Goal: Task Accomplishment & Management: Complete application form

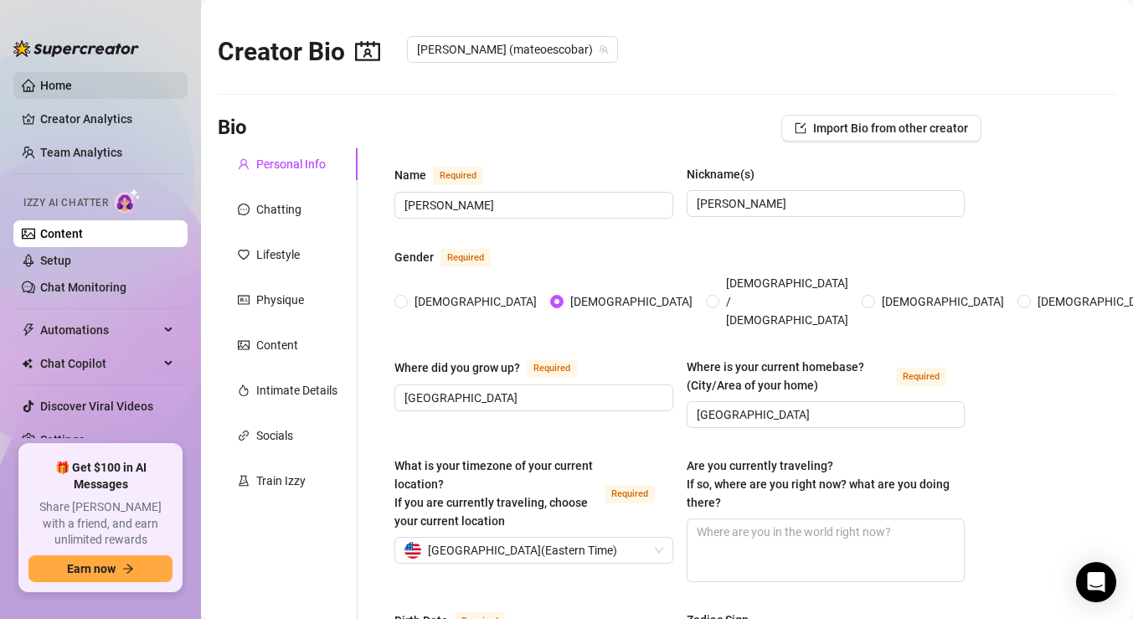
click at [48, 80] on link "Home" at bounding box center [56, 85] width 32 height 13
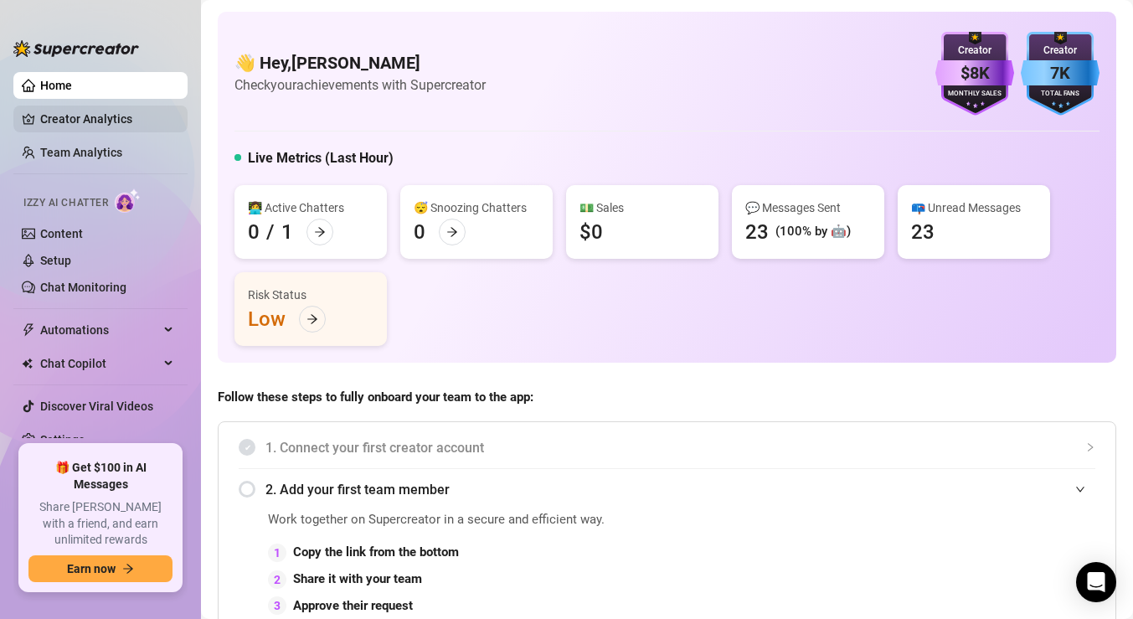
click at [145, 124] on link "Creator Analytics" at bounding box center [107, 119] width 134 height 27
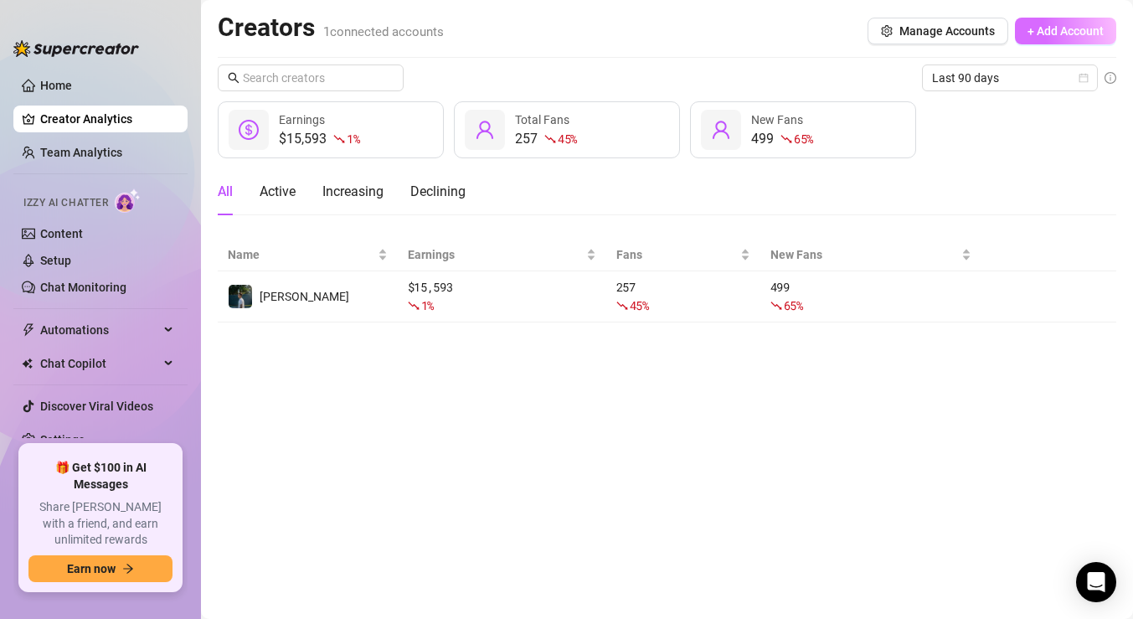
click at [1048, 29] on span "+ Add Account" at bounding box center [1065, 30] width 76 height 13
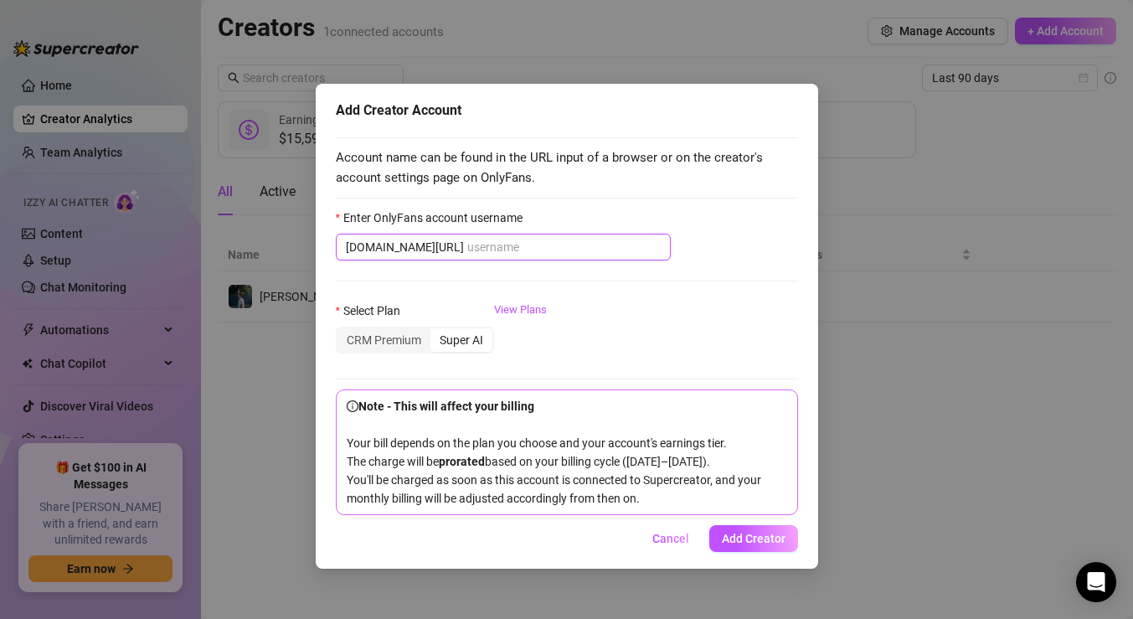
click at [467, 246] on input "Enter OnlyFans account username" at bounding box center [563, 247] width 193 height 18
type input "m"
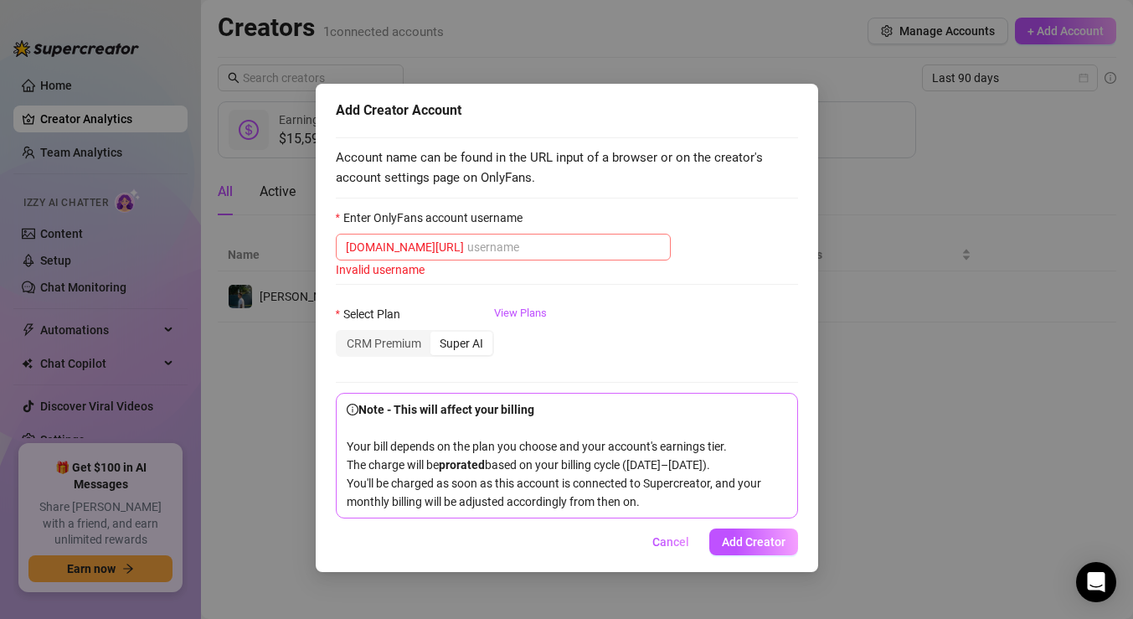
click at [626, 258] on span "[DOMAIN_NAME][URL]" at bounding box center [503, 247] width 335 height 27
click at [626, 250] on input "Enter OnlyFans account username" at bounding box center [563, 247] width 193 height 18
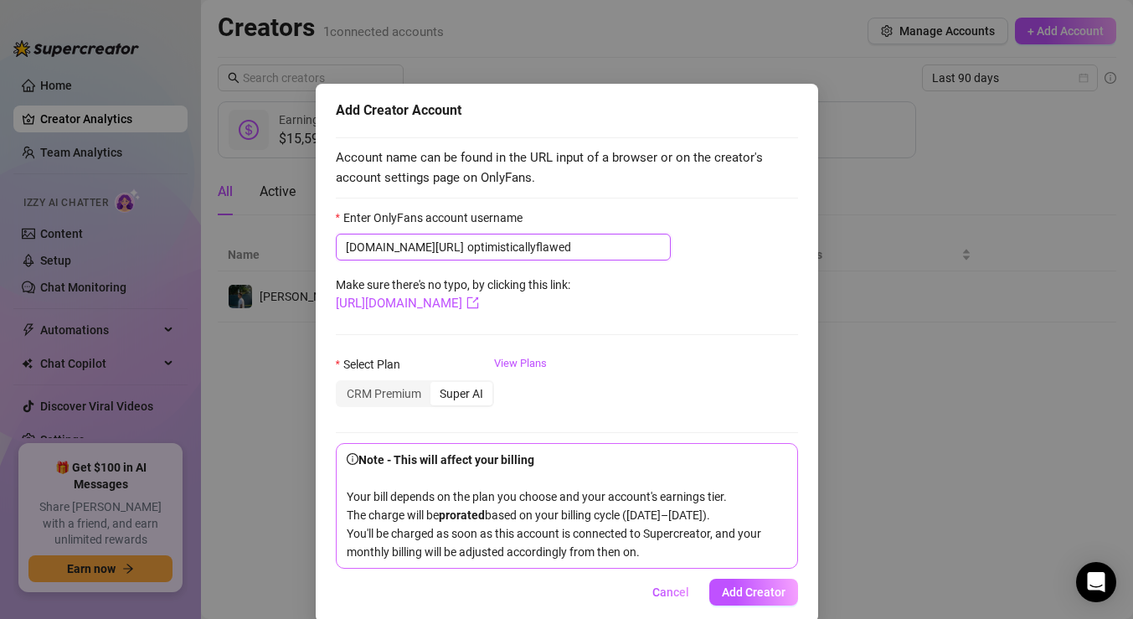
type input "optimisticallyflawed"
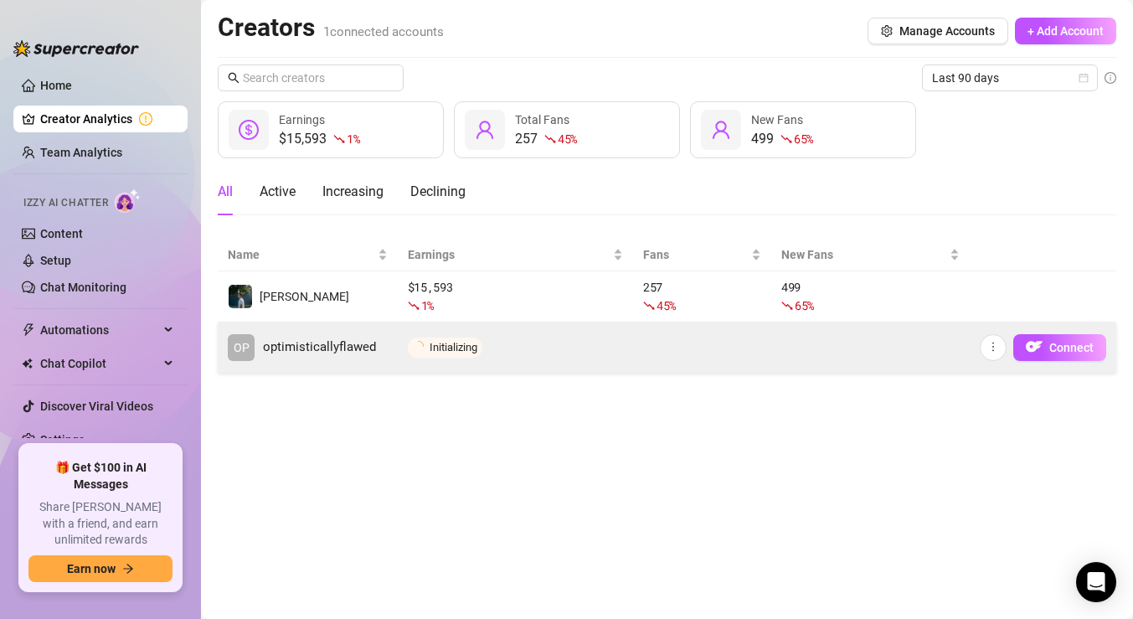
click at [660, 358] on td at bounding box center [702, 347] width 138 height 50
click at [1041, 346] on img "button" at bounding box center [1034, 346] width 17 height 17
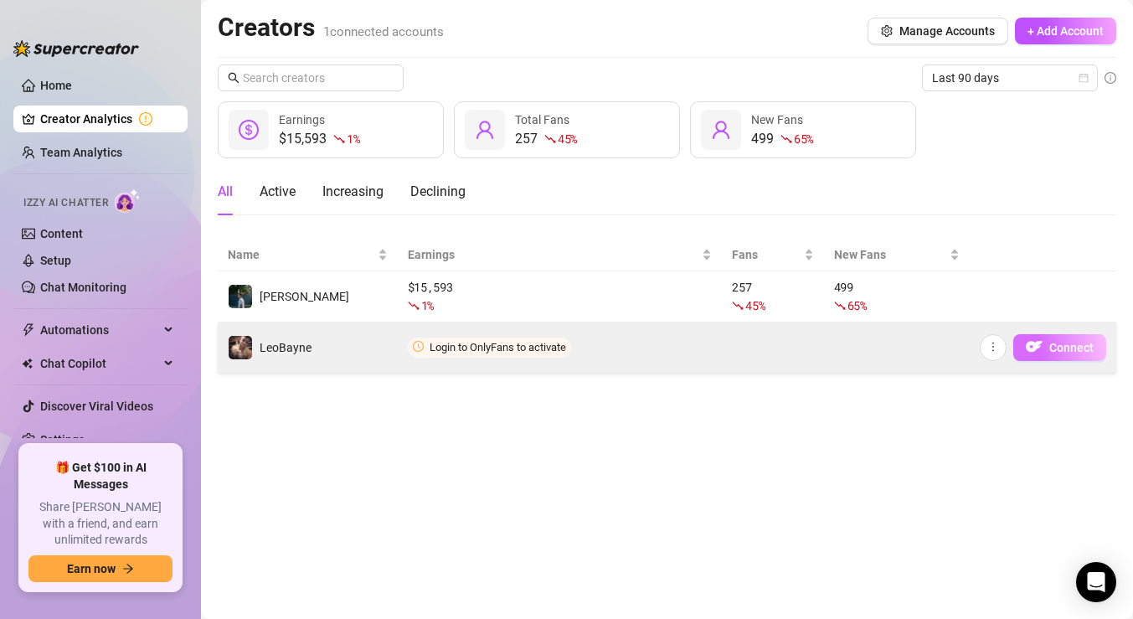
click at [1051, 345] on span "Connect" at bounding box center [1071, 347] width 44 height 13
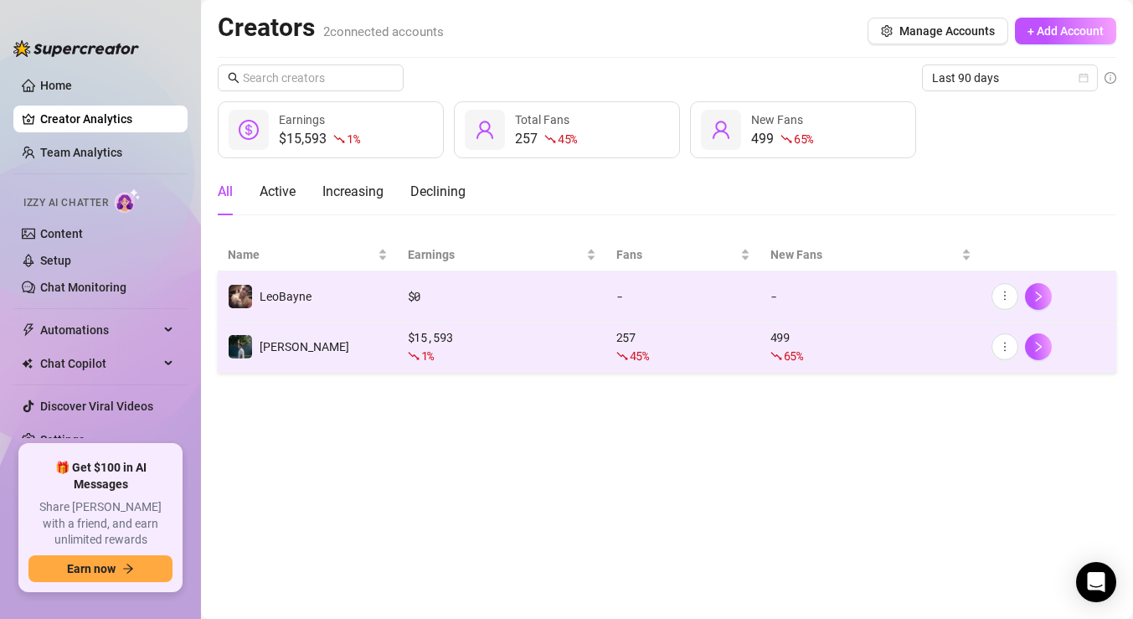
click at [451, 353] on div "1 %" at bounding box center [502, 356] width 188 height 18
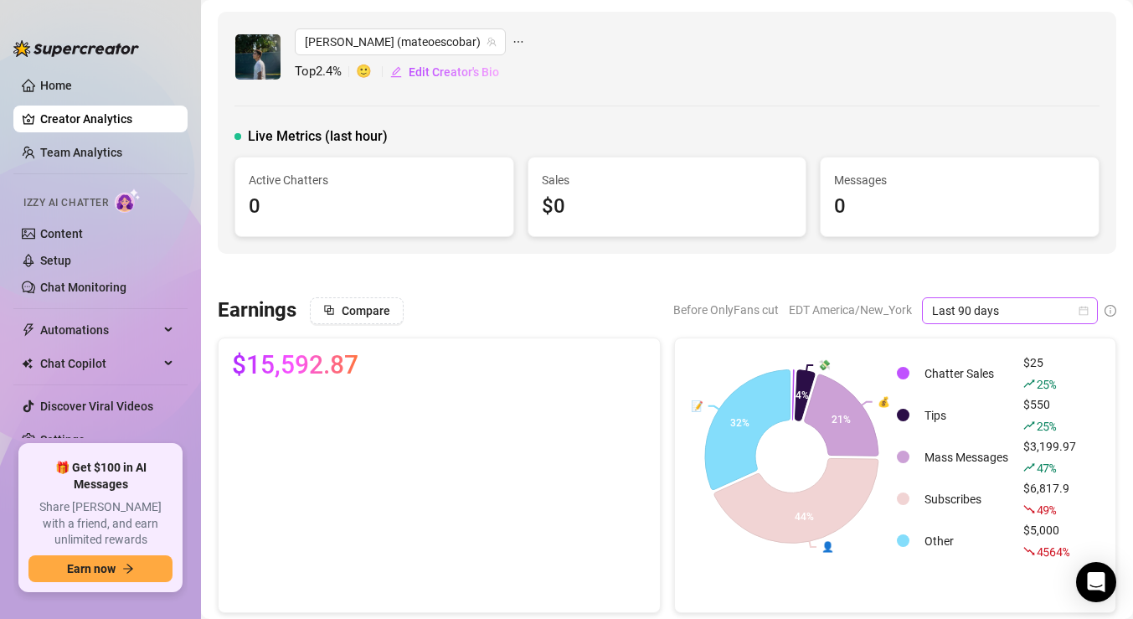
click at [991, 305] on span "Last 90 days" at bounding box center [1010, 310] width 156 height 25
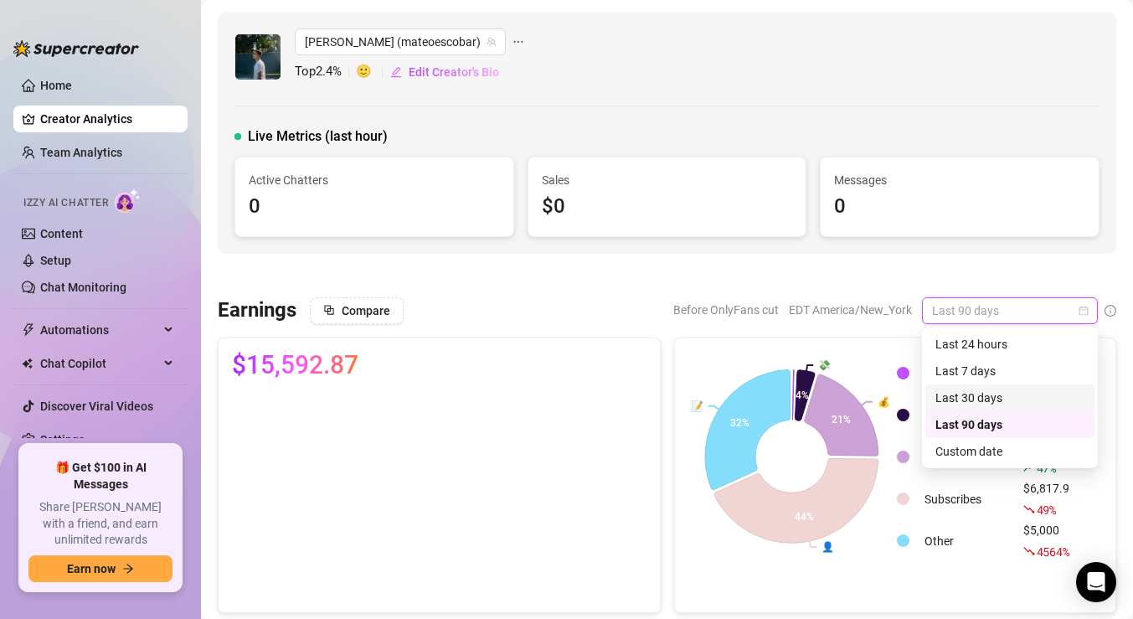
click at [981, 389] on div "Last 30 days" at bounding box center [1009, 398] width 149 height 18
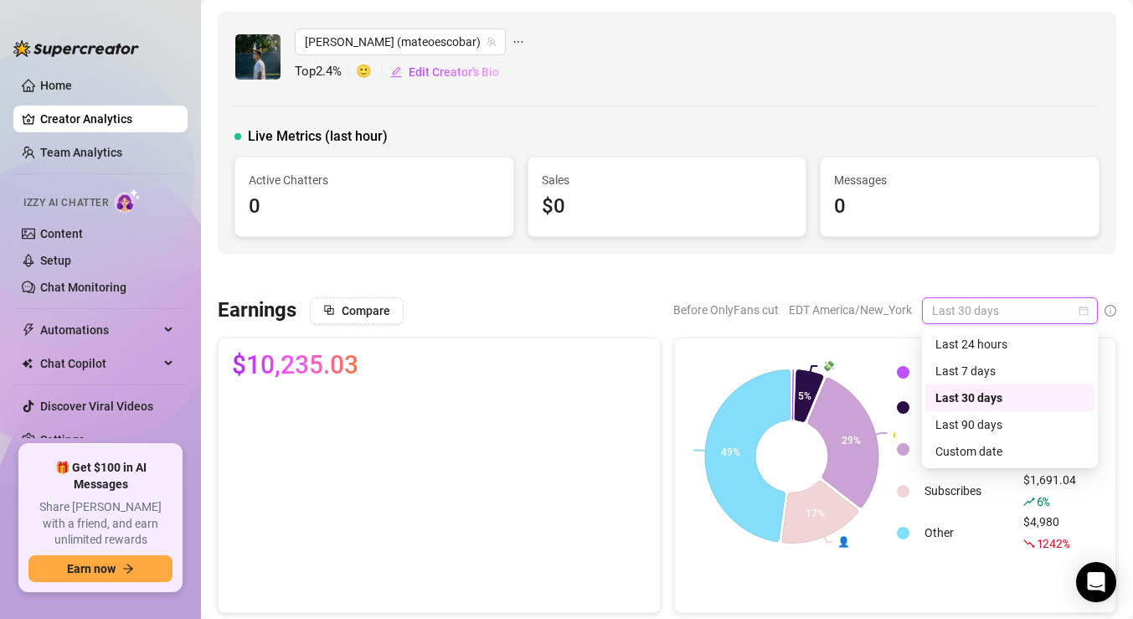
click at [948, 317] on span "Last 30 days" at bounding box center [1010, 310] width 156 height 25
click at [959, 373] on div "Last 7 days" at bounding box center [1009, 371] width 149 height 18
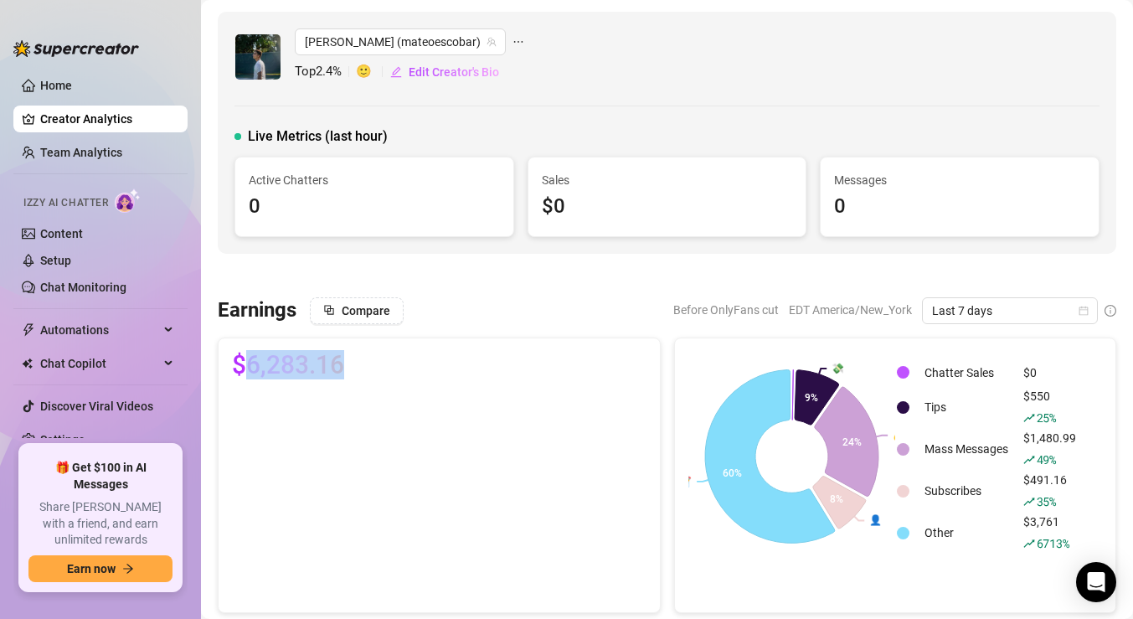
drag, startPoint x: 239, startPoint y: 358, endPoint x: 346, endPoint y: 360, distance: 106.4
click at [346, 360] on div "$6,283.16" at bounding box center [439, 365] width 414 height 27
drag, startPoint x: 301, startPoint y: 68, endPoint x: 344, endPoint y: 68, distance: 42.7
click at [344, 68] on span "Top 2.4 %" at bounding box center [325, 72] width 61 height 20
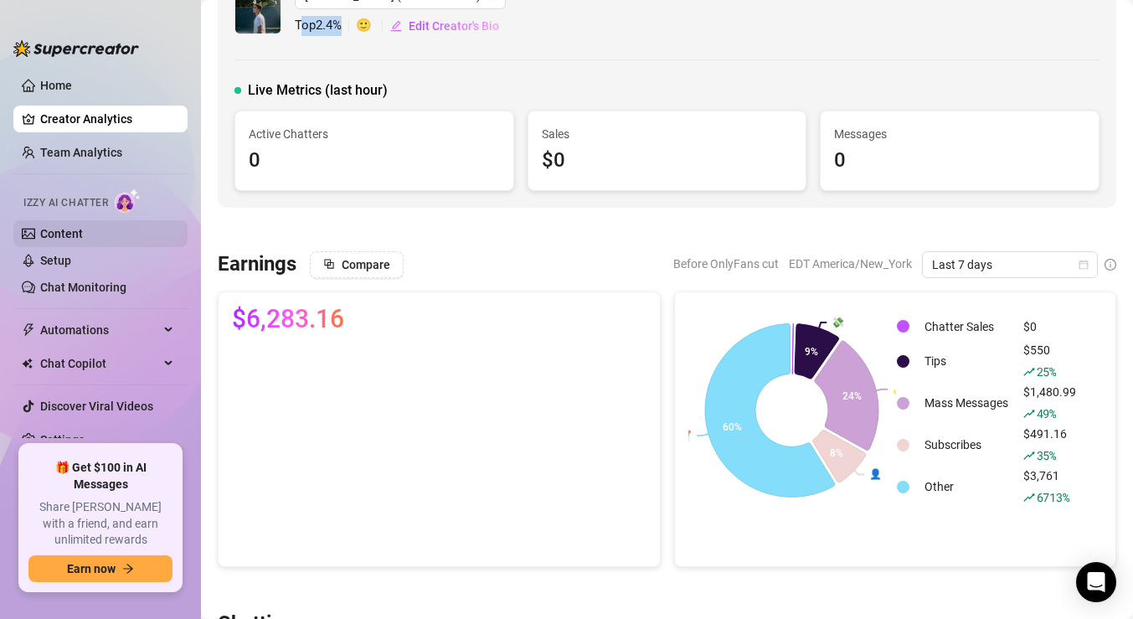
click at [49, 230] on link "Content" at bounding box center [61, 233] width 43 height 13
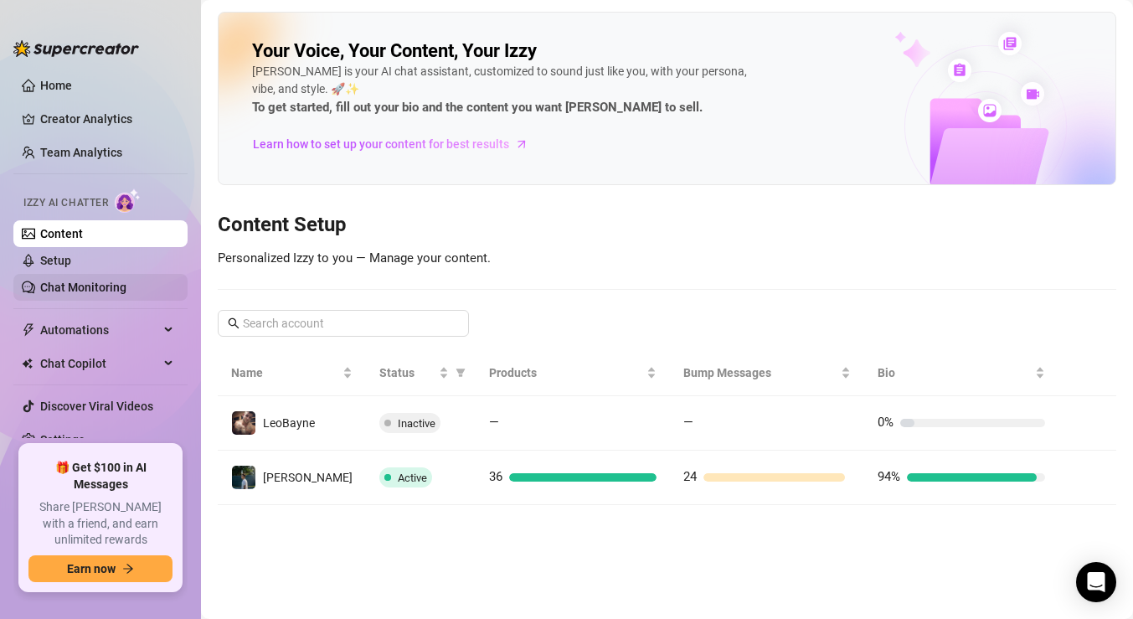
click at [95, 284] on link "Chat Monitoring" at bounding box center [83, 287] width 86 height 13
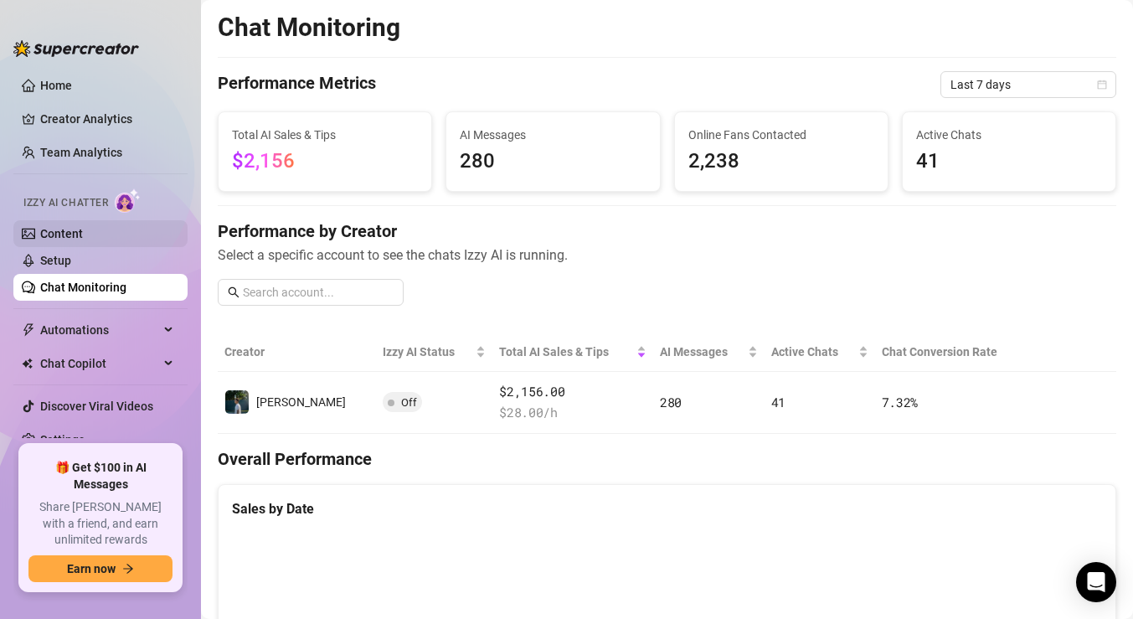
click at [81, 237] on link "Content" at bounding box center [61, 233] width 43 height 13
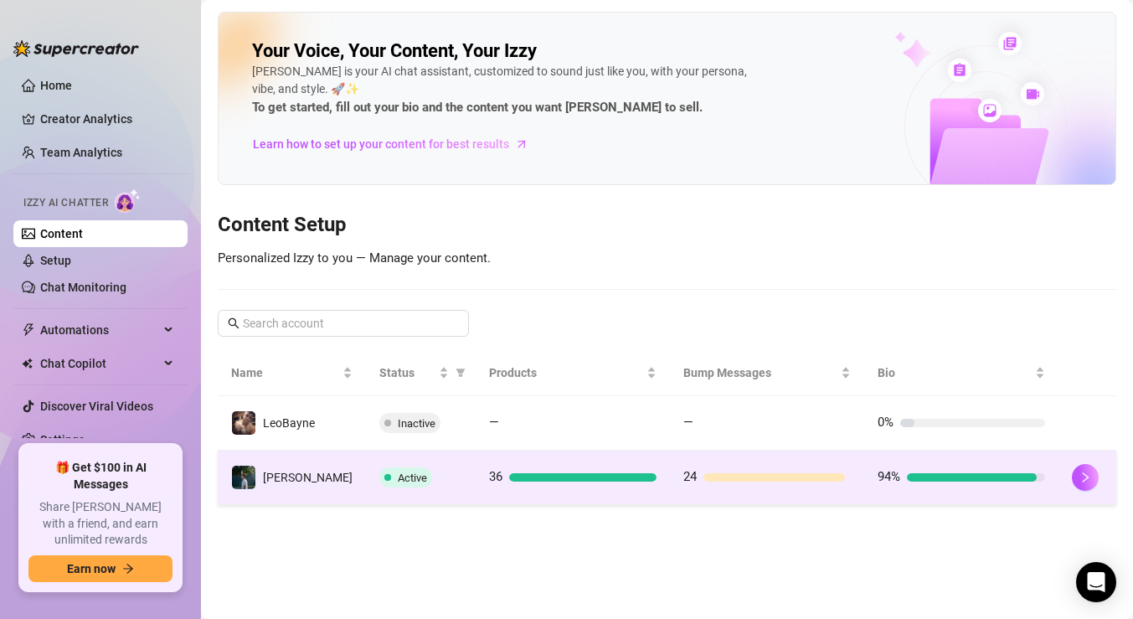
click at [428, 464] on td "Active" at bounding box center [421, 477] width 110 height 54
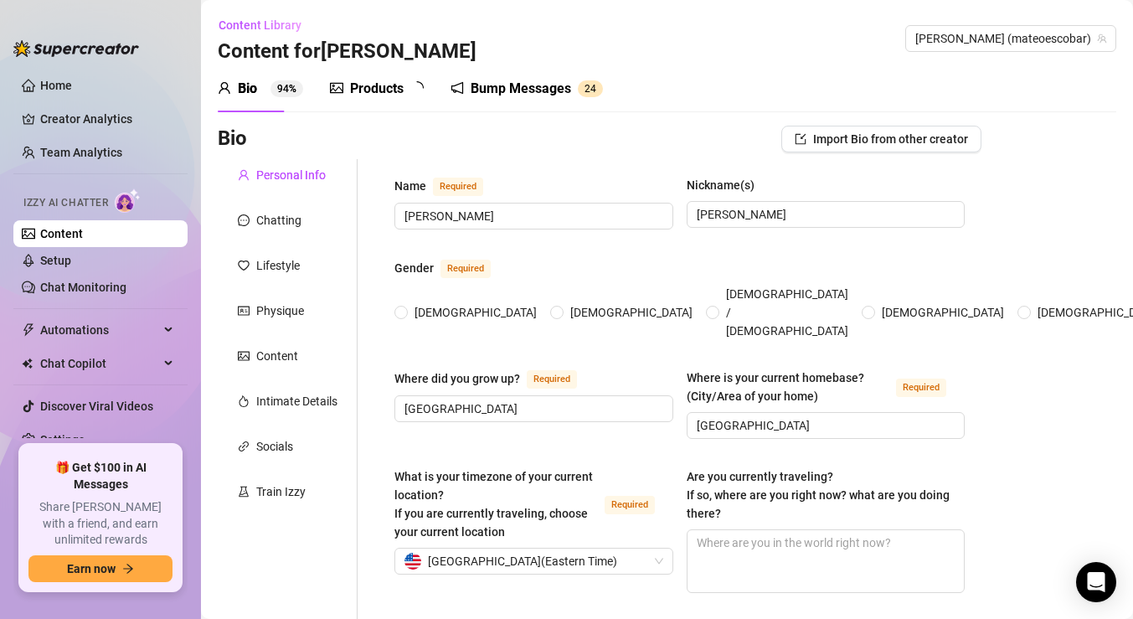
radio input "true"
type input "[DATE]"
click at [367, 85] on div "Products" at bounding box center [377, 89] width 54 height 20
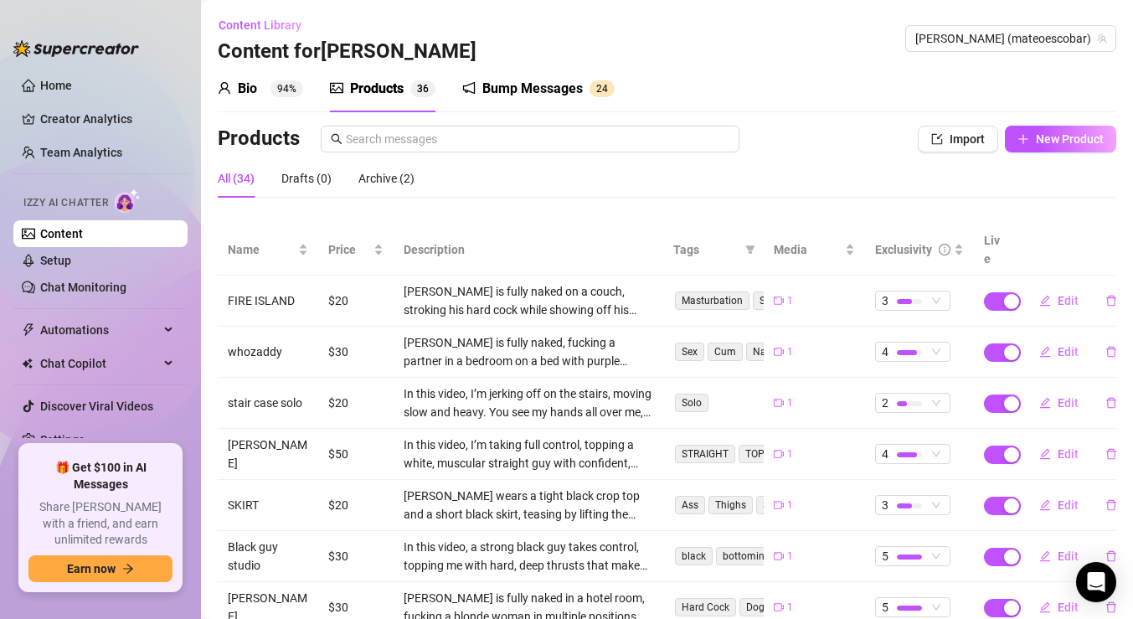
click at [252, 91] on div "Bio" at bounding box center [247, 89] width 19 height 20
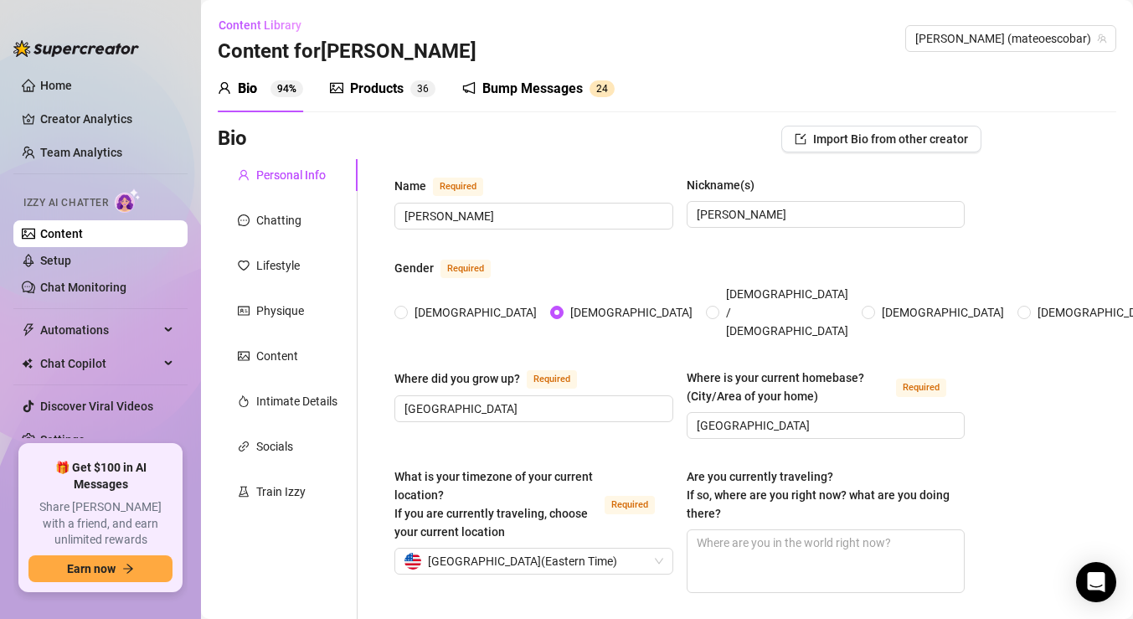
click at [368, 81] on div "Products" at bounding box center [377, 89] width 54 height 20
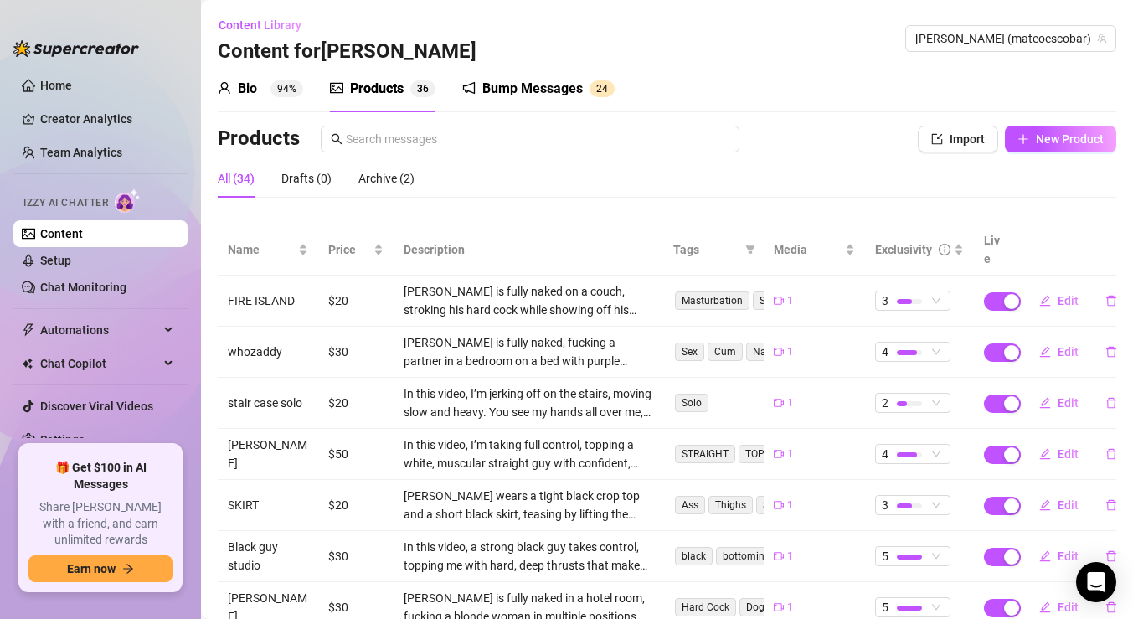
click at [534, 88] on div "Bump Messages" at bounding box center [532, 89] width 100 height 20
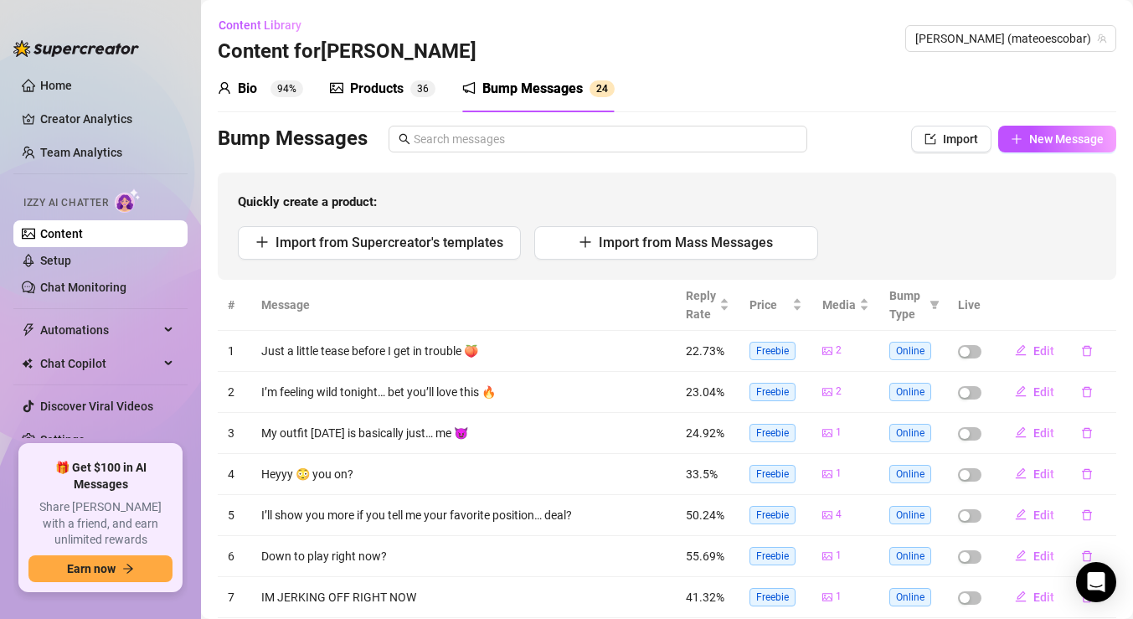
click at [389, 92] on div "Products" at bounding box center [377, 89] width 54 height 20
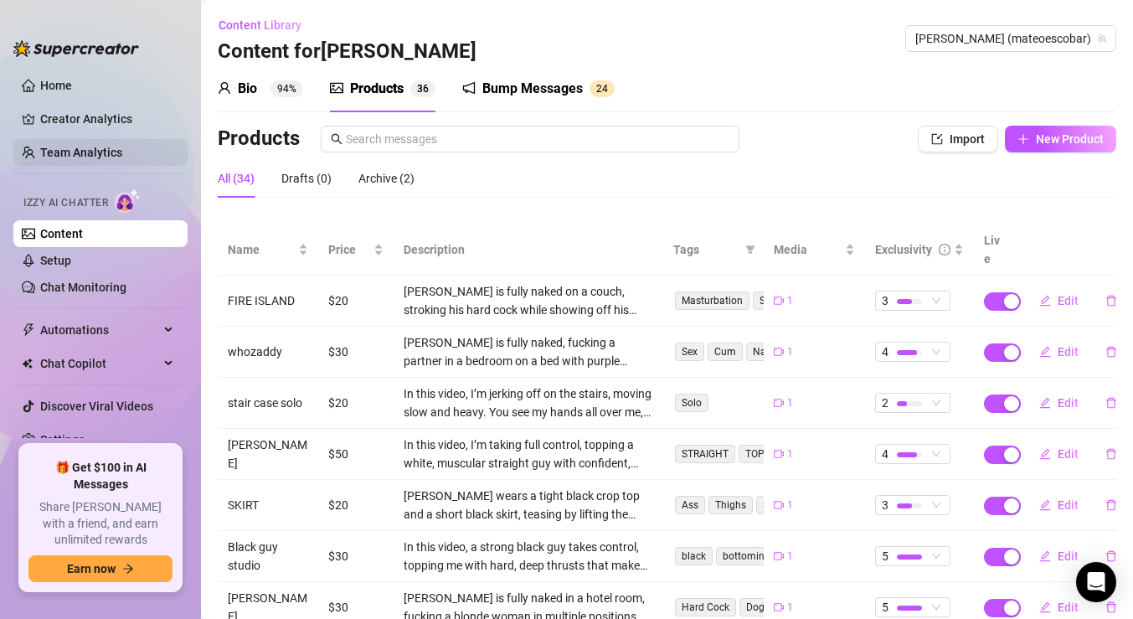
click at [49, 149] on link "Team Analytics" at bounding box center [81, 152] width 82 height 13
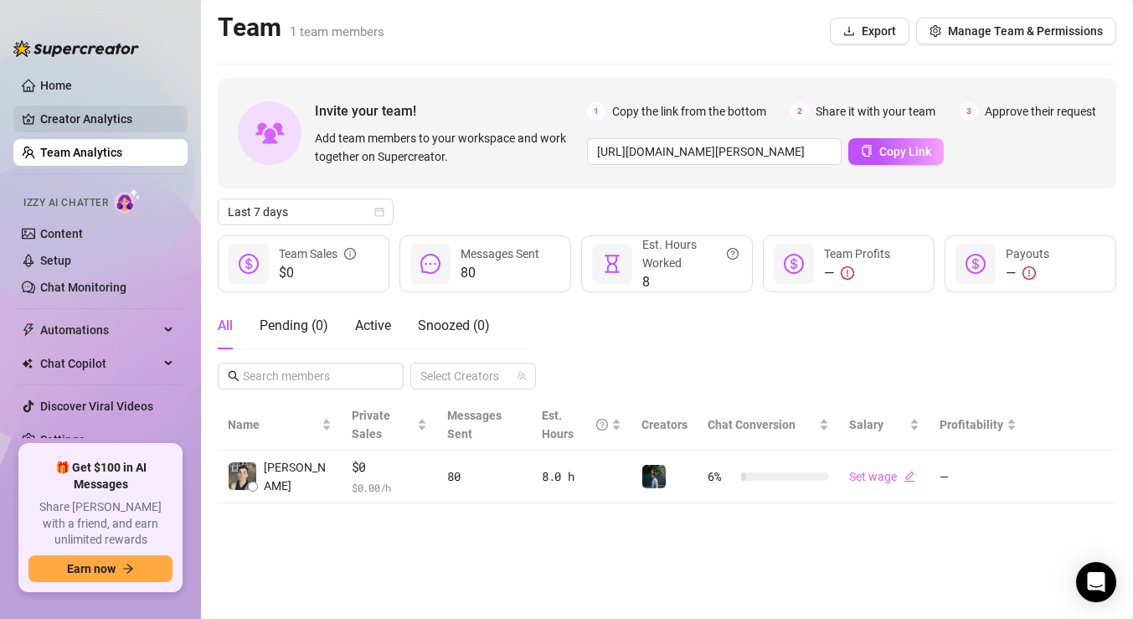
click at [87, 121] on link "Creator Analytics" at bounding box center [107, 119] width 134 height 27
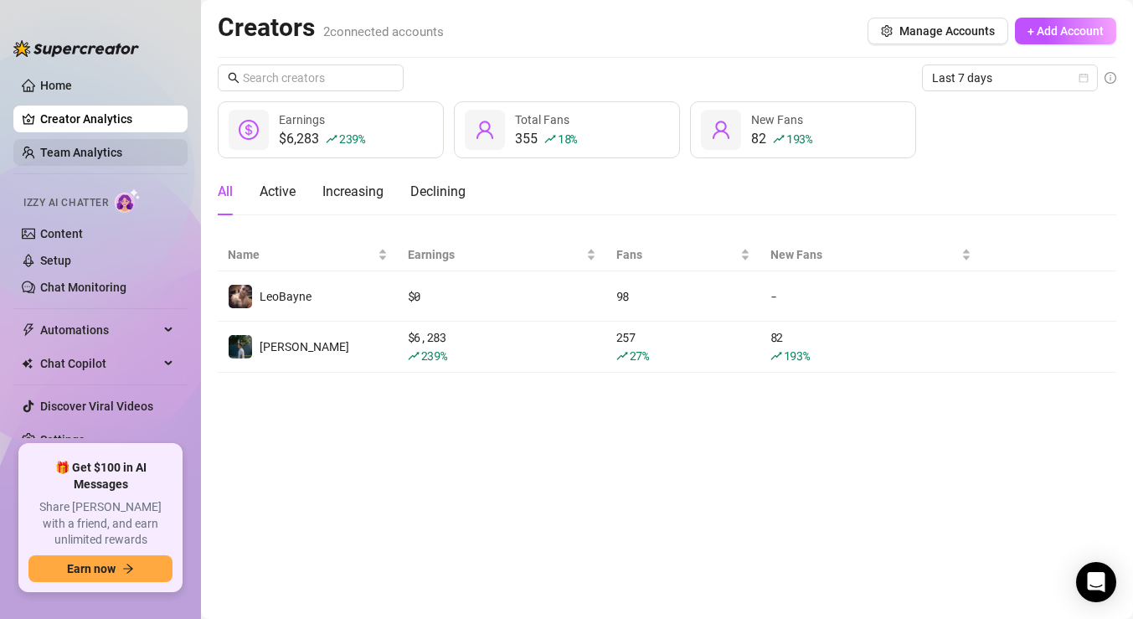
click at [78, 146] on link "Team Analytics" at bounding box center [81, 152] width 82 height 13
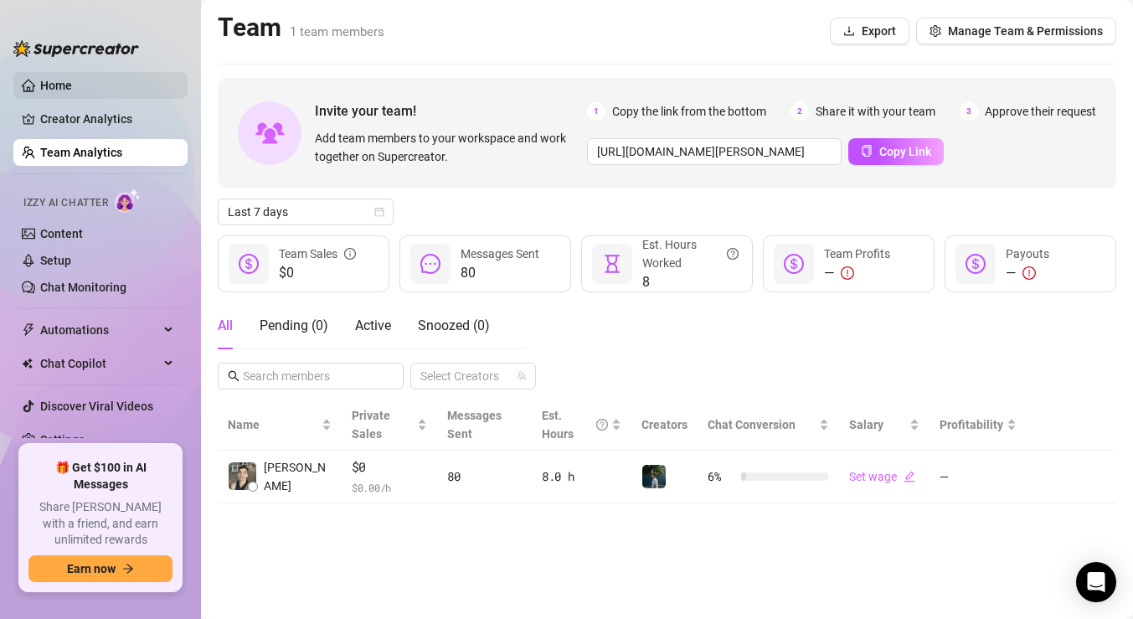
click at [58, 80] on link "Home" at bounding box center [56, 85] width 32 height 13
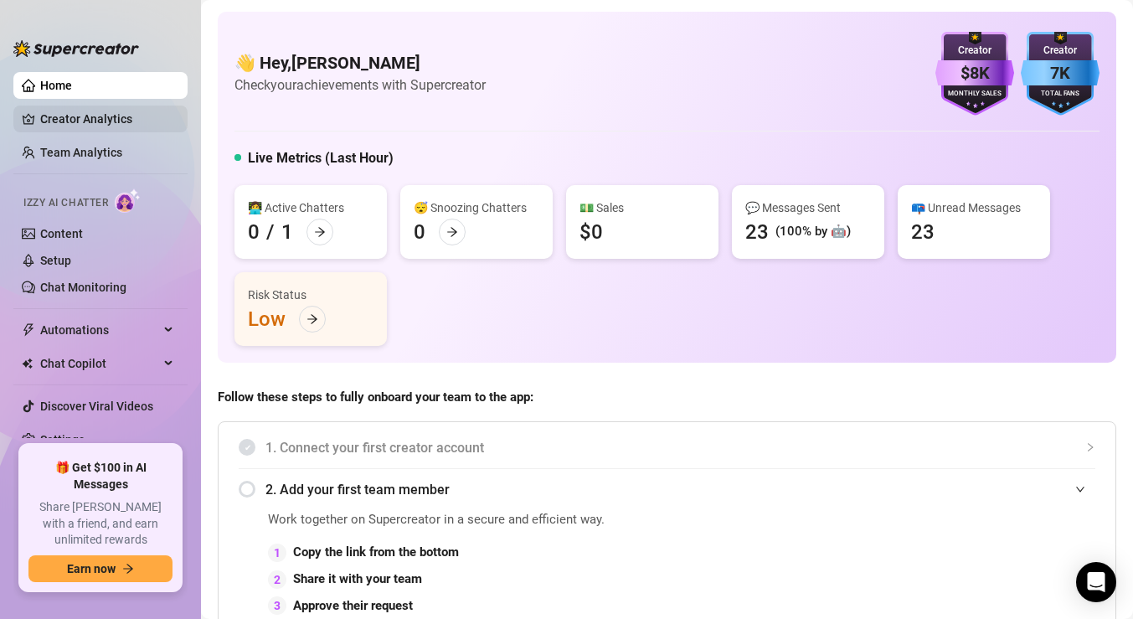
click at [66, 111] on link "Creator Analytics" at bounding box center [107, 119] width 134 height 27
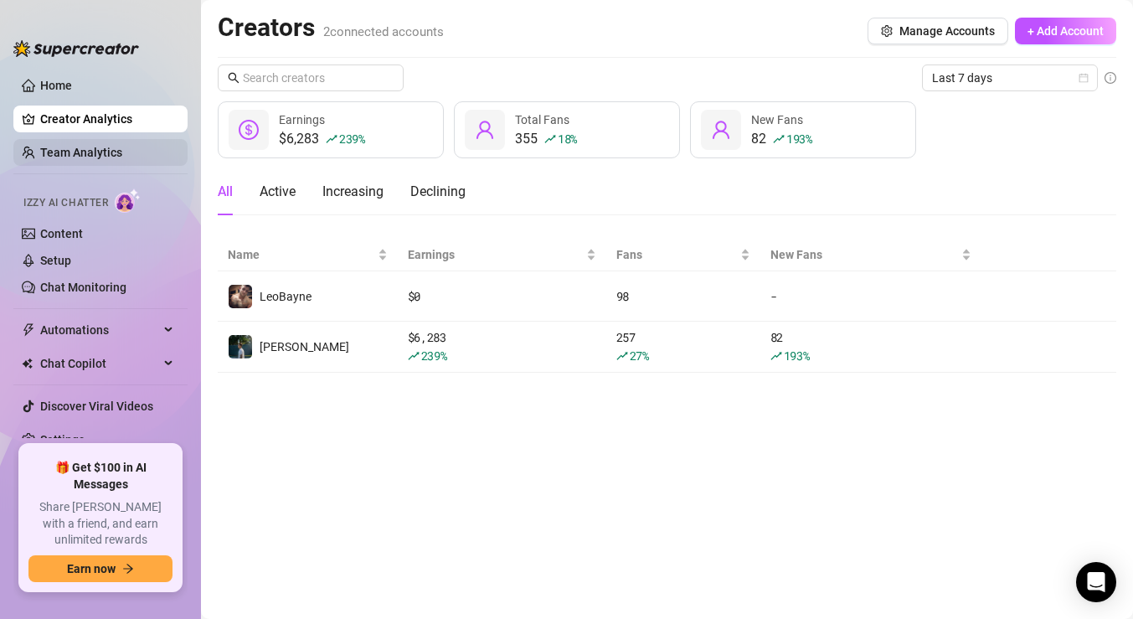
click at [68, 159] on link "Team Analytics" at bounding box center [81, 152] width 82 height 13
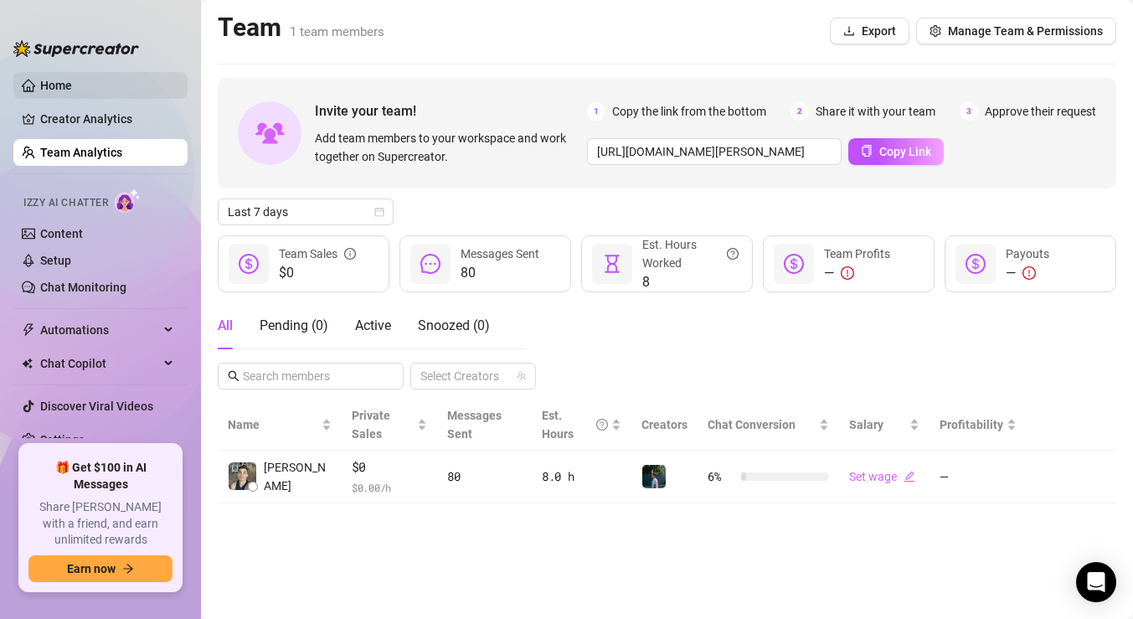
click at [40, 90] on link "Home" at bounding box center [56, 85] width 32 height 13
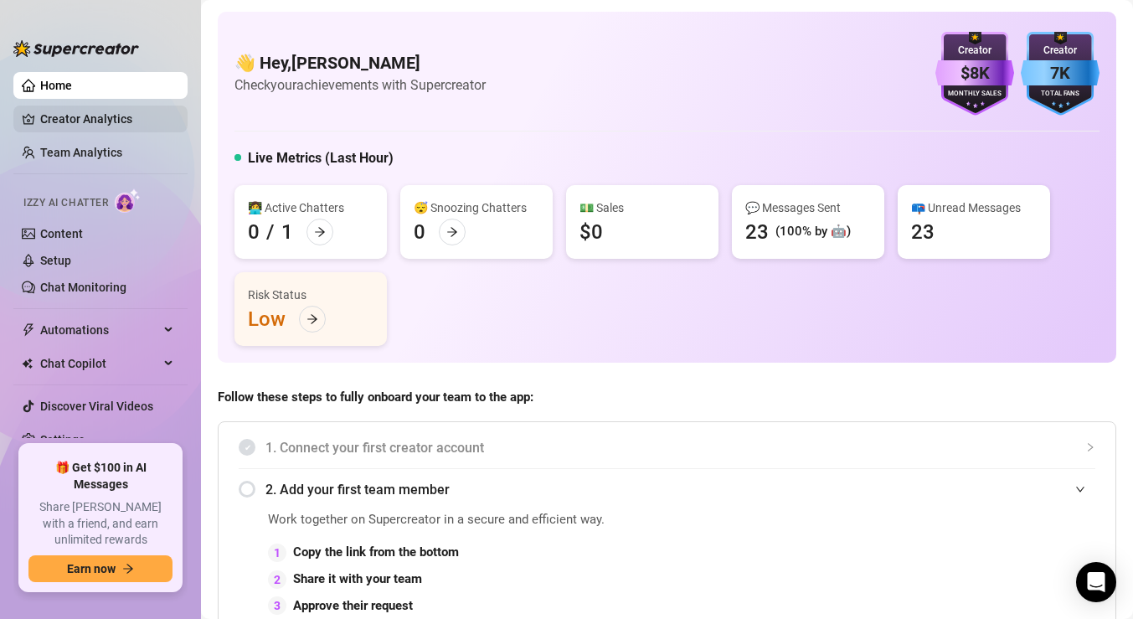
click at [96, 106] on link "Creator Analytics" at bounding box center [107, 119] width 134 height 27
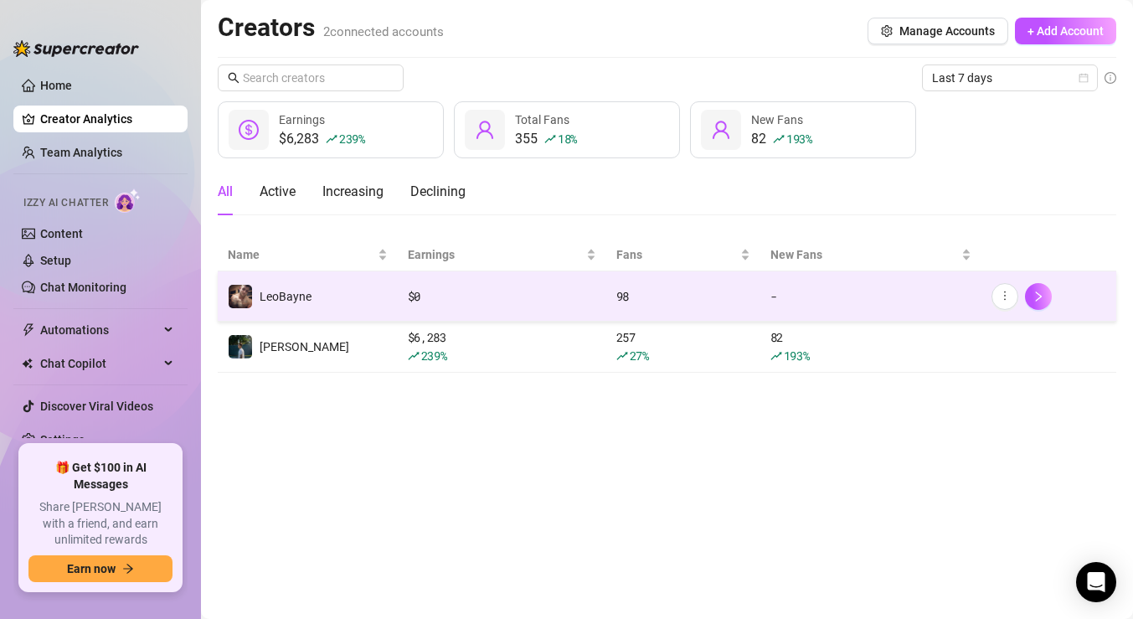
click at [795, 301] on div "-" at bounding box center [870, 296] width 201 height 18
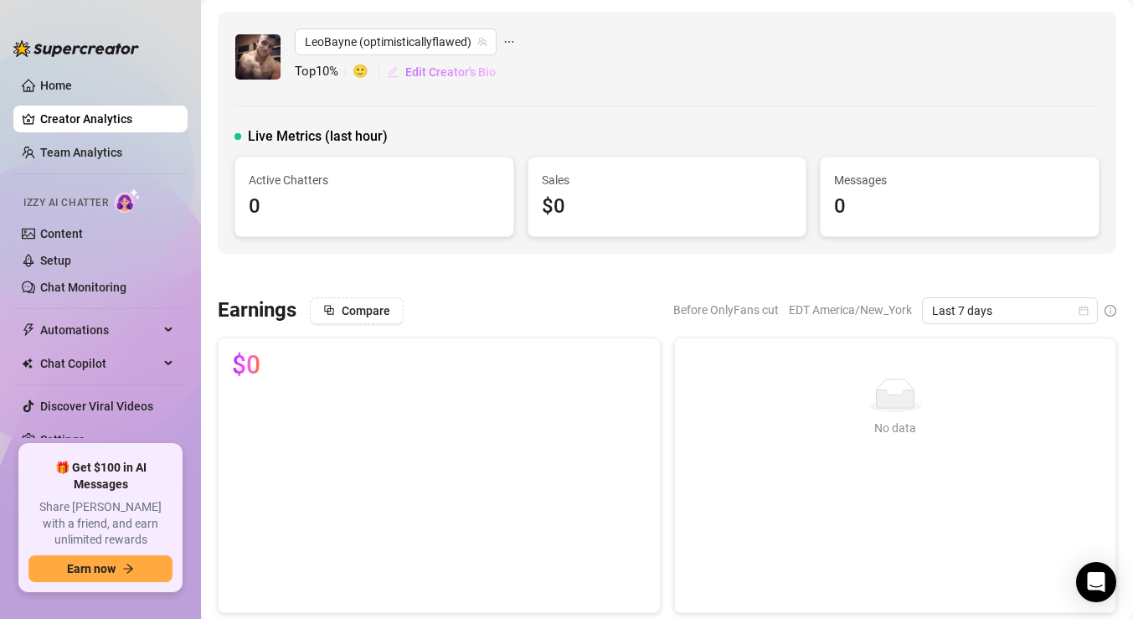
click at [463, 74] on span "Edit Creator's Bio" at bounding box center [450, 71] width 90 height 13
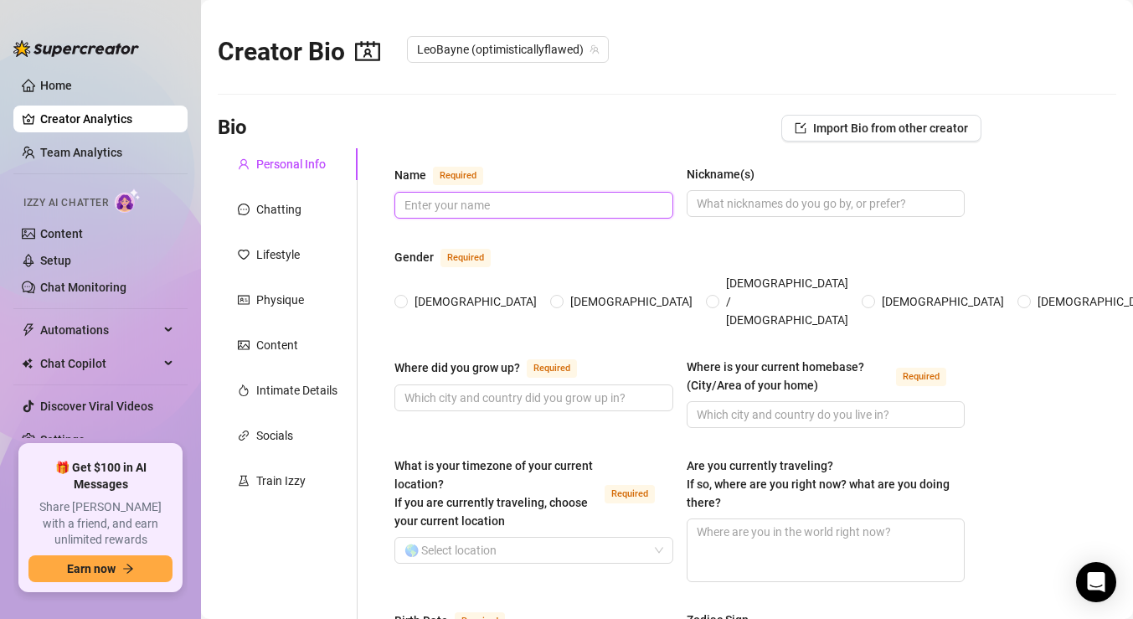
click at [437, 204] on input "Name Required" at bounding box center [531, 205] width 255 height 18
type input "[PERSON_NAME]"
click at [798, 202] on input "Nickname(s)" at bounding box center [824, 203] width 255 height 18
type input "Leo"
click at [564, 292] on span "[DEMOGRAPHIC_DATA]" at bounding box center [632, 301] width 136 height 18
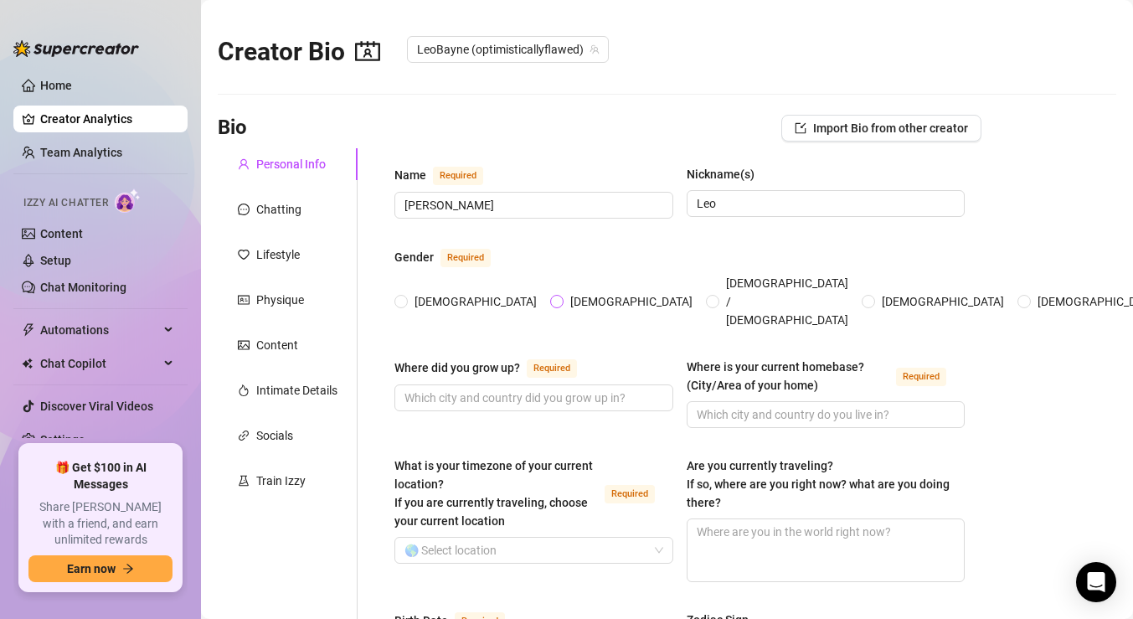
click at [554, 297] on input "[DEMOGRAPHIC_DATA]" at bounding box center [557, 302] width 7 height 11
radio input "true"
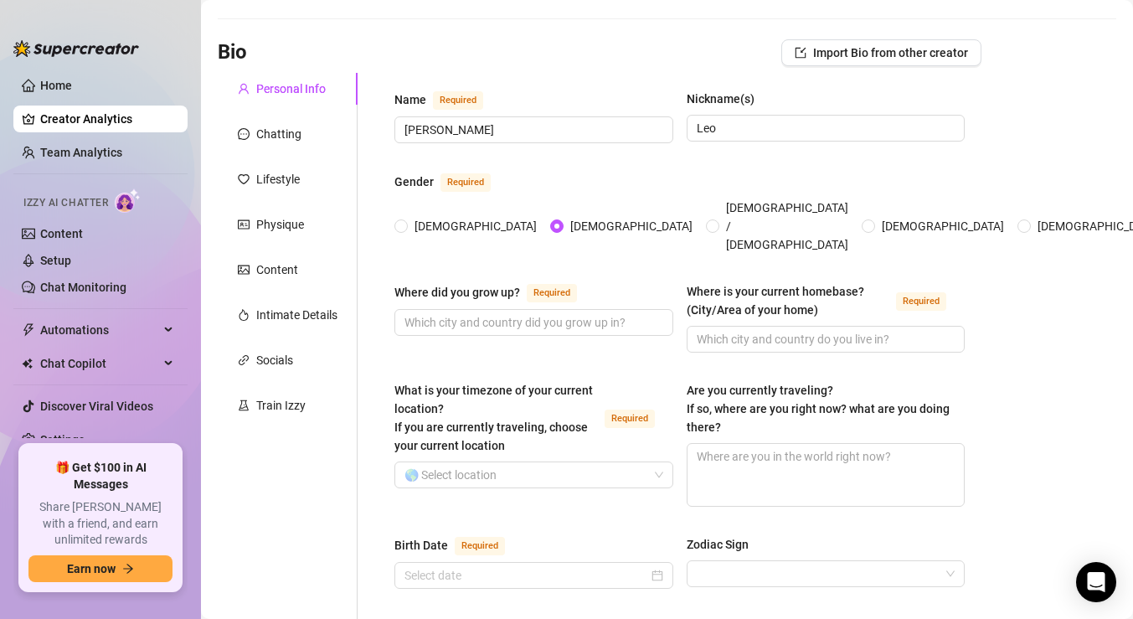
scroll to position [76, 0]
click at [502, 312] on input "Where did you grow up? Required" at bounding box center [531, 321] width 255 height 18
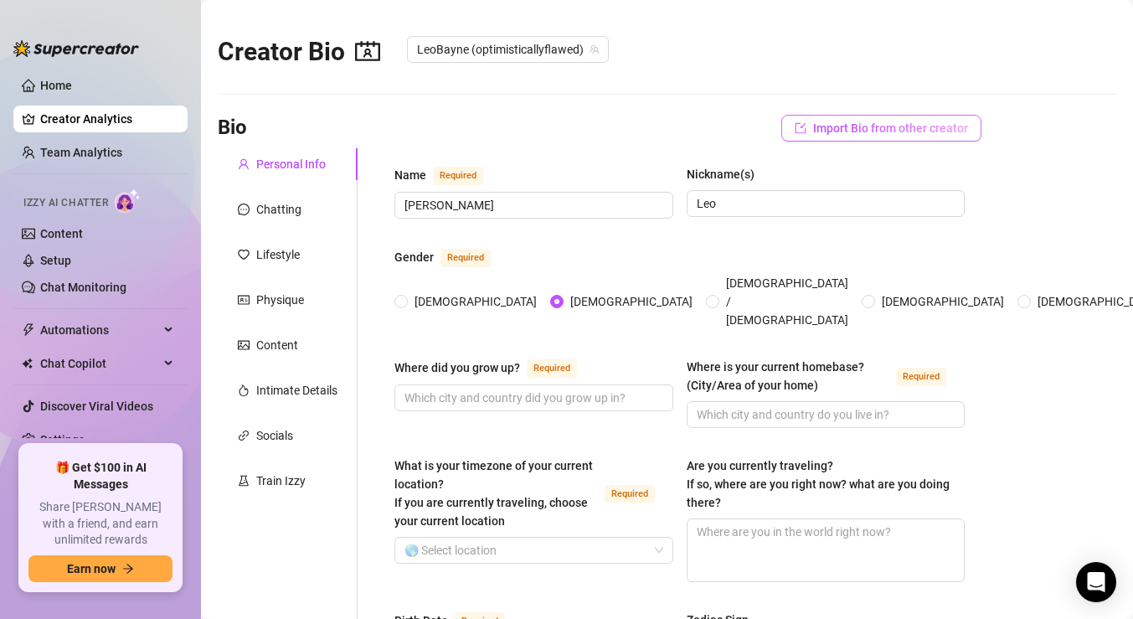
click at [848, 132] on span "Import Bio from other creator" at bounding box center [890, 127] width 155 height 13
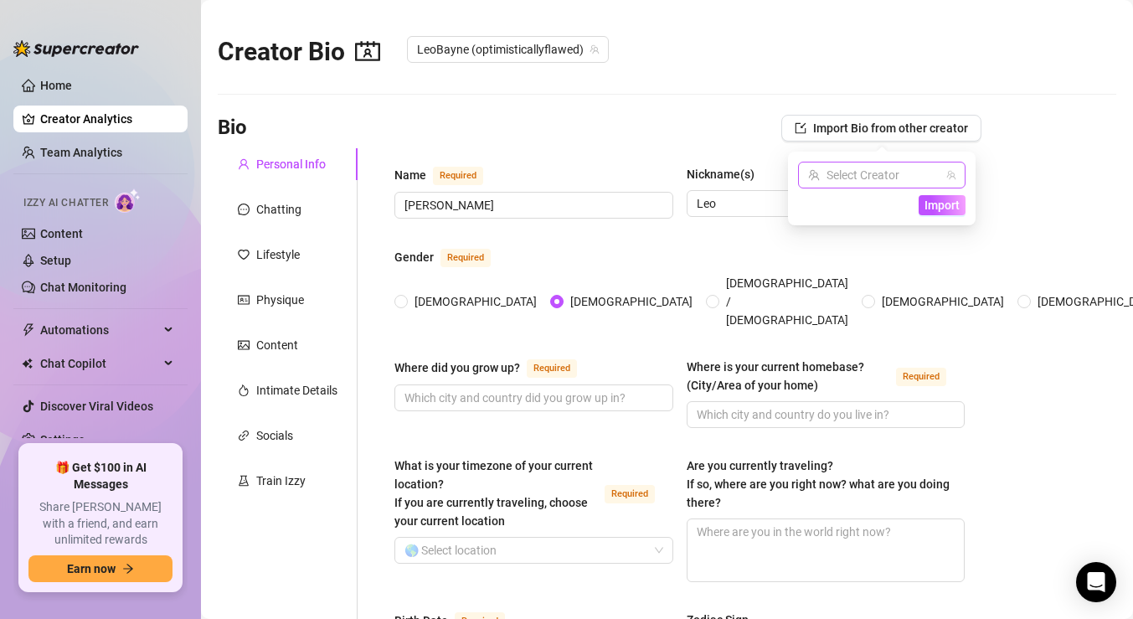
click at [847, 174] on input "search" at bounding box center [874, 174] width 132 height 25
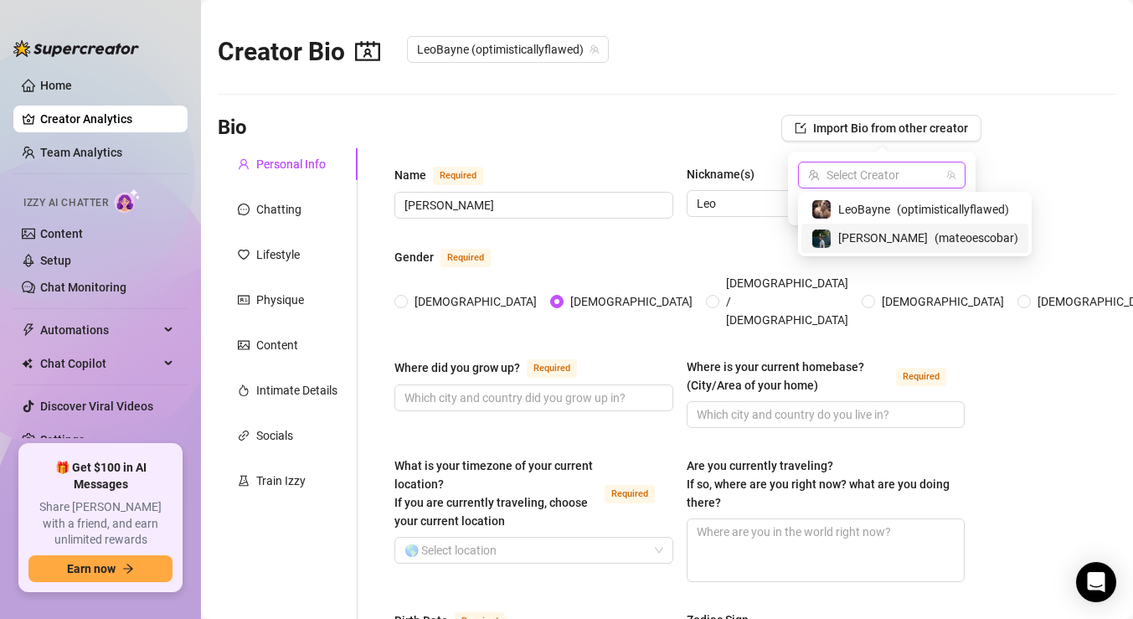
click at [849, 235] on span "[PERSON_NAME]" at bounding box center [883, 238] width 90 height 18
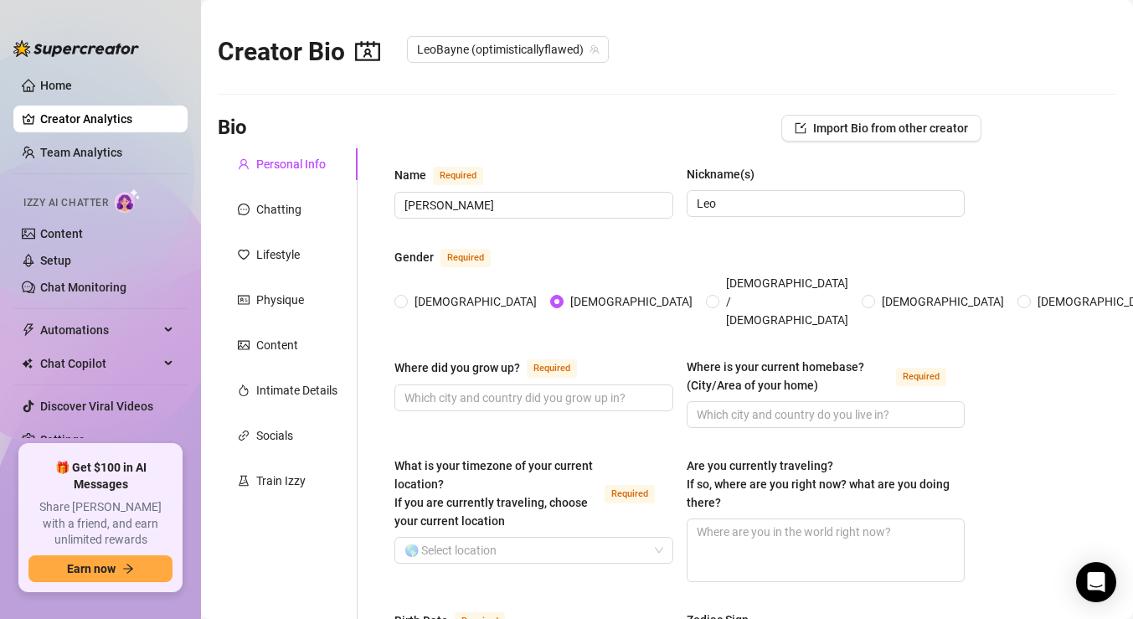
click at [589, 253] on div "Gender Required" at bounding box center [679, 260] width 570 height 27
click at [445, 389] on input "Where did you grow up? Required" at bounding box center [531, 398] width 255 height 18
type input "in the country"
click at [723, 405] on input "Where is your current homebase? (City/Area of your home) Required" at bounding box center [824, 414] width 255 height 18
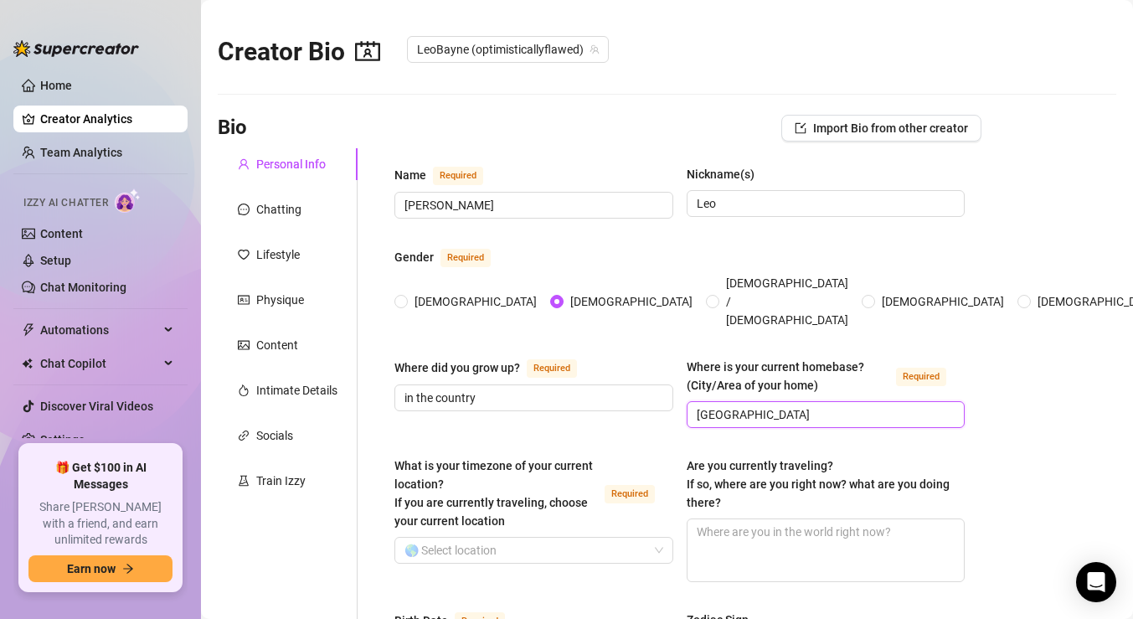
click at [724, 405] on input "[GEOGRAPHIC_DATA]" at bounding box center [824, 414] width 255 height 18
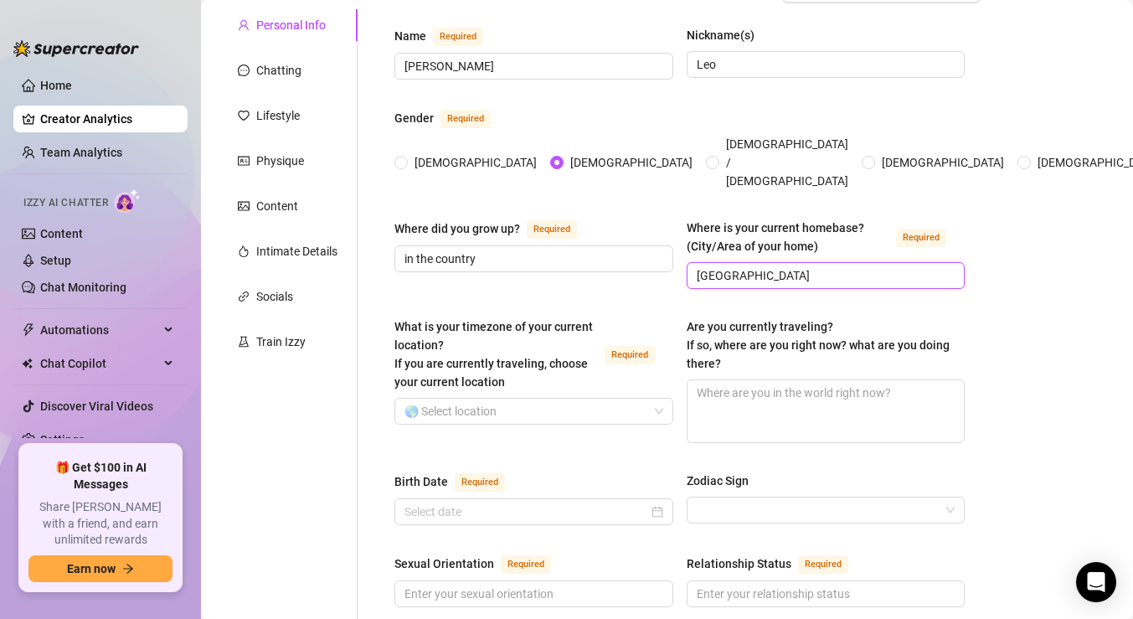
scroll to position [140, 0]
type input "[GEOGRAPHIC_DATA]"
click at [502, 398] on input "What is your timezone of your current location? If you are currently traveling,…" at bounding box center [526, 410] width 244 height 25
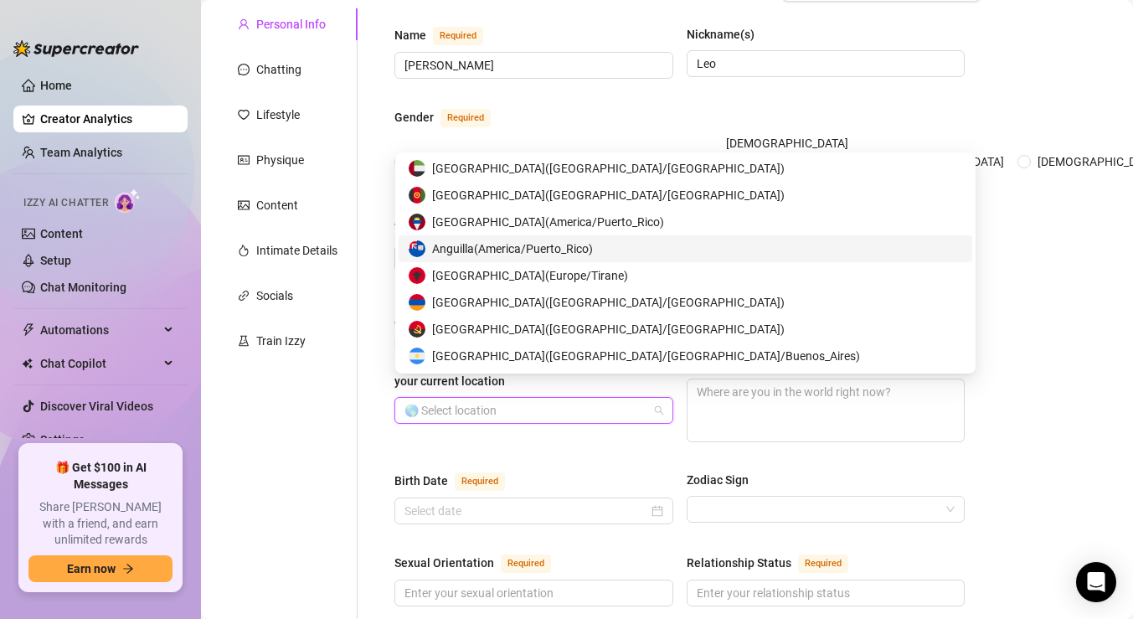
scroll to position [0, 0]
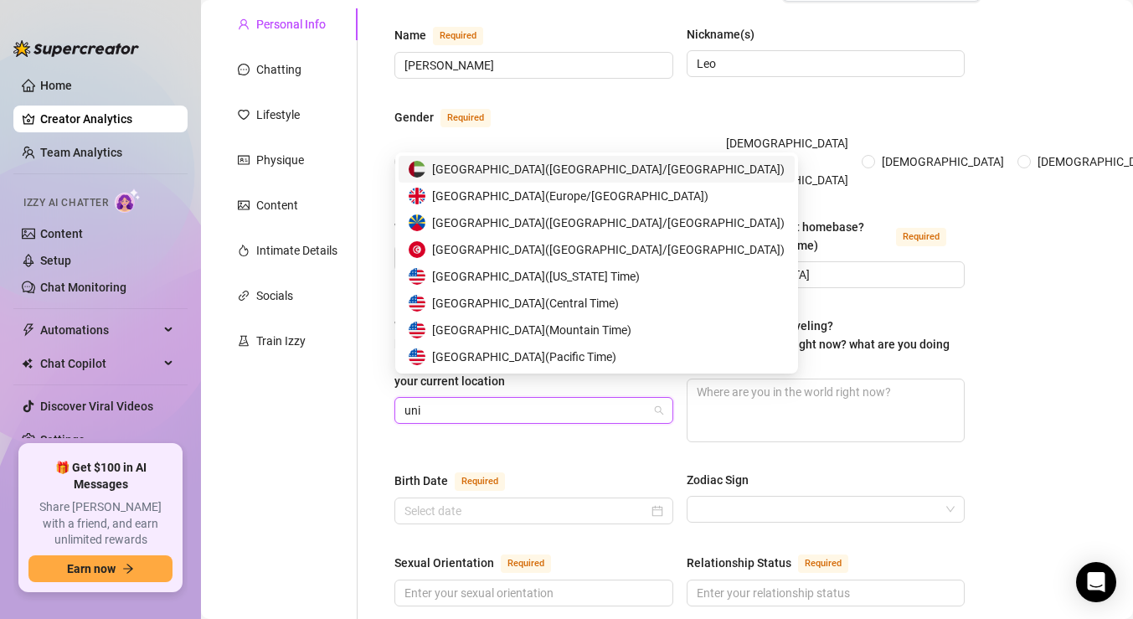
type input "unit"
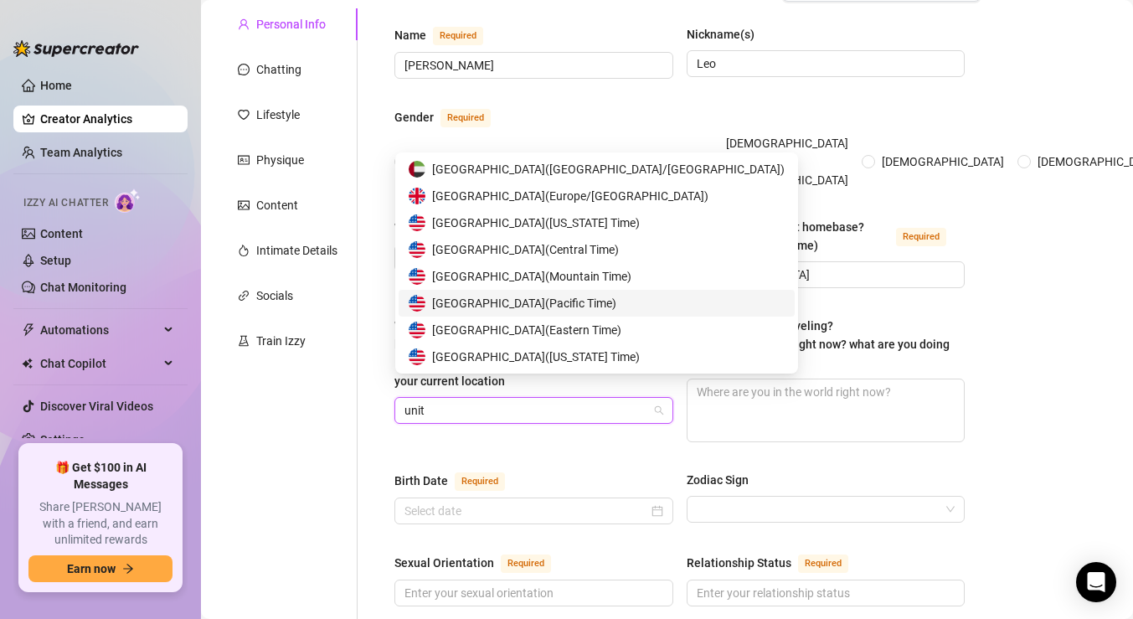
scroll to position [27, 0]
click at [553, 296] on span "United States of America ( Eastern Time )" at bounding box center [526, 303] width 189 height 18
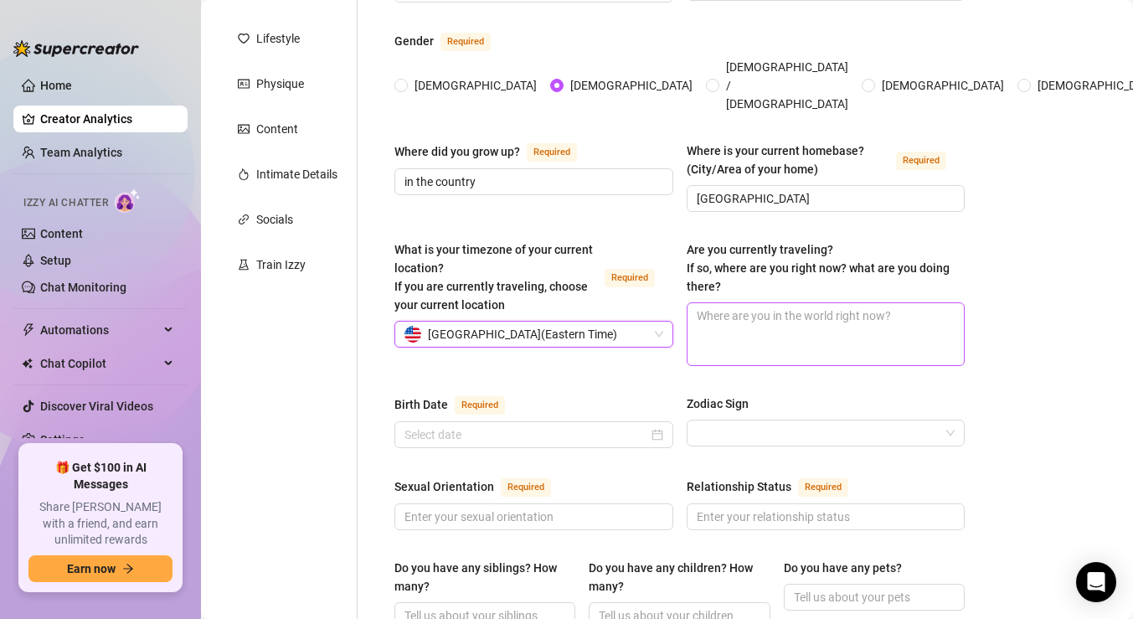
scroll to position [245, 0]
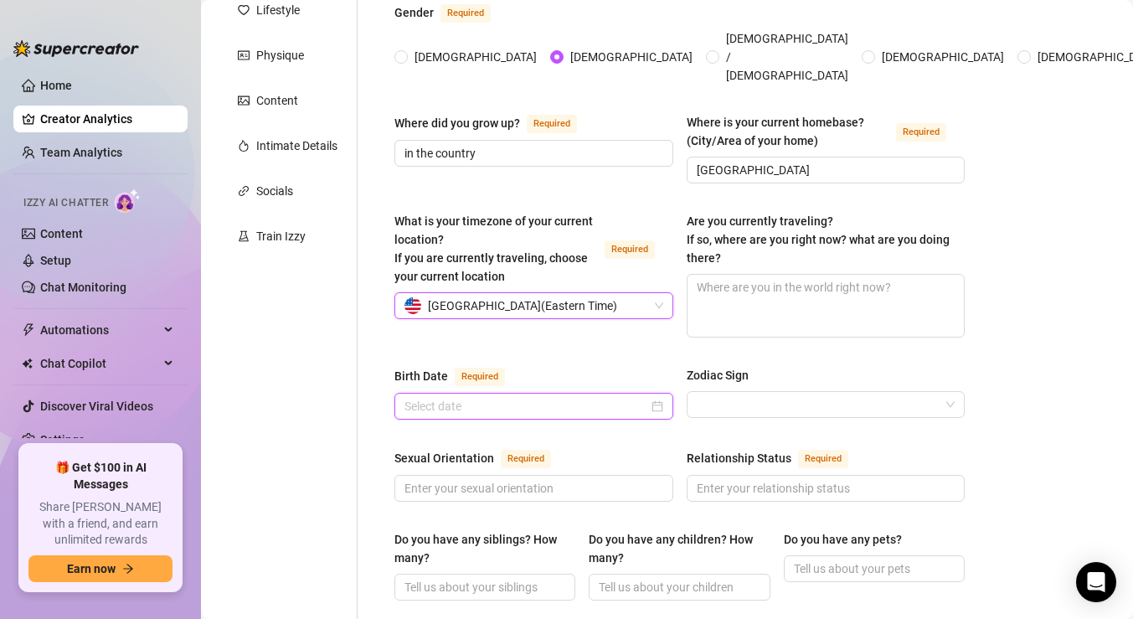
click at [565, 397] on input "Birth Date Required" at bounding box center [526, 406] width 244 height 18
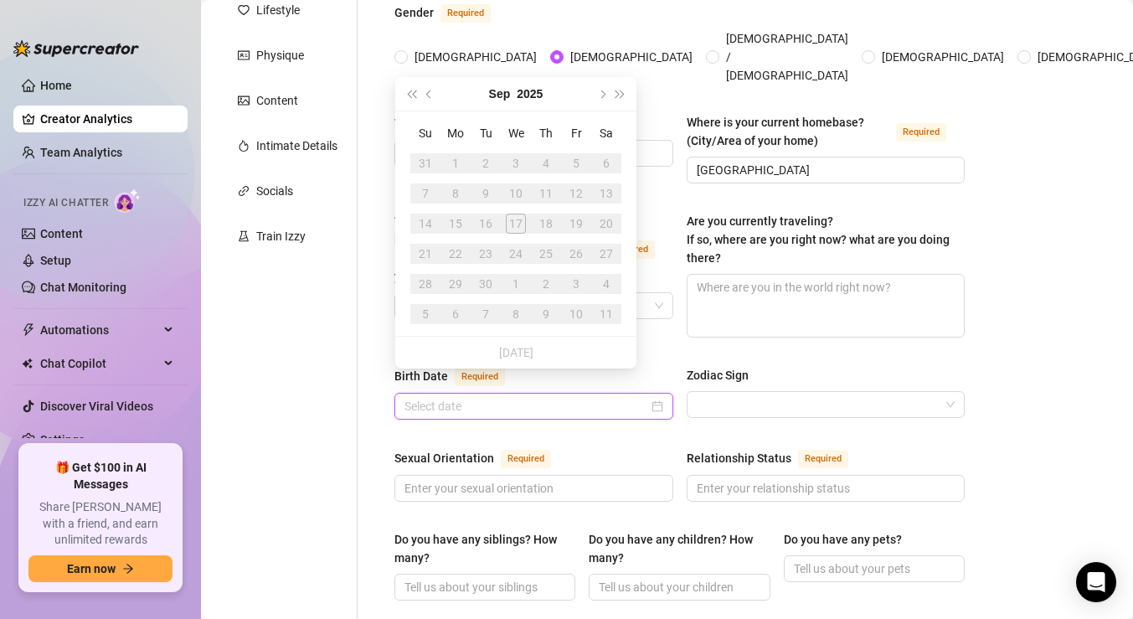
type input "a"
click at [430, 98] on button "Previous month (PageUp)" at bounding box center [429, 93] width 18 height 33
click at [605, 96] on button "Next month (PageDown)" at bounding box center [601, 93] width 18 height 33
click at [530, 90] on button "2025" at bounding box center [530, 93] width 26 height 33
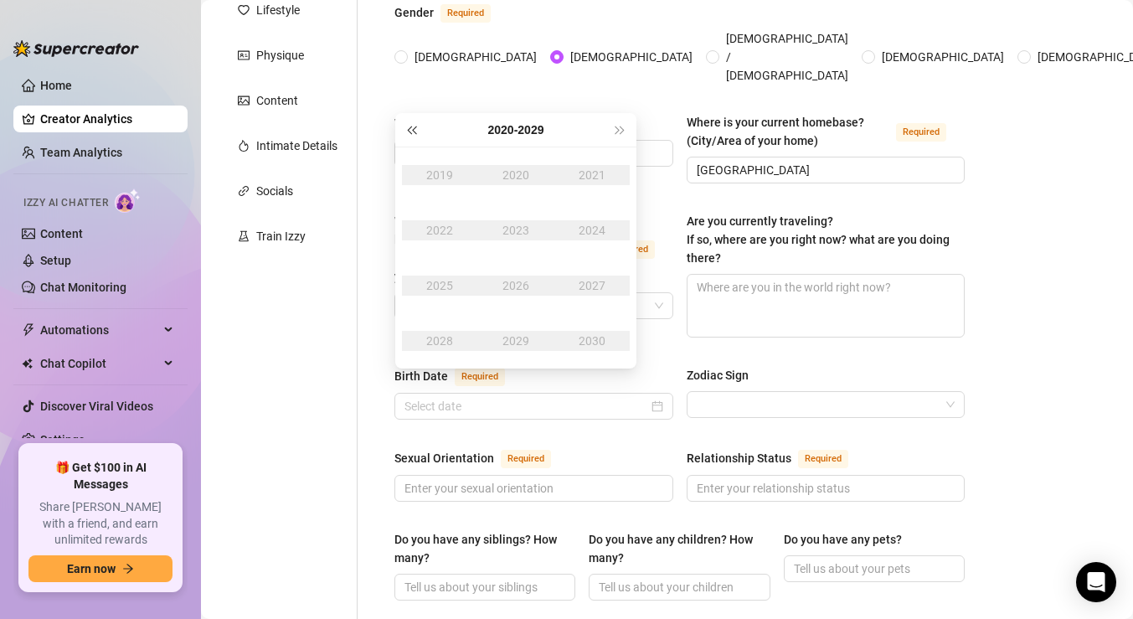
click at [414, 131] on span "Last year (Control + left)" at bounding box center [411, 130] width 8 height 8
click at [440, 229] on div "1992" at bounding box center [439, 230] width 50 height 20
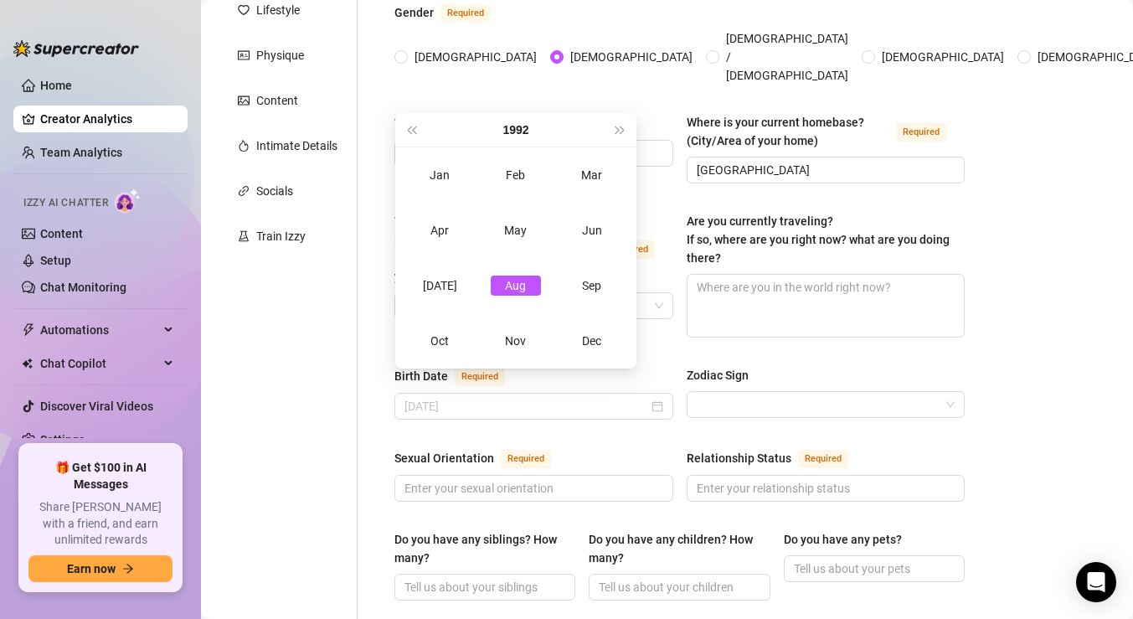
click at [515, 284] on div "Aug" at bounding box center [516, 285] width 50 height 20
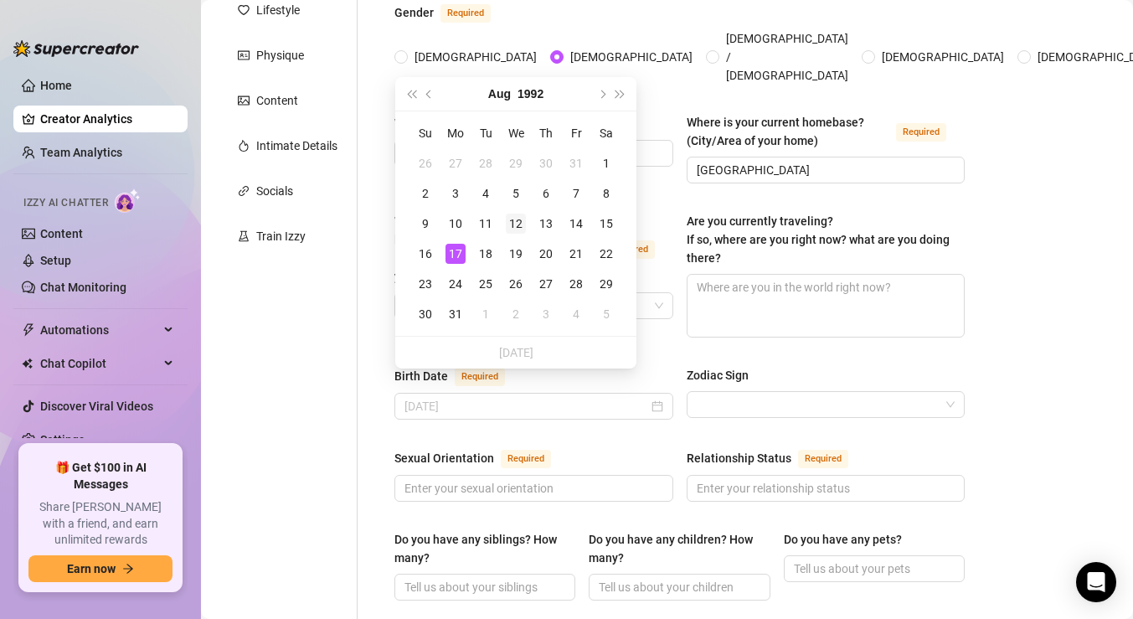
type input "[DATE]"
click at [516, 227] on div "12" at bounding box center [516, 224] width 20 height 20
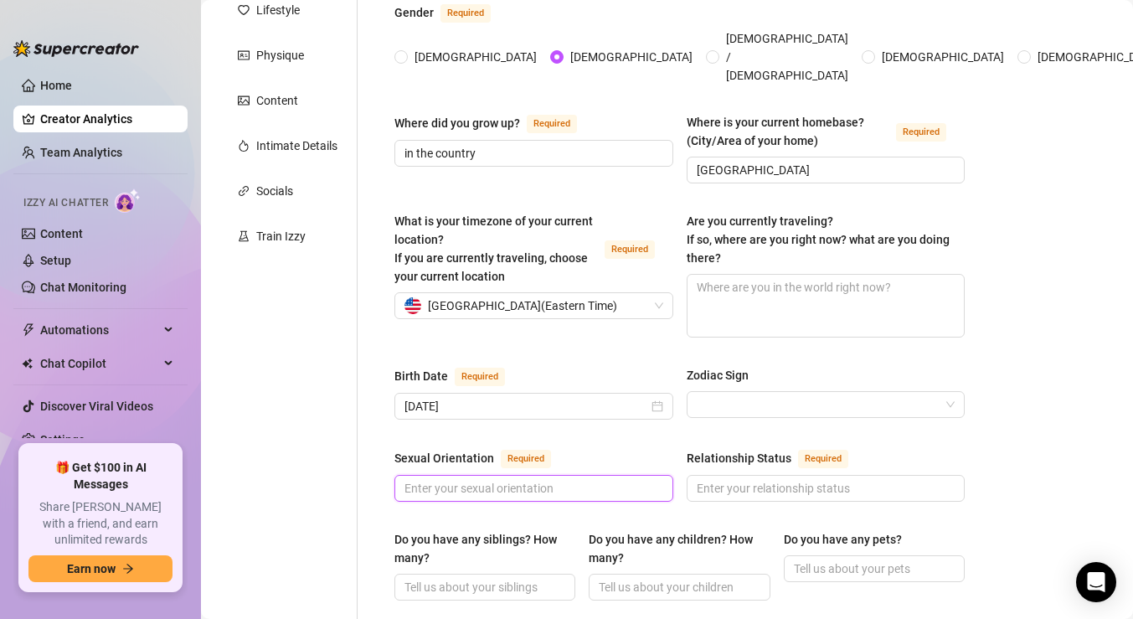
click at [518, 479] on input "Sexual Orientation Required" at bounding box center [531, 488] width 255 height 18
click at [707, 392] on input "Zodiac Sign" at bounding box center [819, 404] width 244 height 25
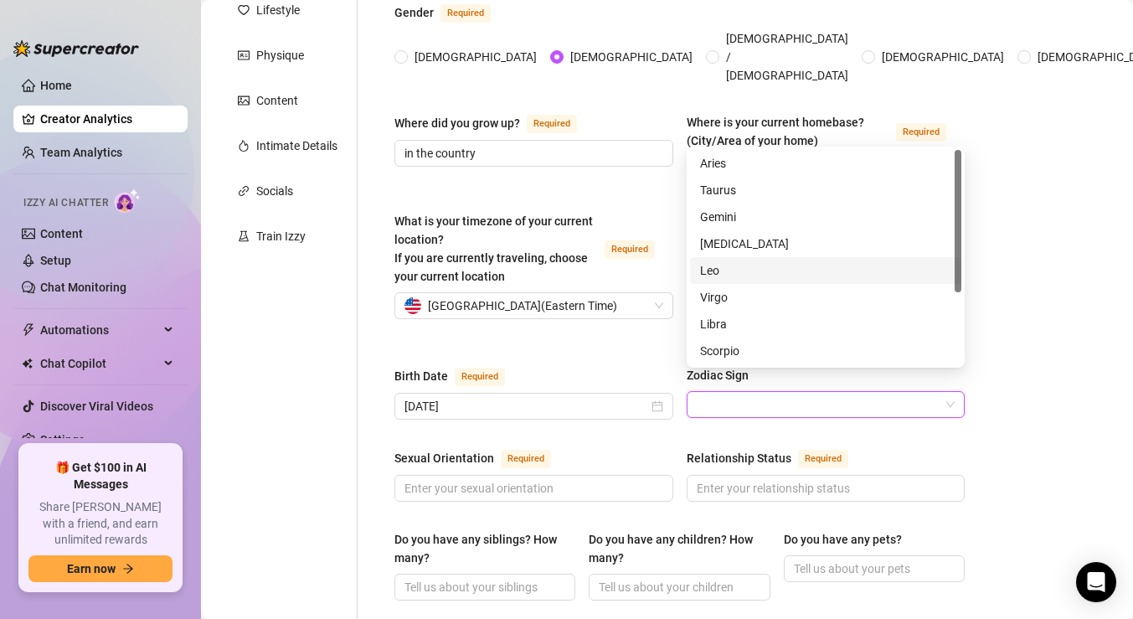
click at [721, 269] on div "Leo" at bounding box center [825, 270] width 251 height 18
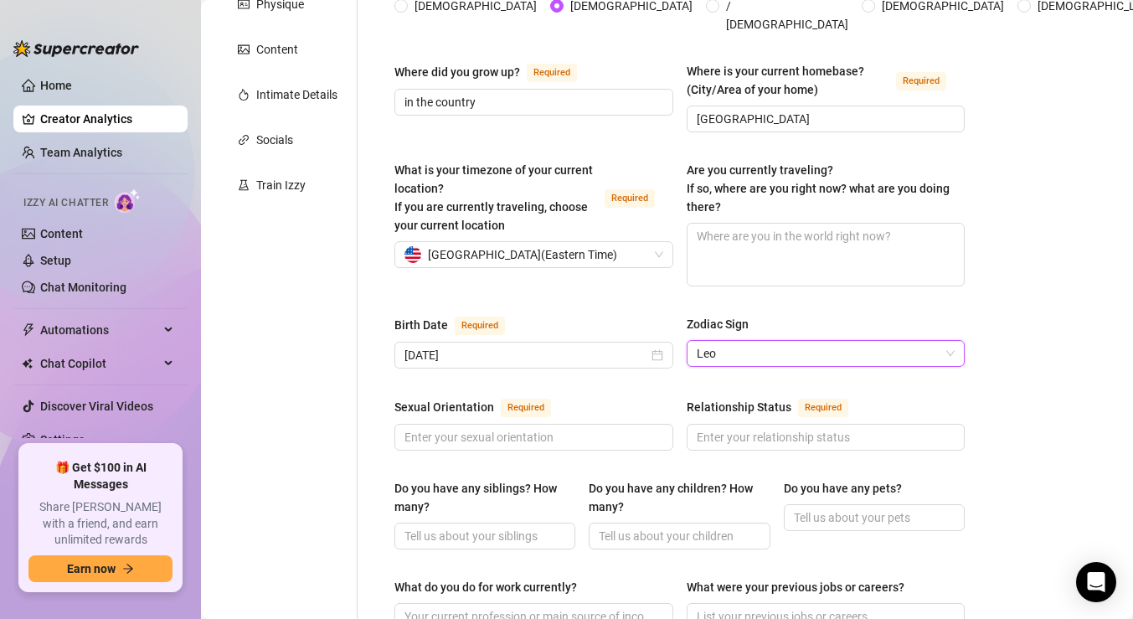
scroll to position [296, 0]
click at [445, 427] on input "Sexual Orientation Required" at bounding box center [531, 436] width 255 height 18
type input "[DEMOGRAPHIC_DATA]"
click at [731, 427] on input "Relationship Status Required" at bounding box center [824, 436] width 255 height 18
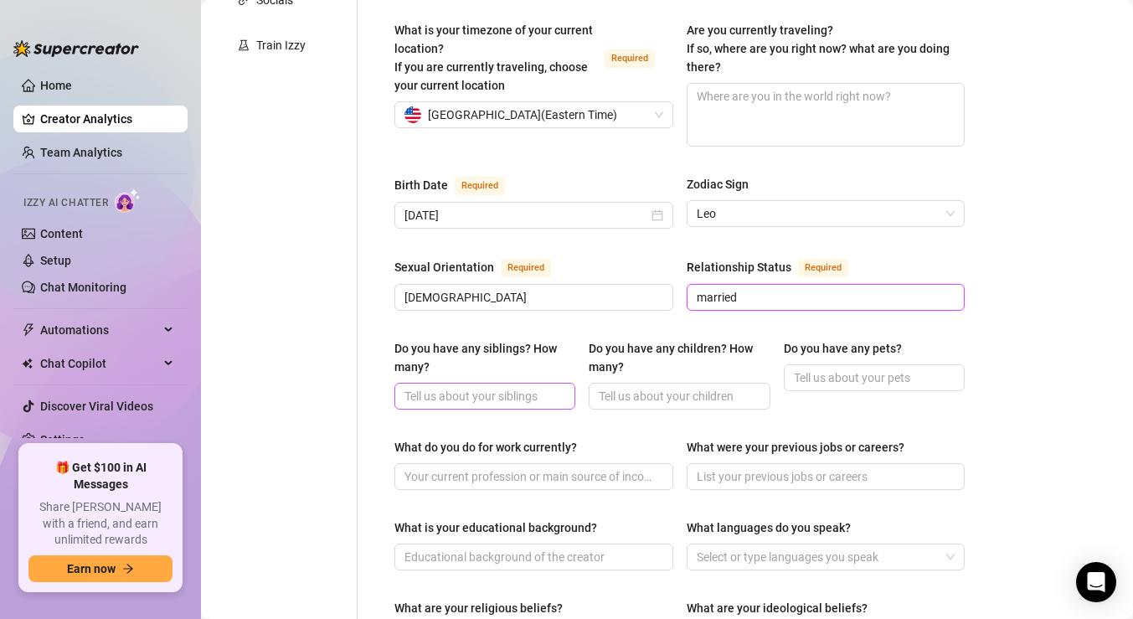
scroll to position [437, 0]
type input "married"
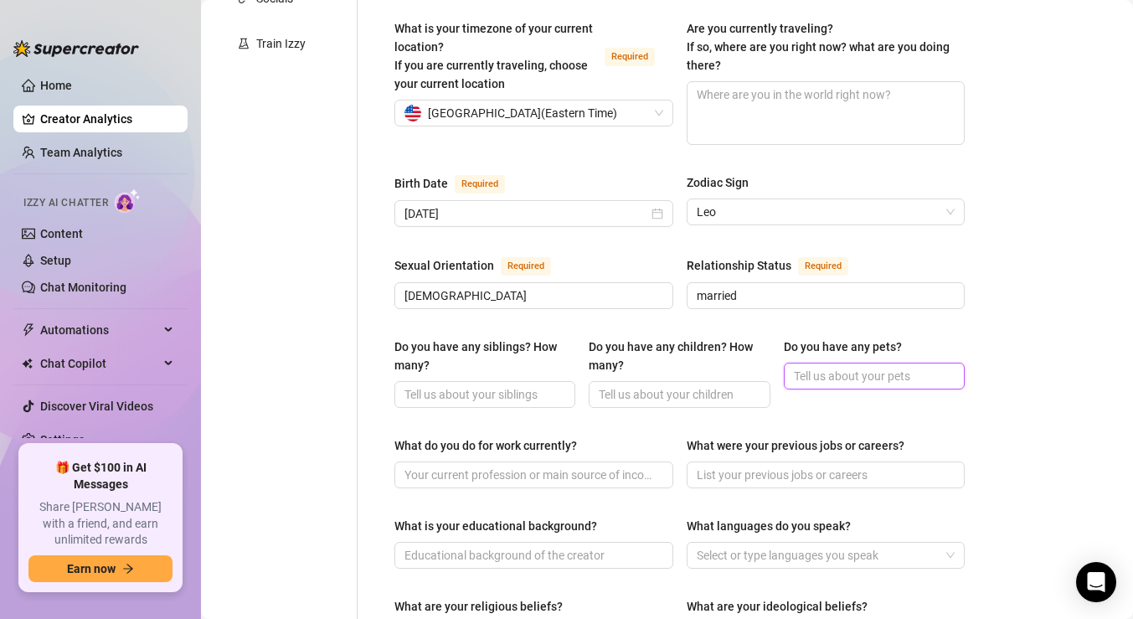
click at [833, 367] on input "Do you have any pets?" at bounding box center [872, 376] width 157 height 18
type input "3 dogs"
click at [589, 466] on input "What do you do for work currently?" at bounding box center [531, 475] width 255 height 18
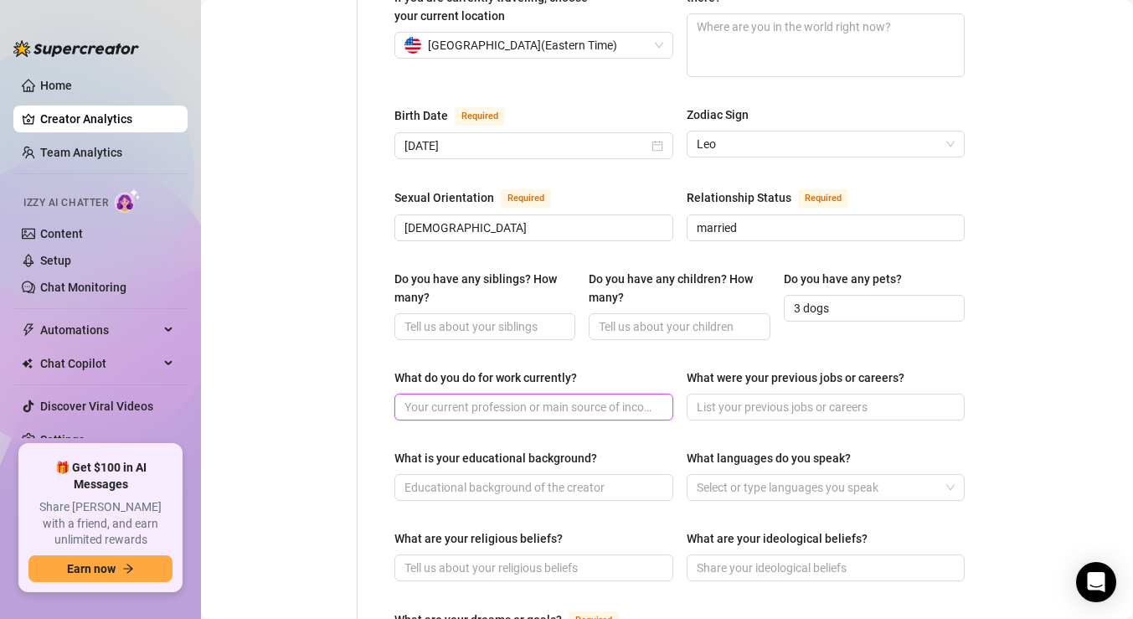
scroll to position [506, 0]
type input "Work from home"
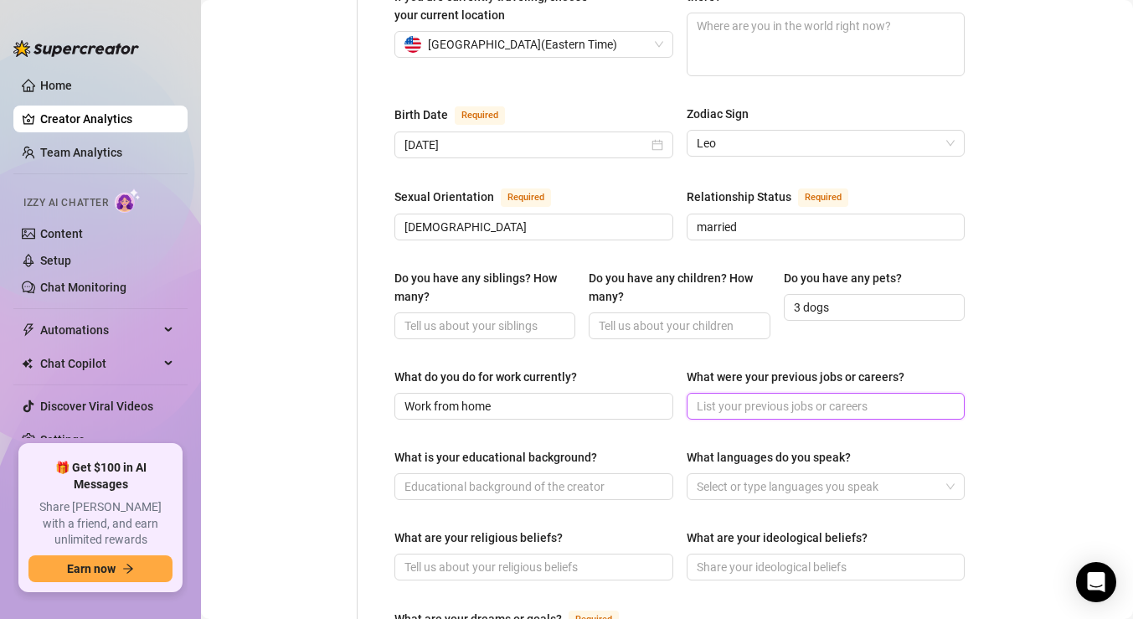
click at [767, 397] on input "What were your previous jobs or careers?" at bounding box center [824, 406] width 255 height 18
click at [555, 477] on input "What is your educational background?" at bounding box center [531, 486] width 255 height 18
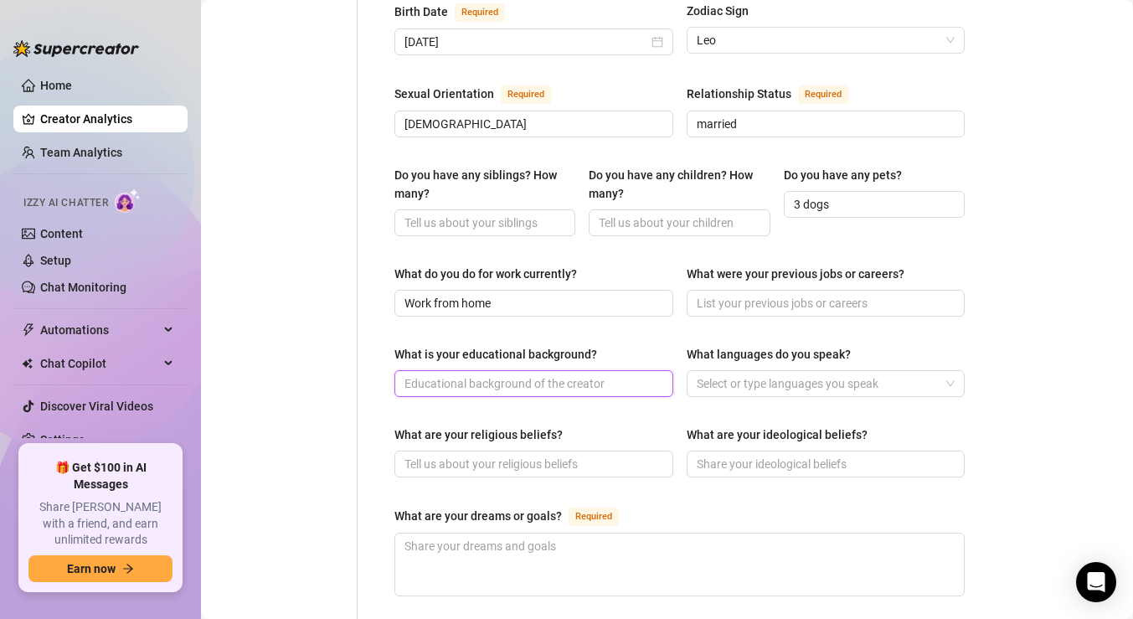
scroll to position [614, 0]
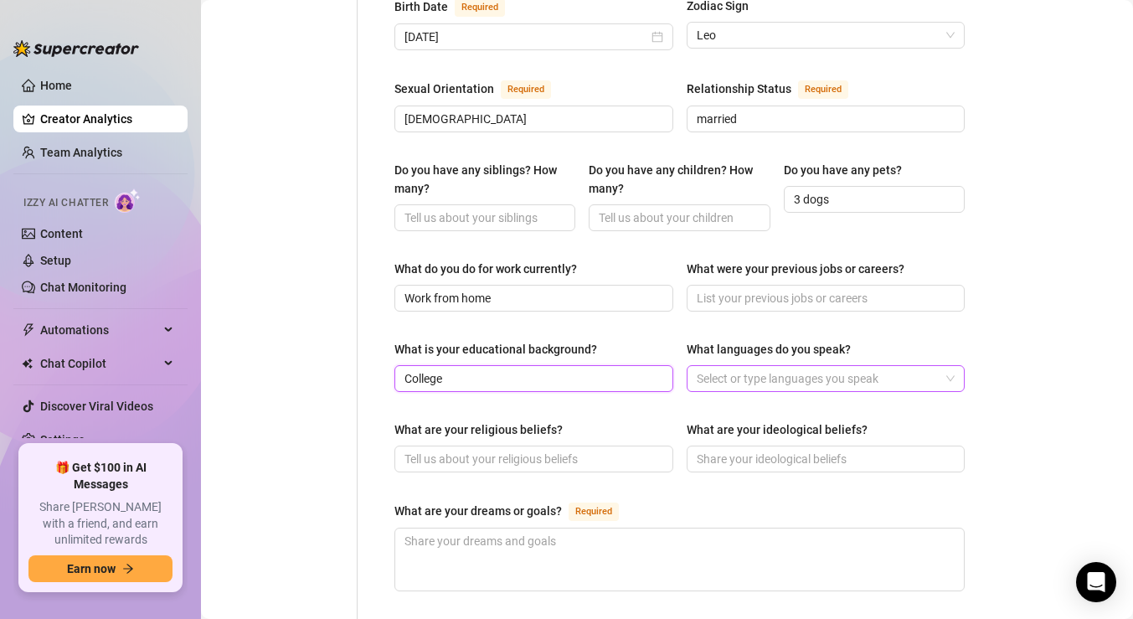
click at [765, 367] on div at bounding box center [817, 378] width 255 height 23
type input "College"
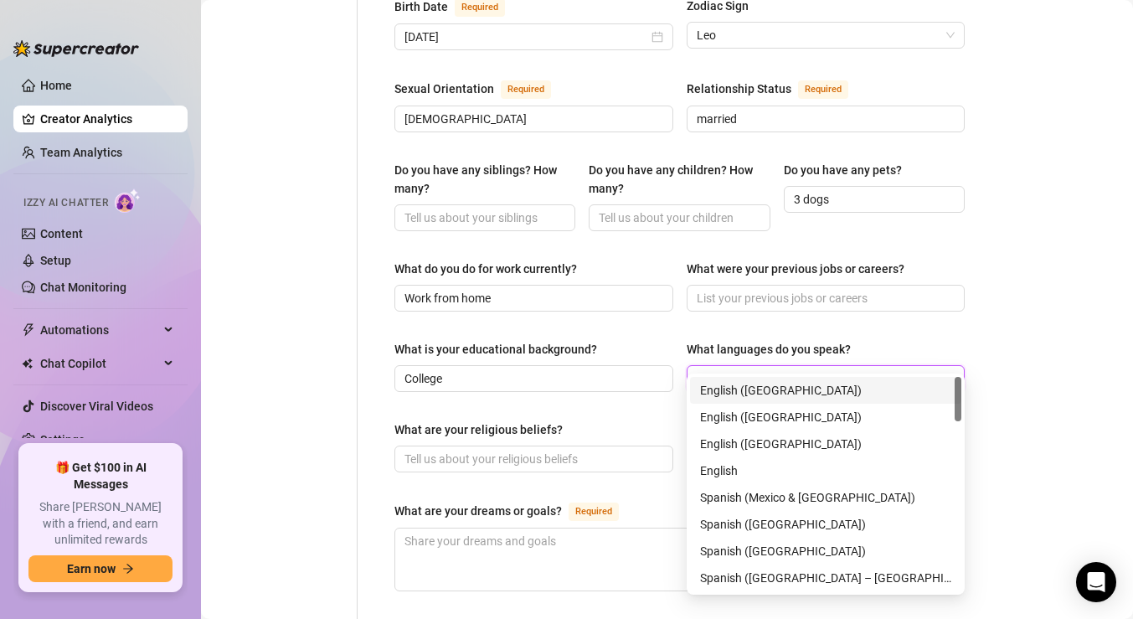
click at [744, 389] on div "English ([GEOGRAPHIC_DATA])" at bounding box center [825, 390] width 251 height 18
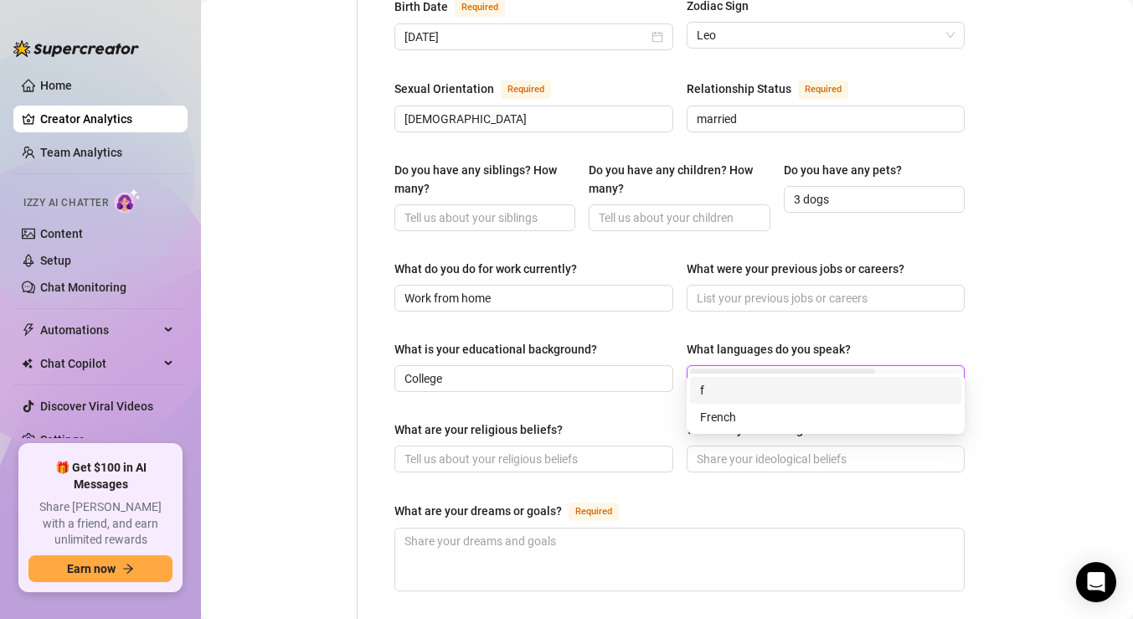
type input "fre"
click at [755, 420] on div "French" at bounding box center [825, 417] width 251 height 18
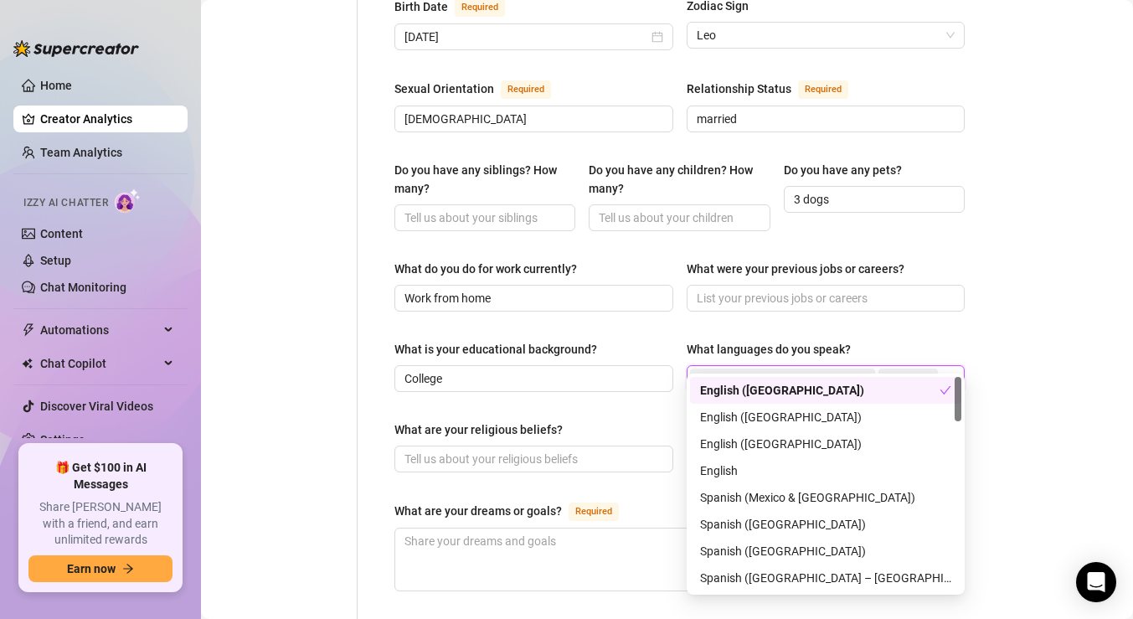
click at [1073, 332] on main "Creator Bio LeoBayne (optimisticallyflawed) Bio Import Bio from other creator P…" at bounding box center [667, 239] width 932 height 1707
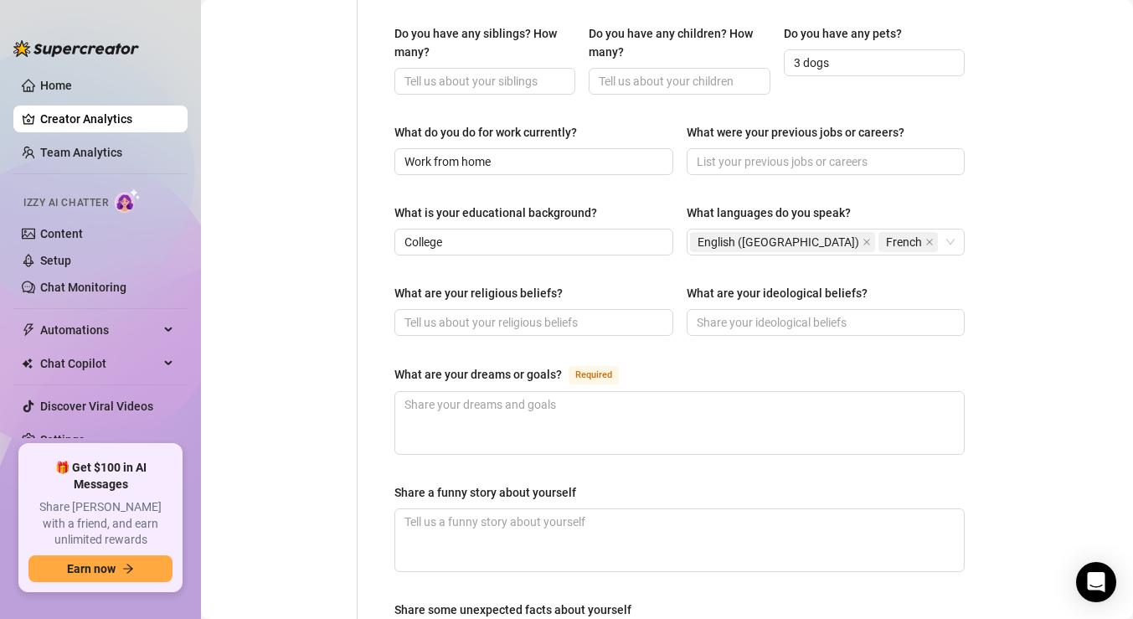
scroll to position [760, 0]
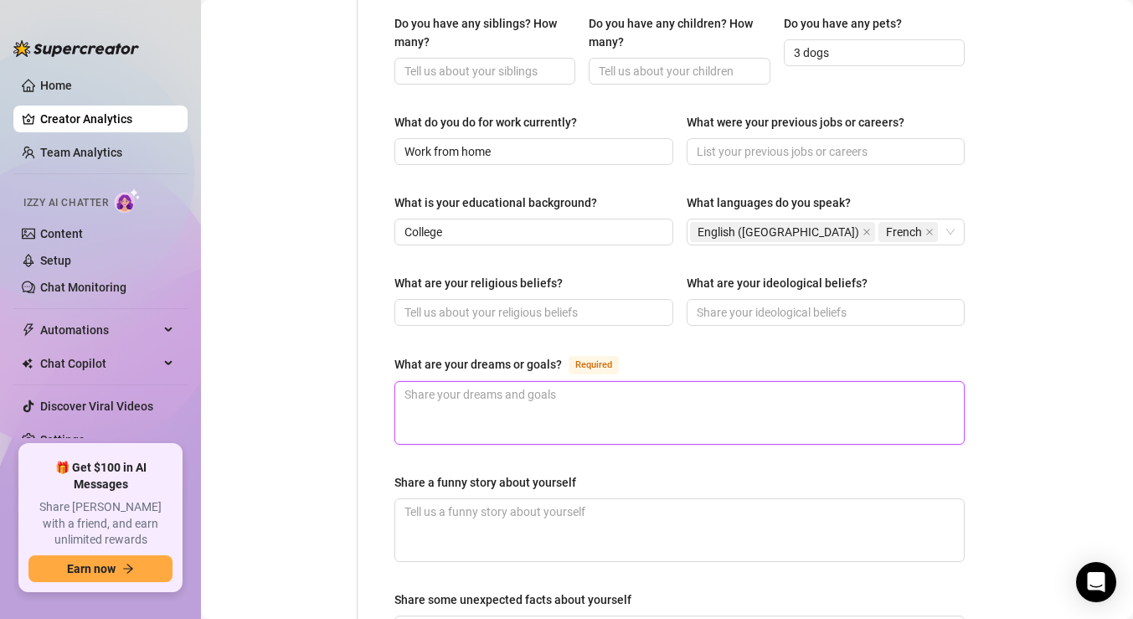
click at [557, 389] on textarea "What are your dreams or goals? Required" at bounding box center [679, 413] width 569 height 62
type textarea "T"
type textarea "To"
type textarea "To b"
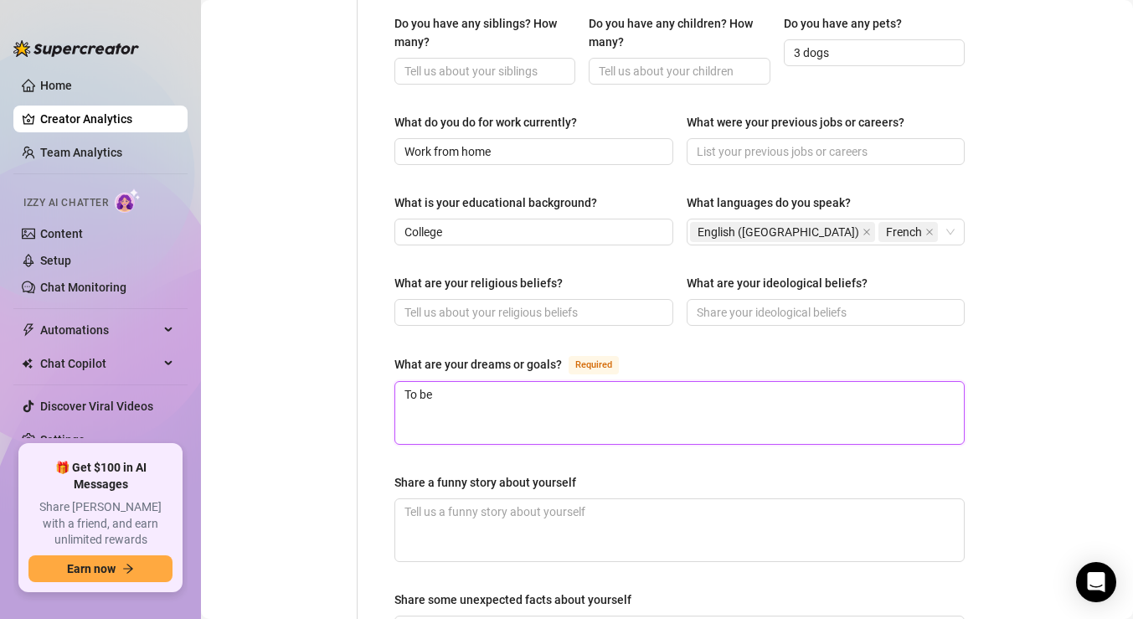
type textarea "To be"
type textarea "To be h"
type textarea "To be ha"
type textarea "To be hao"
type textarea "To be haoo"
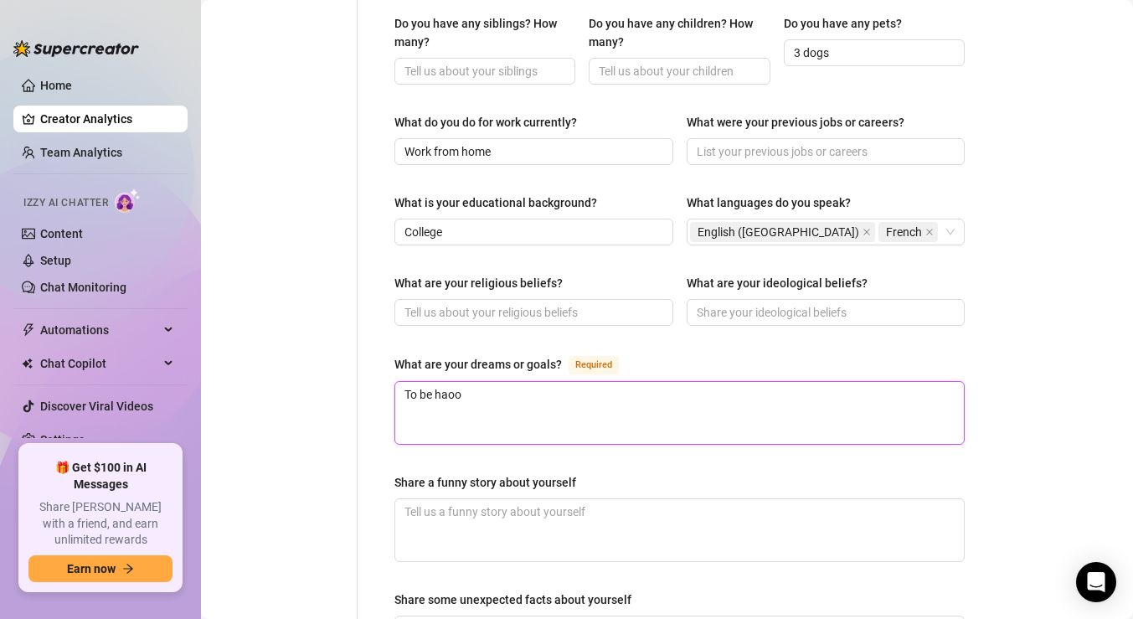
type textarea "To be haooy"
type textarea "To be haoo"
type textarea "To be hao"
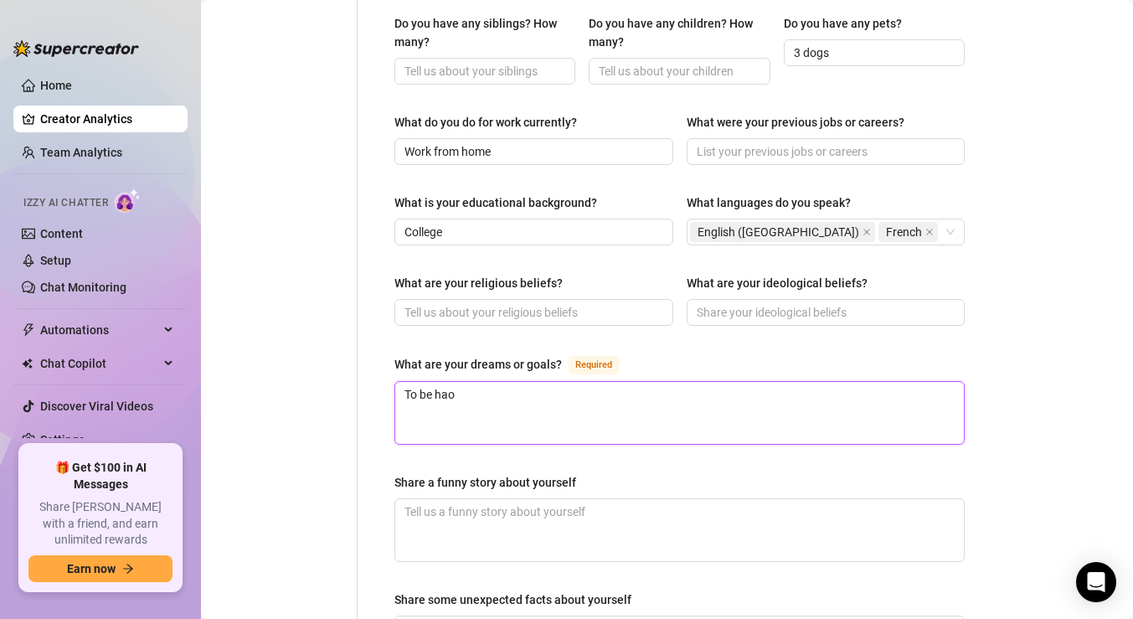
type textarea "To be ha"
type textarea "To be hap"
type textarea "To be happ"
type textarea "To be happy"
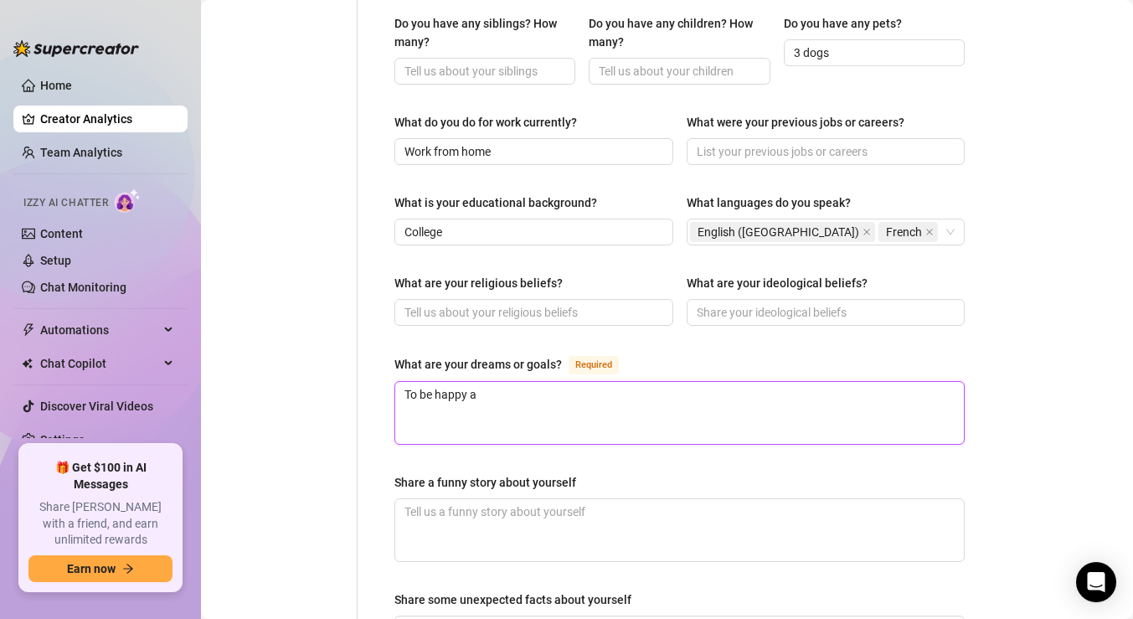
type textarea "To be happy an"
type textarea "To be happy and"
type textarea "To be happy and a"
type textarea "To be happy and"
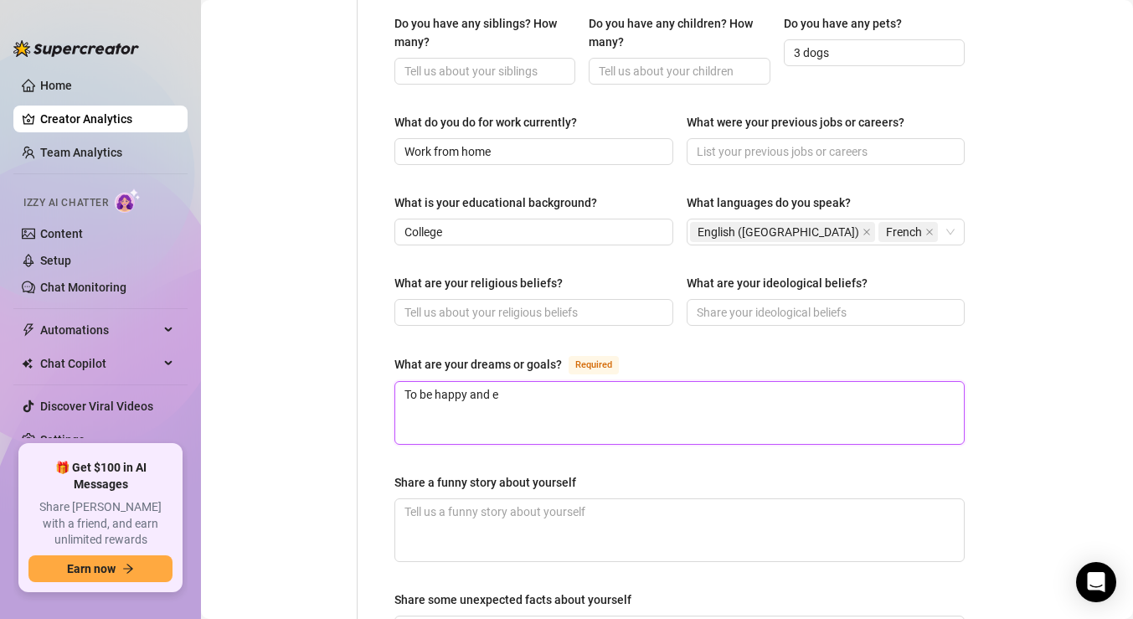
type textarea "To be happy and en"
type textarea "To be happy and enj"
type textarea "To be happy and enjo"
type textarea "To be happy and enjoy"
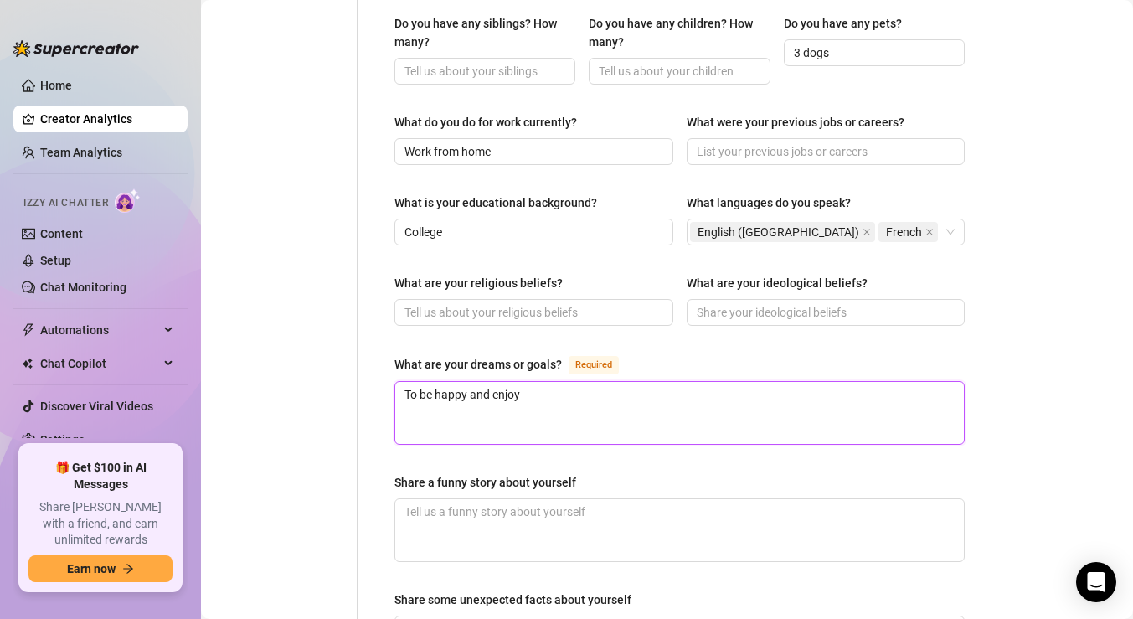
type textarea "To be happy and enjoy l"
type textarea "To be happy and enjoy li"
type textarea "To be happy and enjoy lif"
type textarea "To be happy and enjoy life"
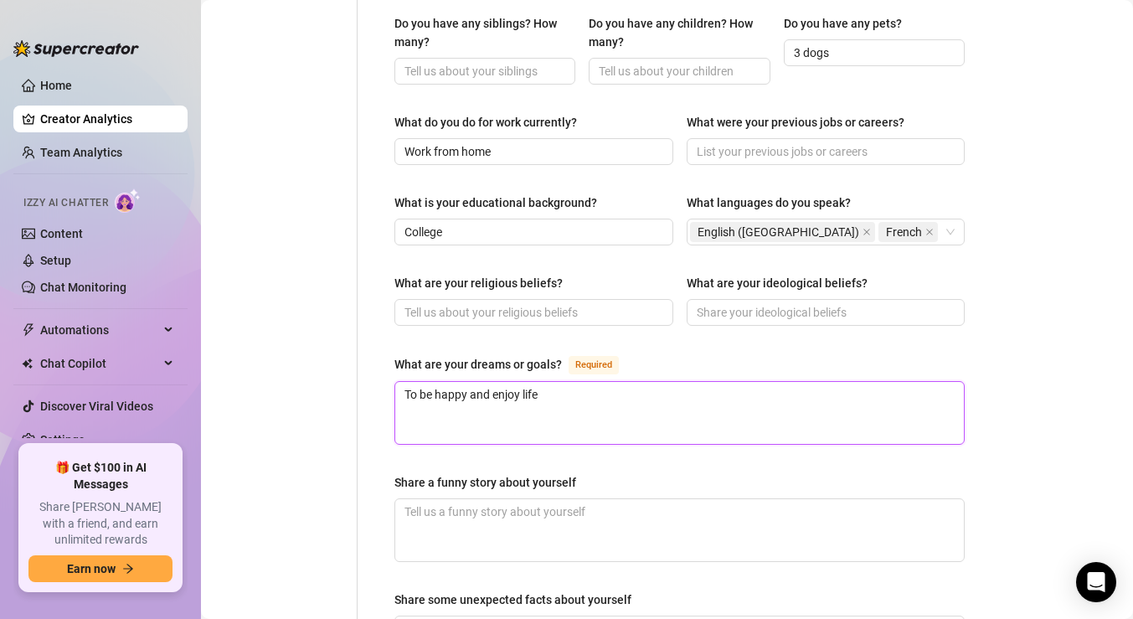
type textarea "To be happy and enjoy life a"
type textarea "To be happy and enjoy life as"
type textarea "To be happy and enjoy life as i"
type textarea "To be happy and enjoy life as it"
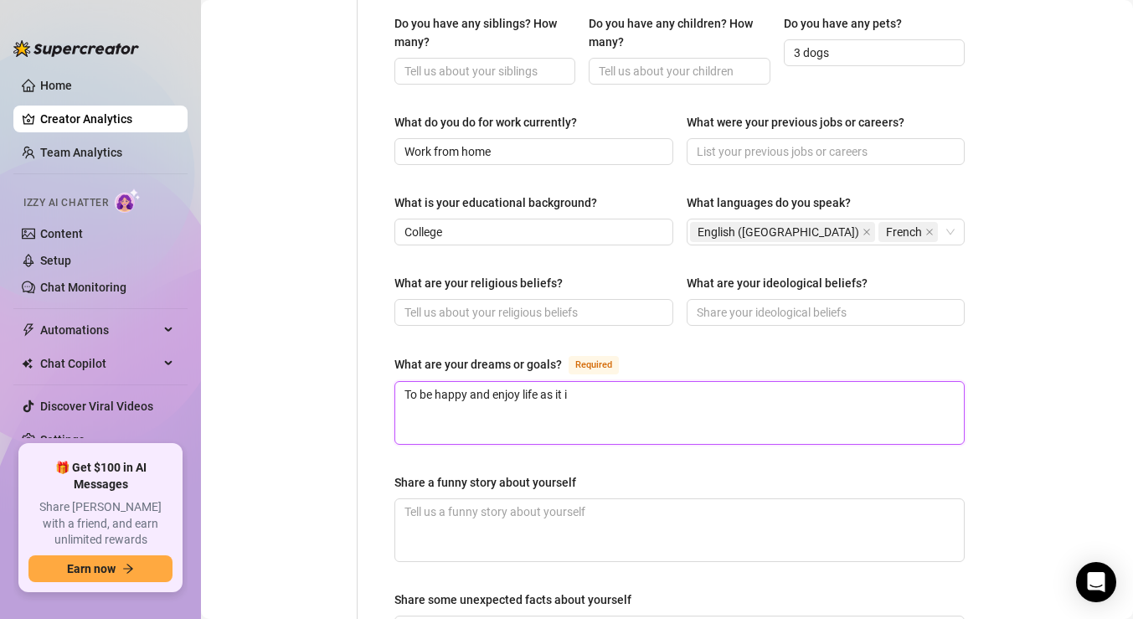
type textarea "To be happy and enjoy life as it is"
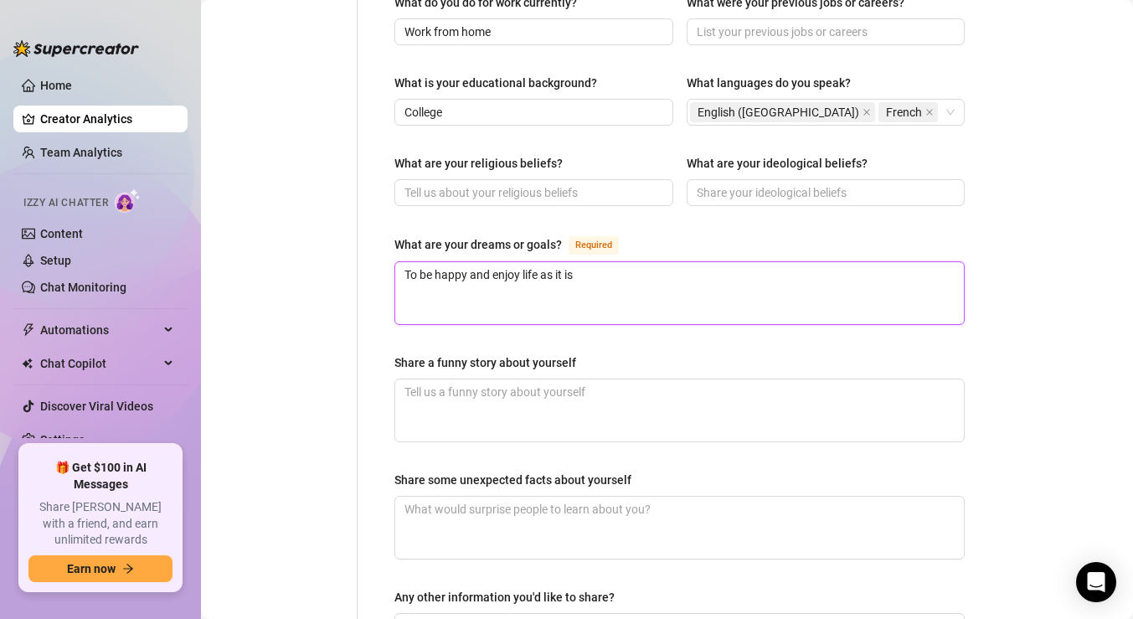
scroll to position [898, 0]
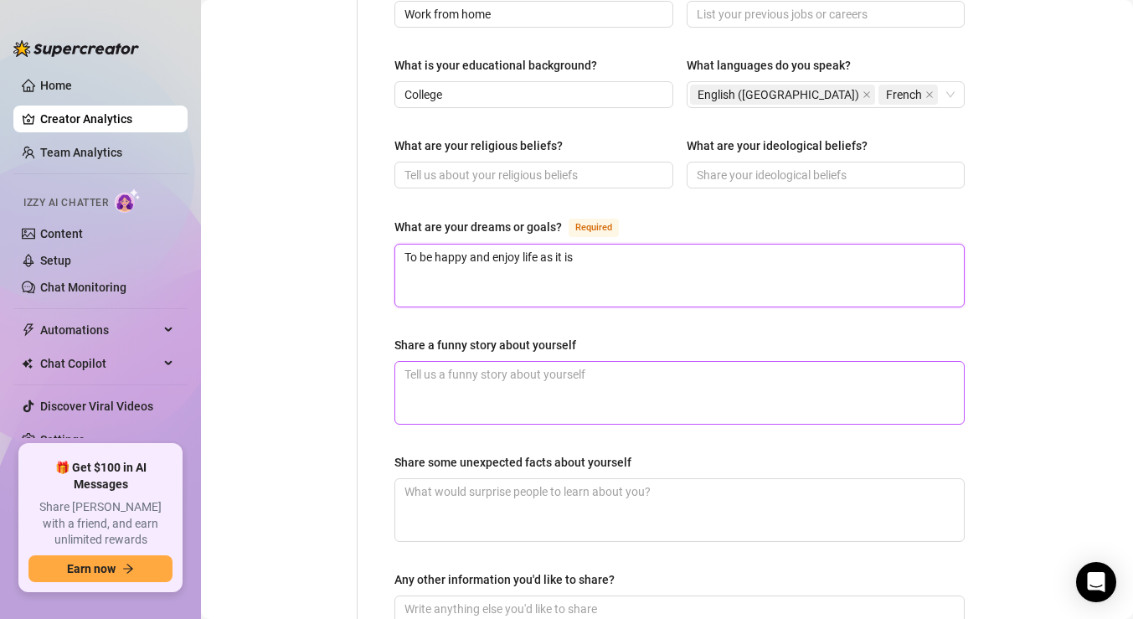
type textarea "To be happy and enjoy life as it is"
click at [552, 368] on textarea "Share a funny story about yourself" at bounding box center [679, 393] width 569 height 62
type textarea "L"
type textarea "Lo"
type textarea "Lov"
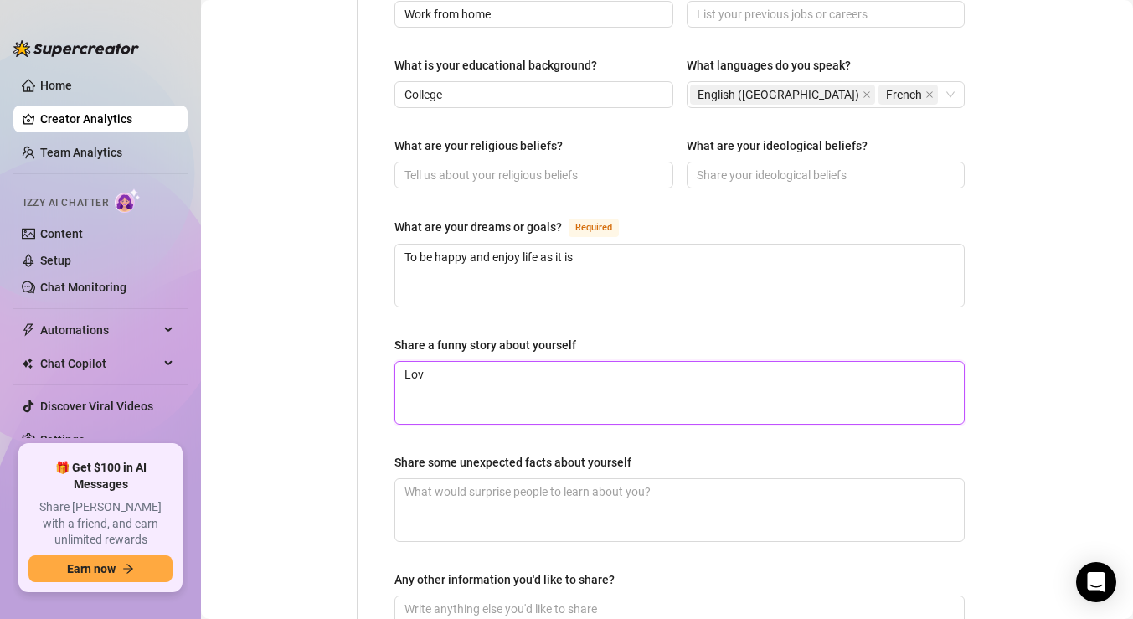
type textarea "Love"
type textarea "Love g"
type textarea "Love ge"
type textarea "Love get"
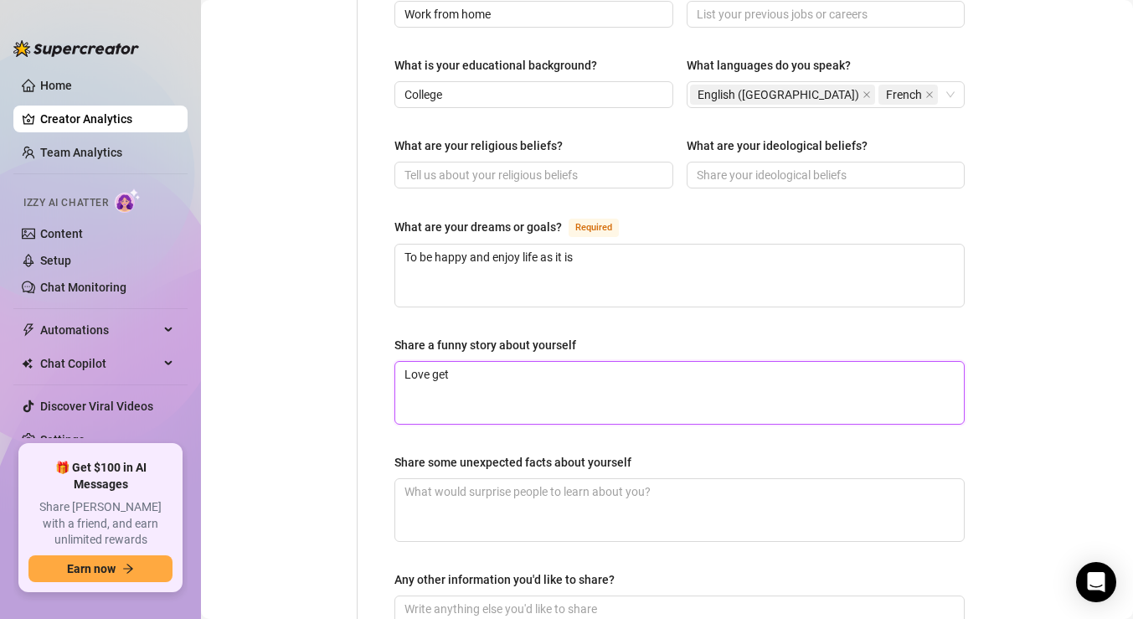
type textarea "Love gett"
type textarea "Love getti"
type textarea "Love gettin"
type textarea "Love getting"
type textarea "Love gettin"
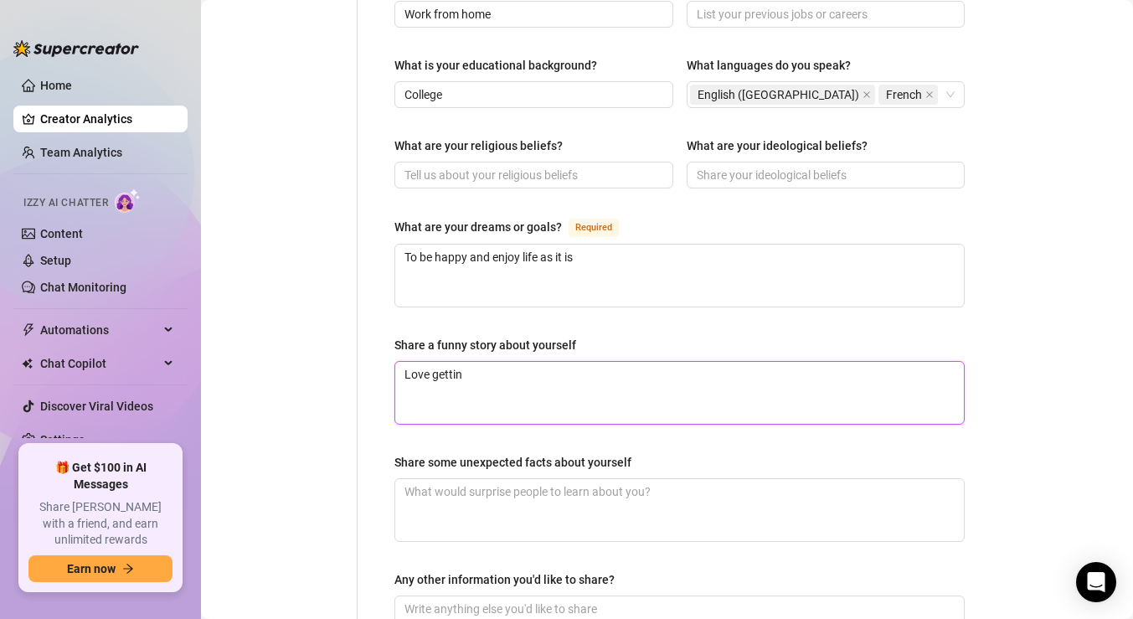
type textarea "Love getti"
type textarea "Love gett"
type textarea "Love get"
type textarea "Love ge"
type textarea "Love g"
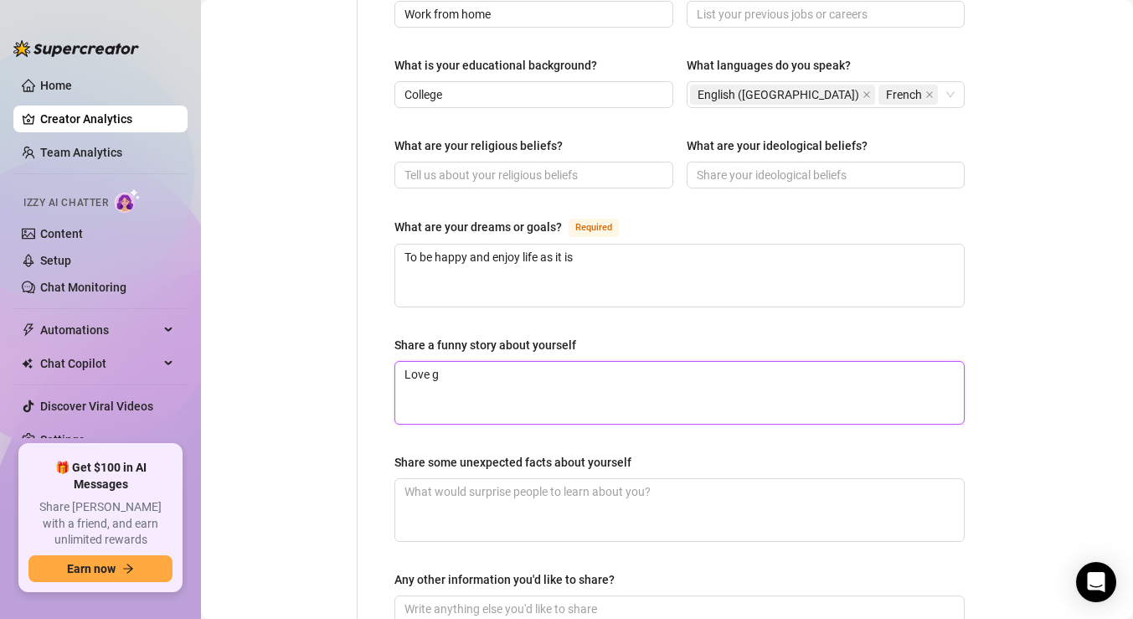
type textarea "Love"
type textarea "Love f"
type textarea "Love fo"
type textarea "Love foo"
type textarea "Love food"
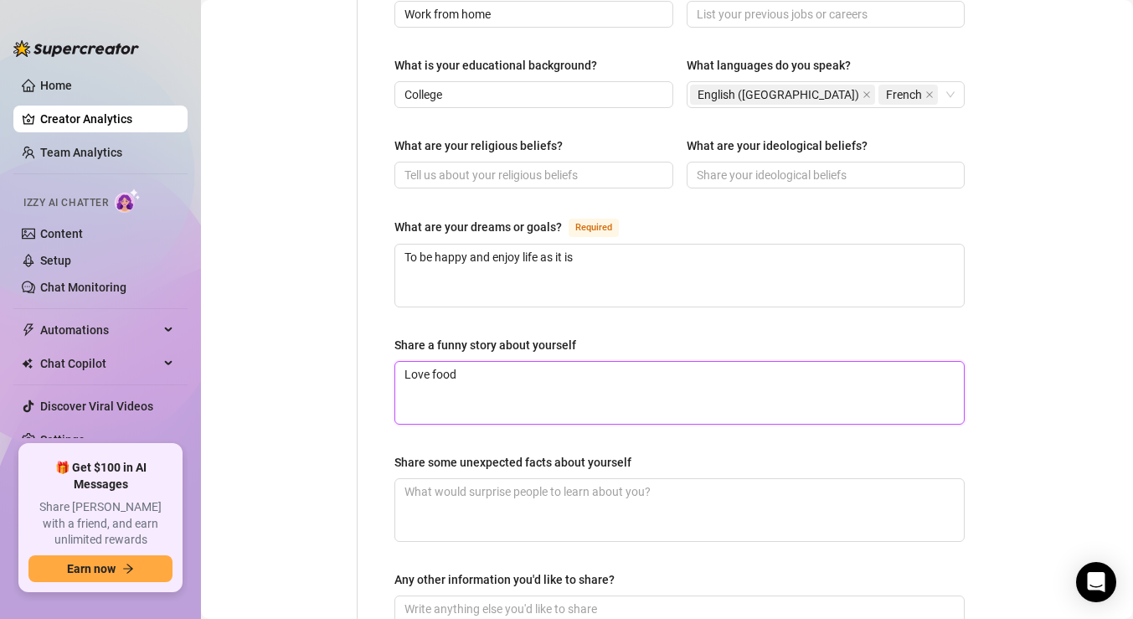
type textarea "Love food"
type textarea "Love food an"
type textarea "Love food and"
type textarea "Love food and s"
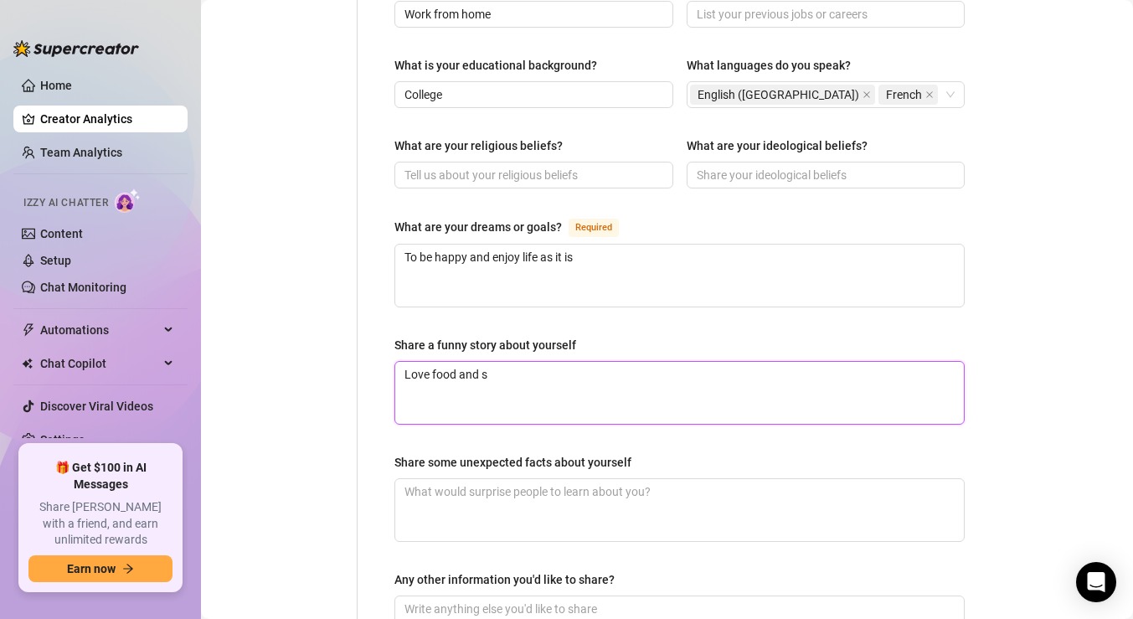
type textarea "Love food and se"
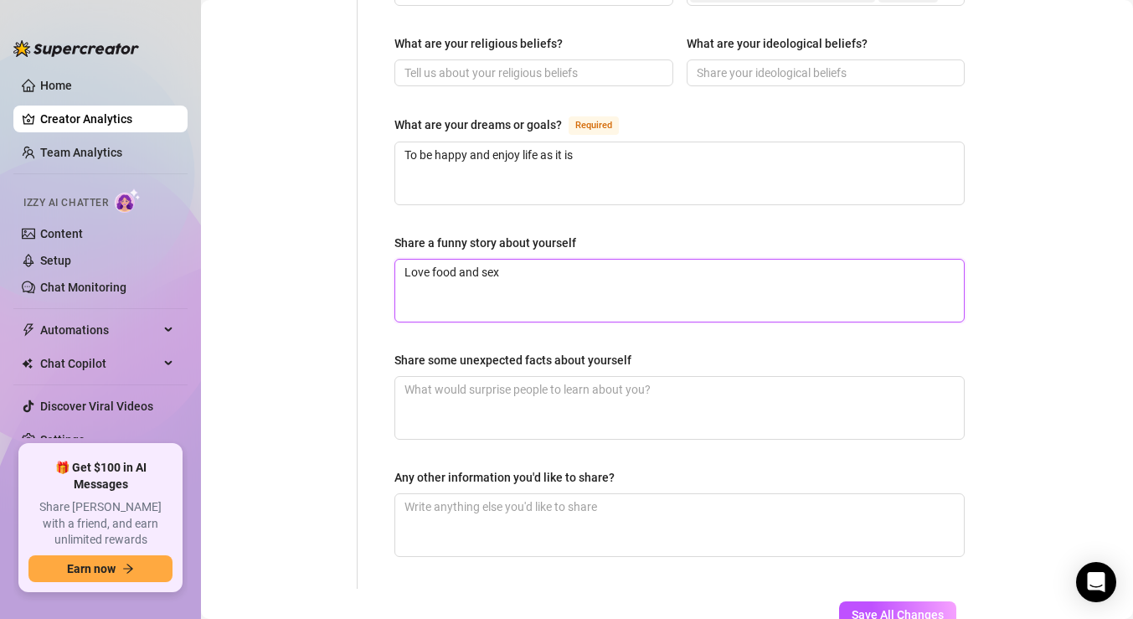
scroll to position [1021, 0]
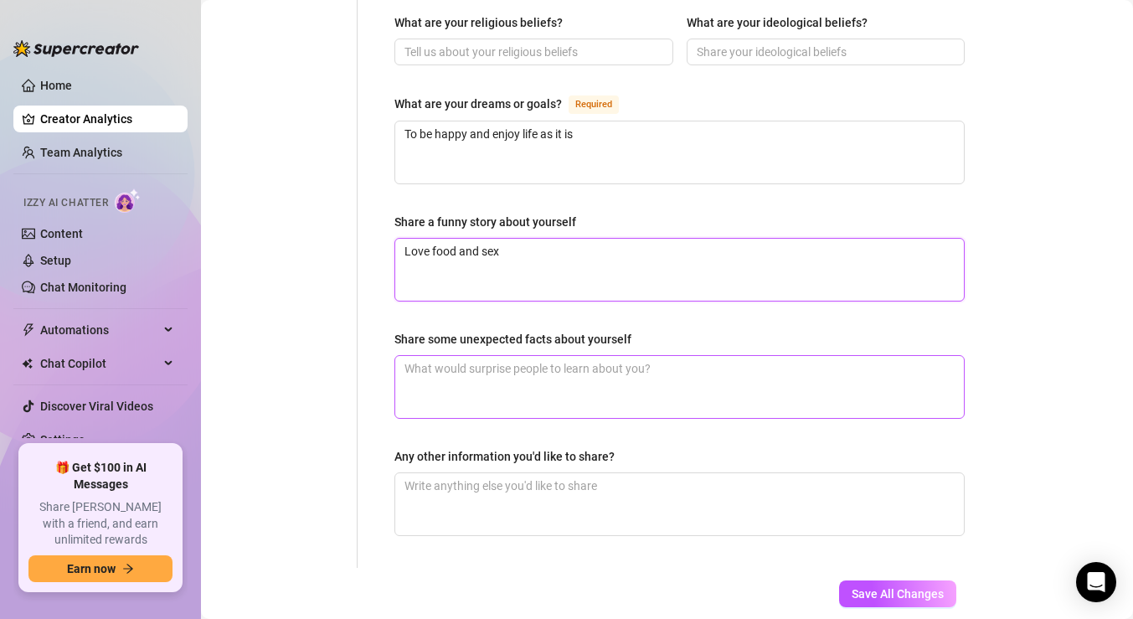
type textarea "Love food and sex"
click at [511, 356] on textarea "Share some unexpected facts about yourself" at bounding box center [679, 387] width 569 height 62
type textarea "I"
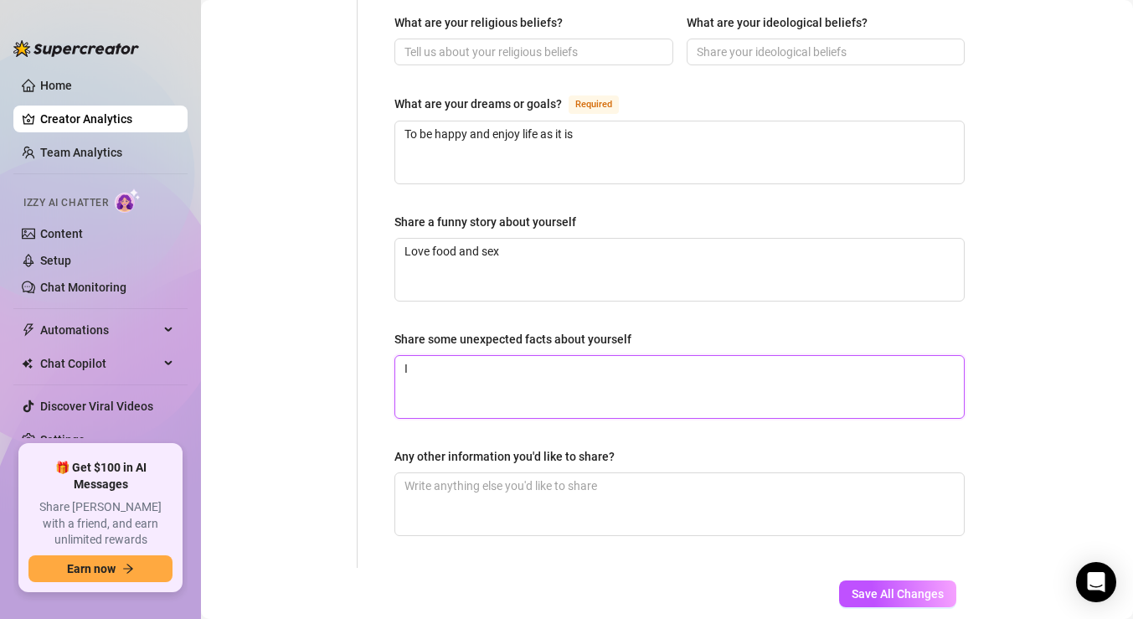
type textarea "I"
type textarea "I m"
type textarea "I ma"
type textarea "I m"
type textarea "I"
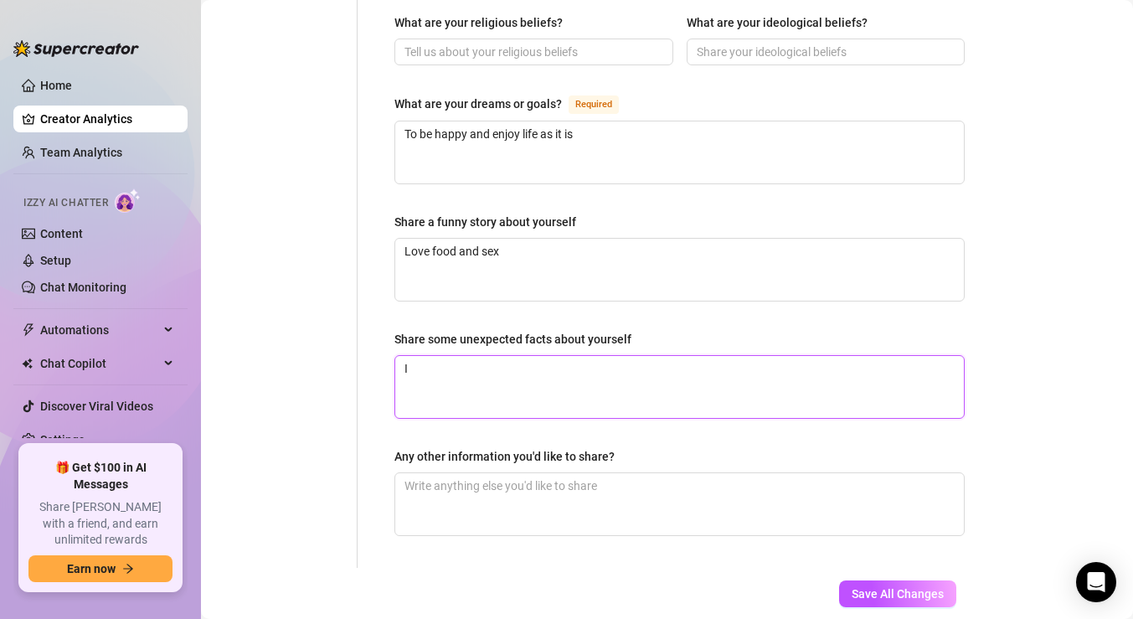
type textarea "I a"
type textarea "I am"
type textarea "I ama"
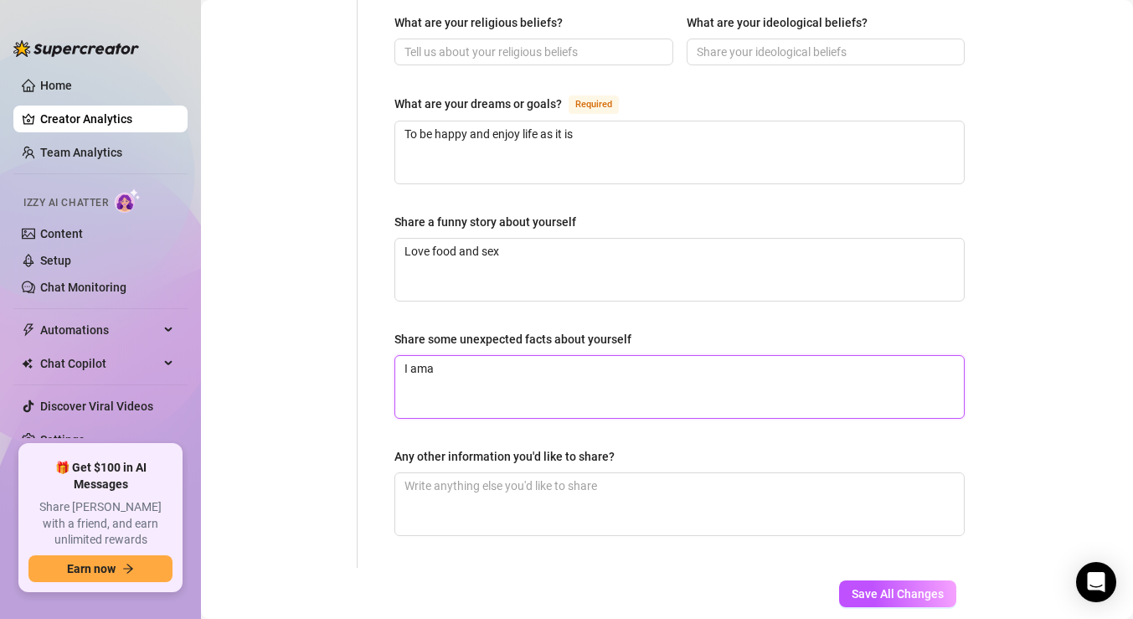
type textarea "I am"
type textarea "I am a"
type textarea "I am a b"
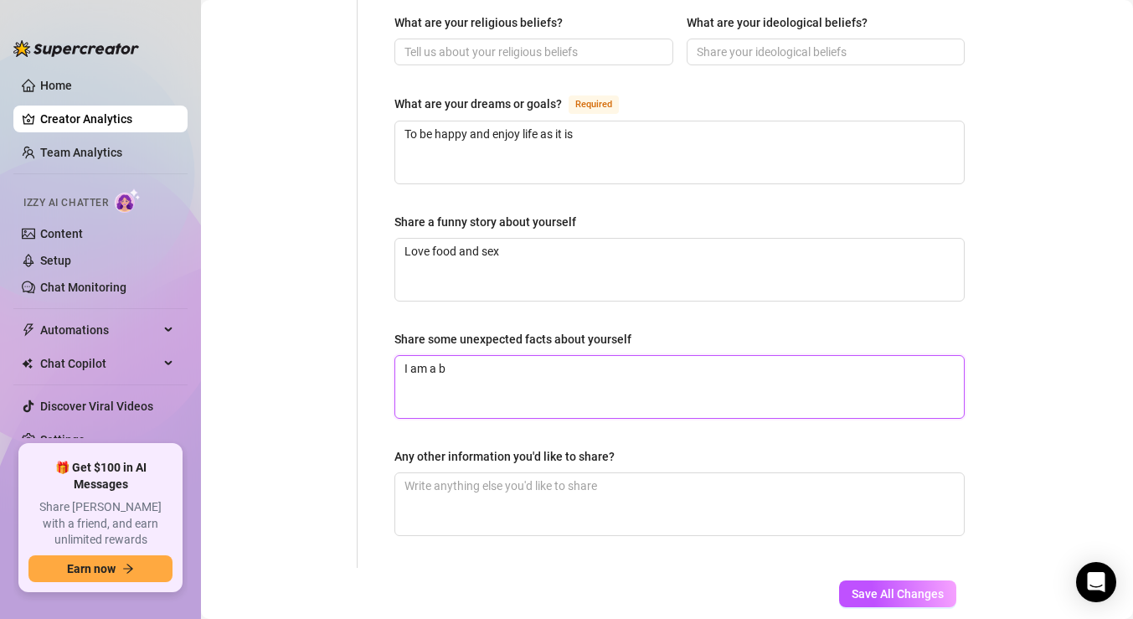
type textarea "I am a bu"
type textarea "I am a b"
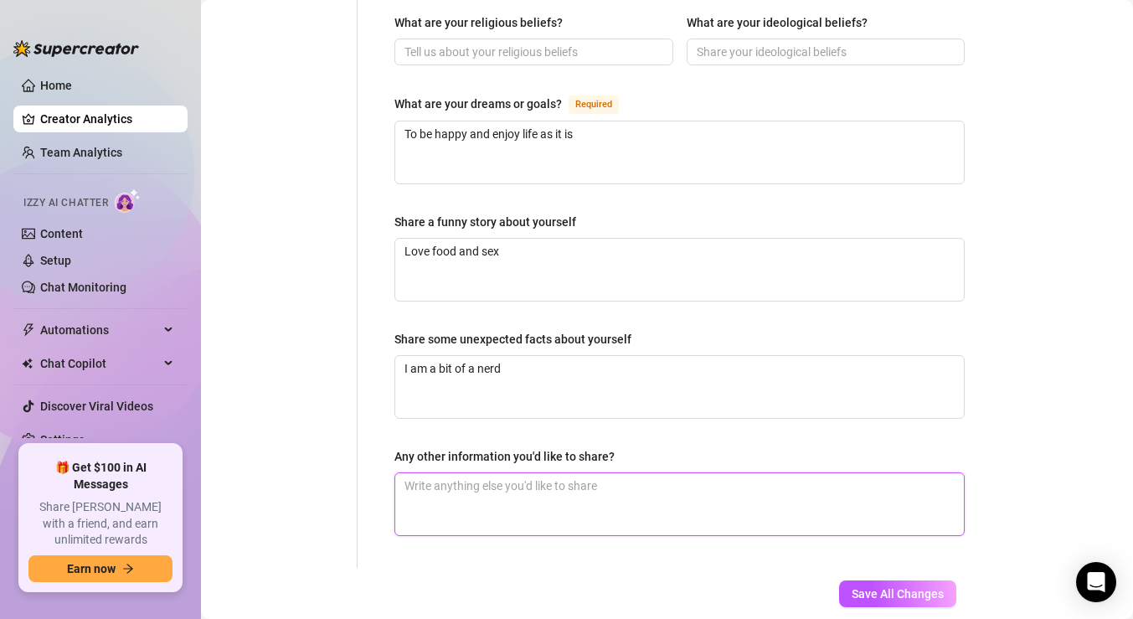
click at [505, 484] on textarea "Any other information you'd like to share?" at bounding box center [679, 504] width 569 height 62
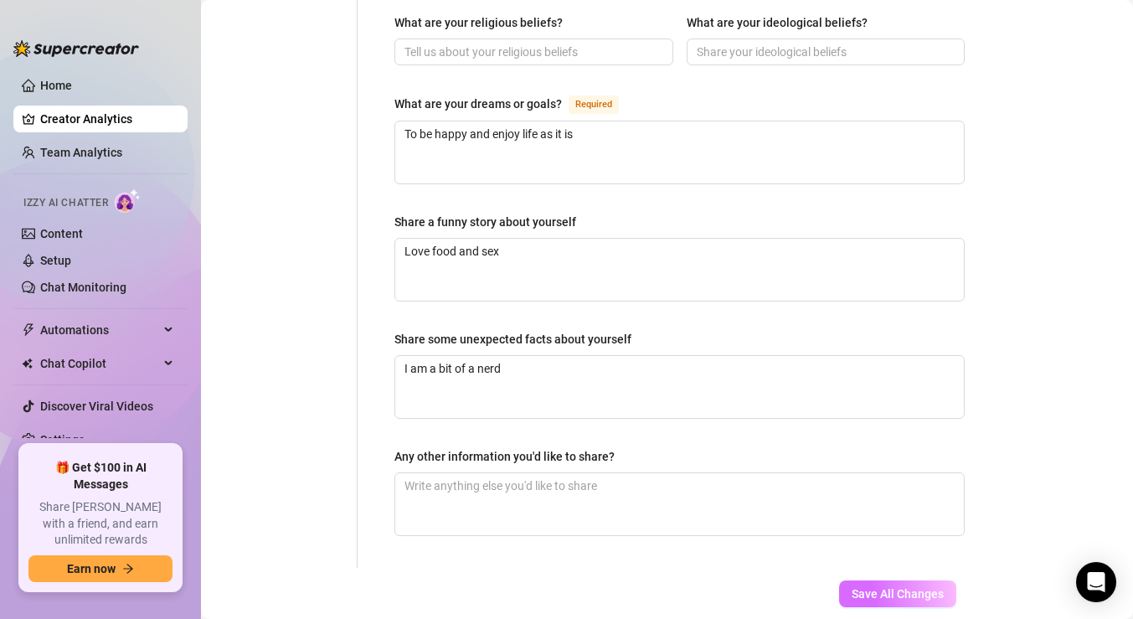
click at [863, 587] on span "Save All Changes" at bounding box center [898, 593] width 92 height 13
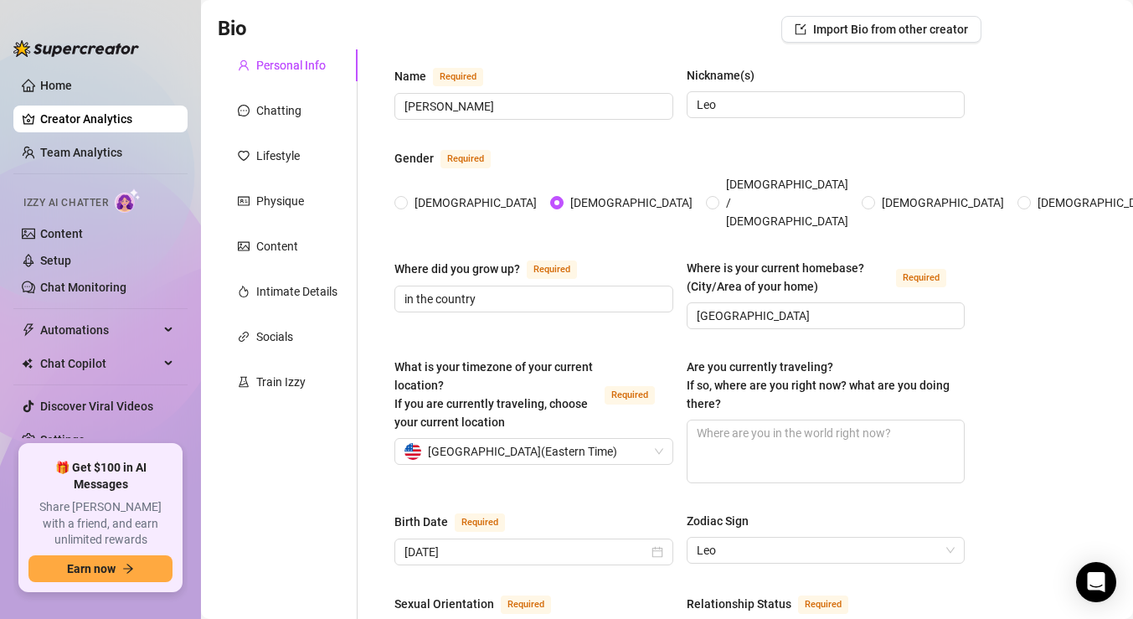
scroll to position [0, 0]
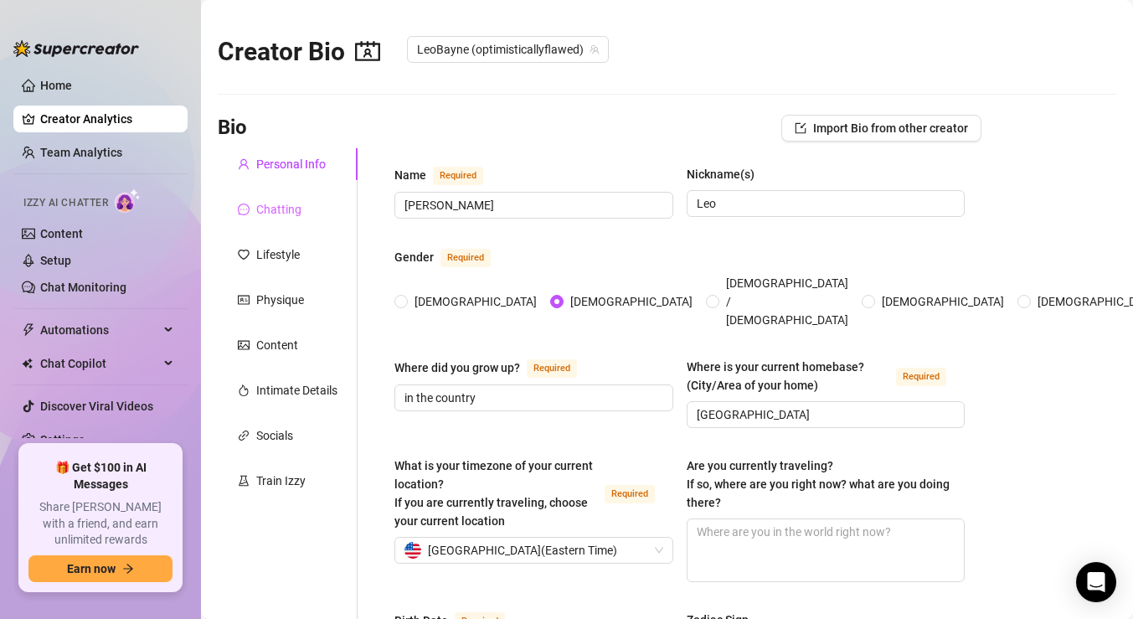
click at [289, 199] on div "Chatting" at bounding box center [288, 209] width 140 height 32
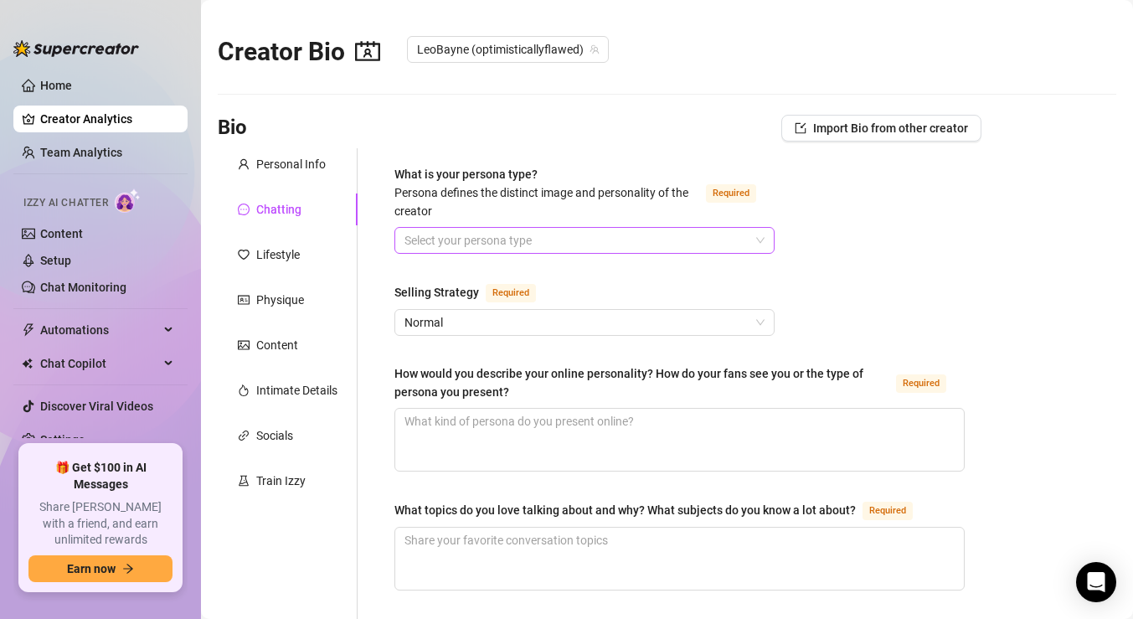
click at [470, 245] on input "What is your persona type? [PERSON_NAME] defines the distinct image and persona…" at bounding box center [576, 240] width 345 height 25
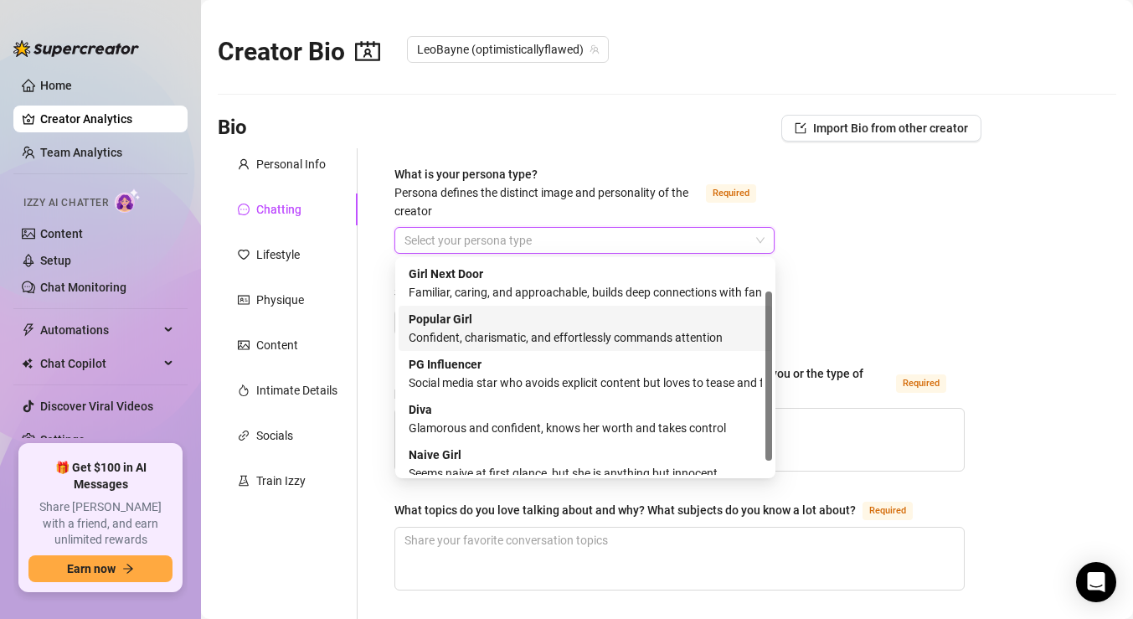
scroll to position [57, 0]
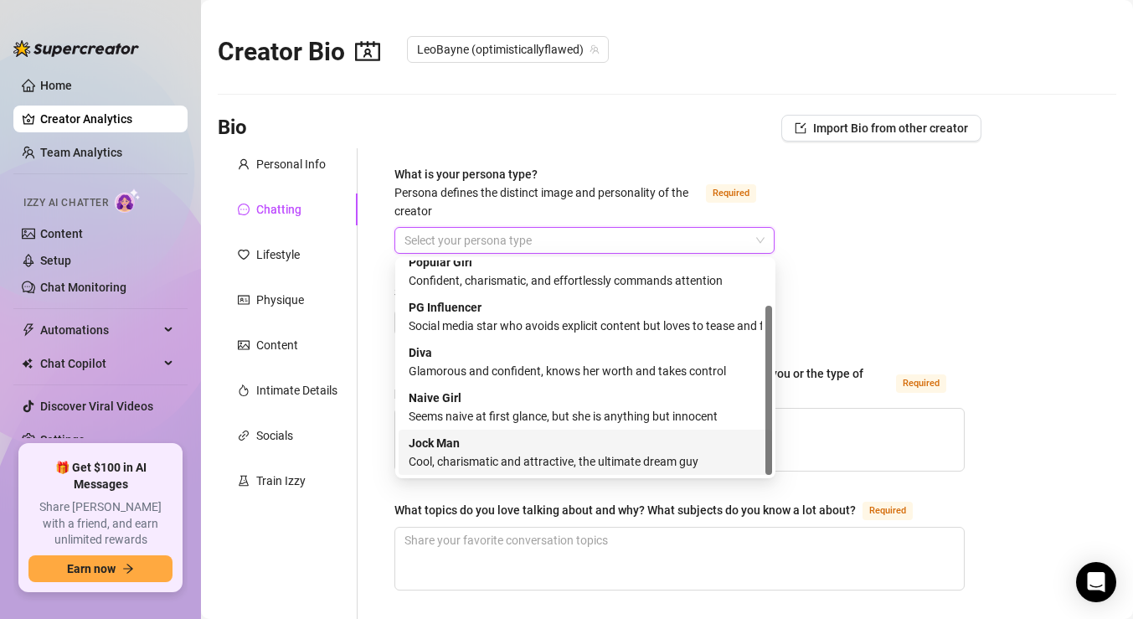
click at [486, 452] on div "Cool, charismatic and attractive, the ultimate dream guy" at bounding box center [585, 461] width 353 height 18
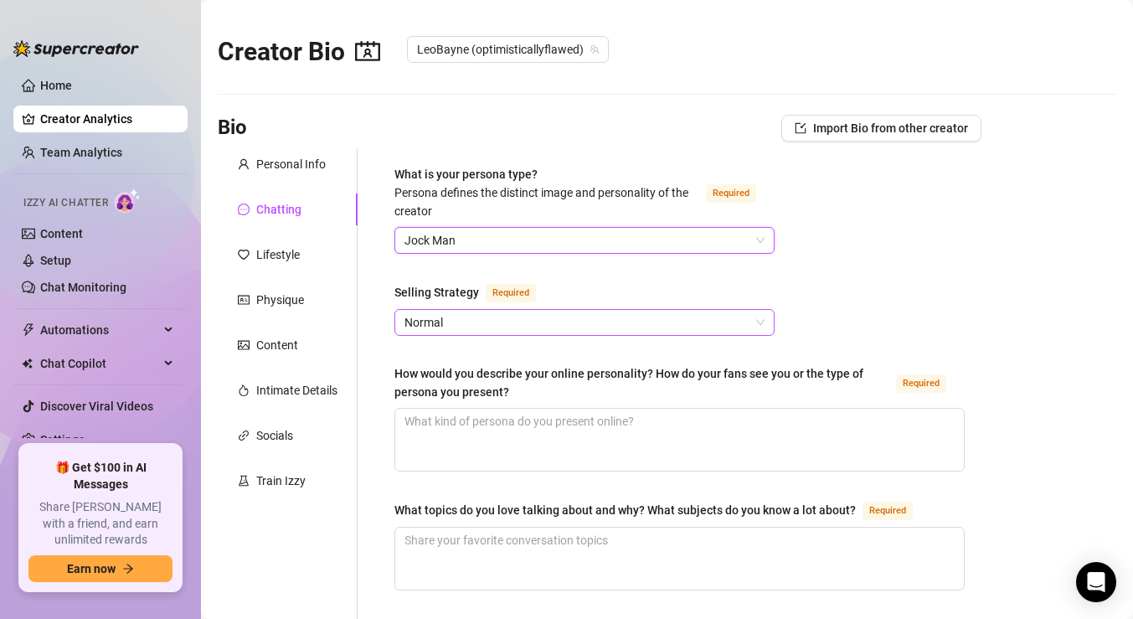
click at [493, 330] on span "Normal" at bounding box center [584, 322] width 360 height 25
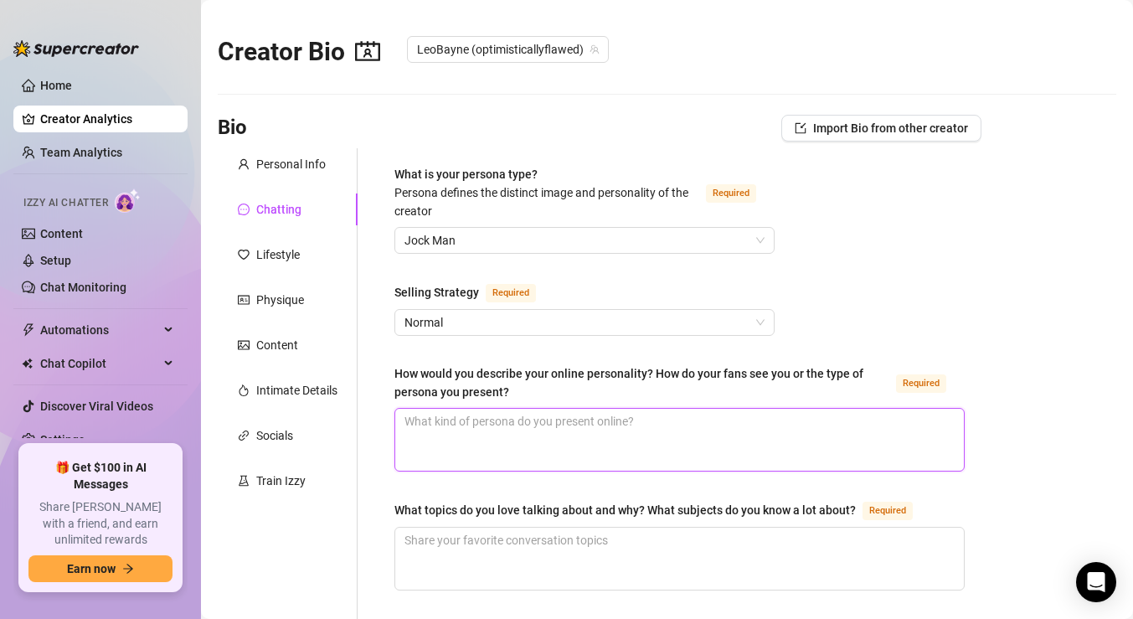
click at [530, 440] on textarea "How would you describe your online personality? How do your fans see you or the…" at bounding box center [679, 440] width 569 height 62
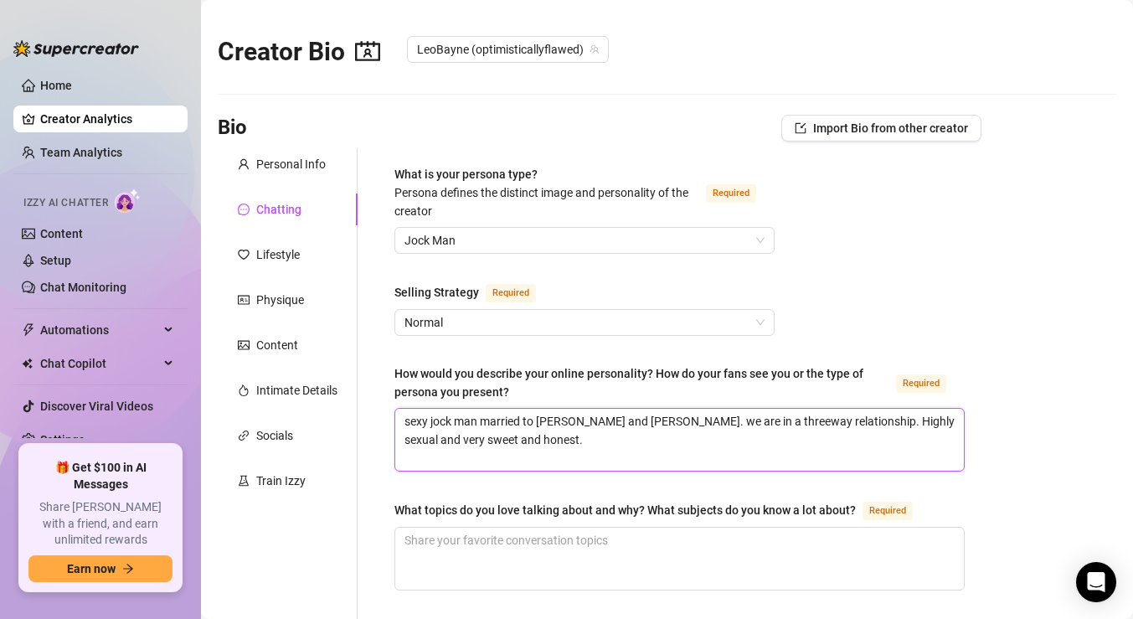
scroll to position [103, 0]
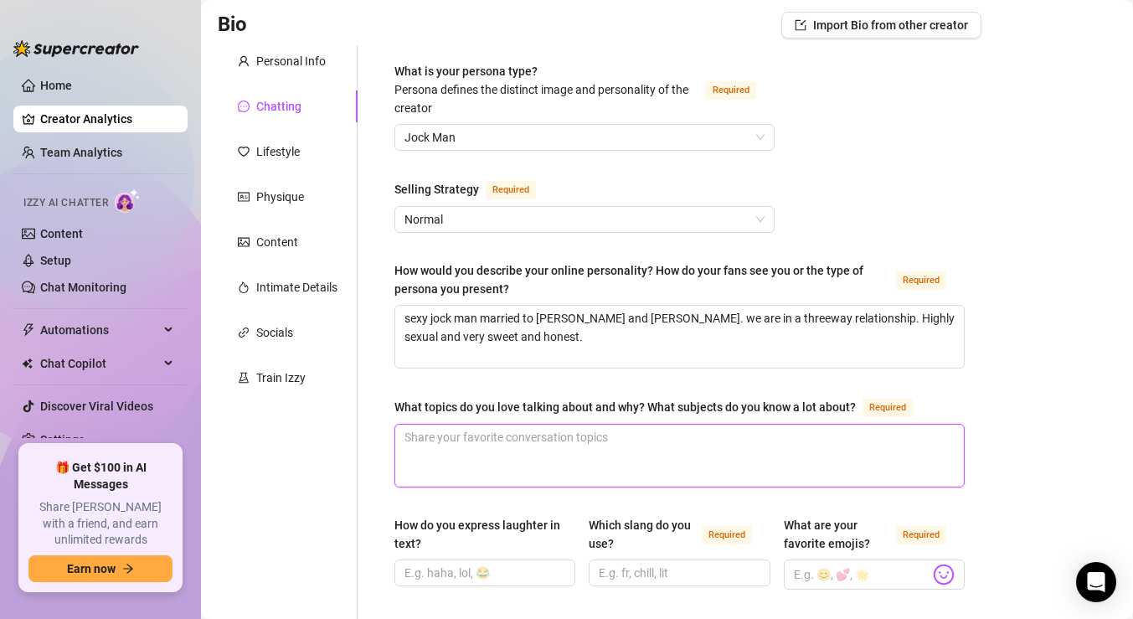
click at [464, 432] on textarea "What topics do you love talking about and why? What subjects do you know a lot …" at bounding box center [679, 456] width 569 height 62
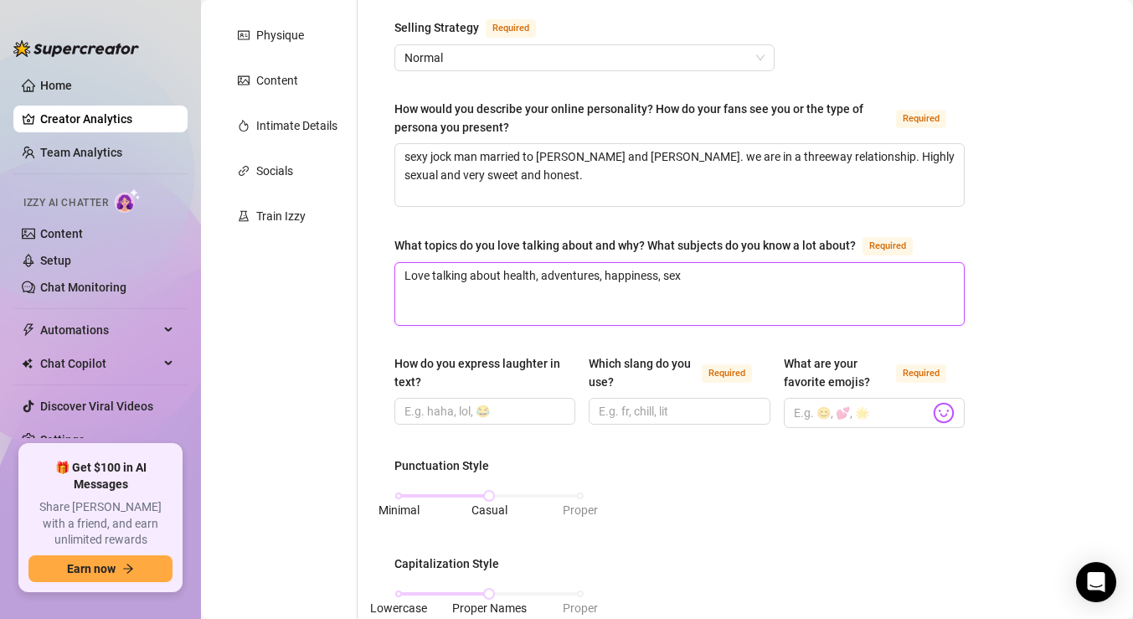
scroll to position [263, 0]
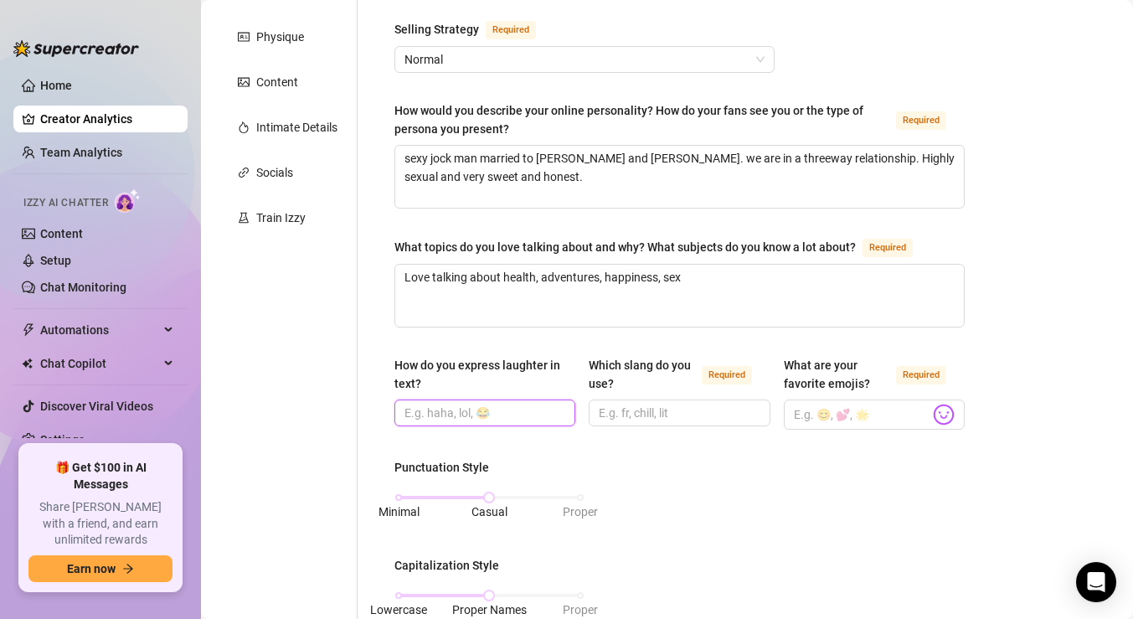
click at [446, 412] on input "How do you express laughter in text?" at bounding box center [482, 413] width 157 height 18
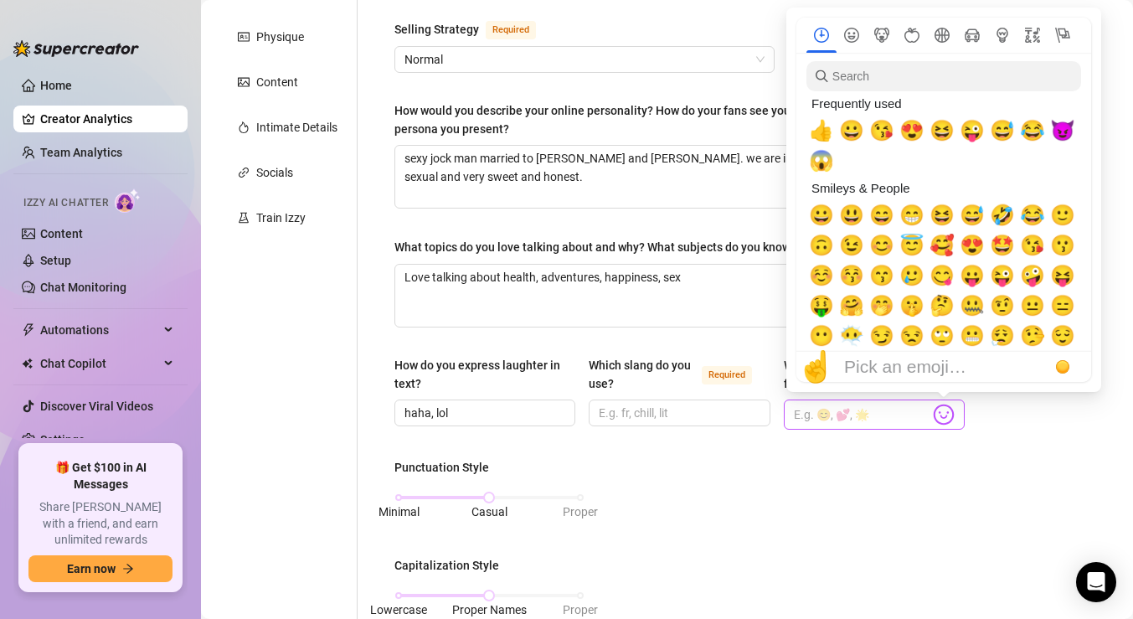
click at [952, 411] on img at bounding box center [944, 415] width 22 height 22
click at [1034, 131] on span "😂" at bounding box center [1032, 130] width 25 height 23
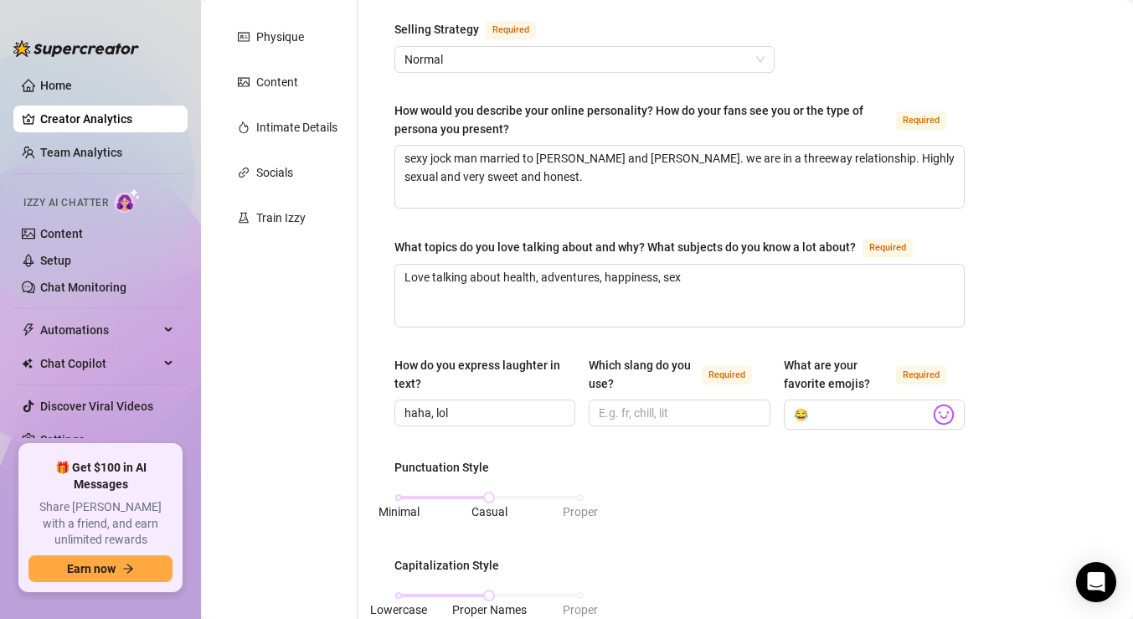
click at [492, 396] on div "How do you express laughter in text?" at bounding box center [484, 378] width 181 height 44
click at [486, 405] on input "haha, lol" at bounding box center [482, 413] width 157 height 18
click at [894, 405] on input "😂" at bounding box center [862, 415] width 136 height 22
drag, startPoint x: 894, startPoint y: 405, endPoint x: 741, endPoint y: 409, distance: 153.3
click at [743, 408] on div "How do you express laughter in text? haha, lol Which slang do you use? Required…" at bounding box center [679, 400] width 570 height 89
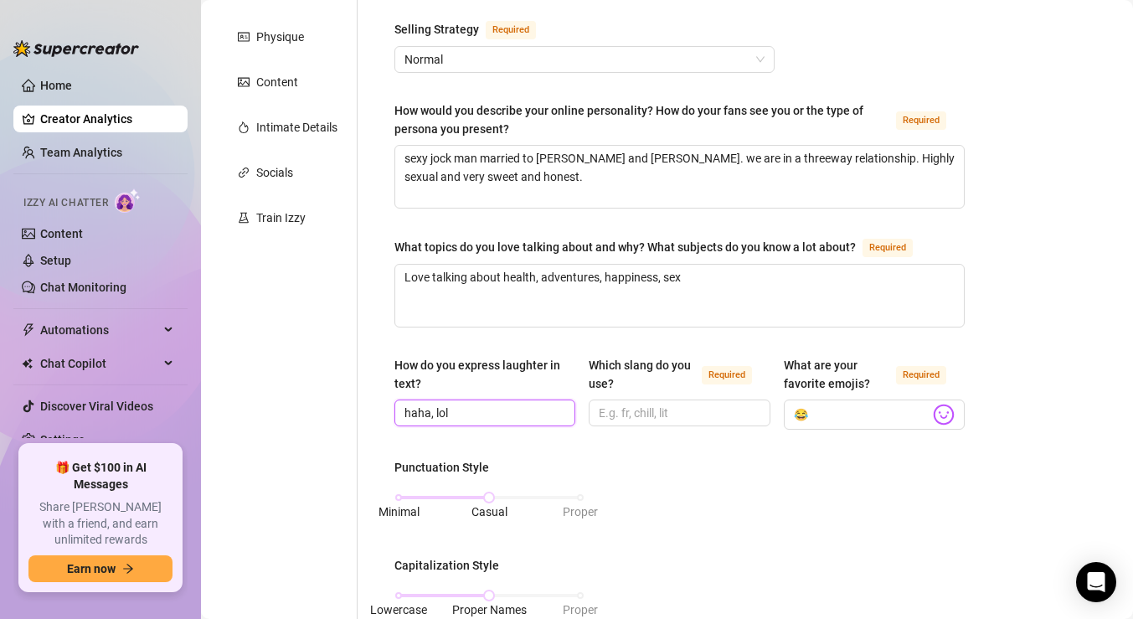
click at [474, 407] on input "haha, lol" at bounding box center [482, 413] width 157 height 18
paste input "😂"
click at [837, 411] on input "😂" at bounding box center [862, 415] width 136 height 22
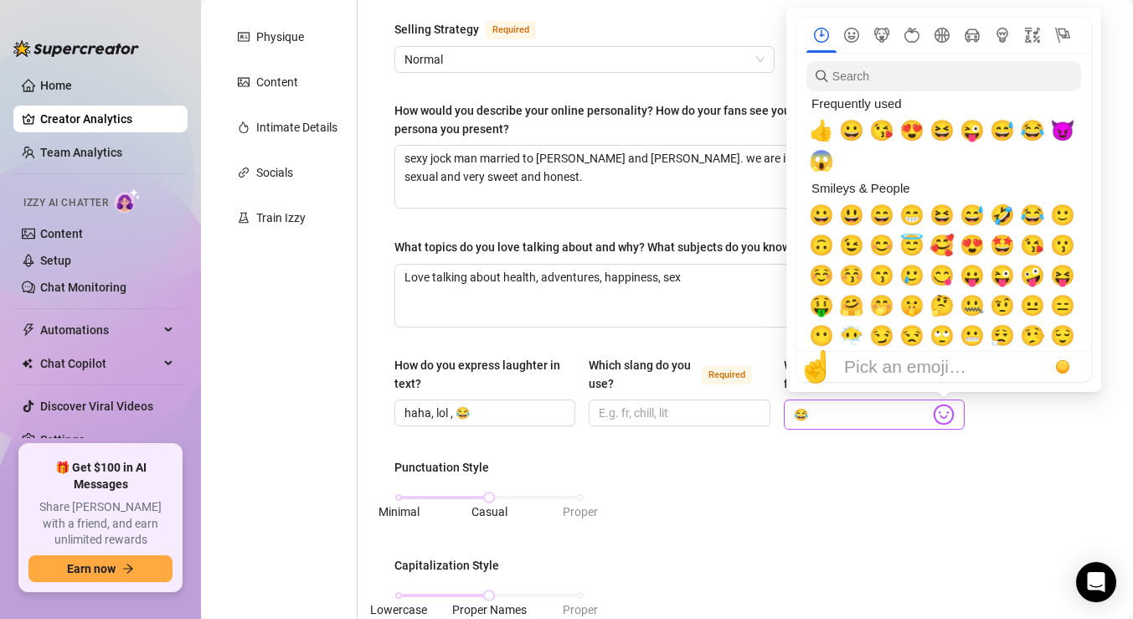
click at [943, 417] on img at bounding box center [944, 415] width 22 height 22
click at [1053, 131] on span "😈" at bounding box center [1062, 130] width 25 height 23
click at [971, 135] on span "😜" at bounding box center [972, 130] width 25 height 23
click at [877, 129] on span "😘" at bounding box center [881, 130] width 25 height 23
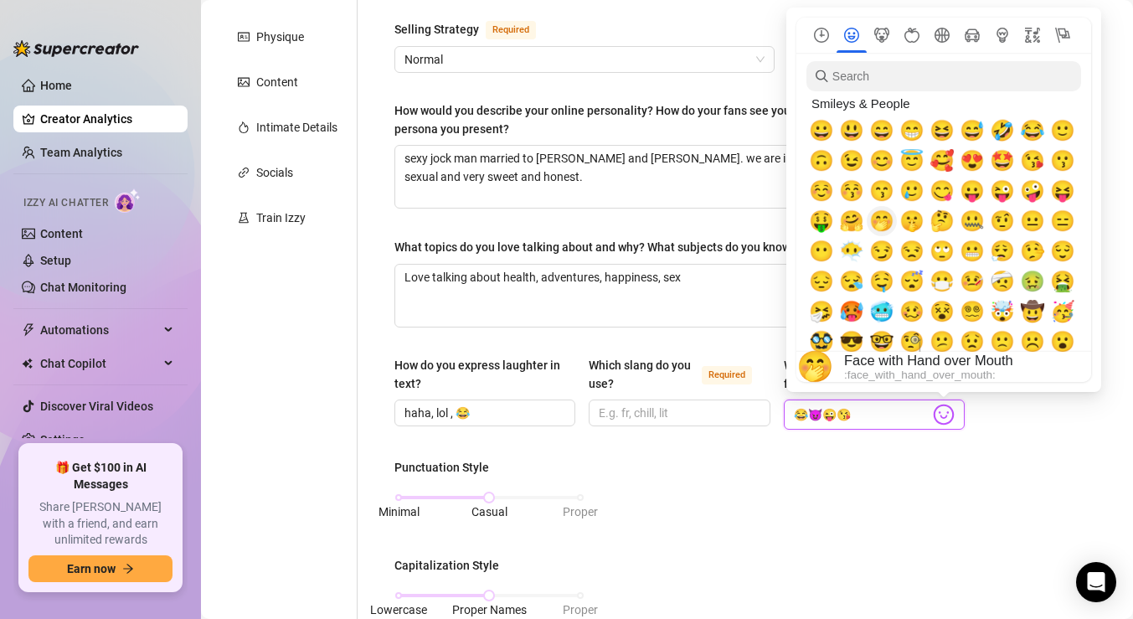
scroll to position [87, 0]
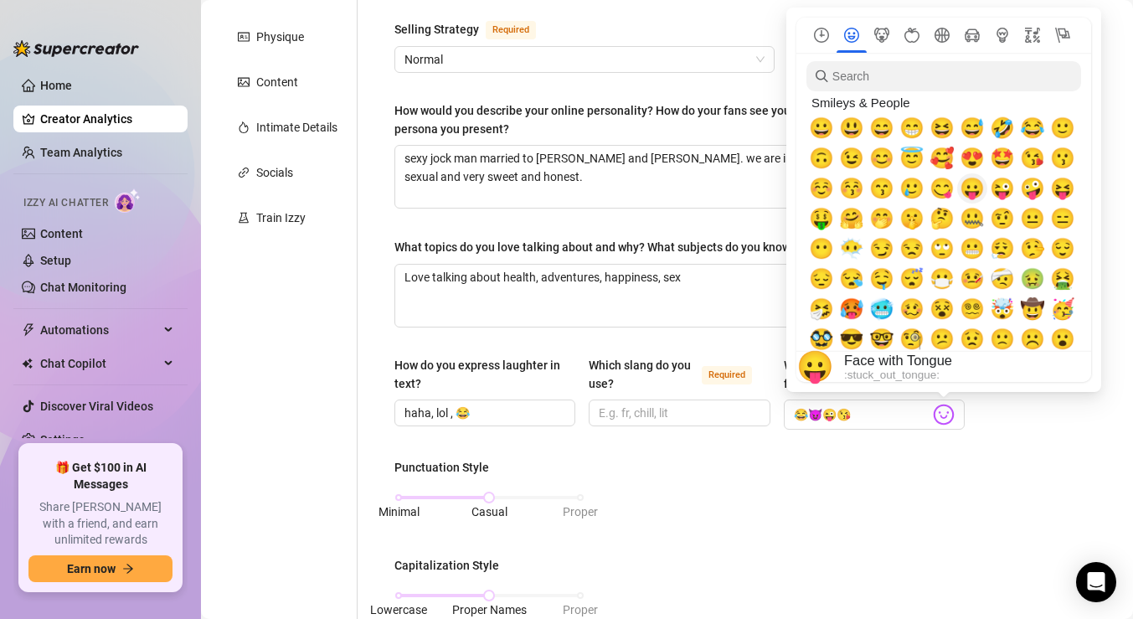
click at [972, 190] on span "😛" at bounding box center [972, 188] width 25 height 23
click at [1034, 190] on span "🤪" at bounding box center [1032, 188] width 25 height 23
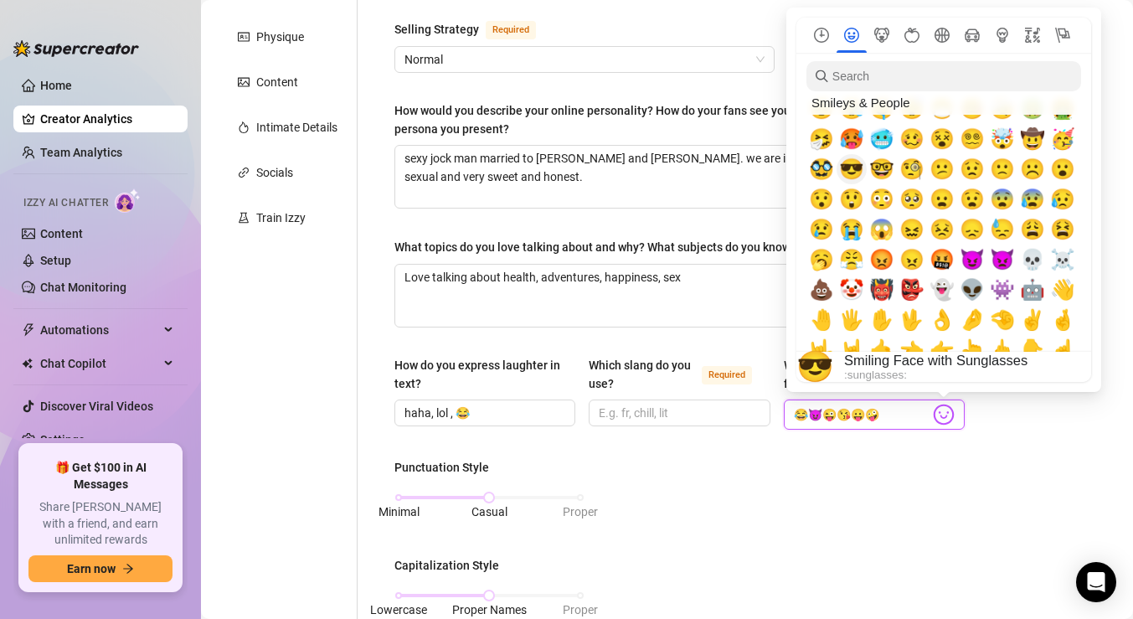
scroll to position [255, 0]
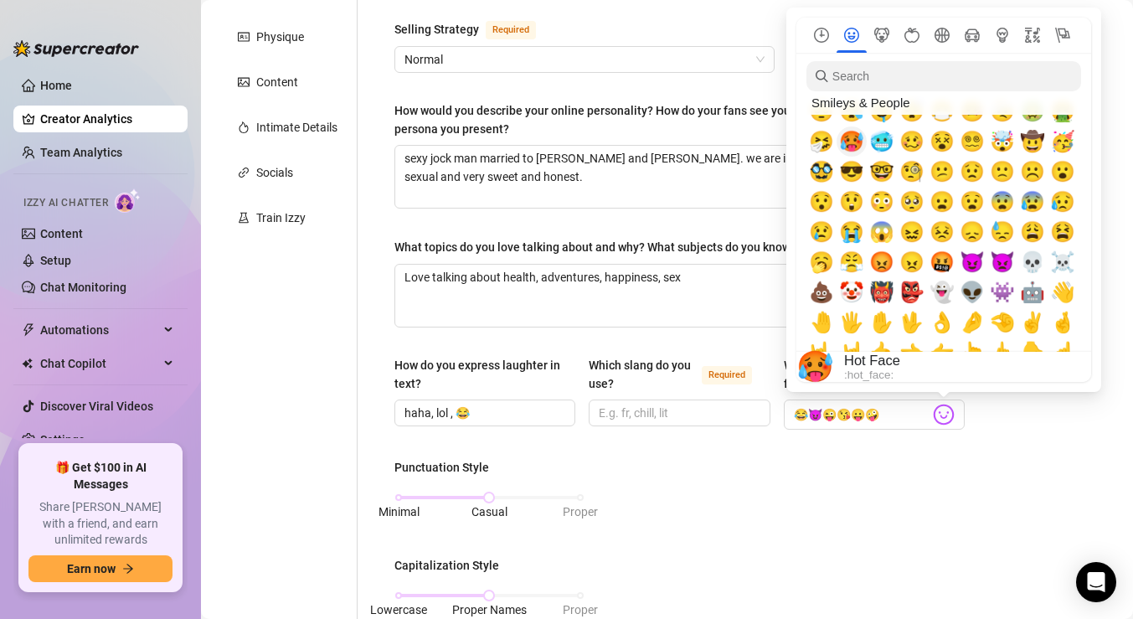
click at [847, 152] on span "🥵" at bounding box center [851, 141] width 25 height 23
click at [969, 257] on span "😈" at bounding box center [972, 261] width 25 height 23
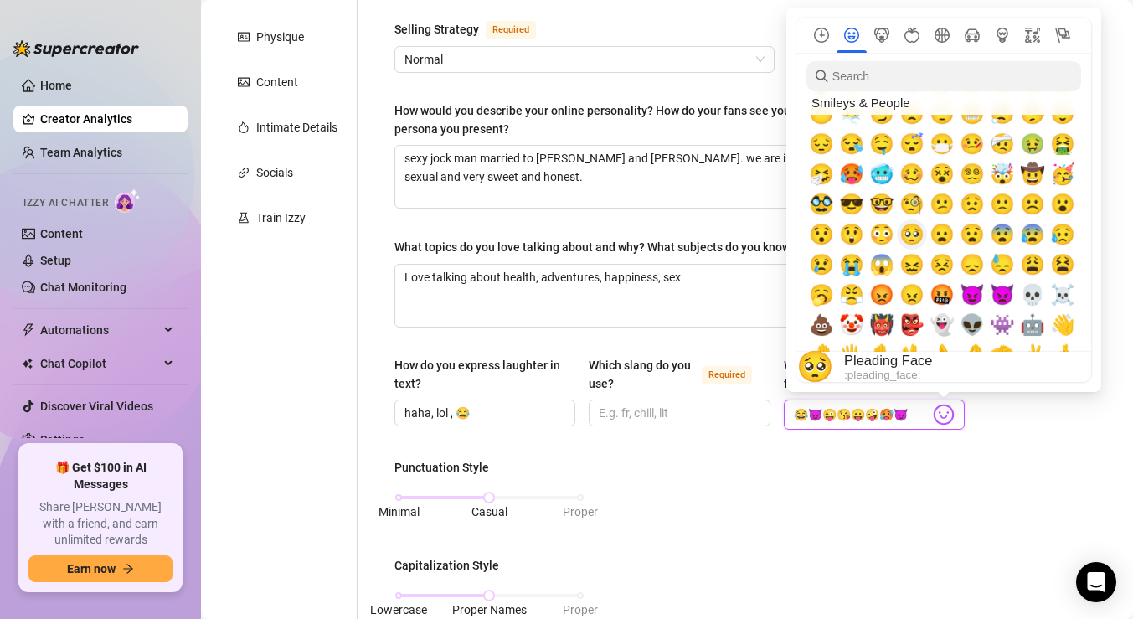
scroll to position [210, 0]
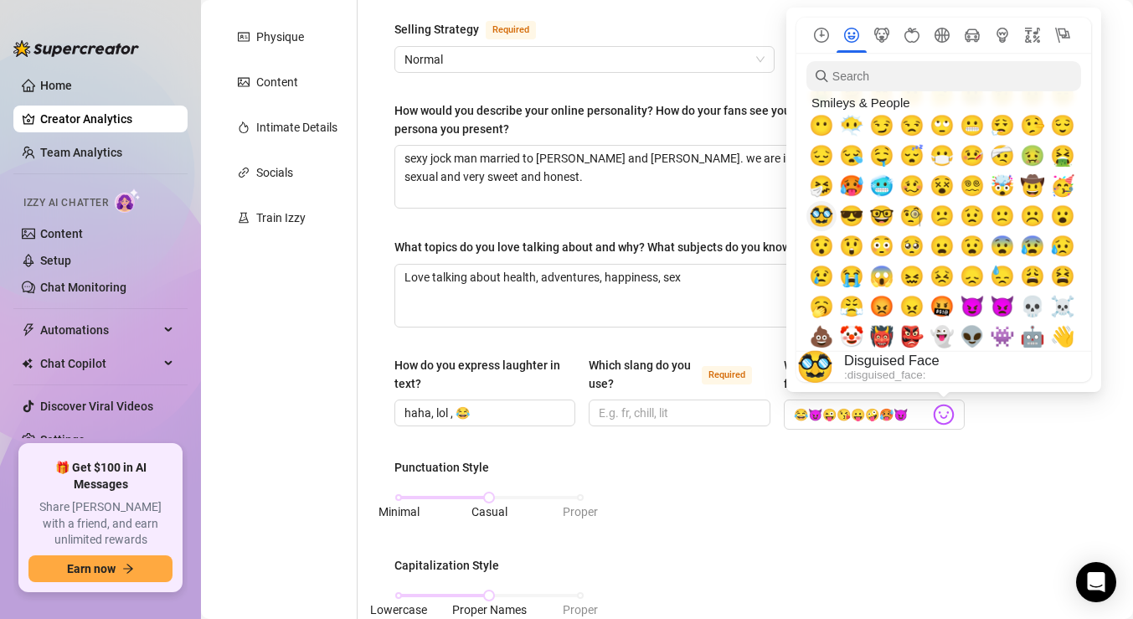
click at [824, 219] on span "🥸" at bounding box center [821, 215] width 25 height 23
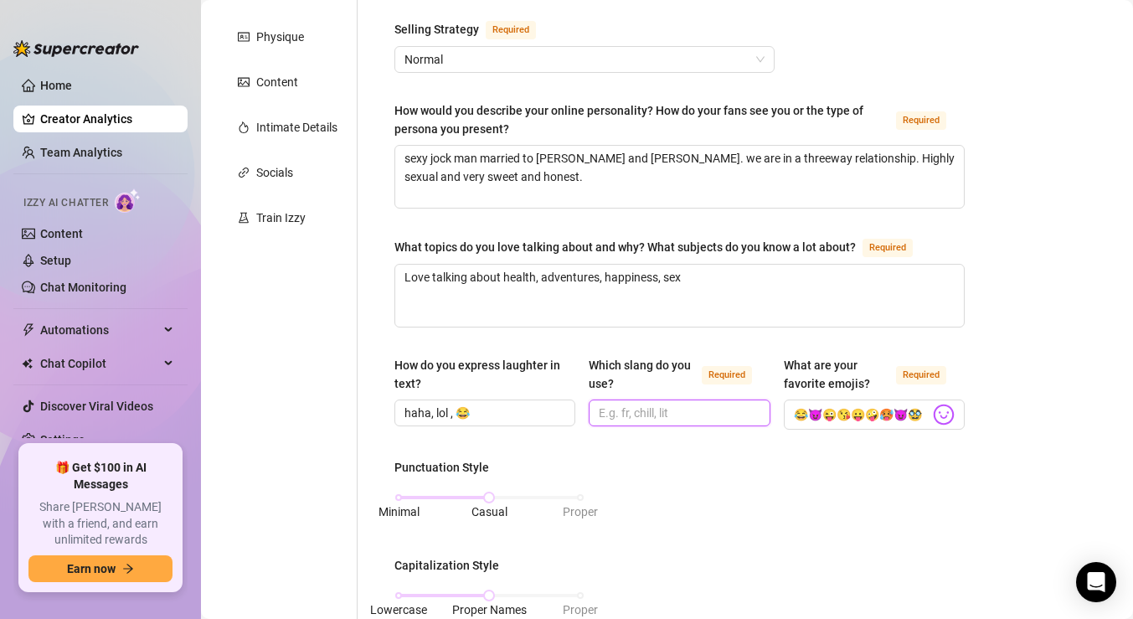
click at [652, 410] on input "Which slang do you use? Required" at bounding box center [677, 413] width 157 height 18
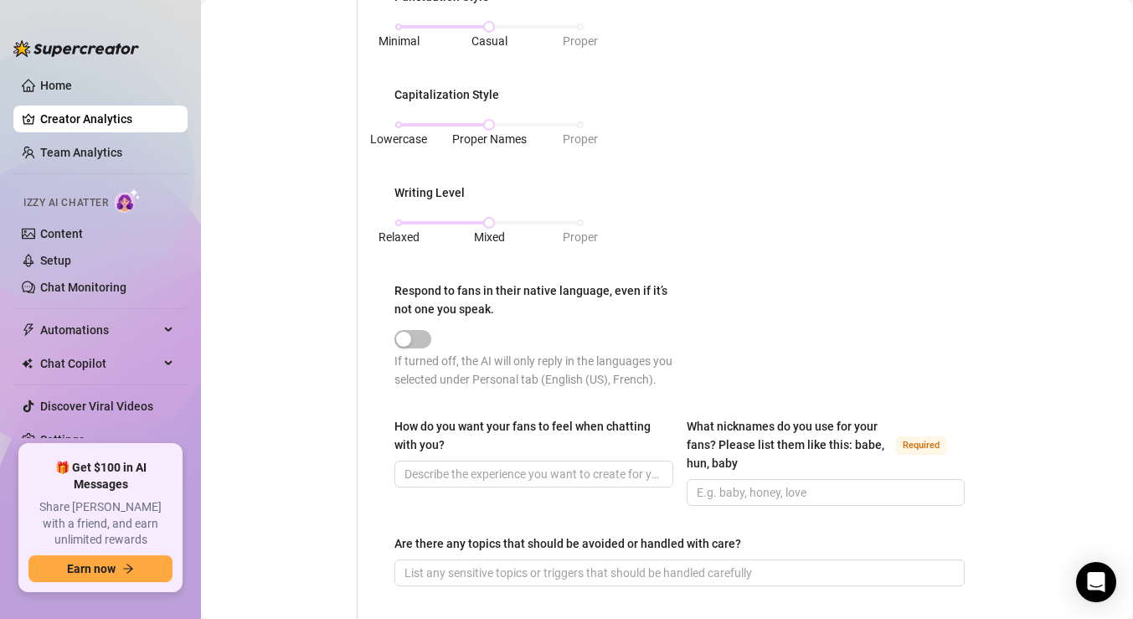
scroll to position [852, 0]
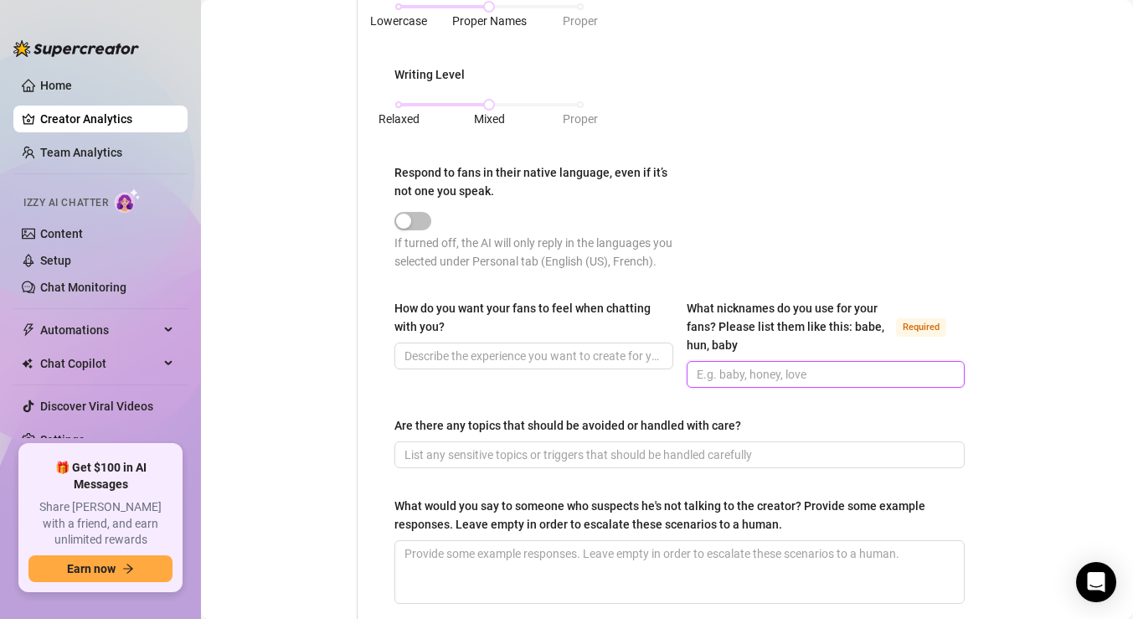
click at [717, 376] on input "What nicknames do you use for your fans? Please list them like this: babe, hun,…" at bounding box center [824, 374] width 255 height 18
click at [605, 442] on span at bounding box center [679, 454] width 570 height 27
drag, startPoint x: 749, startPoint y: 370, endPoint x: 790, endPoint y: 370, distance: 41.0
click at [790, 370] on input "love, sexy, man" at bounding box center [824, 374] width 255 height 18
click at [691, 452] on input "Are there any topics that should be avoided or handled with care?" at bounding box center [677, 454] width 547 height 18
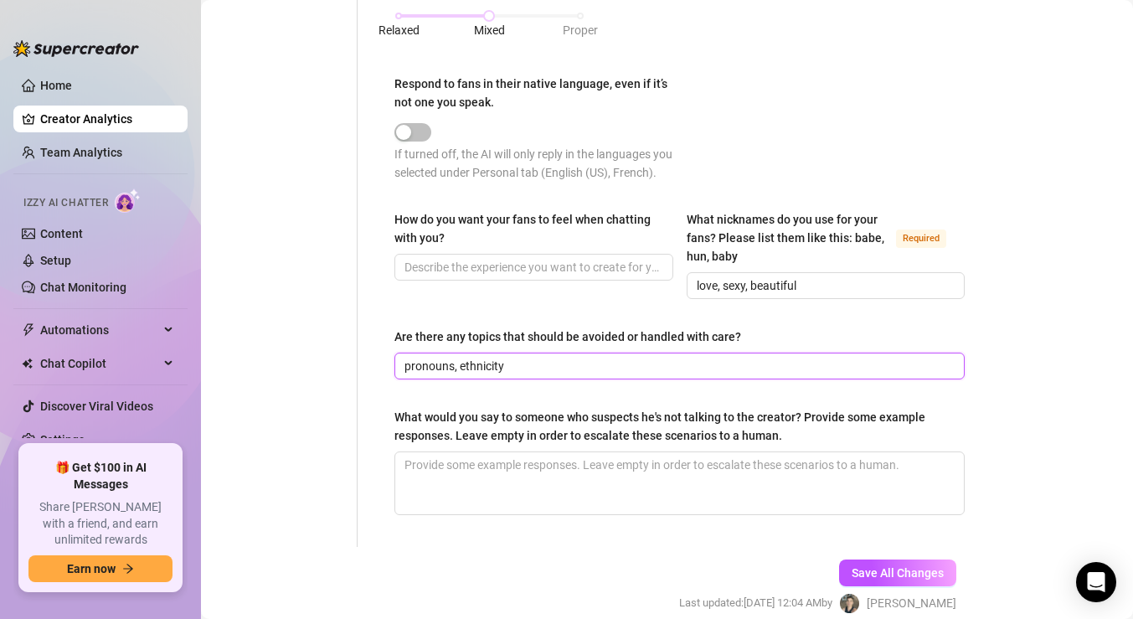
scroll to position [1013, 0]
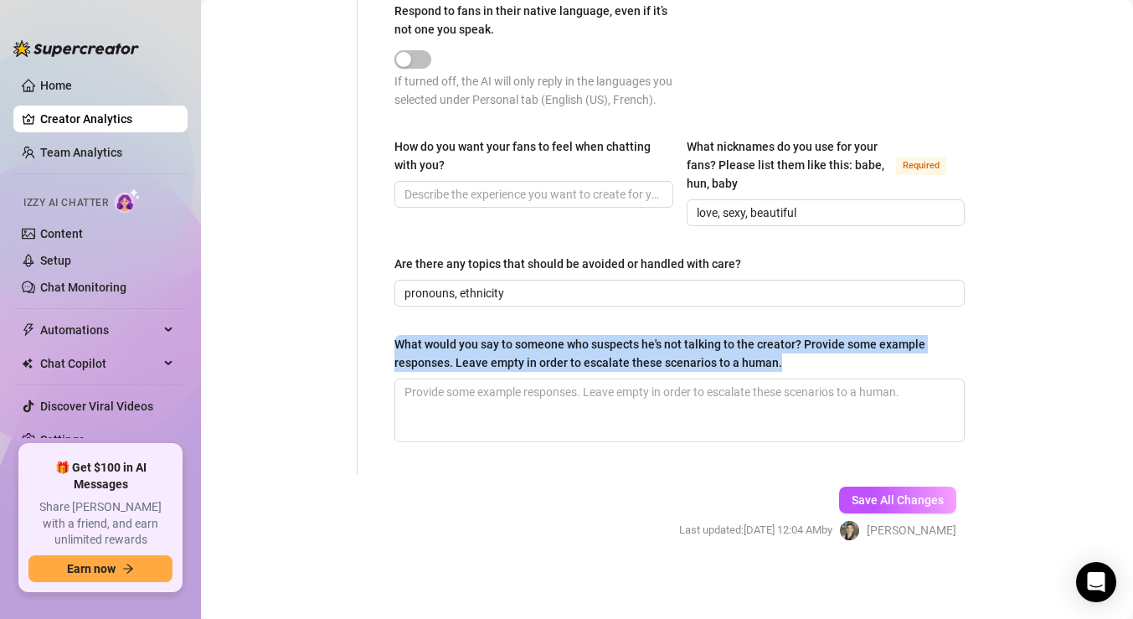
drag, startPoint x: 782, startPoint y: 362, endPoint x: 391, endPoint y: 345, distance: 391.4
copy div "What would you say to someone who suspects he's not talking to the creator? Pro…"
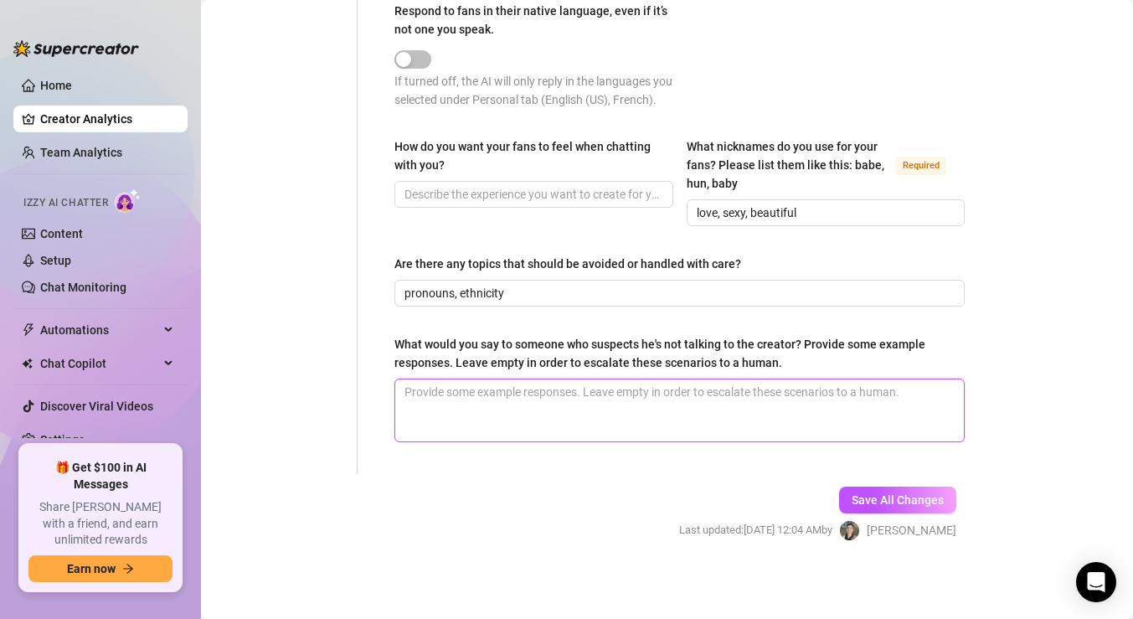
click at [556, 420] on textarea "What would you say to someone who suspects he's not talking to the creator? Pro…" at bounding box center [679, 410] width 569 height 62
paste textarea "“Hey, it’s [PERSON_NAME] here. I get why you’d want to double-check — want me t…"
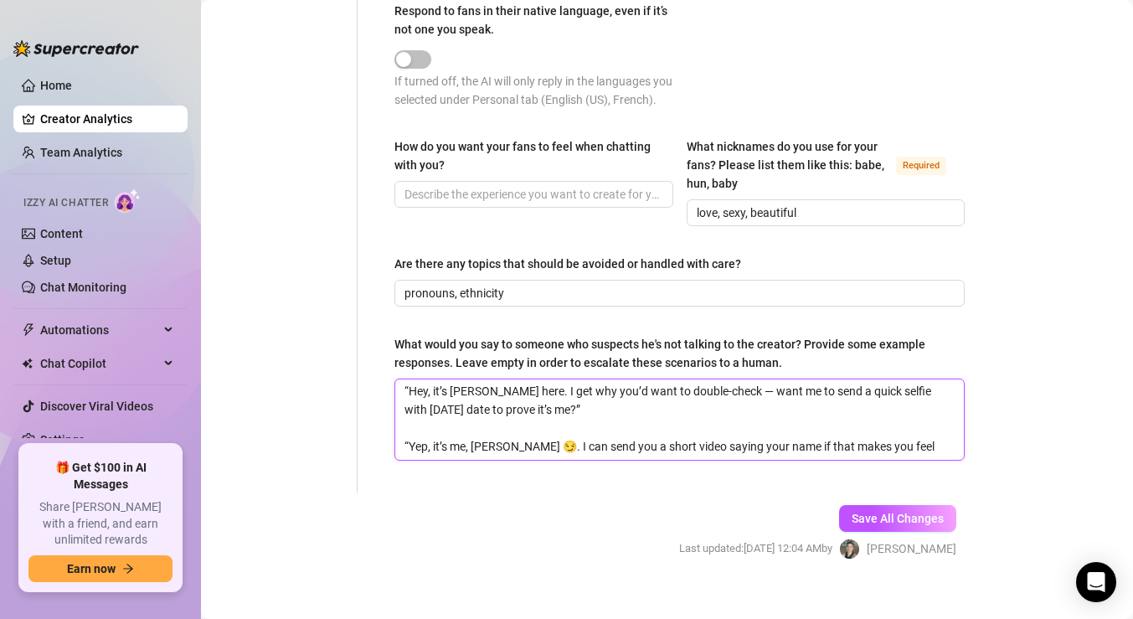
scroll to position [0, 0]
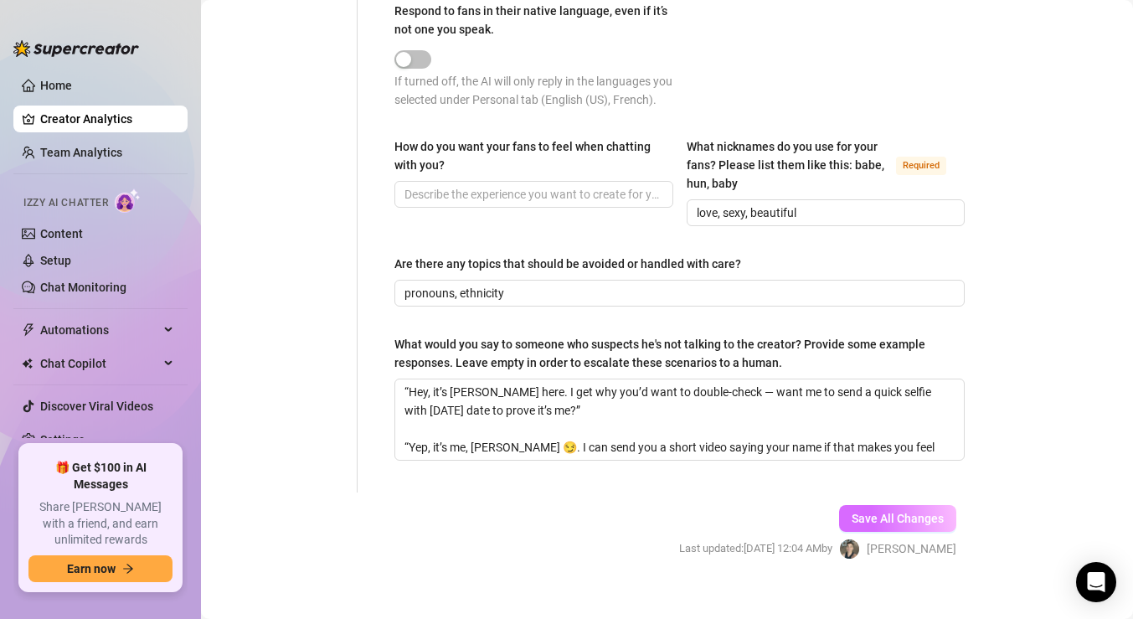
click at [880, 517] on span "Save All Changes" at bounding box center [898, 518] width 92 height 13
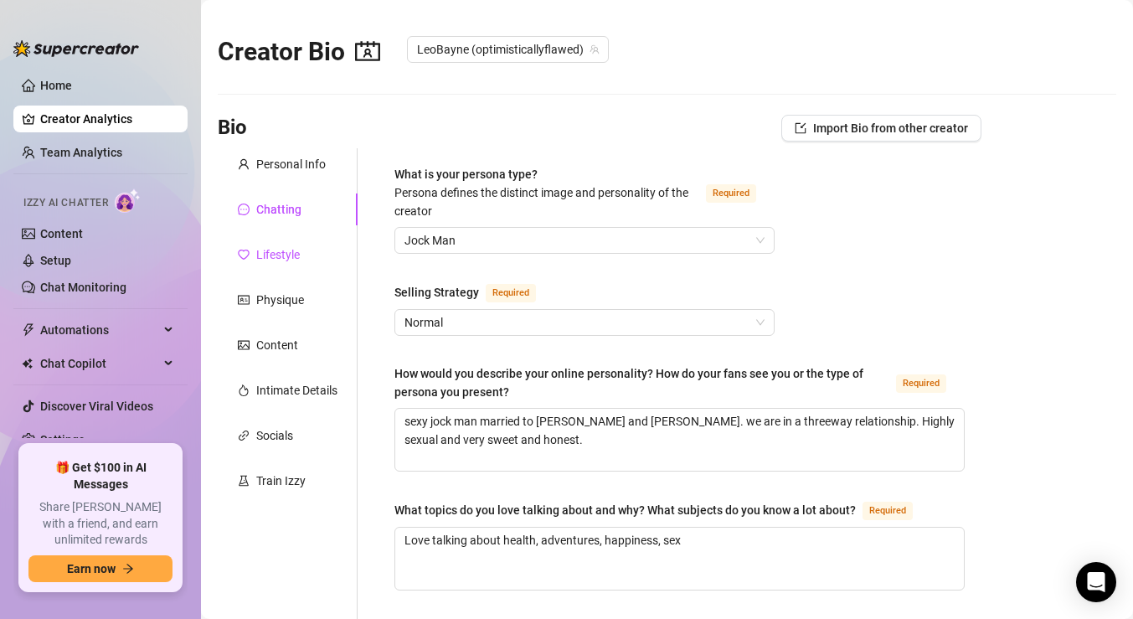
click at [285, 250] on div "Lifestyle" at bounding box center [278, 254] width 44 height 18
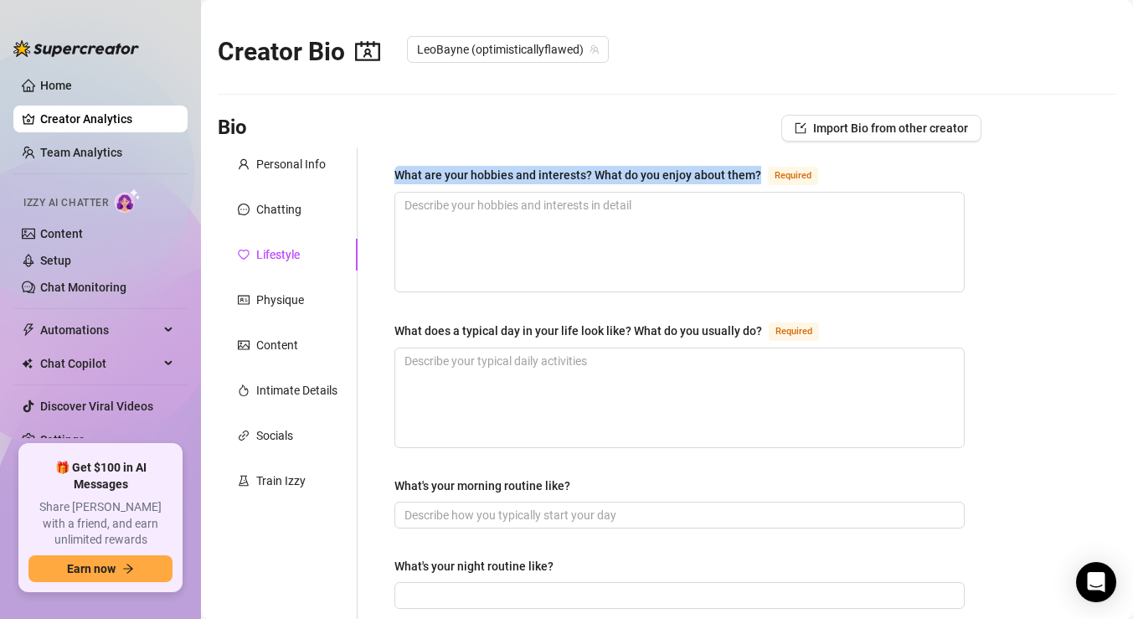
drag, startPoint x: 394, startPoint y: 172, endPoint x: 754, endPoint y: 175, distance: 360.9
copy div "What are your hobbies and interests? What do you enjoy about them?"
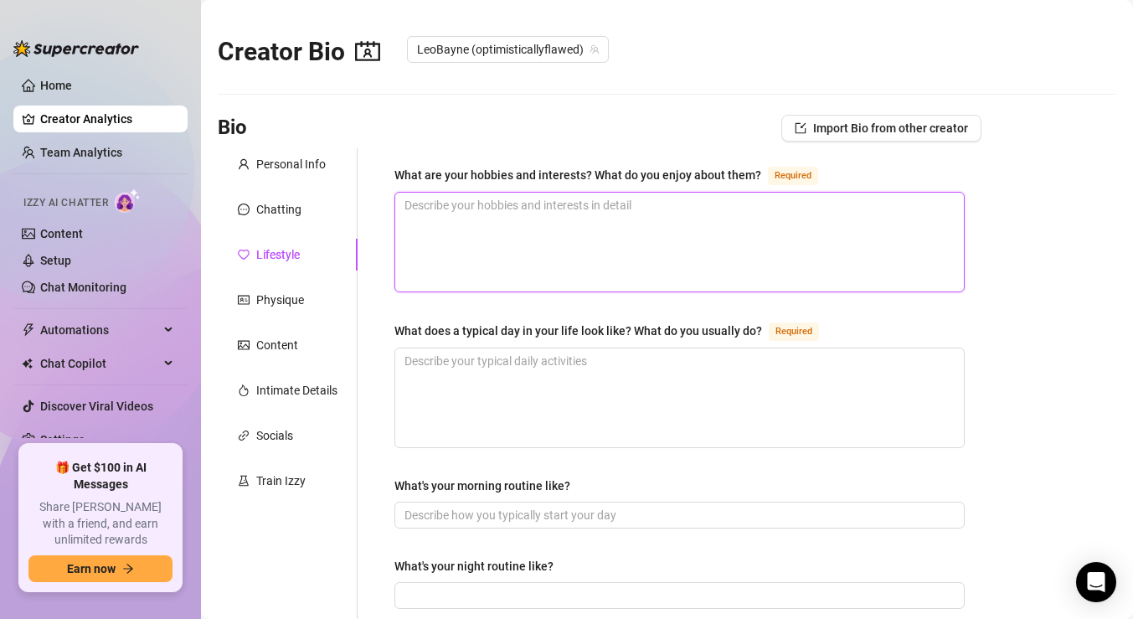
click at [612, 259] on textarea "What are your hobbies and interests? What do you enjoy about them? Required" at bounding box center [679, 242] width 569 height 99
paste textarea "Hey! I’m big on fitness & lifting, travel, and making reels. Training keeps me …"
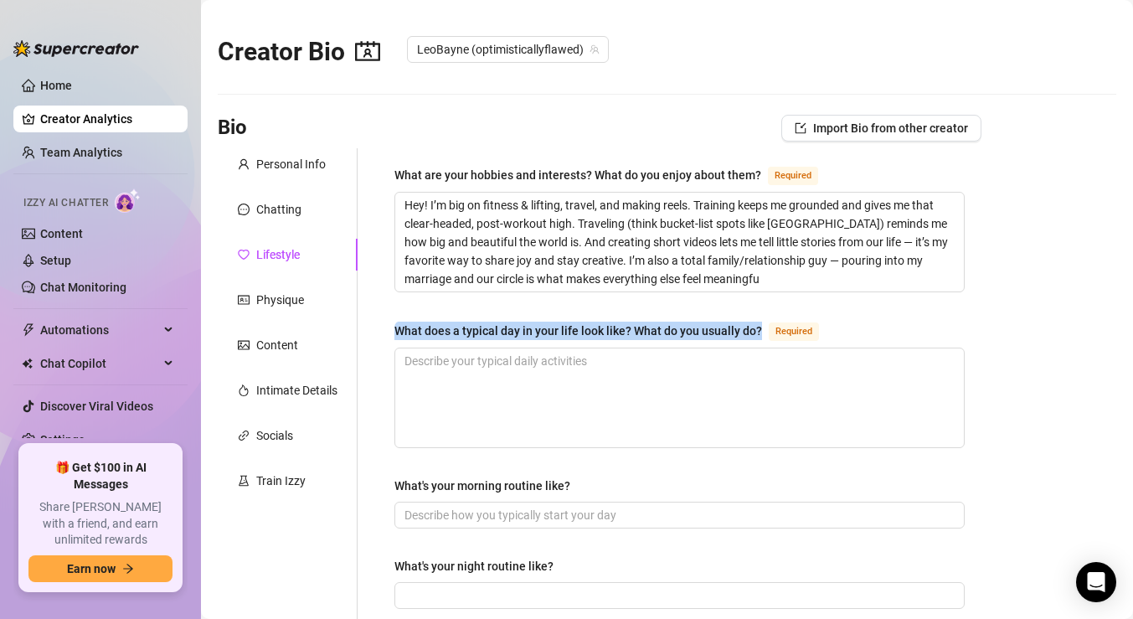
drag, startPoint x: 761, startPoint y: 331, endPoint x: 397, endPoint y: 327, distance: 364.3
click at [397, 327] on div "What does a typical day in your life look like? What do you usually do? Required" at bounding box center [609, 331] width 431 height 20
copy div "What does a typical day in your life look like? What do you usually do?"
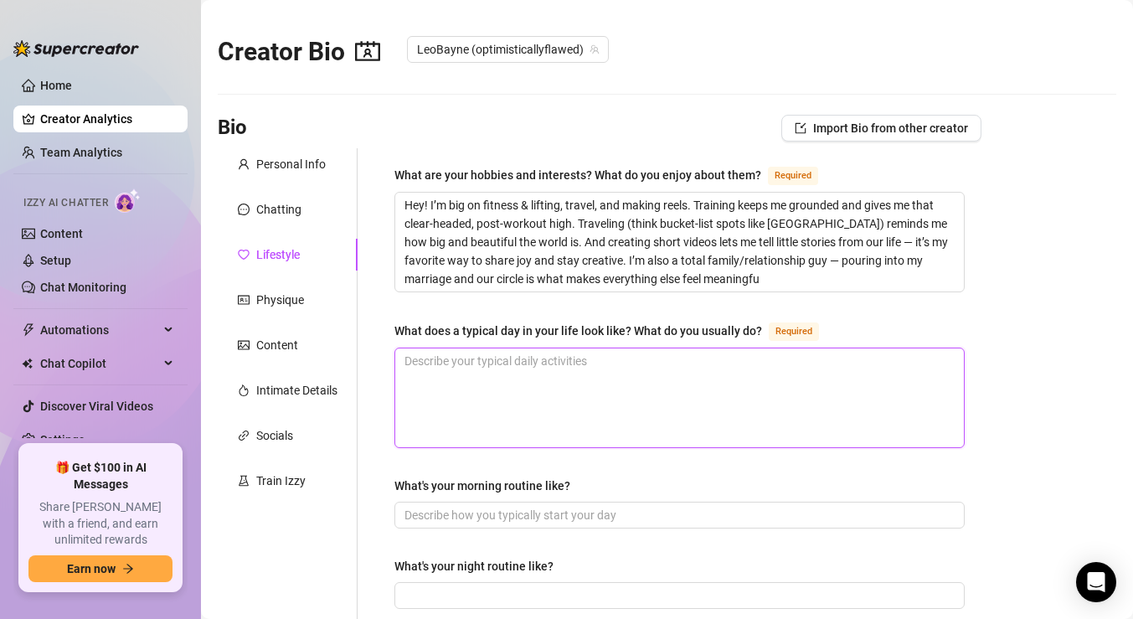
click at [573, 396] on textarea "What does a typical day in your life look like? What do you usually do? Required" at bounding box center [679, 397] width 569 height 99
paste textarea "Morning “Usually up early — I like to hit the gym first thing to get the day go…"
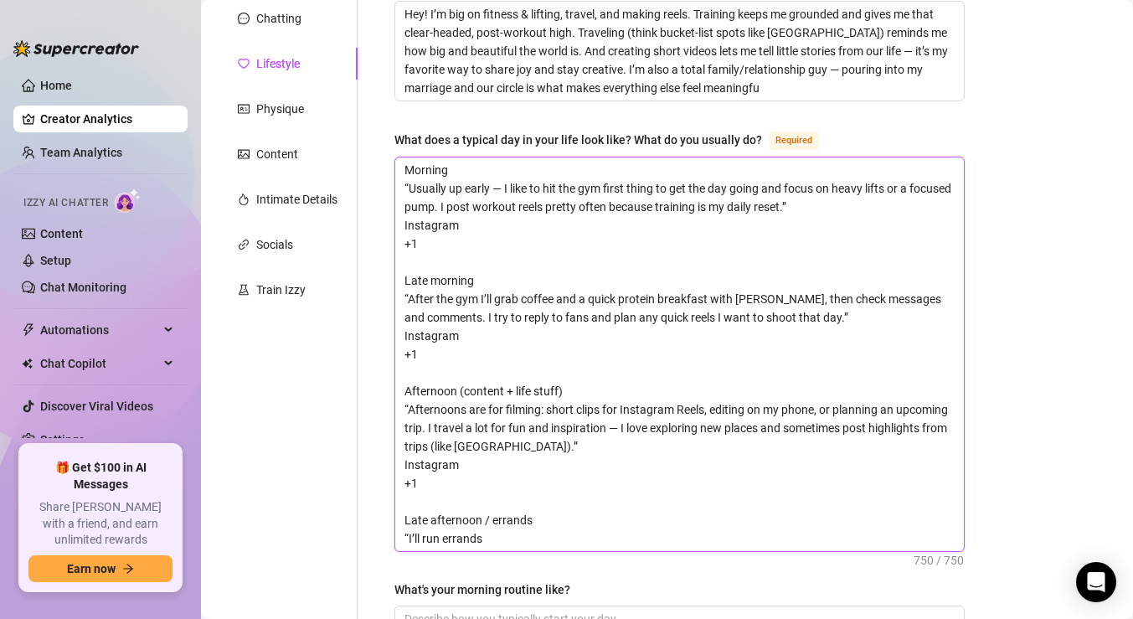
scroll to position [185, 0]
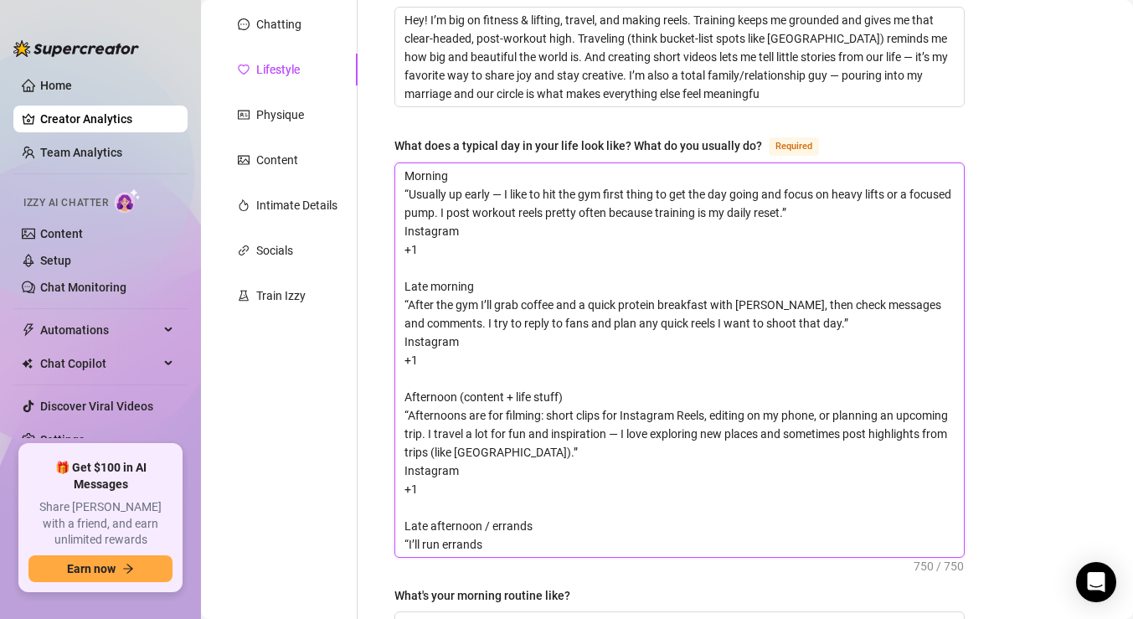
click at [444, 250] on textarea "Morning “Usually up early — I like to hit the gym first thing to get the day go…" at bounding box center [679, 360] width 569 height 394
drag, startPoint x: 444, startPoint y: 250, endPoint x: 380, endPoint y: 232, distance: 66.3
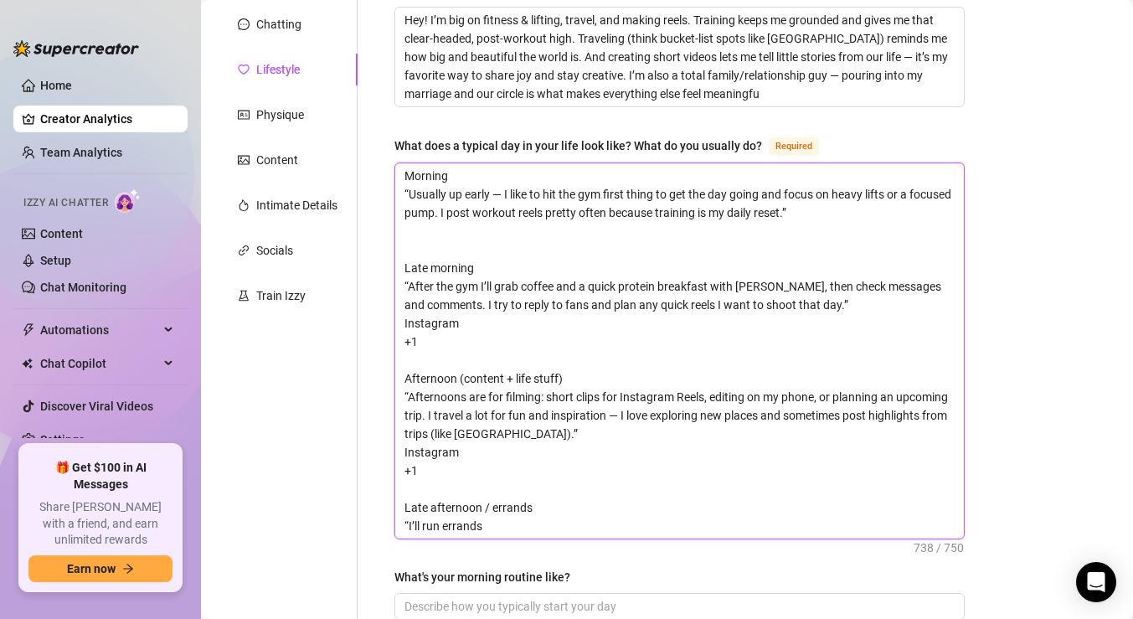
drag, startPoint x: 435, startPoint y: 339, endPoint x: 393, endPoint y: 322, distance: 45.9
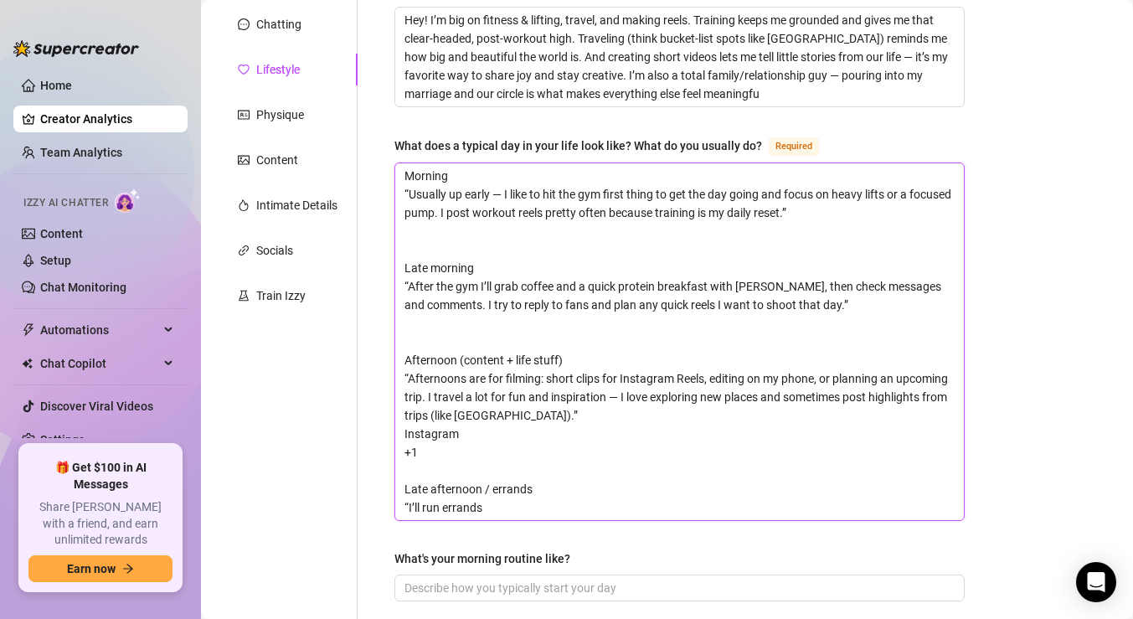
drag, startPoint x: 429, startPoint y: 449, endPoint x: 395, endPoint y: 437, distance: 35.5
click at [395, 437] on span "Morning “Usually up early — I like to hit the gym first thing to get the day go…" at bounding box center [679, 341] width 570 height 358
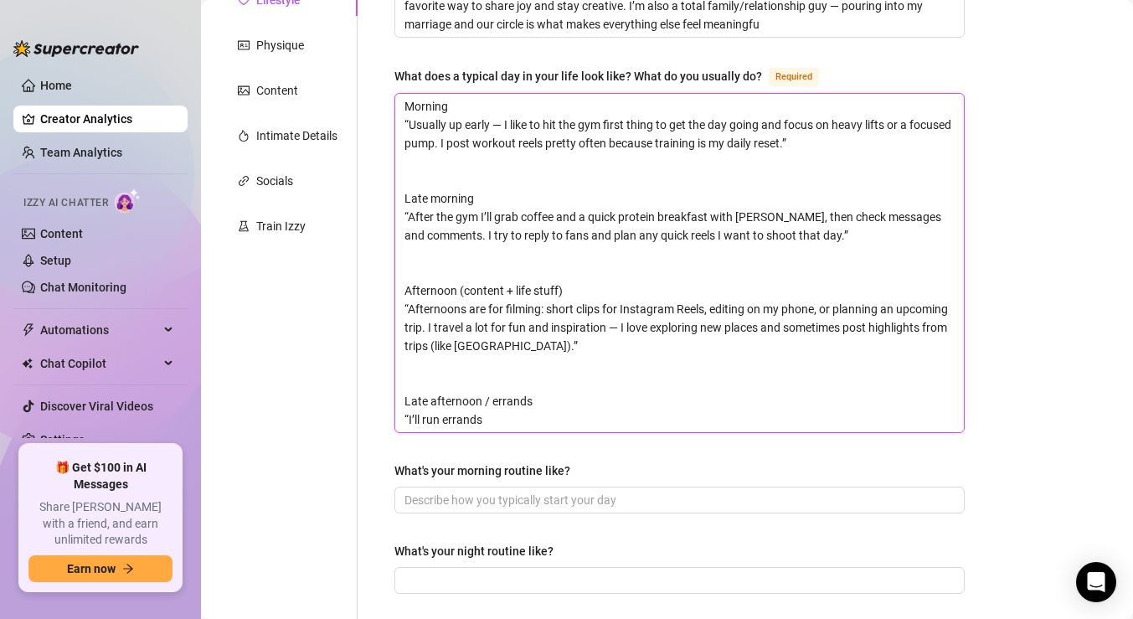
scroll to position [253, 0]
drag, startPoint x: 505, startPoint y: 378, endPoint x: 537, endPoint y: 499, distance: 125.5
click at [537, 499] on div "What are your hobbies and interests? What do you enjoy about them? Required Hey…" at bounding box center [679, 579] width 570 height 1335
click at [525, 421] on textarea "Morning “Usually up early — I like to hit the gym first thing to get the day go…" at bounding box center [679, 264] width 569 height 338
drag, startPoint x: 525, startPoint y: 421, endPoint x: 388, endPoint y: 395, distance: 139.8
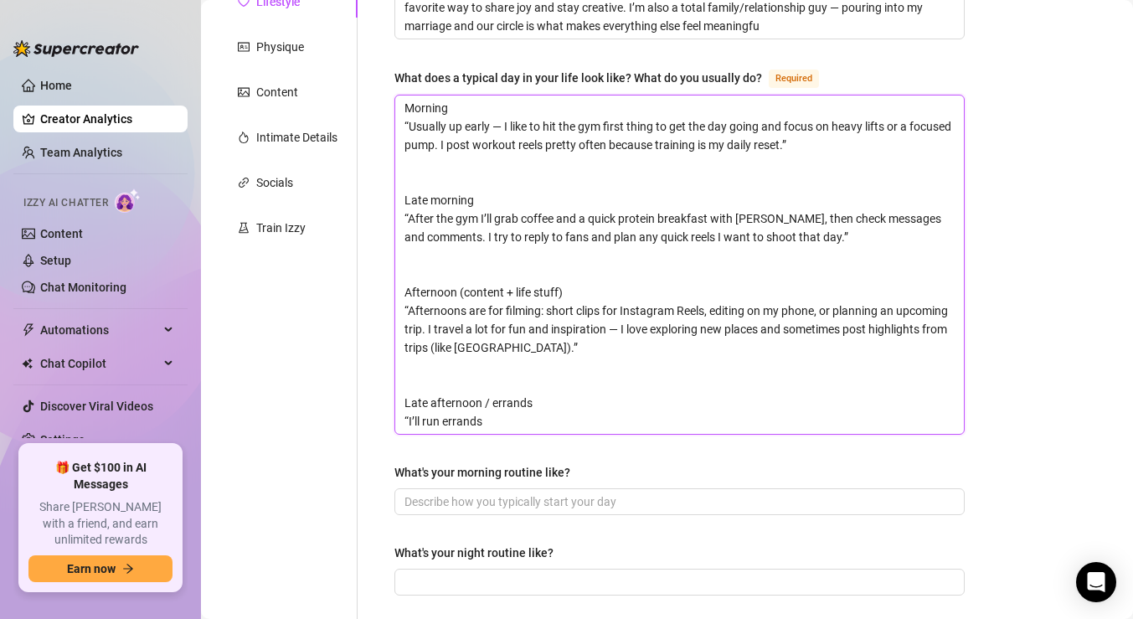
click at [388, 395] on div "What are your hobbies and interests? What do you enjoy about them? Required Hey…" at bounding box center [680, 579] width 604 height 1368
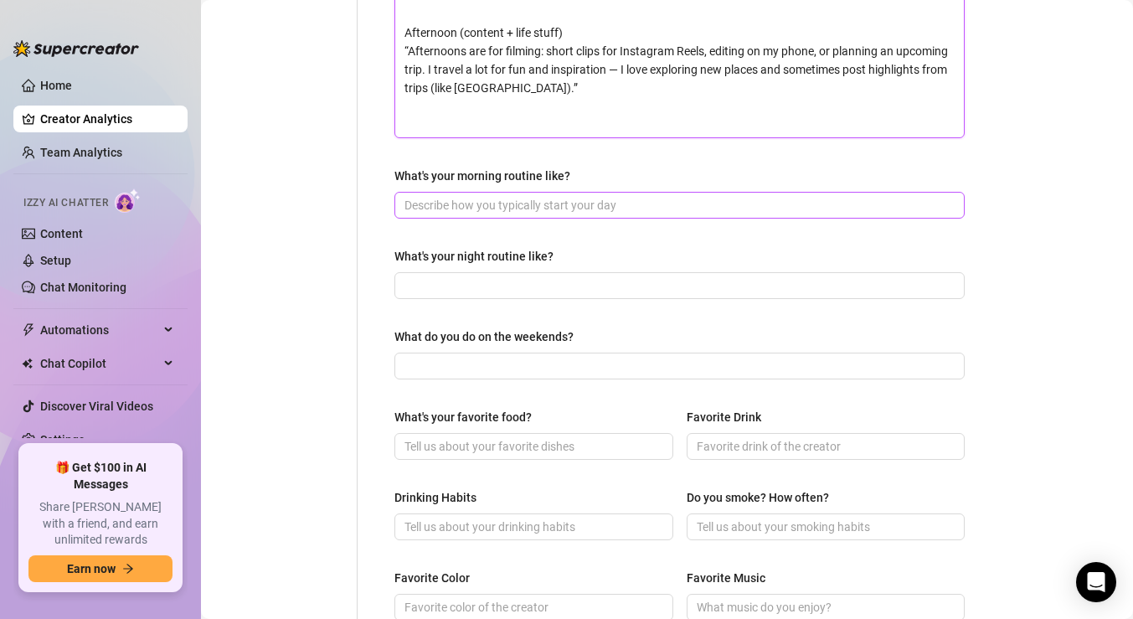
scroll to position [578, 0]
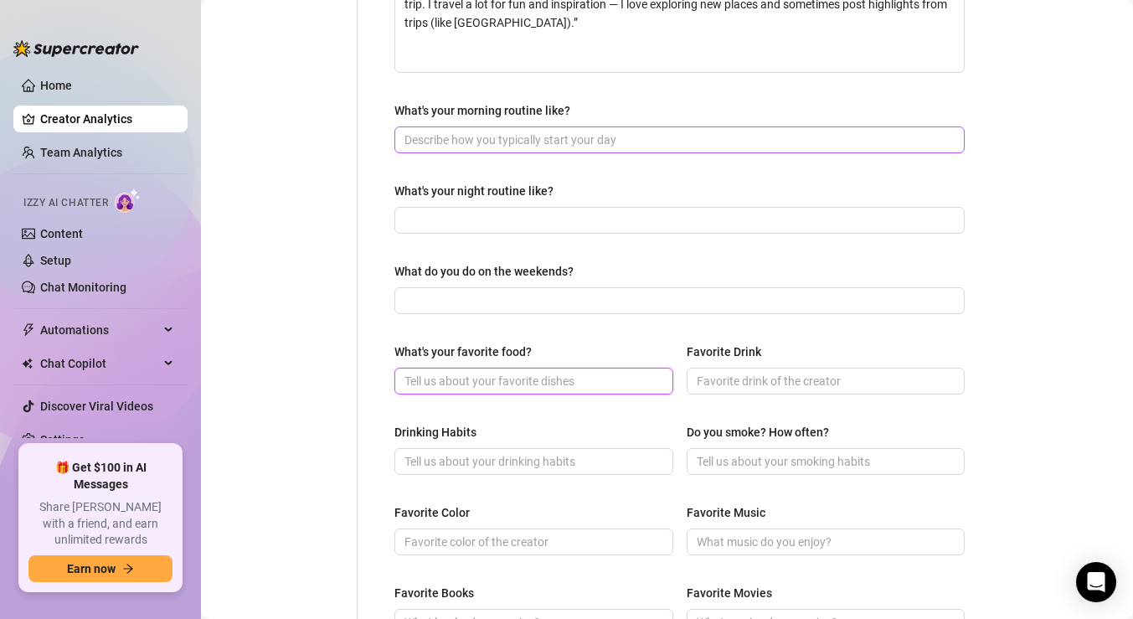
click at [539, 374] on input "What's your favorite food?" at bounding box center [531, 381] width 255 height 18
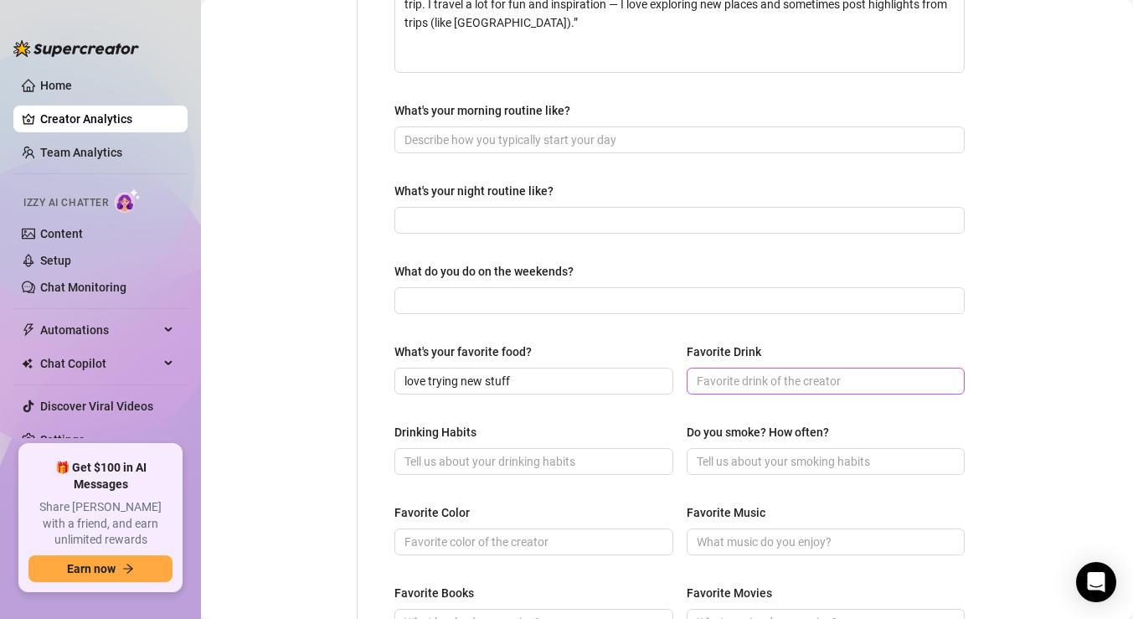
click at [784, 390] on span at bounding box center [826, 381] width 279 height 27
click at [785, 386] on input "Favorite Drink" at bounding box center [824, 381] width 255 height 18
click at [588, 460] on input "Drinking Habits" at bounding box center [531, 461] width 255 height 18
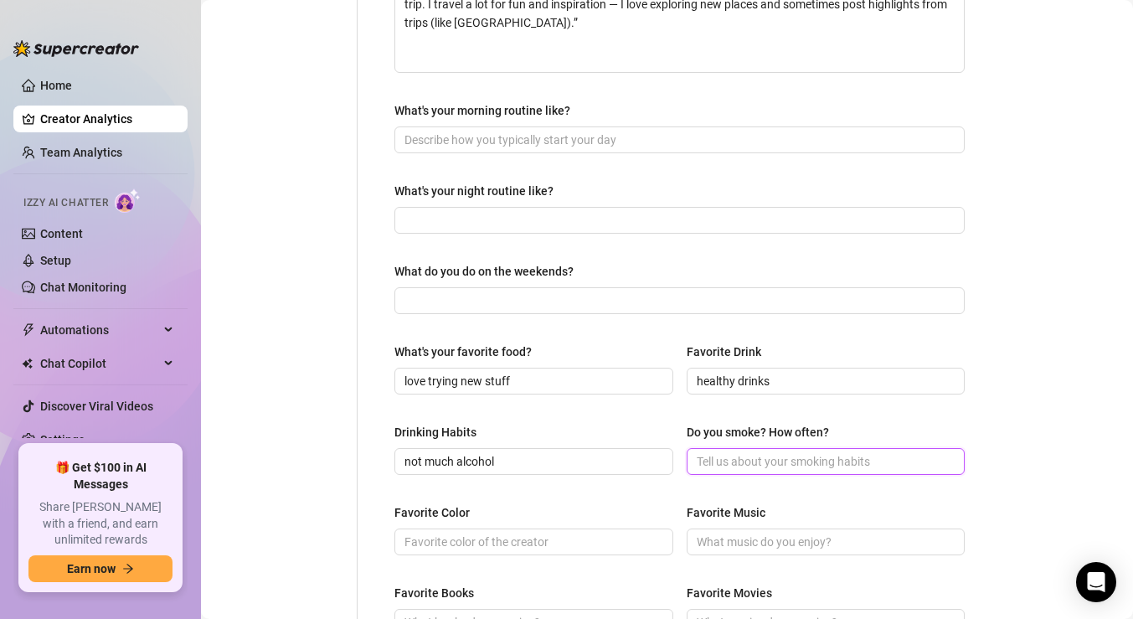
click at [740, 462] on input "Do you smoke? How often?" at bounding box center [824, 461] width 255 height 18
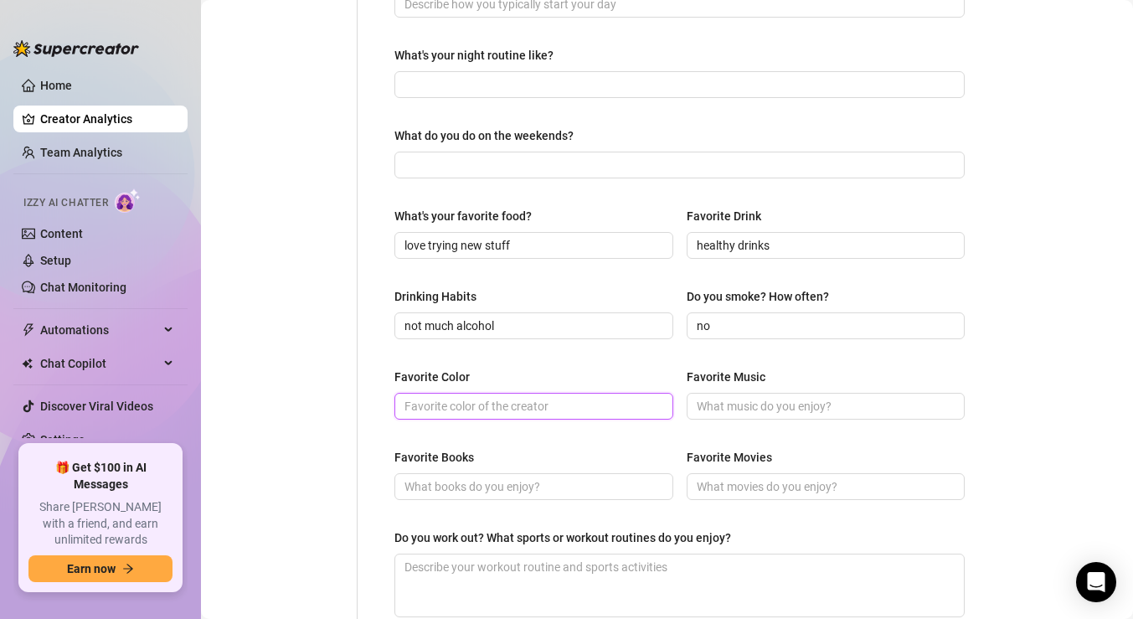
click at [553, 404] on input "Favorite Color" at bounding box center [531, 406] width 255 height 18
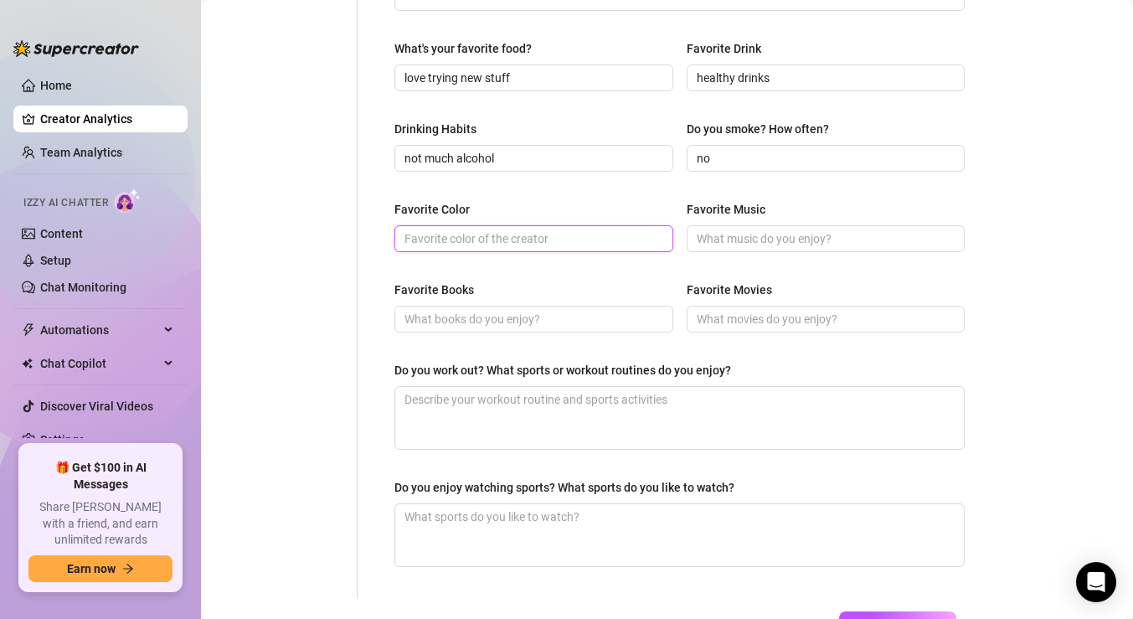
scroll to position [1006, 0]
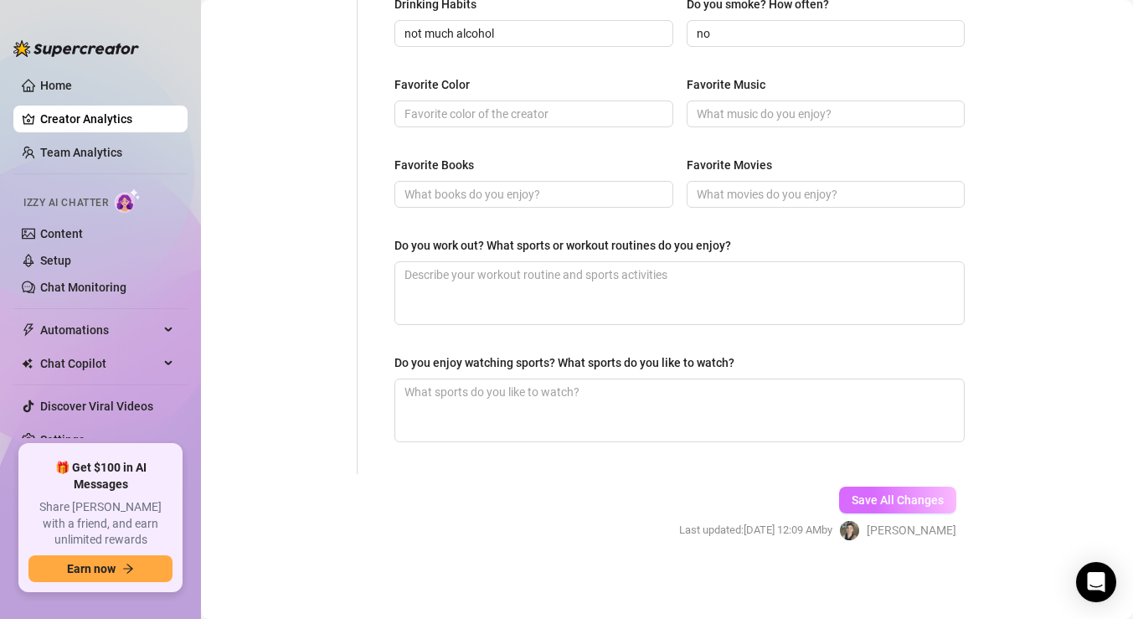
click at [884, 502] on span "Save All Changes" at bounding box center [898, 499] width 92 height 13
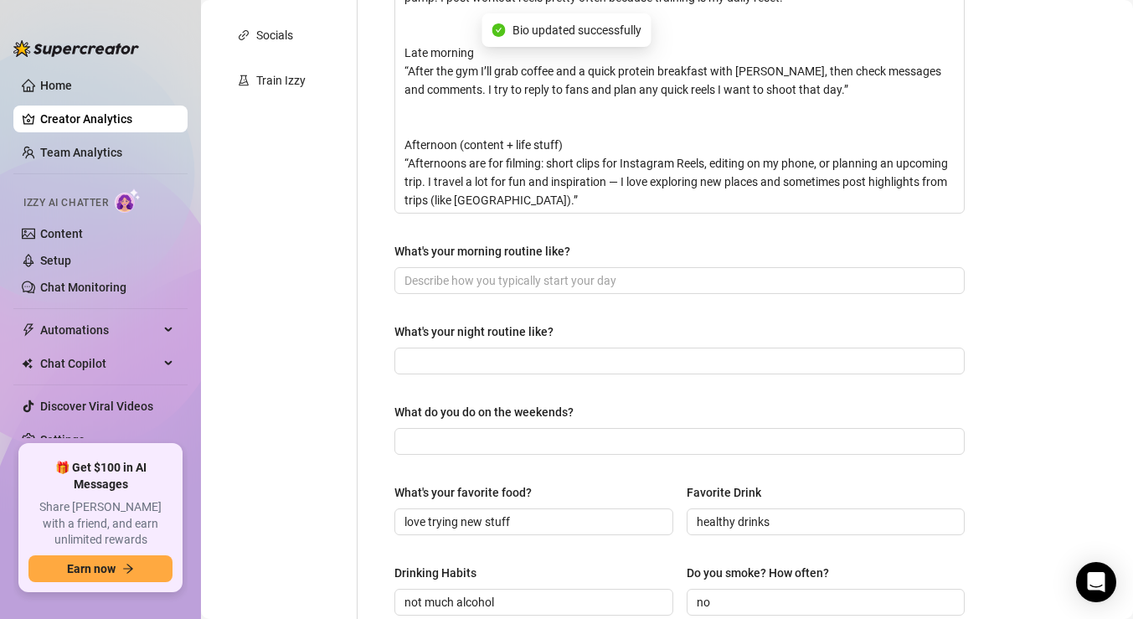
scroll to position [0, 0]
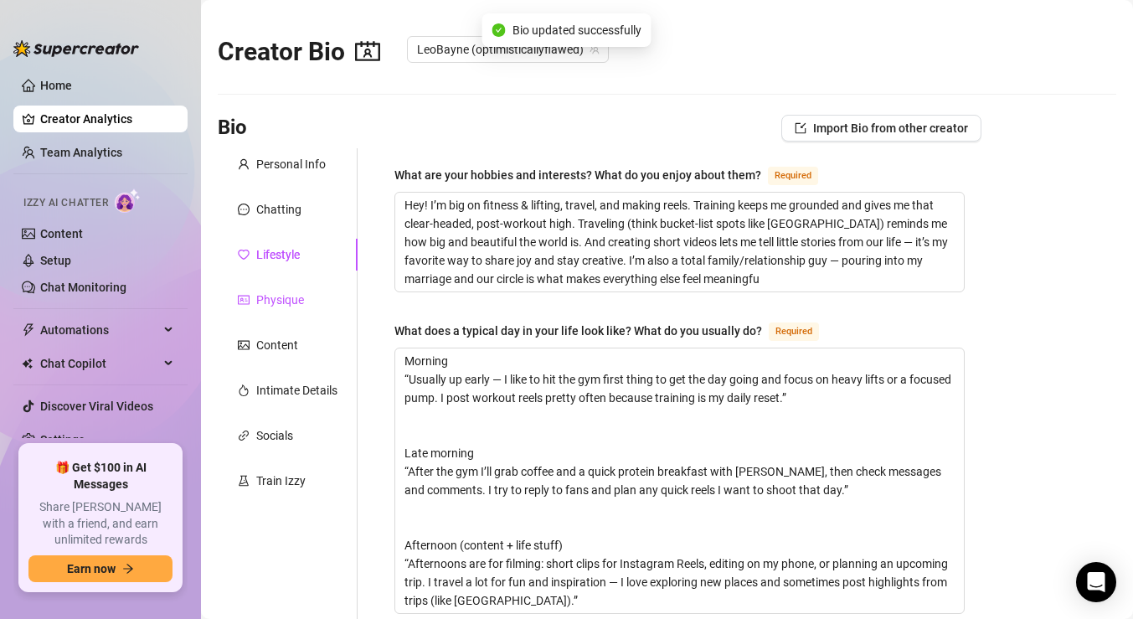
click at [301, 296] on div "Physique" at bounding box center [280, 300] width 48 height 18
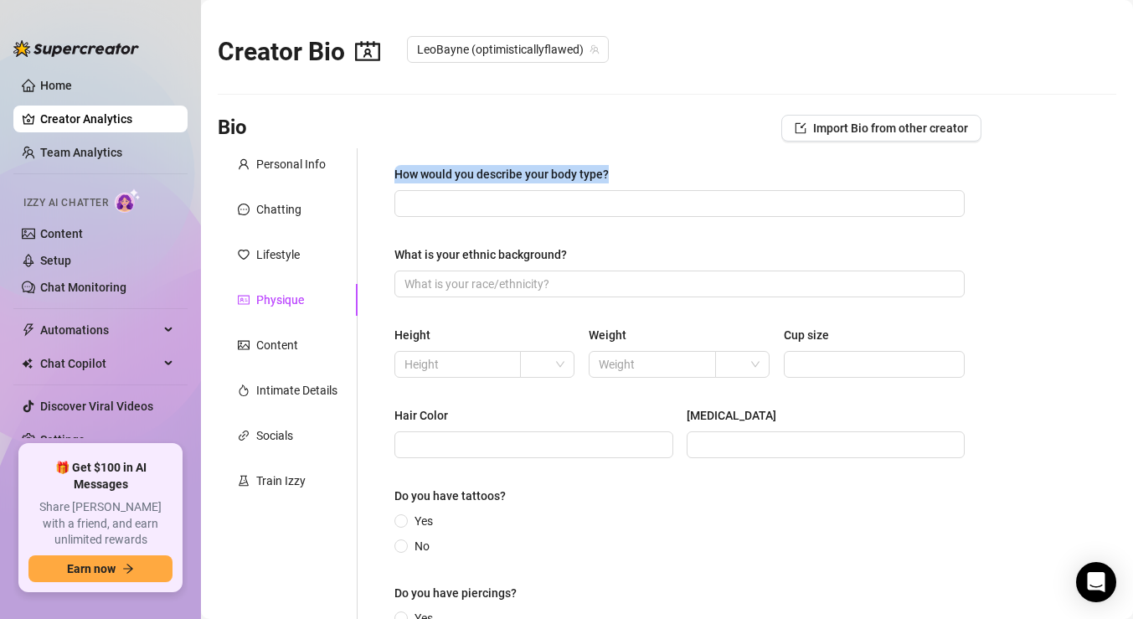
drag, startPoint x: 608, startPoint y: 171, endPoint x: 394, endPoint y: 167, distance: 214.4
click at [394, 165] on div "How would you describe your body type? What is your ethnic background? Height W…" at bounding box center [680, 416] width 604 height 536
copy div "How would you describe your body type?"
click at [444, 204] on input "How would you describe your body type?" at bounding box center [677, 203] width 547 height 18
paste input "I’m athletic and lean with strong legs and a full, rounded butt — I train hard …"
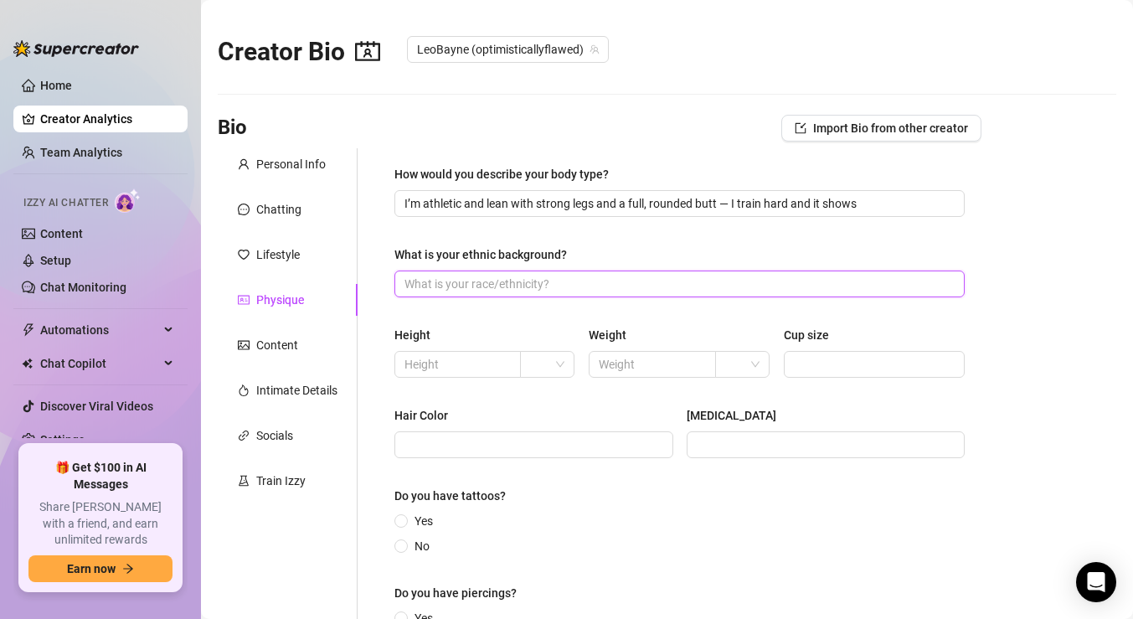
click at [454, 284] on input "What is your ethnic background?" at bounding box center [677, 284] width 547 height 18
drag, startPoint x: 567, startPoint y: 253, endPoint x: 389, endPoint y: 252, distance: 177.5
click at [389, 253] on div "How would you describe your body type? I’m athletic and lean with strong legs a…" at bounding box center [680, 416] width 604 height 536
copy div "What is your ethnic background?"
click at [487, 287] on input "What is your ethnic background?" at bounding box center [677, 284] width 547 height 18
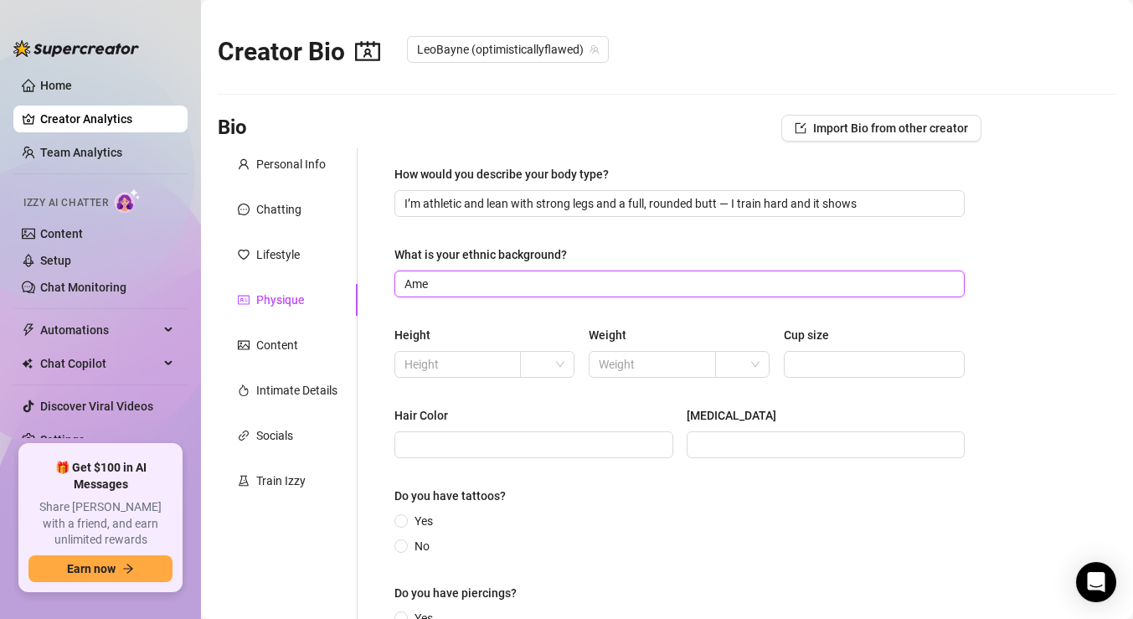
click at [487, 287] on input "Ame" at bounding box center [677, 284] width 547 height 18
click at [412, 366] on input "text" at bounding box center [455, 364] width 103 height 18
click at [542, 358] on input "search" at bounding box center [539, 364] width 19 height 25
click at [548, 426] on div "ft" at bounding box center [548, 424] width 28 height 18
click at [478, 367] on input "5" at bounding box center [455, 364] width 103 height 18
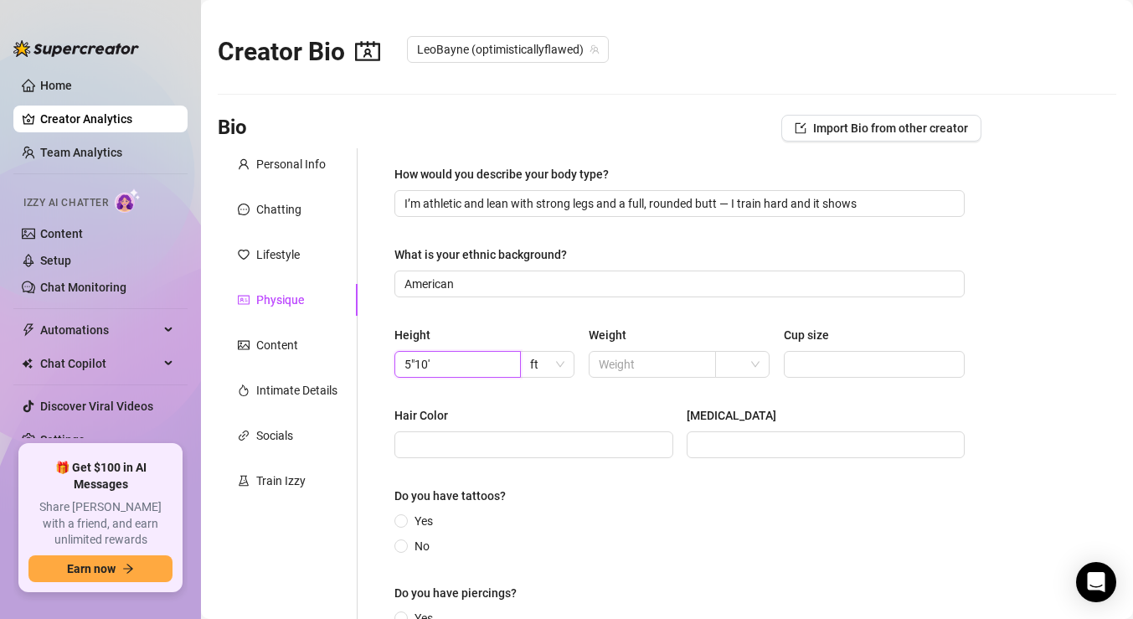
click at [448, 366] on input "5"10'" at bounding box center [455, 364] width 103 height 18
drag, startPoint x: 449, startPoint y: 363, endPoint x: 237, endPoint y: 293, distance: 223.2
click at [247, 293] on div "Personal Info Chatting Lifestyle Physique Content Intimate Details Socials Trai…" at bounding box center [600, 416] width 764 height 536
click at [641, 369] on input "text" at bounding box center [650, 364] width 103 height 18
click at [835, 362] on input "Cup size" at bounding box center [872, 364] width 157 height 18
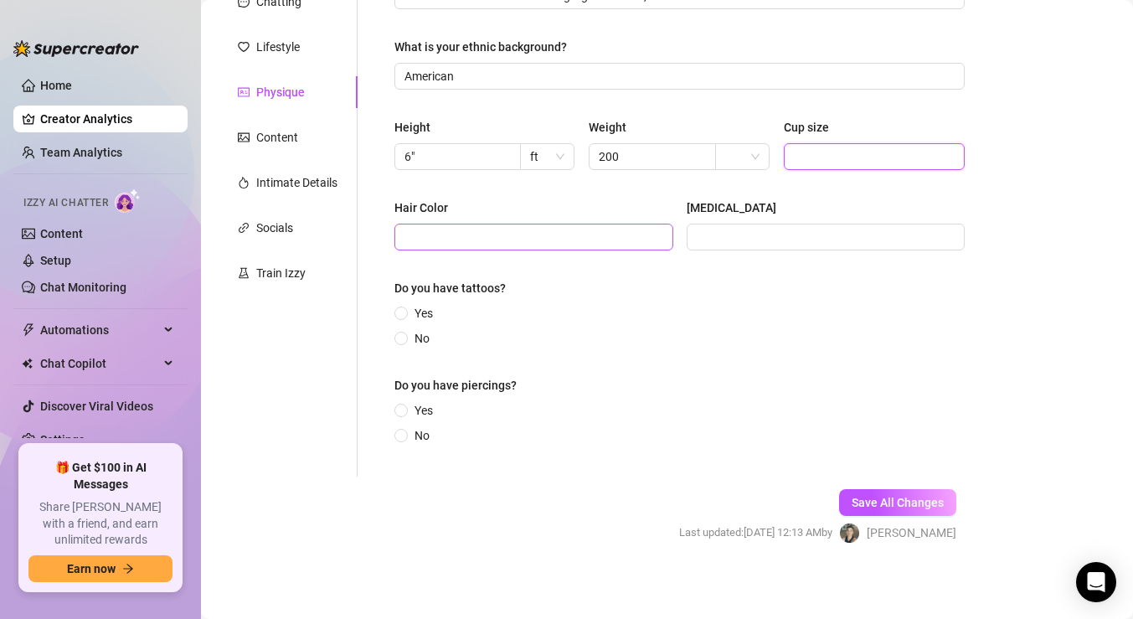
scroll to position [212, 0]
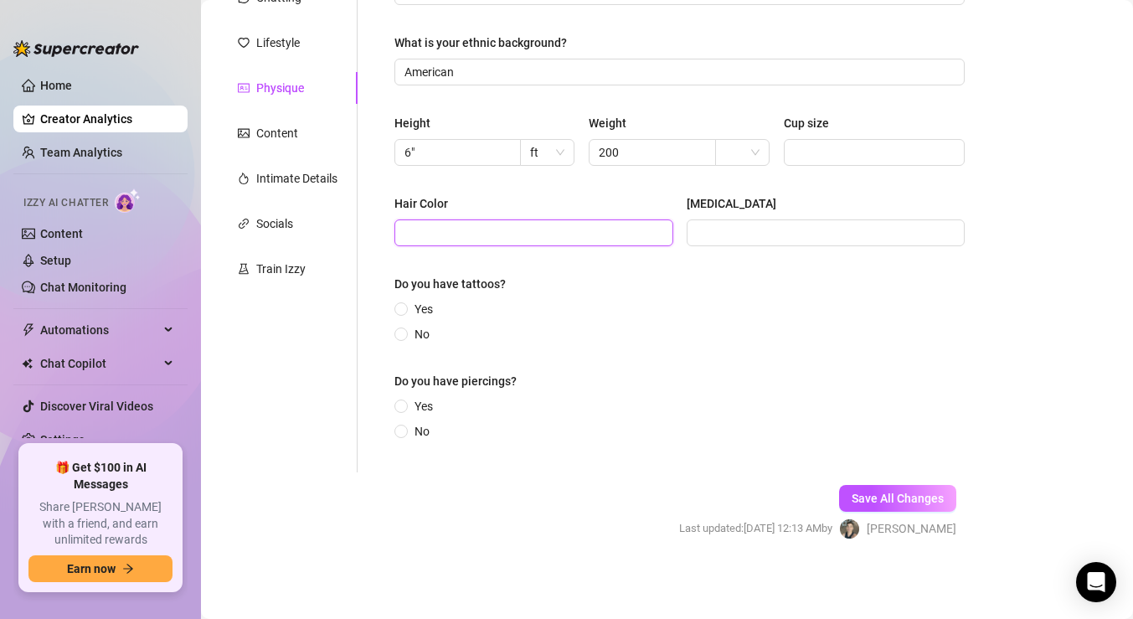
click at [486, 232] on input "Hair Color" at bounding box center [531, 233] width 255 height 18
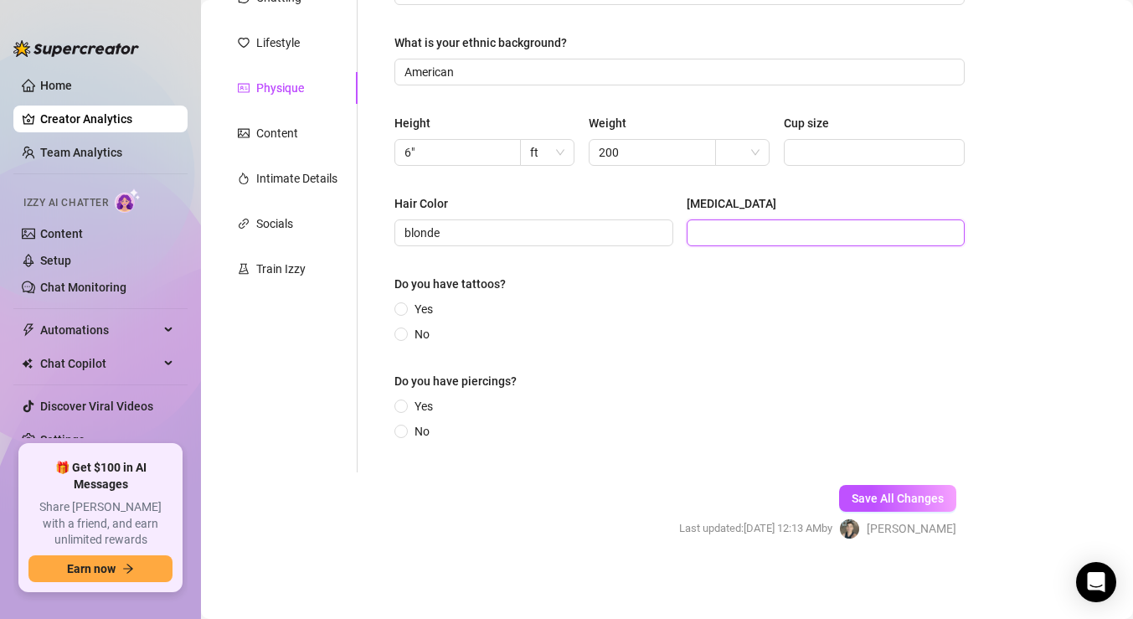
click at [758, 229] on input "[MEDICAL_DATA]" at bounding box center [824, 233] width 255 height 18
click at [402, 311] on input "Yes" at bounding box center [402, 310] width 7 height 11
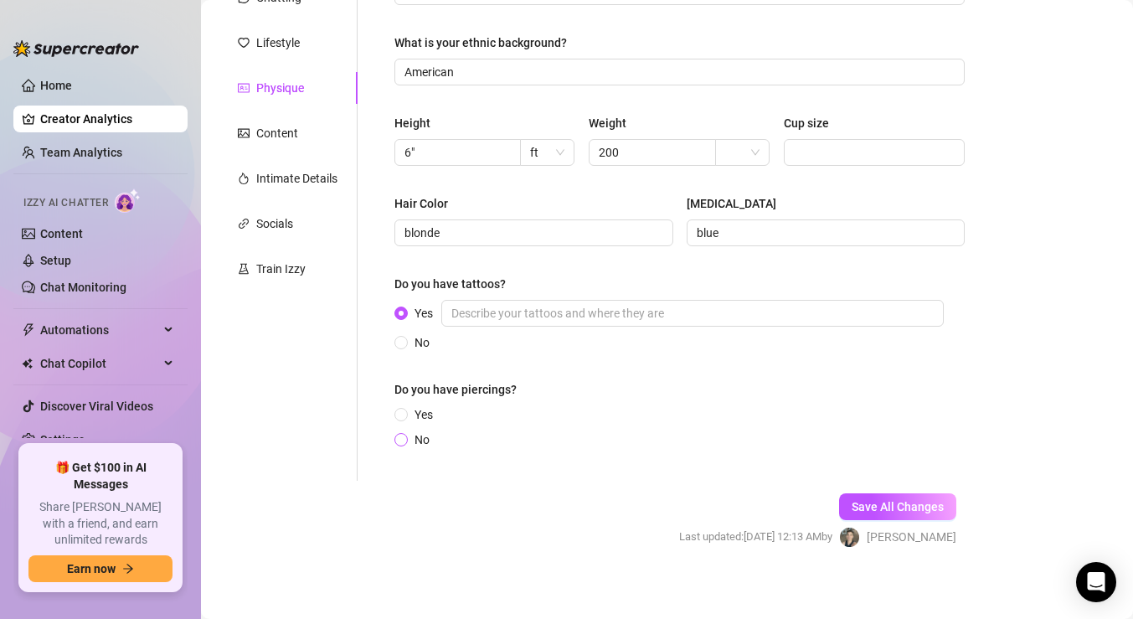
click at [404, 437] on input "No" at bounding box center [402, 440] width 7 height 11
click at [874, 506] on span "Save All Changes" at bounding box center [898, 506] width 92 height 13
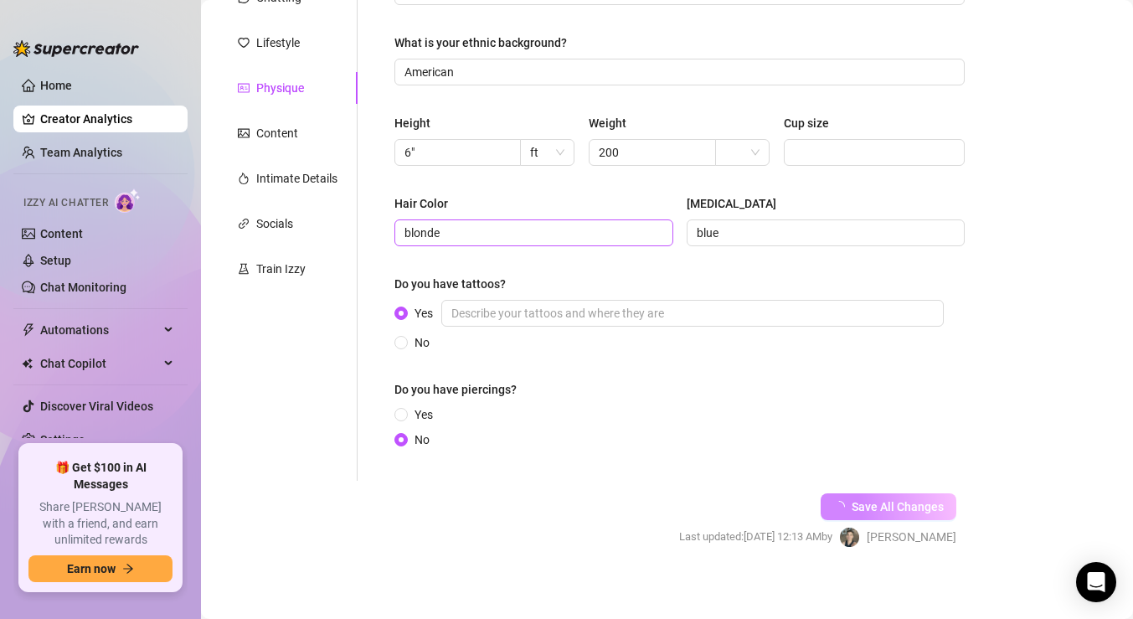
scroll to position [0, 0]
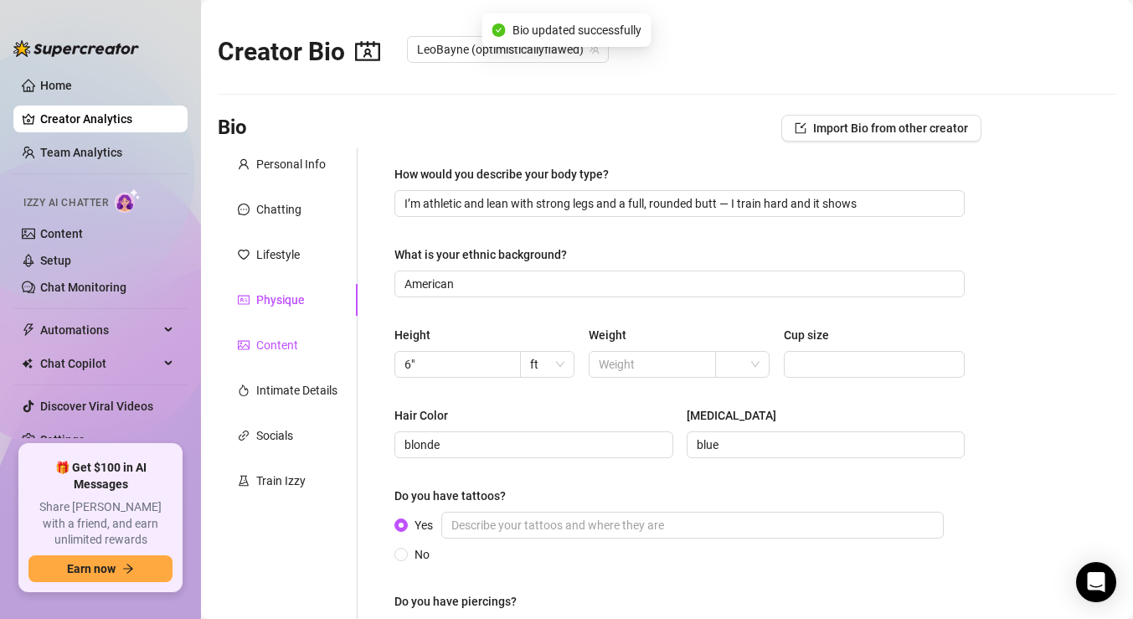
click at [280, 343] on div "Content" at bounding box center [277, 345] width 42 height 18
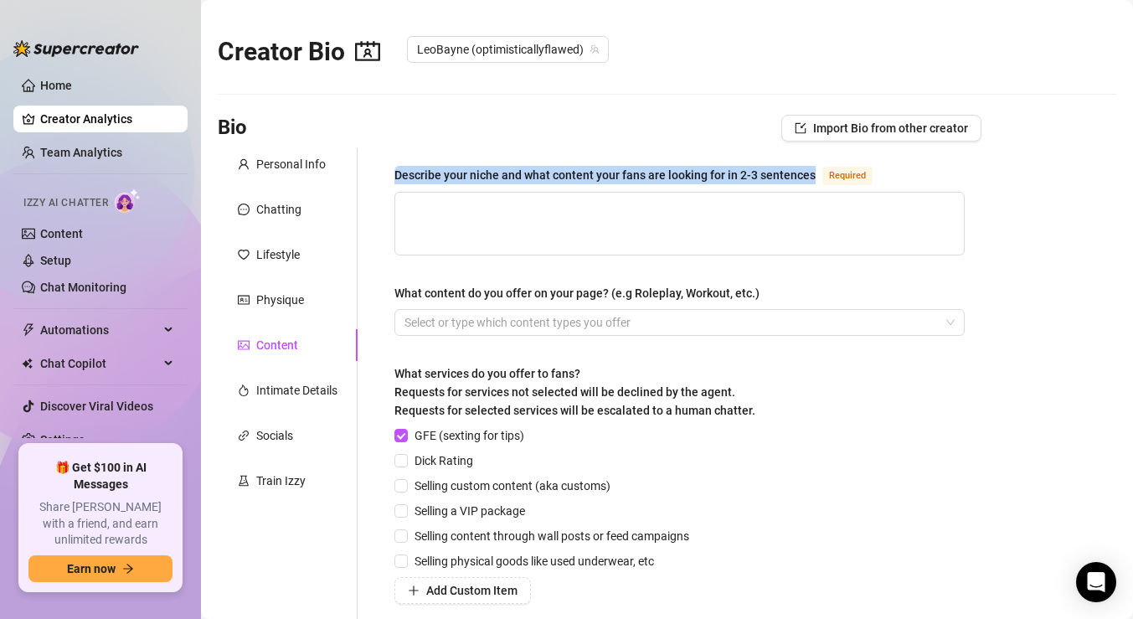
drag, startPoint x: 813, startPoint y: 171, endPoint x: 395, endPoint y: 176, distance: 417.9
click at [395, 176] on div "Describe your niche and what content your fans are looking for in 2-3 sentences…" at bounding box center [636, 175] width 485 height 20
copy div "Describe your niche and what content your fans are looking for in 2-3 sentences"
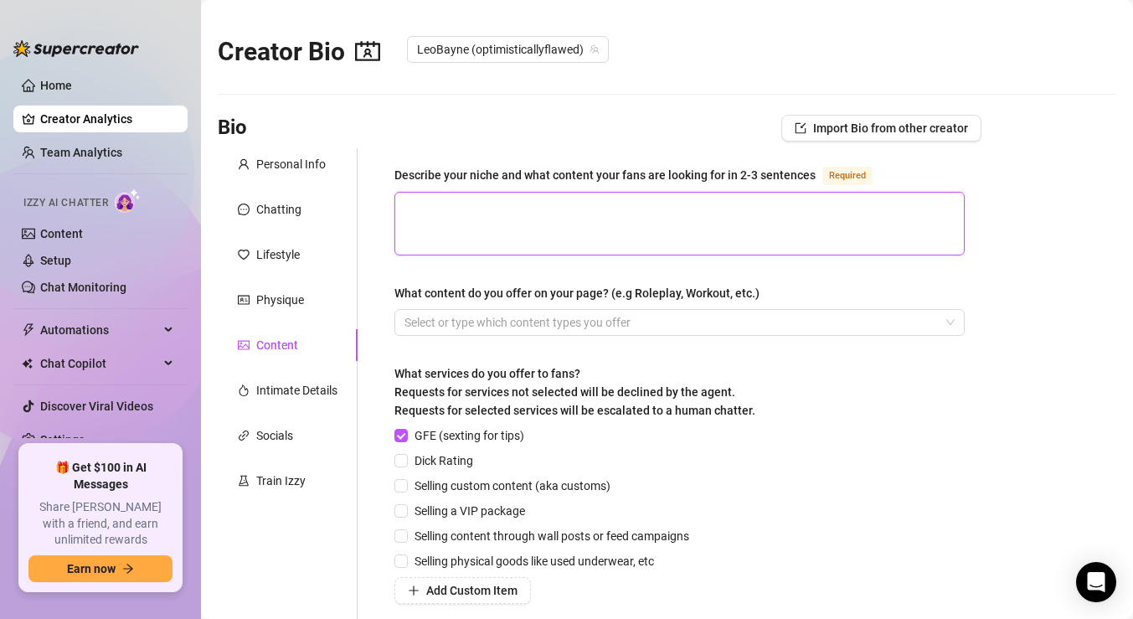
click at [442, 207] on textarea "Describe your niche and what content your fans are looking for in 2-3 sentences…" at bounding box center [679, 224] width 569 height 62
paste textarea "y niche blends fitness, lifestyle, and intimacy — I share a mix of gym and athl…"
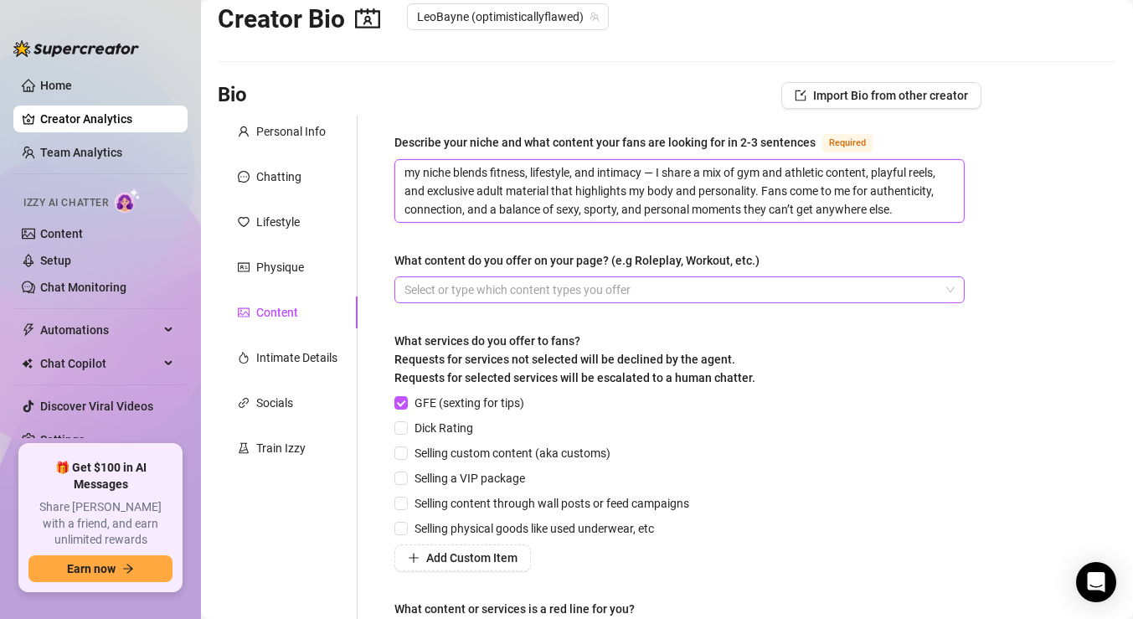
scroll to position [33, 0]
click at [565, 292] on div at bounding box center [671, 288] width 546 height 23
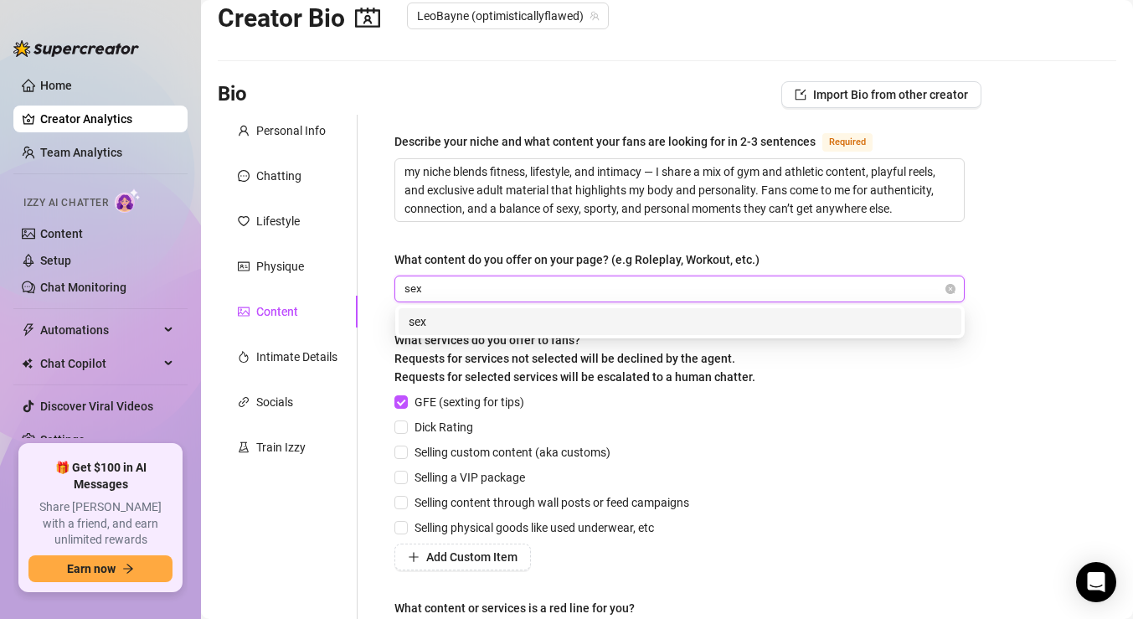
click at [444, 320] on div "sex" at bounding box center [680, 321] width 543 height 18
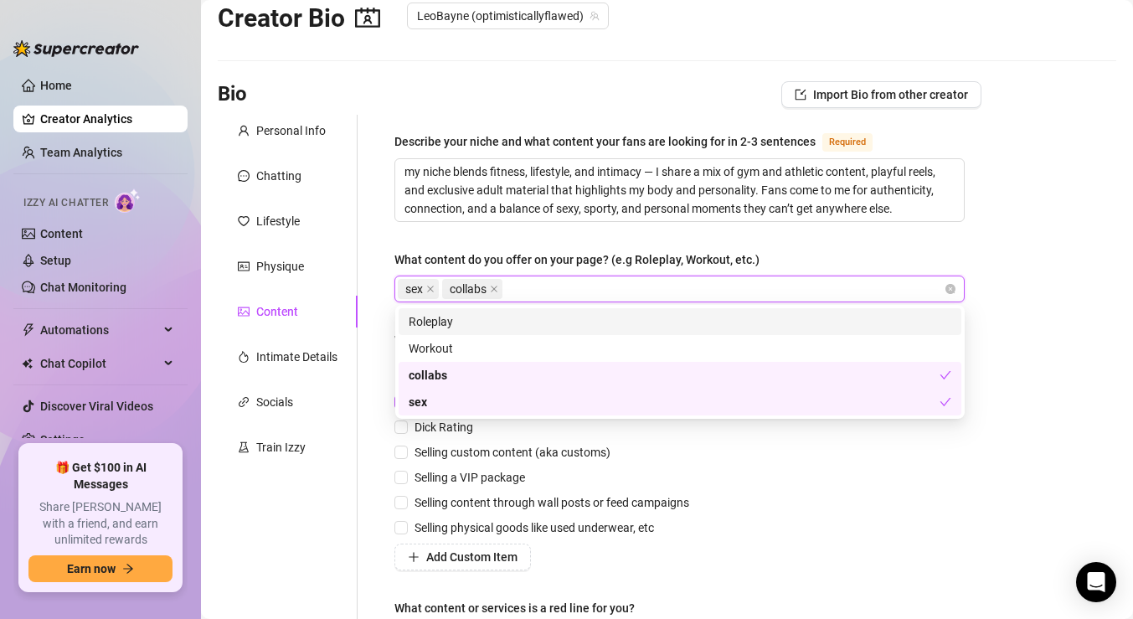
click at [469, 323] on div "Roleplay" at bounding box center [680, 321] width 543 height 18
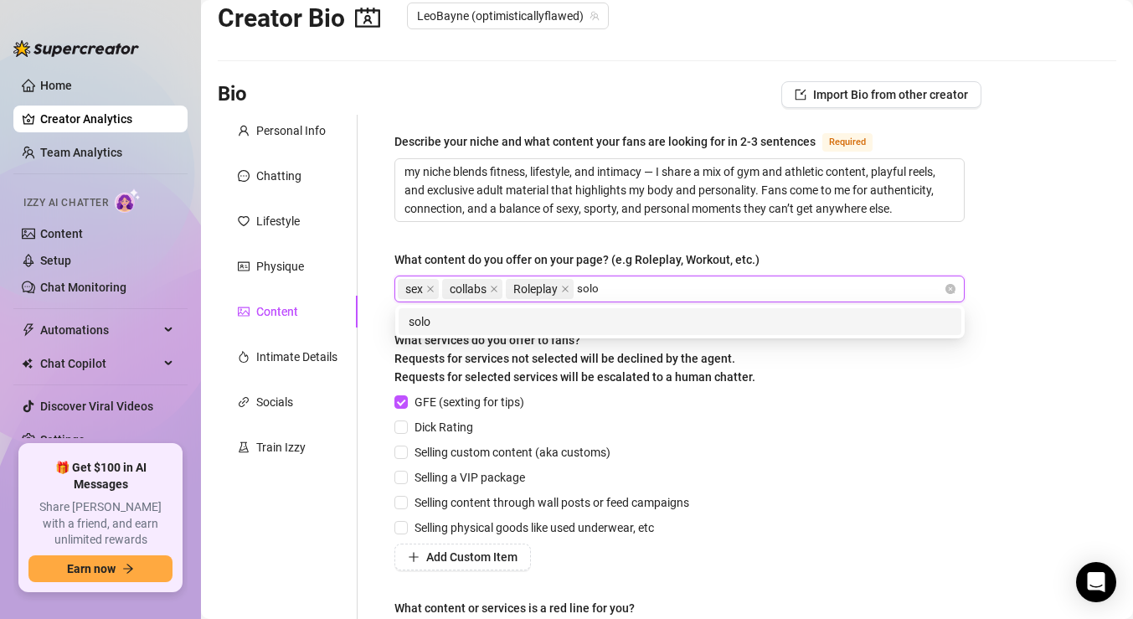
click at [518, 322] on div "solo" at bounding box center [680, 321] width 543 height 18
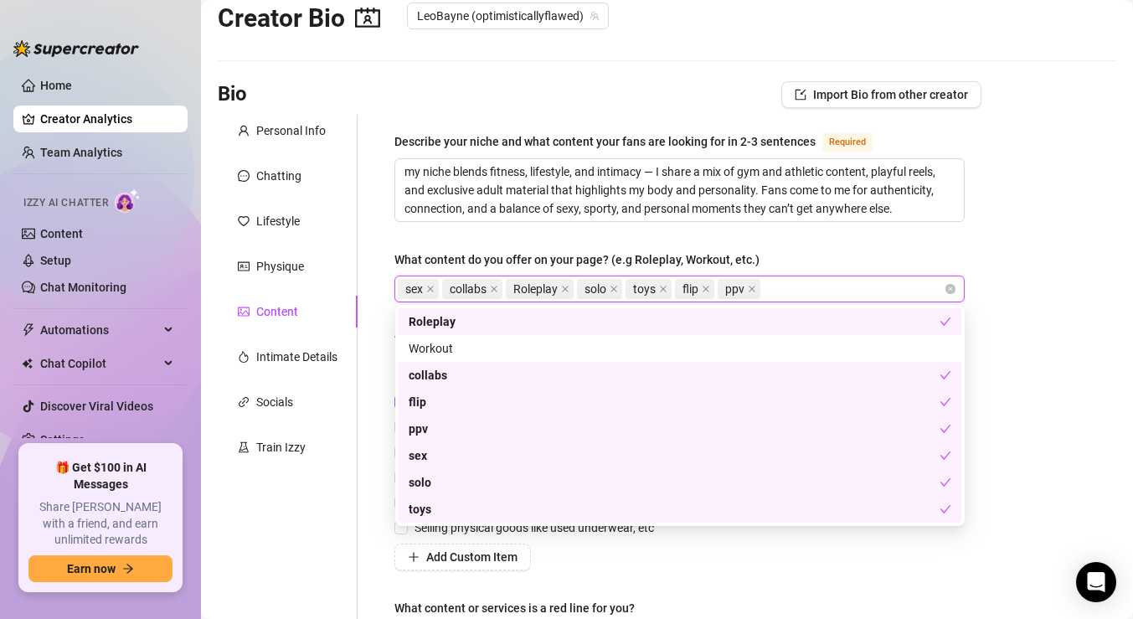
click at [1131, 315] on main "Creator Bio LeoBayne (optimisticallyflawed) Bio Import Bio from other creator P…" at bounding box center [667, 398] width 932 height 862
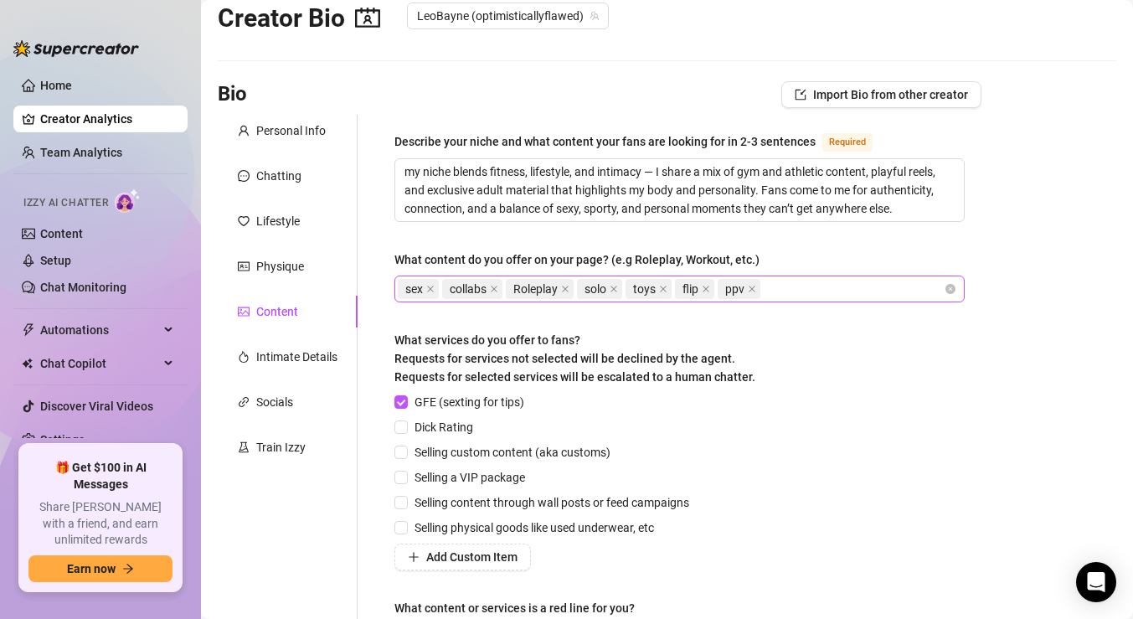
click at [802, 286] on div "sex collabs Roleplay solo toys flip ppv" at bounding box center [671, 288] width 546 height 23
click at [1086, 338] on main "Creator Bio LeoBayne (optimisticallyflawed) Bio Import Bio from other creator P…" at bounding box center [667, 398] width 932 height 862
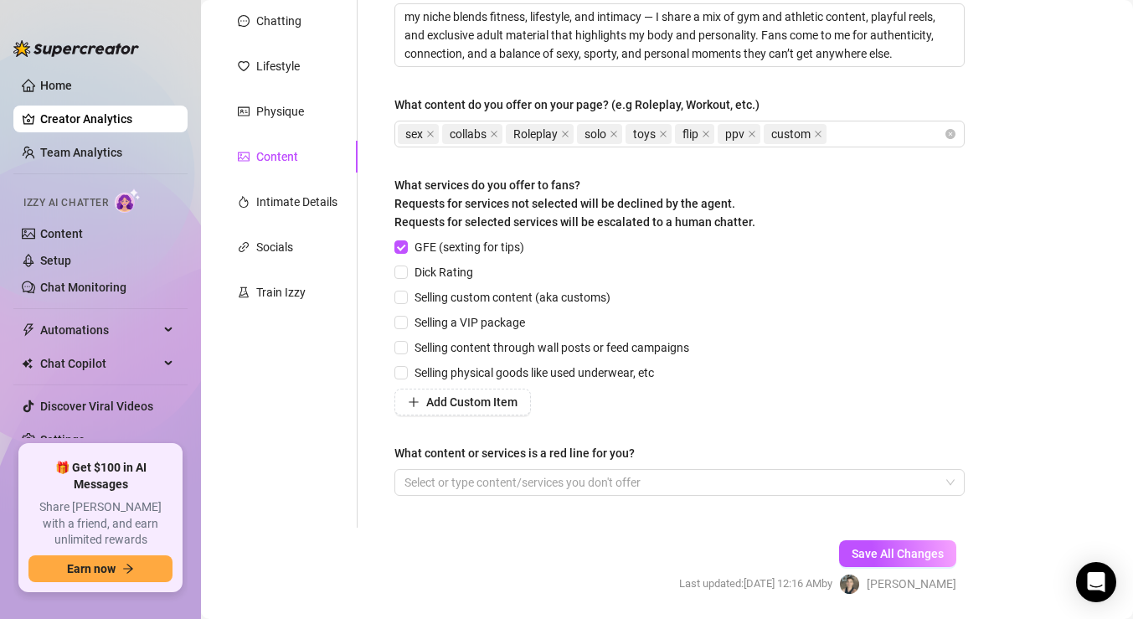
scroll to position [217, 0]
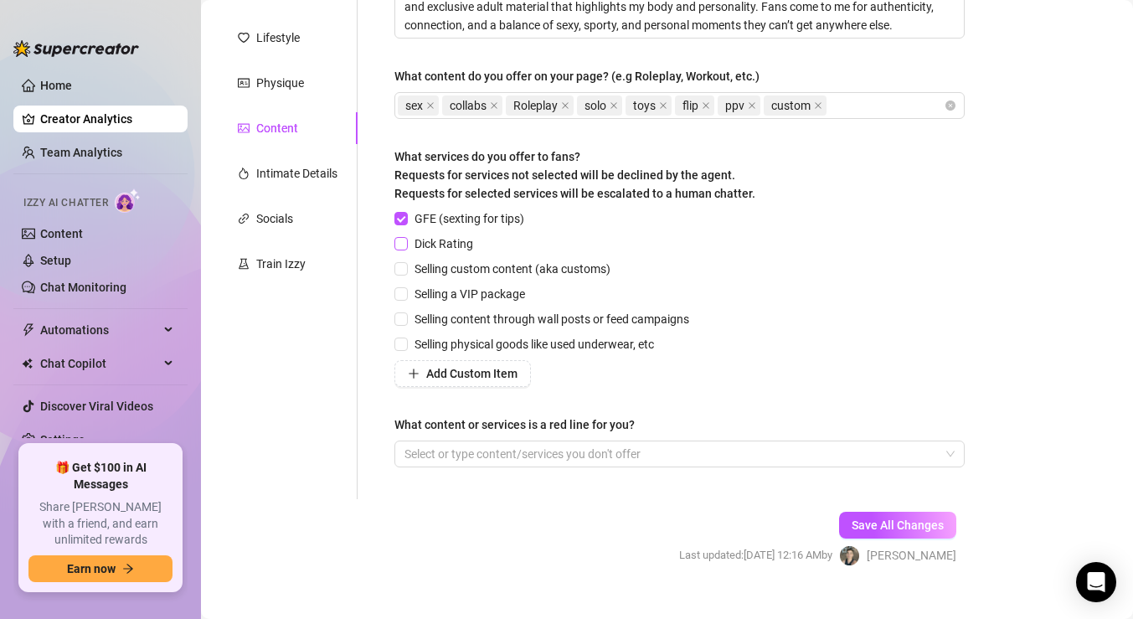
click at [399, 248] on span at bounding box center [400, 243] width 13 height 13
click at [399, 248] on input "Dick Rating" at bounding box center [400, 243] width 12 height 12
click at [405, 265] on input "Selling custom content (aka customs)" at bounding box center [400, 268] width 12 height 12
click at [407, 290] on span at bounding box center [400, 293] width 13 height 13
click at [406, 290] on input "Selling a VIP package" at bounding box center [400, 293] width 12 height 12
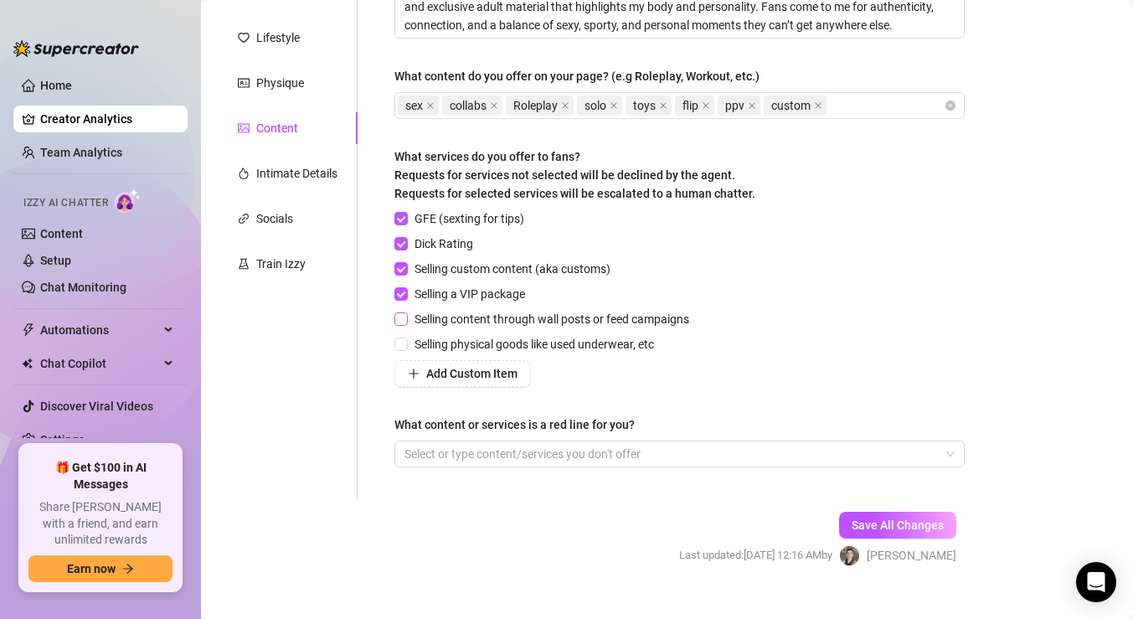
click at [400, 318] on input "Selling content through wall posts or feed campaigns" at bounding box center [400, 318] width 12 height 12
click at [411, 338] on span "Selling physical goods like used underwear, etc" at bounding box center [534, 344] width 253 height 18
click at [406, 338] on input "Selling physical goods like used underwear, etc" at bounding box center [400, 343] width 12 height 12
click at [412, 338] on span "Selling physical goods like used underwear, etc" at bounding box center [534, 344] width 253 height 18
click at [406, 338] on input "Selling physical goods like used underwear, etc" at bounding box center [400, 343] width 12 height 12
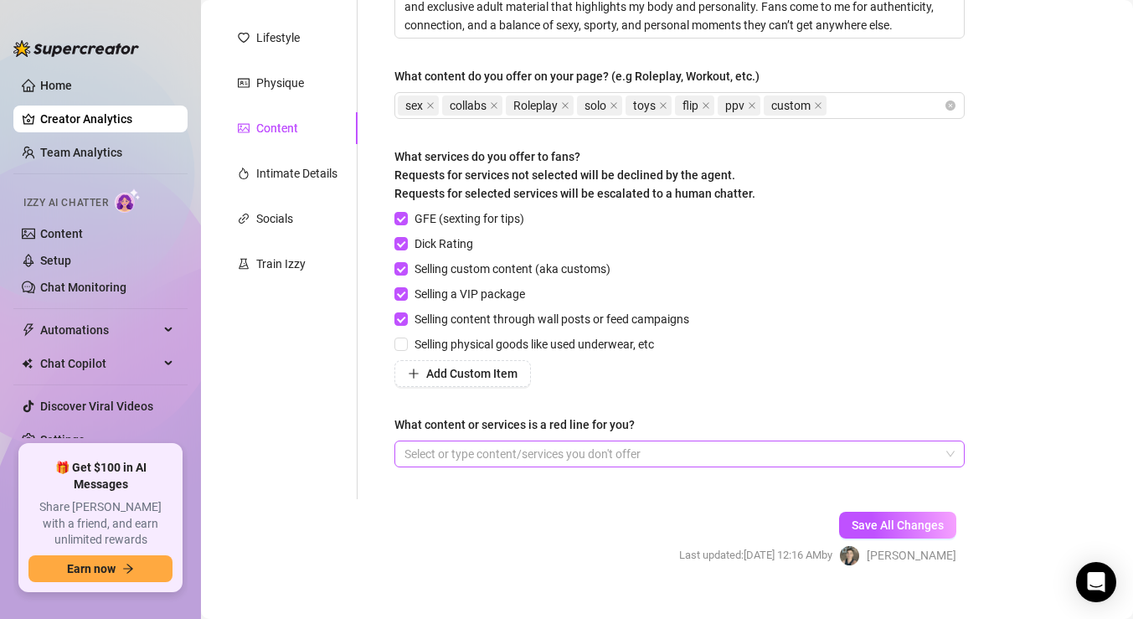
click at [511, 448] on div at bounding box center [671, 453] width 546 height 23
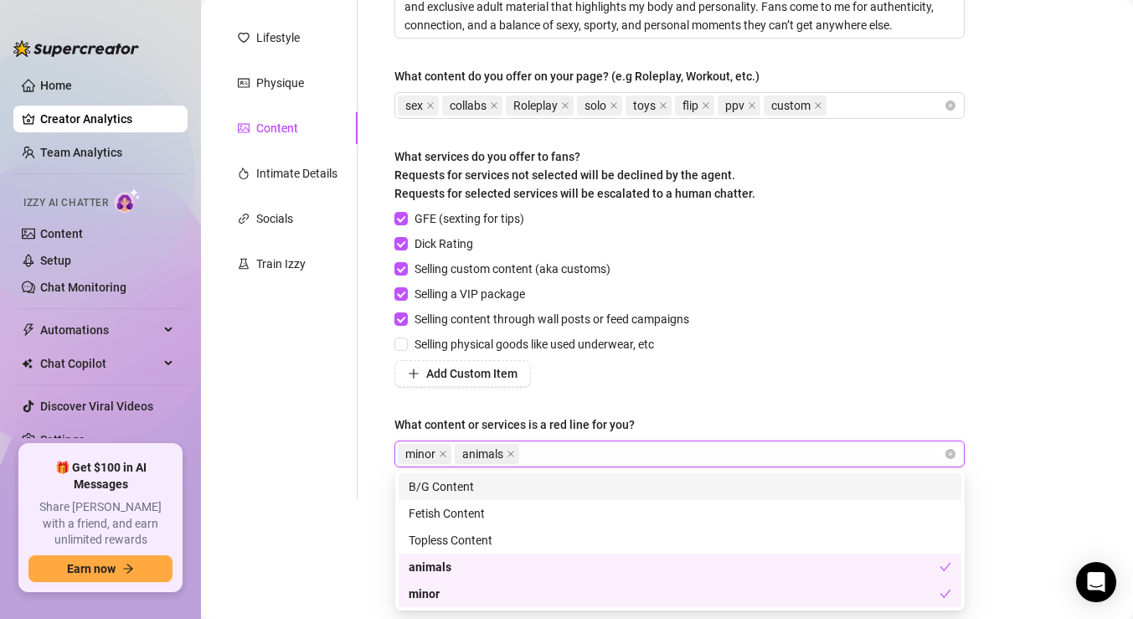
click at [782, 345] on div "GFE (sexting for tips) Dick Rating Selling custom content (aka customs) Selling…" at bounding box center [679, 298] width 570 height 178
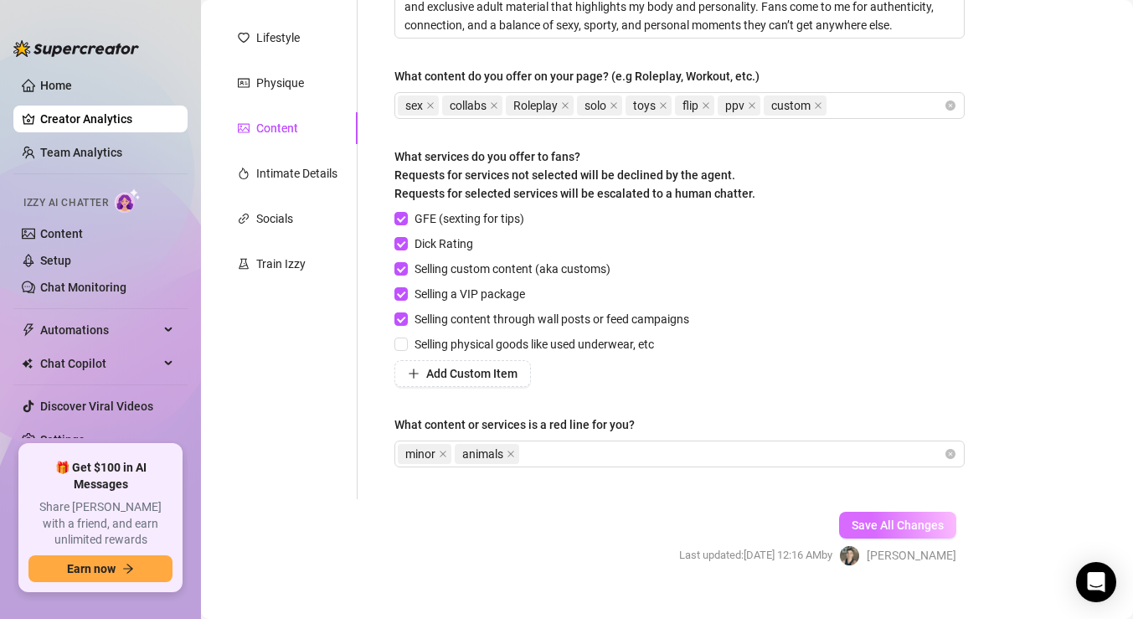
click at [867, 518] on span "Save All Changes" at bounding box center [898, 524] width 92 height 13
click at [280, 169] on div "Intimate Details" at bounding box center [296, 173] width 81 height 18
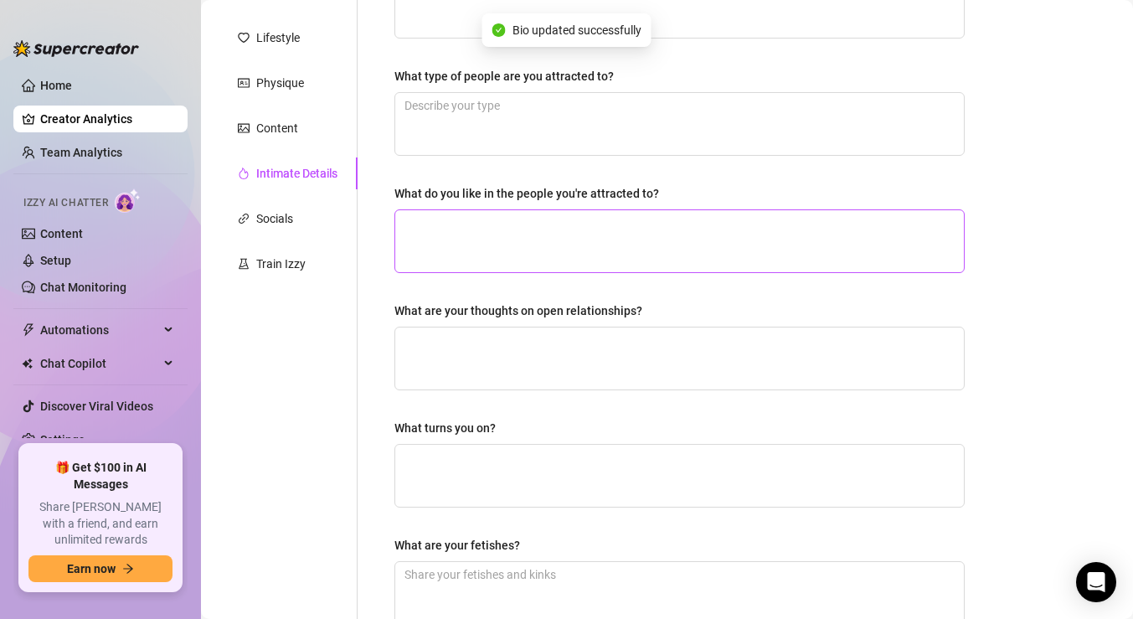
scroll to position [0, 0]
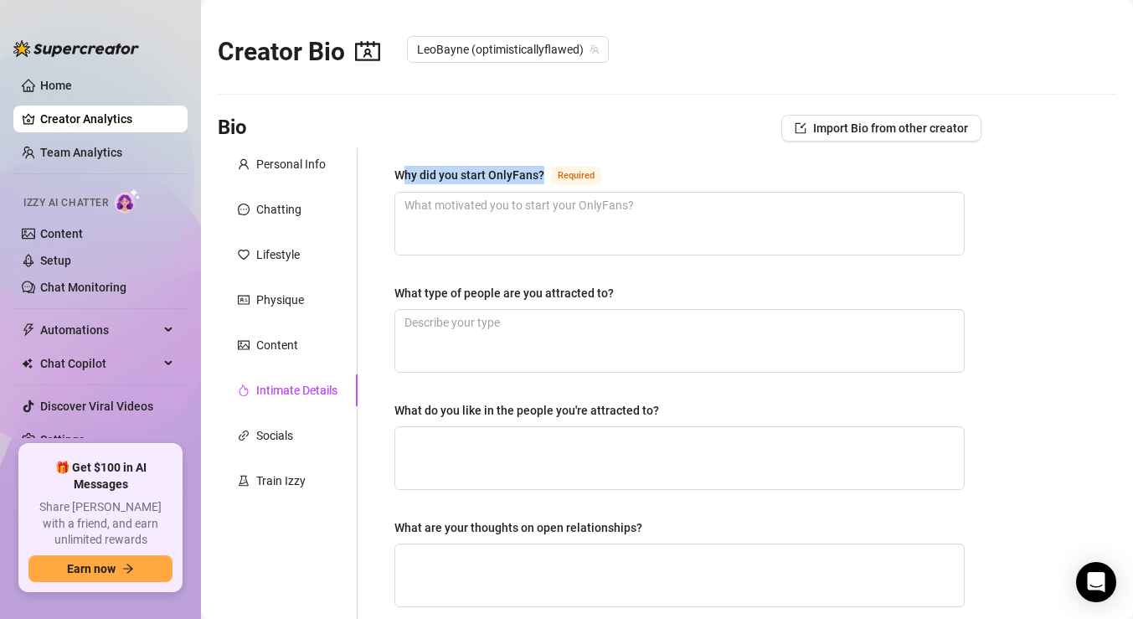
drag, startPoint x: 542, startPoint y: 174, endPoint x: 401, endPoint y: 167, distance: 140.9
click at [401, 167] on div "Why did you start OnlyFans?" at bounding box center [469, 175] width 150 height 18
drag, startPoint x: 398, startPoint y: 172, endPoint x: 543, endPoint y: 174, distance: 144.9
click at [543, 174] on div "Why did you start OnlyFans? Required" at bounding box center [501, 175] width 214 height 20
copy div "Why did you start OnlyFans?"
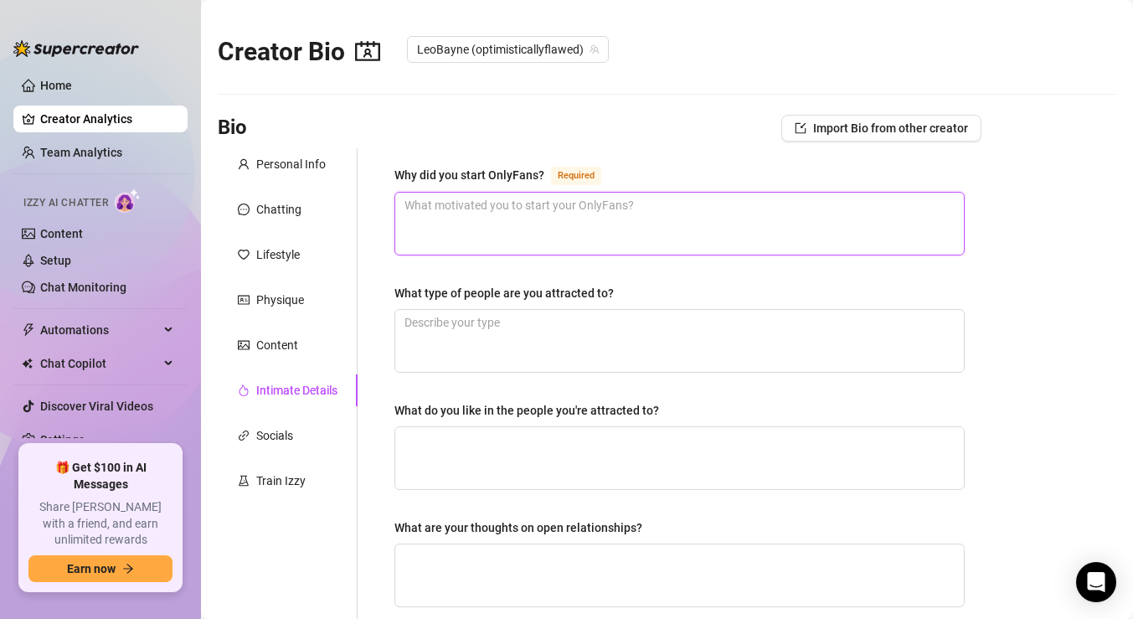
click at [518, 245] on textarea "Why did you start OnlyFans? Required" at bounding box center [679, 224] width 569 height 62
paste textarea "I started OnlyFans to have a space where I could share a more unfiltered side o…"
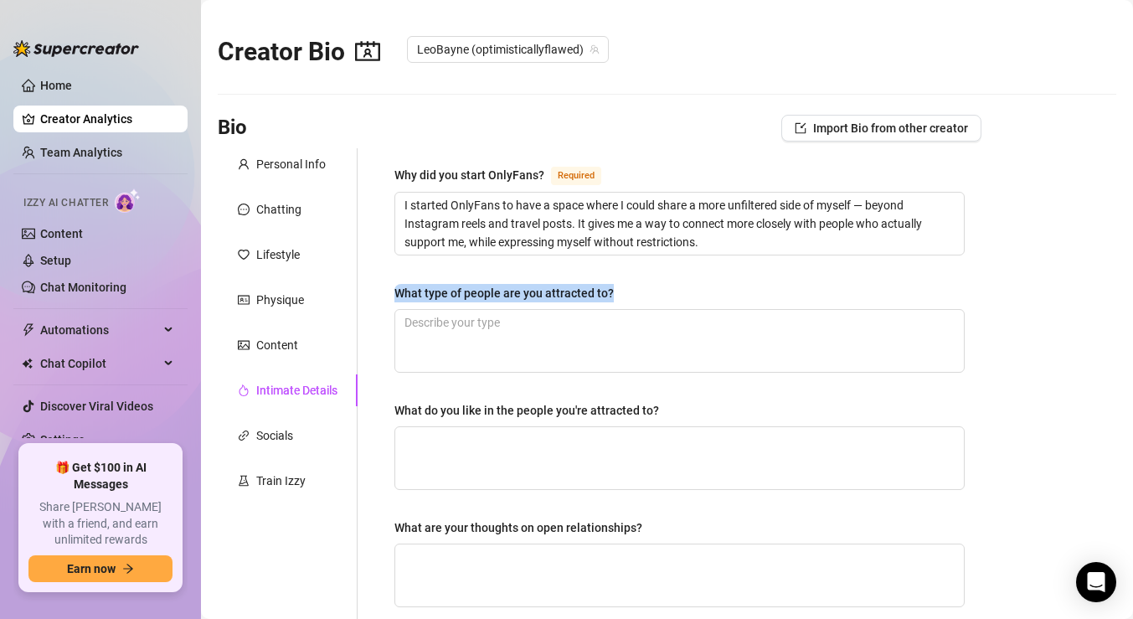
drag, startPoint x: 610, startPoint y: 293, endPoint x: 391, endPoint y: 295, distance: 218.6
click at [391, 295] on div "Why did you start OnlyFans? Required I started OnlyFans to have a space where I…" at bounding box center [680, 569] width 604 height 842
copy div "What type of people are you attracted to?"
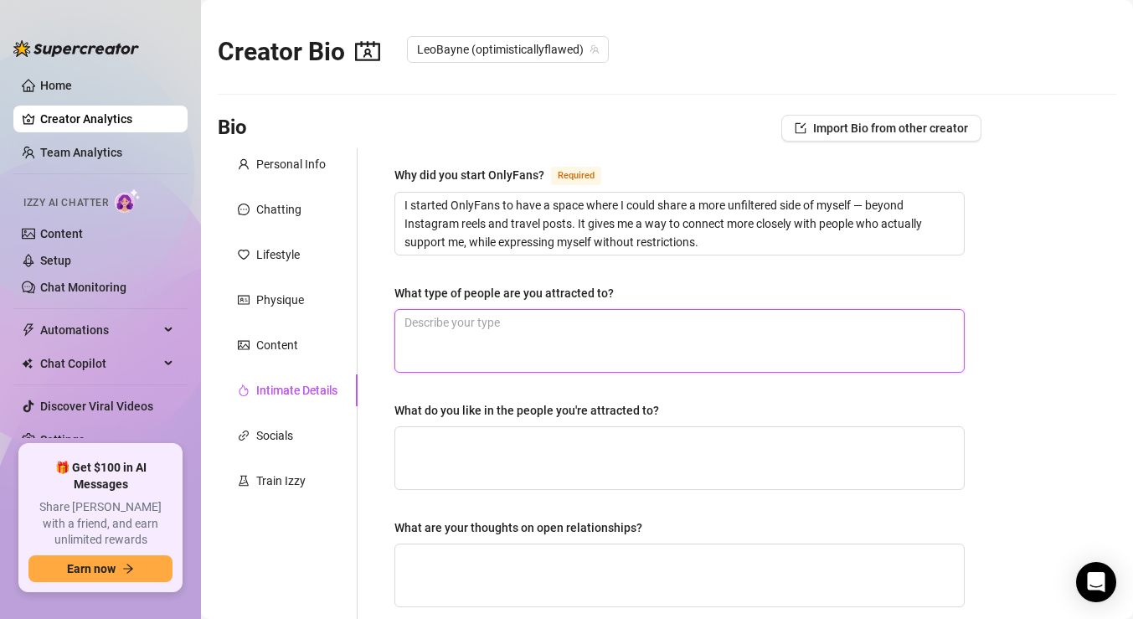
click at [574, 342] on textarea "What type of people are you attracted to?" at bounding box center [679, 341] width 569 height 62
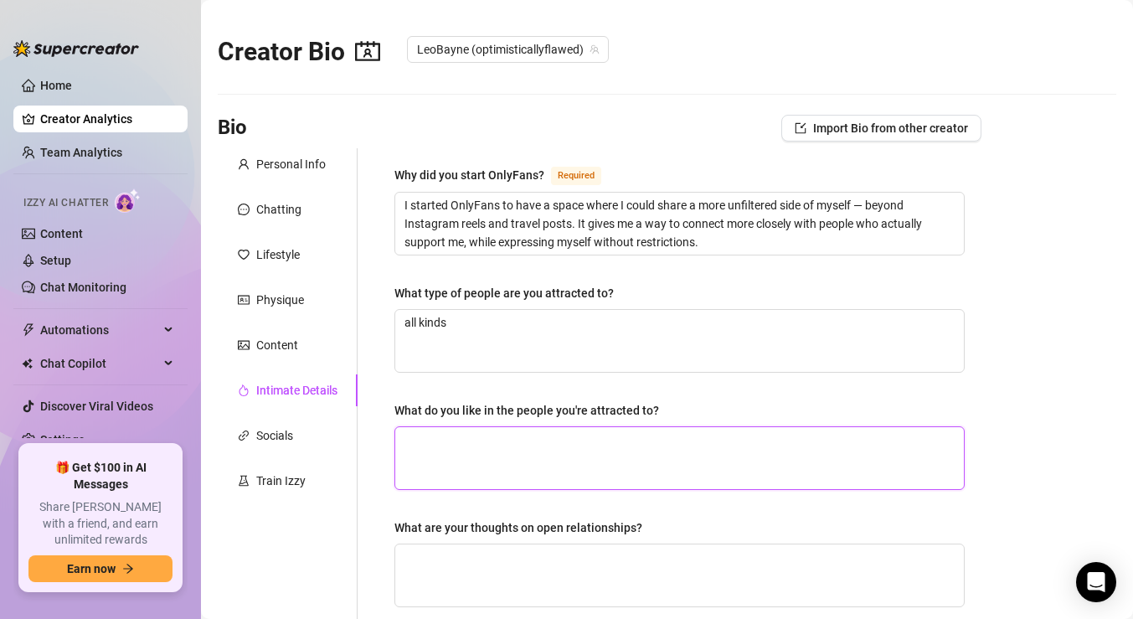
click at [598, 462] on textarea "What do you like in the people you're attracted to?" at bounding box center [679, 458] width 569 height 62
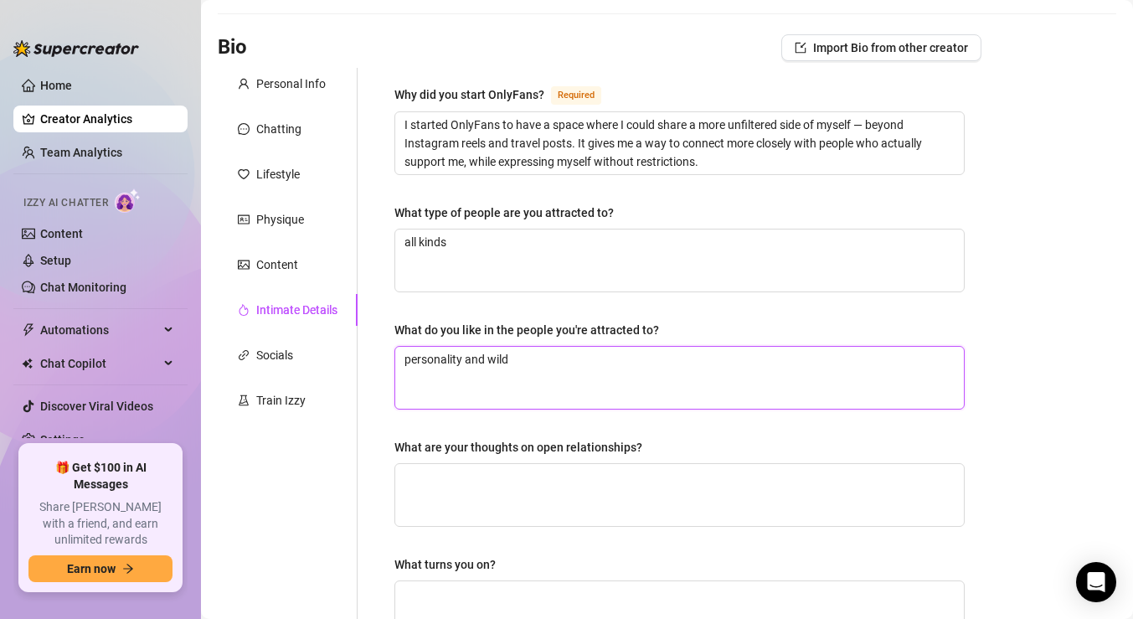
scroll to position [95, 0]
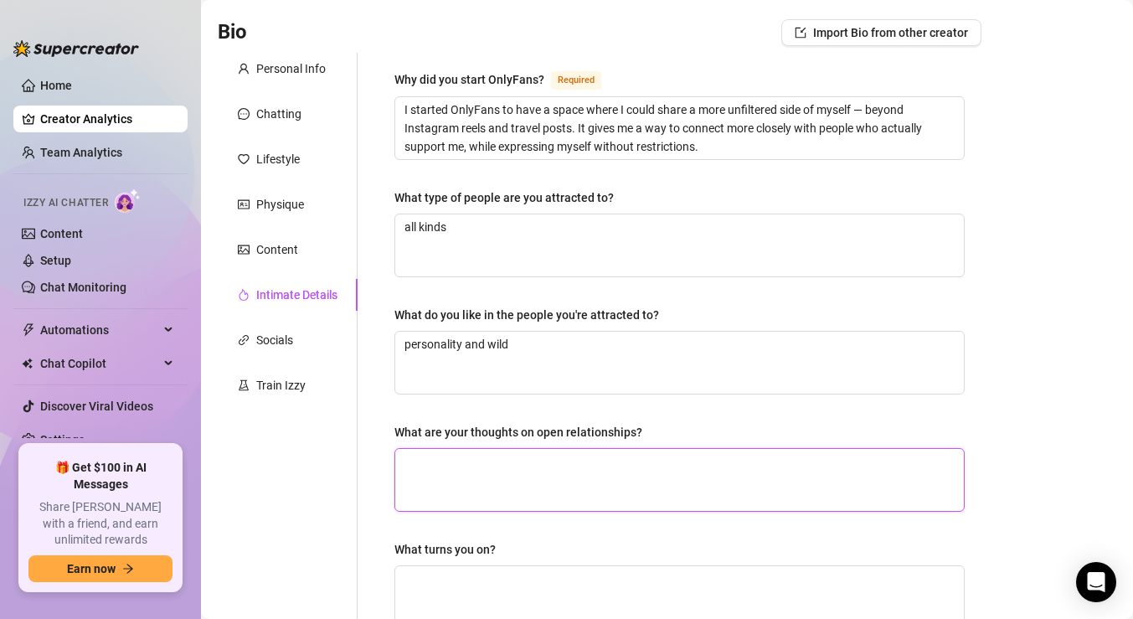
click at [528, 476] on textarea "What are your thoughts on open relationships?" at bounding box center [679, 480] width 569 height 62
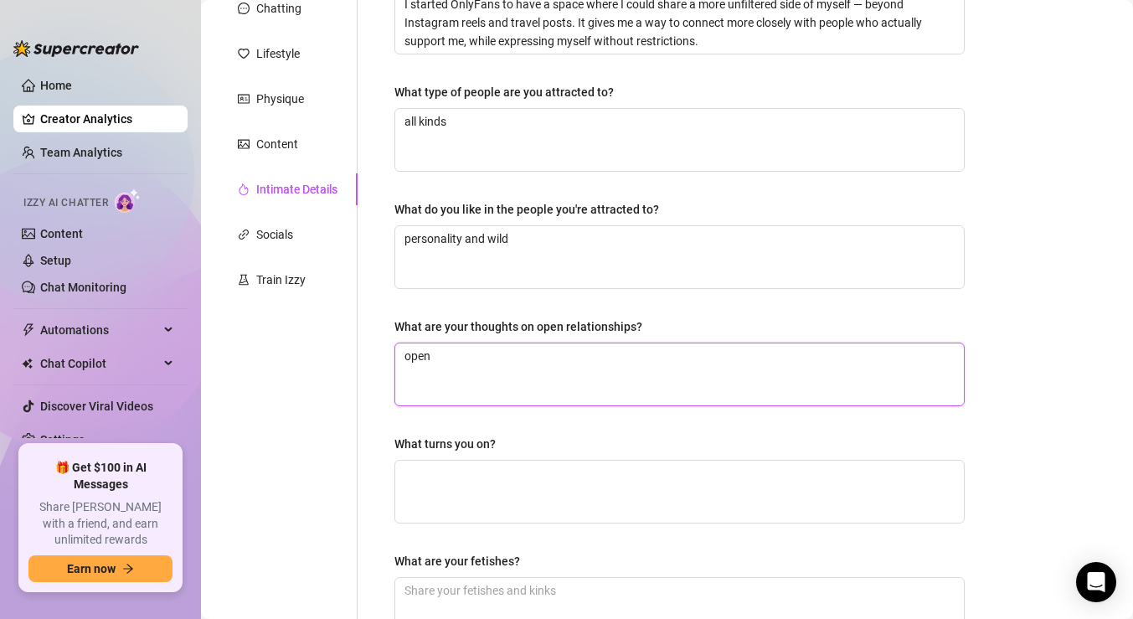
scroll to position [205, 0]
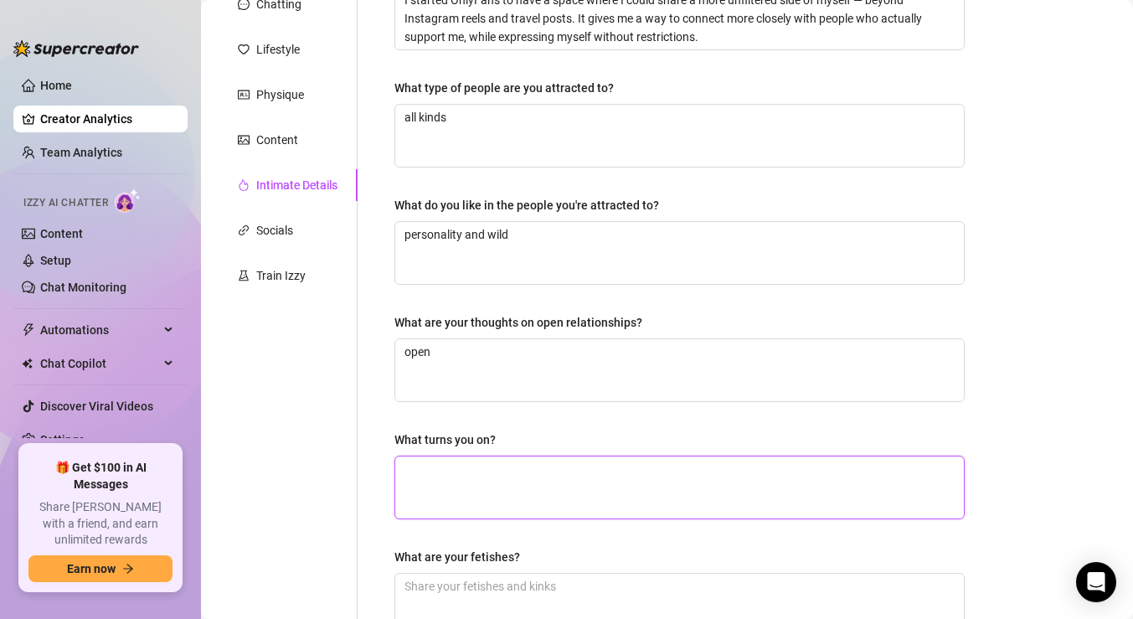
click at [498, 492] on textarea "What turns you on?" at bounding box center [679, 487] width 569 height 62
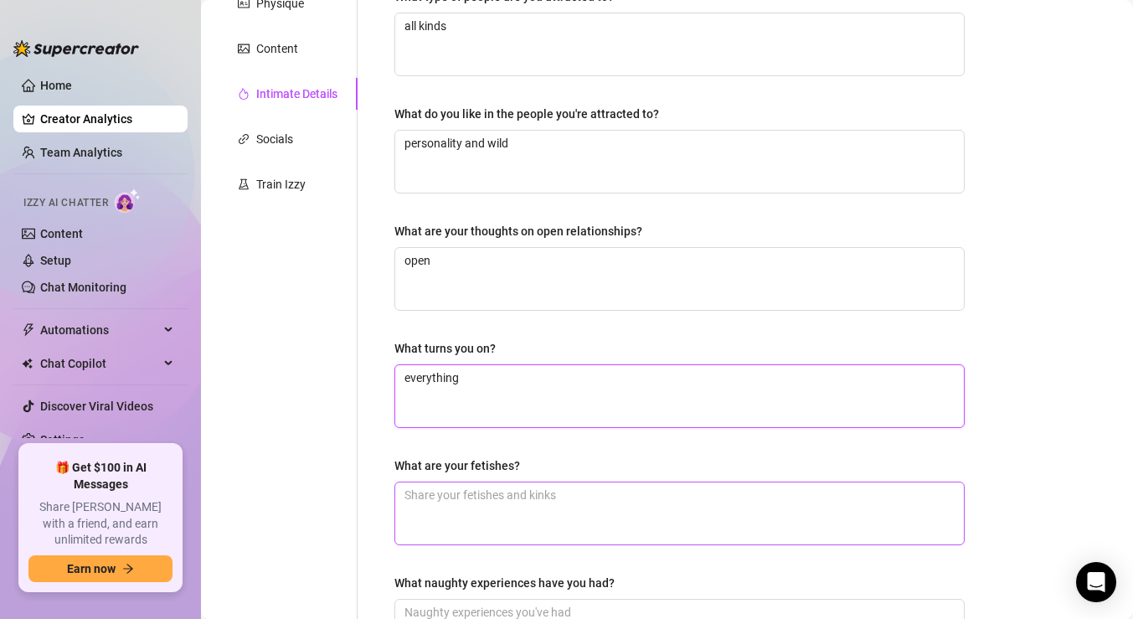
scroll to position [304, 0]
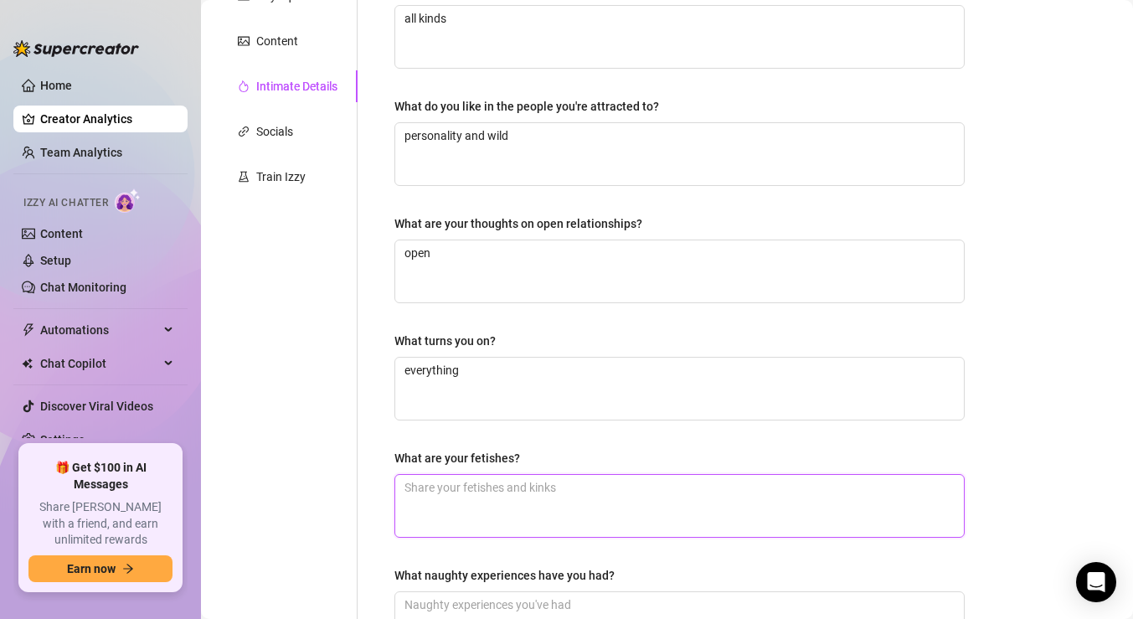
click at [502, 509] on textarea "What are your fetishes?" at bounding box center [679, 506] width 569 height 62
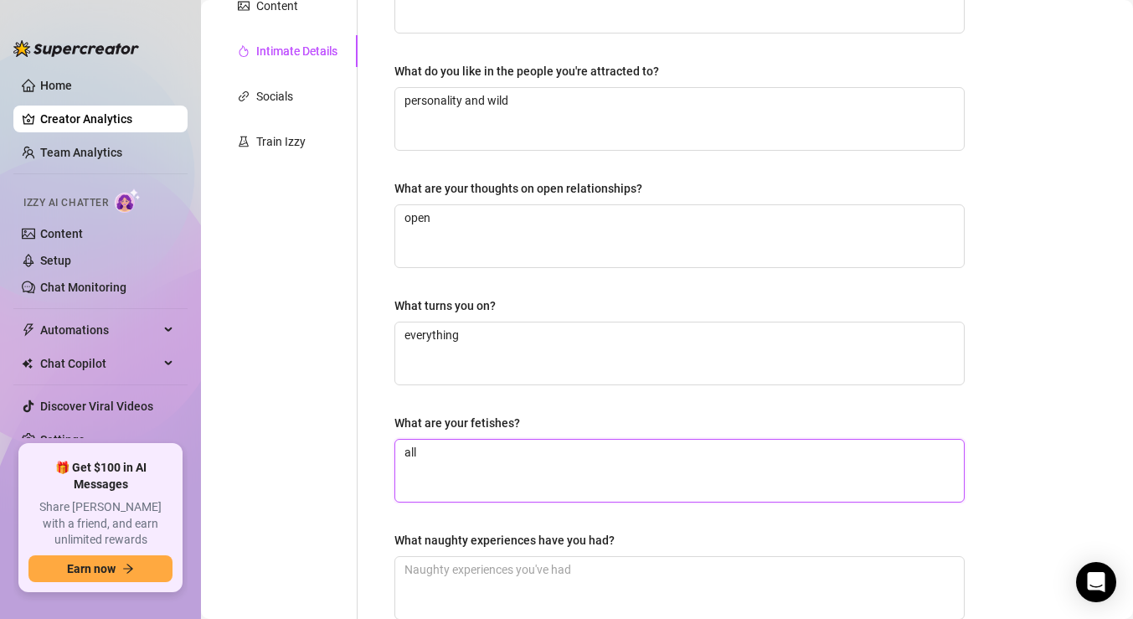
scroll to position [366, 0]
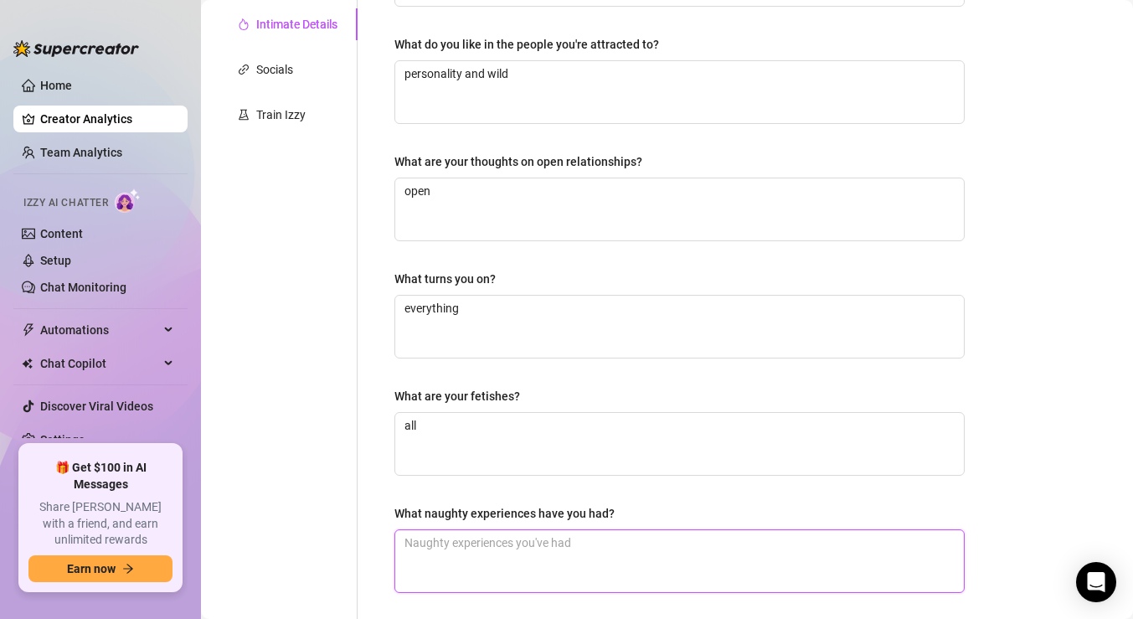
click at [481, 555] on textarea "What naughty experiences have you had?" at bounding box center [679, 561] width 569 height 62
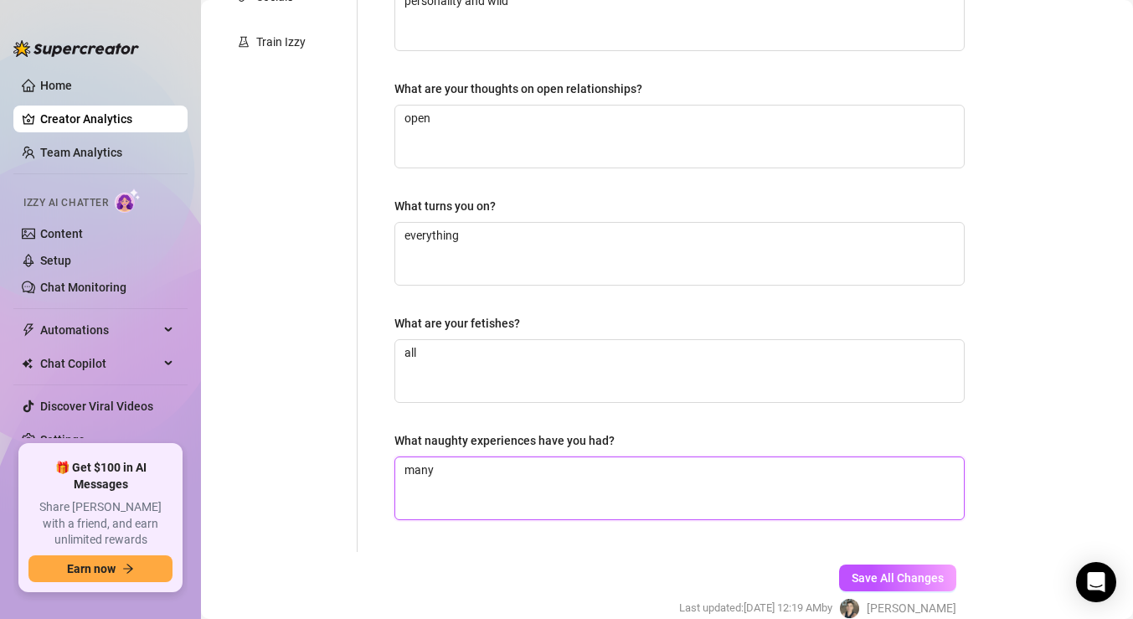
scroll to position [517, 0]
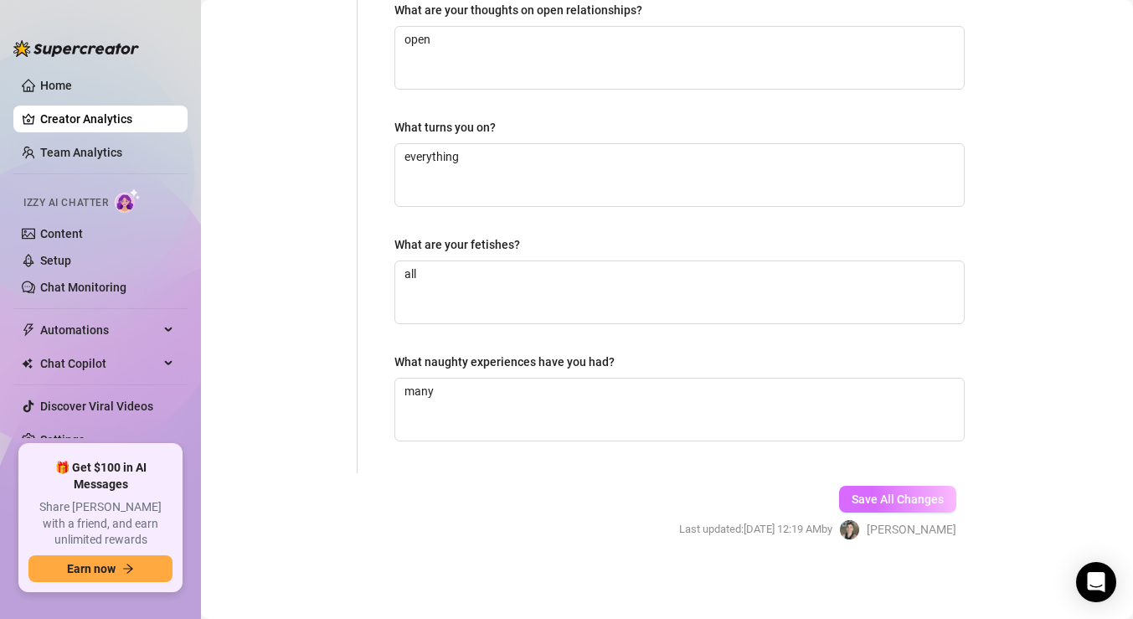
click at [872, 492] on span "Save All Changes" at bounding box center [898, 498] width 92 height 13
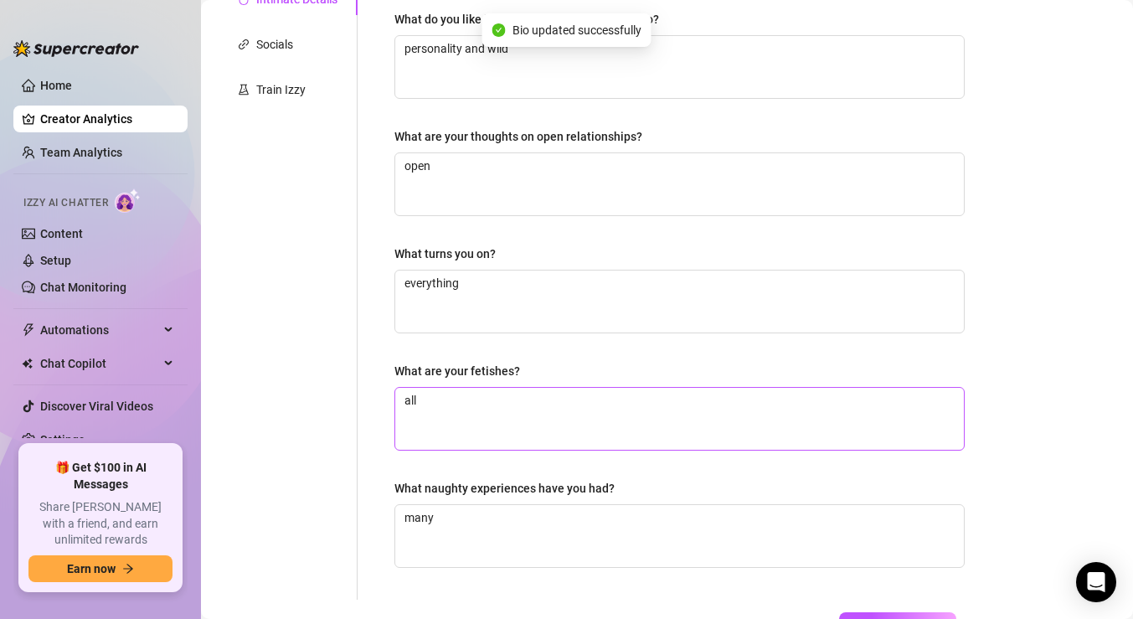
scroll to position [0, 0]
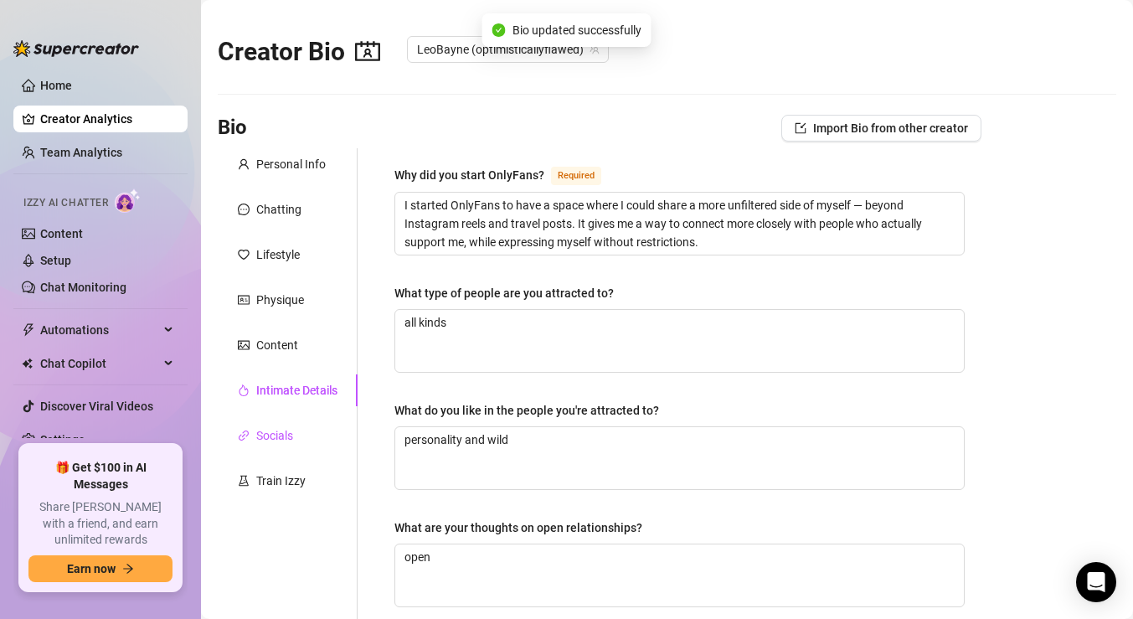
click at [274, 429] on div "Socials" at bounding box center [274, 435] width 37 height 18
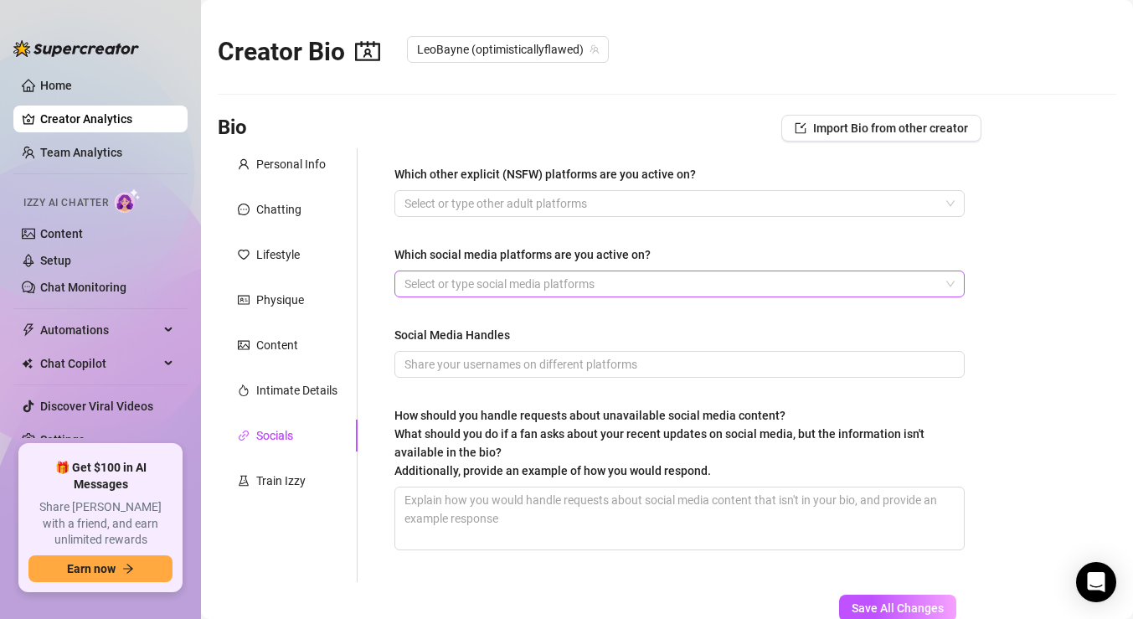
click at [450, 281] on div at bounding box center [671, 283] width 546 height 23
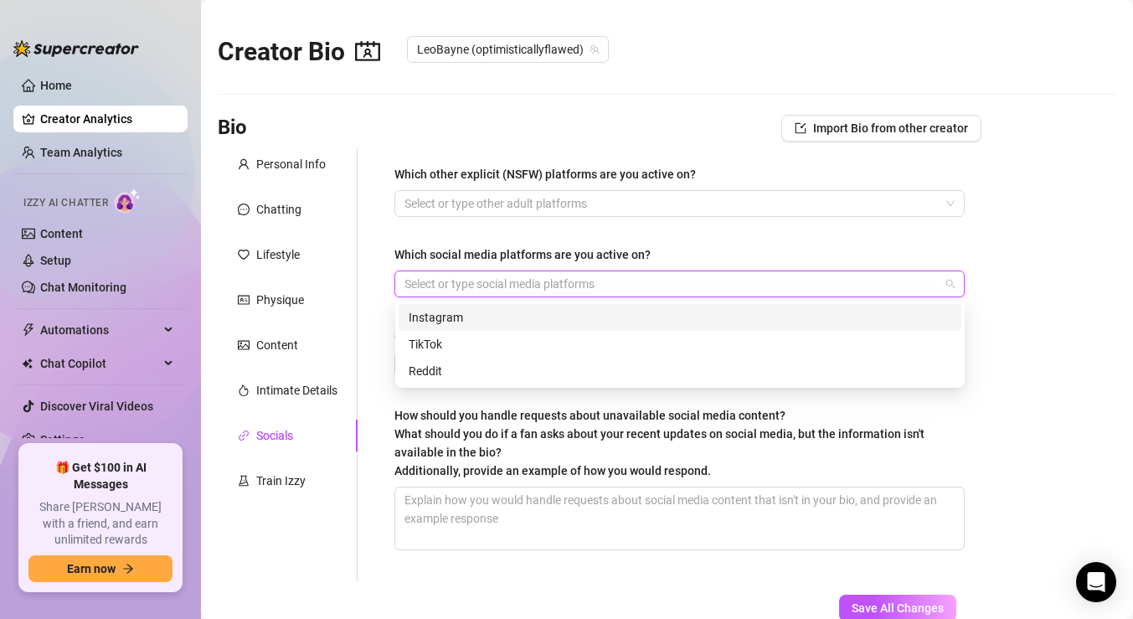
click at [441, 315] on div "Instagram" at bounding box center [680, 317] width 543 height 18
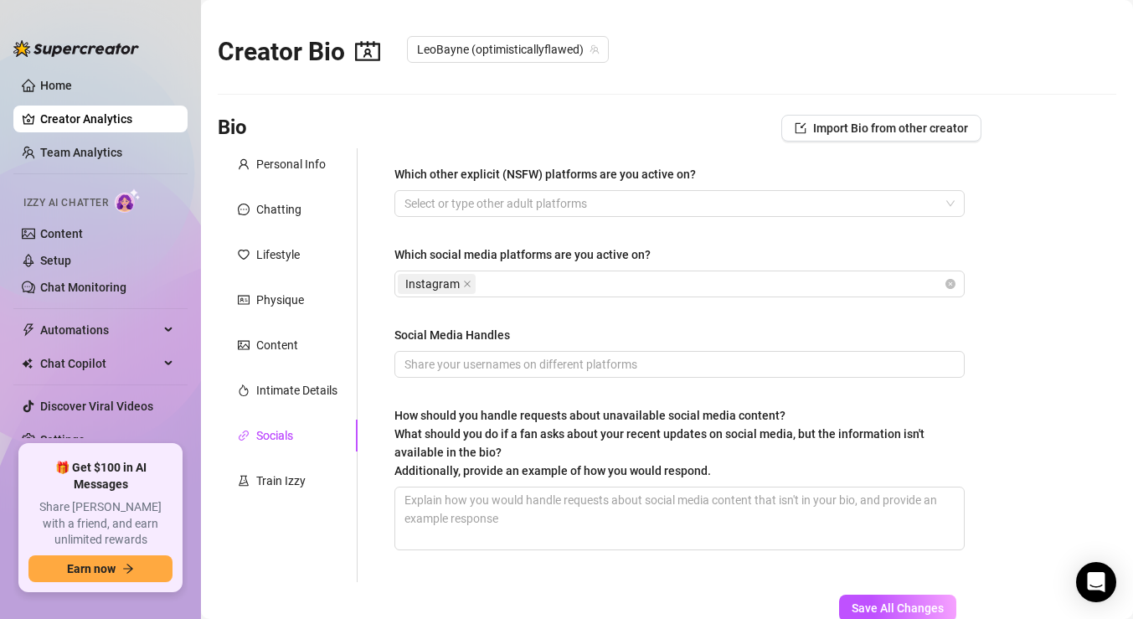
click at [441, 412] on span "How should you handle requests about unavailable social media content? What sho…" at bounding box center [659, 443] width 530 height 69
click at [441, 487] on textarea "How should you handle requests about unavailable social media content? What sho…" at bounding box center [679, 518] width 569 height 62
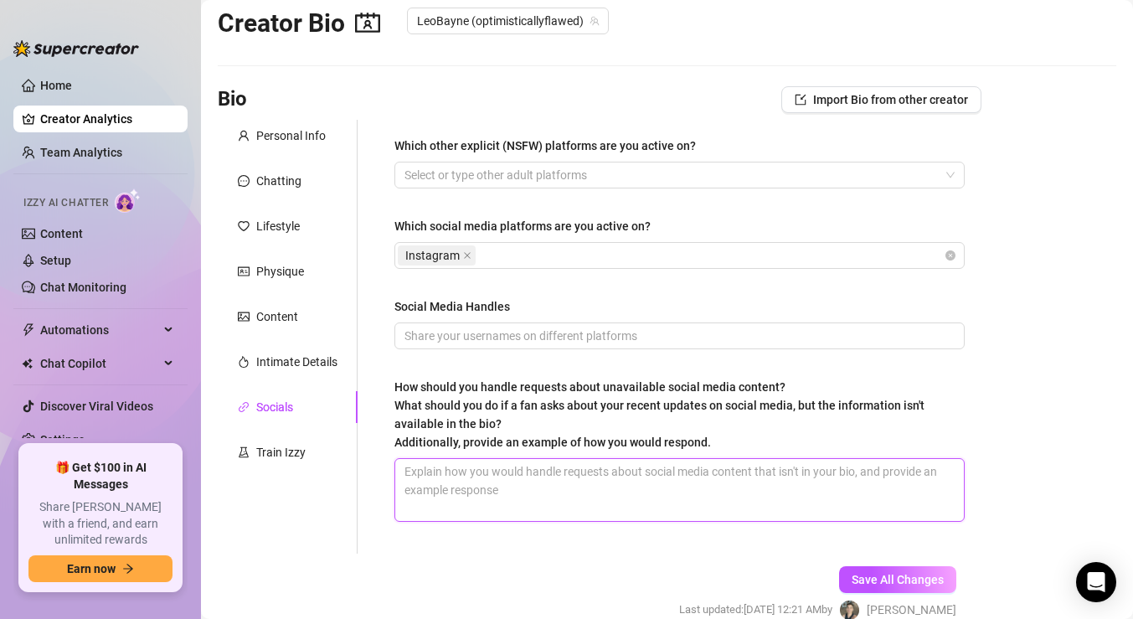
scroll to position [34, 0]
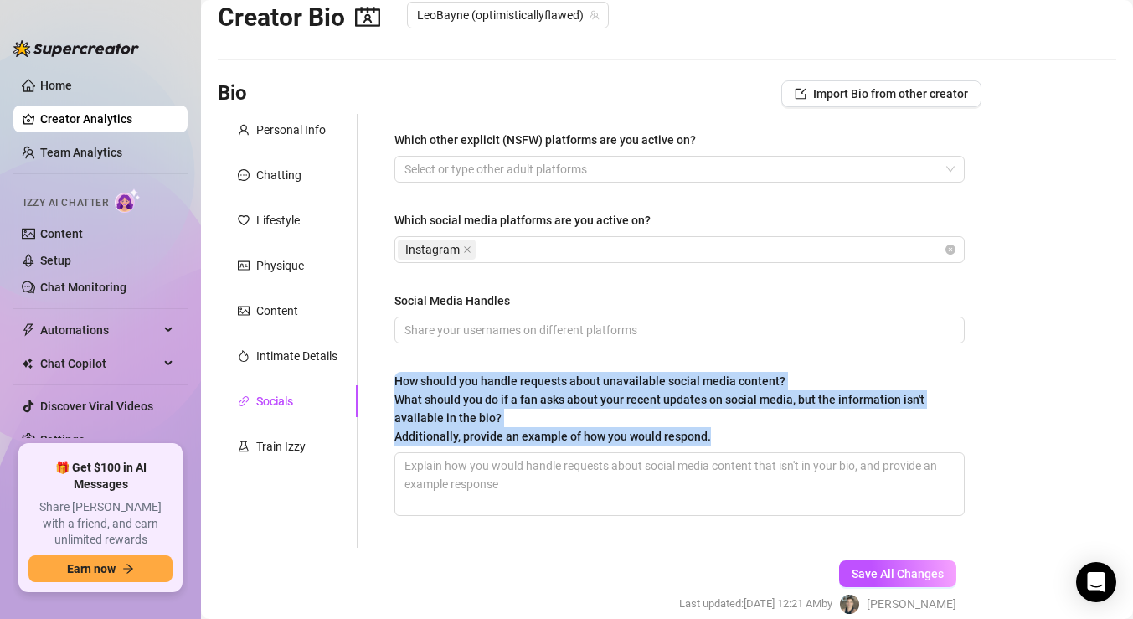
drag, startPoint x: 711, startPoint y: 435, endPoint x: 389, endPoint y: 379, distance: 326.4
click at [390, 381] on div "Which other explicit (NSFW) platforms are you active on? Select or type other a…" at bounding box center [680, 331] width 604 height 434
copy span "How should you handle requests about unavailable social media content? What sho…"
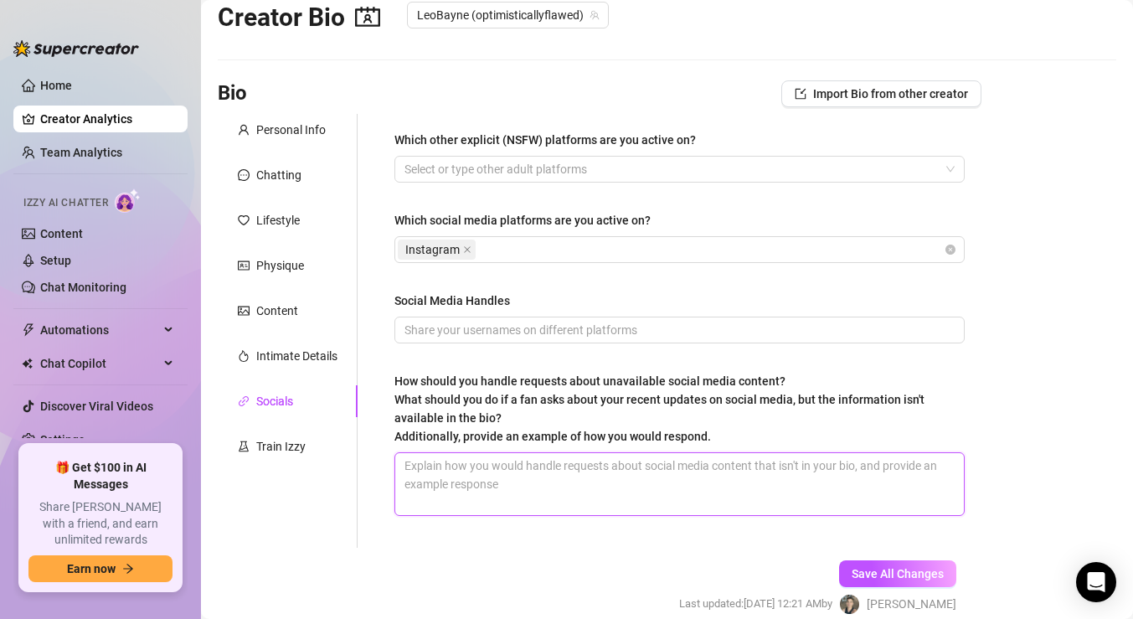
click at [628, 483] on textarea "How should you handle requests about unavailable social media content? What sho…" at bounding box center [679, 484] width 569 height 62
paste textarea "Hey babe 😘 I don’t share socials outside of what’s already in my bio, but every…"
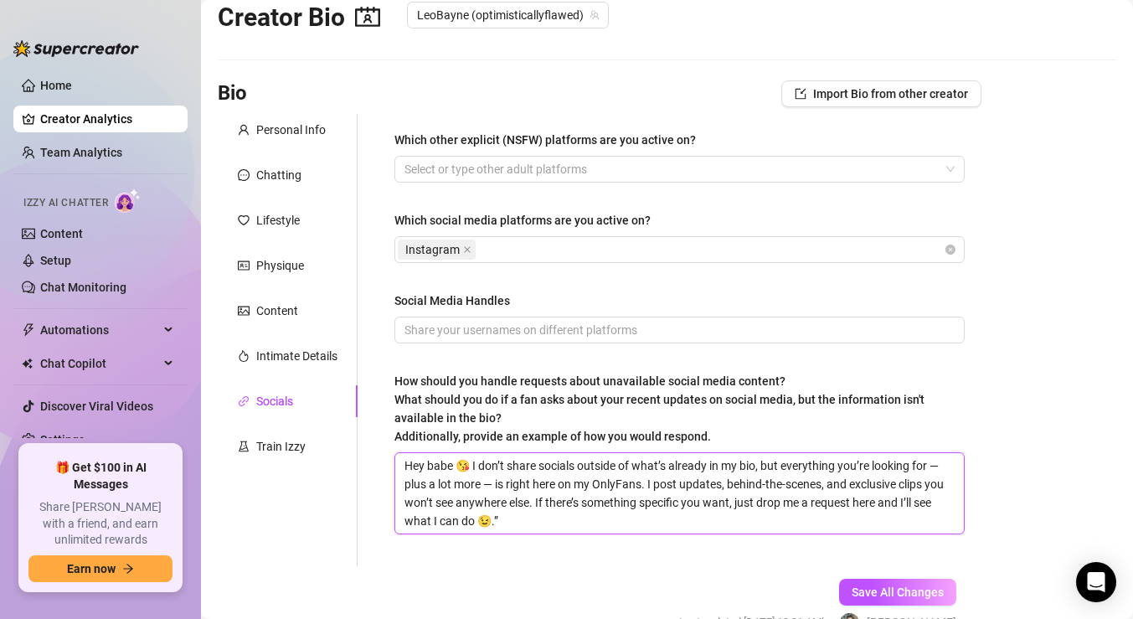
scroll to position [0, 0]
click at [639, 332] on input "Social Media Handles" at bounding box center [677, 330] width 547 height 18
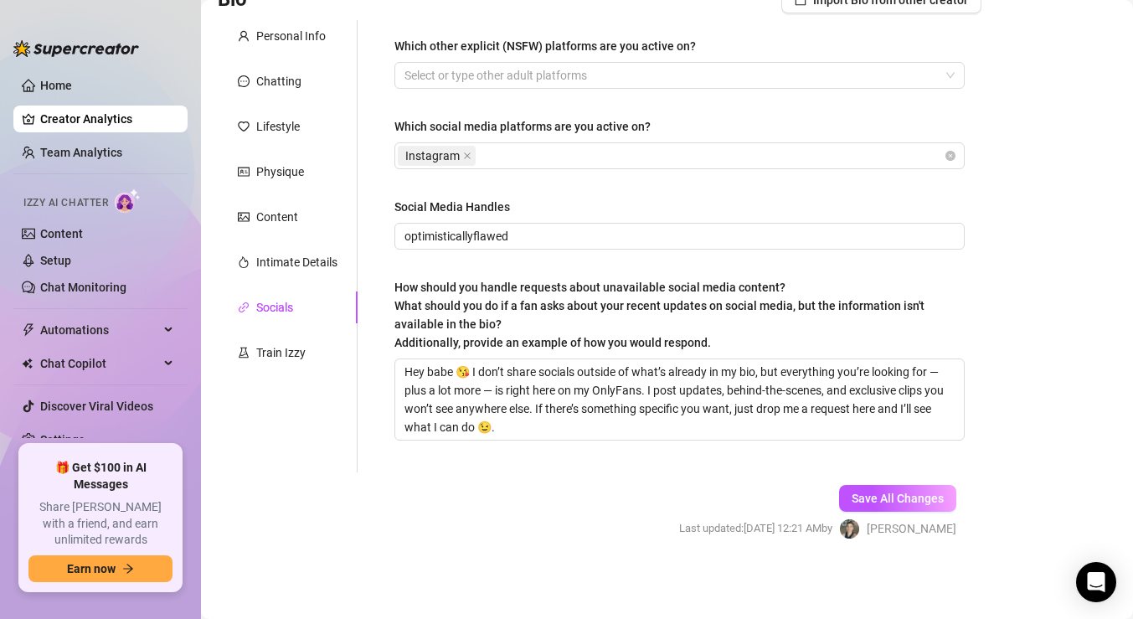
click at [904, 484] on div "Save All Changes Last updated: [DATE] 12:21 AM by [PERSON_NAME]" at bounding box center [817, 512] width 327 height 80
click at [893, 501] on span "Save All Changes" at bounding box center [898, 498] width 92 height 13
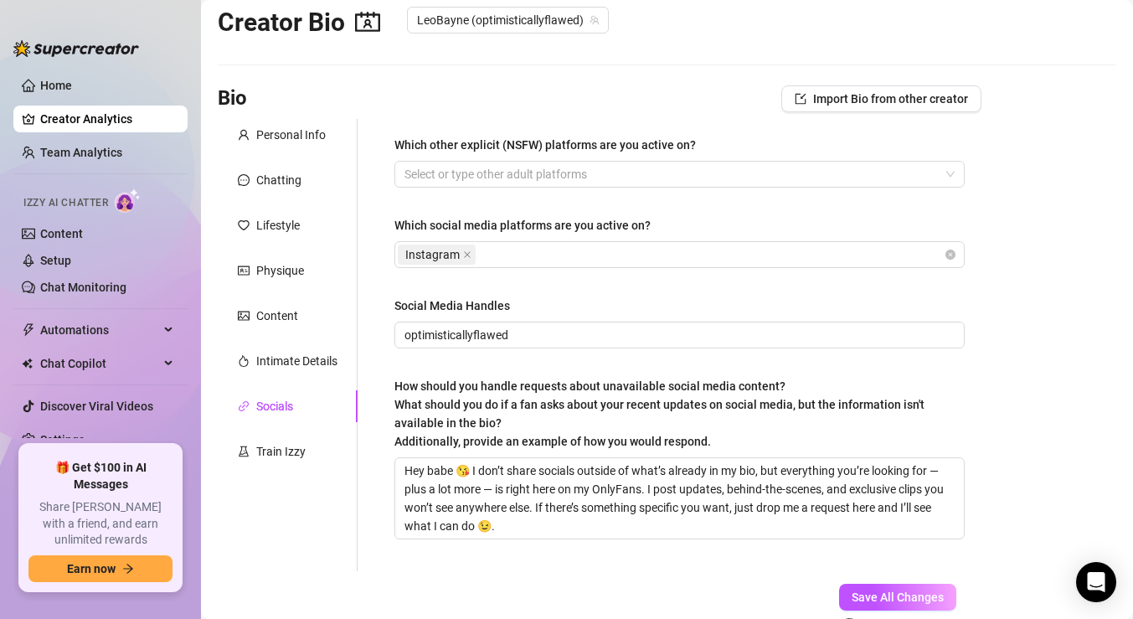
scroll to position [24, 0]
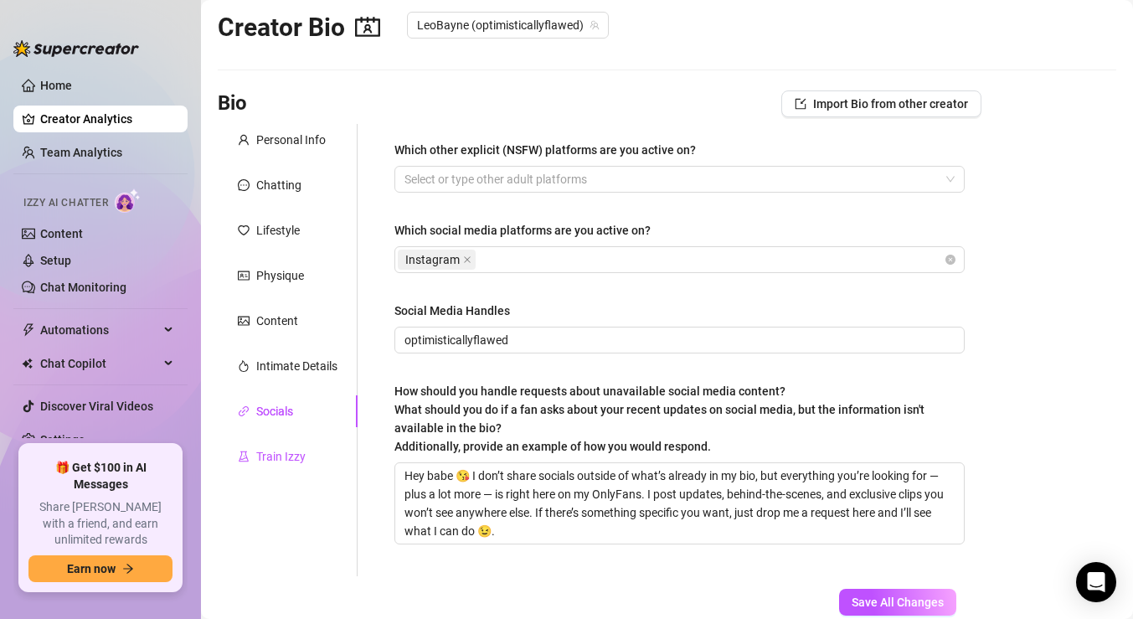
click at [291, 454] on div "Train Izzy" at bounding box center [280, 456] width 49 height 18
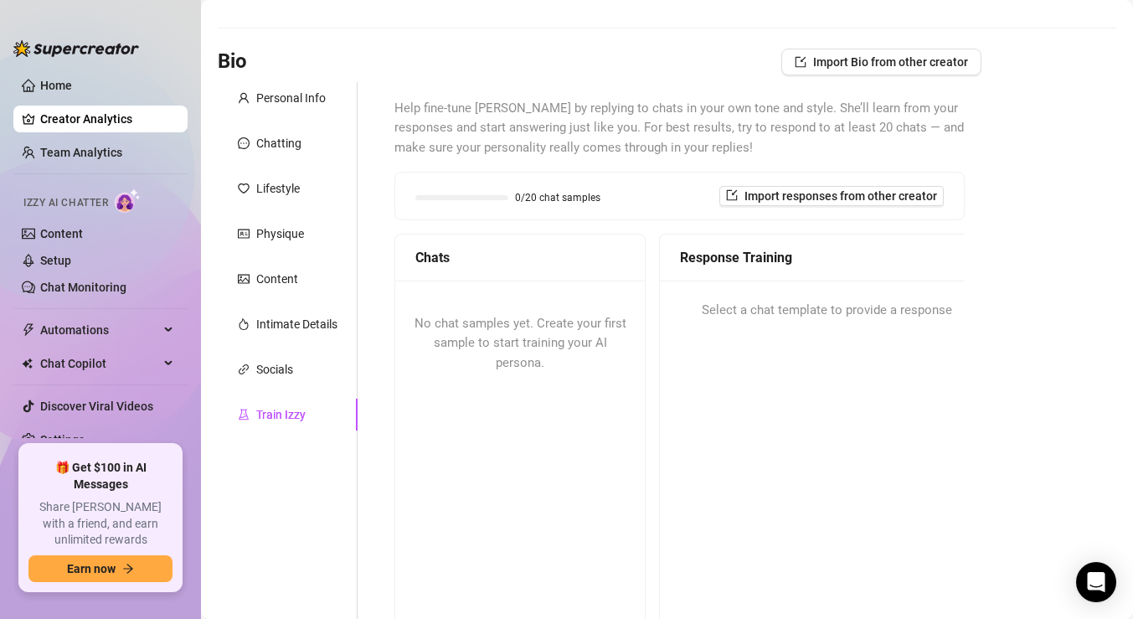
scroll to position [82, 0]
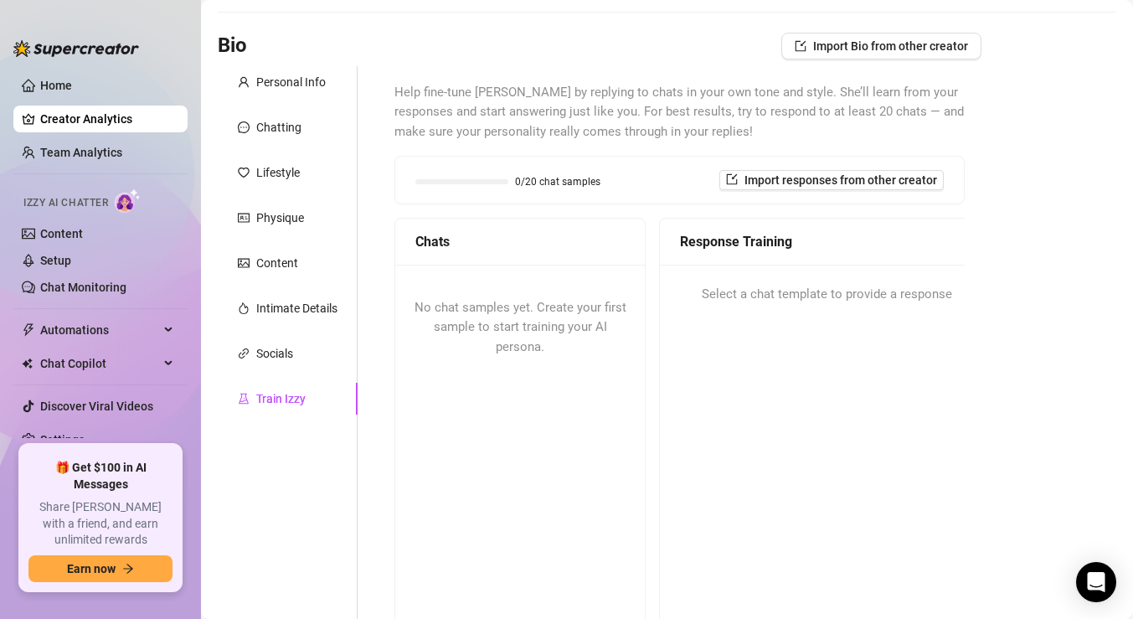
click at [601, 153] on div "Help fine-tune [PERSON_NAME] by replying to chats in your own tone and style. S…" at bounding box center [679, 359] width 570 height 553
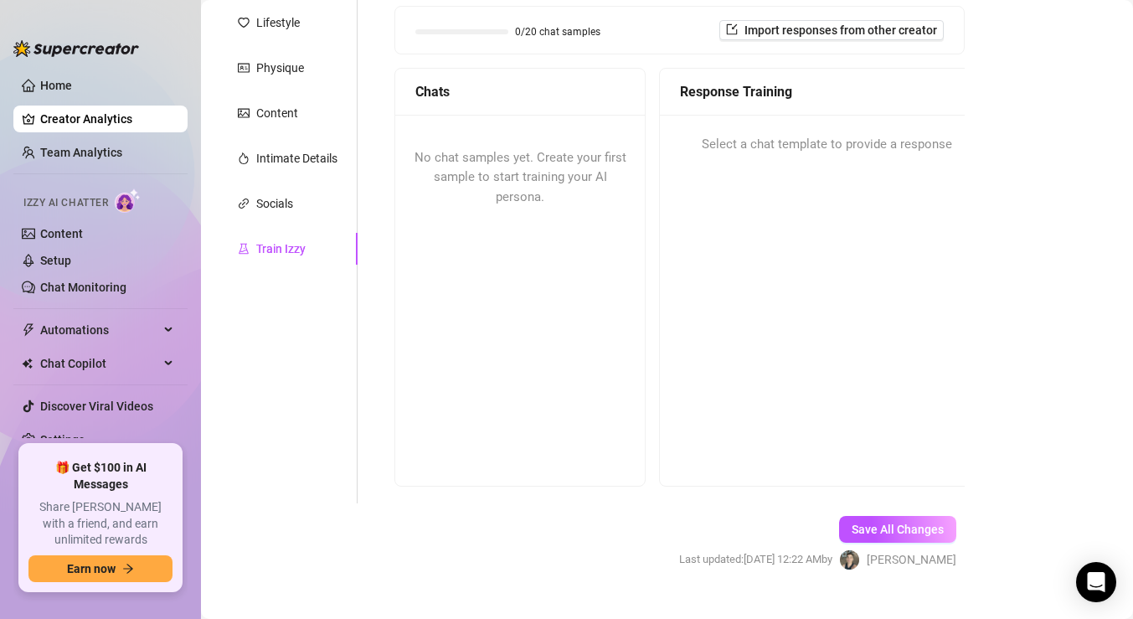
scroll to position [236, 0]
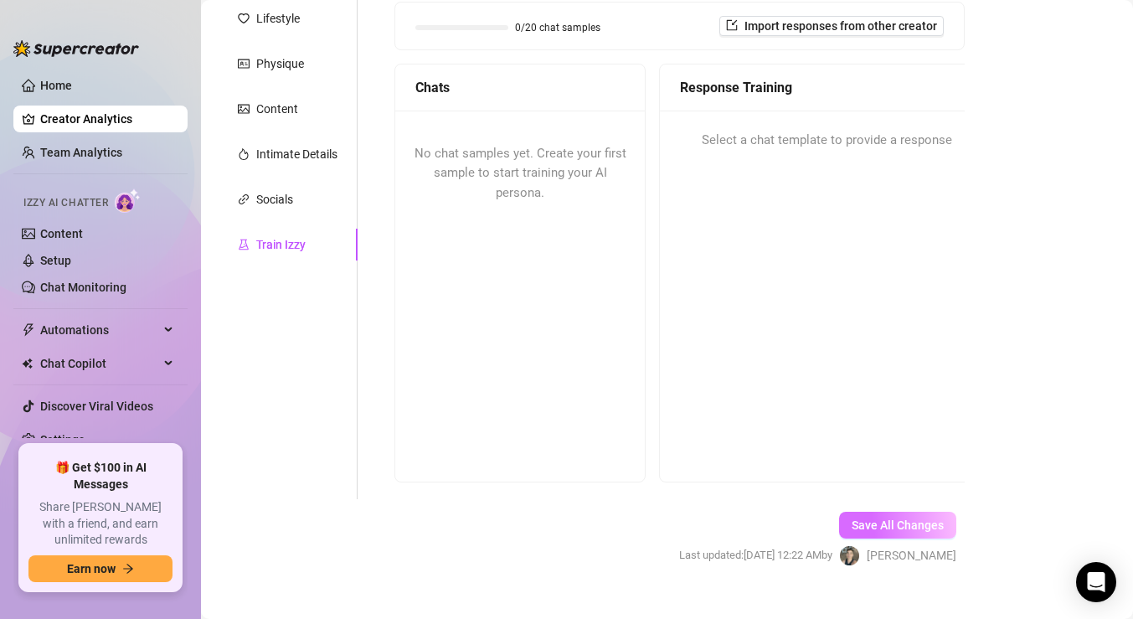
click at [864, 529] on span "Save All Changes" at bounding box center [898, 524] width 92 height 13
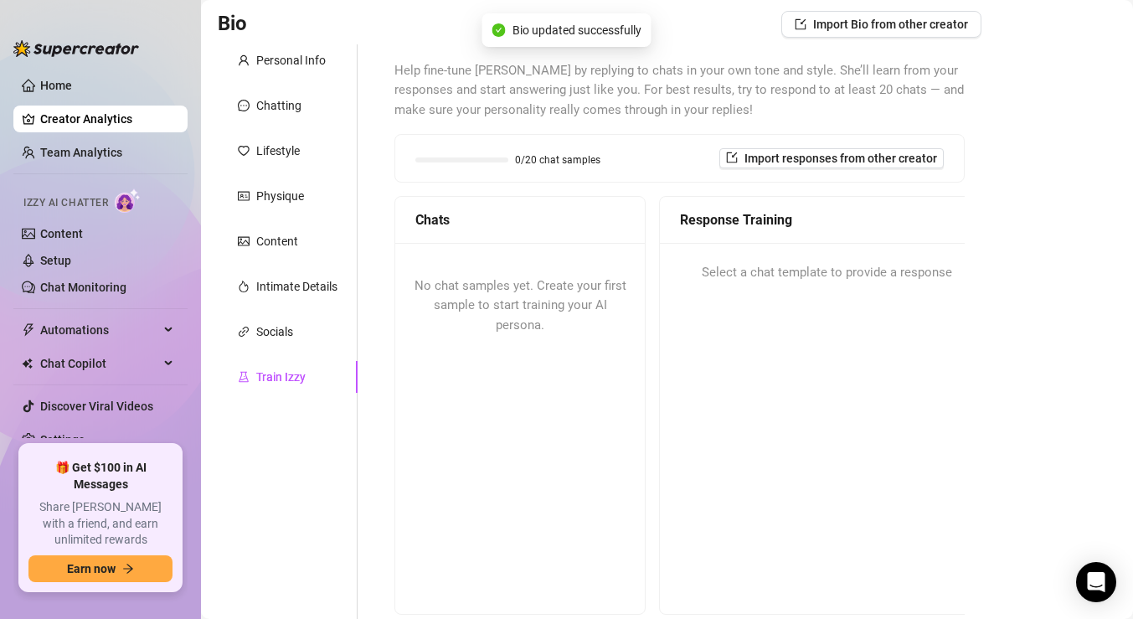
scroll to position [0, 0]
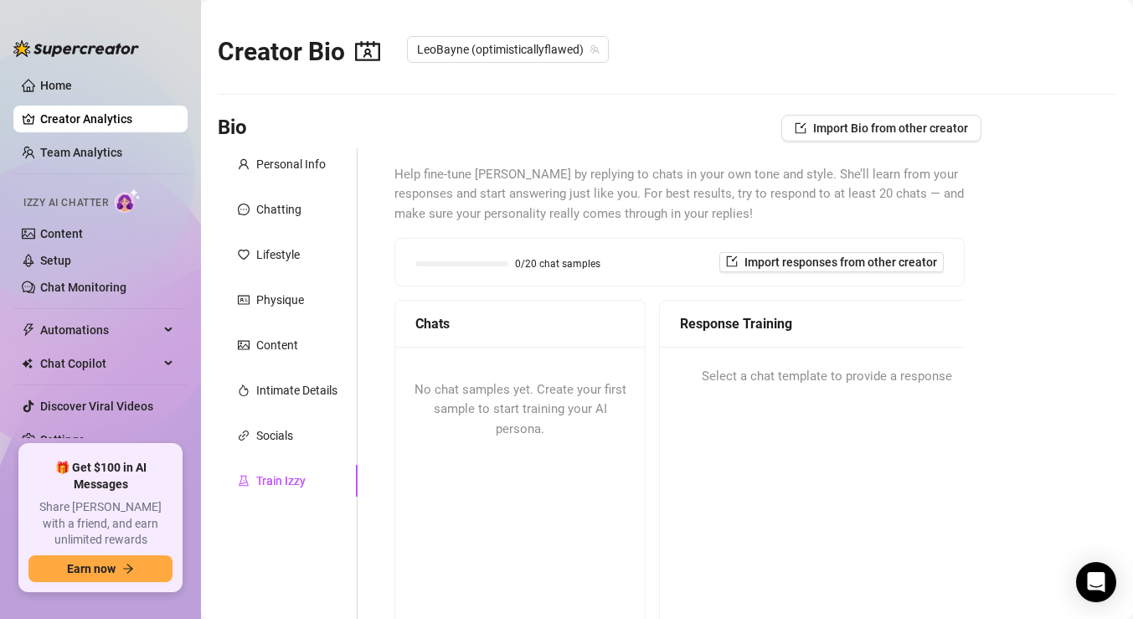
click at [545, 259] on span "0/20 chat samples" at bounding box center [557, 264] width 85 height 10
click at [740, 257] on button "Import responses from other creator" at bounding box center [831, 262] width 224 height 20
click at [790, 314] on input "search" at bounding box center [825, 305] width 132 height 25
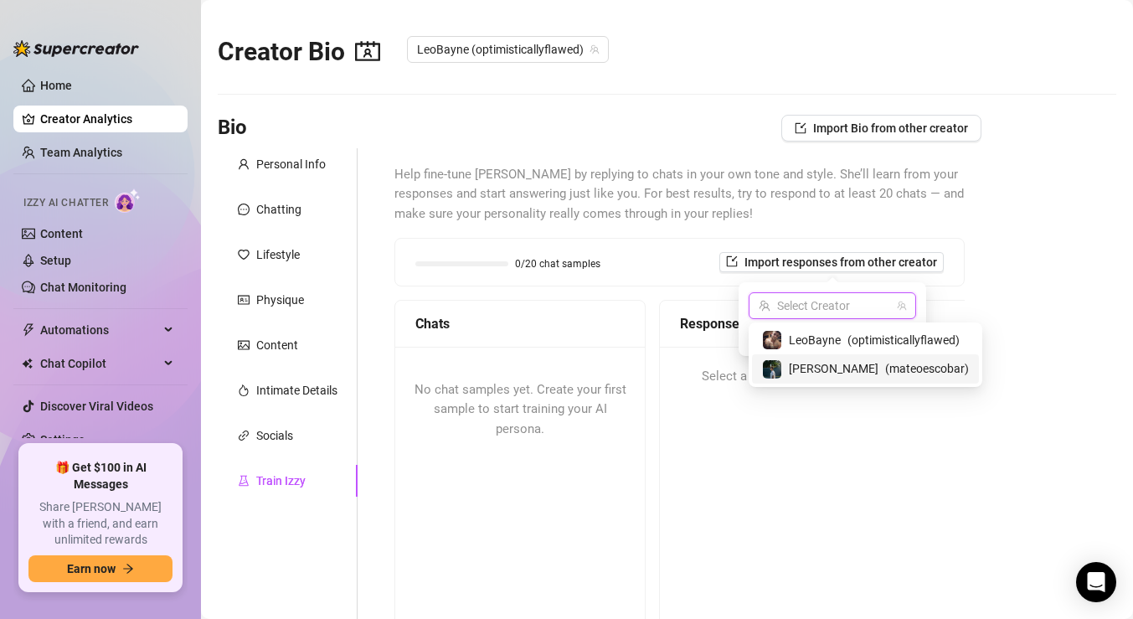
click at [807, 367] on span "[PERSON_NAME]" at bounding box center [834, 368] width 90 height 18
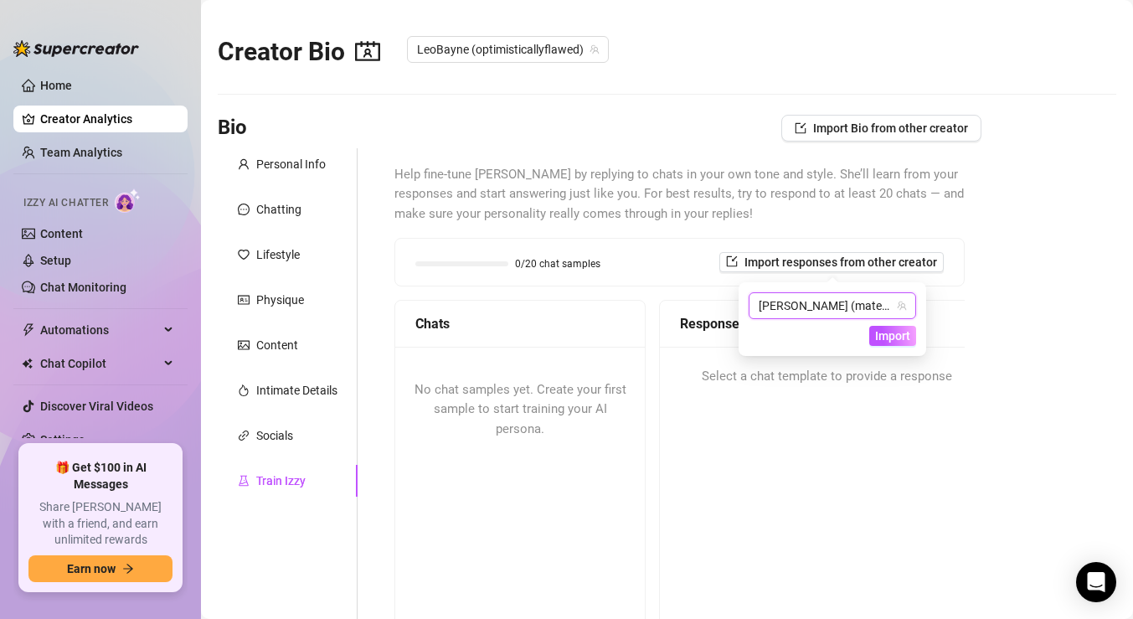
click at [643, 220] on span "Help fine-tune [PERSON_NAME] by replying to chats in your own tone and style. S…" at bounding box center [679, 194] width 570 height 59
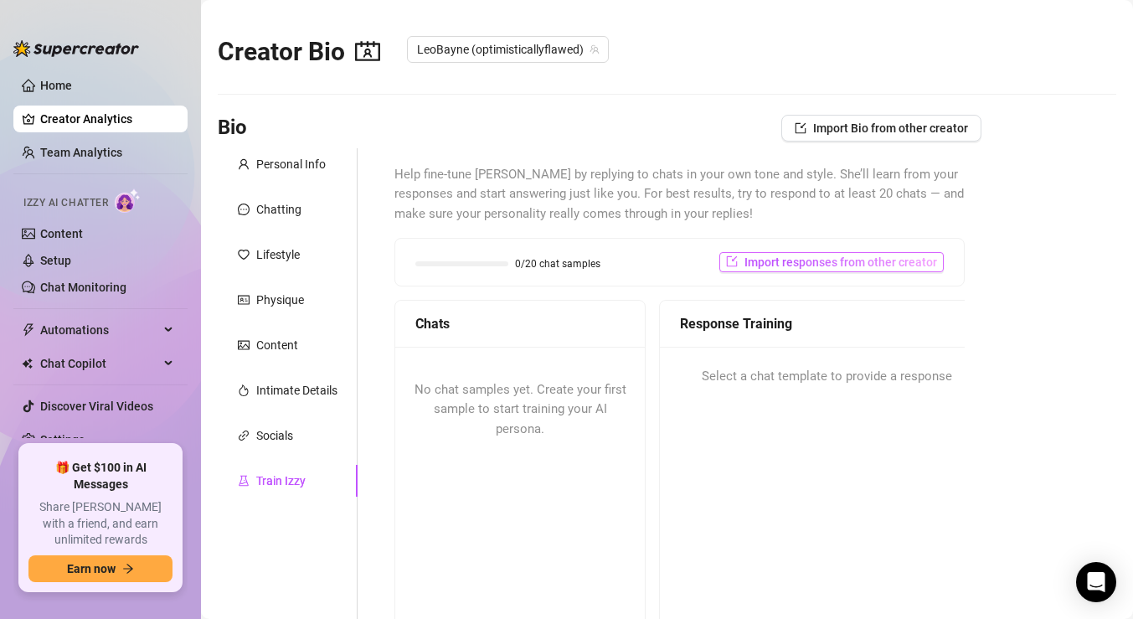
click at [757, 259] on span "Import responses from other creator" at bounding box center [840, 261] width 193 height 13
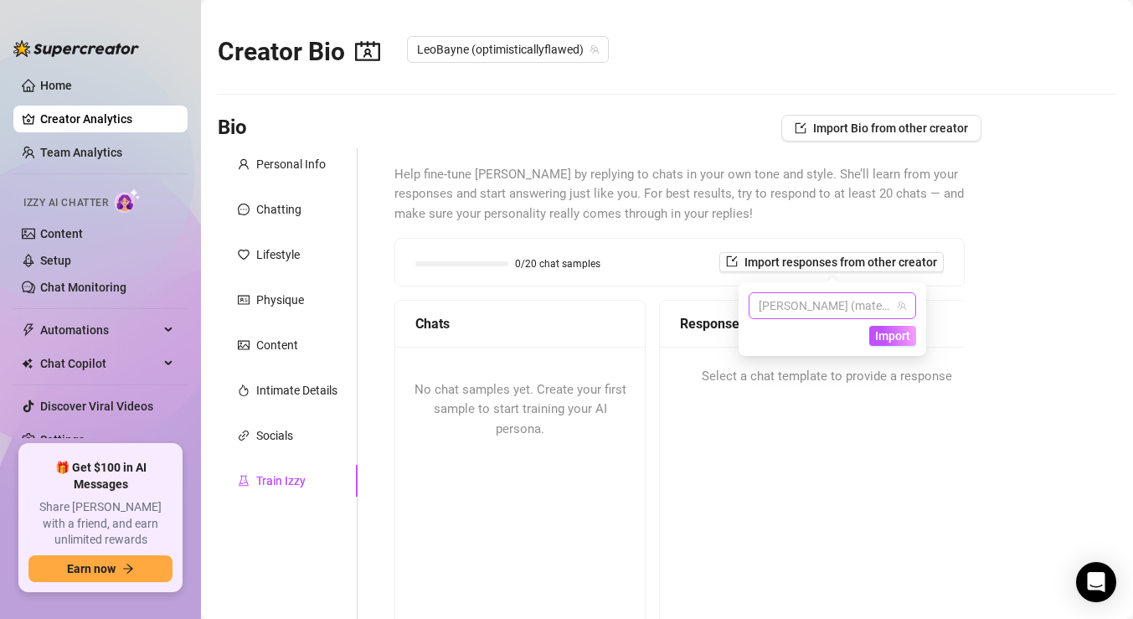
click at [779, 306] on span "[PERSON_NAME] (mateoescobar)" at bounding box center [832, 305] width 147 height 25
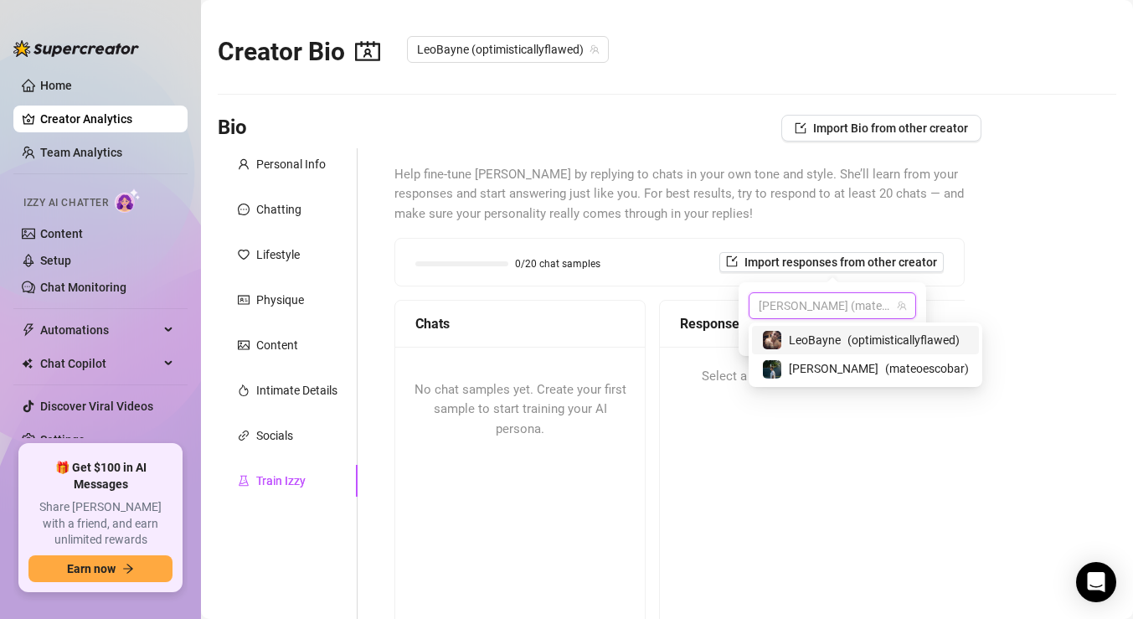
click at [802, 339] on span "LeoBayne" at bounding box center [815, 340] width 52 height 18
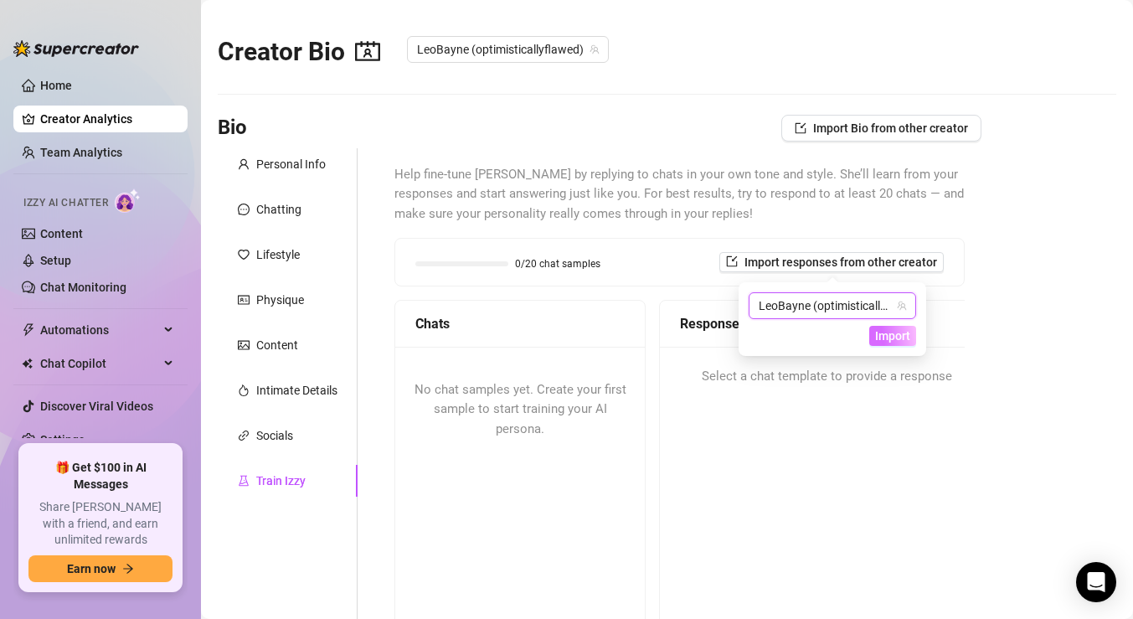
click at [877, 336] on span "Import" at bounding box center [892, 335] width 35 height 13
click at [890, 340] on span "Import" at bounding box center [892, 335] width 35 height 13
click at [847, 376] on span "Select a chat template to provide a response" at bounding box center [827, 377] width 250 height 20
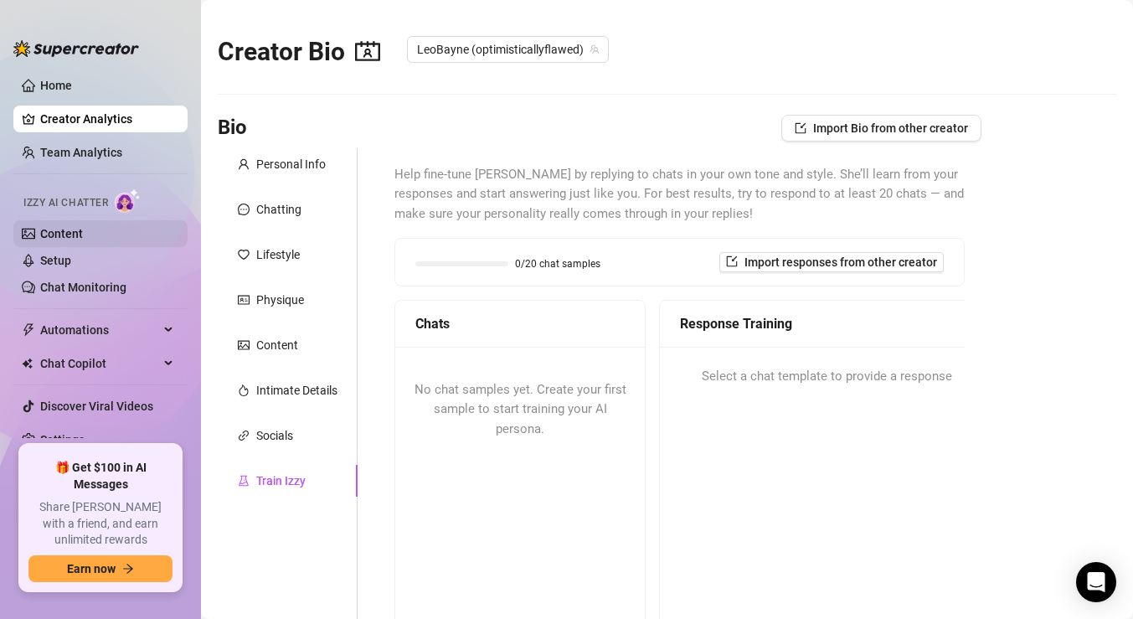
click at [64, 235] on link "Content" at bounding box center [61, 233] width 43 height 13
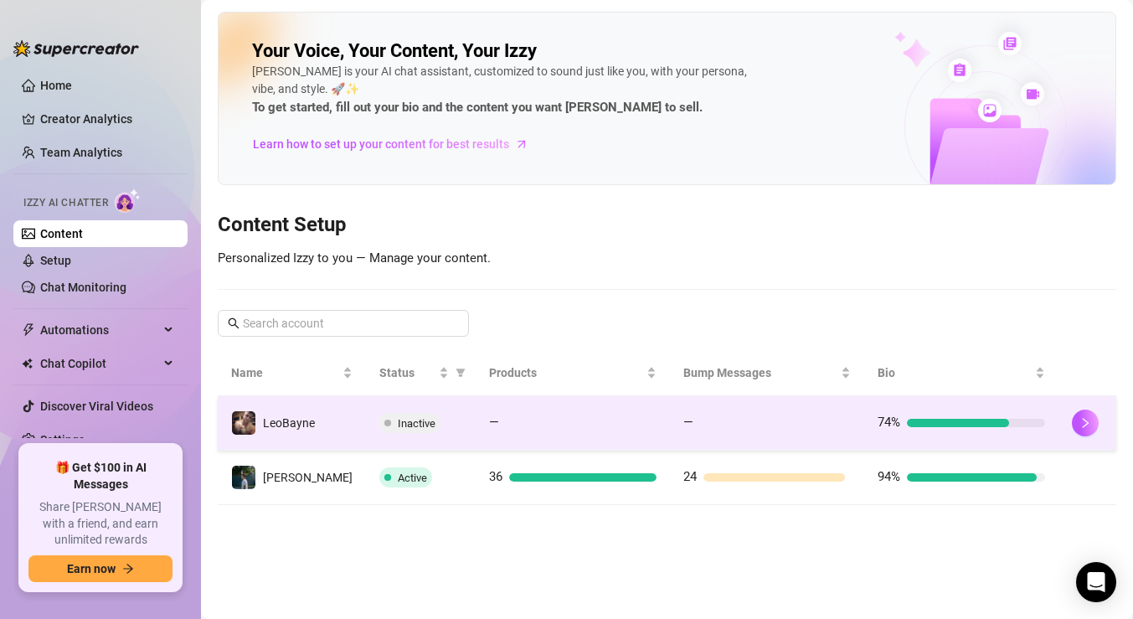
click at [391, 409] on td "Inactive" at bounding box center [421, 423] width 110 height 54
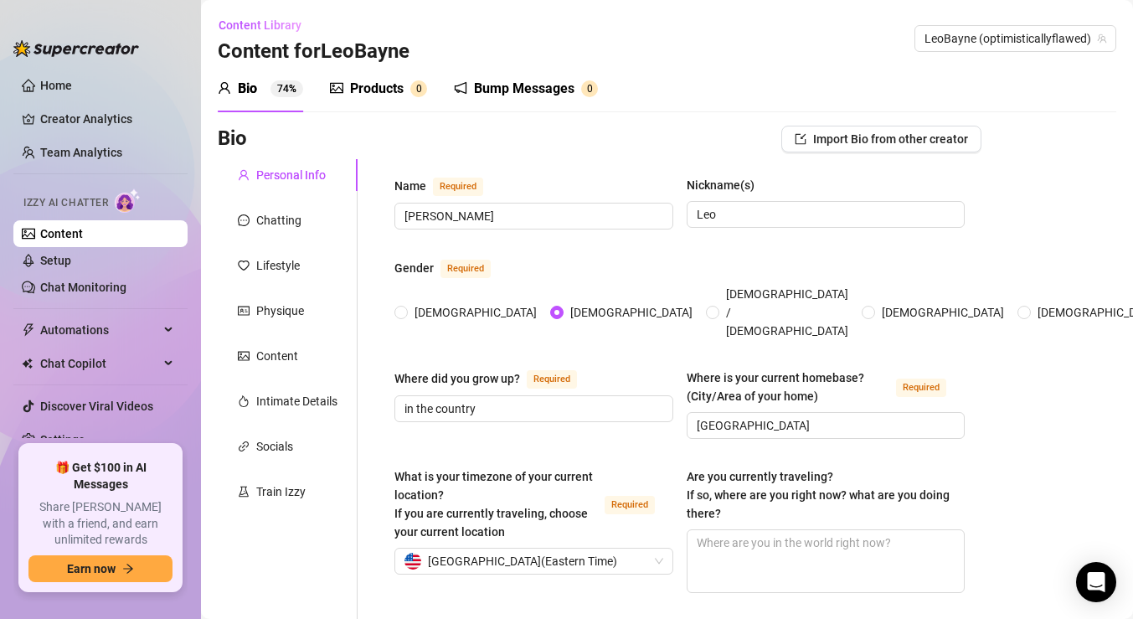
click at [371, 95] on div "Products" at bounding box center [377, 89] width 54 height 20
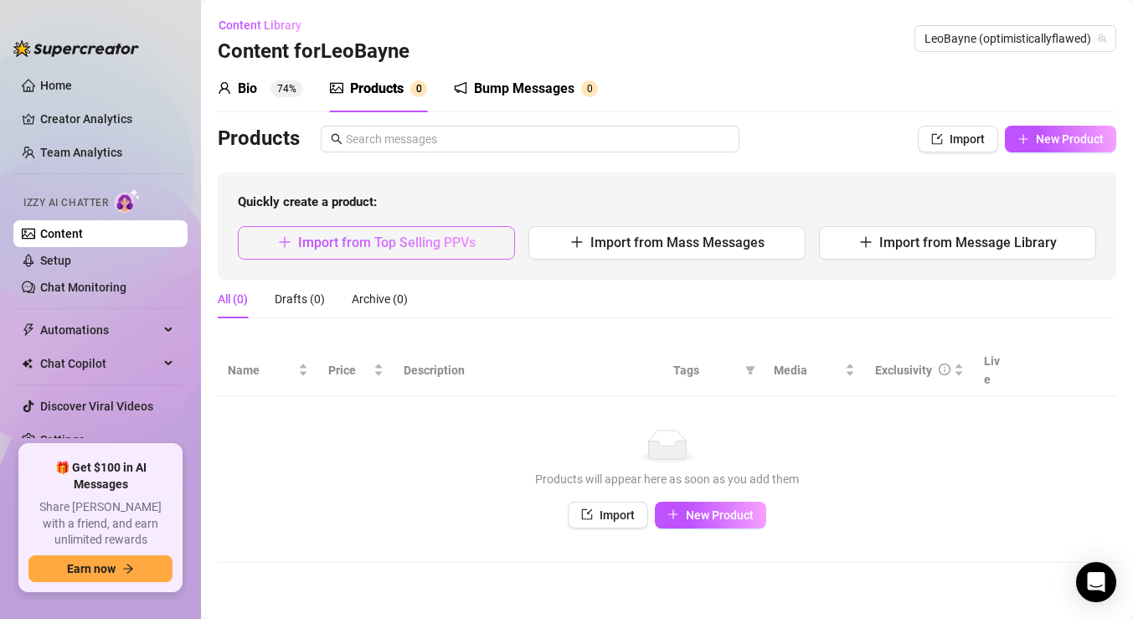
click at [482, 241] on button "Import from Top Selling PPVs" at bounding box center [376, 242] width 277 height 33
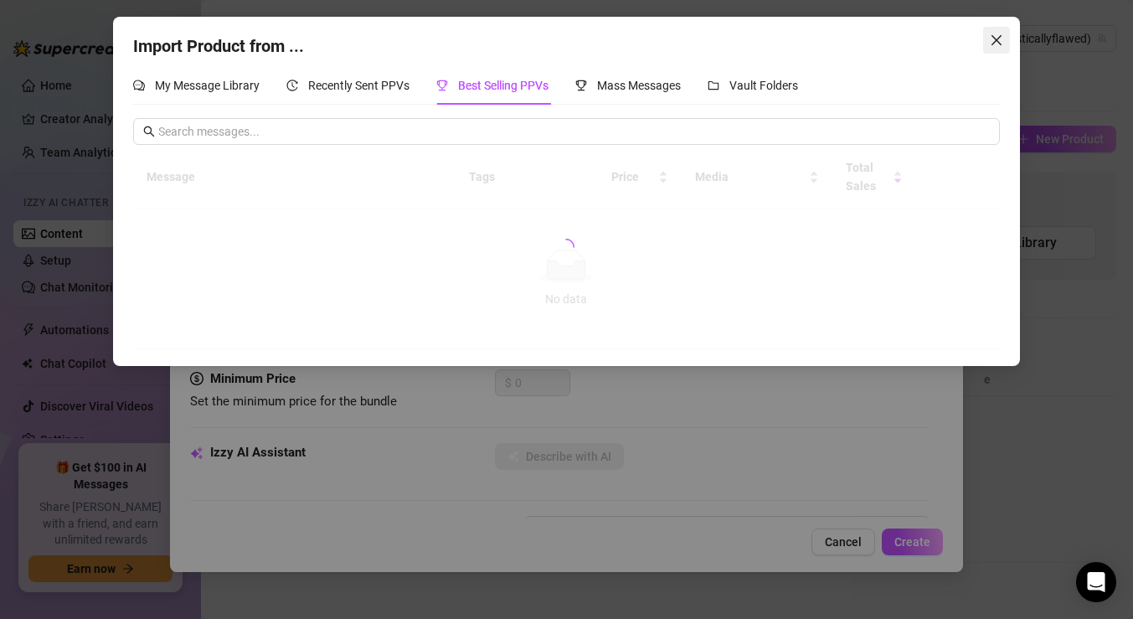
click at [997, 32] on button "Close" at bounding box center [996, 40] width 27 height 27
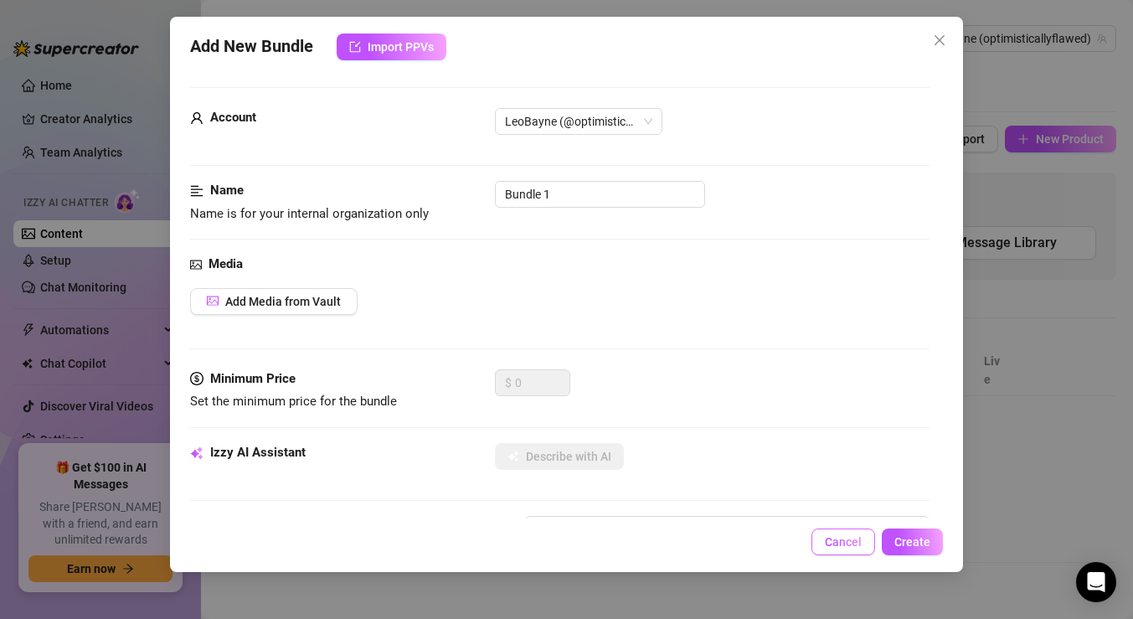
click at [840, 549] on button "Cancel" at bounding box center [843, 541] width 64 height 27
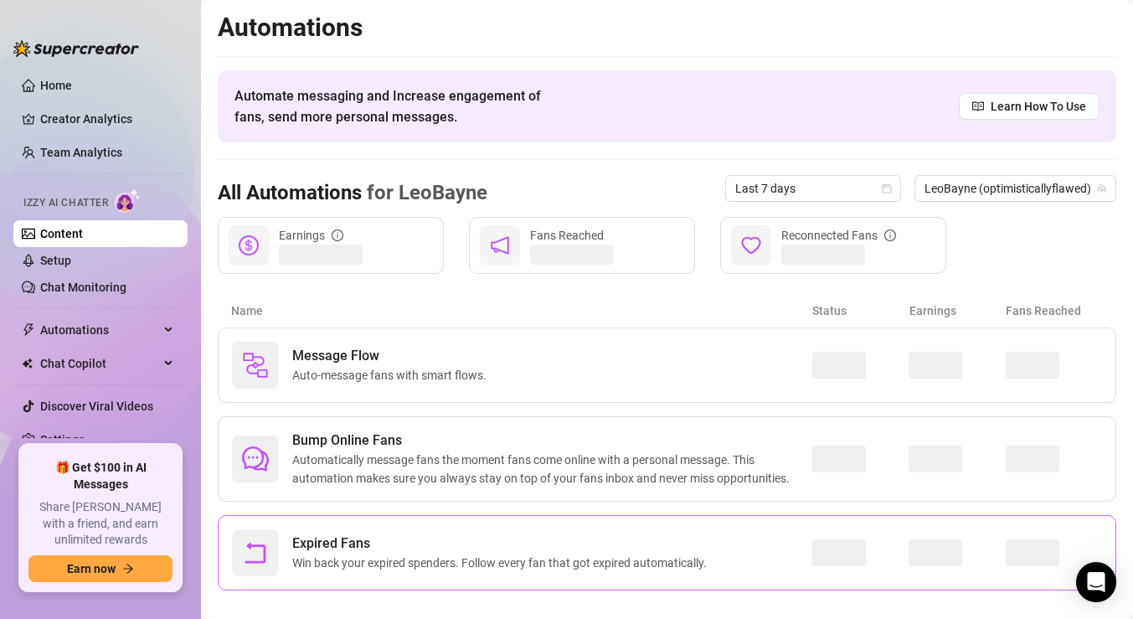
click at [461, 538] on span "Expired Fans" at bounding box center [502, 543] width 421 height 20
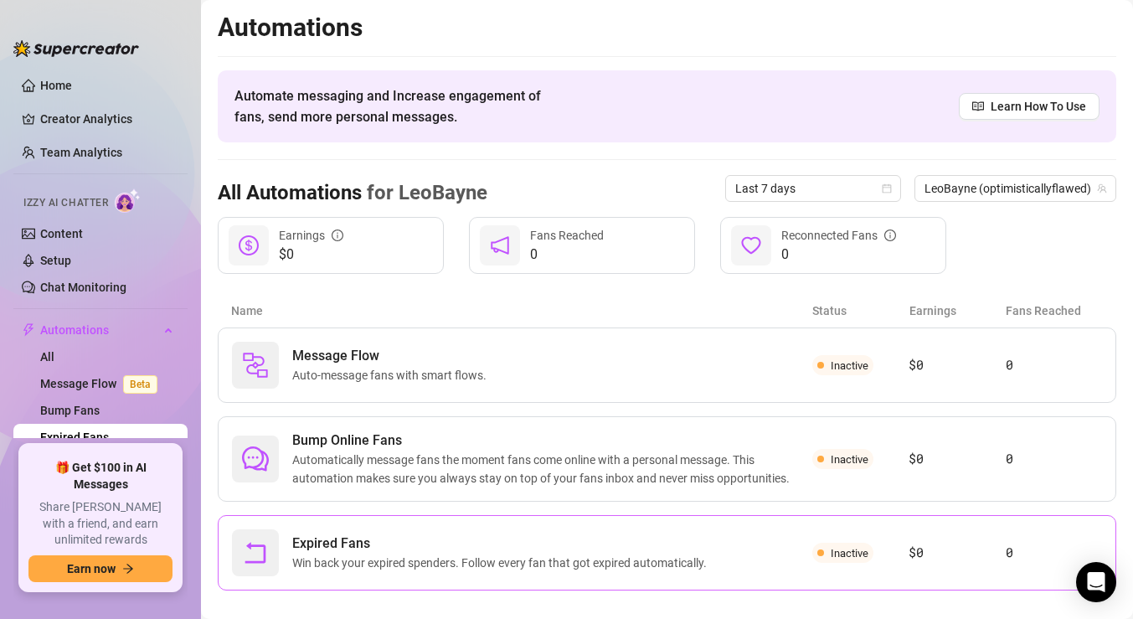
click at [487, 538] on span "Expired Fans" at bounding box center [502, 543] width 421 height 20
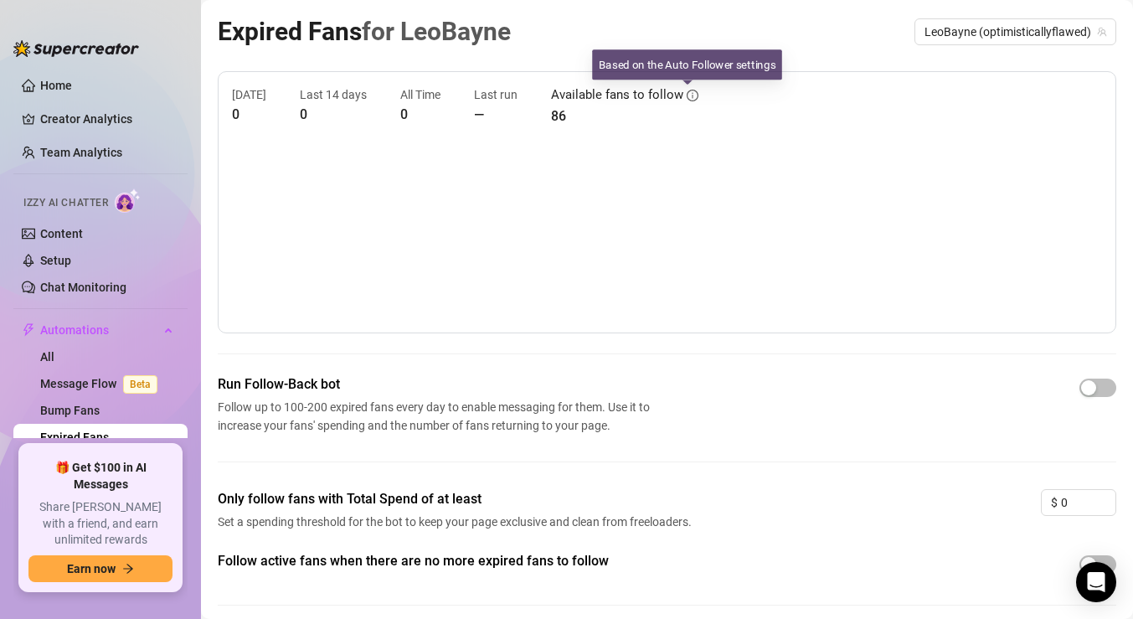
click at [687, 96] on icon "info-circle" at bounding box center [693, 96] width 12 height 12
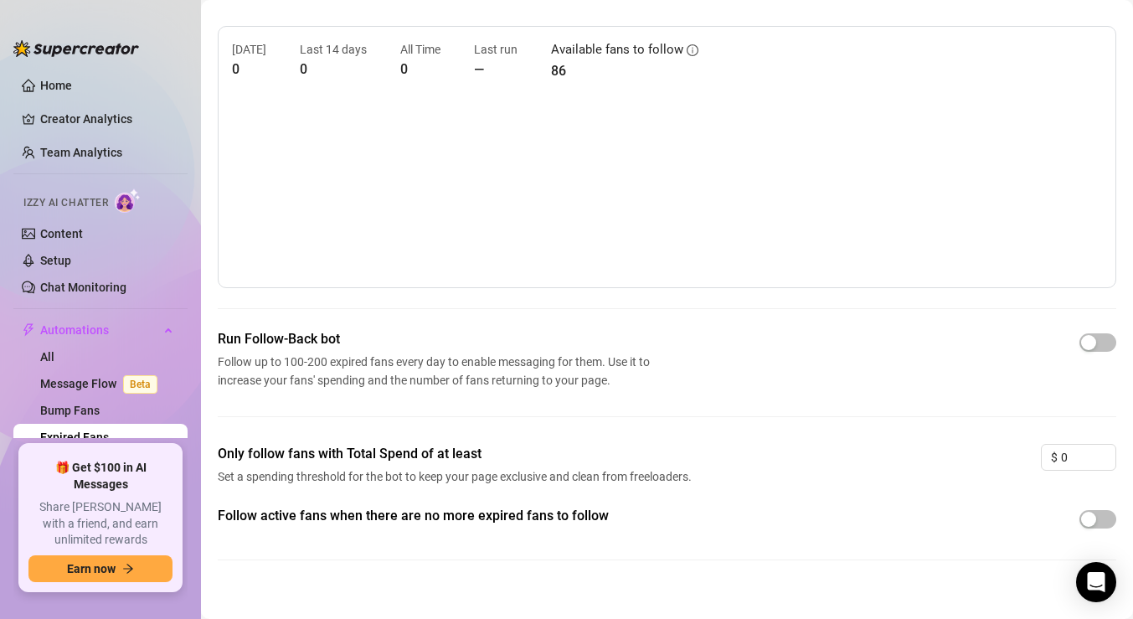
scroll to position [54, 0]
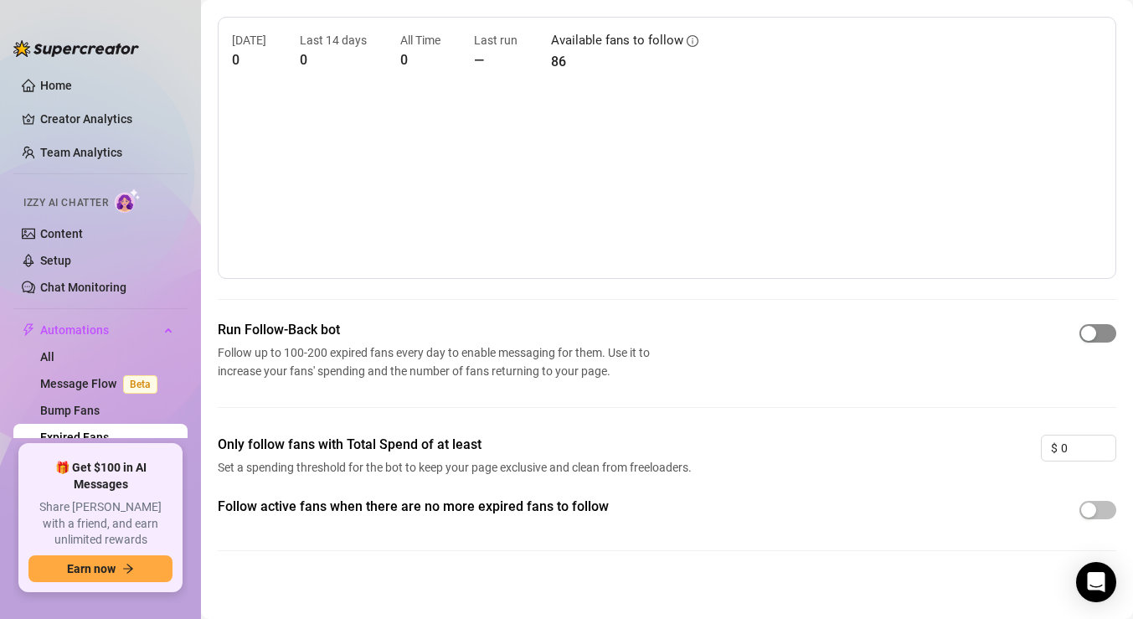
click at [1095, 329] on div "button" at bounding box center [1088, 333] width 15 height 15
click at [1099, 508] on button "button" at bounding box center [1097, 510] width 37 height 18
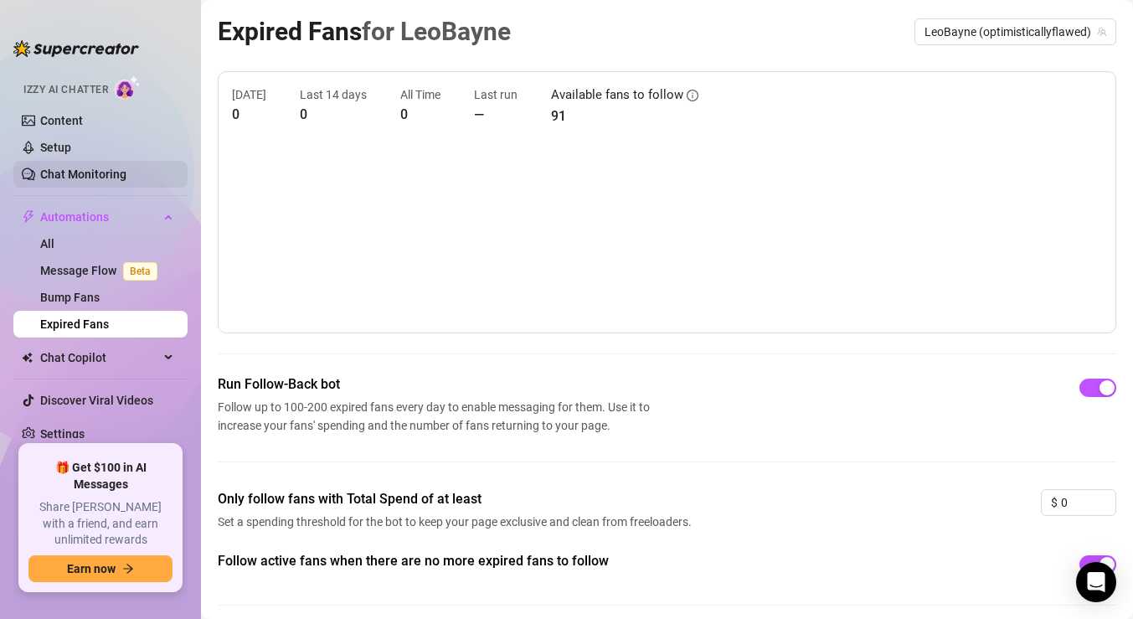
scroll to position [0, 0]
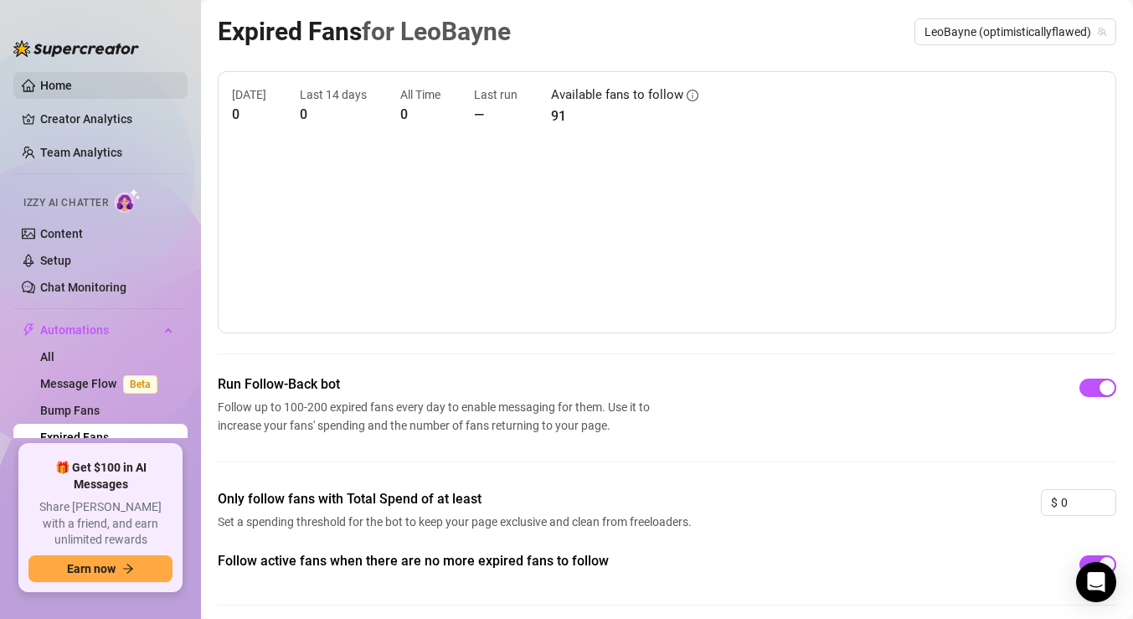
click at [72, 79] on link "Home" at bounding box center [56, 85] width 32 height 13
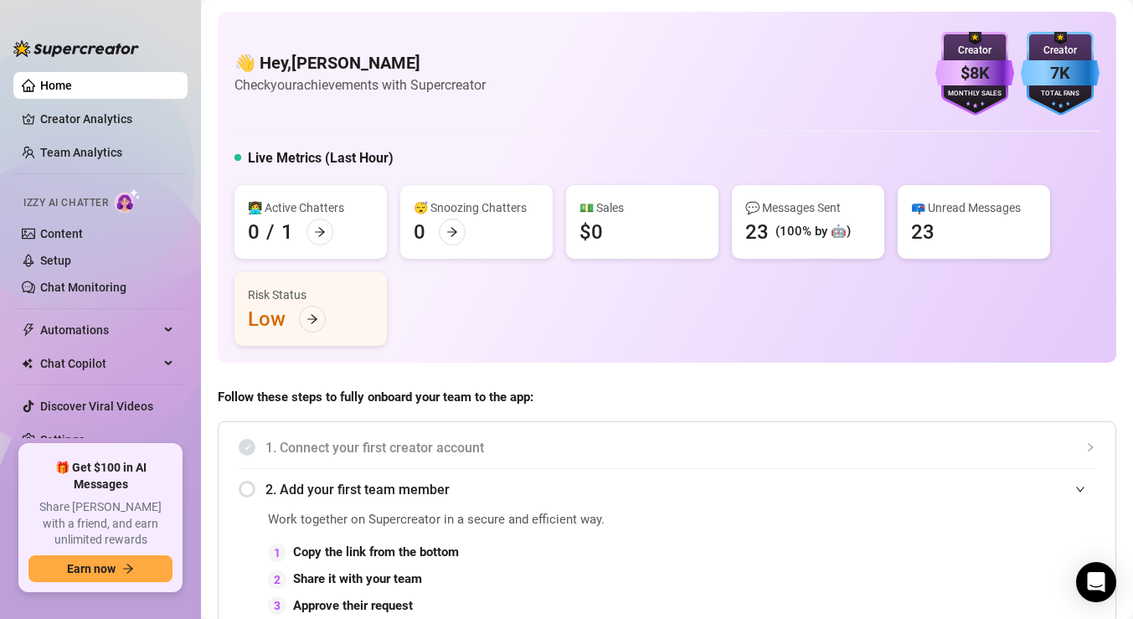
scroll to position [18, 0]
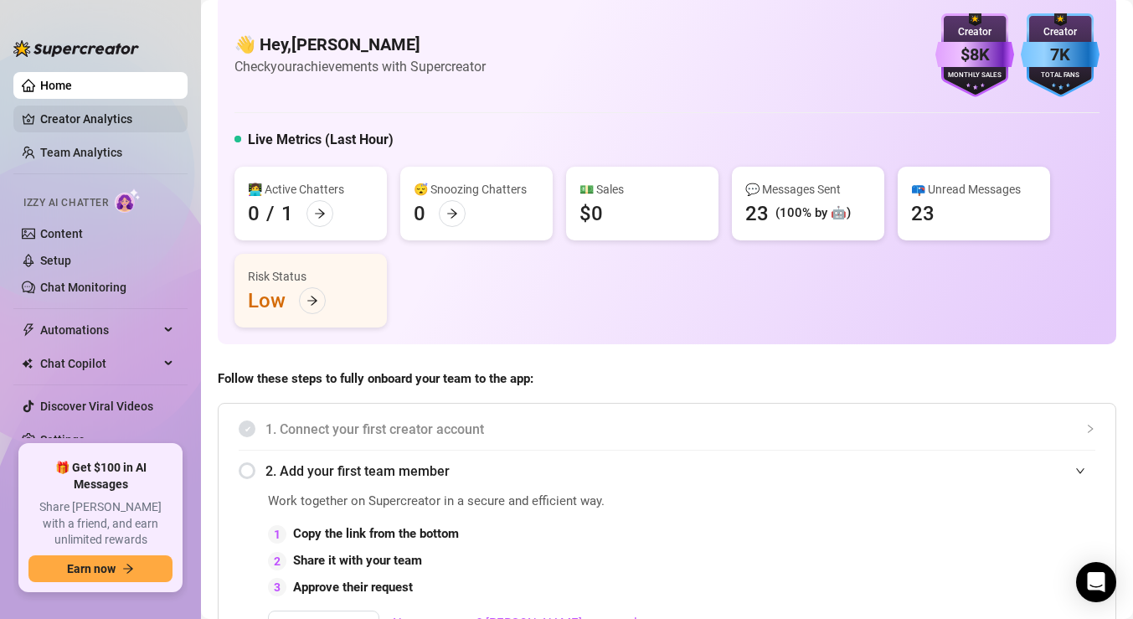
click at [131, 119] on link "Creator Analytics" at bounding box center [107, 119] width 134 height 27
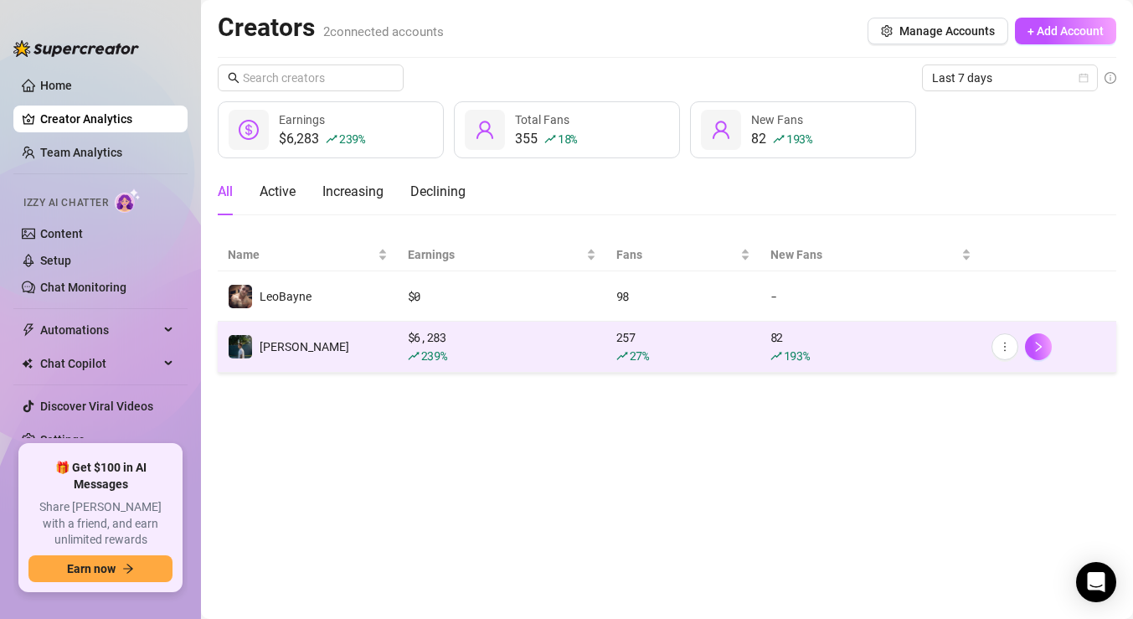
click at [364, 335] on td "[PERSON_NAME]" at bounding box center [308, 347] width 180 height 51
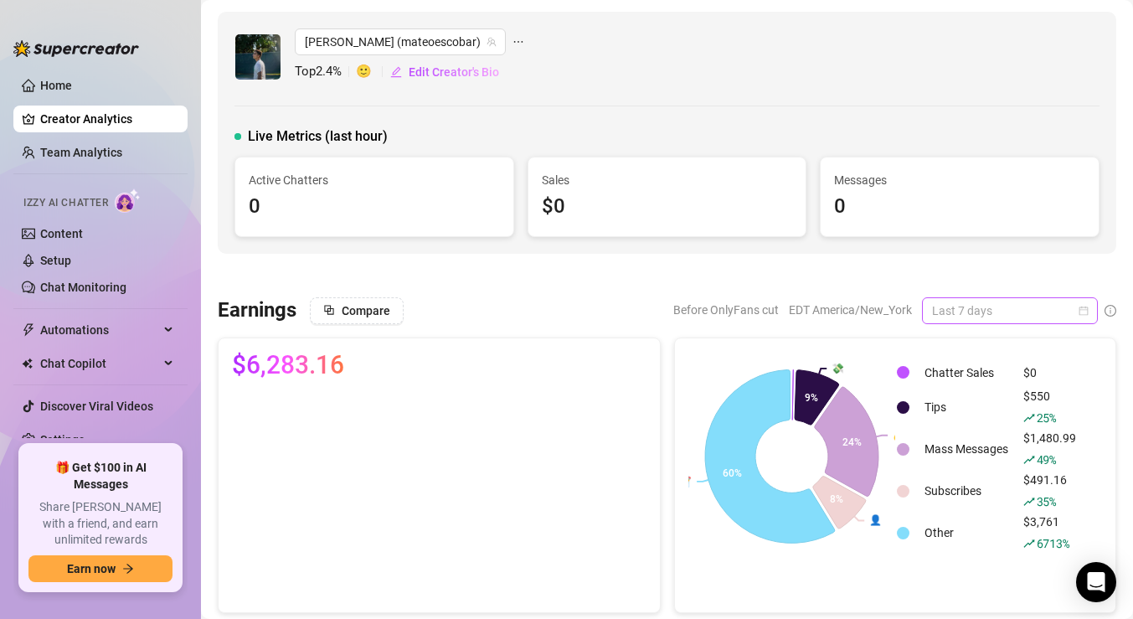
click at [990, 304] on span "Last 7 days" at bounding box center [1010, 310] width 156 height 25
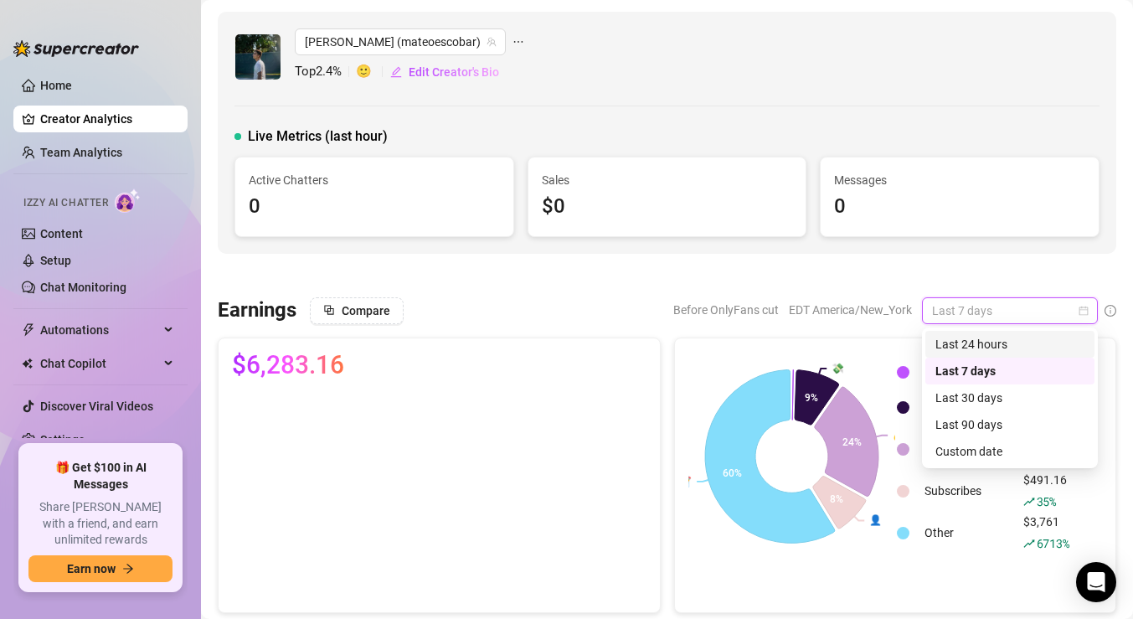
click at [979, 342] on div "Last 24 hours" at bounding box center [1009, 344] width 149 height 18
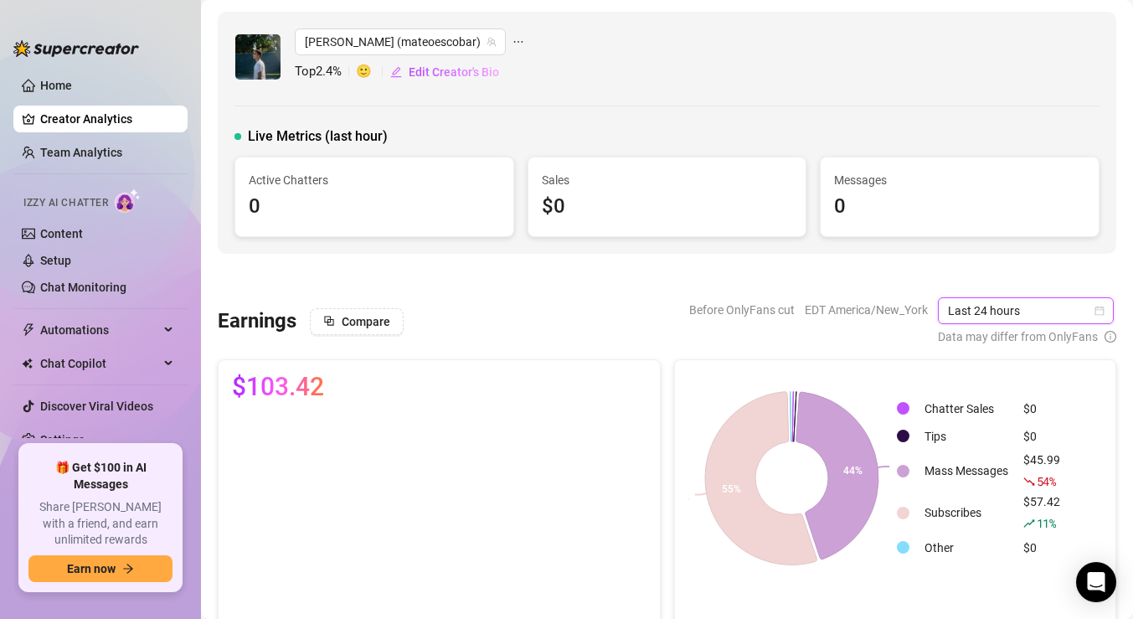
click at [981, 313] on span "Last 24 hours" at bounding box center [1026, 310] width 156 height 25
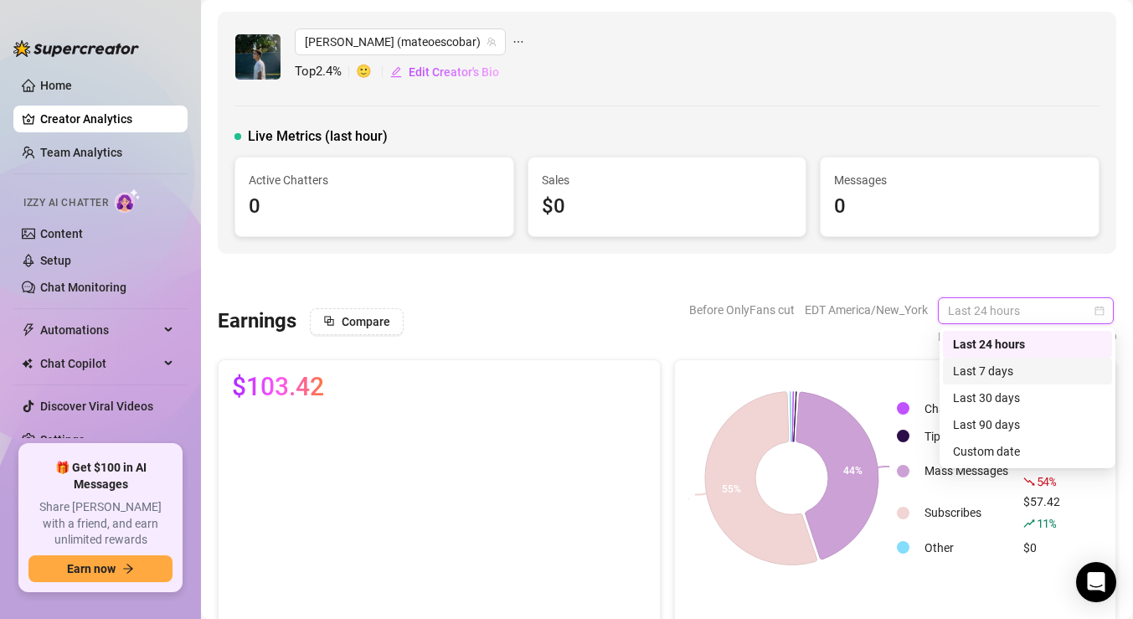
click at [978, 369] on div "Last 7 days" at bounding box center [1027, 371] width 149 height 18
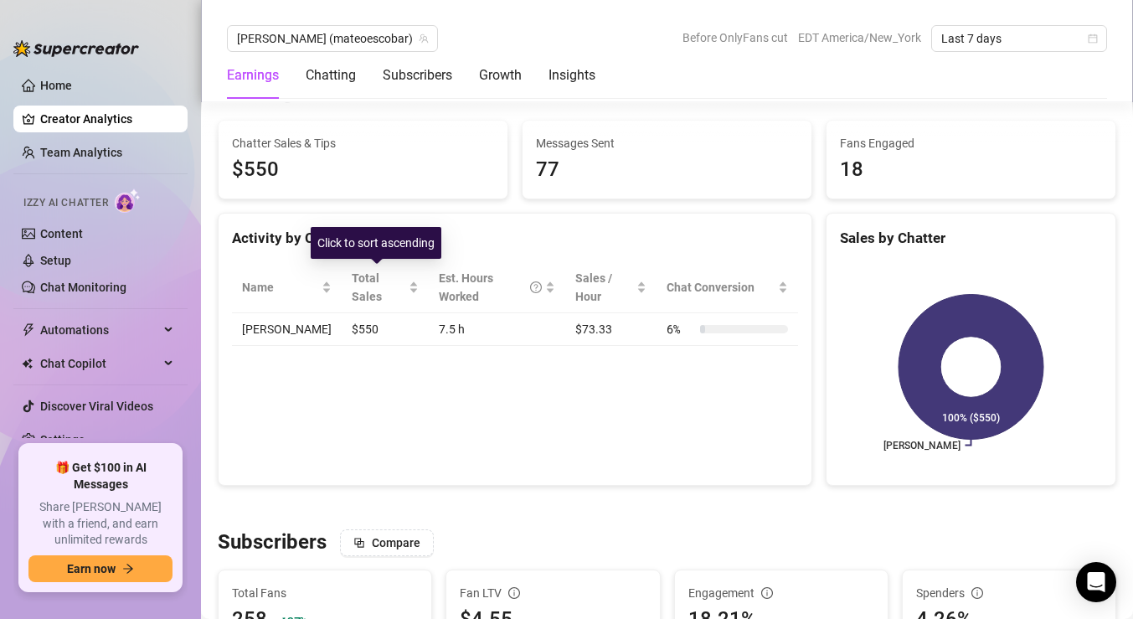
scroll to position [612, 0]
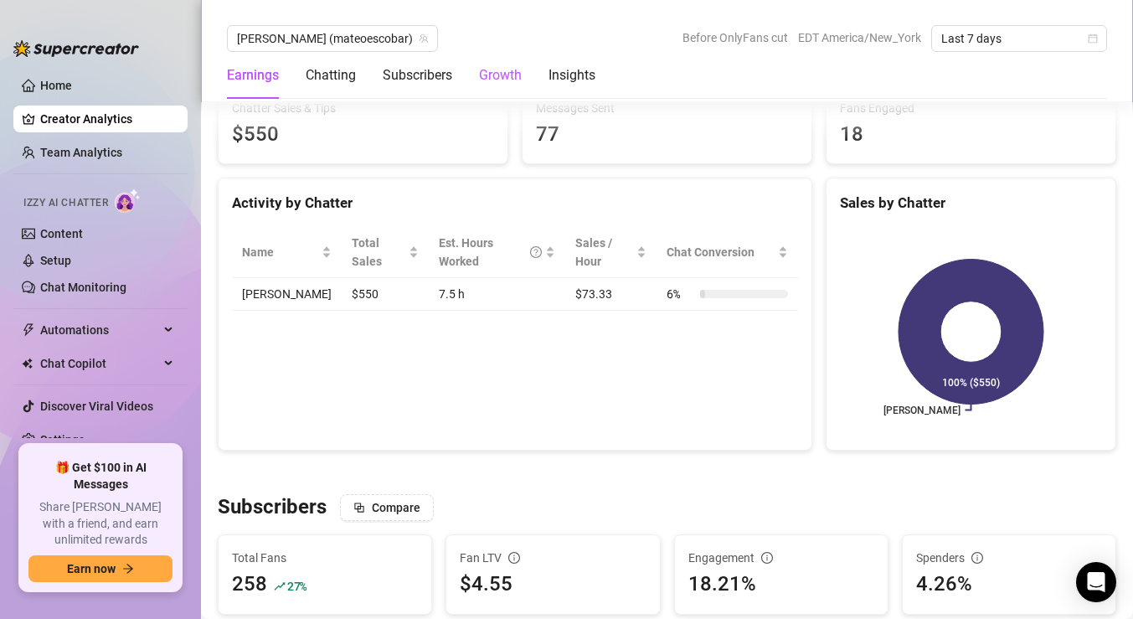
click at [494, 69] on div "Growth" at bounding box center [500, 75] width 43 height 20
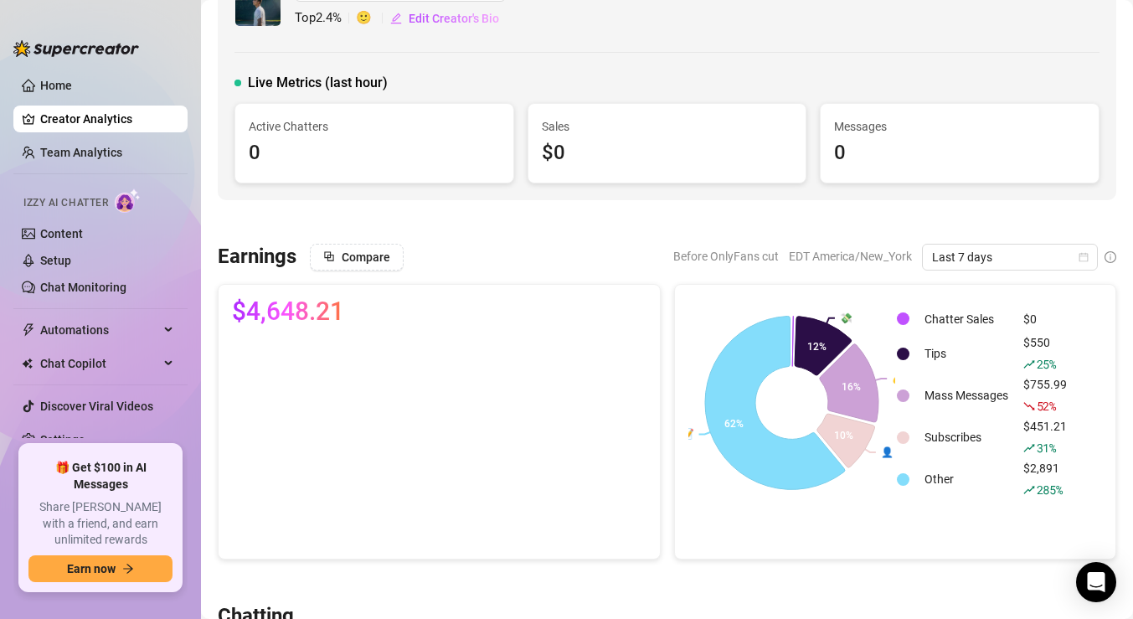
scroll to position [64, 0]
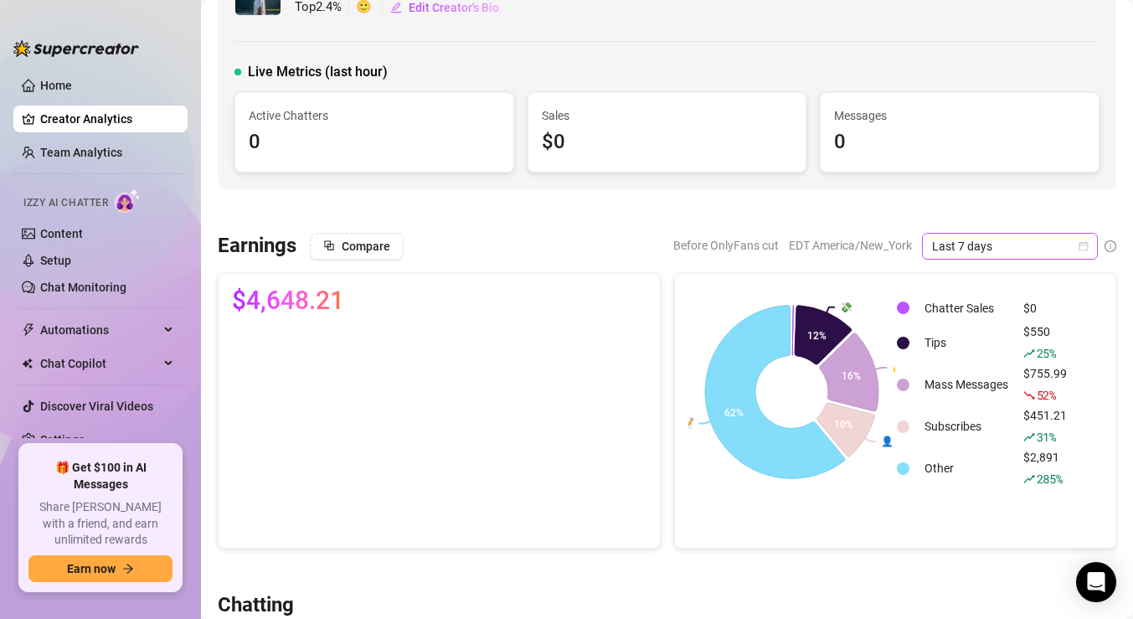
click at [969, 247] on span "Last 7 days" at bounding box center [1010, 246] width 156 height 25
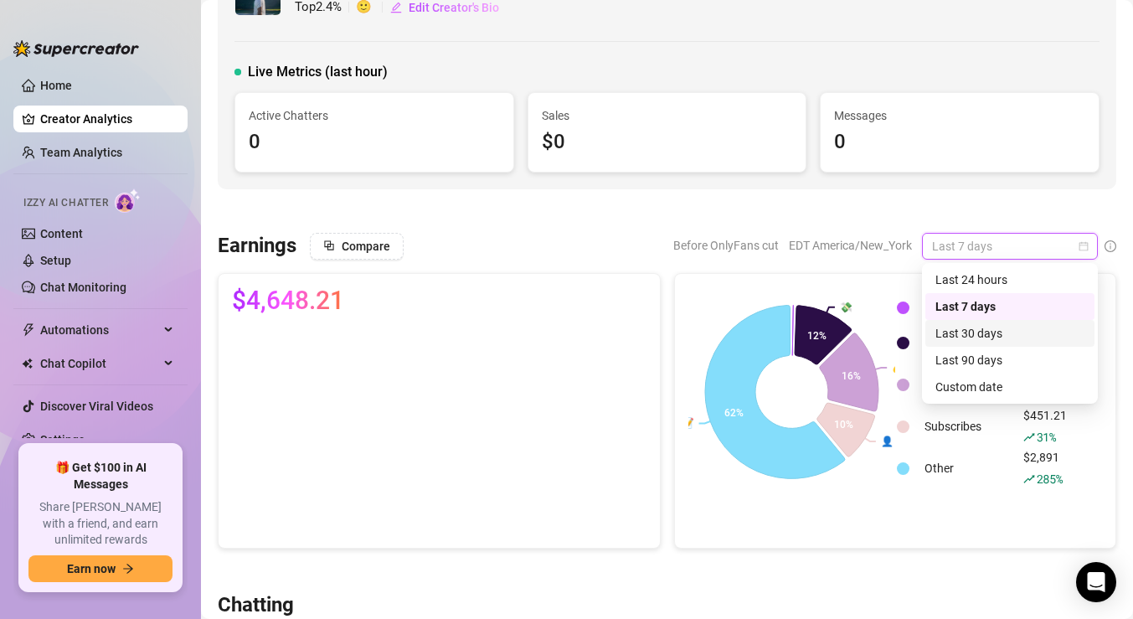
click at [971, 332] on div "Last 30 days" at bounding box center [1009, 333] width 149 height 18
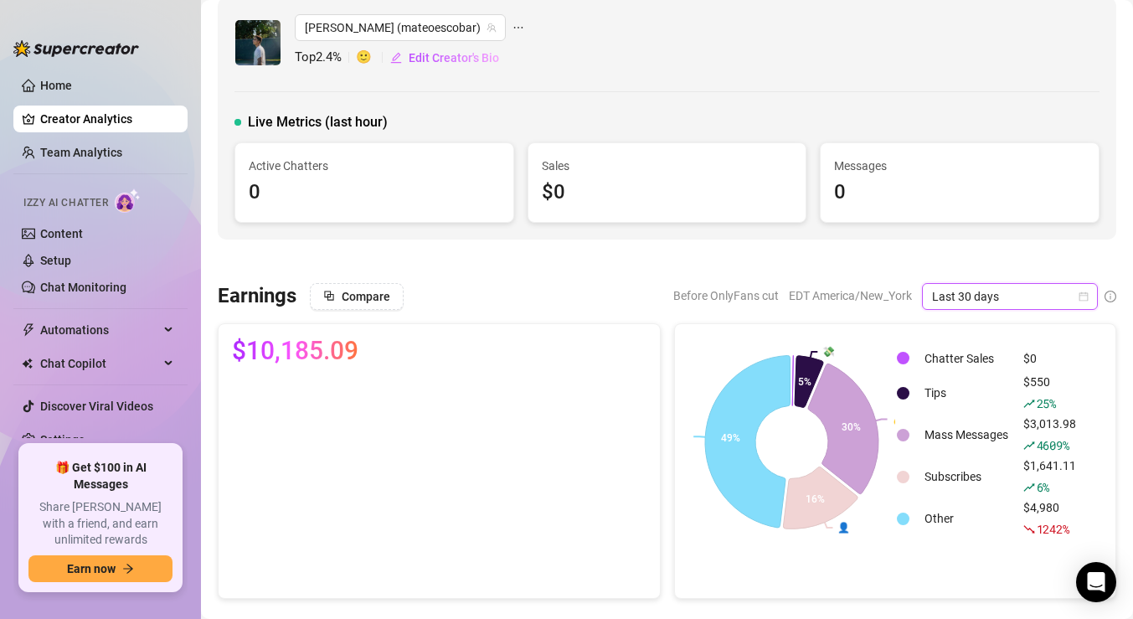
scroll to position [0, 0]
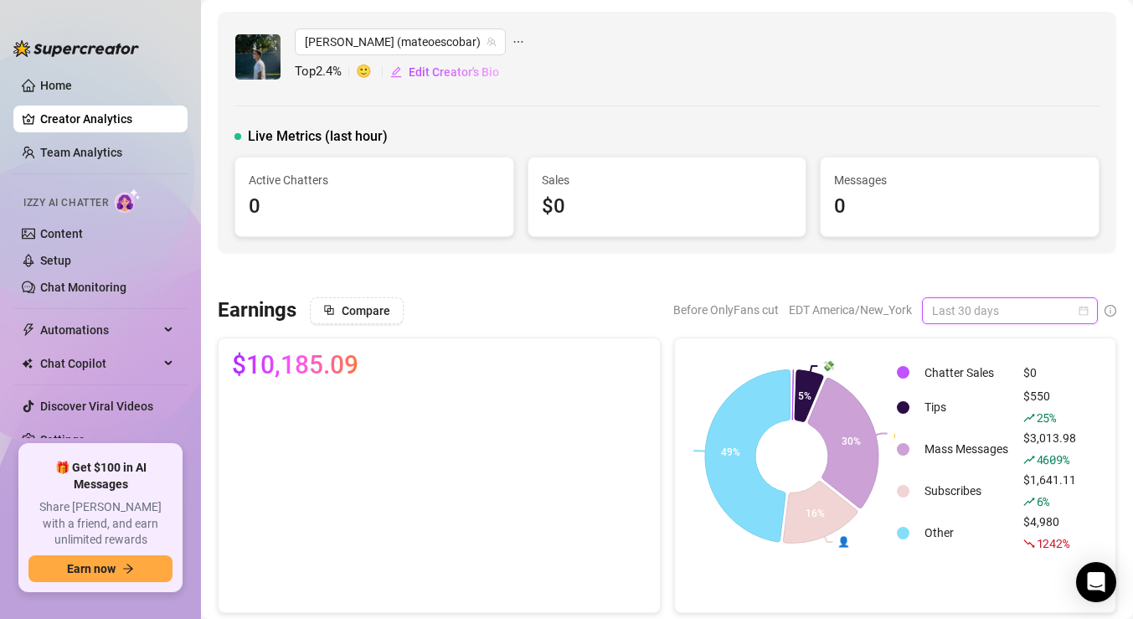
click at [996, 304] on span "Last 30 days" at bounding box center [1010, 310] width 156 height 25
click at [949, 315] on span "Last 30 days" at bounding box center [1010, 310] width 156 height 25
click at [965, 317] on span "Last 30 days" at bounding box center [1010, 310] width 156 height 25
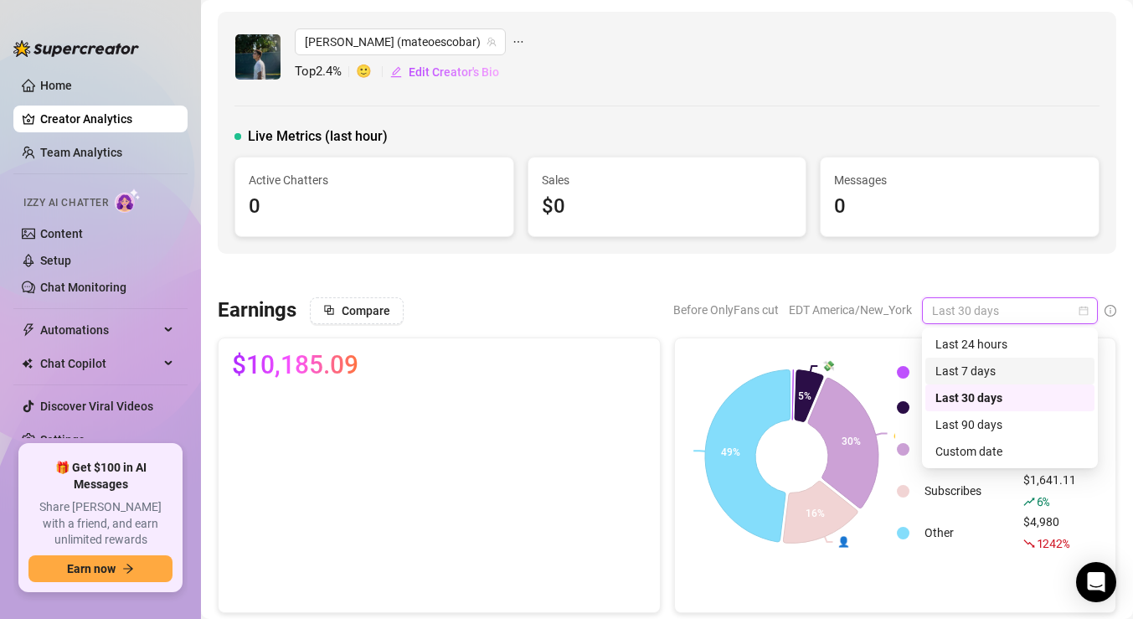
click at [959, 369] on div "Last 7 days" at bounding box center [1009, 371] width 149 height 18
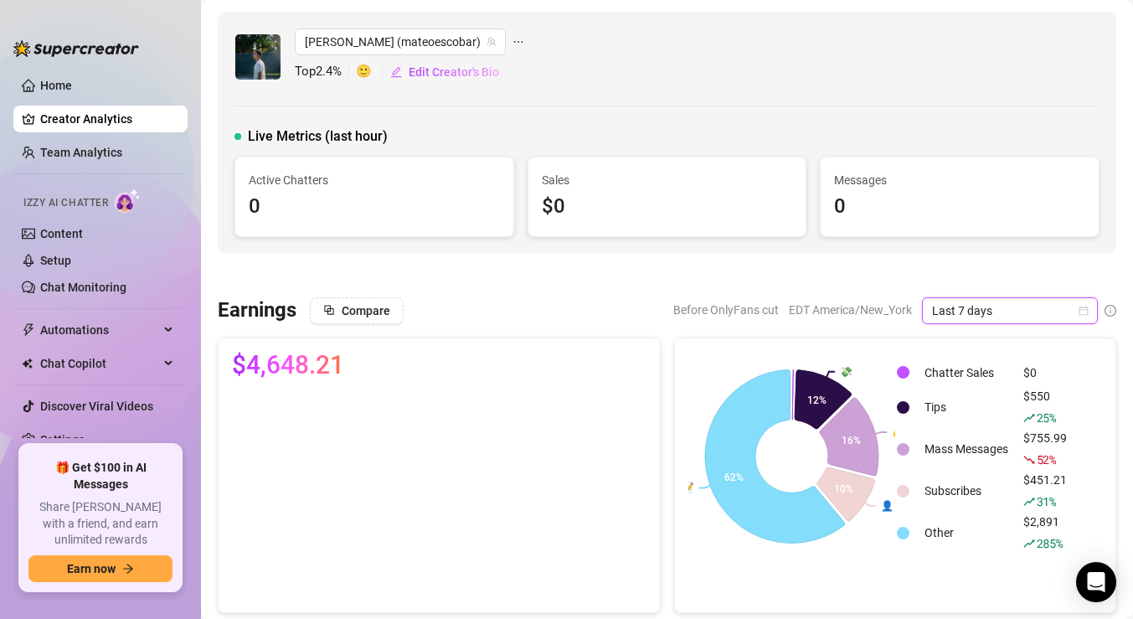
click at [1085, 310] on icon "calendar" at bounding box center [1083, 311] width 10 height 10
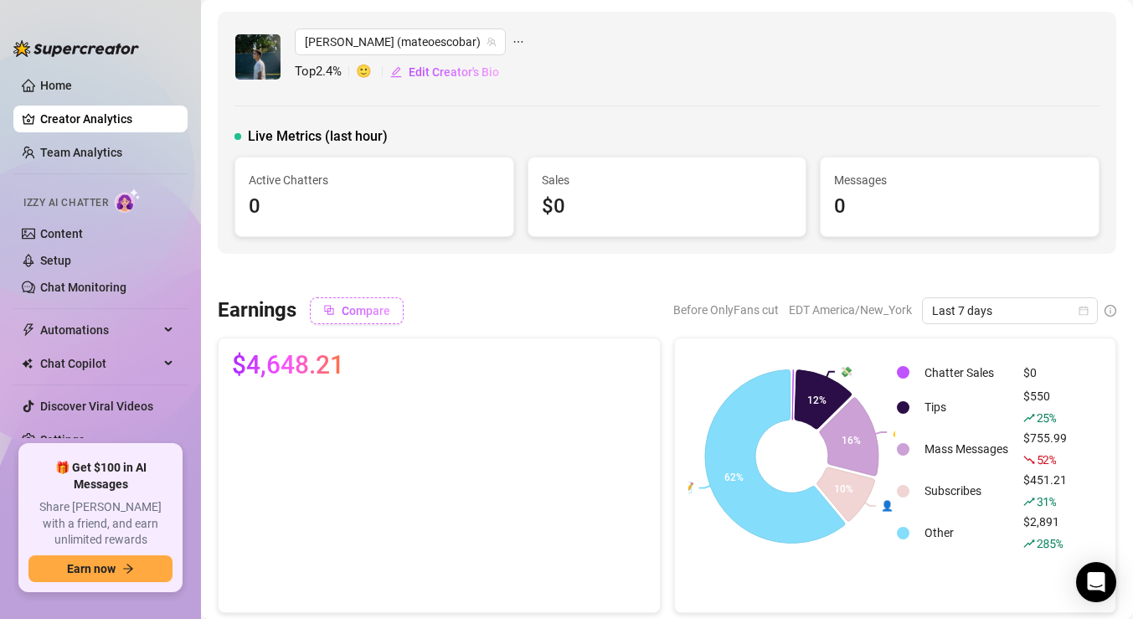
click at [348, 313] on span "Compare" at bounding box center [366, 310] width 49 height 13
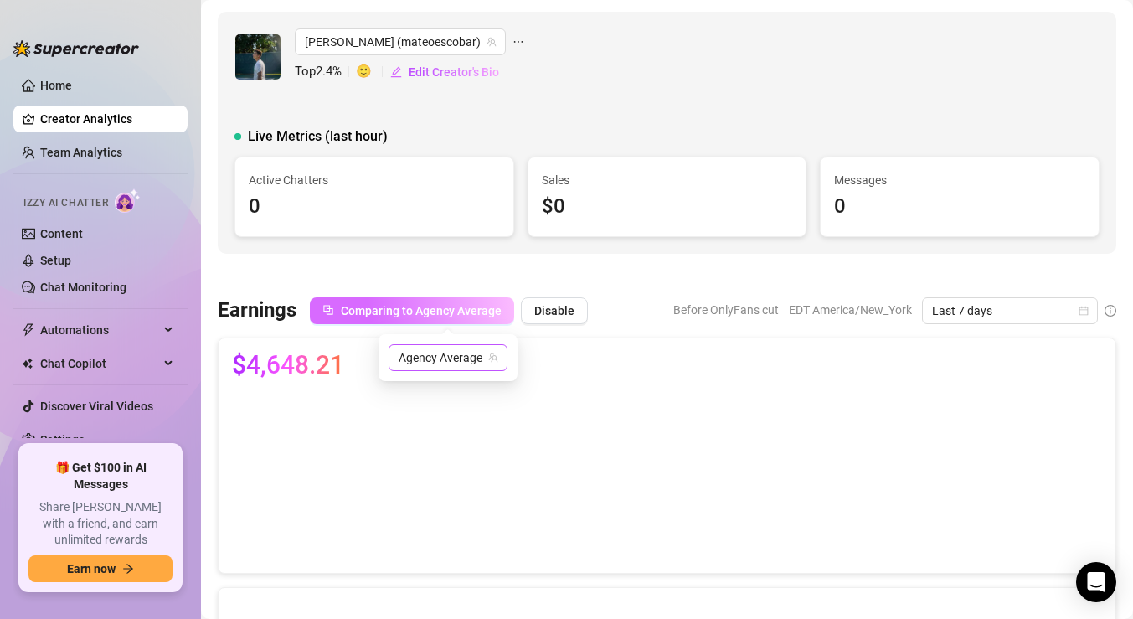
click at [420, 358] on span "Agency Average" at bounding box center [448, 357] width 99 height 25
click at [405, 269] on div at bounding box center [667, 275] width 898 height 17
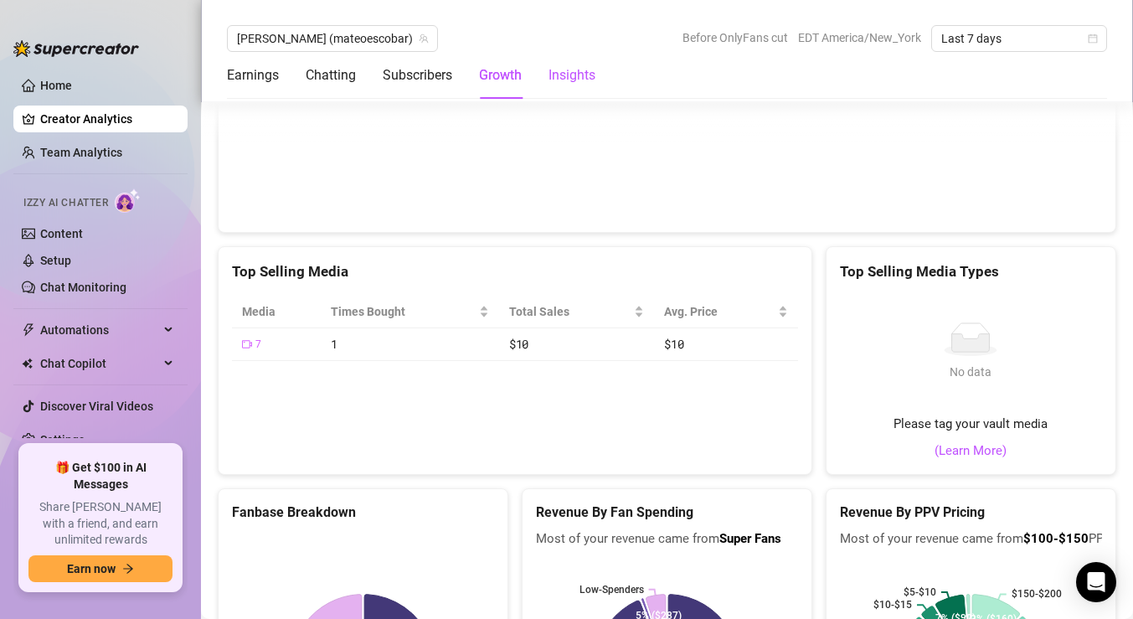
click at [579, 79] on div "Insights" at bounding box center [571, 75] width 47 height 20
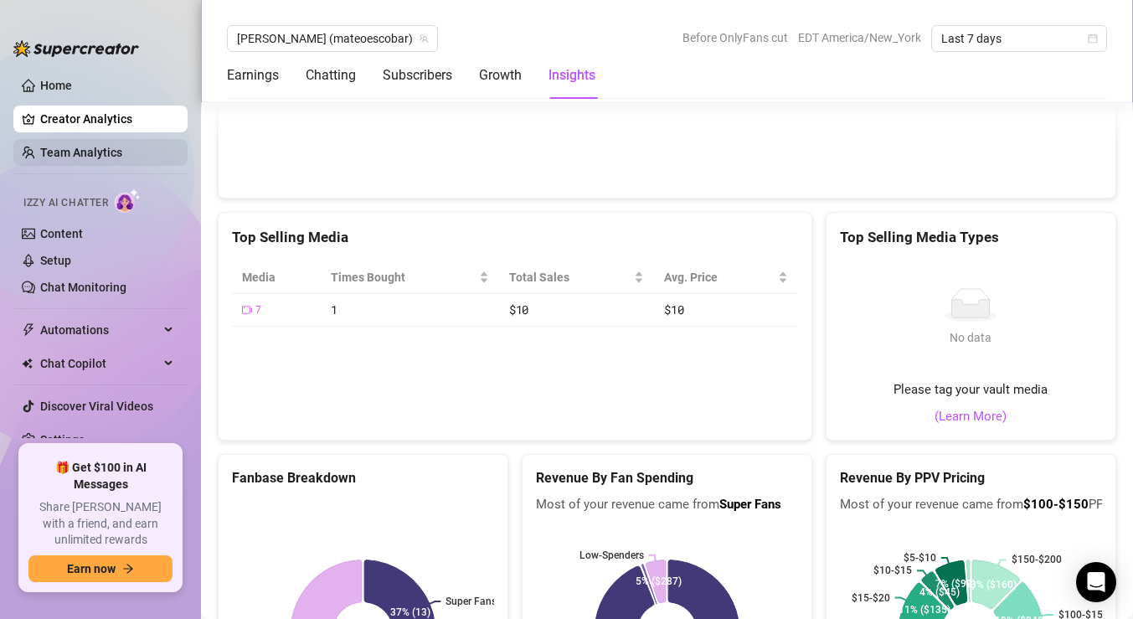
click at [56, 146] on link "Team Analytics" at bounding box center [81, 152] width 82 height 13
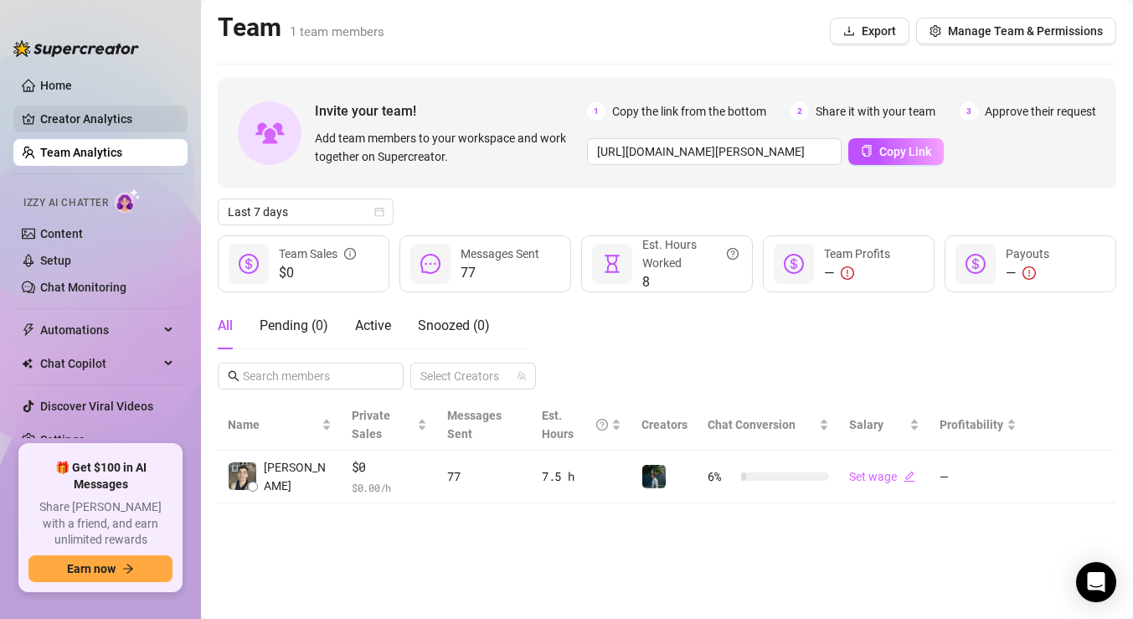
click at [106, 114] on link "Creator Analytics" at bounding box center [107, 119] width 134 height 27
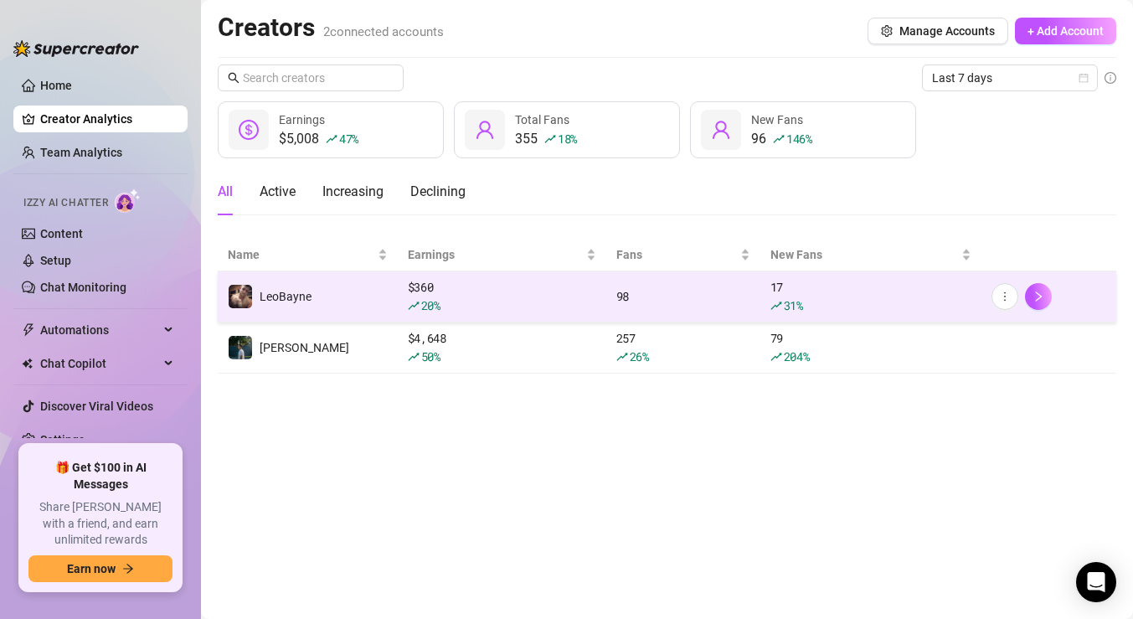
click at [363, 297] on td "LeoBayne" at bounding box center [308, 296] width 180 height 51
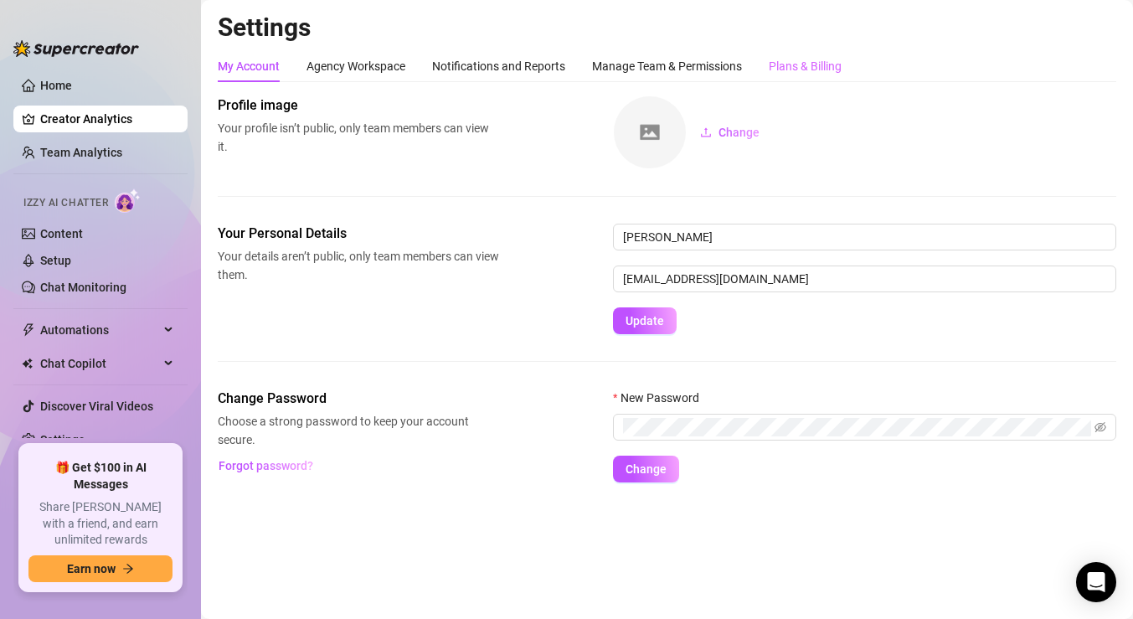
click at [816, 76] on div "Plans & Billing" at bounding box center [805, 66] width 73 height 32
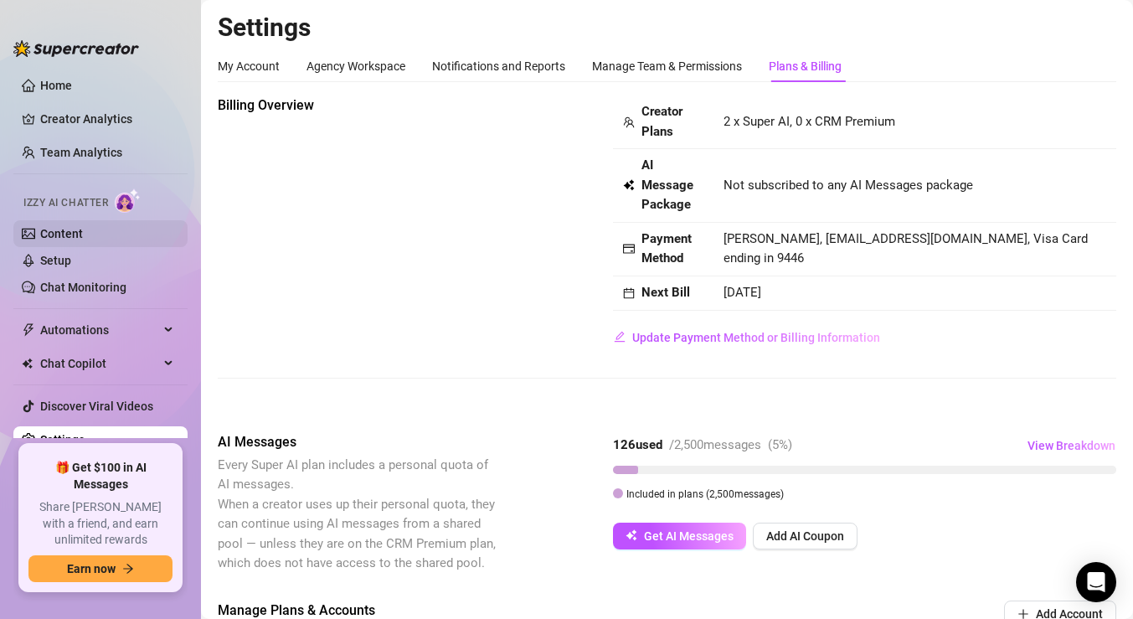
click at [83, 234] on link "Content" at bounding box center [61, 233] width 43 height 13
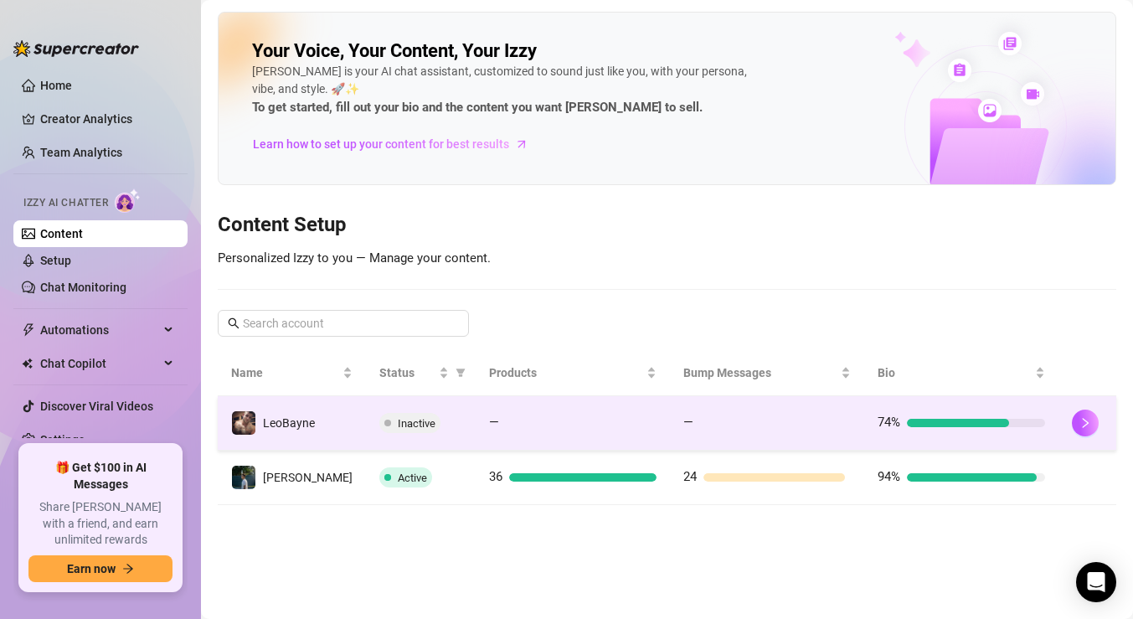
click at [507, 433] on td "—" at bounding box center [573, 423] width 194 height 54
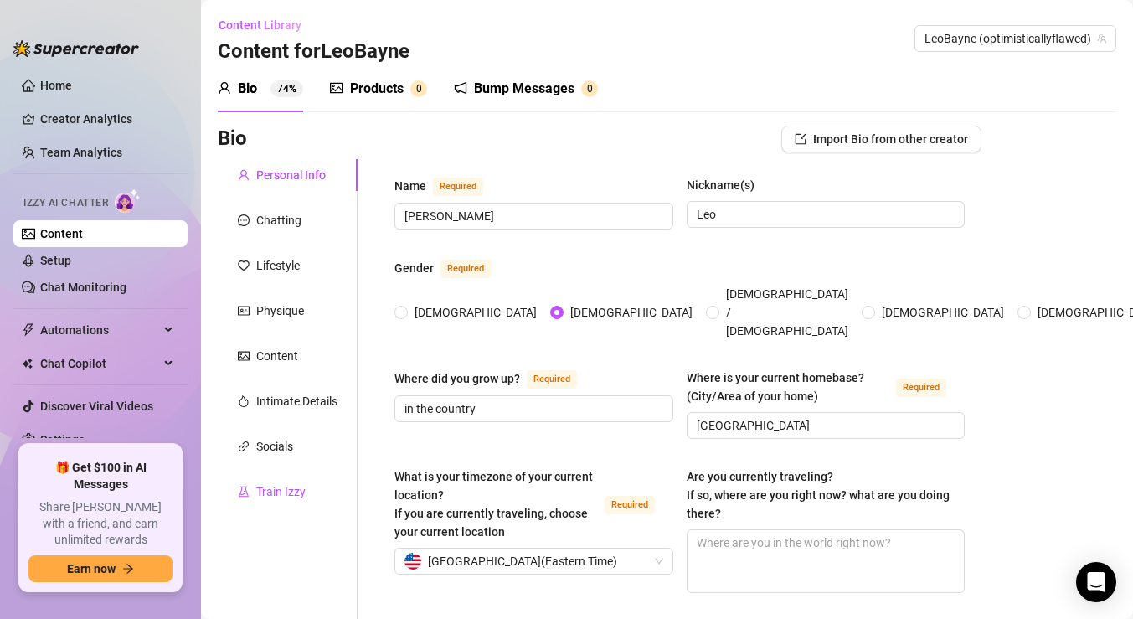
click at [283, 488] on div "Train Izzy" at bounding box center [280, 491] width 49 height 18
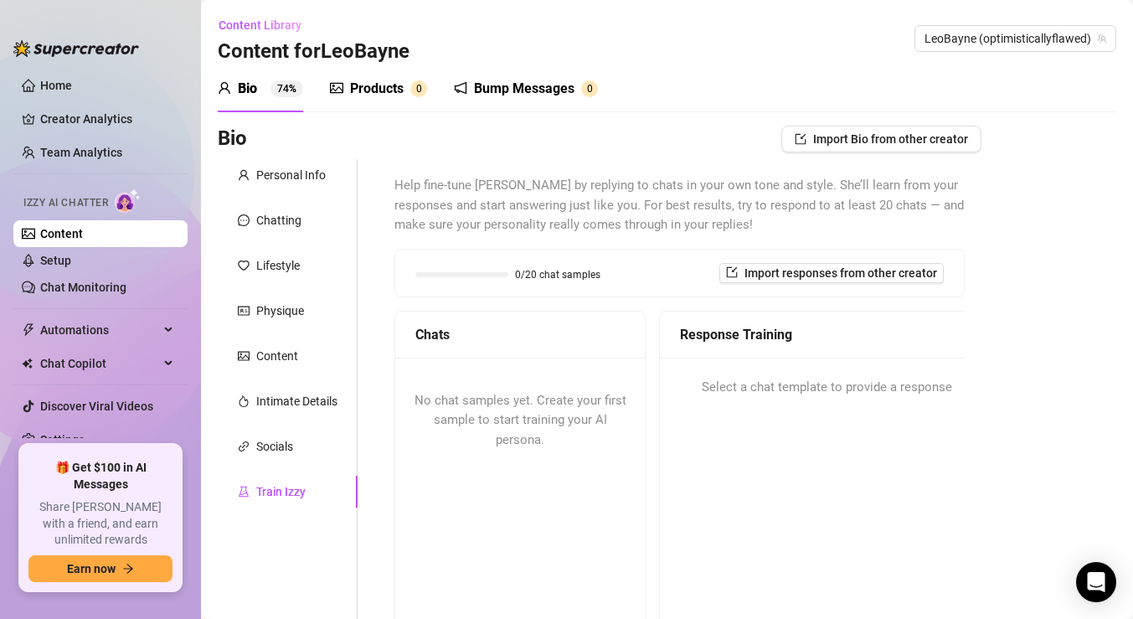
click at [393, 79] on div "Products" at bounding box center [377, 89] width 54 height 20
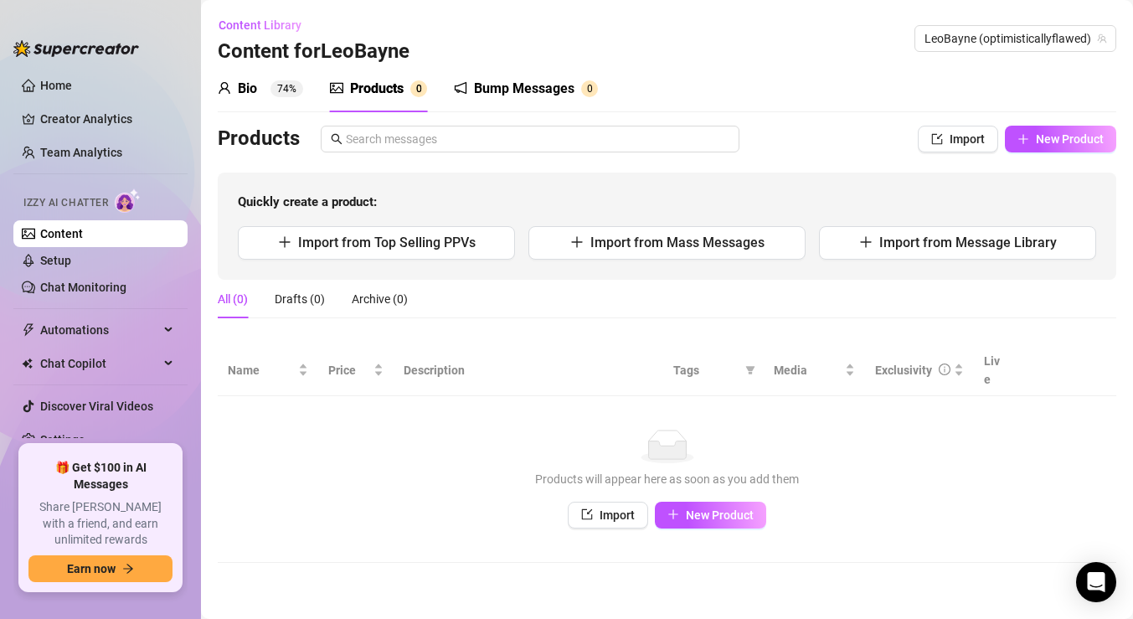
click at [515, 84] on div "Bump Messages" at bounding box center [524, 89] width 100 height 20
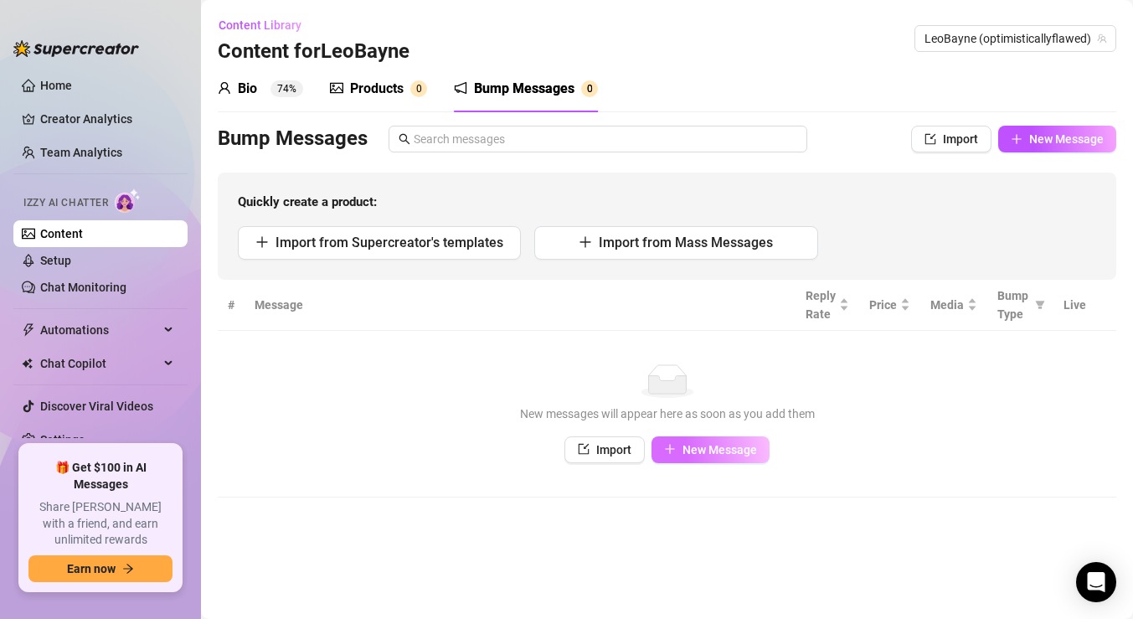
click at [708, 443] on span "New Message" at bounding box center [719, 449] width 75 height 13
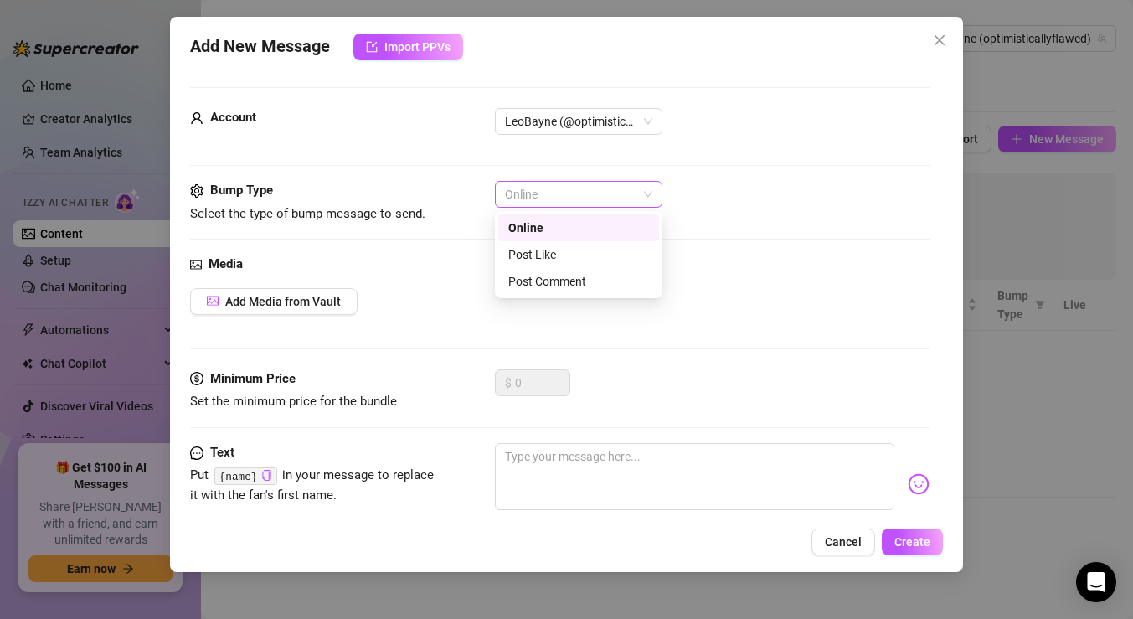
click at [564, 197] on span "Online" at bounding box center [578, 194] width 147 height 25
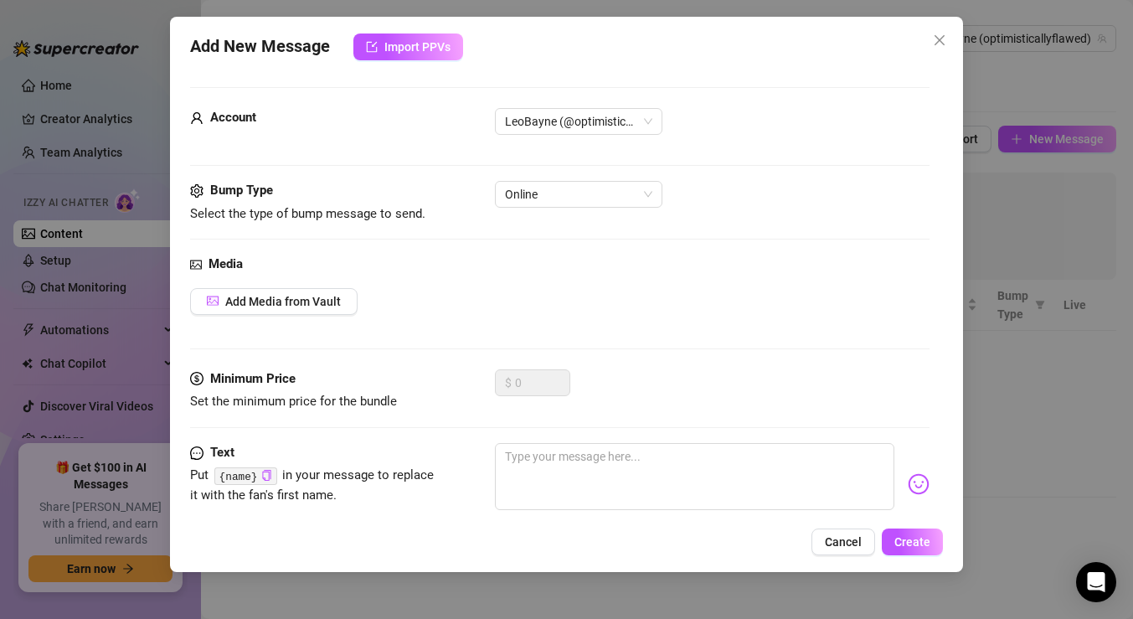
click at [448, 226] on div "Bump Type Select the type of bump message to send. Online" at bounding box center [559, 218] width 739 height 74
click at [320, 292] on button "Add Media from Vault" at bounding box center [273, 301] width 167 height 27
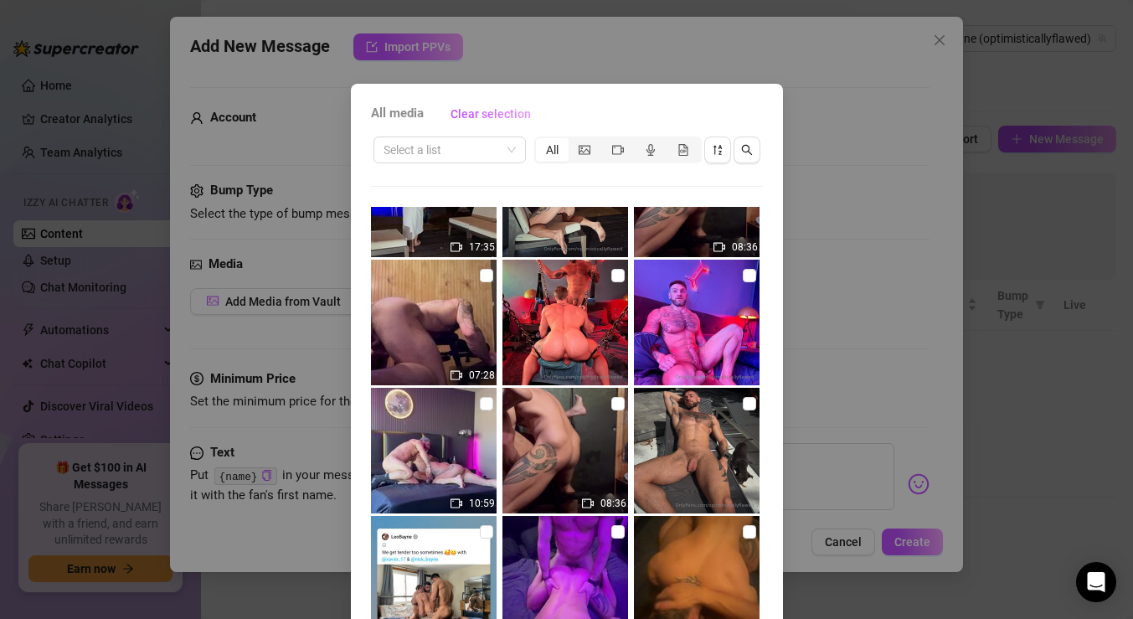
scroll to position [334, 0]
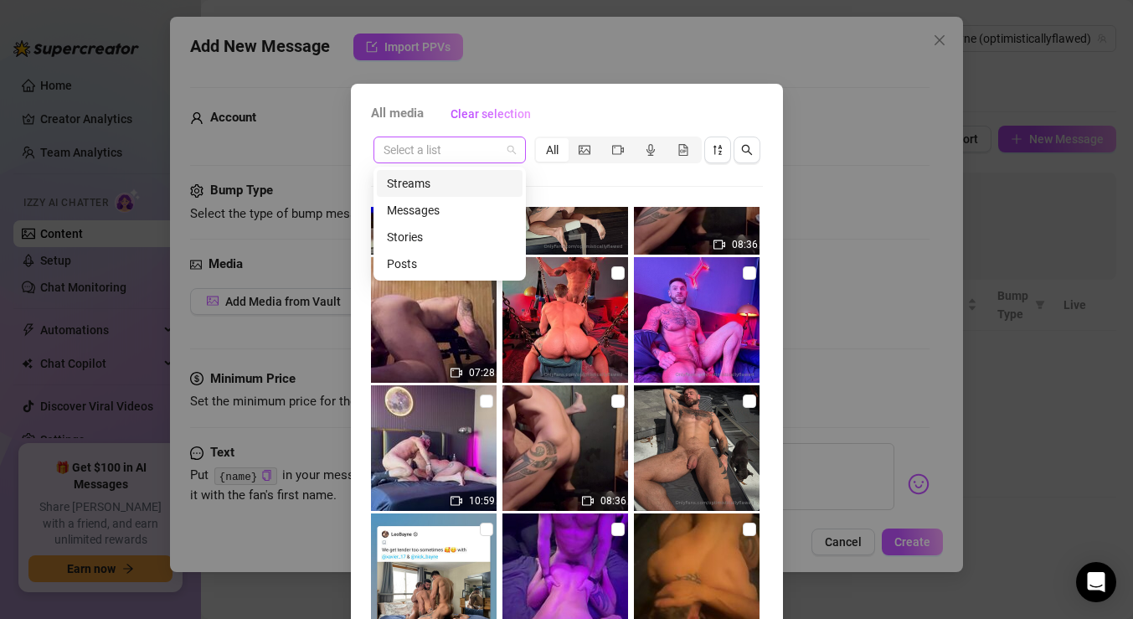
click at [506, 146] on span at bounding box center [450, 149] width 132 height 25
click at [472, 208] on div "Messages" at bounding box center [450, 210] width 126 height 18
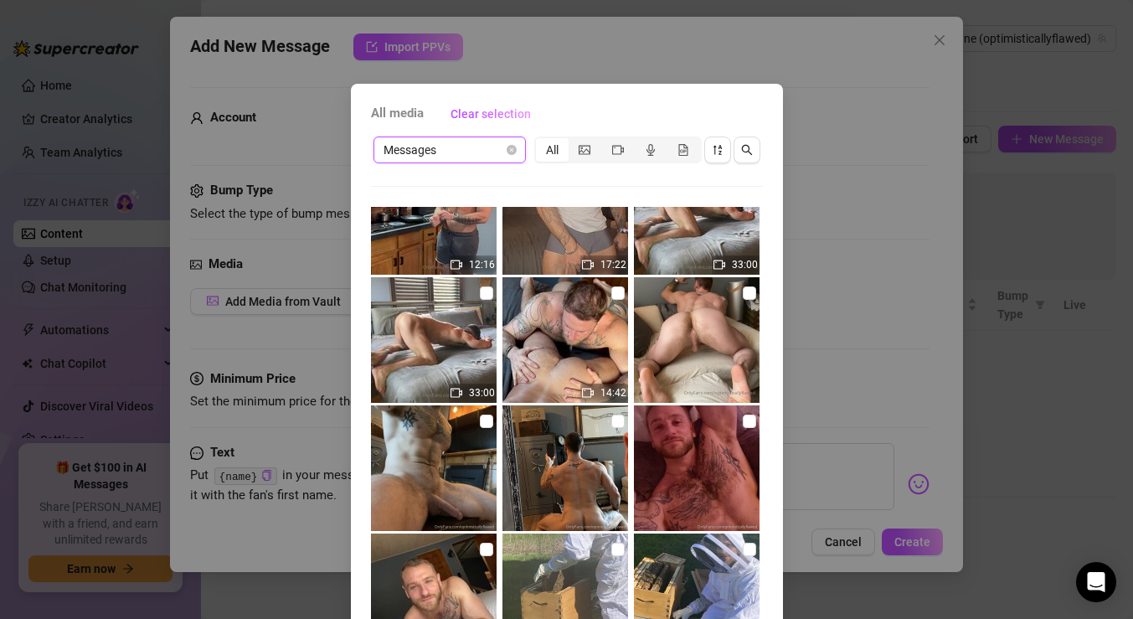
scroll to position [1086, 0]
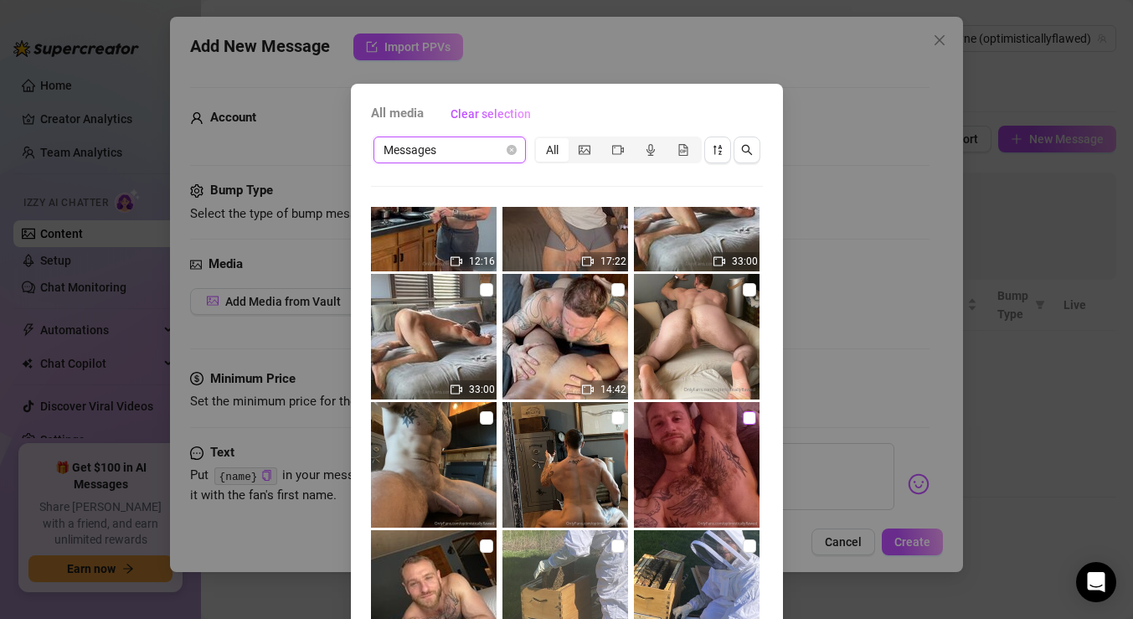
click at [750, 415] on input "checkbox" at bounding box center [749, 417] width 13 height 13
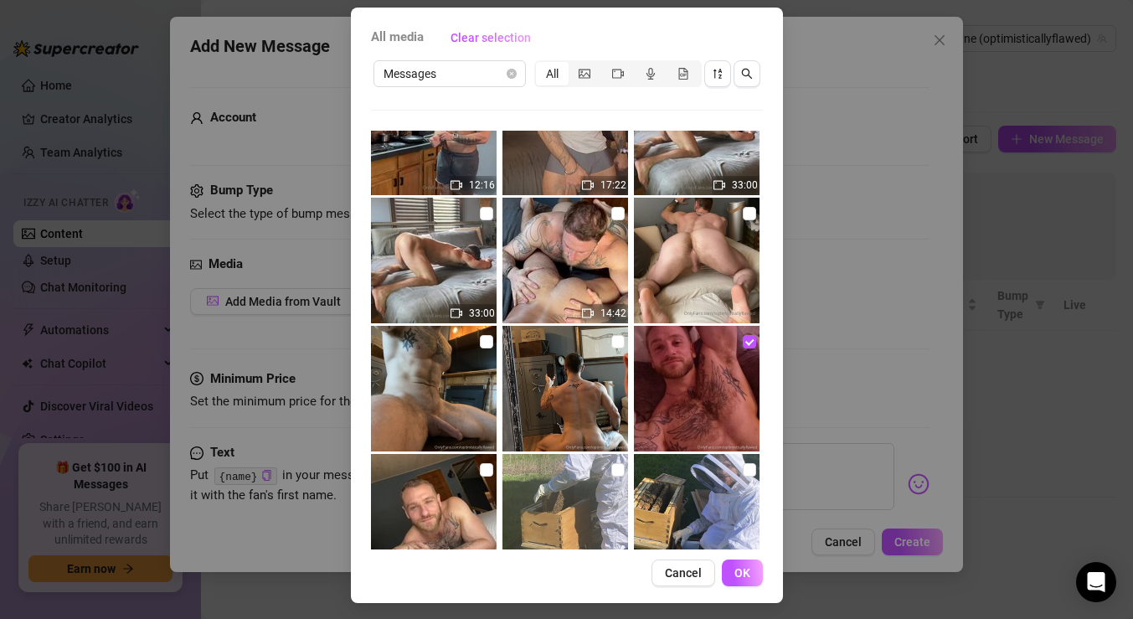
scroll to position [80, 0]
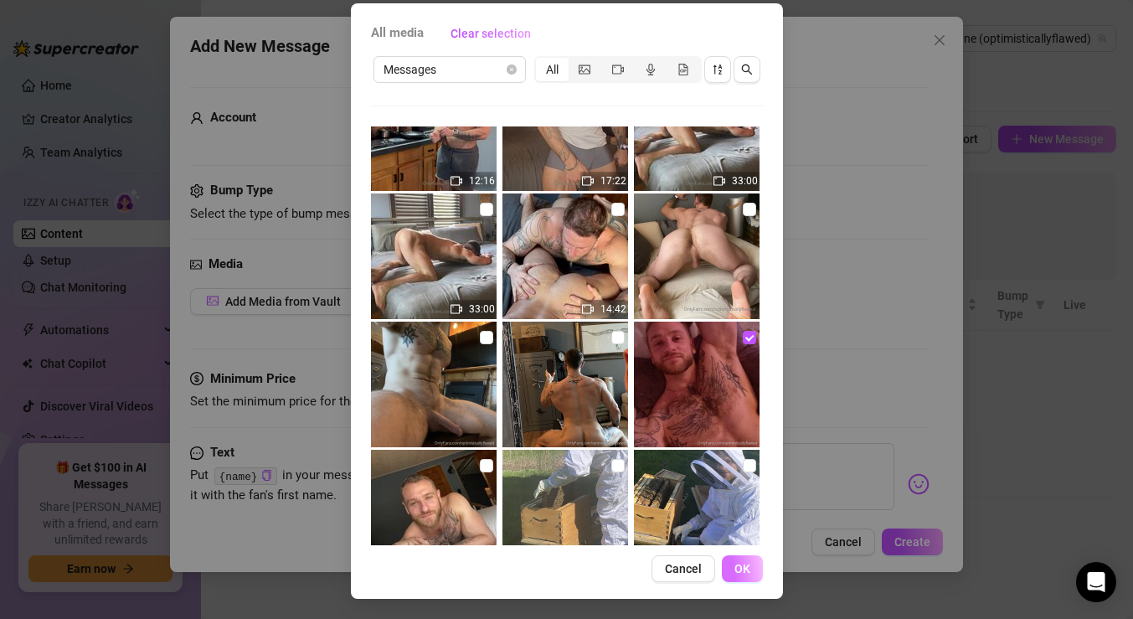
click at [739, 564] on span "OK" at bounding box center [742, 568] width 16 height 13
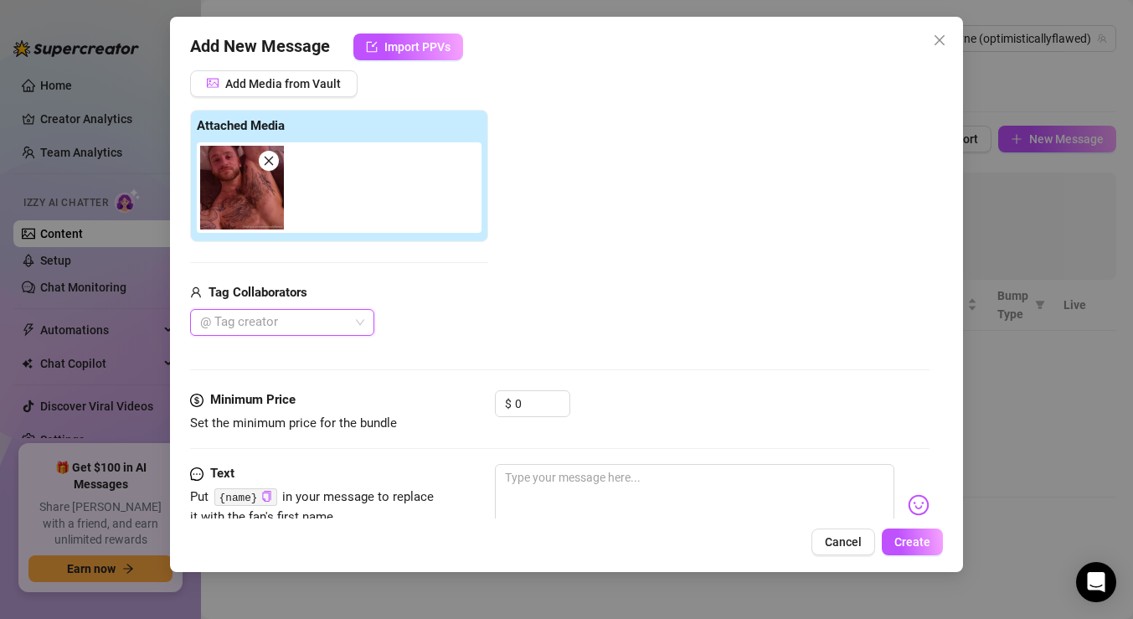
scroll to position [219, 0]
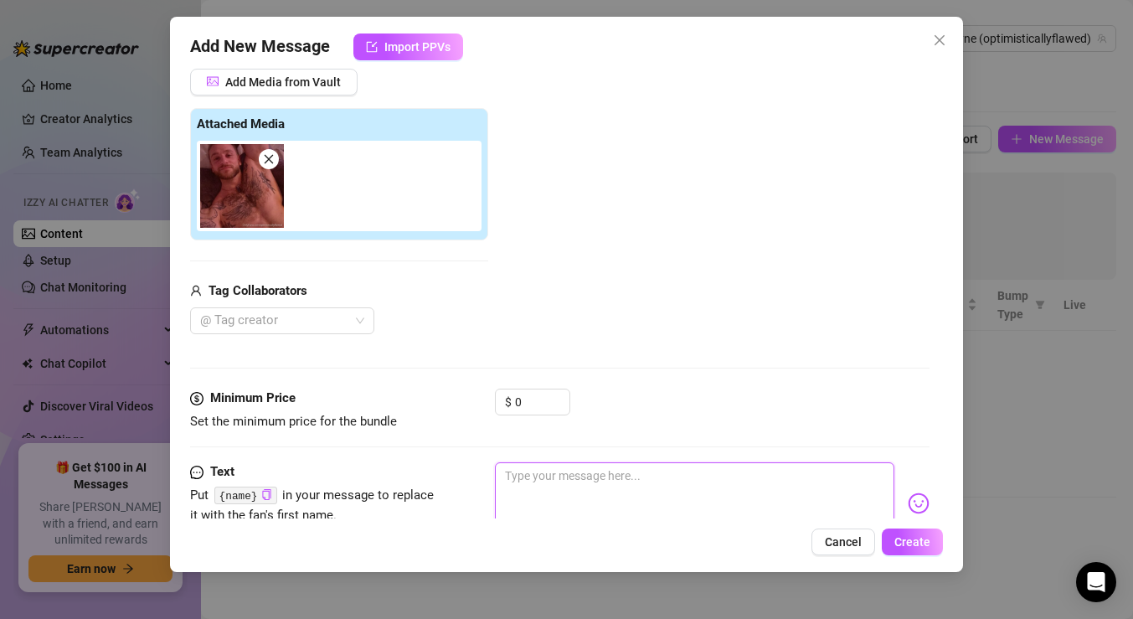
click at [549, 486] on textarea at bounding box center [694, 495] width 399 height 67
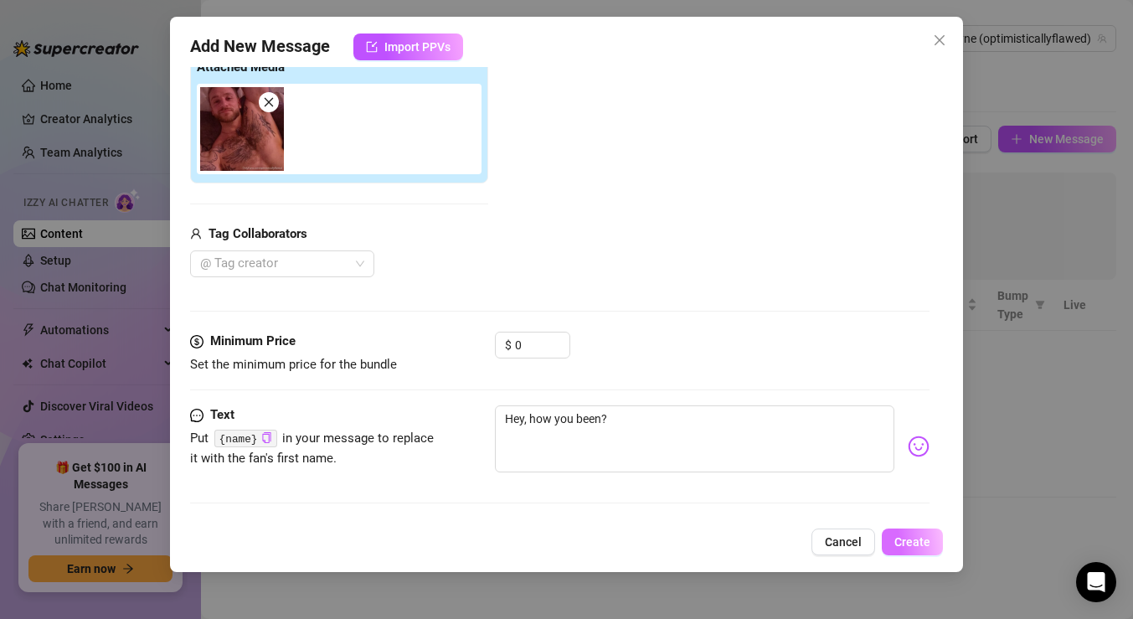
click at [911, 541] on span "Create" at bounding box center [912, 541] width 36 height 13
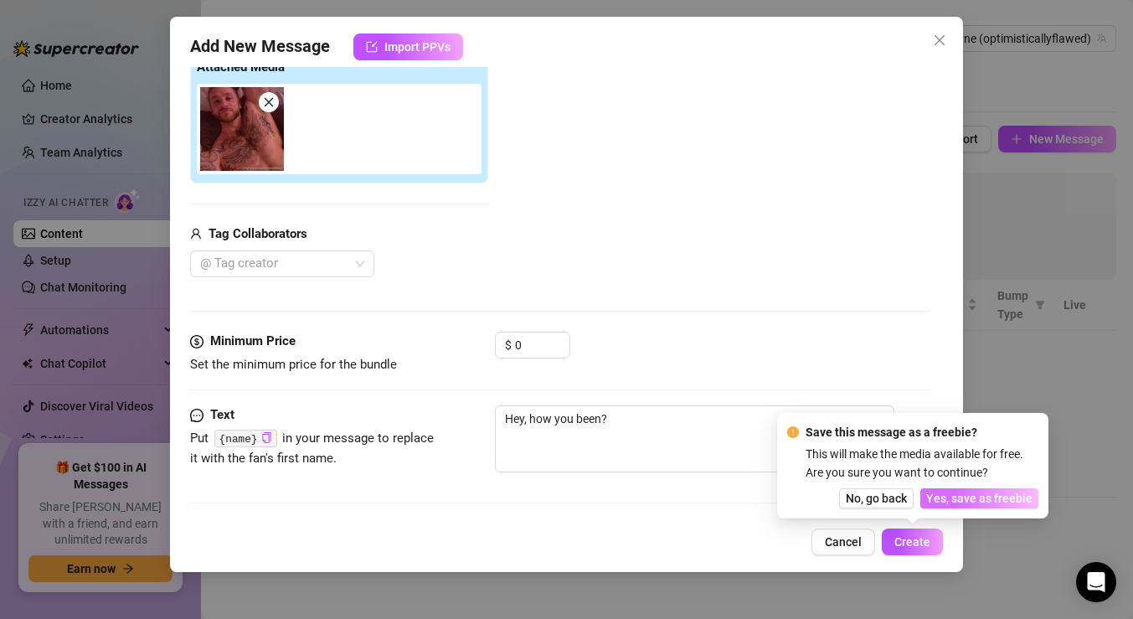
click at [955, 502] on span "Yes, save as freebie" at bounding box center [979, 498] width 106 height 13
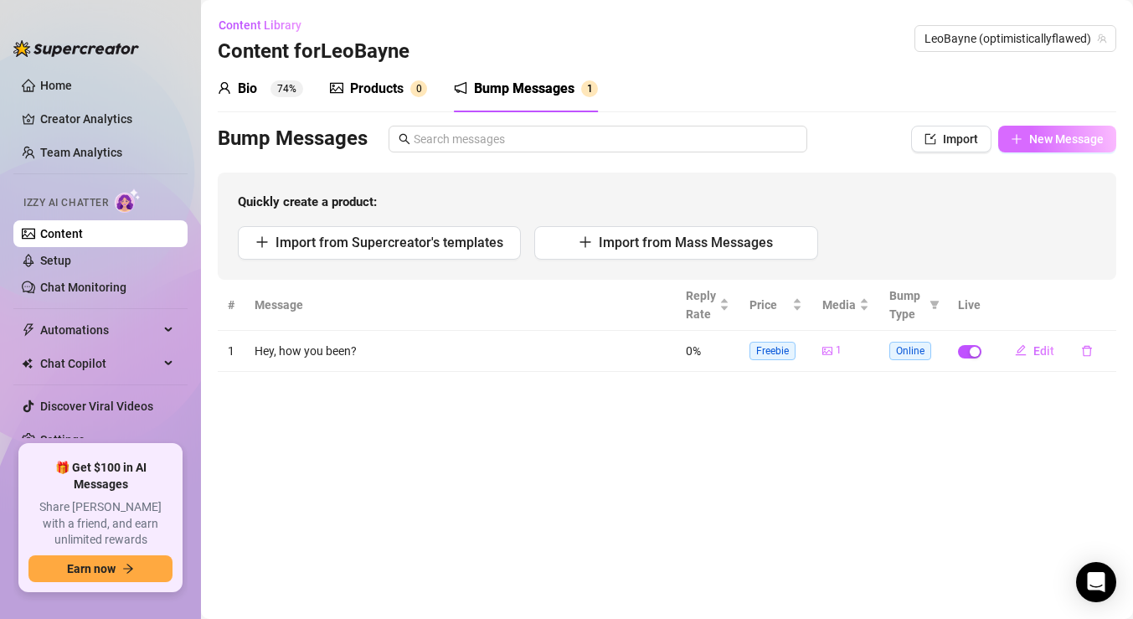
click at [1014, 142] on icon "plus" at bounding box center [1017, 139] width 12 height 12
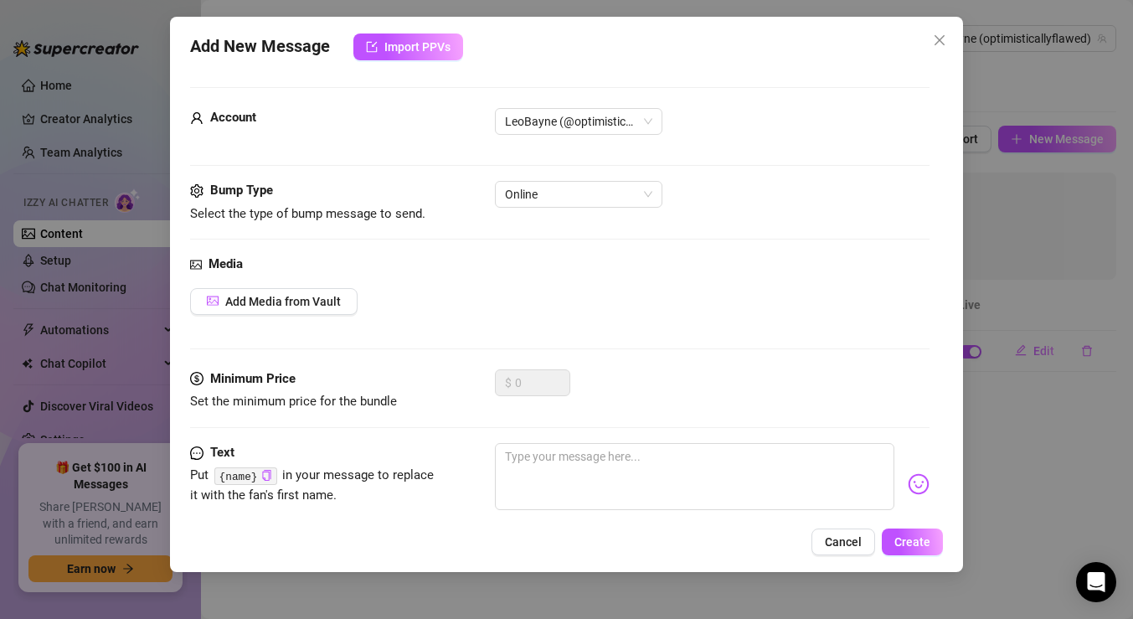
click at [602, 436] on div "Minimum Price Set the minimum price for the bundle $ 0" at bounding box center [559, 406] width 739 height 74
click at [578, 498] on textarea at bounding box center [694, 476] width 399 height 67
click at [924, 479] on img at bounding box center [919, 484] width 22 height 22
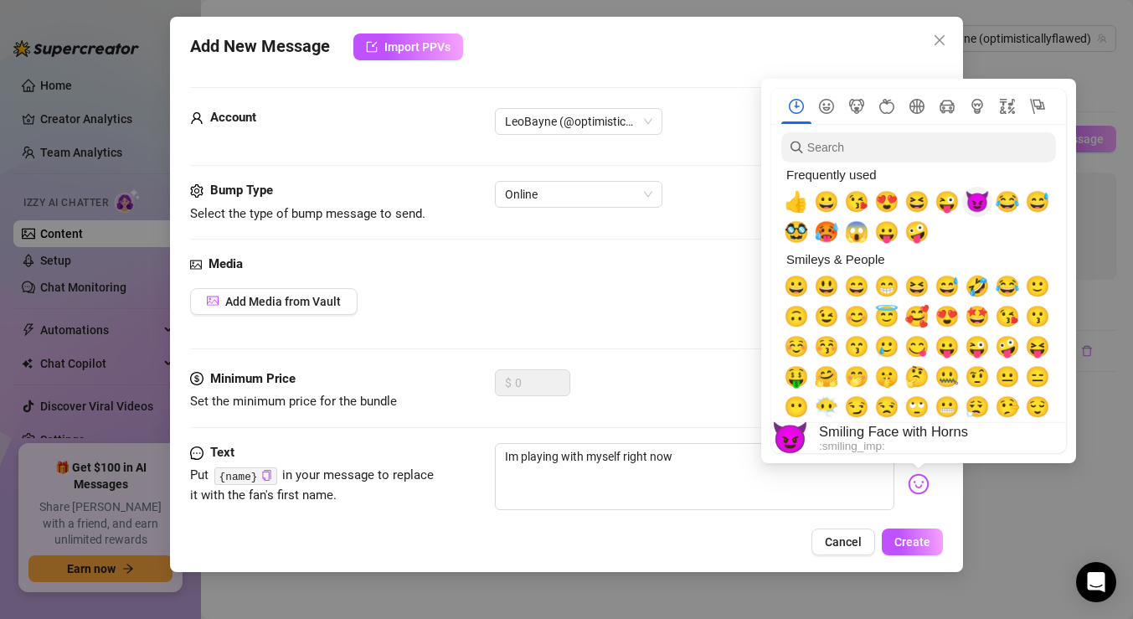
click at [973, 207] on span "😈" at bounding box center [977, 201] width 25 height 23
click at [667, 346] on div "Media Add Media from Vault" at bounding box center [559, 312] width 739 height 115
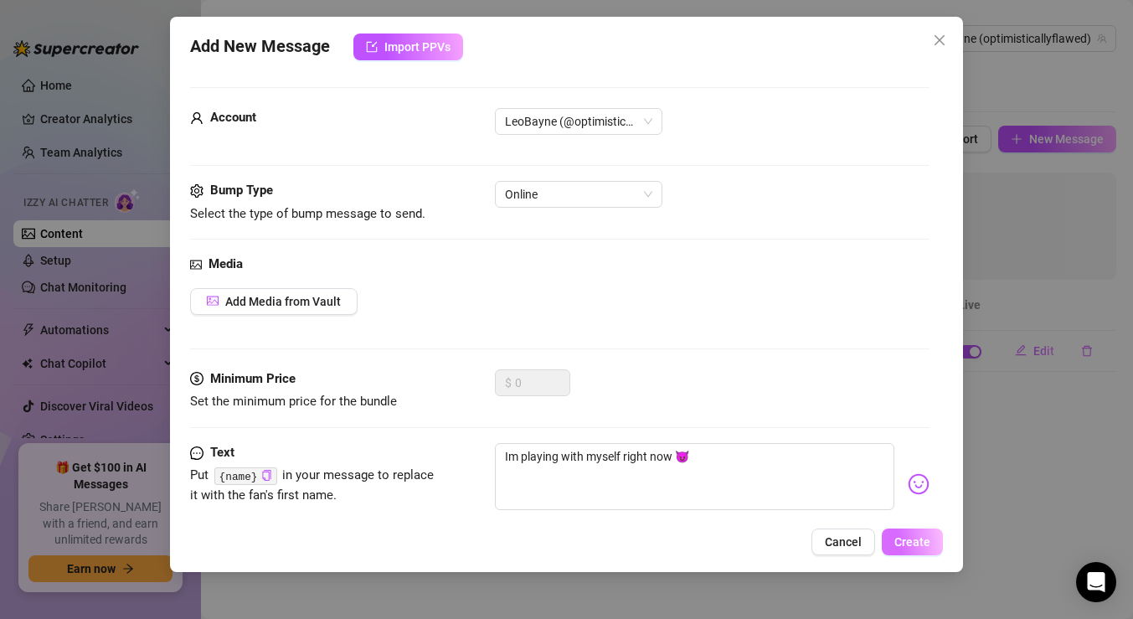
click at [915, 539] on span "Create" at bounding box center [912, 541] width 36 height 13
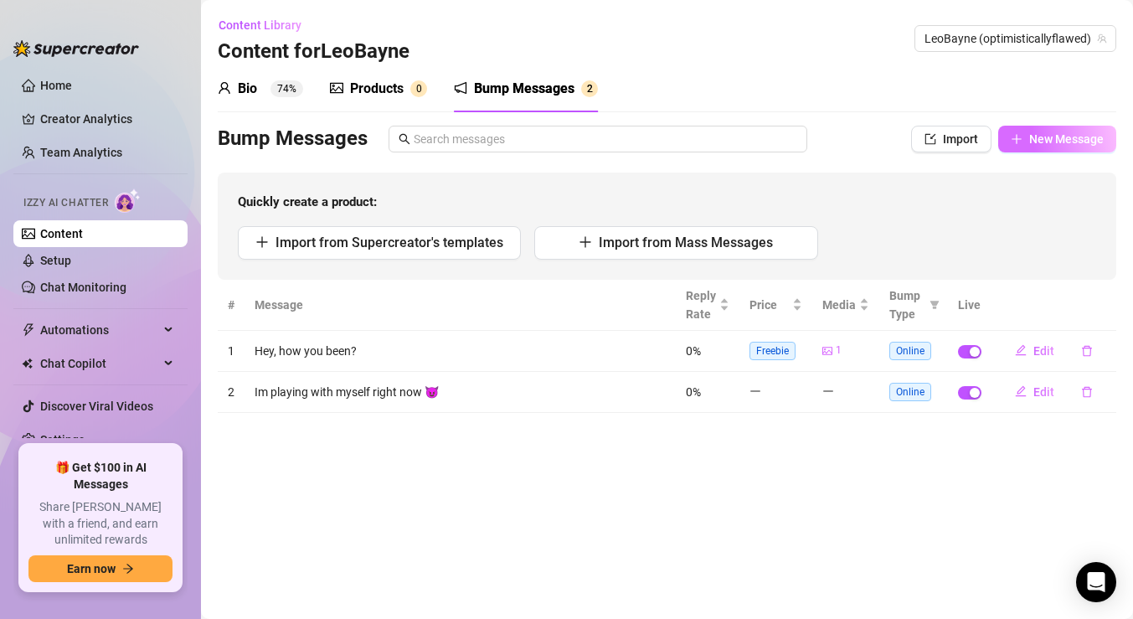
click at [1044, 141] on span "New Message" at bounding box center [1066, 138] width 75 height 13
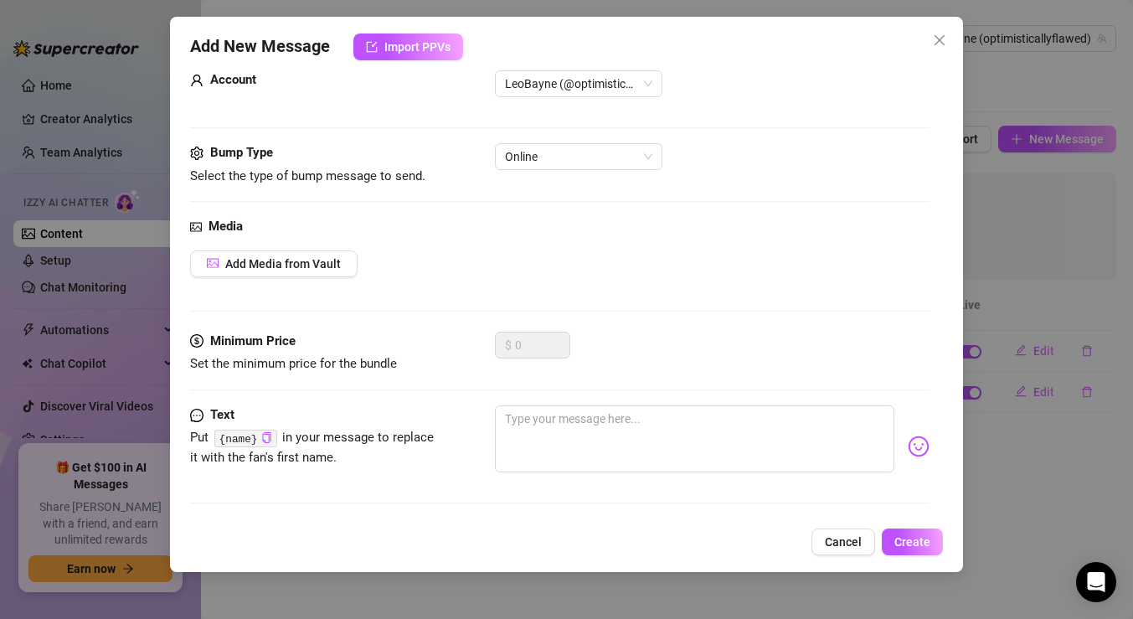
scroll to position [0, 0]
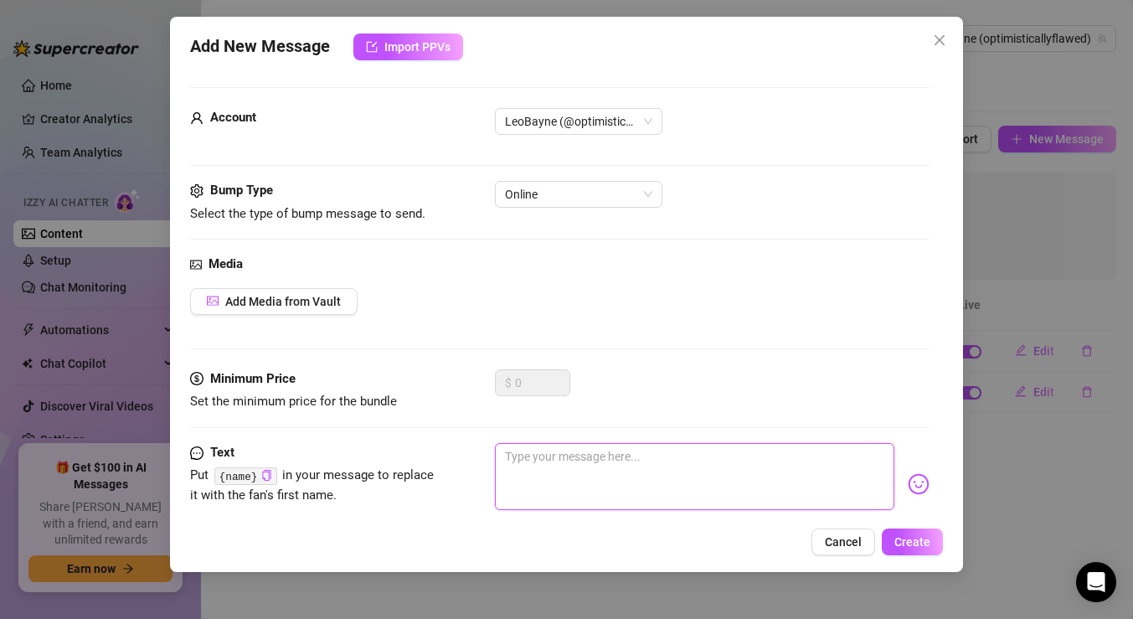
click at [595, 461] on textarea at bounding box center [694, 476] width 399 height 67
paste textarea "I’m bored… should I get into trouble and film something spicy for you?"
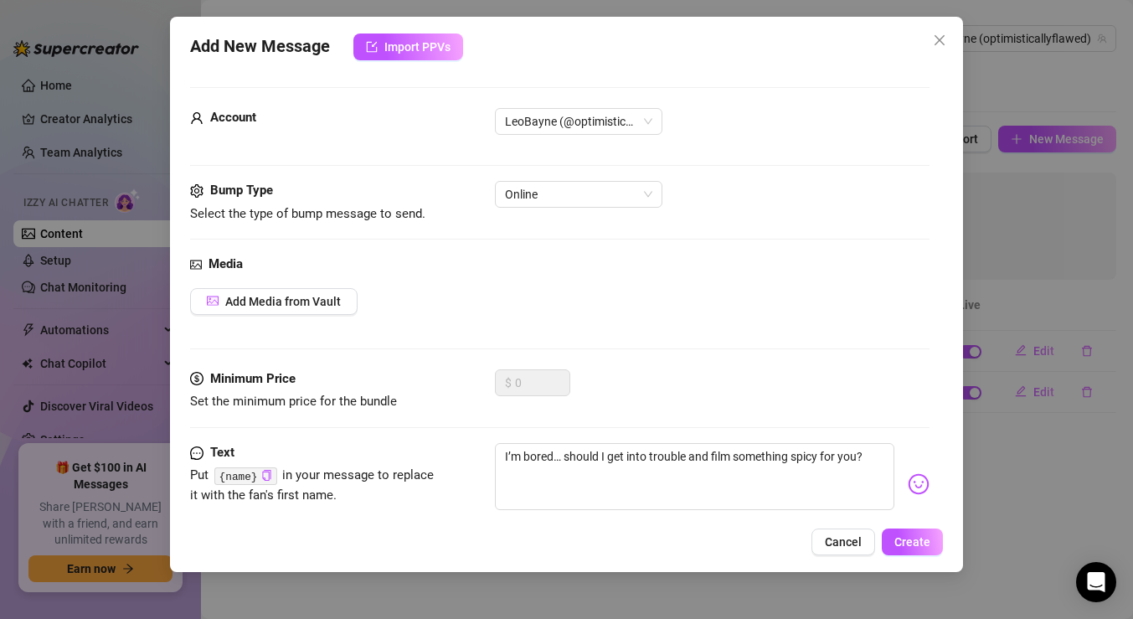
click at [915, 485] on img at bounding box center [919, 484] width 22 height 22
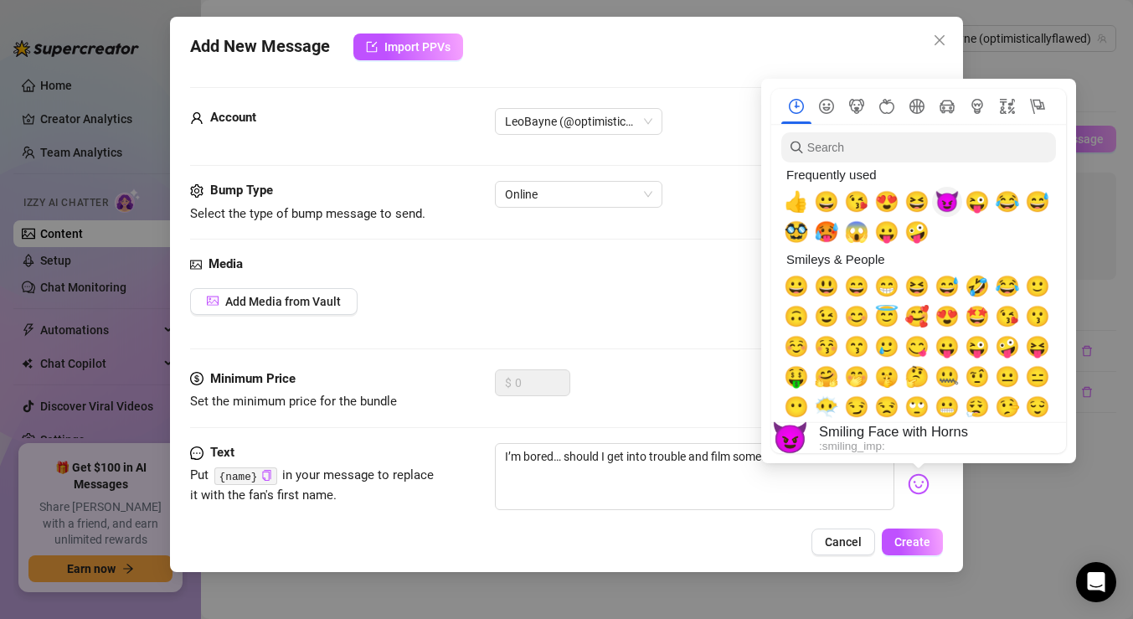
click at [950, 203] on span "😈" at bounding box center [946, 201] width 25 height 23
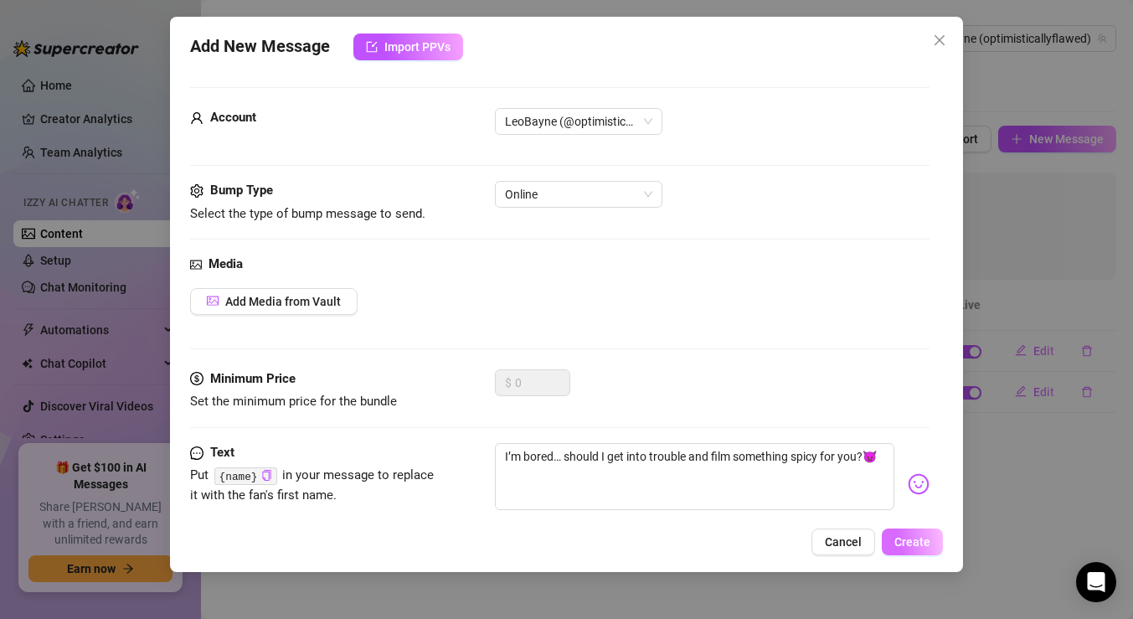
click at [925, 540] on span "Create" at bounding box center [912, 541] width 36 height 13
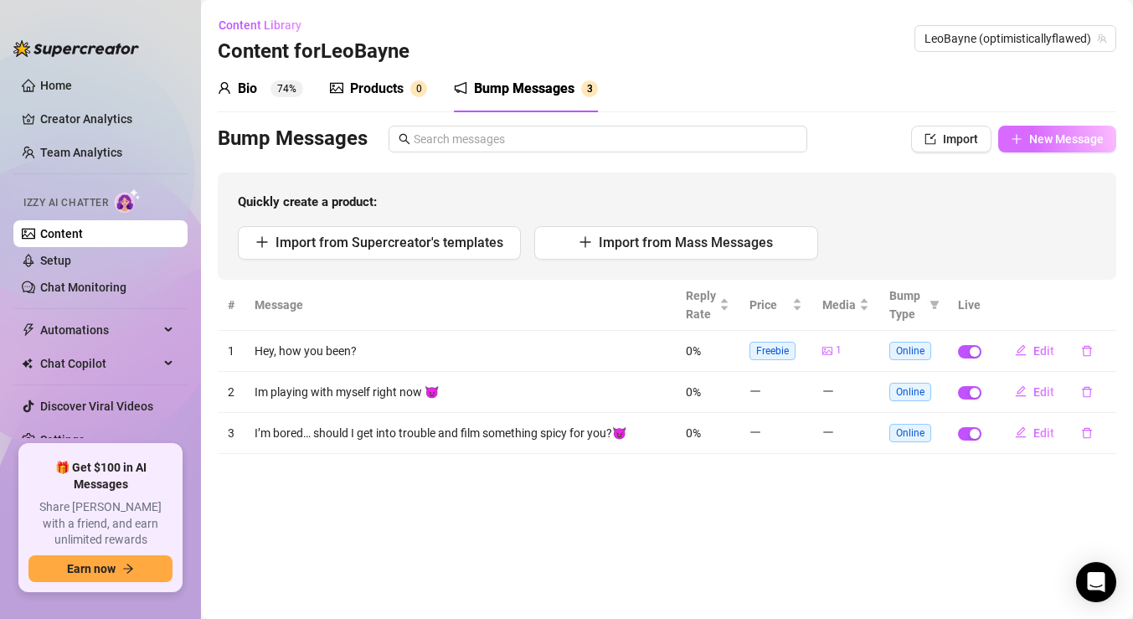
click at [1048, 135] on span "New Message" at bounding box center [1066, 138] width 75 height 13
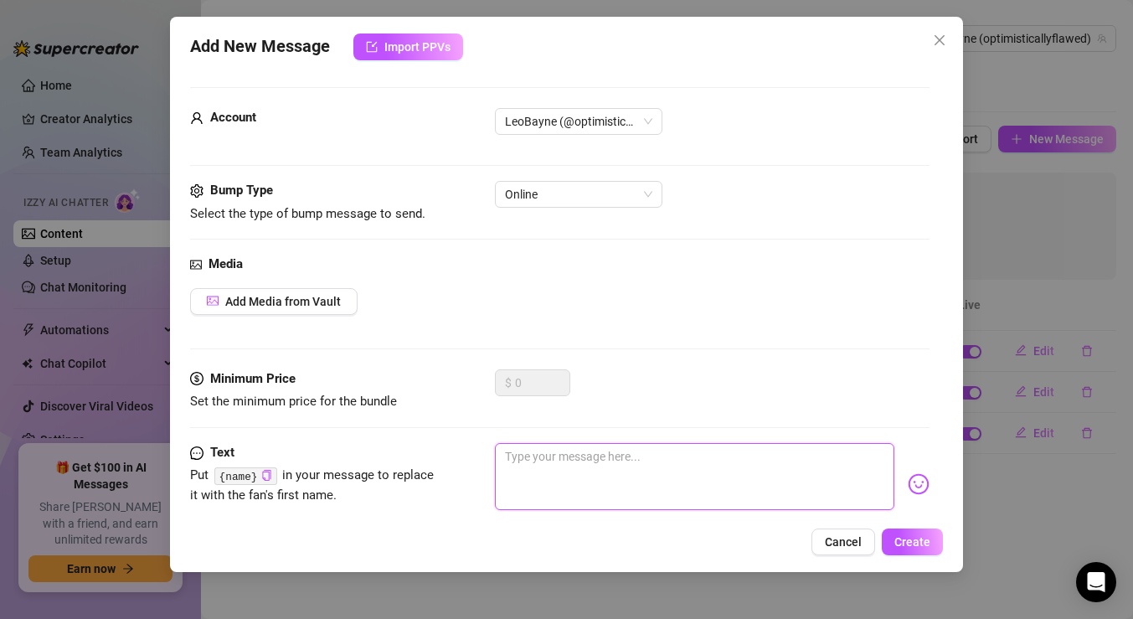
click at [671, 472] on textarea at bounding box center [694, 476] width 399 height 67
paste textarea "I can’t stop touching myself… want to see?"
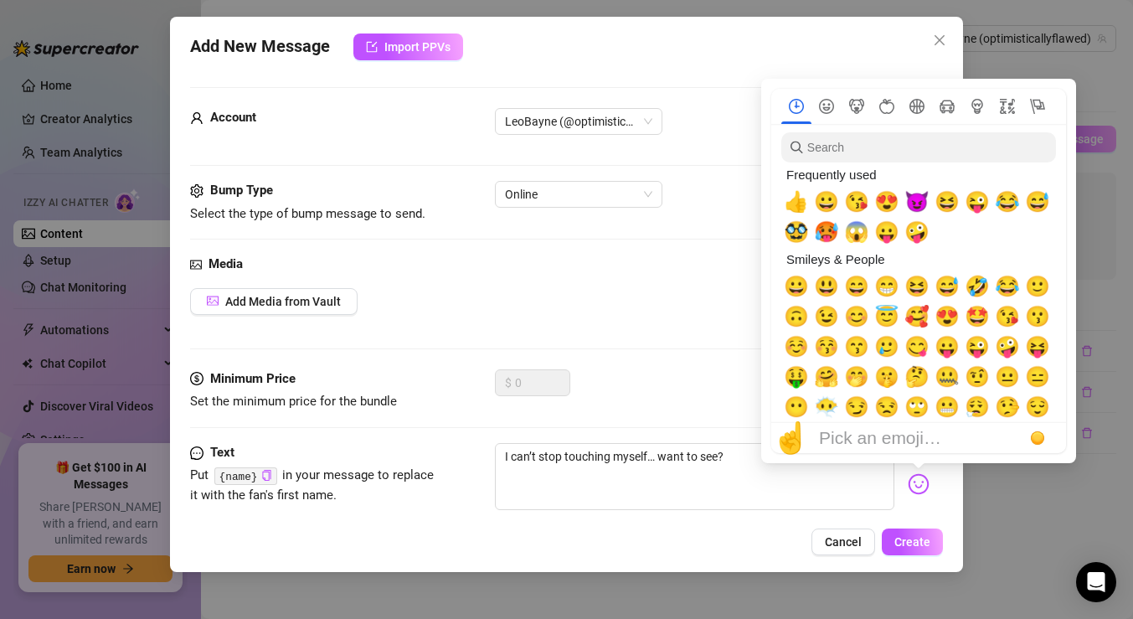
click at [915, 481] on img at bounding box center [919, 484] width 22 height 22
click at [826, 229] on span "🥵" at bounding box center [826, 231] width 25 height 23
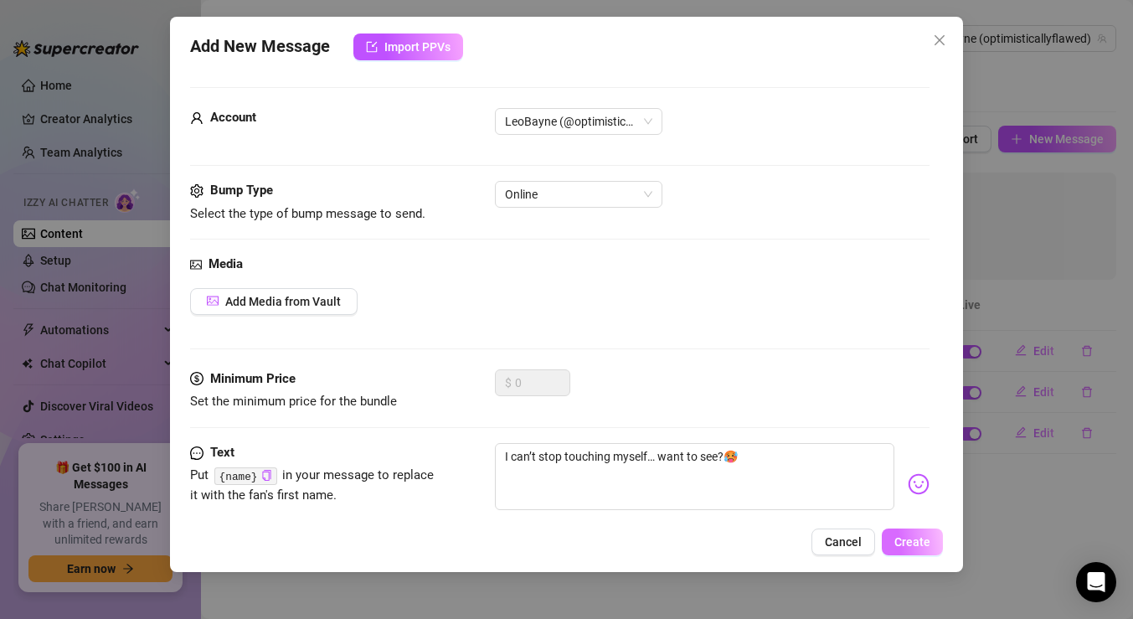
click at [921, 539] on span "Create" at bounding box center [912, 541] width 36 height 13
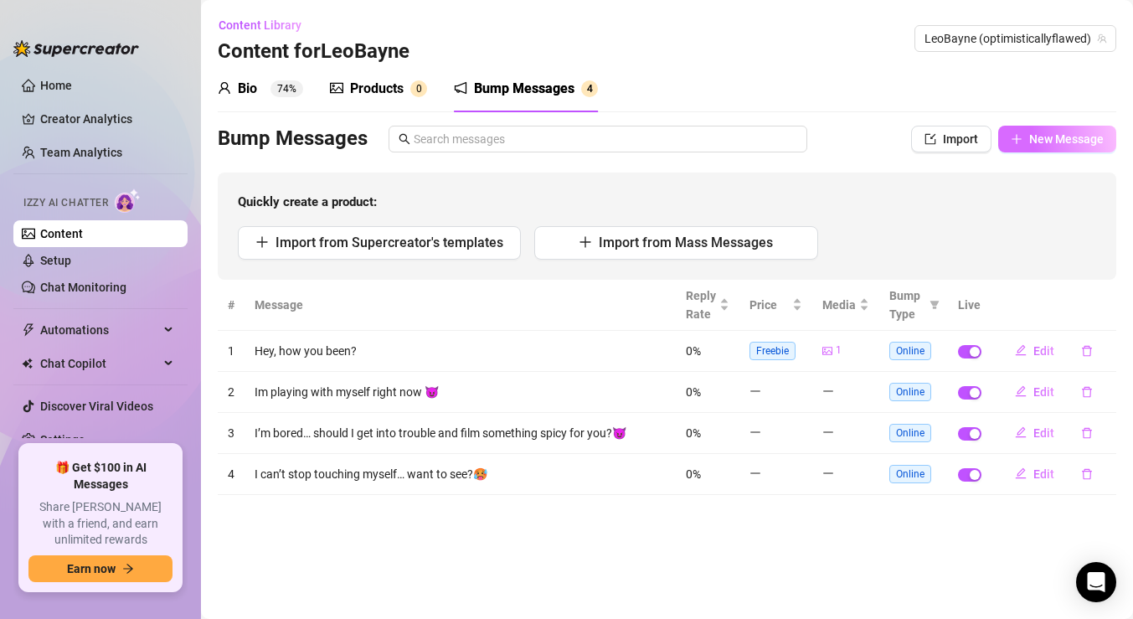
click at [1048, 138] on span "New Message" at bounding box center [1066, 138] width 75 height 13
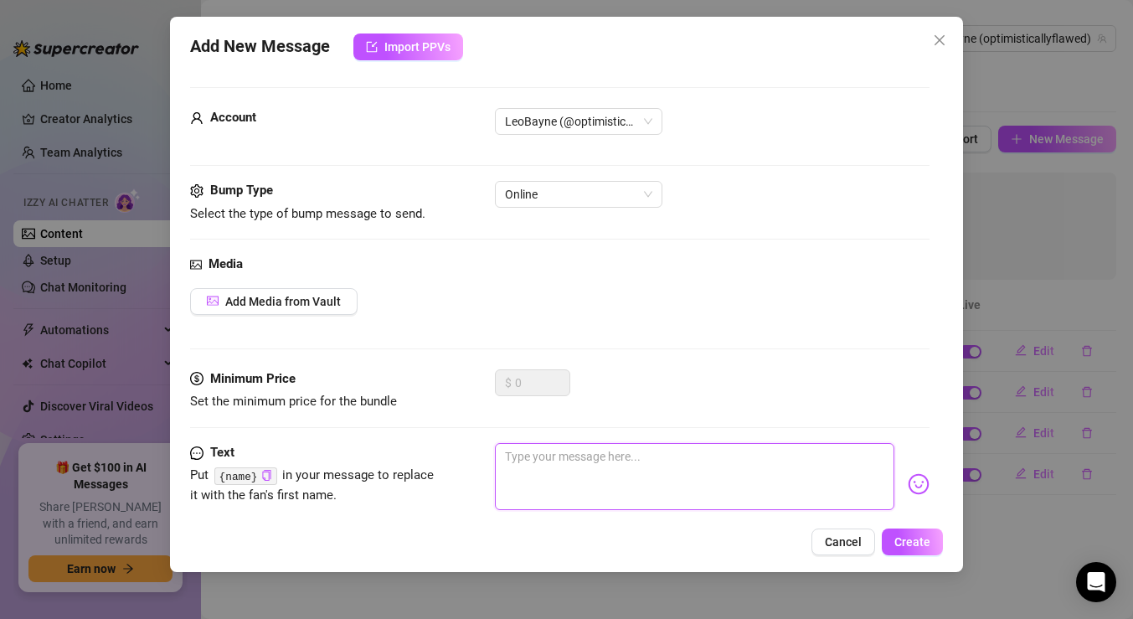
click at [639, 475] on textarea at bounding box center [694, 476] width 399 height 67
paste textarea "Thinking about sending a close-up right now… should I?"
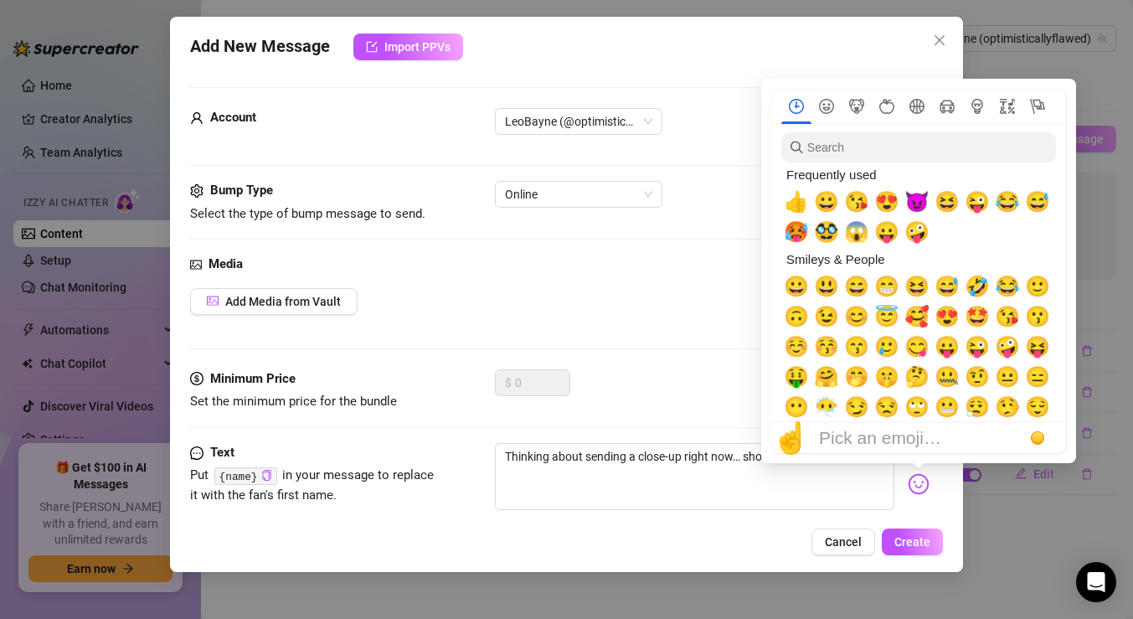
click at [918, 483] on img at bounding box center [919, 484] width 22 height 22
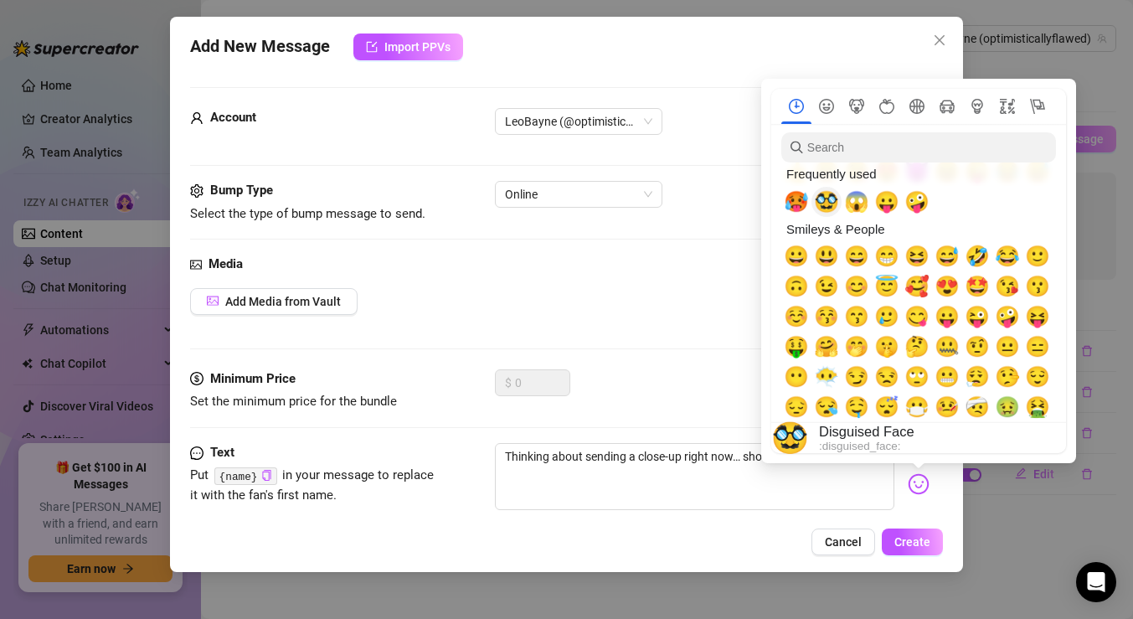
click at [824, 203] on span "🥸" at bounding box center [826, 201] width 25 height 23
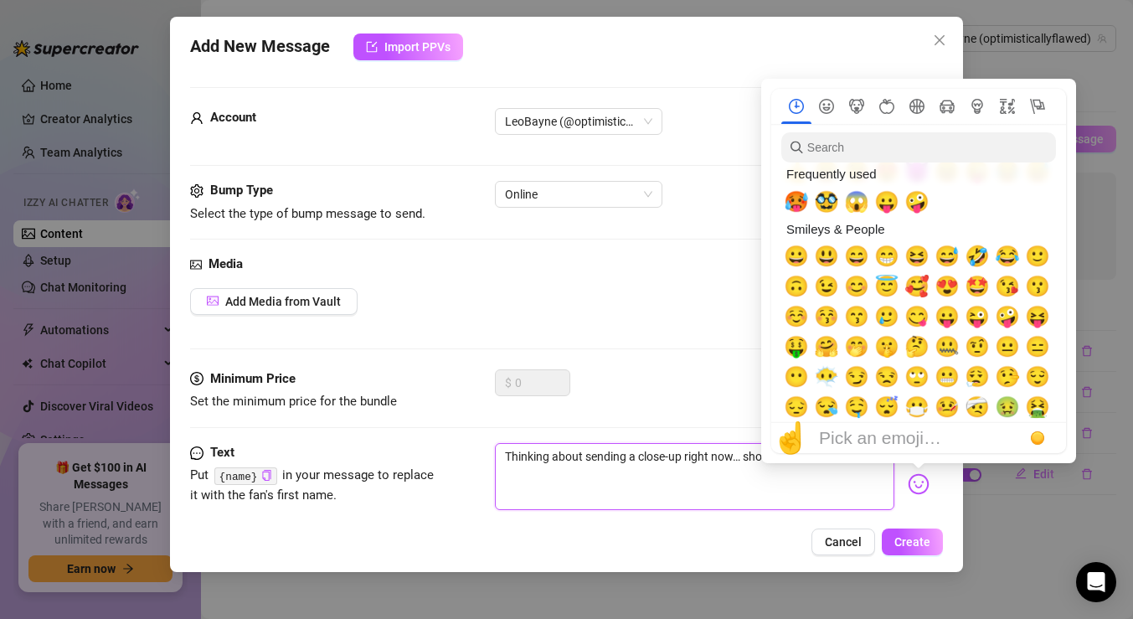
click at [829, 489] on textarea "Thinking about sending a close-up right now… should I?🥸" at bounding box center [694, 476] width 399 height 67
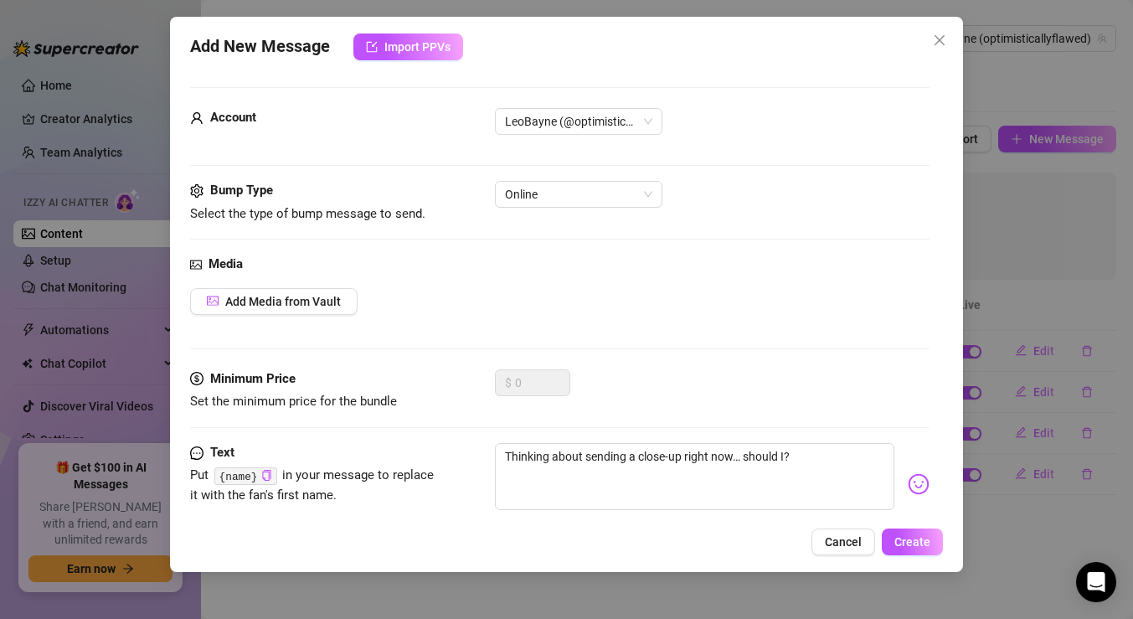
click at [914, 496] on div "Thinking about sending a close-up right now… should I?" at bounding box center [712, 484] width 435 height 82
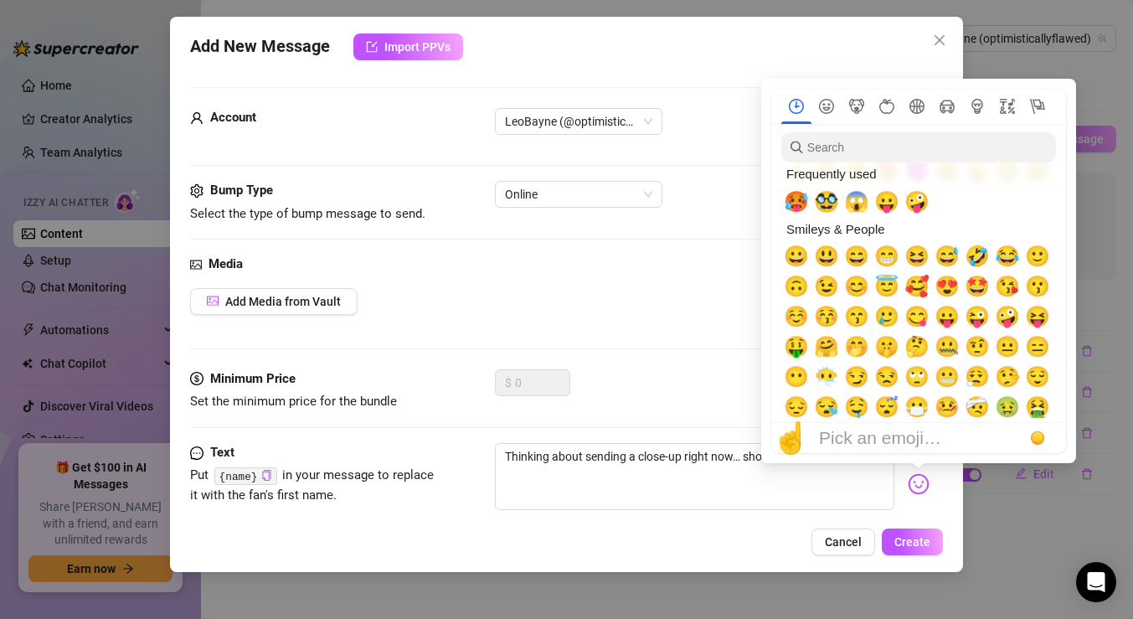
click at [914, 494] on img at bounding box center [919, 484] width 22 height 22
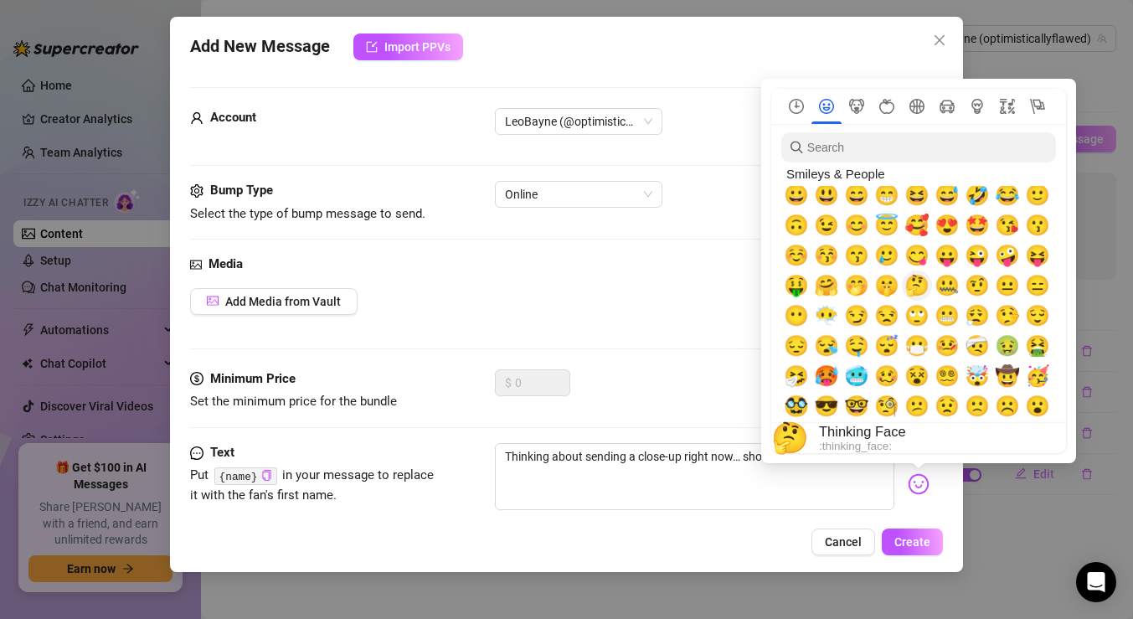
scroll to position [64, 0]
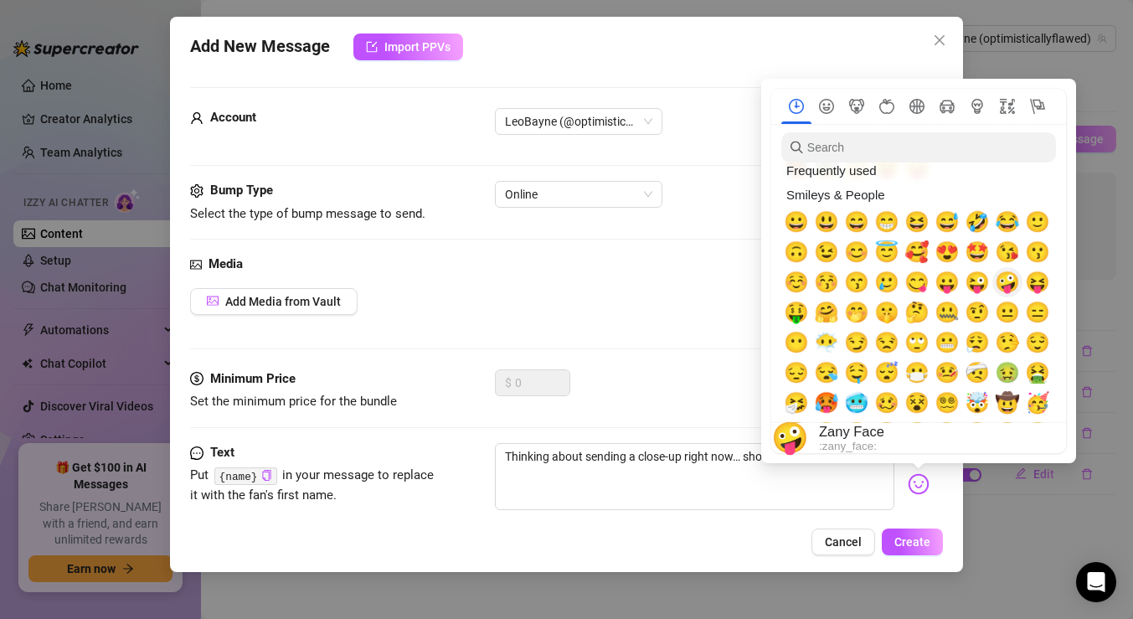
click at [1007, 285] on span "🤪" at bounding box center [1007, 281] width 25 height 23
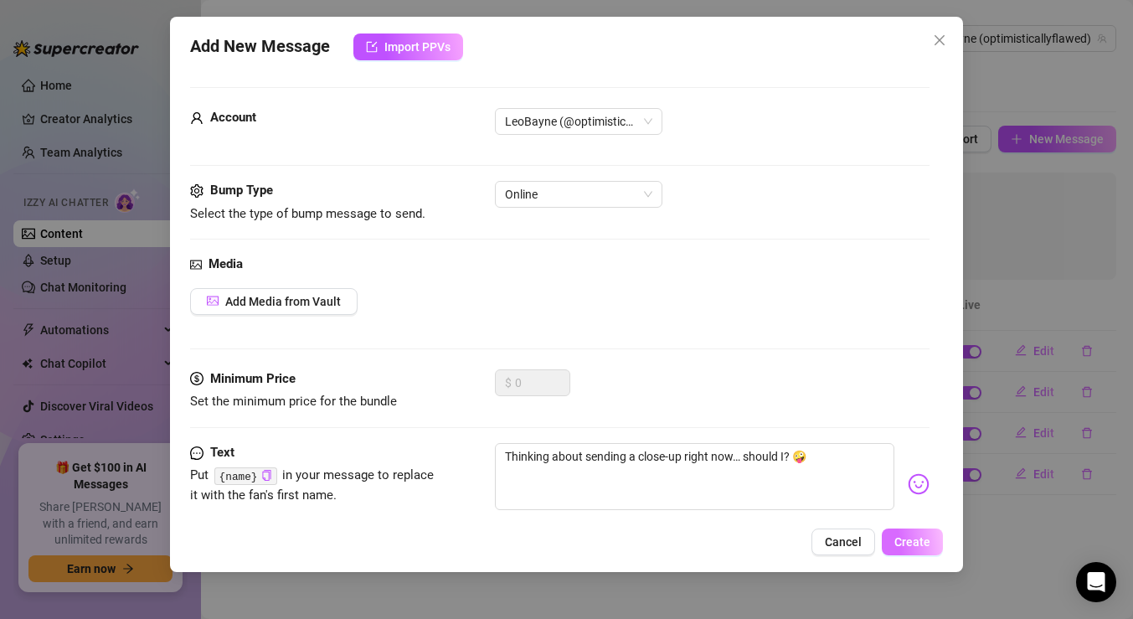
click at [919, 535] on span "Create" at bounding box center [912, 541] width 36 height 13
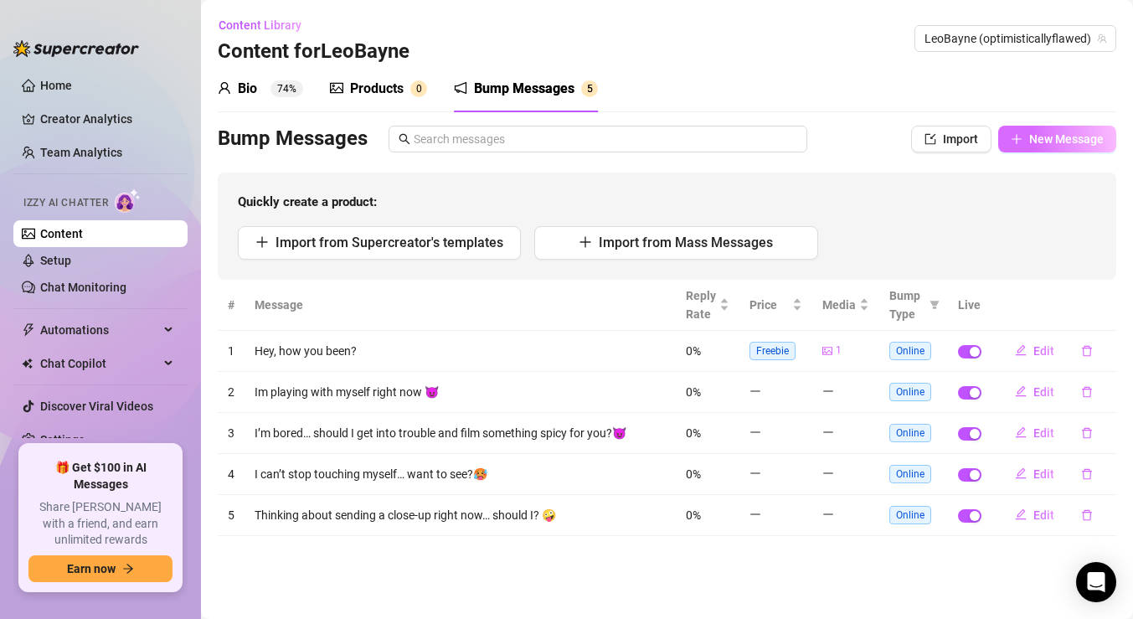
click at [1030, 137] on span "New Message" at bounding box center [1066, 138] width 75 height 13
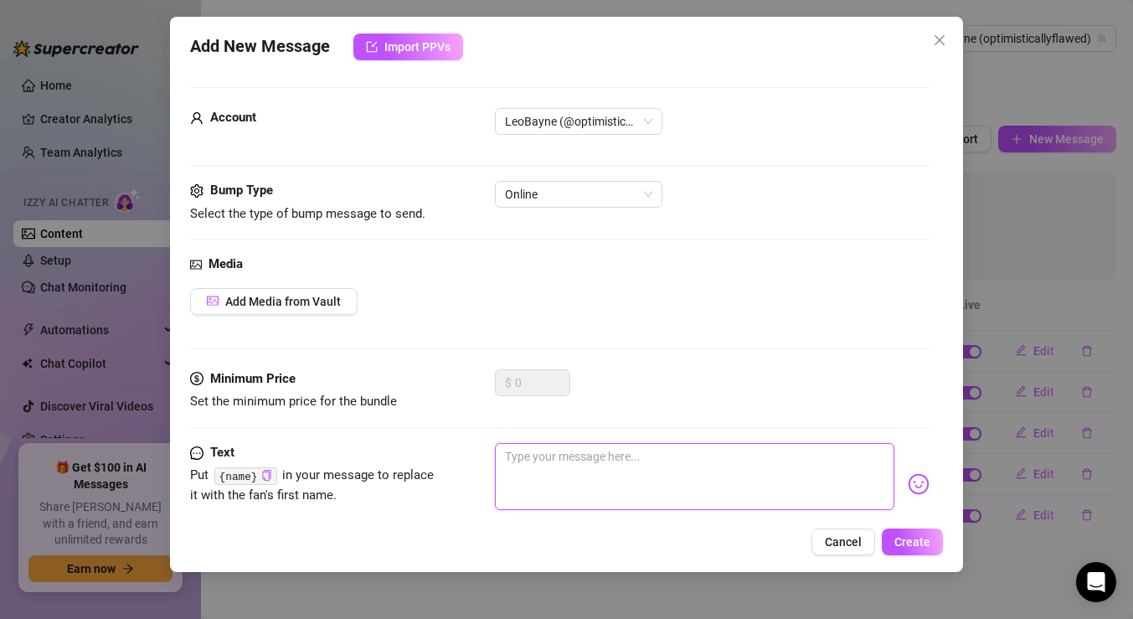
click at [574, 474] on textarea at bounding box center [694, 476] width 399 height 67
paste textarea "Let’s make this fun — truth or dare?"
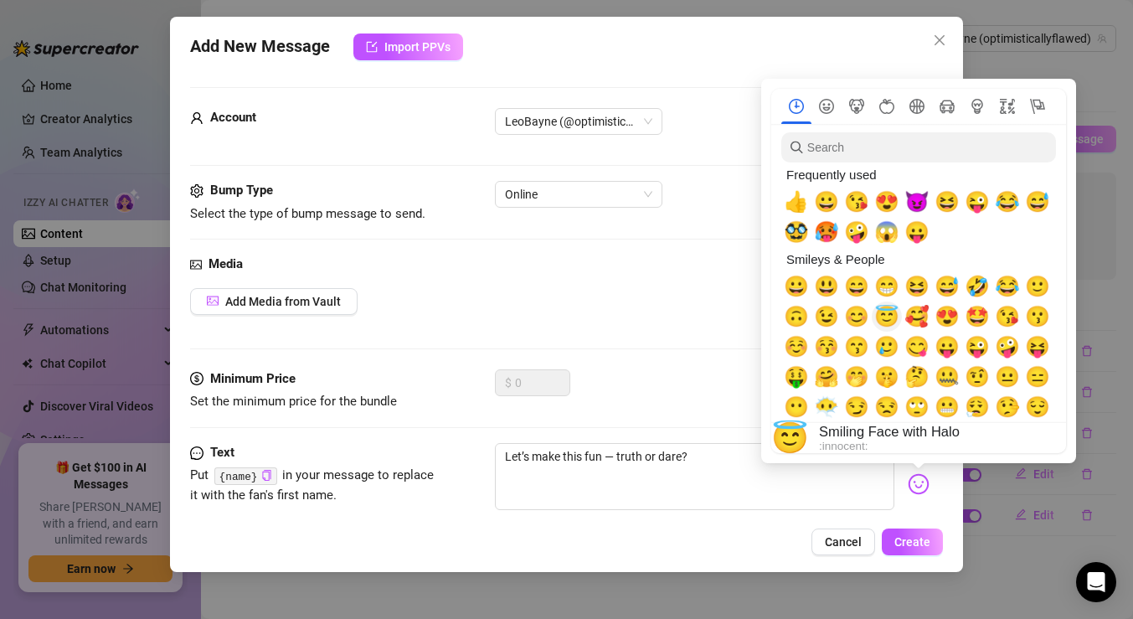
click at [888, 320] on span "😇" at bounding box center [886, 316] width 25 height 23
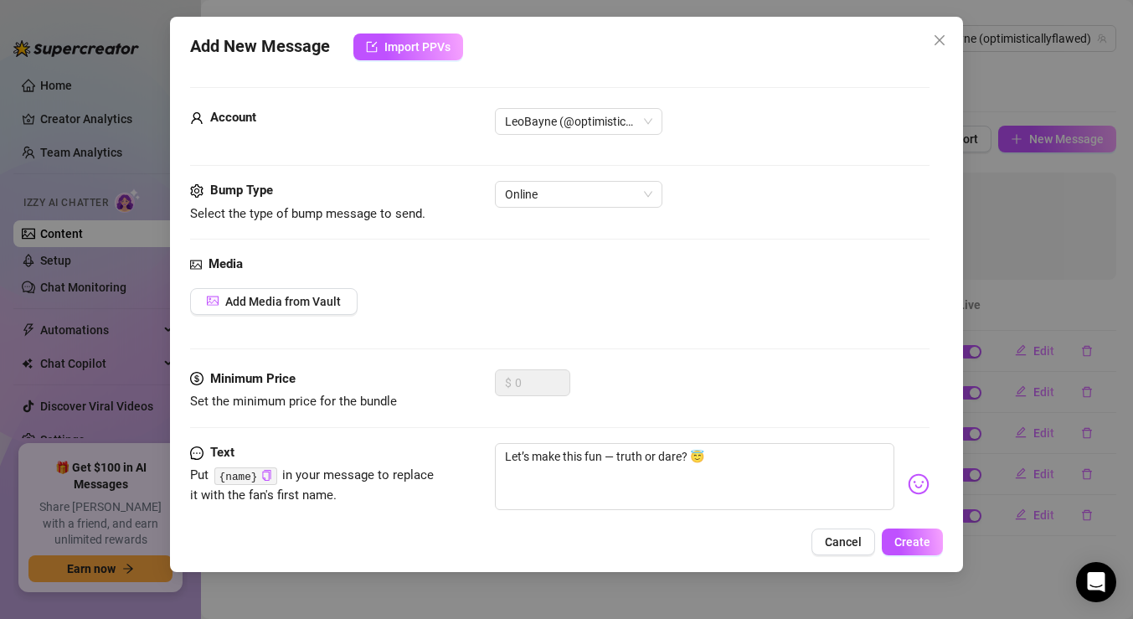
click at [919, 472] on div "Let’s make this fun — truth or dare? 😇" at bounding box center [712, 484] width 435 height 82
click at [918, 481] on img at bounding box center [919, 484] width 22 height 22
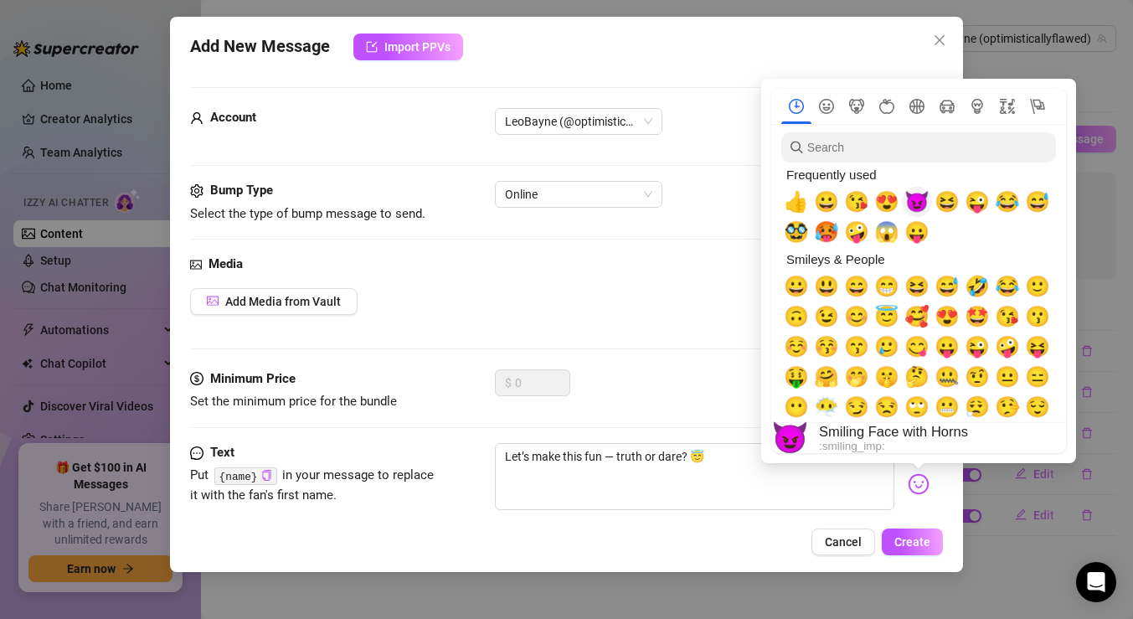
click at [912, 202] on span "😈" at bounding box center [916, 201] width 25 height 23
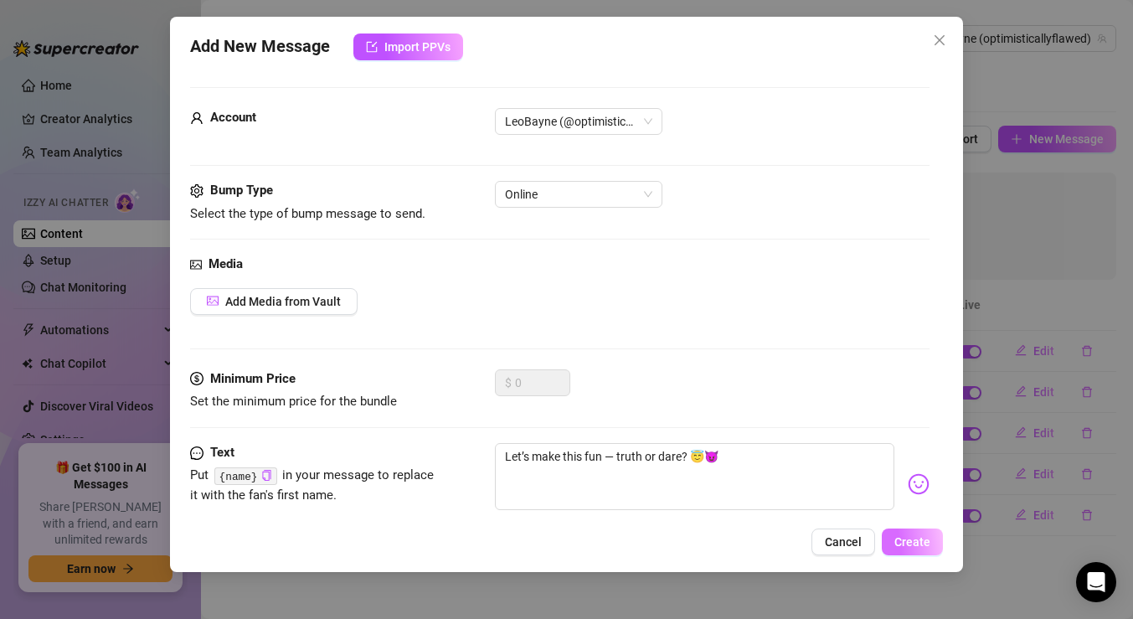
click at [909, 530] on button "Create" at bounding box center [912, 541] width 61 height 27
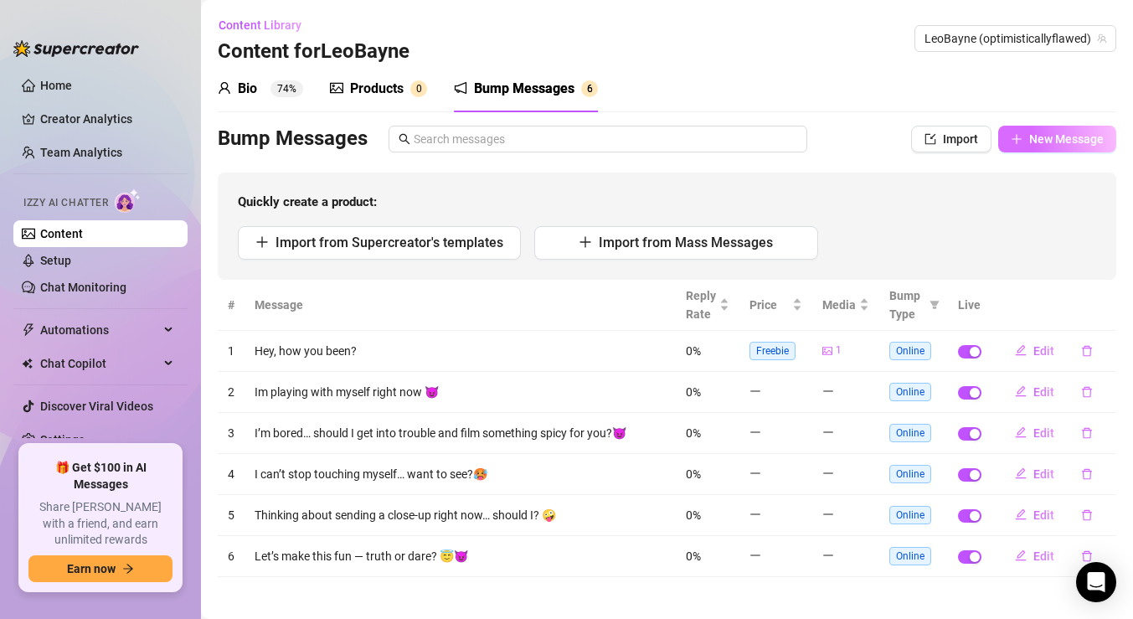
click at [1040, 136] on span "New Message" at bounding box center [1066, 138] width 75 height 13
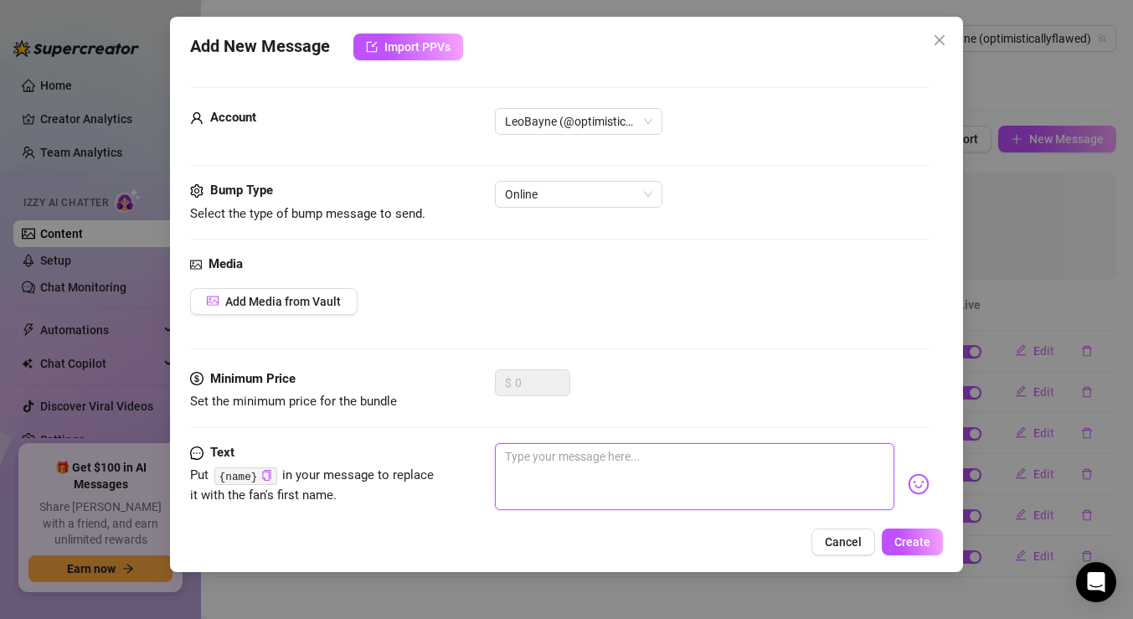
click at [552, 506] on textarea at bounding box center [694, 476] width 399 height 67
click at [585, 450] on textarea at bounding box center [694, 476] width 399 height 67
paste textarea "I’m dripping and waiting… you in?"
click at [924, 487] on img at bounding box center [919, 484] width 22 height 22
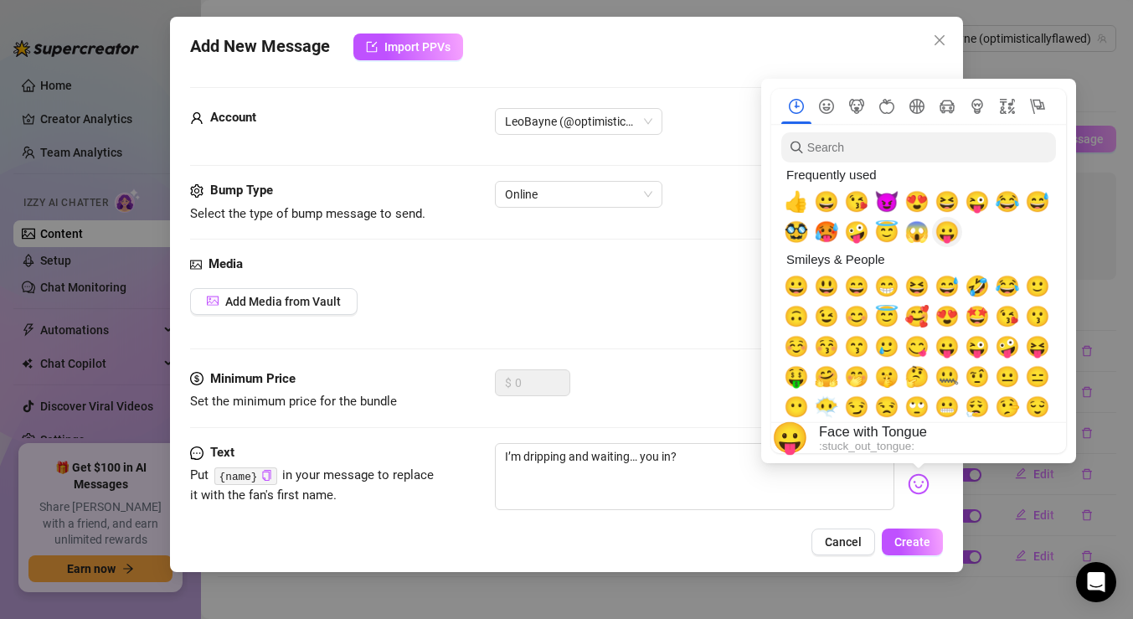
click at [945, 232] on span "😛" at bounding box center [946, 231] width 25 height 23
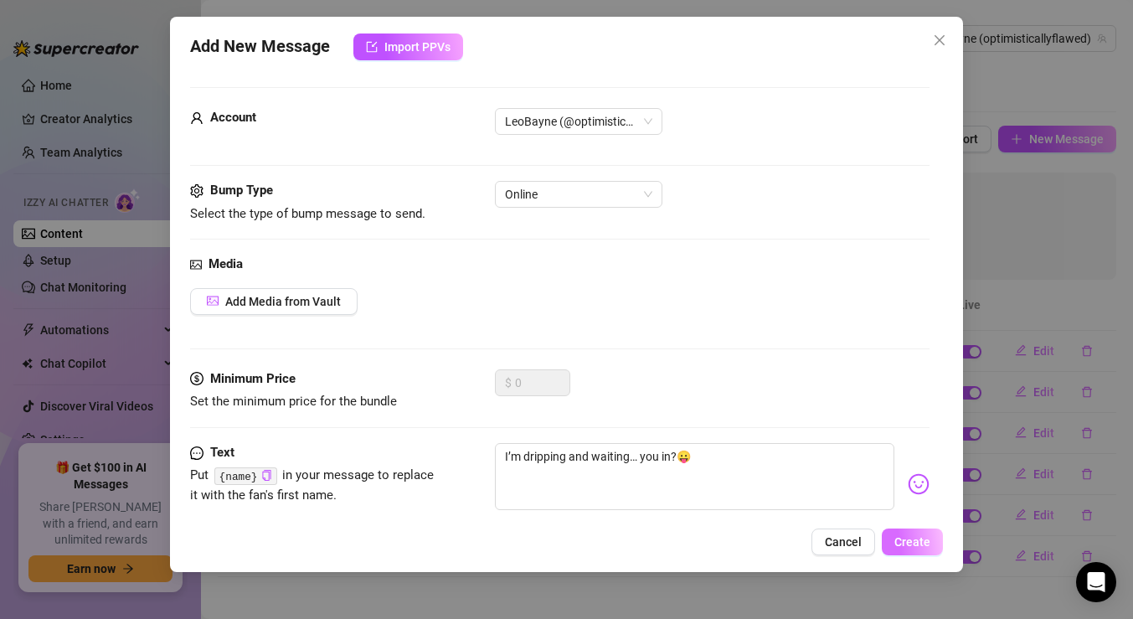
click at [909, 535] on span "Create" at bounding box center [912, 541] width 36 height 13
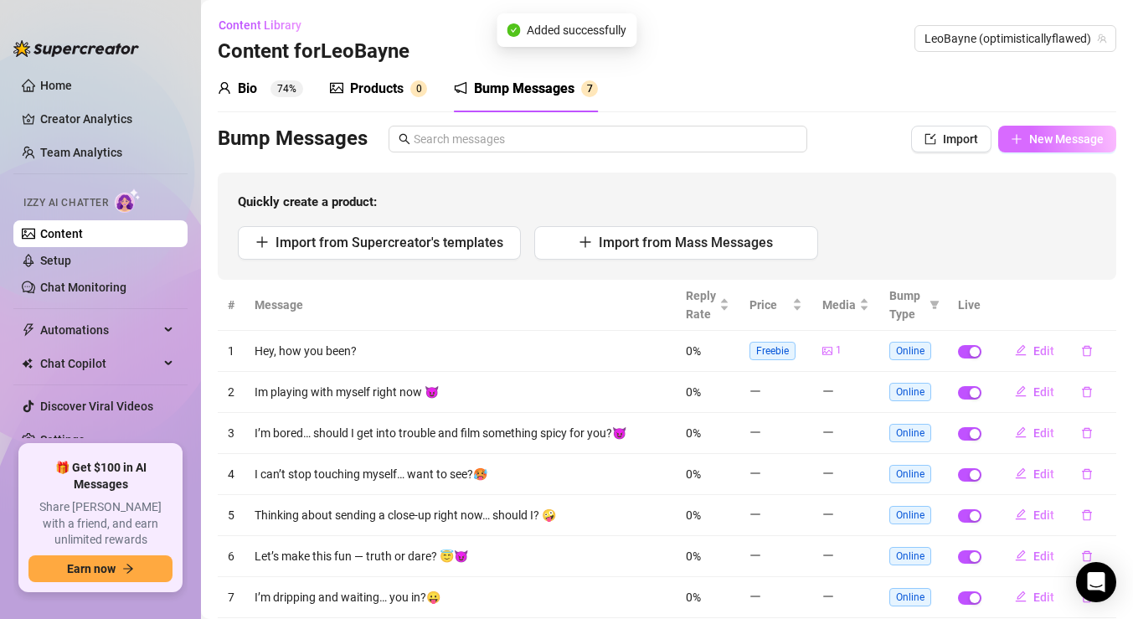
click at [1061, 138] on span "New Message" at bounding box center [1066, 138] width 75 height 13
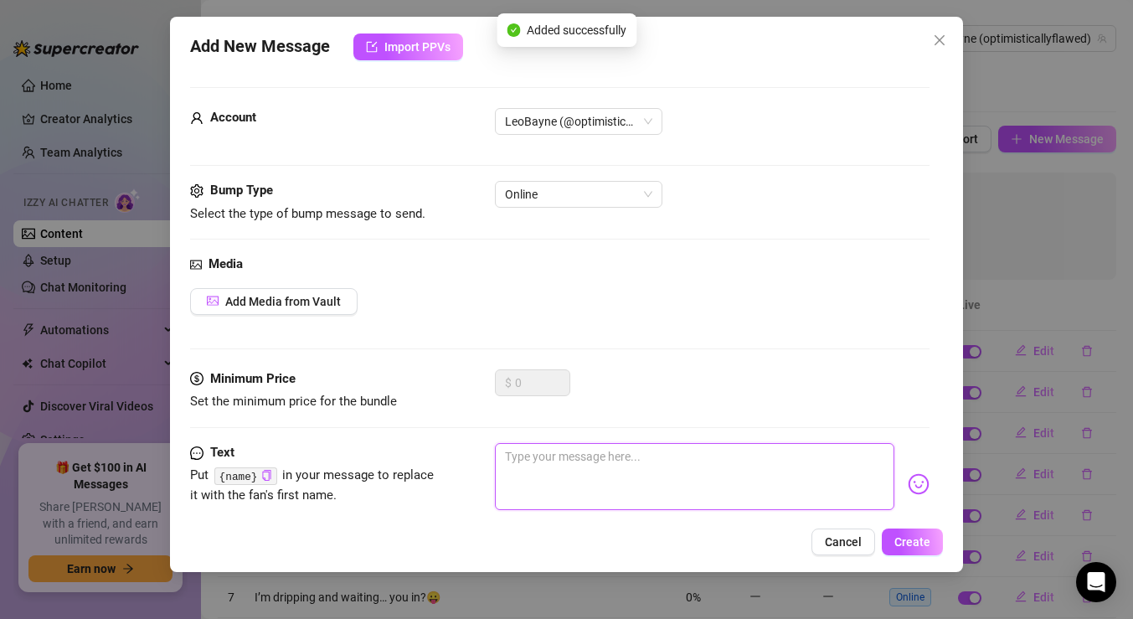
click at [583, 455] on textarea at bounding box center [694, 476] width 399 height 67
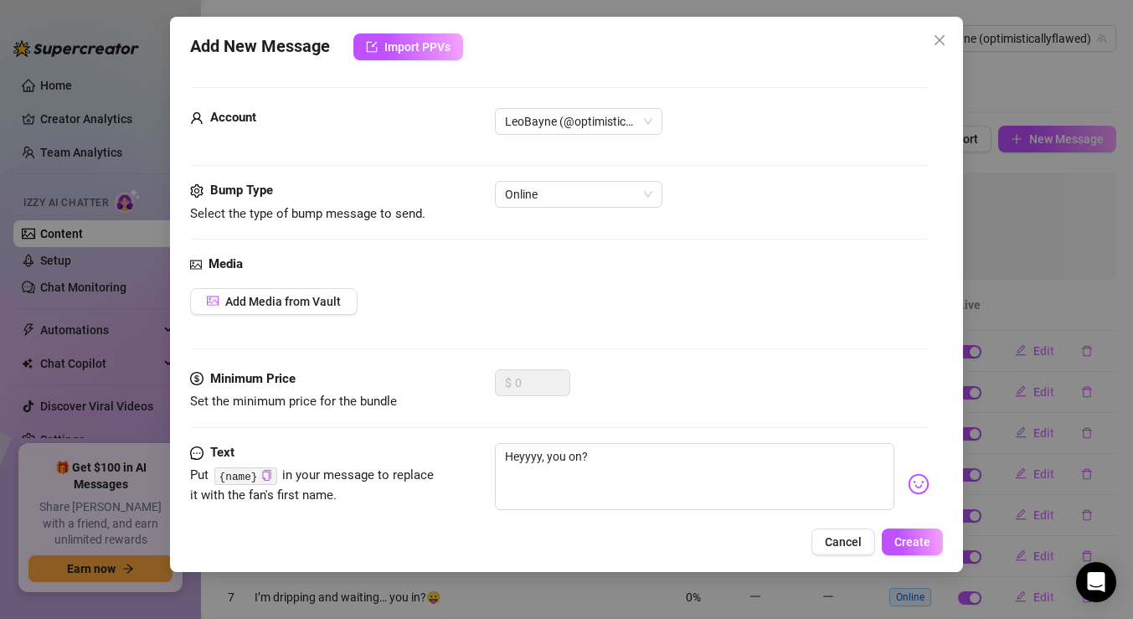
click at [909, 481] on img at bounding box center [919, 484] width 22 height 22
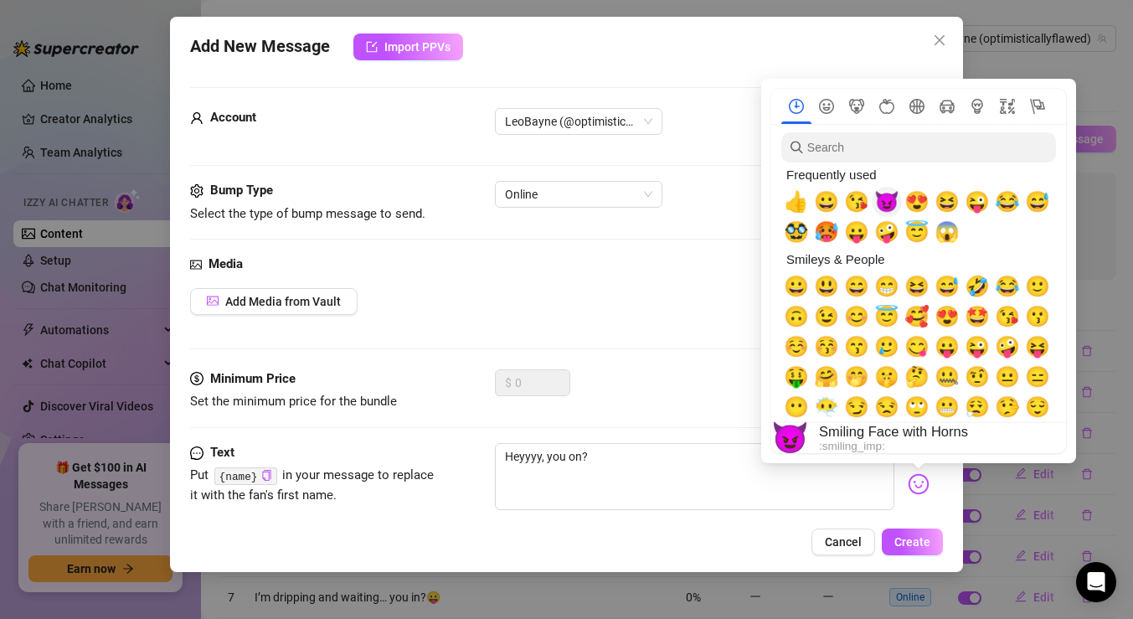
click at [887, 203] on span "😈" at bounding box center [886, 201] width 25 height 23
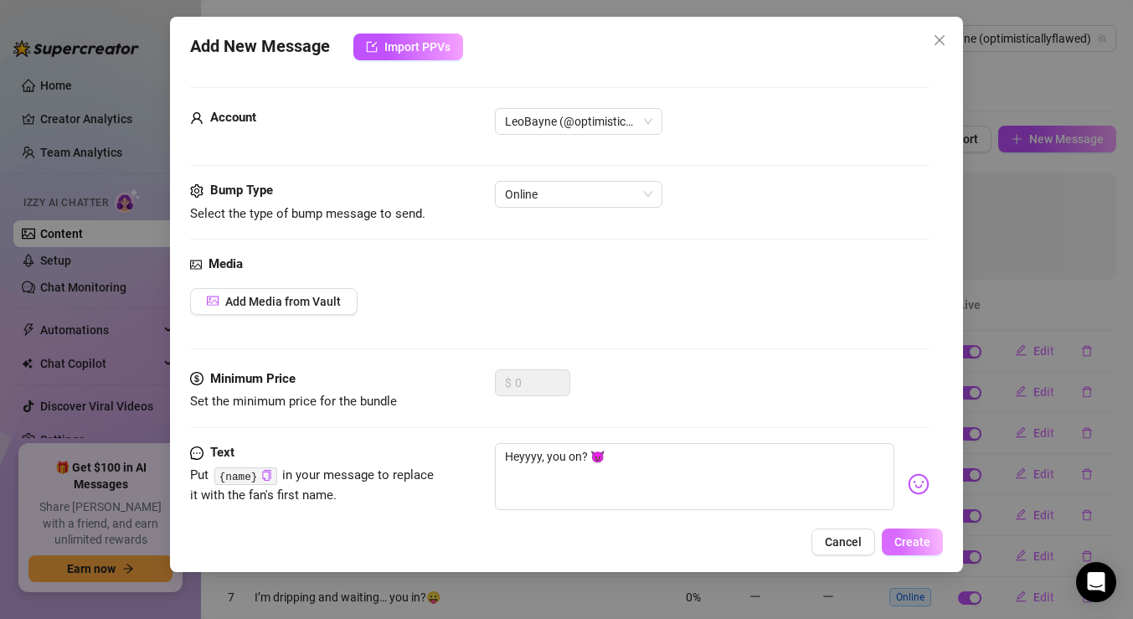
click at [913, 535] on span "Create" at bounding box center [912, 541] width 36 height 13
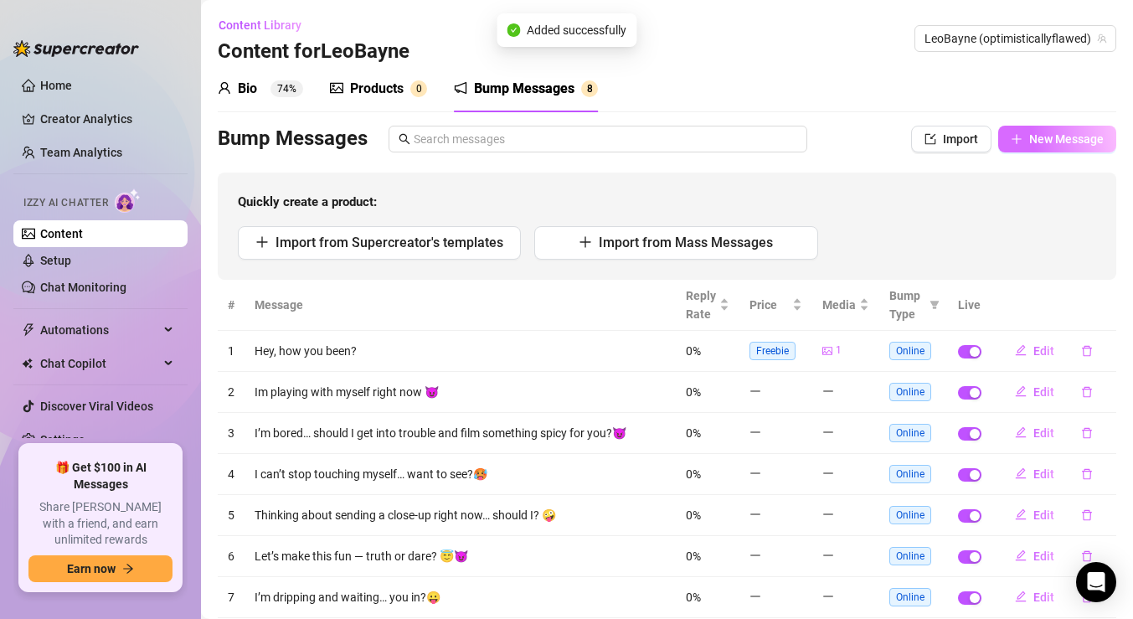
click at [1028, 147] on button "New Message" at bounding box center [1057, 139] width 118 height 27
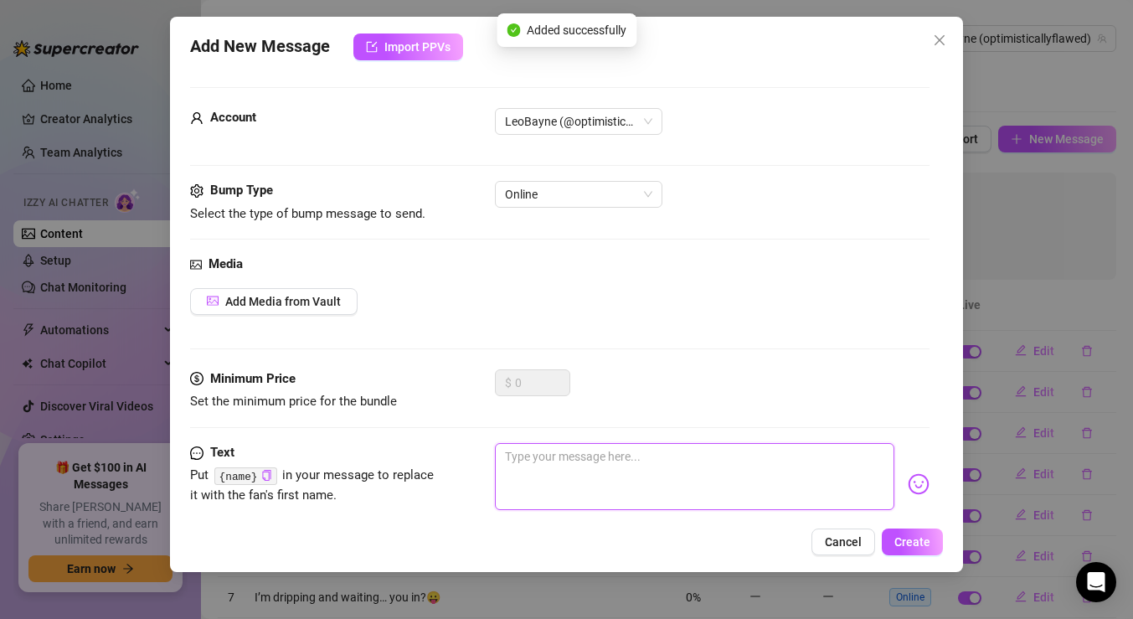
click at [635, 477] on textarea at bounding box center [694, 476] width 399 height 67
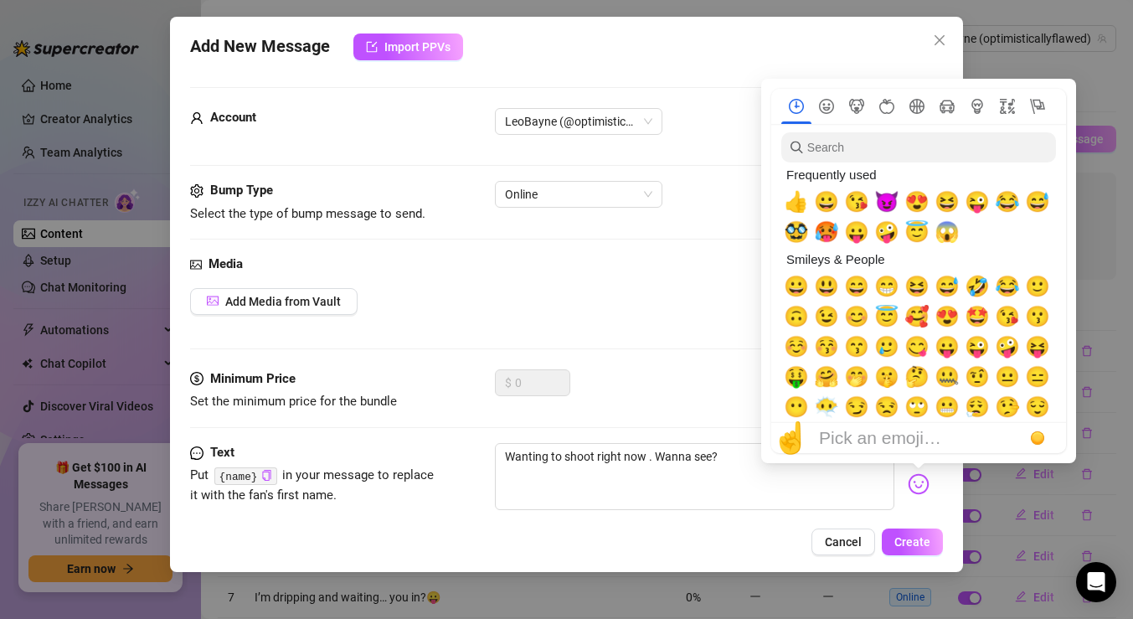
click at [914, 490] on img at bounding box center [919, 484] width 22 height 22
click at [865, 147] on input "search" at bounding box center [918, 147] width 275 height 30
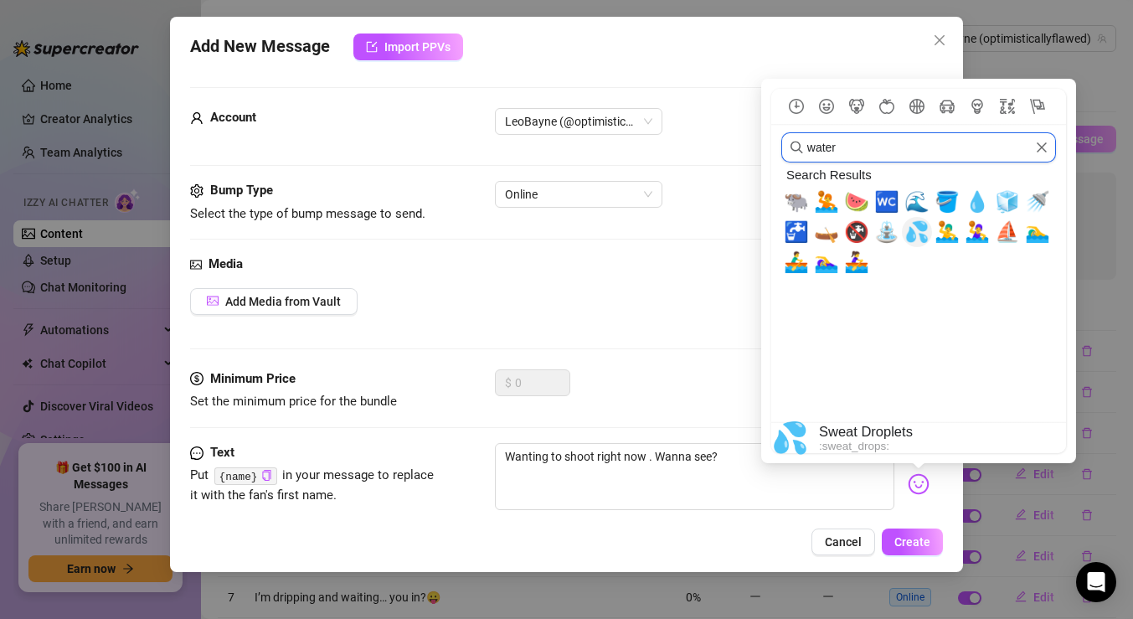
click at [911, 224] on span "💦" at bounding box center [916, 231] width 25 height 23
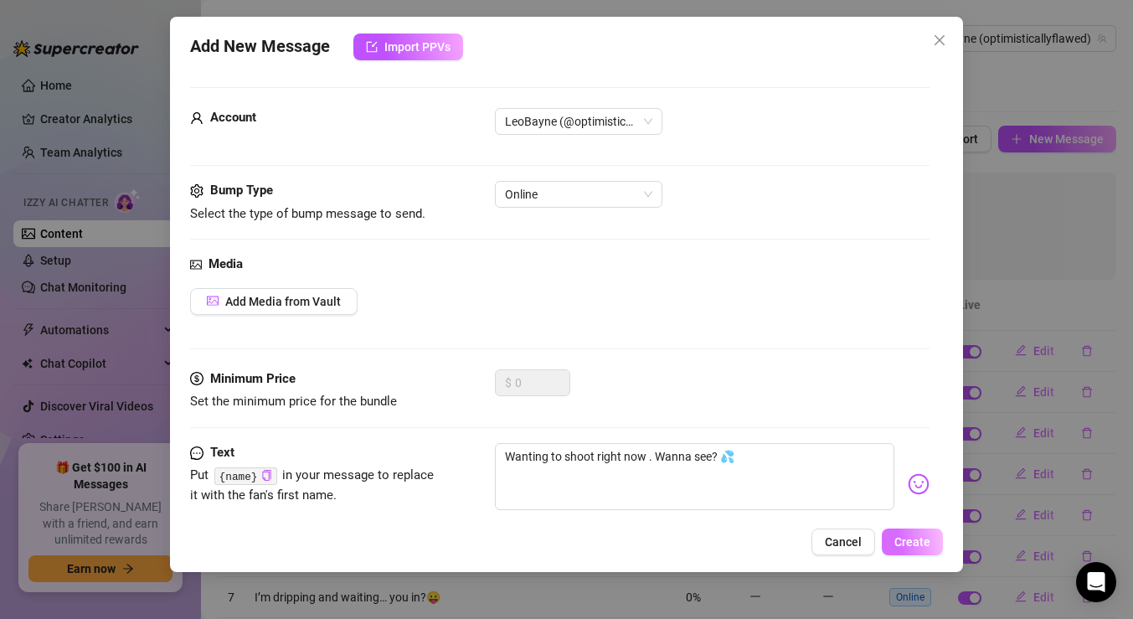
click at [914, 546] on span "Create" at bounding box center [912, 541] width 36 height 13
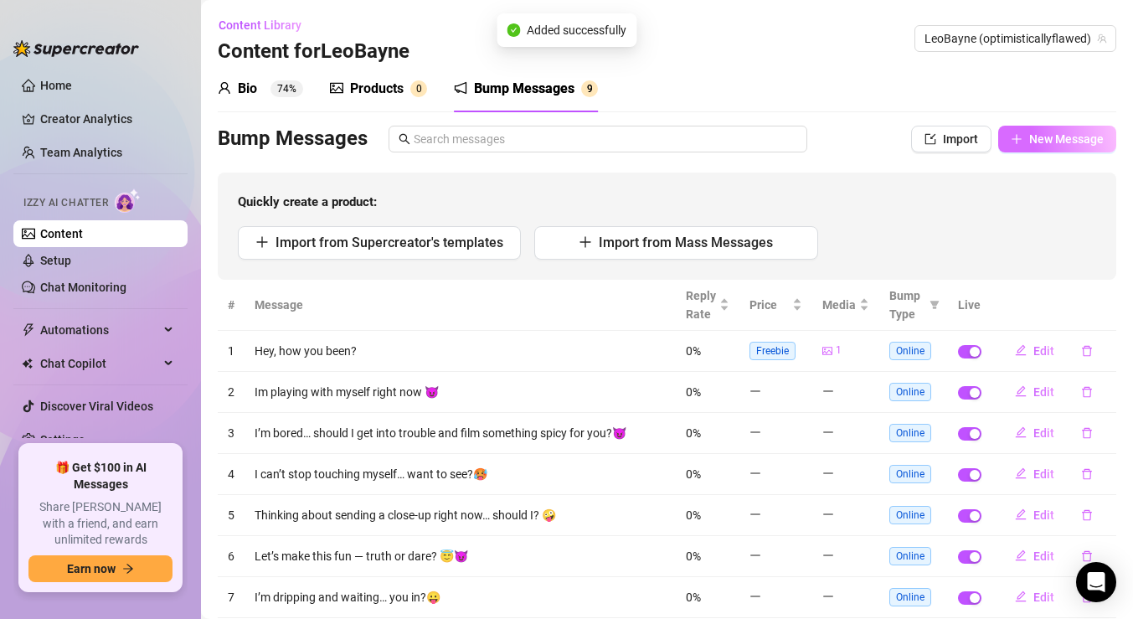
click at [1040, 141] on span "New Message" at bounding box center [1066, 138] width 75 height 13
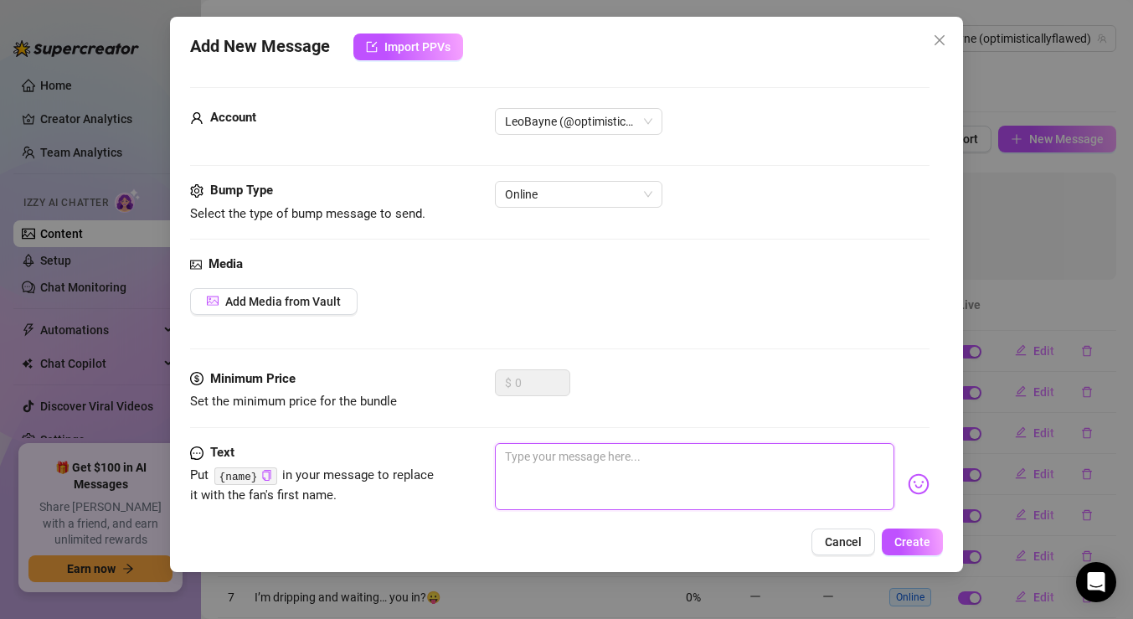
click at [564, 470] on textarea at bounding box center [694, 476] width 399 height 67
click at [602, 456] on textarea "Touching myself. needing help though" at bounding box center [694, 476] width 399 height 67
click at [800, 465] on textarea "Touching myself. Needing help though" at bounding box center [694, 476] width 399 height 67
click at [917, 486] on img at bounding box center [919, 484] width 22 height 22
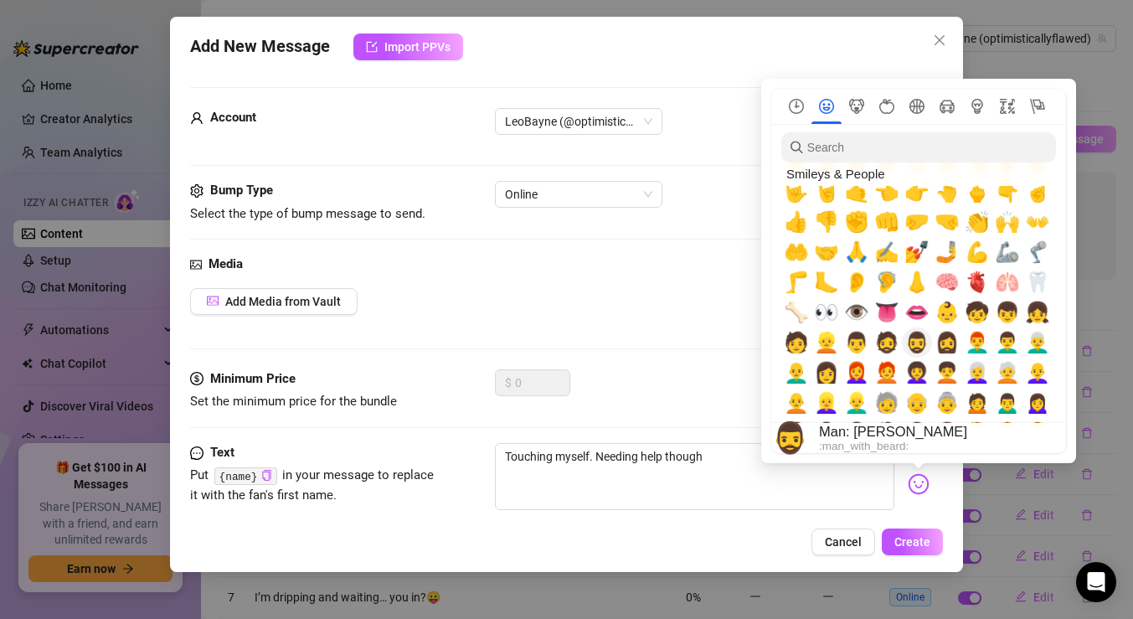
scroll to position [490, 0]
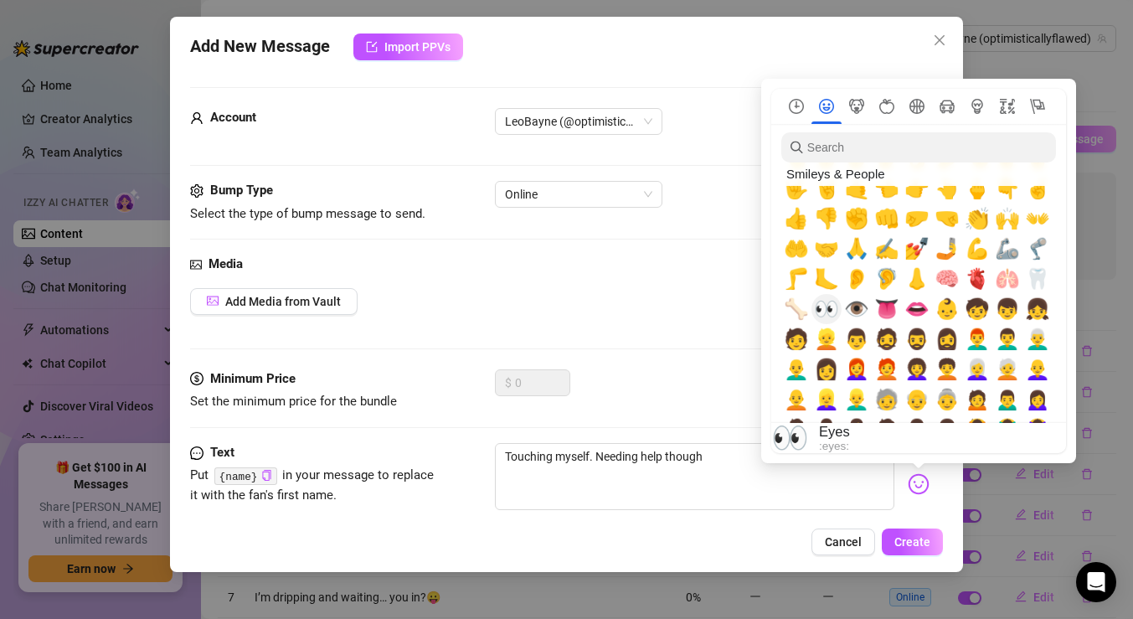
click at [831, 311] on span "👀" at bounding box center [826, 308] width 25 height 23
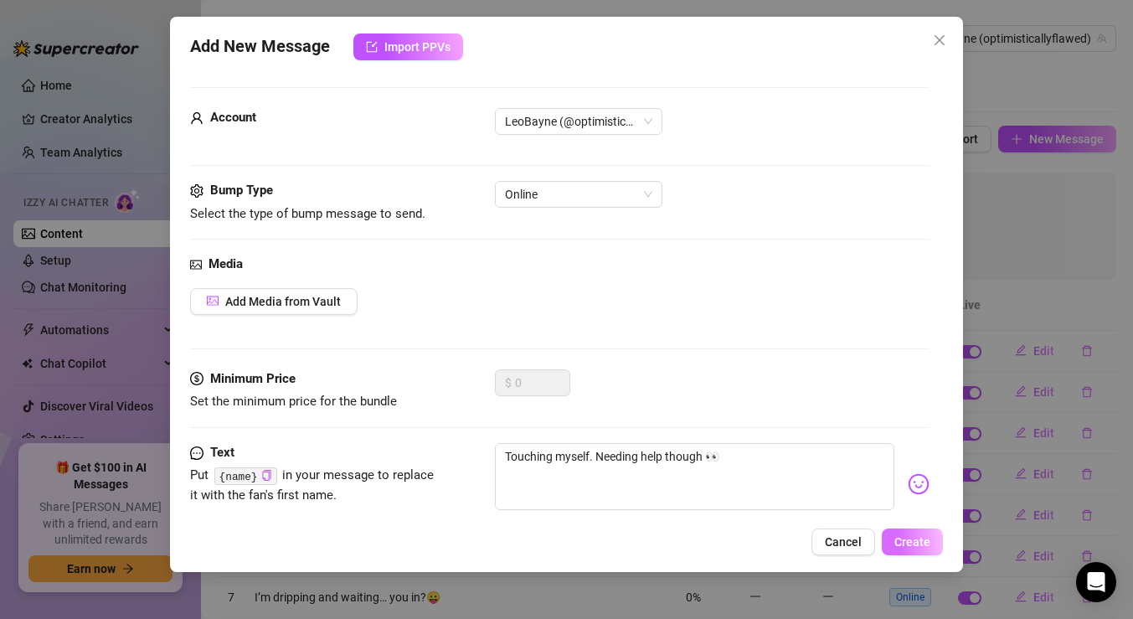
click at [911, 534] on button "Create" at bounding box center [912, 541] width 61 height 27
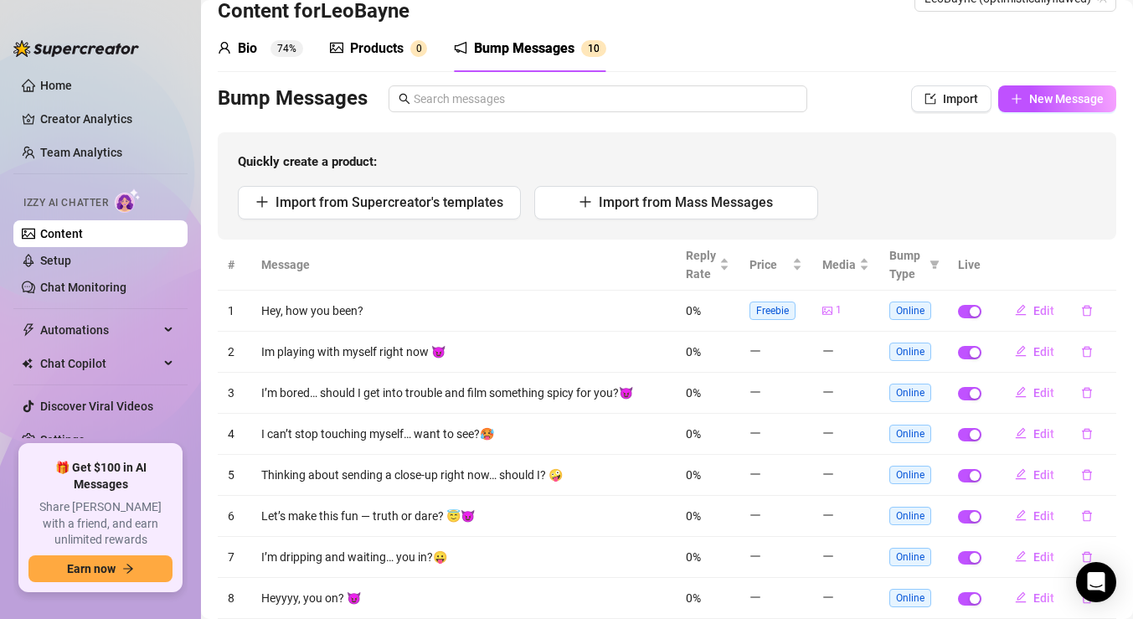
scroll to position [19, 0]
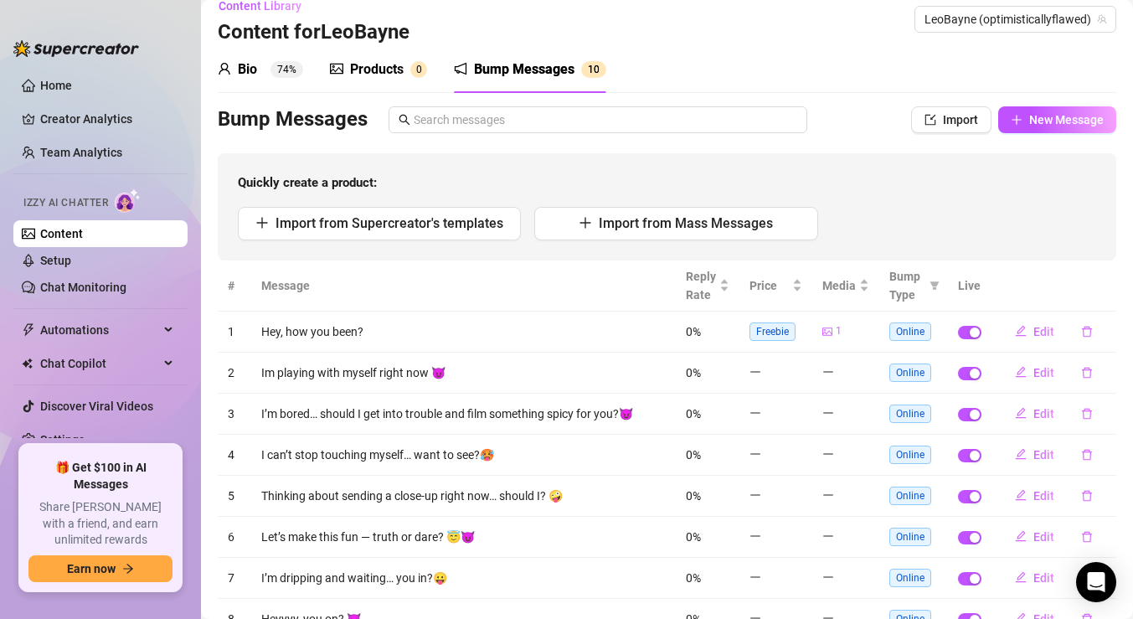
click at [385, 75] on div "Products" at bounding box center [377, 69] width 54 height 20
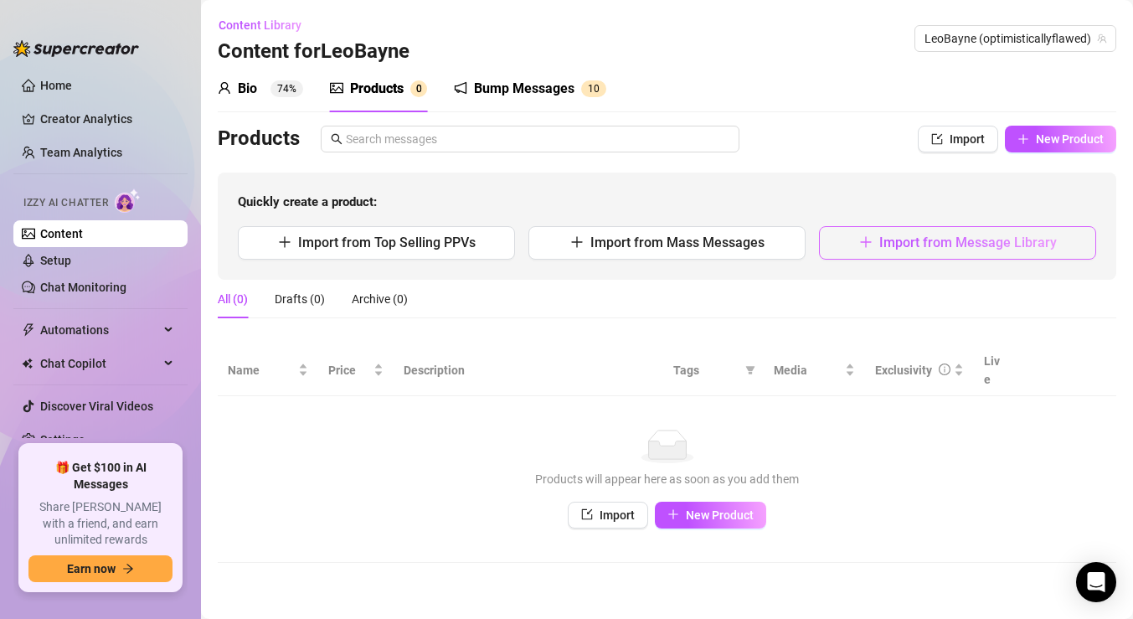
click at [844, 232] on button "Import from Message Library" at bounding box center [957, 242] width 277 height 33
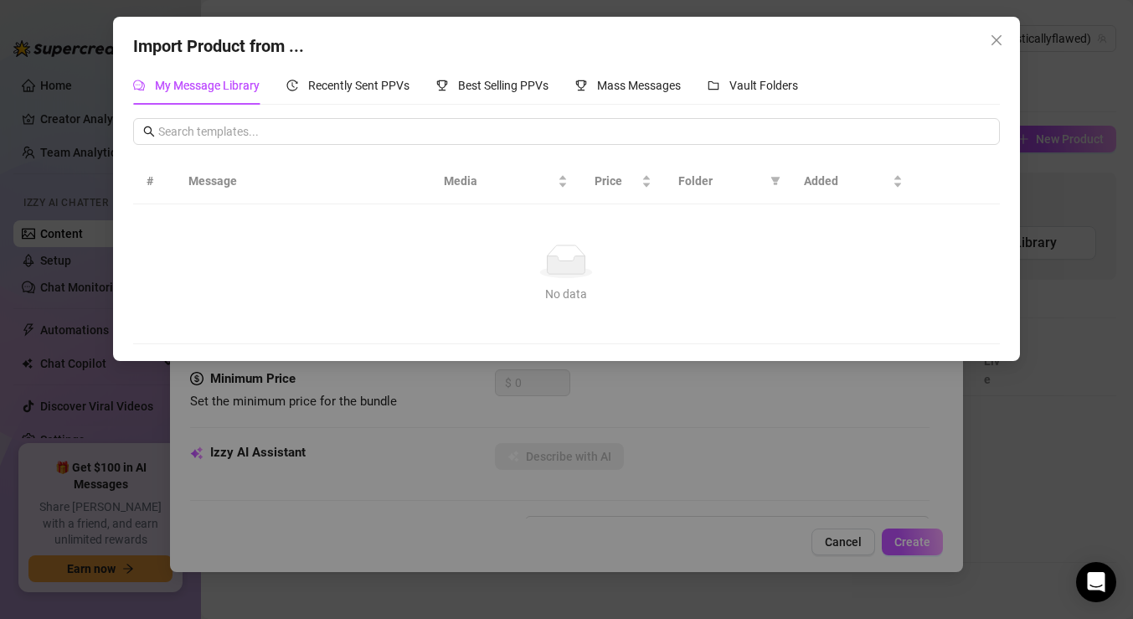
click at [779, 378] on div "Import Product from ... My Message Library Recently Sent PPVs Best Selling PPVs…" at bounding box center [566, 309] width 1133 height 619
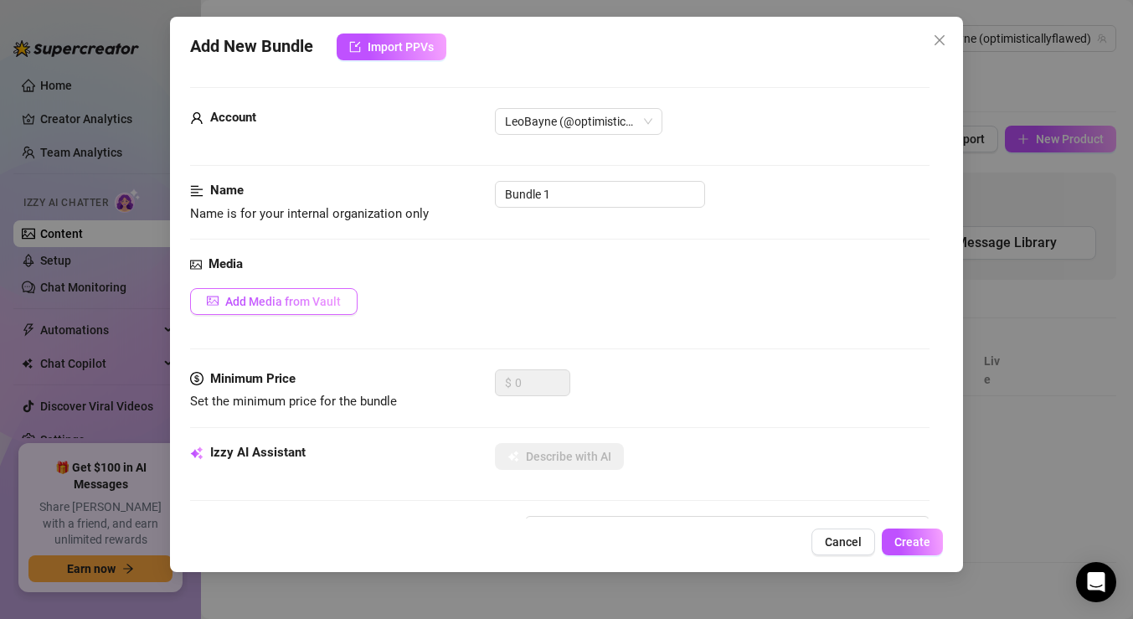
click at [342, 296] on button "Add Media from Vault" at bounding box center [273, 301] width 167 height 27
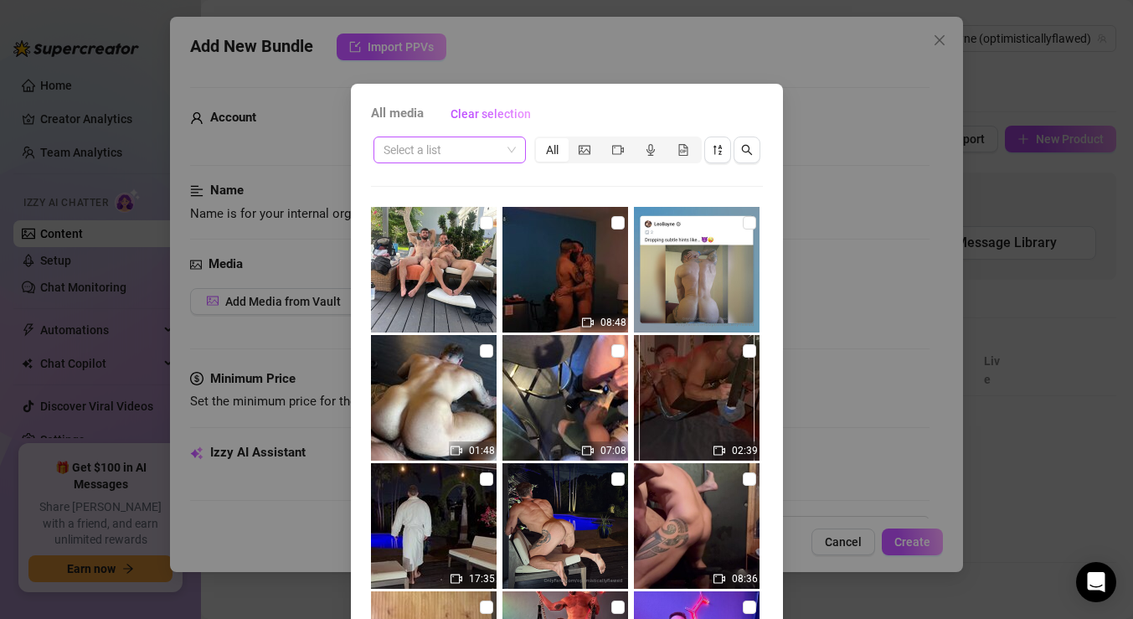
click at [514, 149] on span at bounding box center [450, 149] width 132 height 25
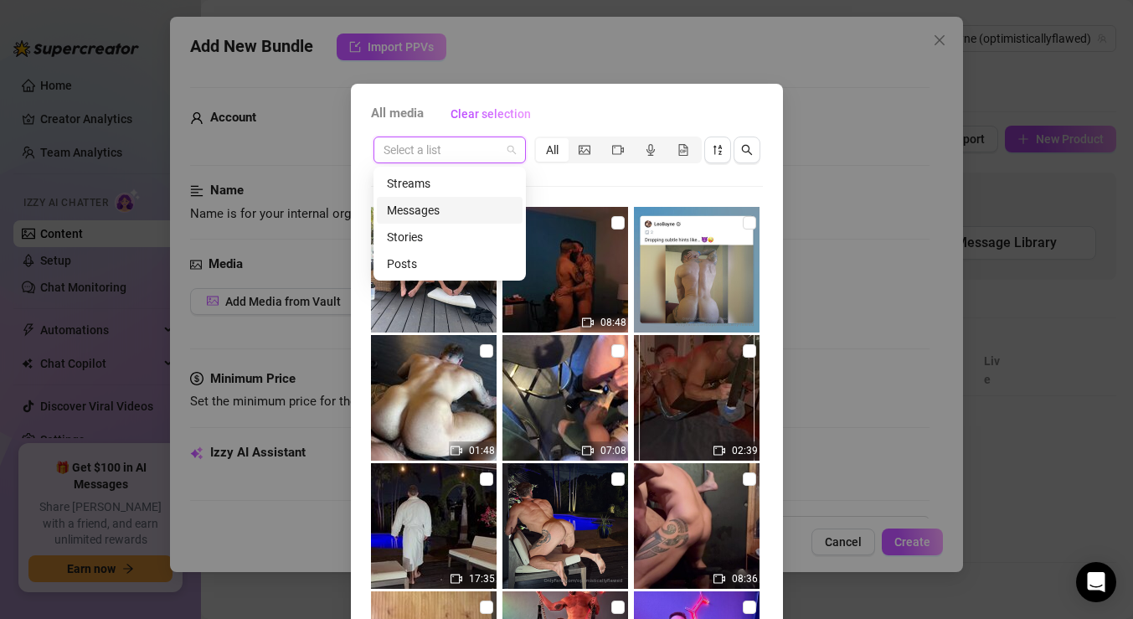
click at [483, 214] on div "Messages" at bounding box center [450, 210] width 126 height 18
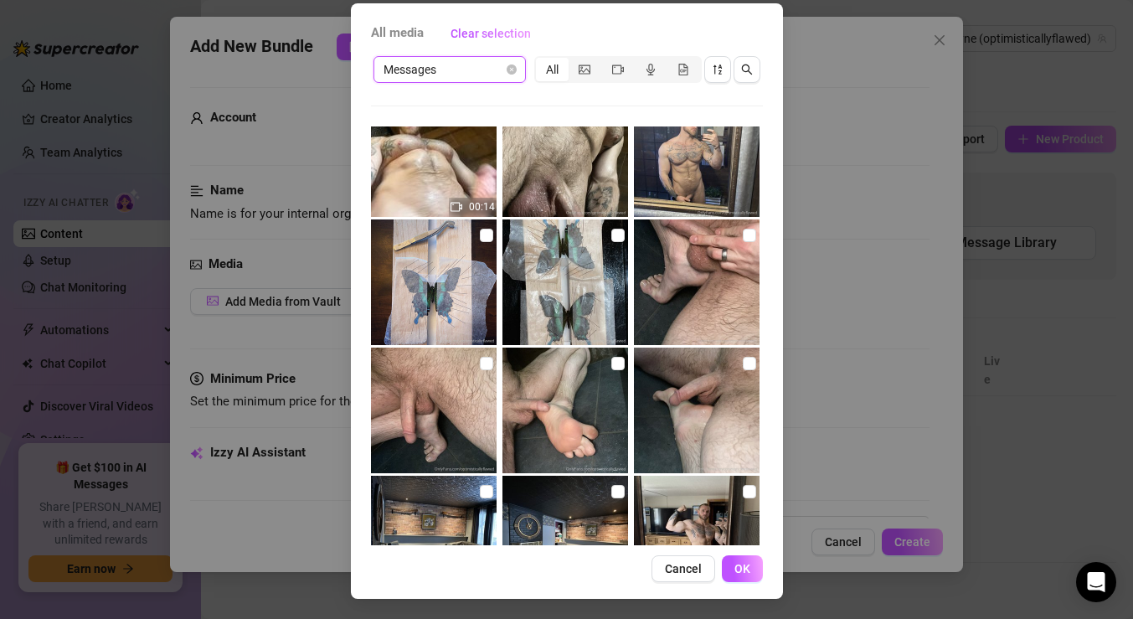
scroll to position [1512, 0]
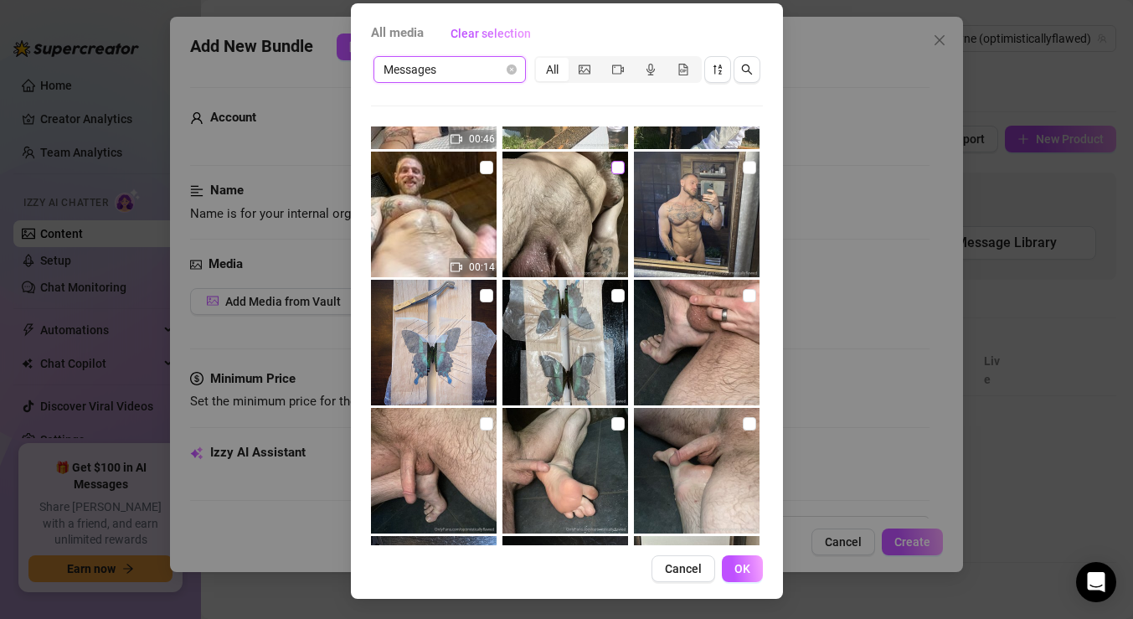
click at [617, 168] on input "checkbox" at bounding box center [617, 167] width 13 height 13
click at [486, 167] on input "checkbox" at bounding box center [486, 167] width 13 height 13
click at [742, 568] on span "OK" at bounding box center [742, 568] width 16 height 13
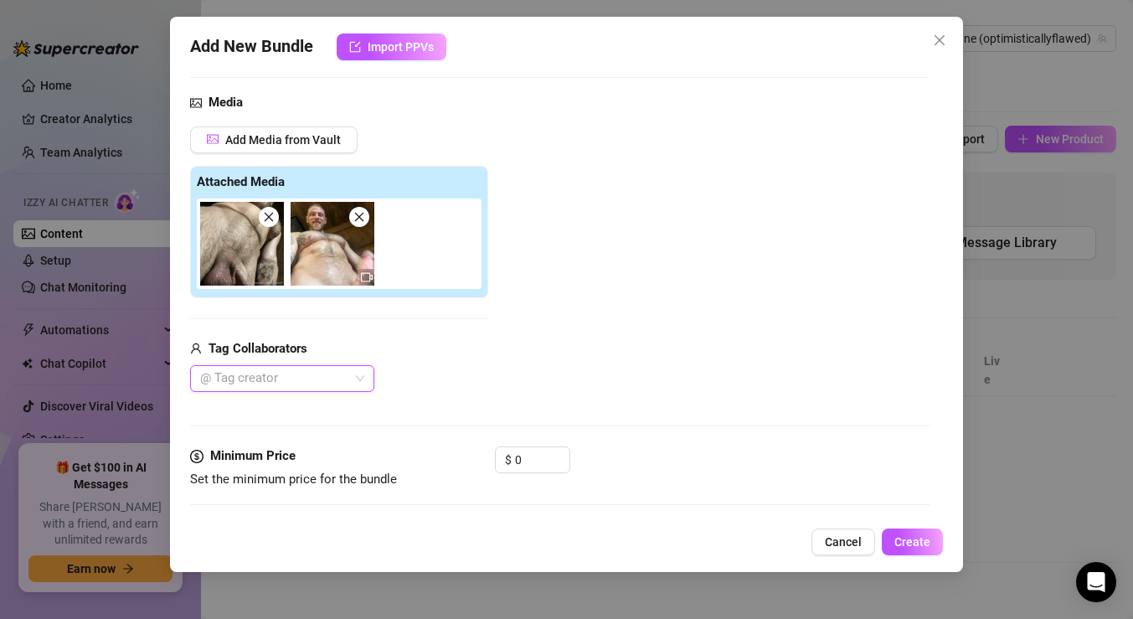
scroll to position [163, 0]
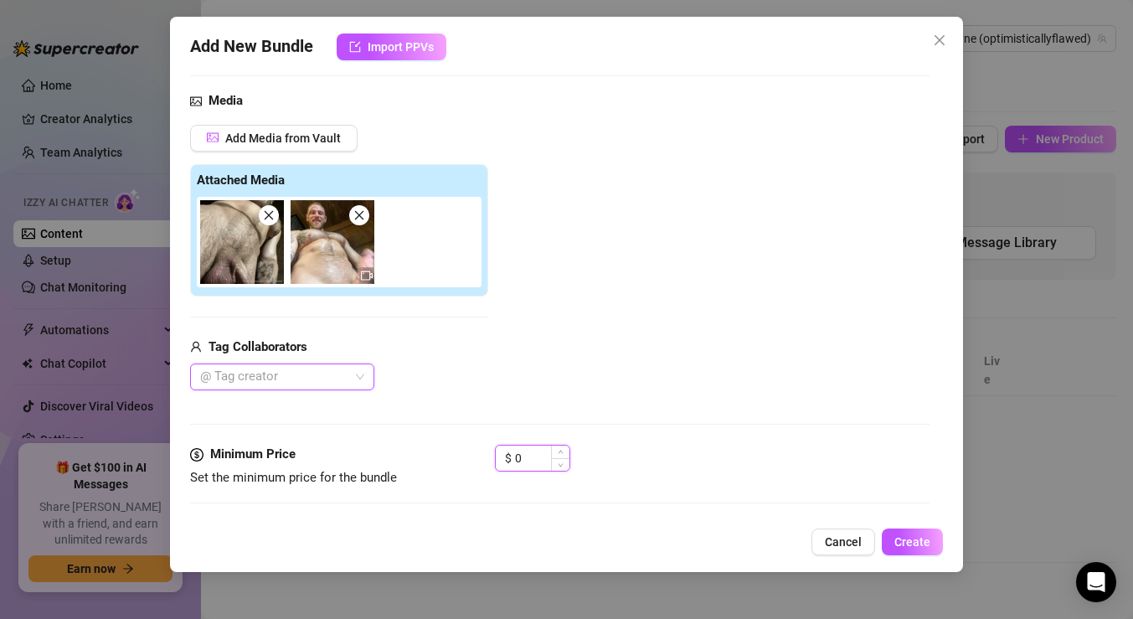
click at [541, 461] on input "0" at bounding box center [542, 457] width 54 height 25
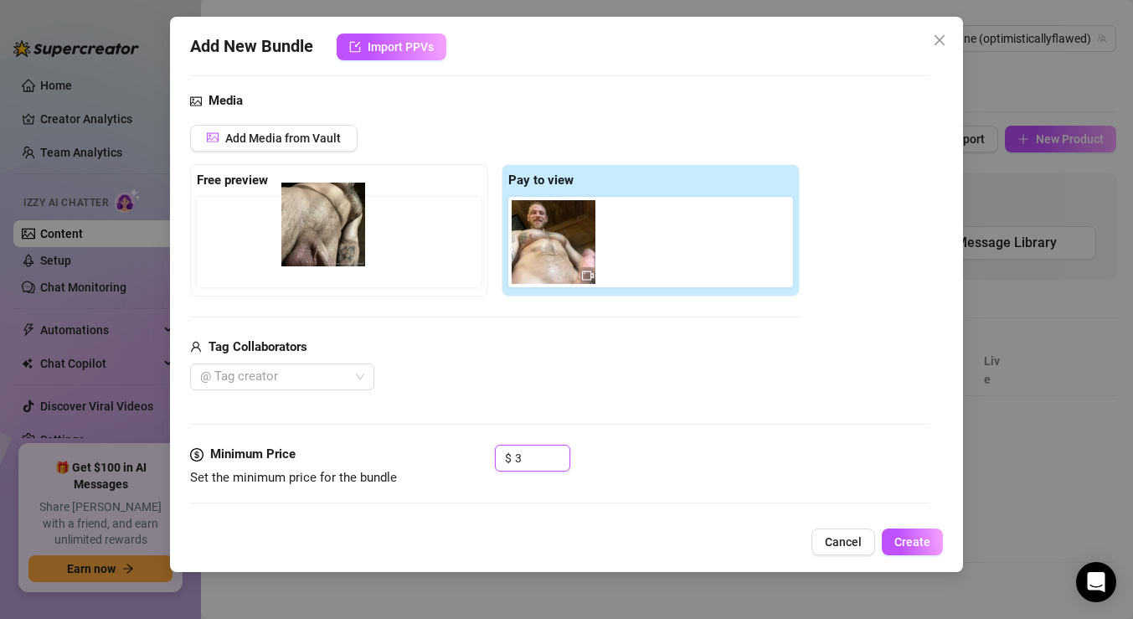
drag, startPoint x: 574, startPoint y: 255, endPoint x: 334, endPoint y: 237, distance: 241.0
click at [334, 237] on div "Free preview Pay to view" at bounding box center [495, 230] width 610 height 132
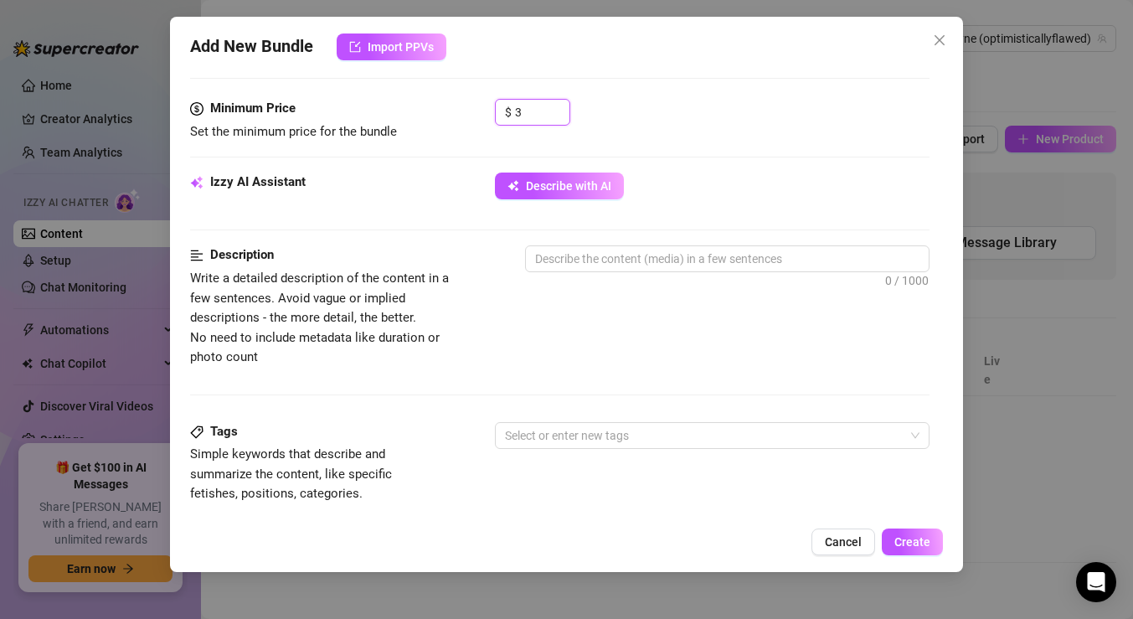
scroll to position [515, 0]
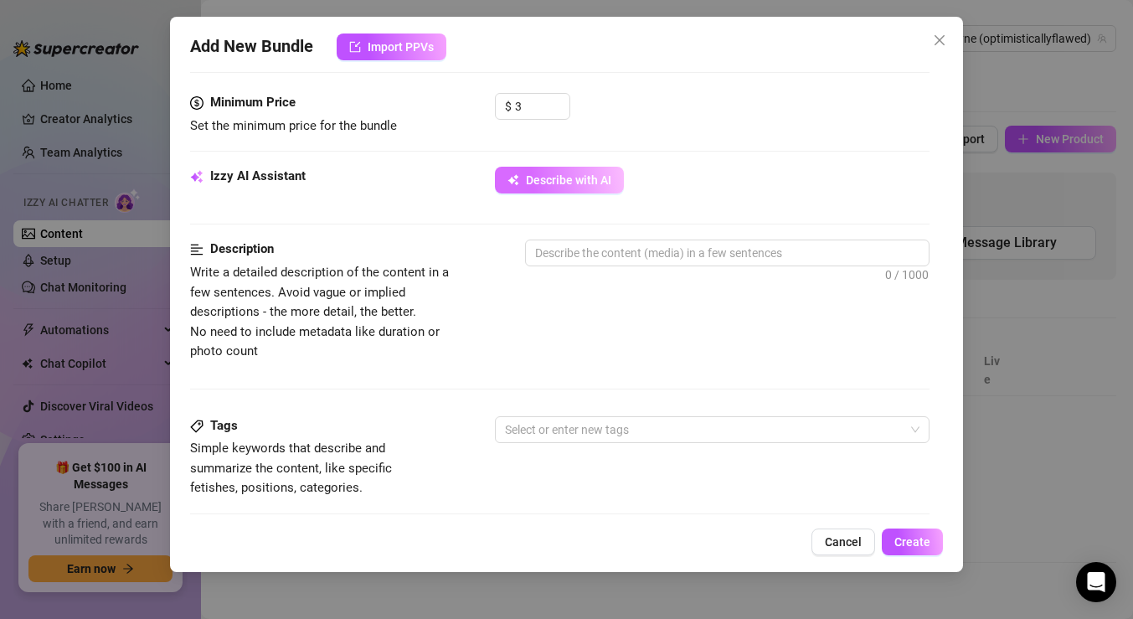
click at [579, 178] on span "Describe with AI" at bounding box center [568, 179] width 85 height 13
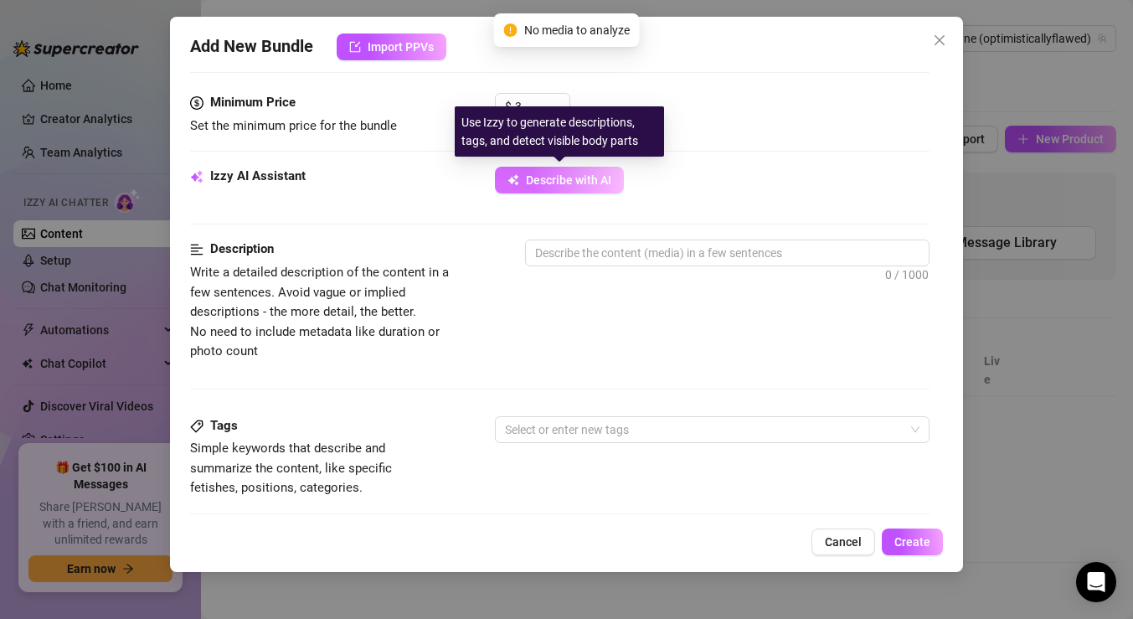
click at [579, 177] on span "Describe with AI" at bounding box center [568, 179] width 85 height 13
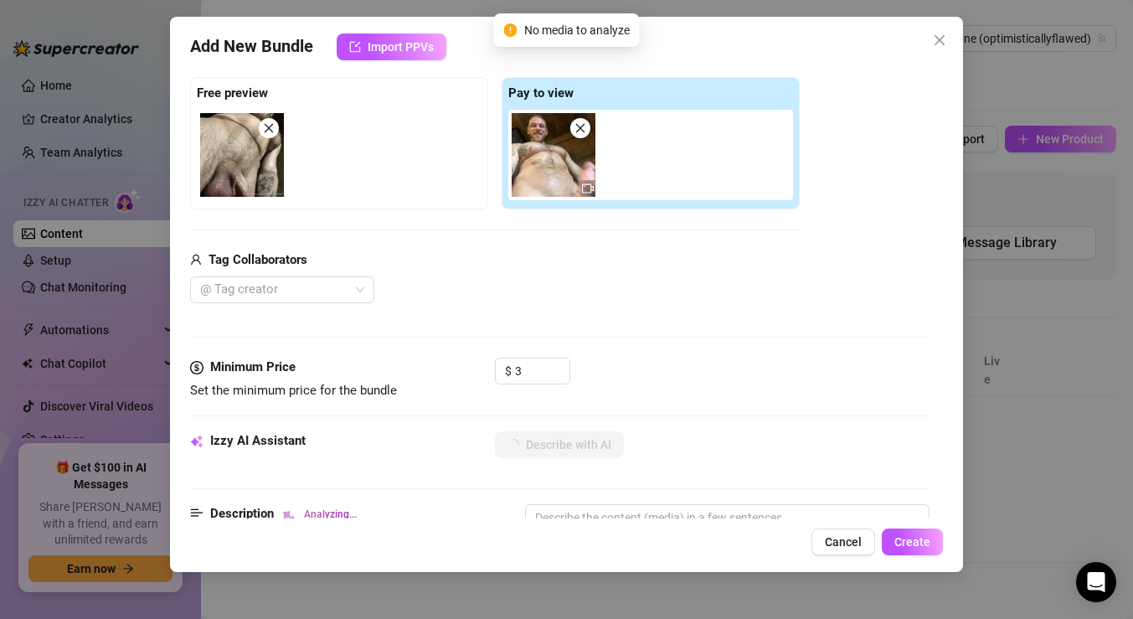
scroll to position [0, 0]
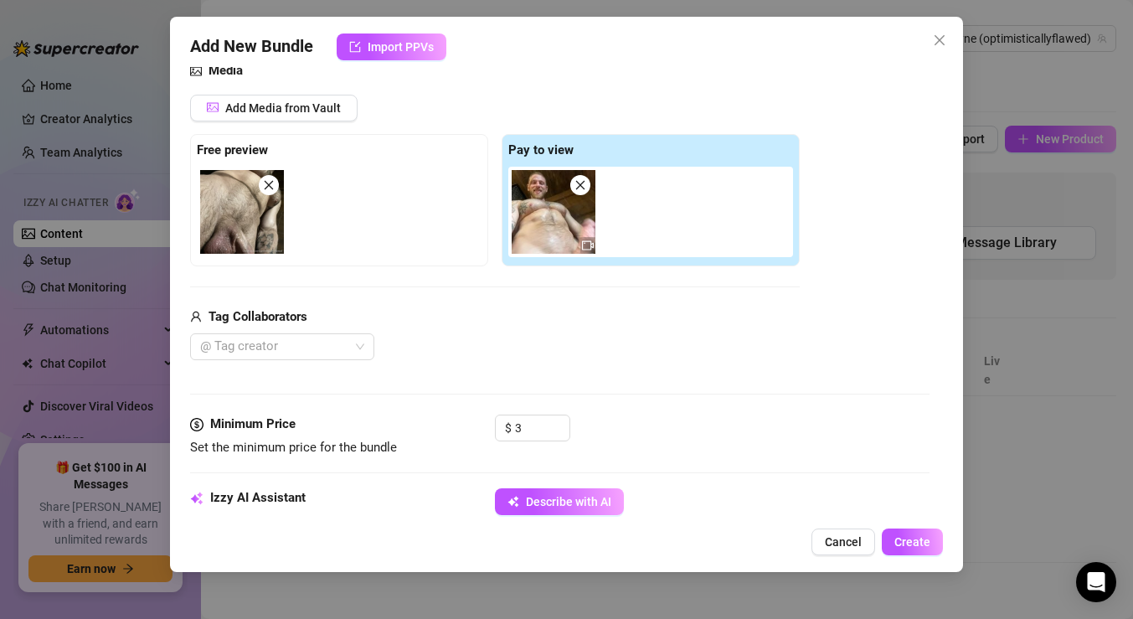
scroll to position [238, 0]
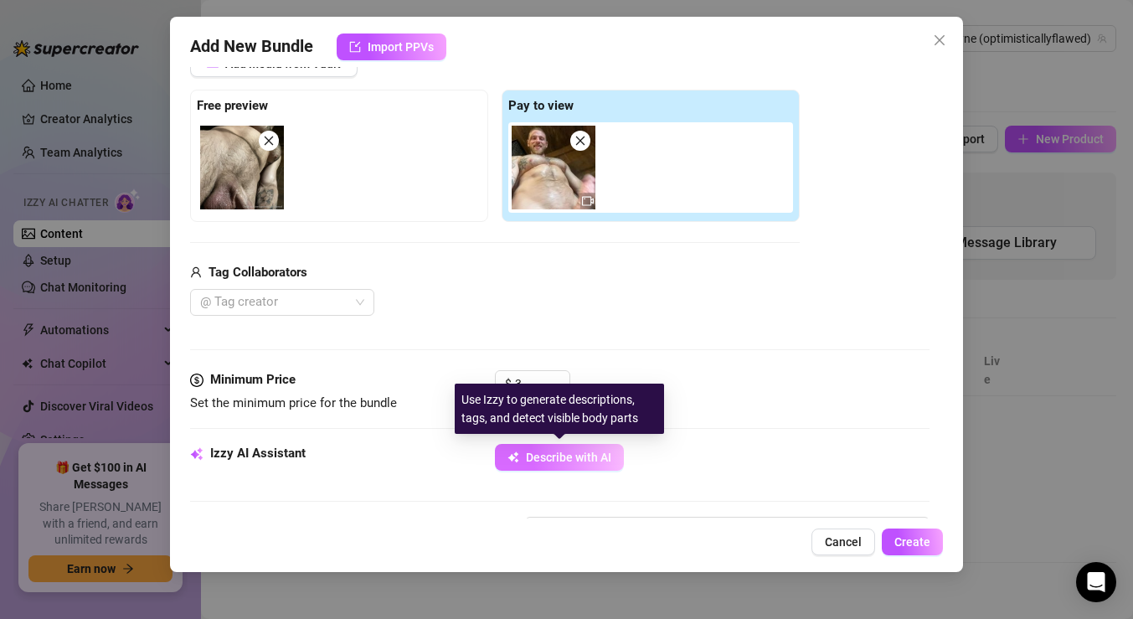
type input "SHORT VIDEO DICK"
click at [538, 454] on span "Describe with AI" at bounding box center [568, 456] width 85 height 13
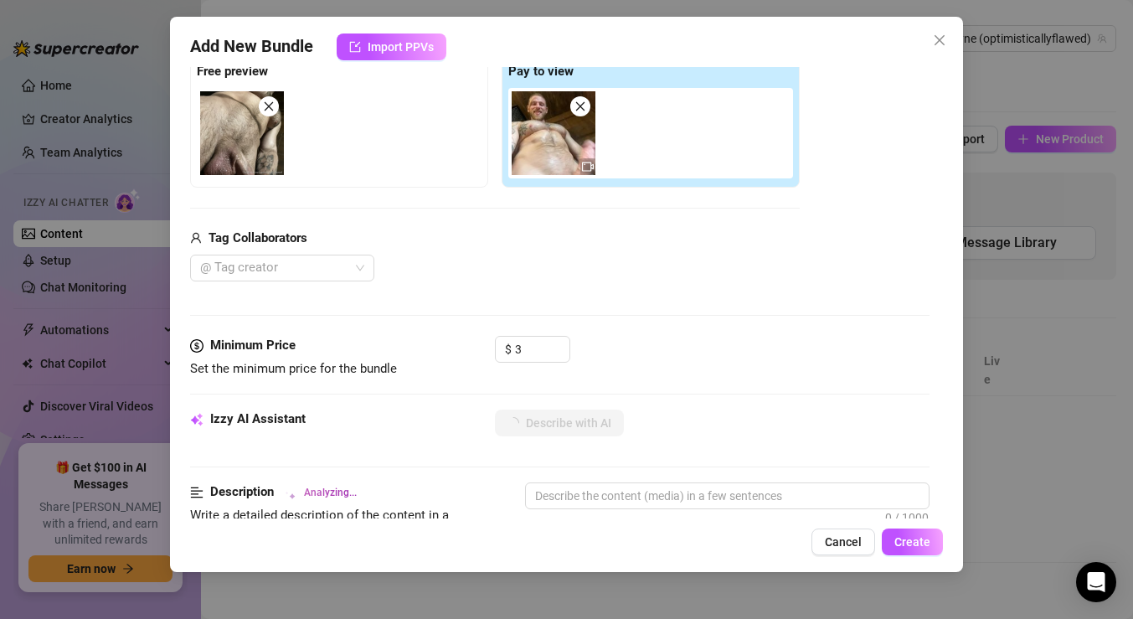
scroll to position [281, 0]
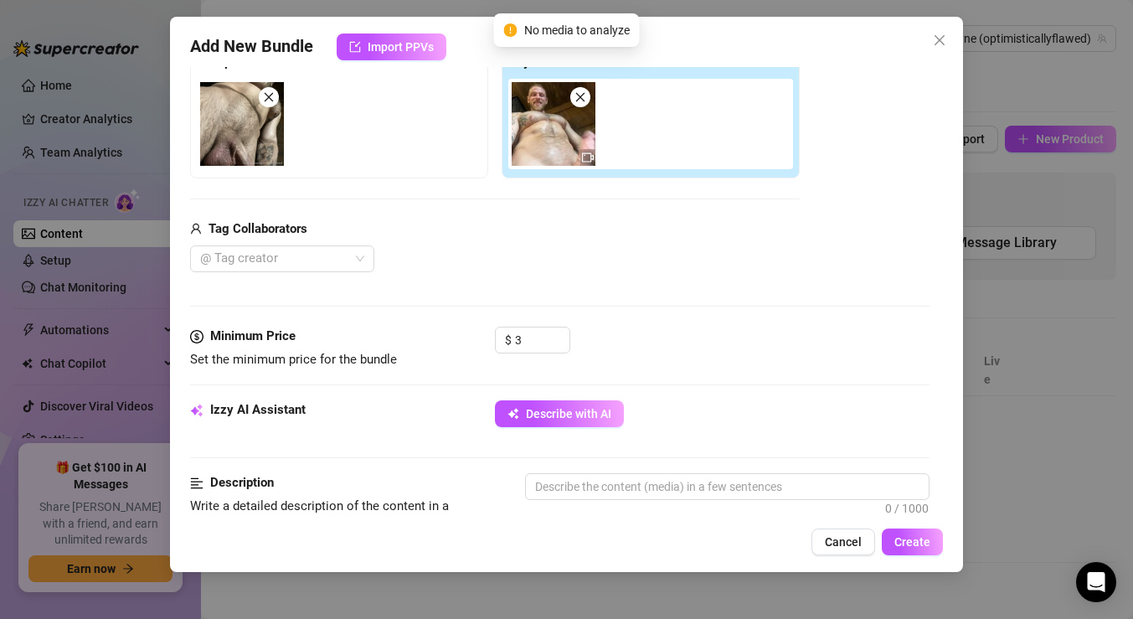
click at [543, 432] on div "Izzy AI Assistant Describe with AI" at bounding box center [559, 421] width 739 height 42
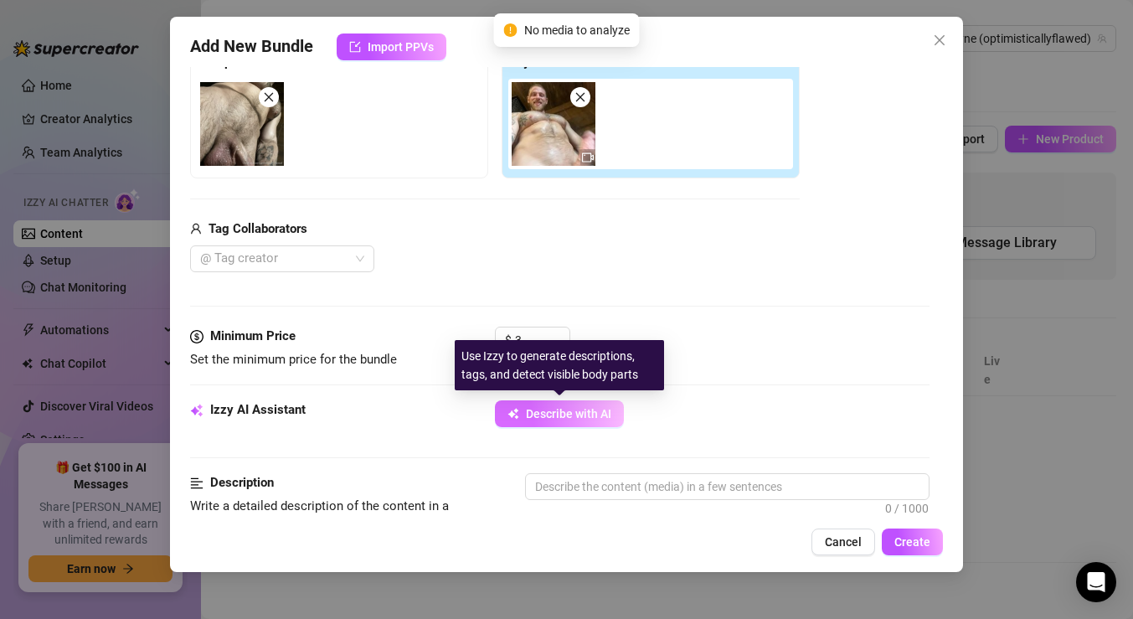
click at [541, 416] on span "Describe with AI" at bounding box center [568, 413] width 85 height 13
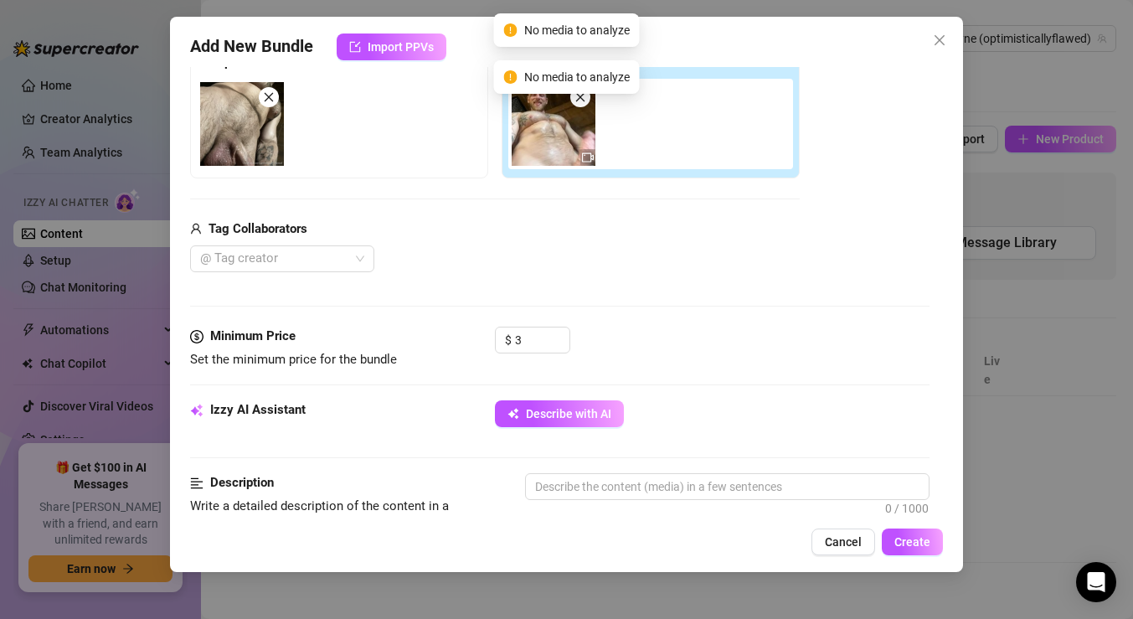
scroll to position [0, 0]
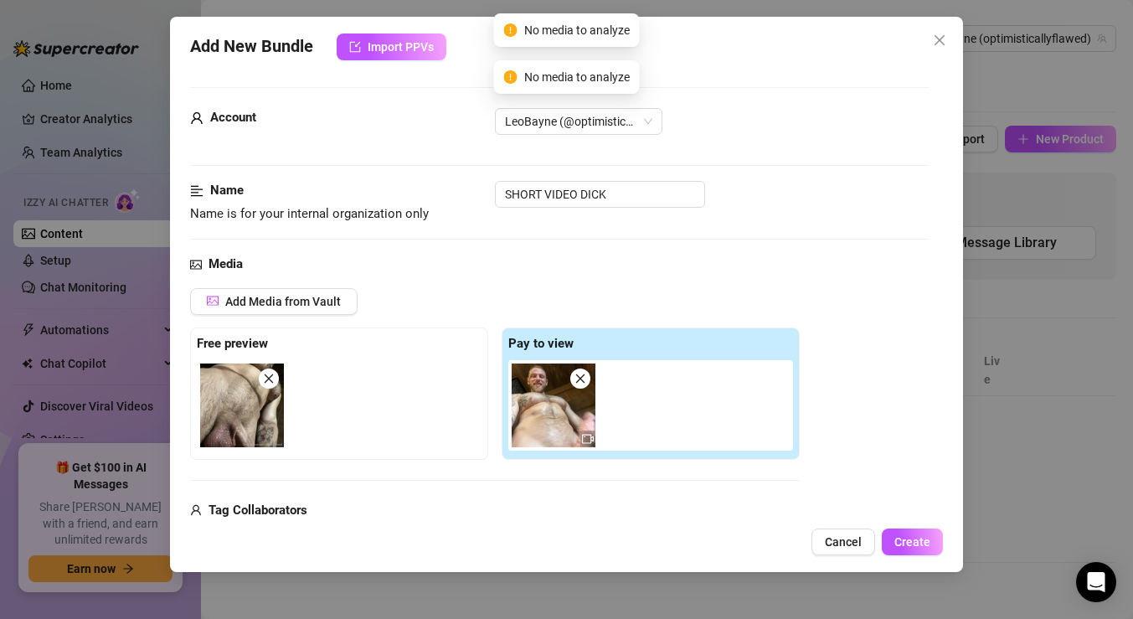
click at [535, 400] on img at bounding box center [554, 405] width 84 height 84
click at [566, 440] on img at bounding box center [554, 405] width 84 height 84
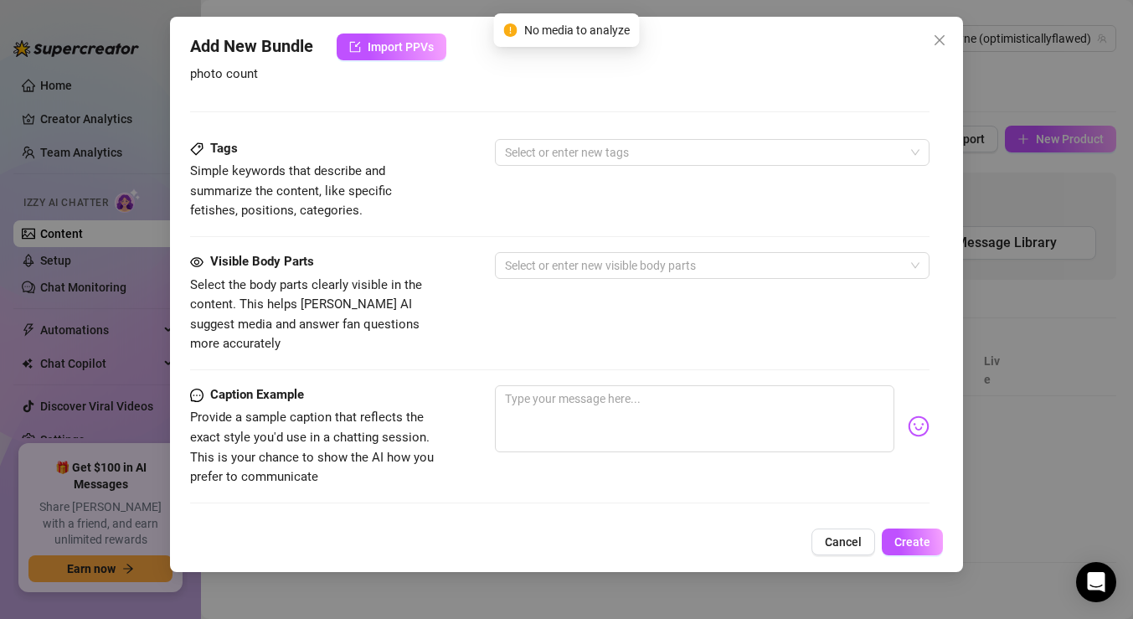
scroll to position [979, 0]
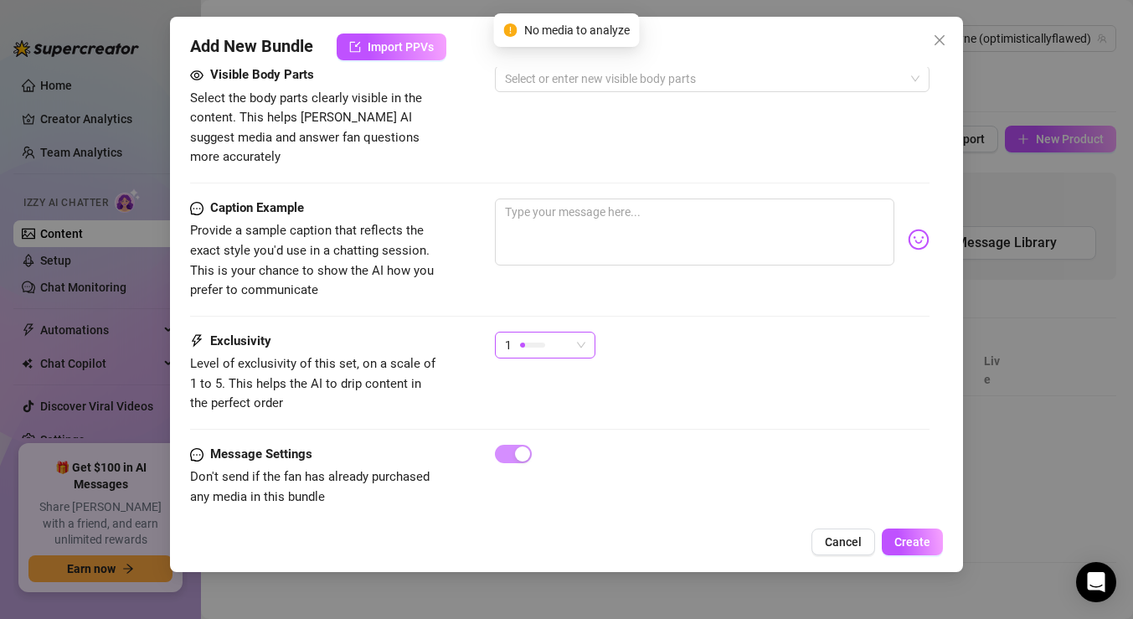
click at [581, 332] on span "1" at bounding box center [545, 344] width 80 height 25
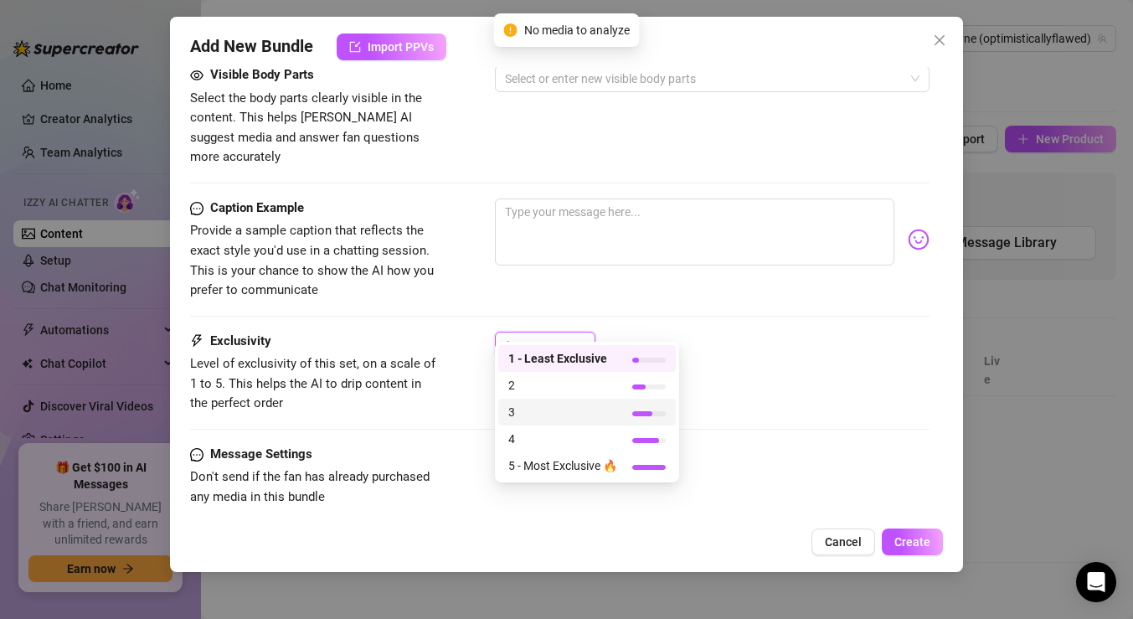
click at [553, 406] on span "3" at bounding box center [562, 412] width 109 height 18
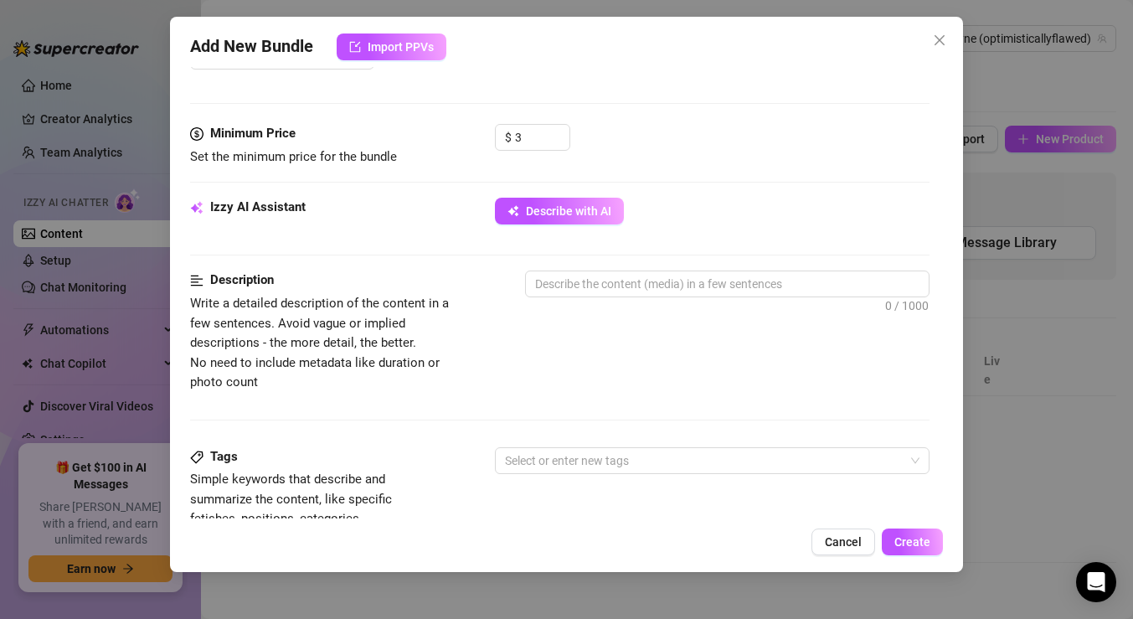
scroll to position [467, 0]
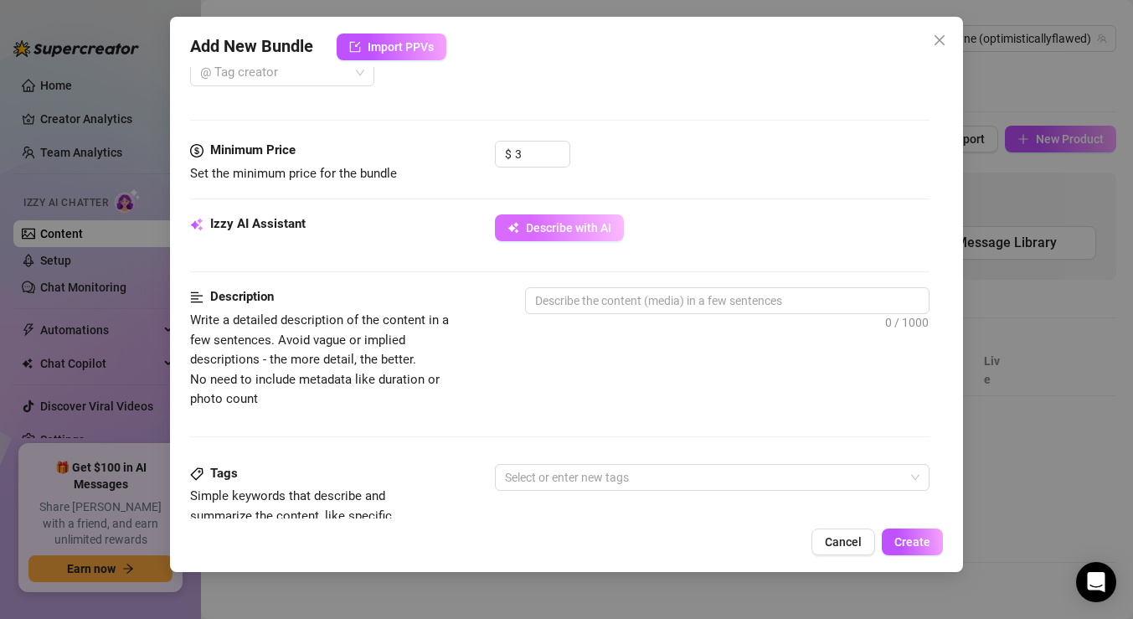
click at [558, 234] on span "Describe with AI" at bounding box center [568, 227] width 85 height 13
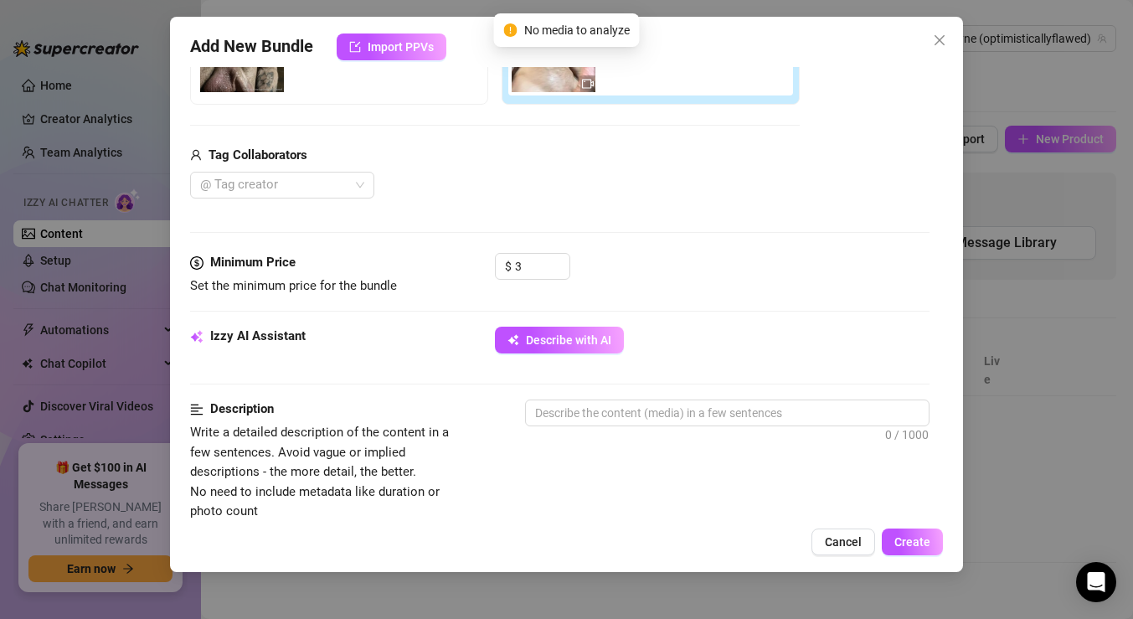
scroll to position [382, 0]
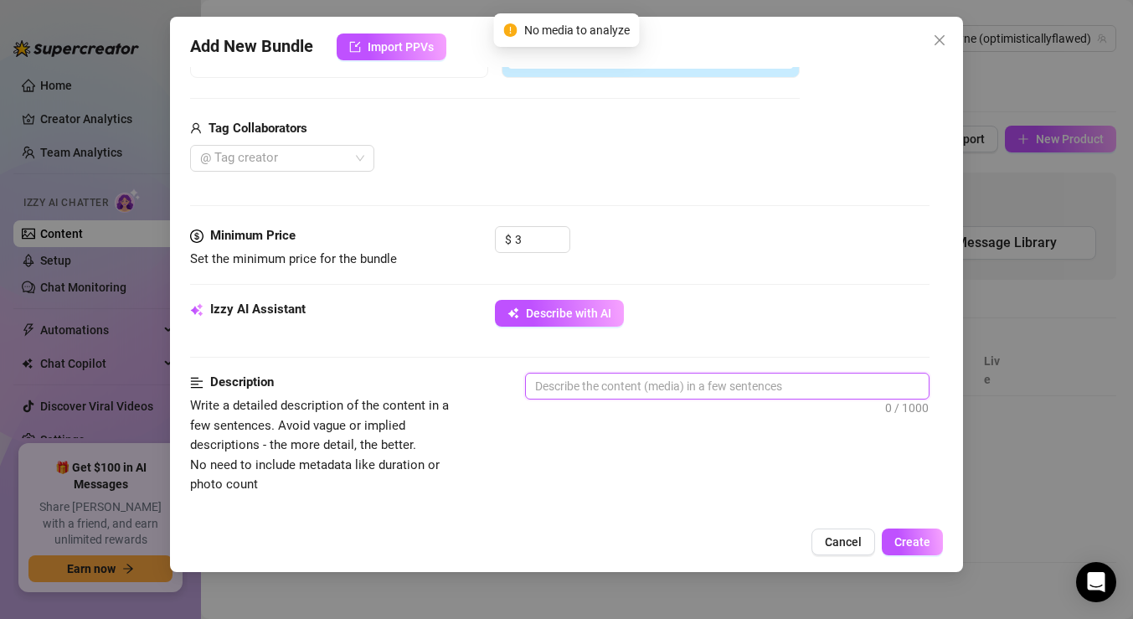
click at [552, 388] on textarea at bounding box center [727, 385] width 403 height 25
type textarea "s"
type textarea "sh"
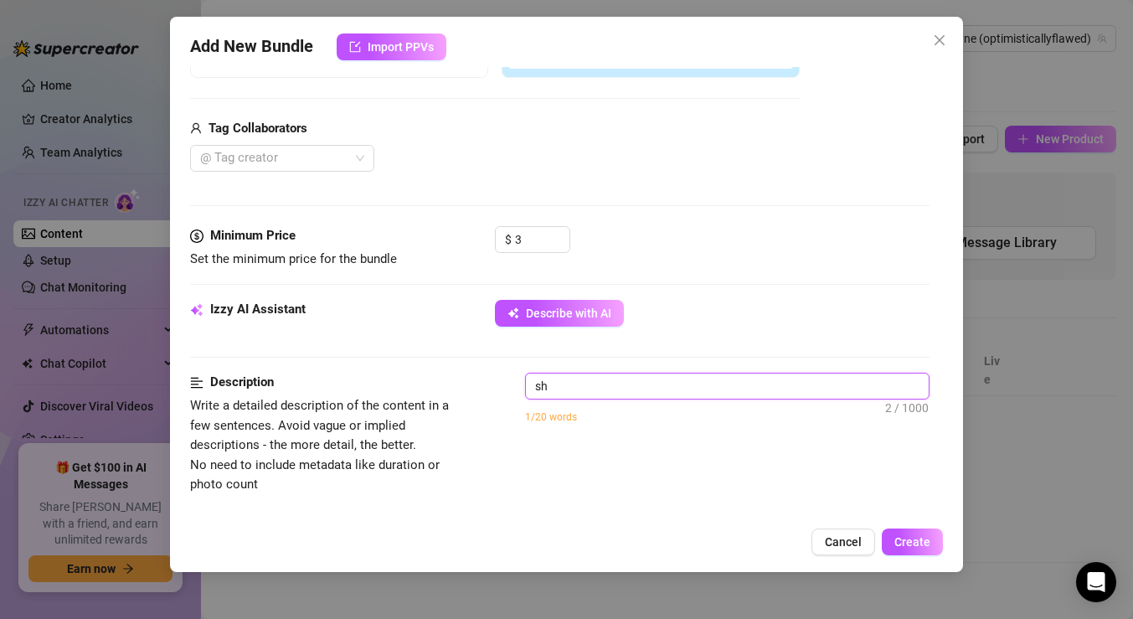
type textarea "sho"
type textarea "shor"
type textarea "short"
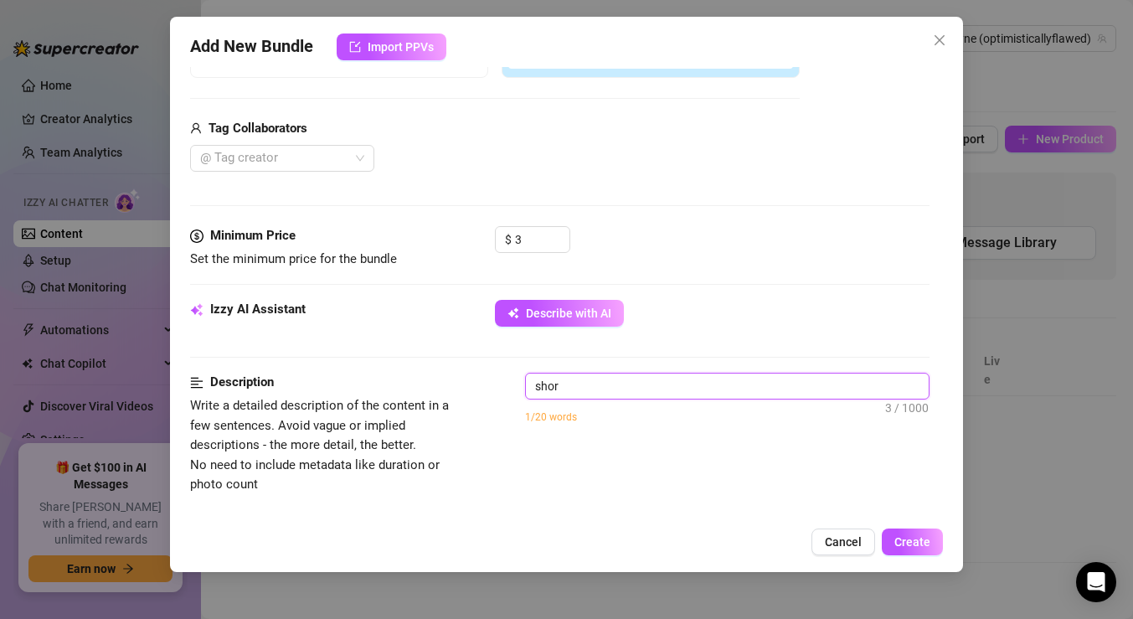
type textarea "short"
type textarea "short v"
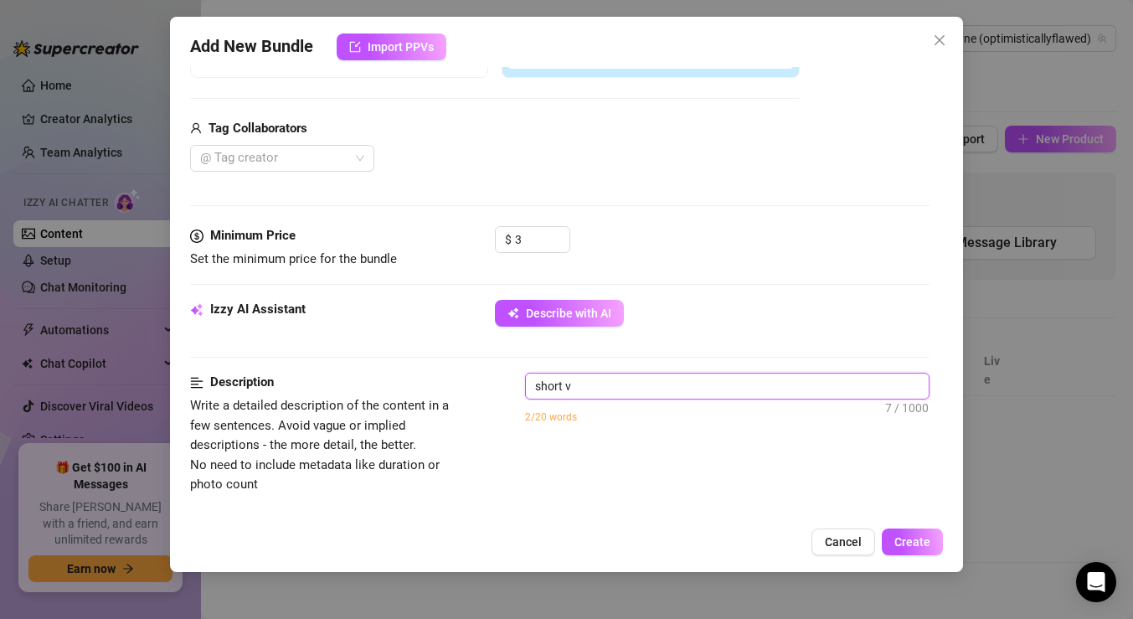
type textarea "short vi"
type textarea "short vid"
type textarea "short vide"
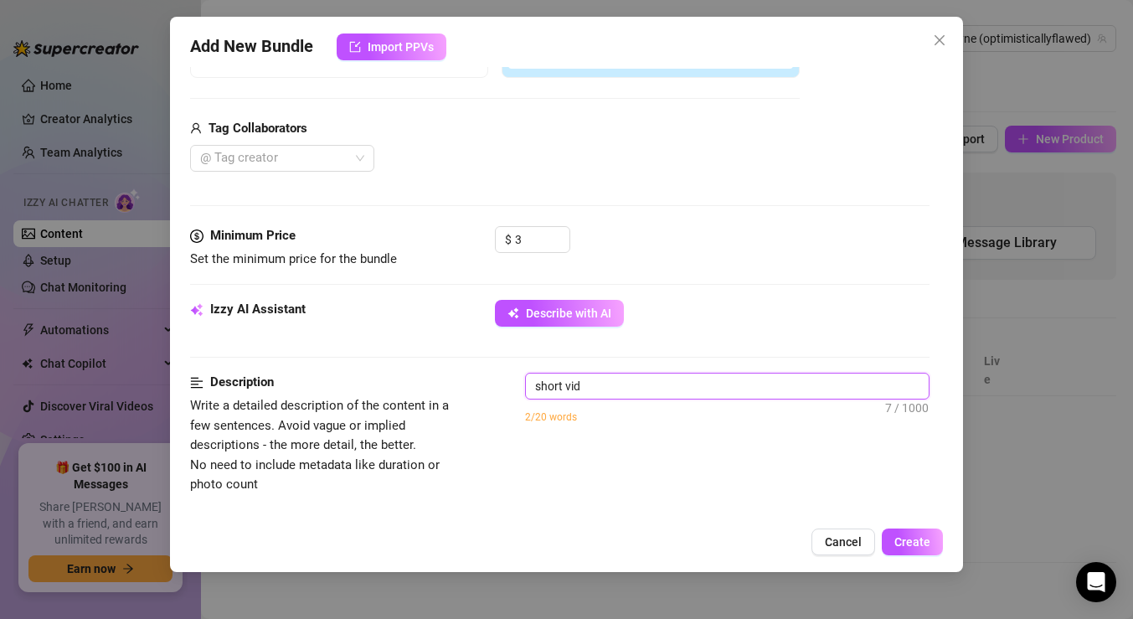
type textarea "short vide"
type textarea "short video"
type textarea "short video,"
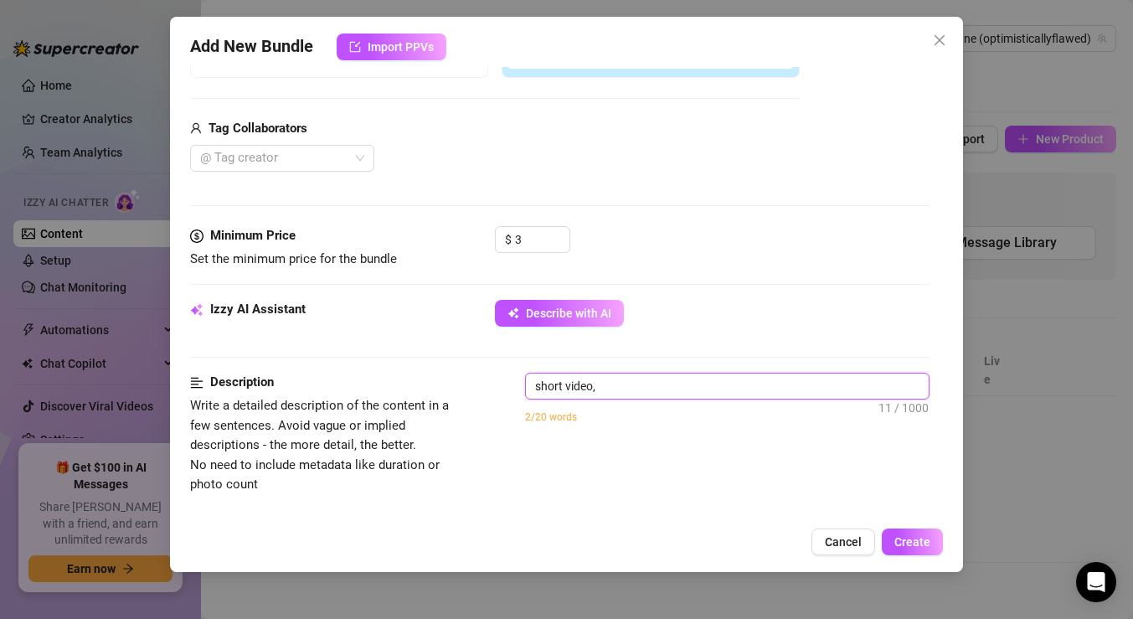
type textarea "short video,"
type textarea "short video, f"
type textarea "short video, fe"
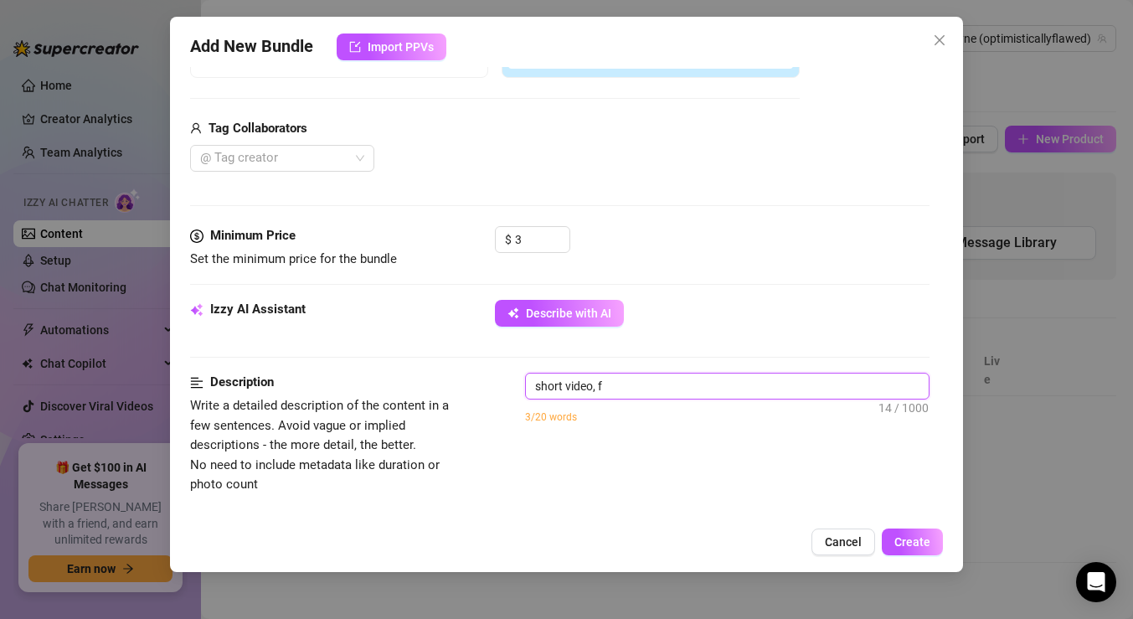
type textarea "short video, fe"
type textarea "short video, few"
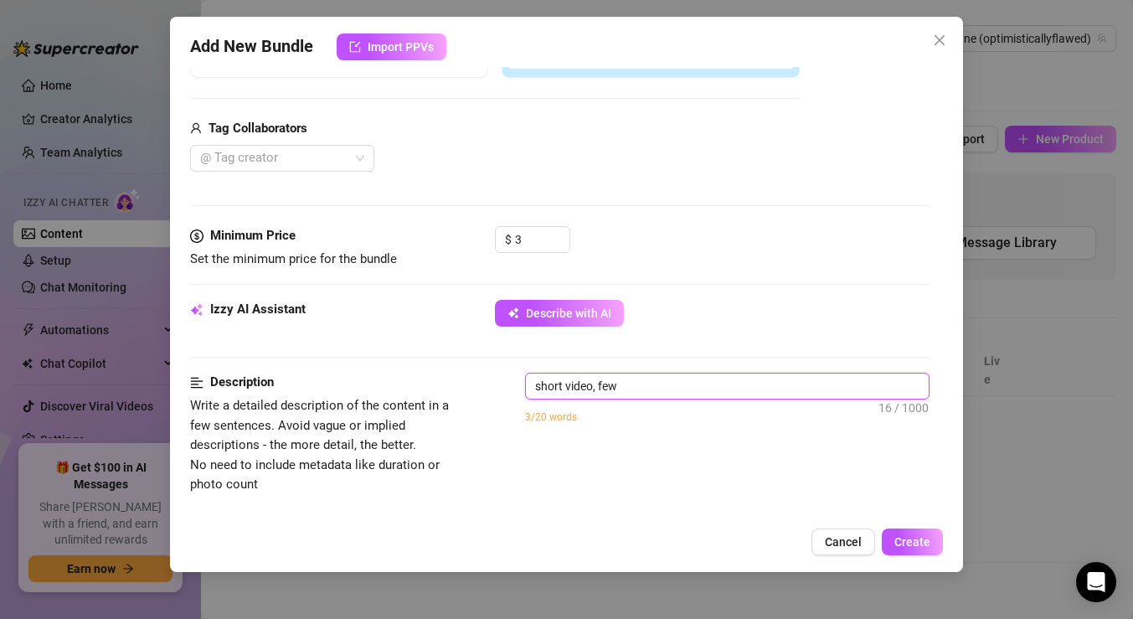
type textarea "short video, few s"
type textarea "short video, few se"
type textarea "short video, few sec"
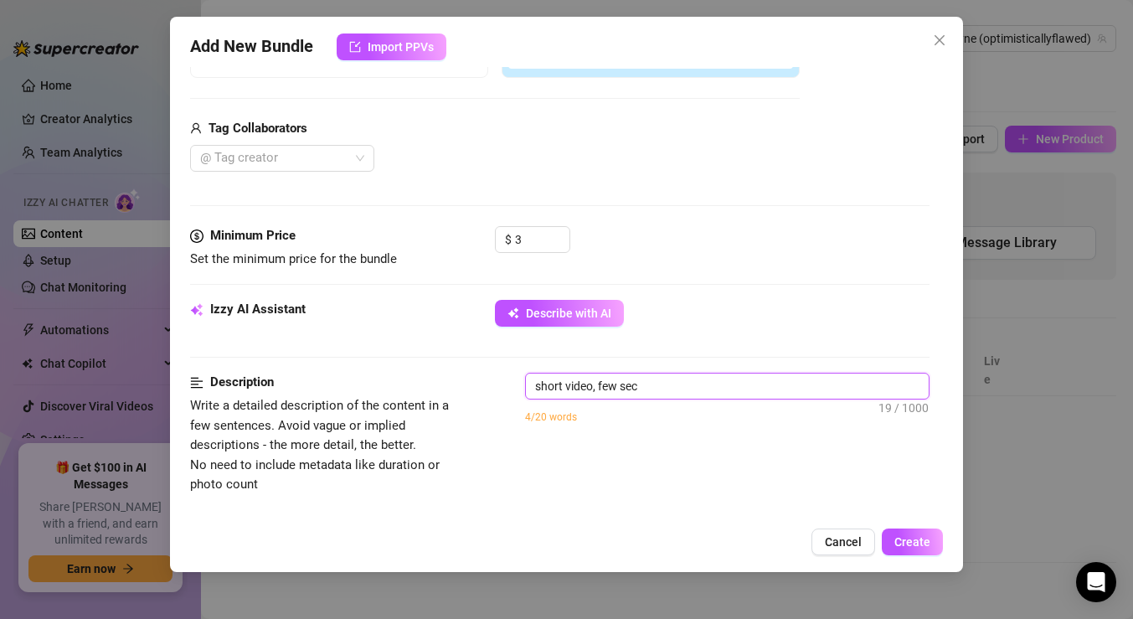
type textarea "short video, few seco"
type textarea "short video, few secon"
type textarea "short video, few secons"
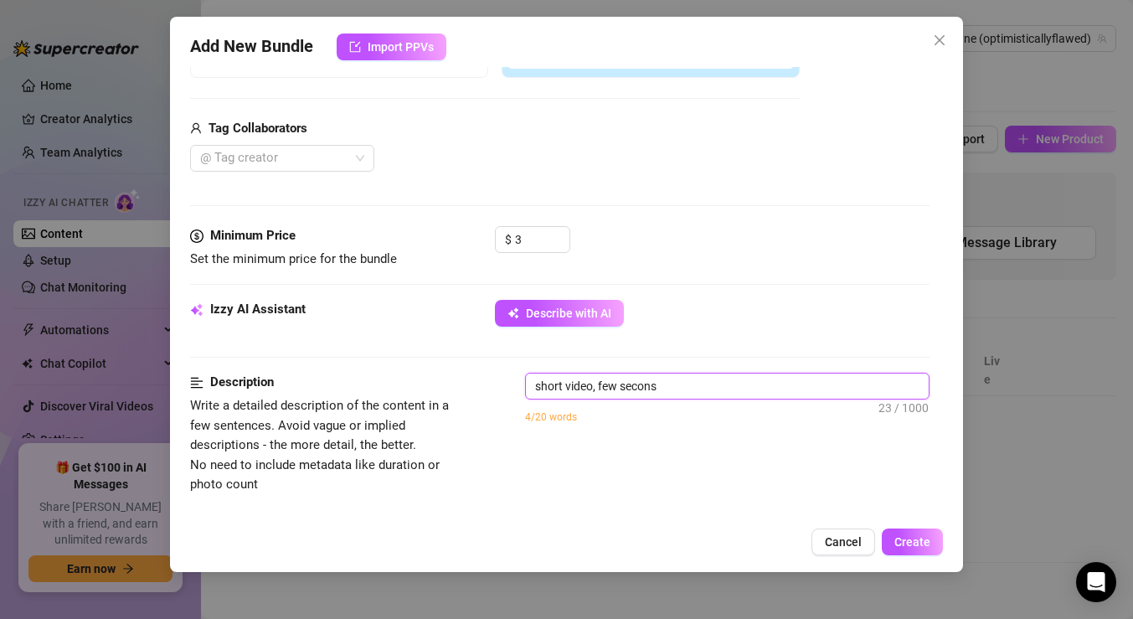
type textarea "short video, few secons"
type textarea "short video, few secon"
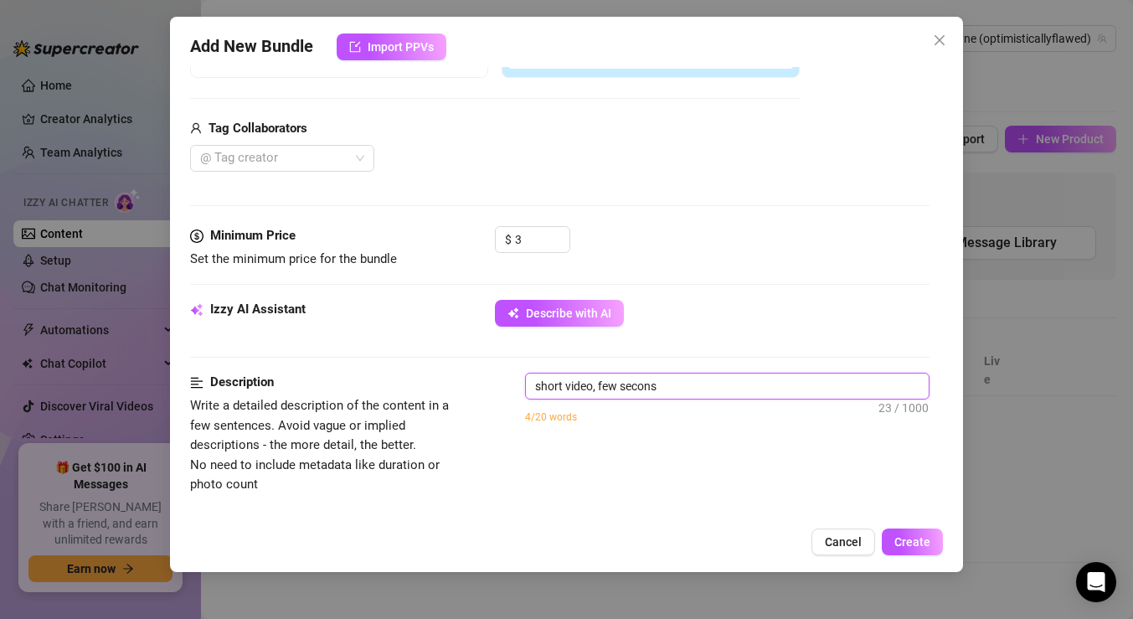
type textarea "short video, few secon"
type textarea "short video, few second"
type textarea "short video, few seconds"
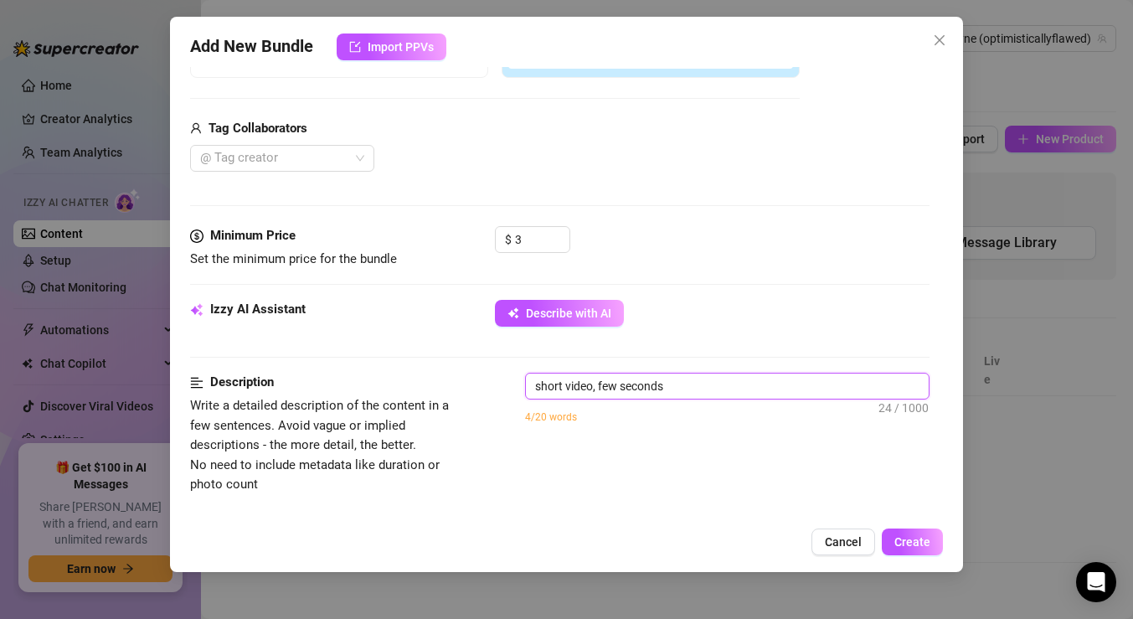
type textarea "short video, few seconds"
type textarea "short video, few seconds s"
type textarea "short video, few seconds sh"
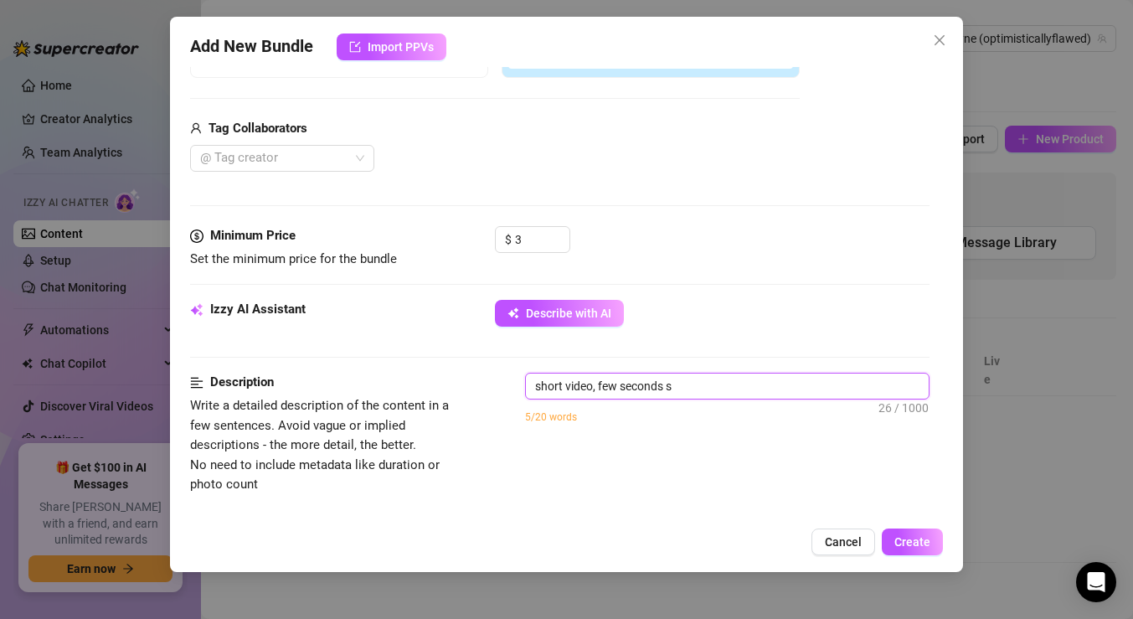
type textarea "short video, few seconds sh"
type textarea "short video, few seconds sho"
type textarea "short video, few seconds show"
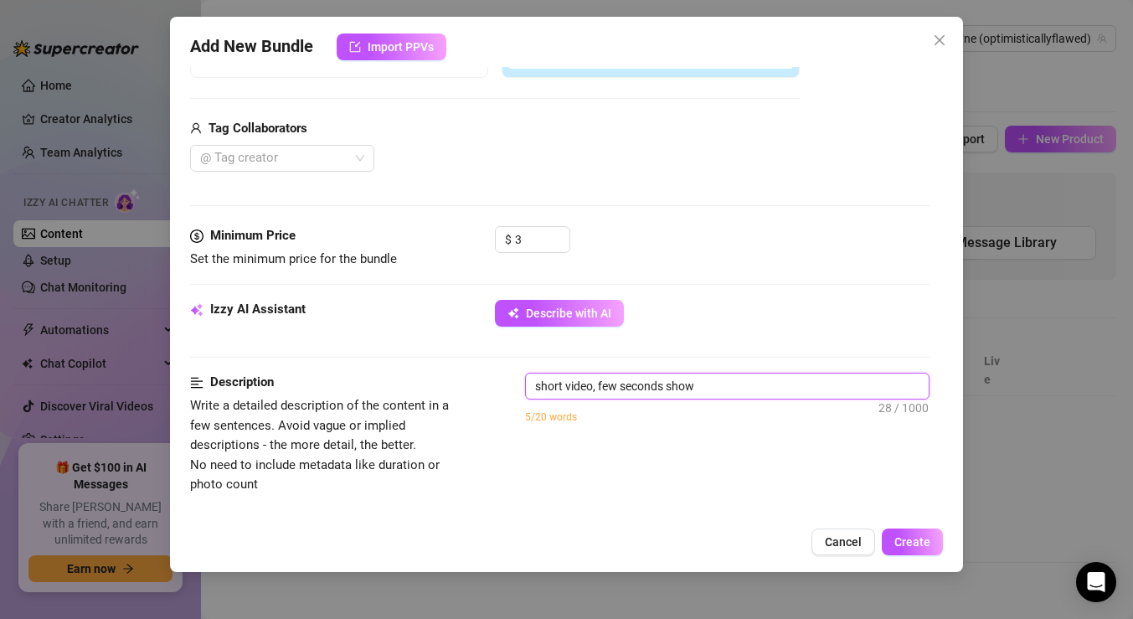
type textarea "short video, few seconds showi"
type textarea "short video, few seconds showin"
type textarea "short video, few seconds showi"
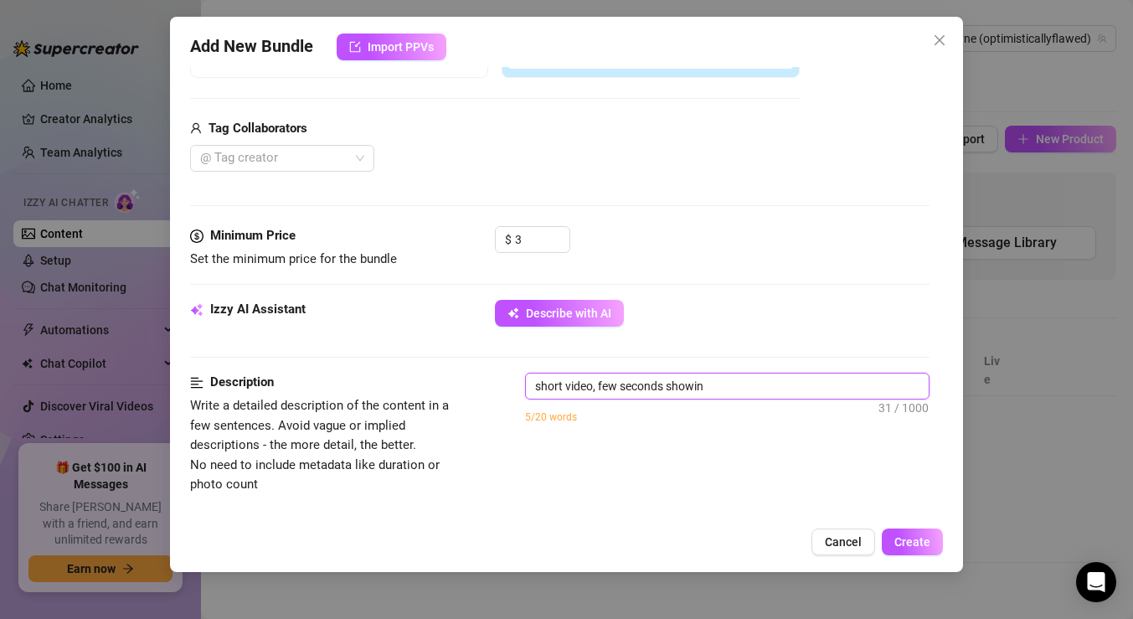
type textarea "short video, few seconds showi"
type textarea "short video, few seconds show"
type textarea "short video, few seconds sho"
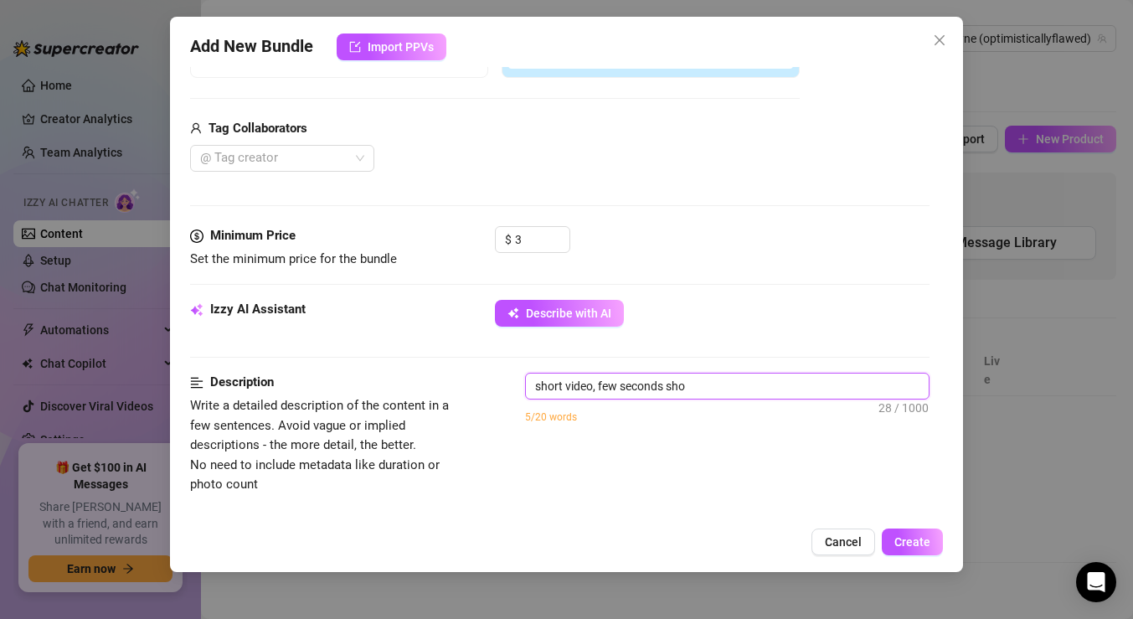
type textarea "short video, few seconds sh"
type textarea "short video, few seconds s"
type textarea "short video, few seconds sh"
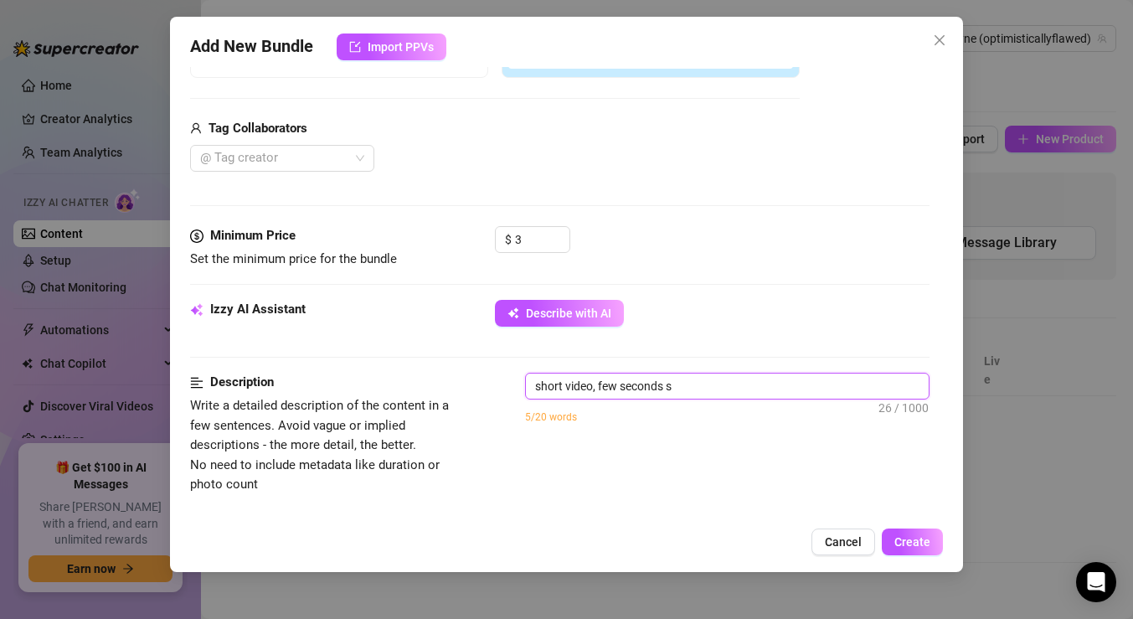
type textarea "short video, few seconds sh"
type textarea "short video, few seconds sho"
type textarea "short video, few seconds show"
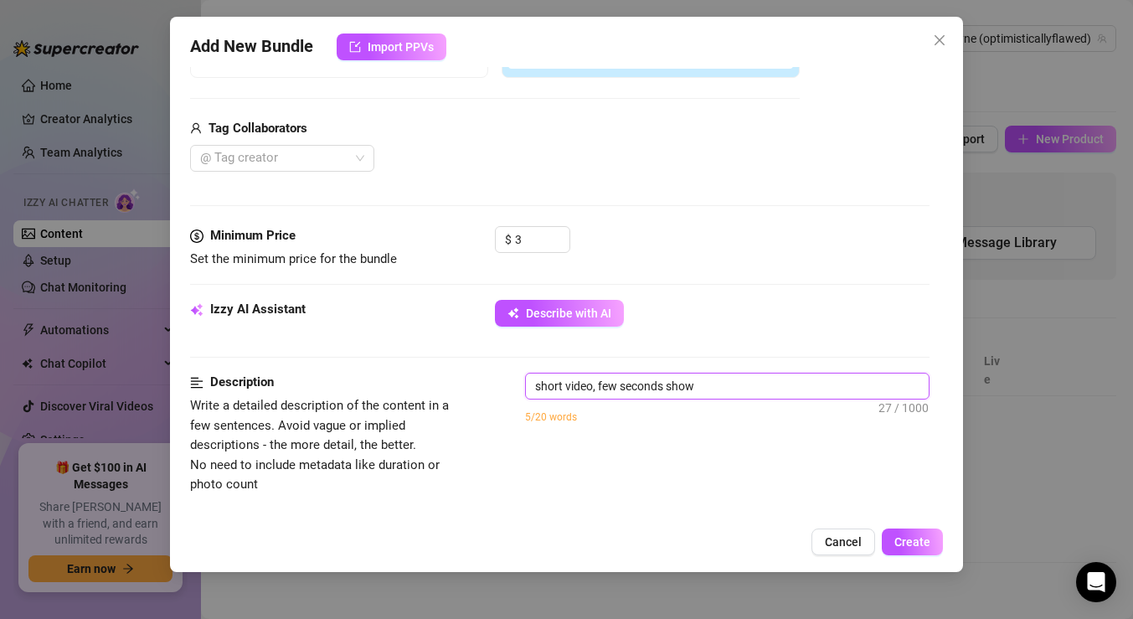
type textarea "short video, few seconds showi"
type textarea "short video, few seconds showin"
type textarea "short video, few seconds showing"
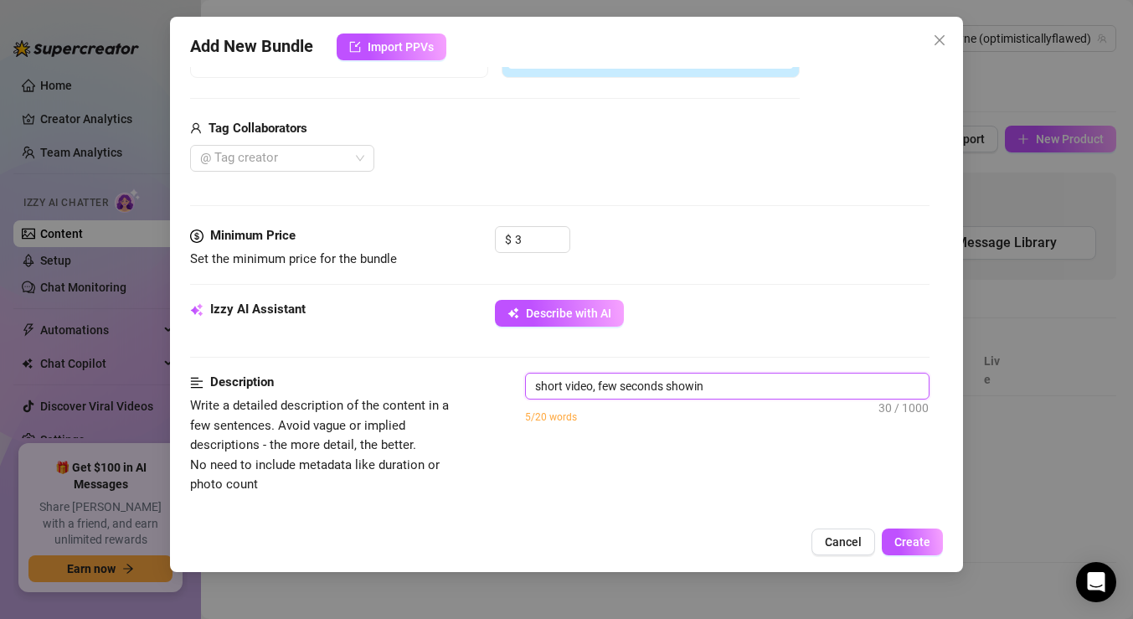
type textarea "short video, few seconds showing"
type textarea "short video, few seconds showing m"
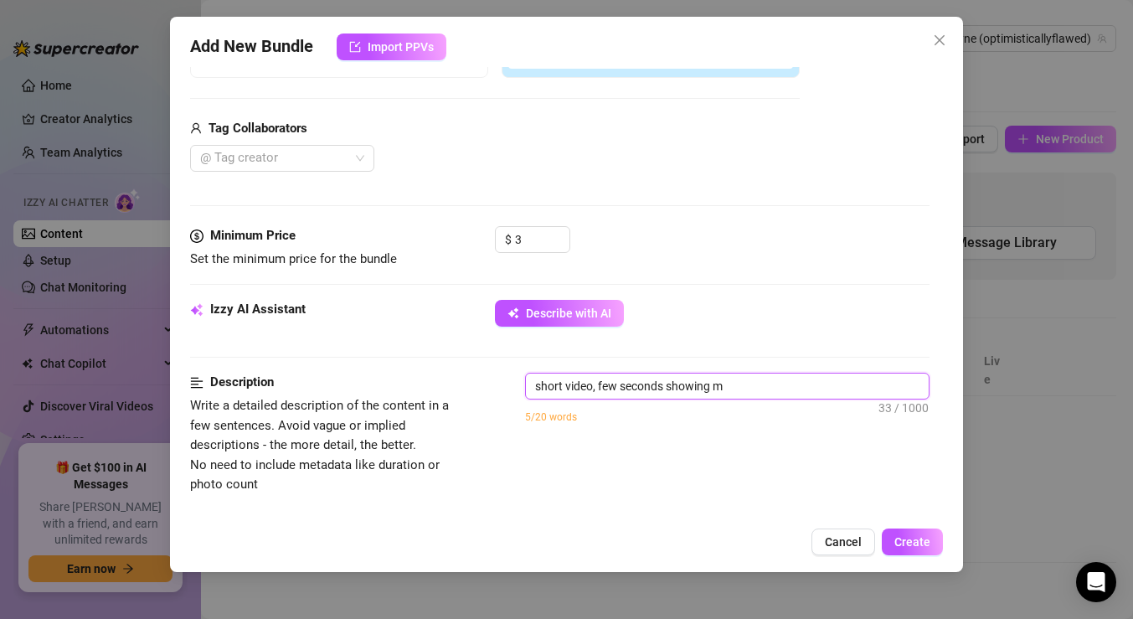
type textarea "short video, few seconds showing my"
type textarea "short video, few seconds showing my d"
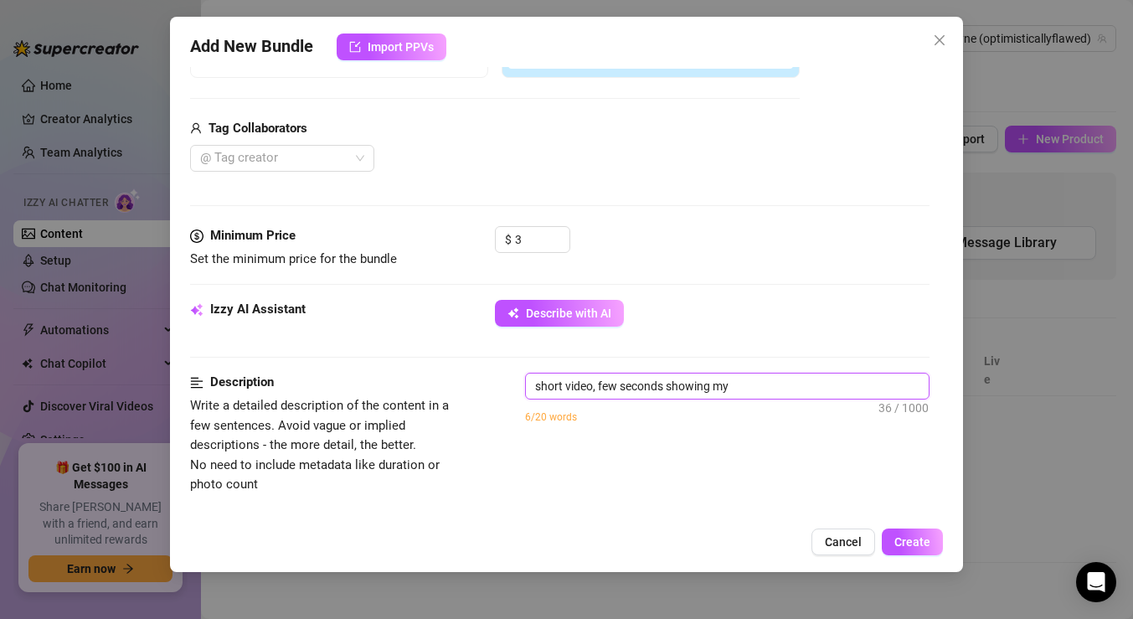
type textarea "short video, few seconds showing my d"
type textarea "short video, few seconds showing my di"
type textarea "short video, few seconds showing my dic"
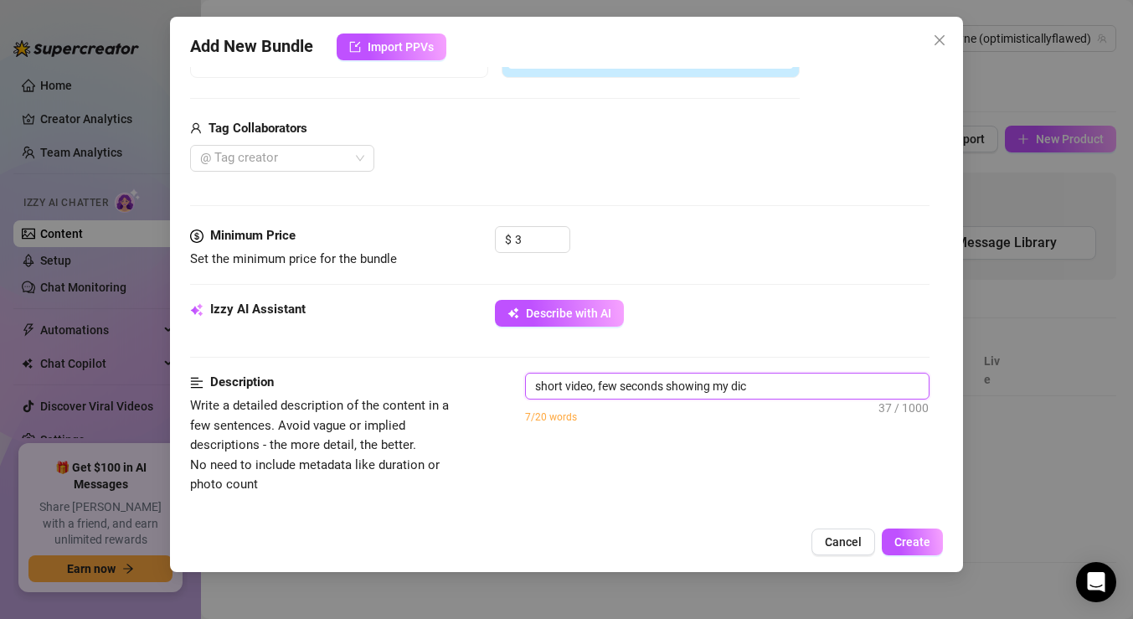
type textarea "short video, few seconds showing my dick"
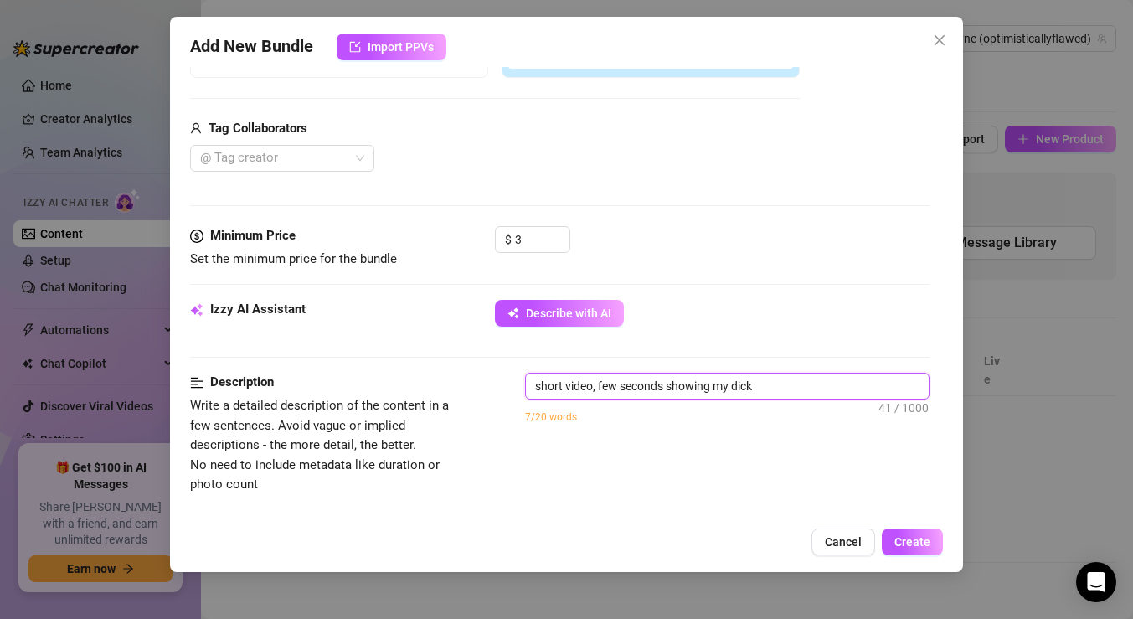
type textarea "short video, few seconds showing my dick"
type textarea "short video, few seconds showing my dick."
type textarea "short video, few seconds showing my dick. j"
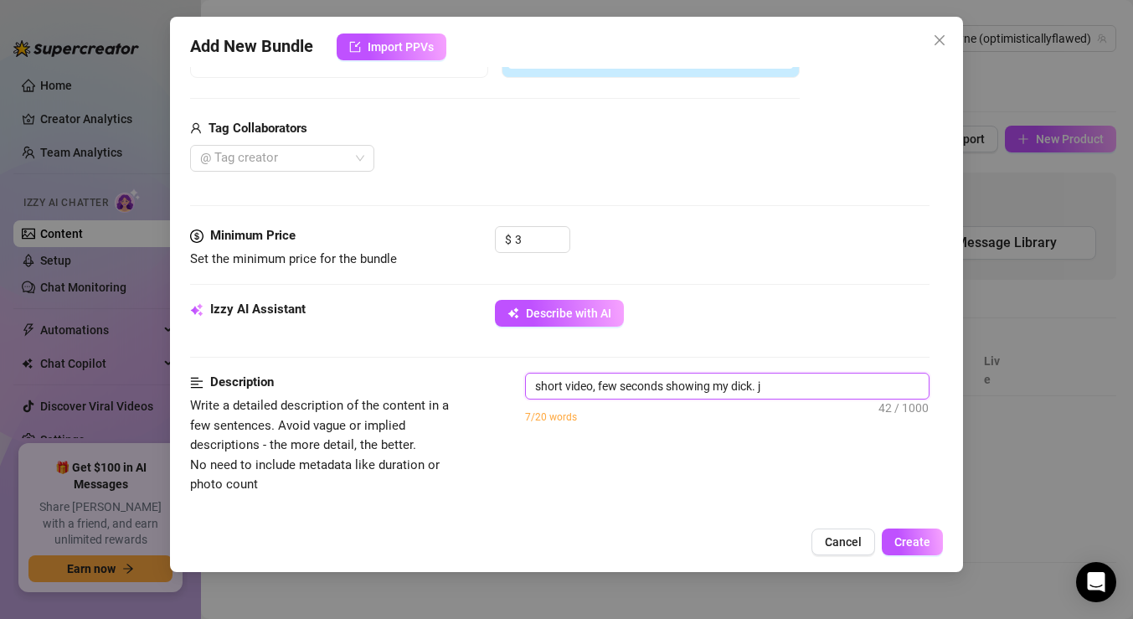
type textarea "short video, few seconds showing my dick. ju"
type textarea "short video, few seconds showing my dick. jus"
type textarea "short video, few seconds showing my dick. just"
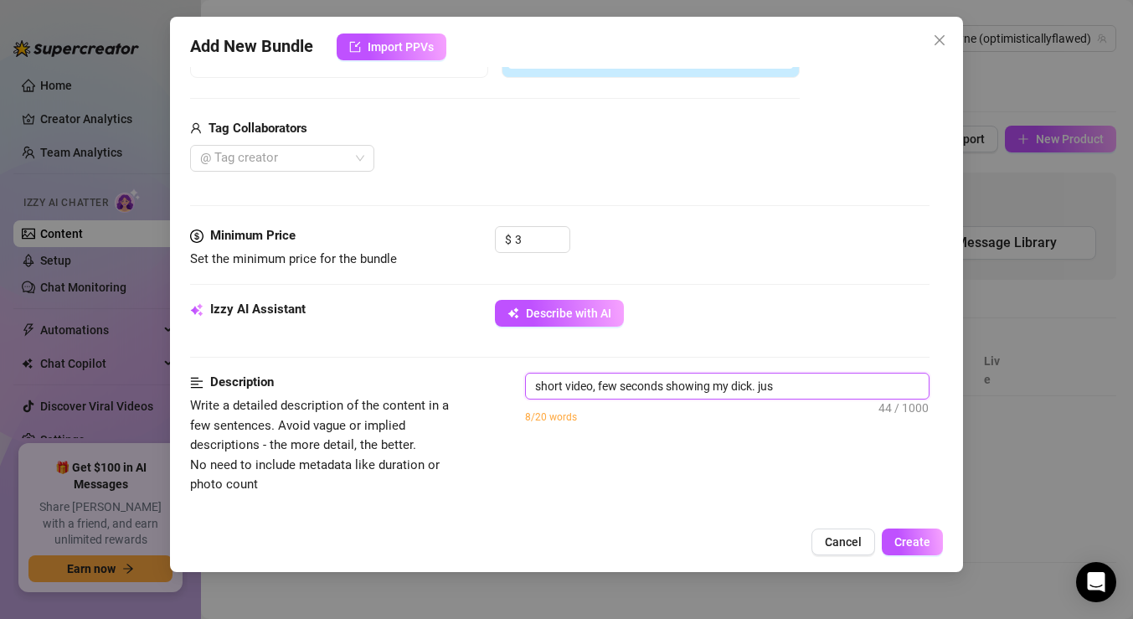
type textarea "short video, few seconds showing my dick. just"
type textarea "short video, few seconds showing my dick. just a"
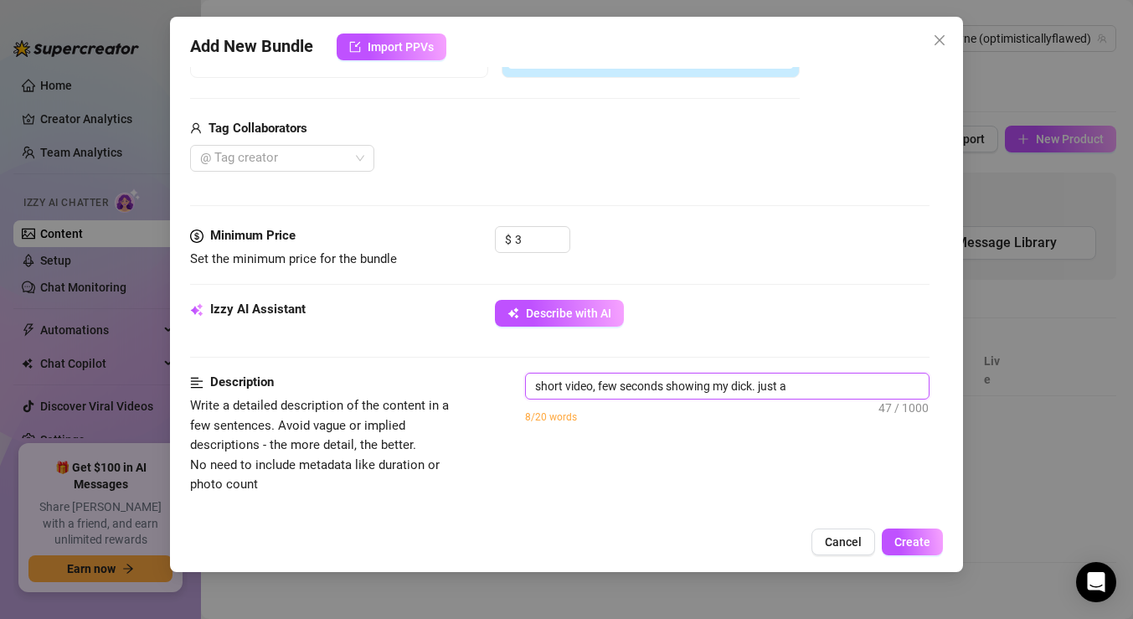
type textarea "short video, few seconds showing my dick. just a"
type textarea "short video, few seconds showing my dick. just a t"
type textarea "short video, few seconds showing my dick. just a te"
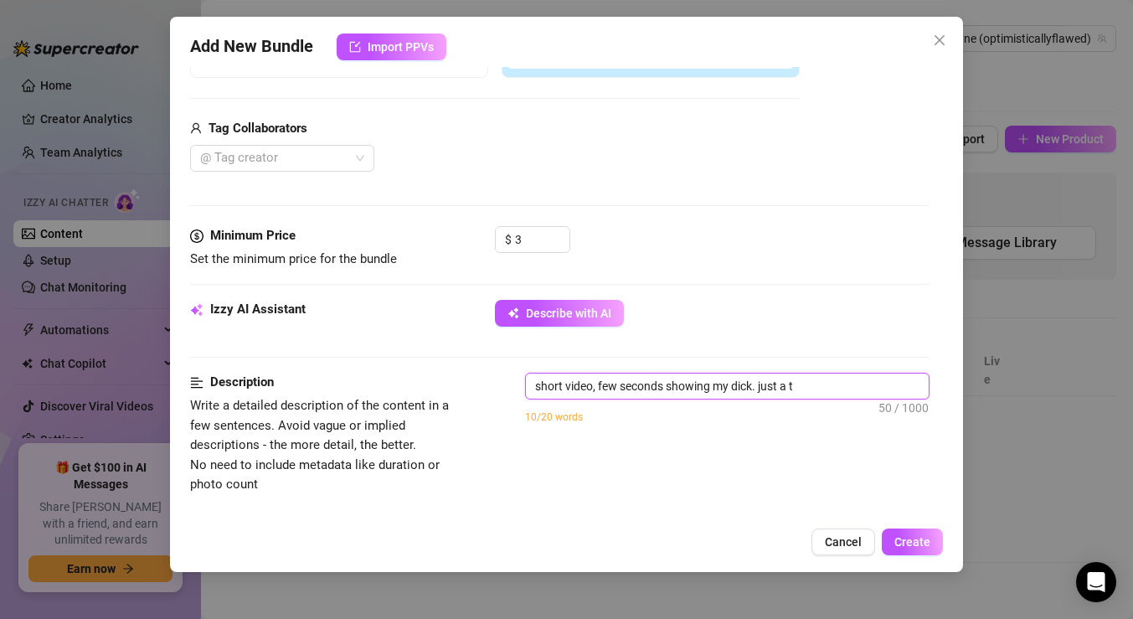
type textarea "short video, few seconds showing my dick. just a te"
type textarea "short video, few seconds showing my dick. just a tea"
type textarea "short video, few seconds showing my dick. just a teas"
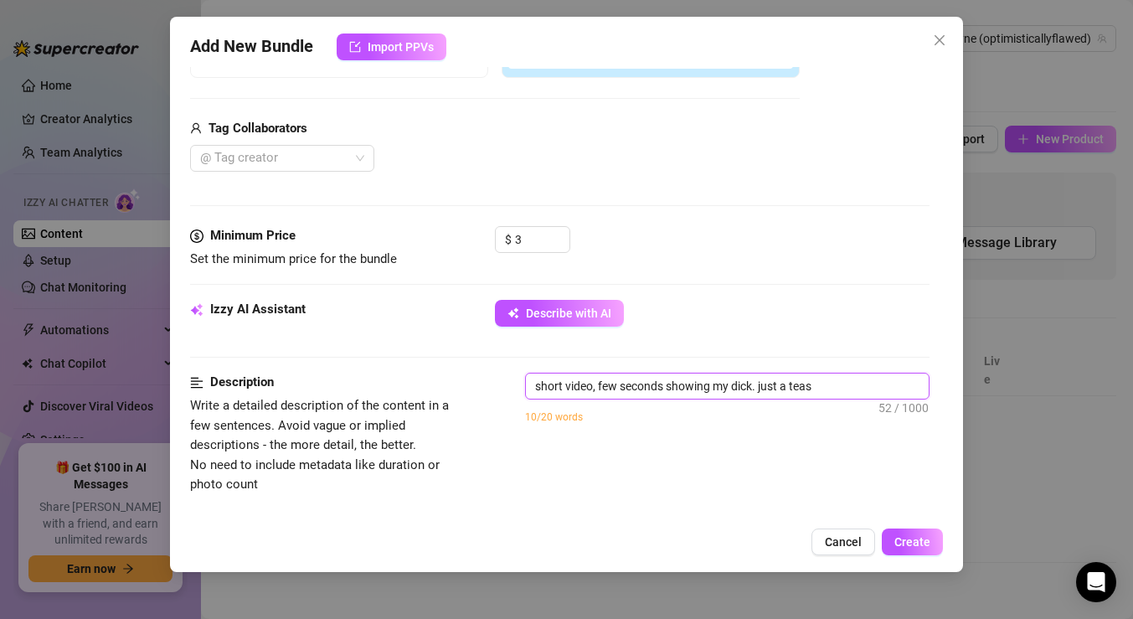
type textarea "short video, few seconds showing my dick. just a tease"
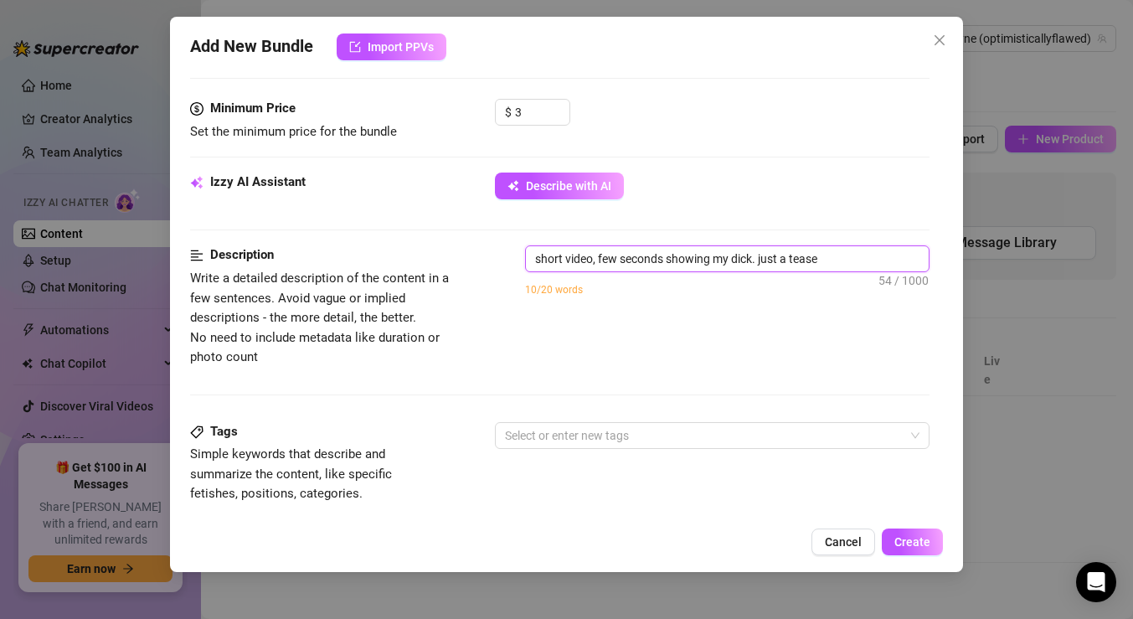
scroll to position [512, 0]
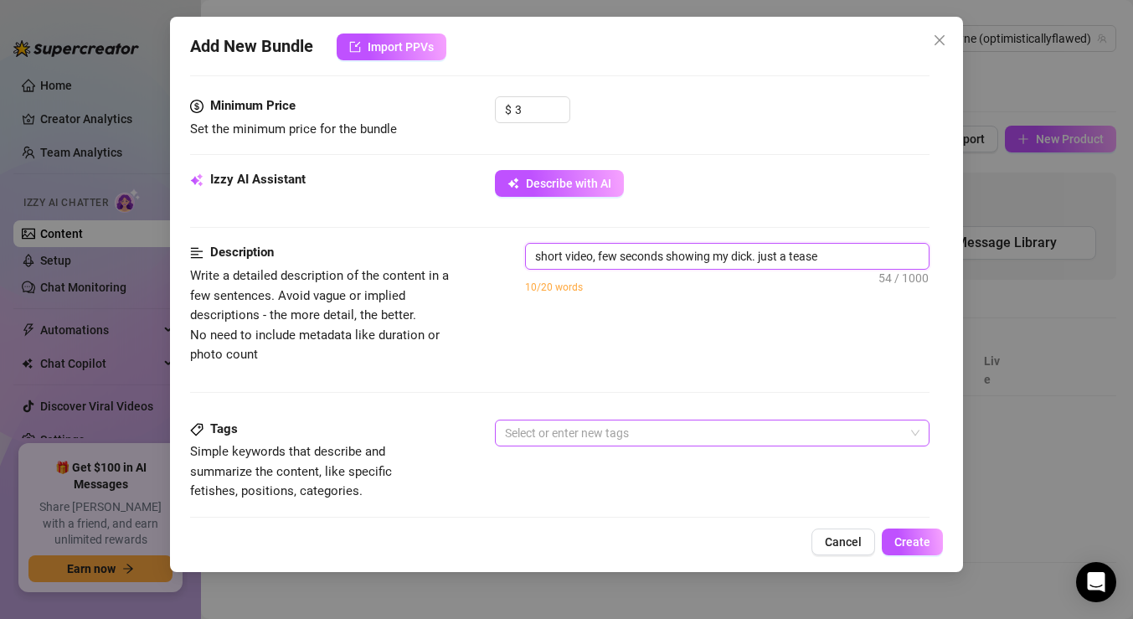
click at [655, 424] on div at bounding box center [703, 432] width 410 height 23
type textarea "short video, few seconds showing my dick. just a tease"
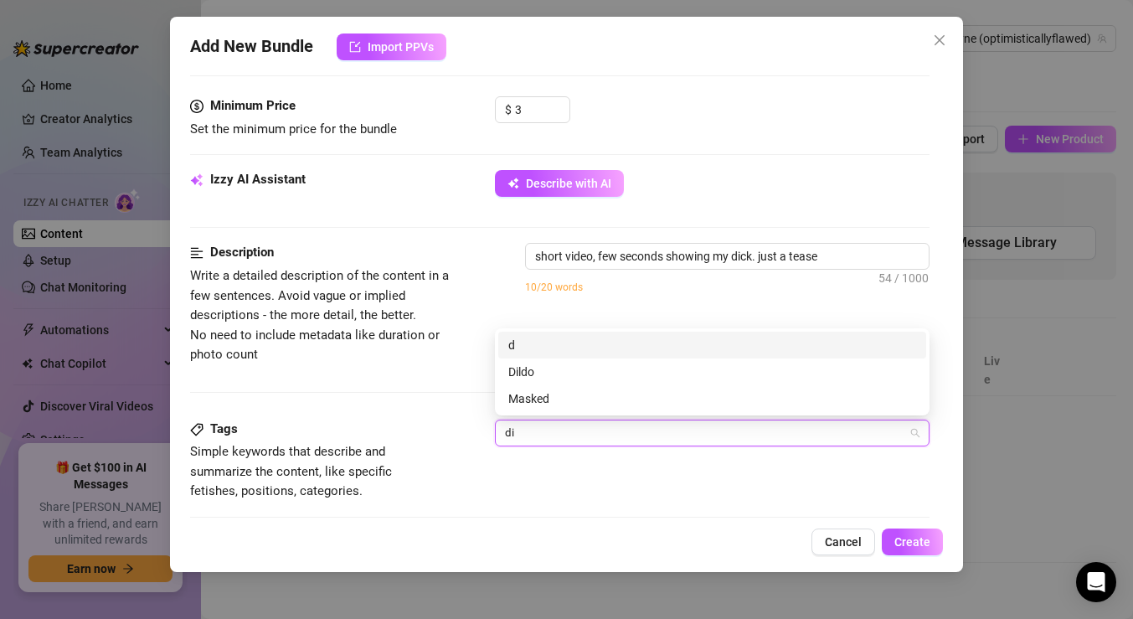
type input "dick"
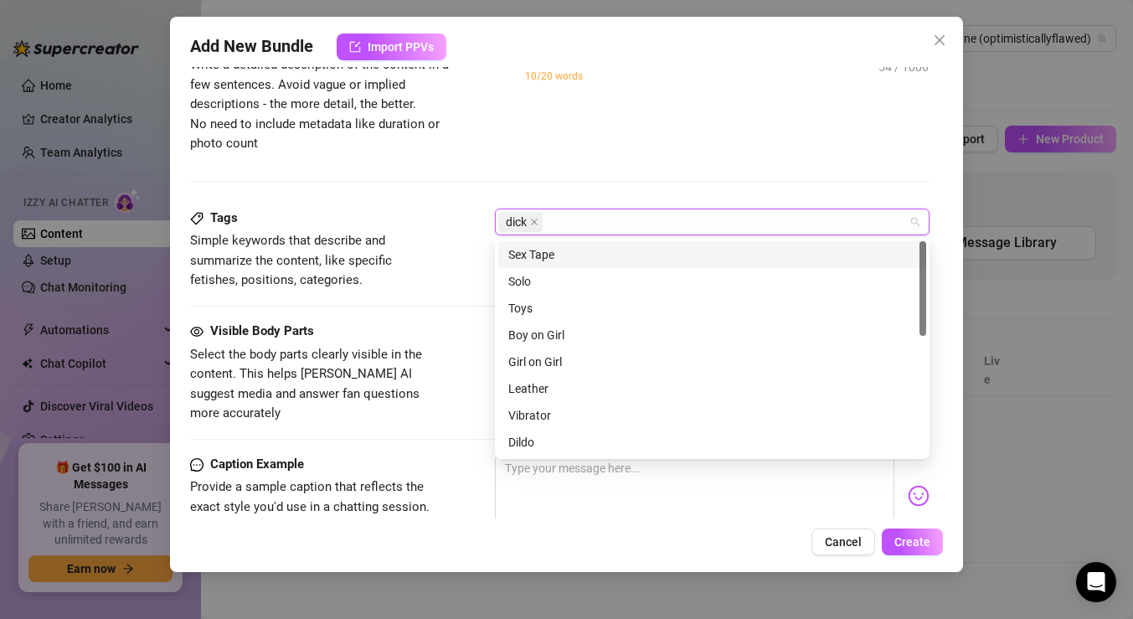
scroll to position [720, 0]
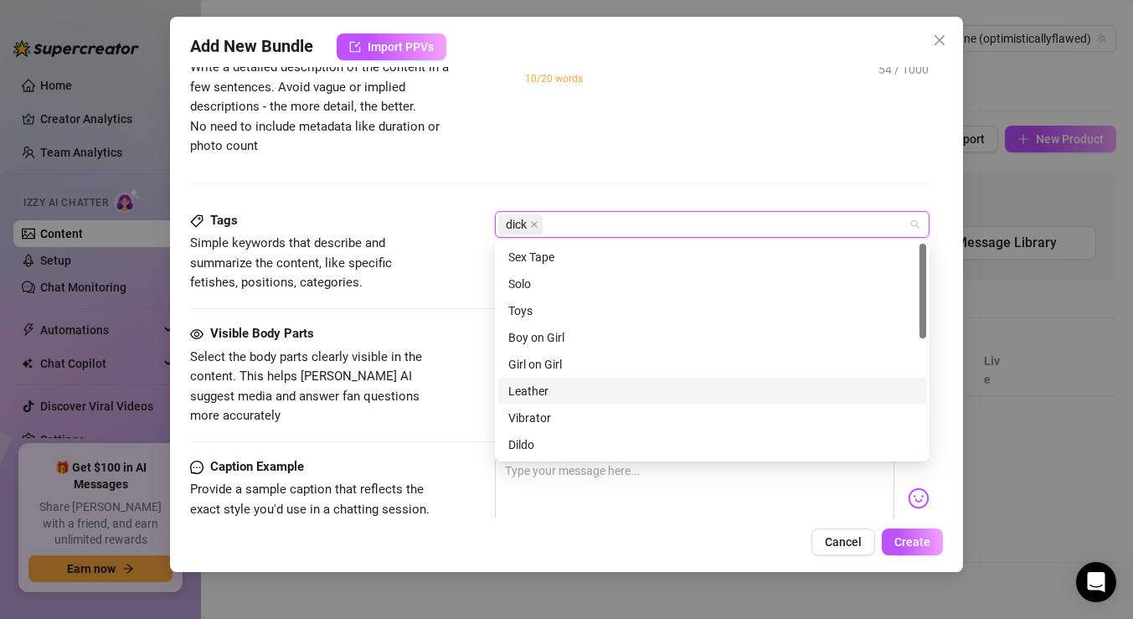
click at [377, 340] on div "Visible Body Parts" at bounding box center [315, 334] width 251 height 20
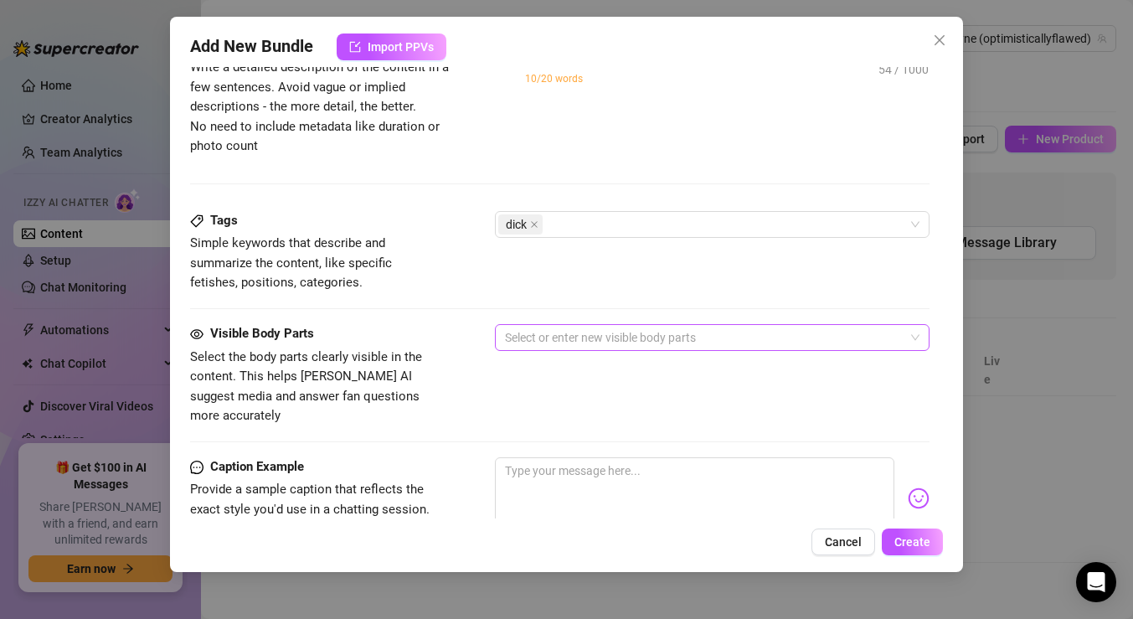
click at [572, 342] on div at bounding box center [703, 337] width 410 height 23
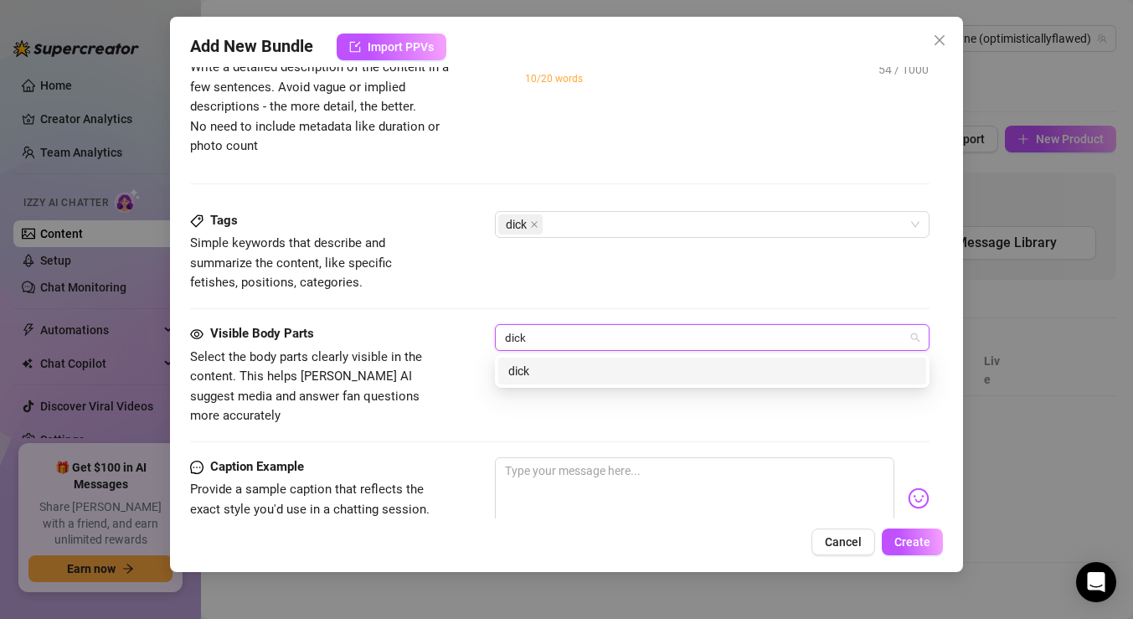
type input "dick"
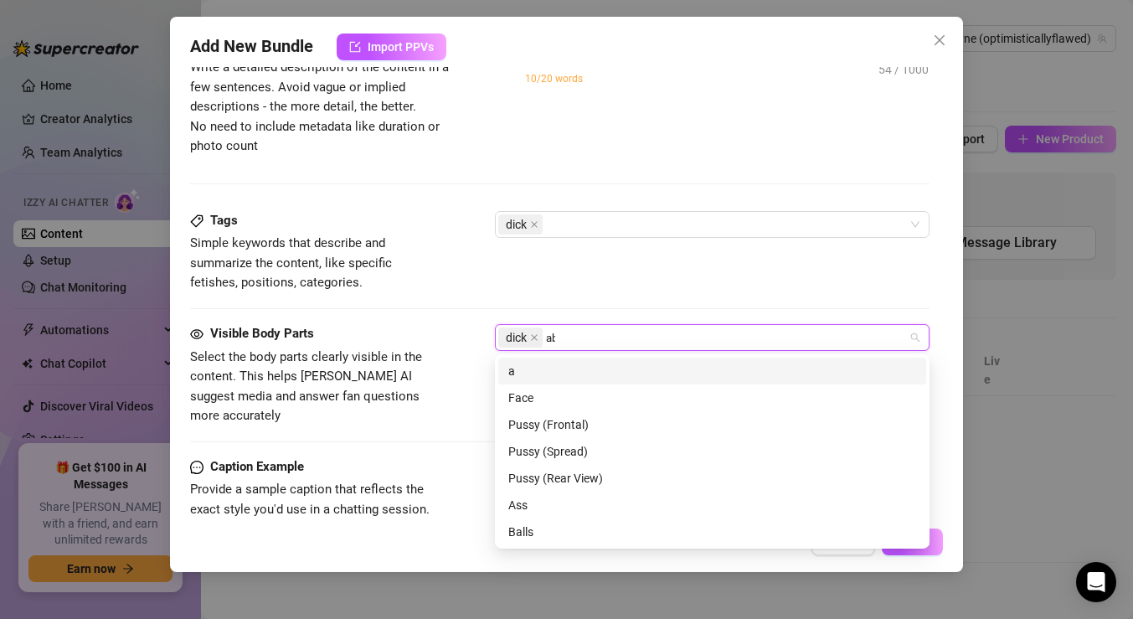
type input "abs"
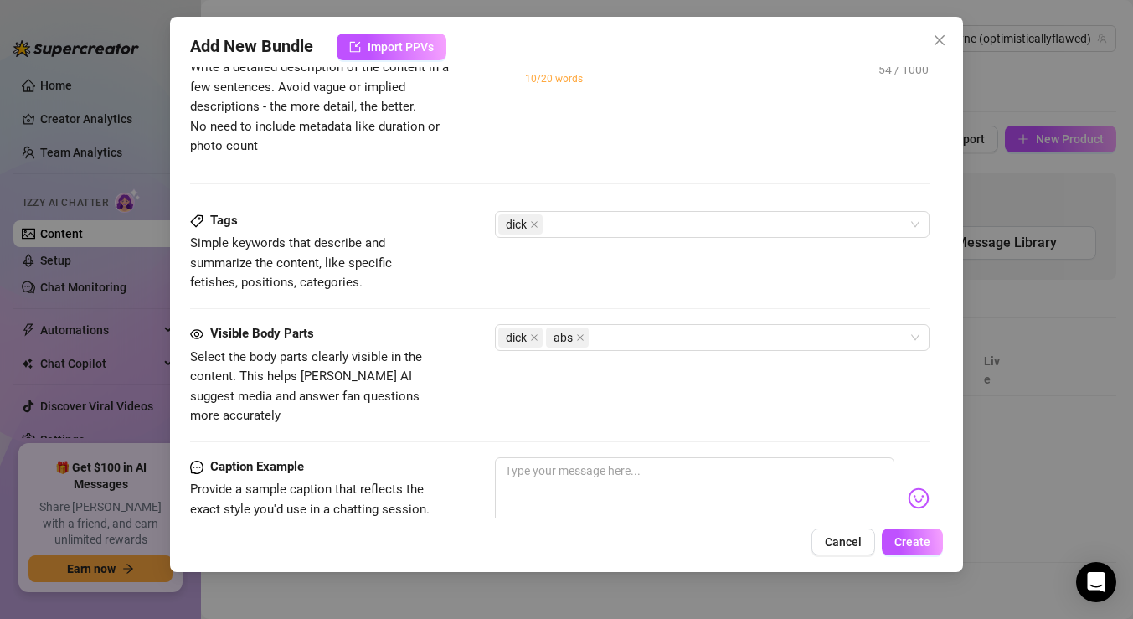
click at [362, 358] on span "Select the body parts clearly visible in the content. This helps [PERSON_NAME] …" at bounding box center [306, 386] width 232 height 75
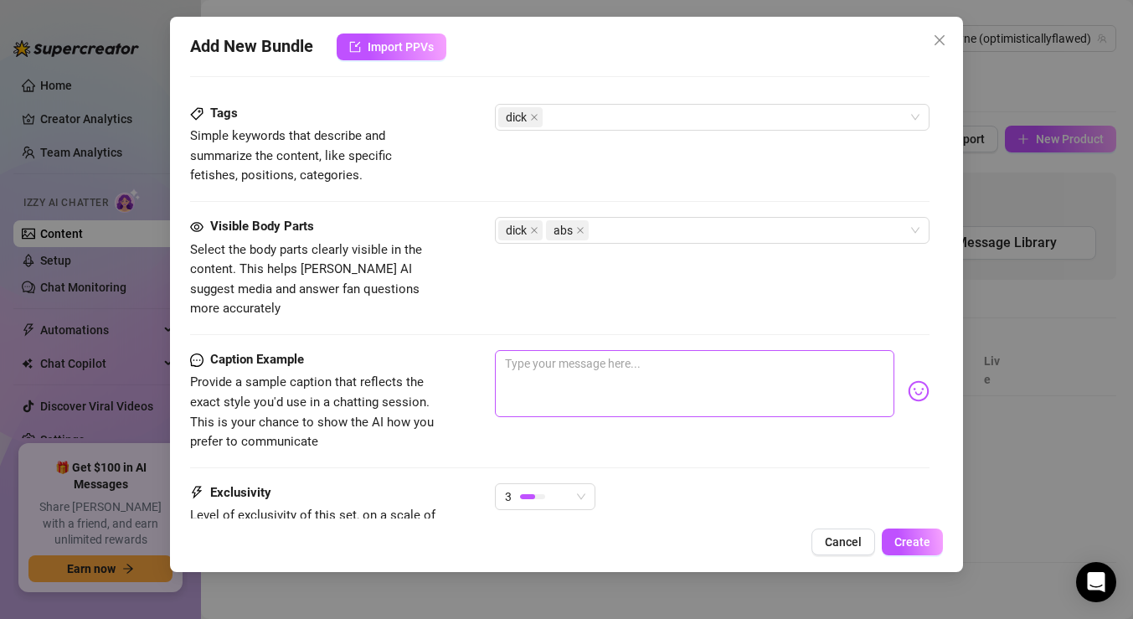
scroll to position [843, 0]
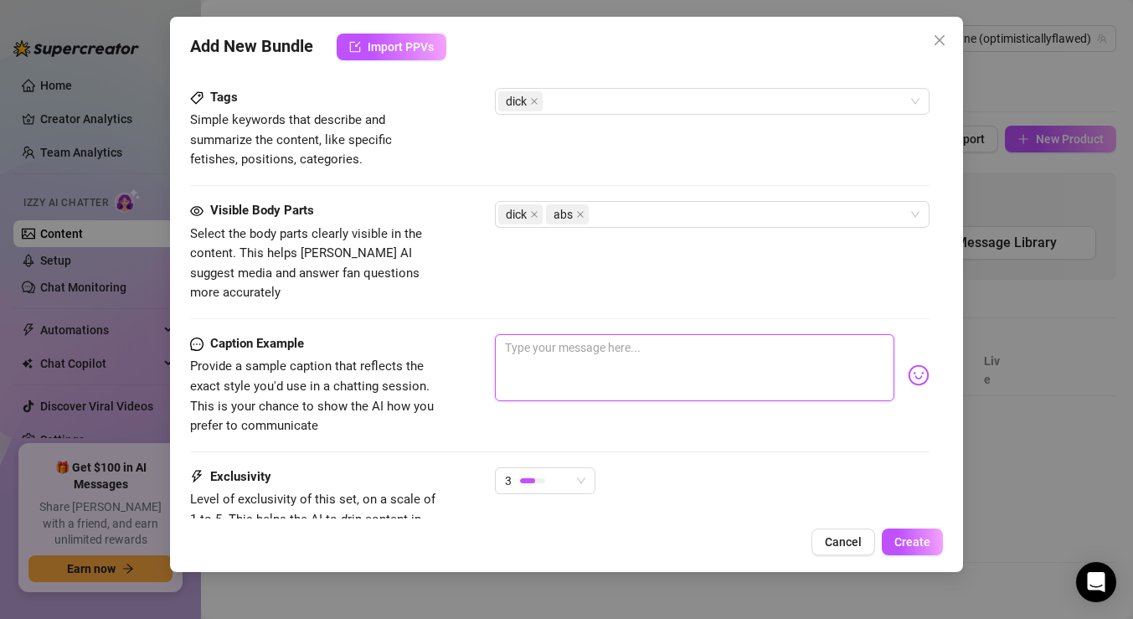
click at [546, 344] on textarea at bounding box center [694, 367] width 399 height 67
type textarea "J"
type textarea "Ju"
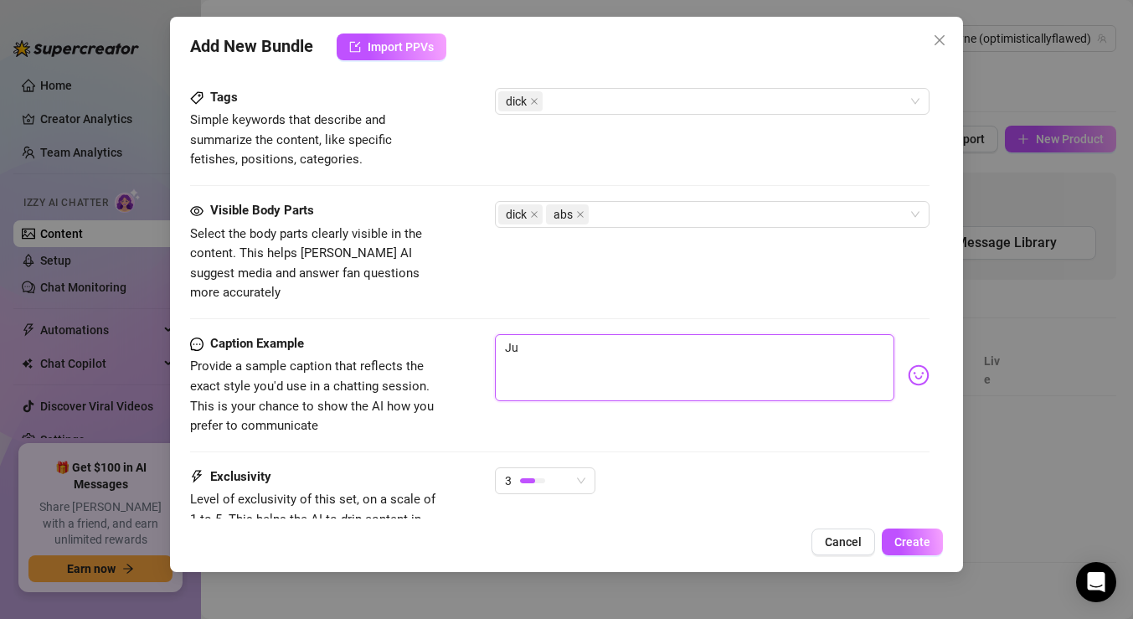
type textarea "Jus"
type textarea "Just"
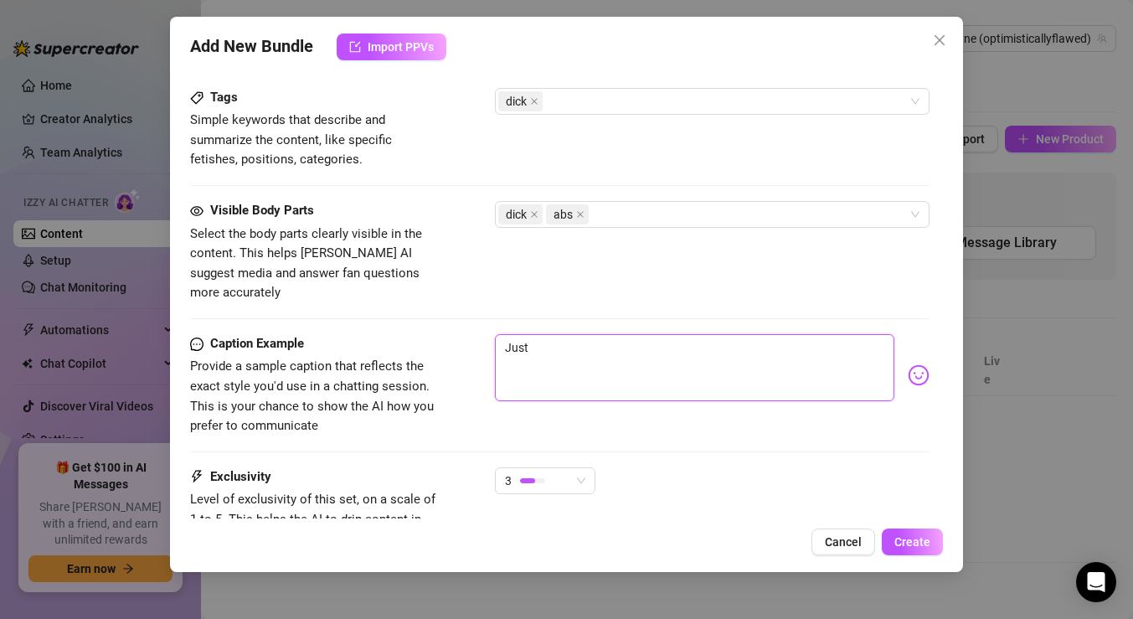
type textarea "Just"
type textarea "Just a"
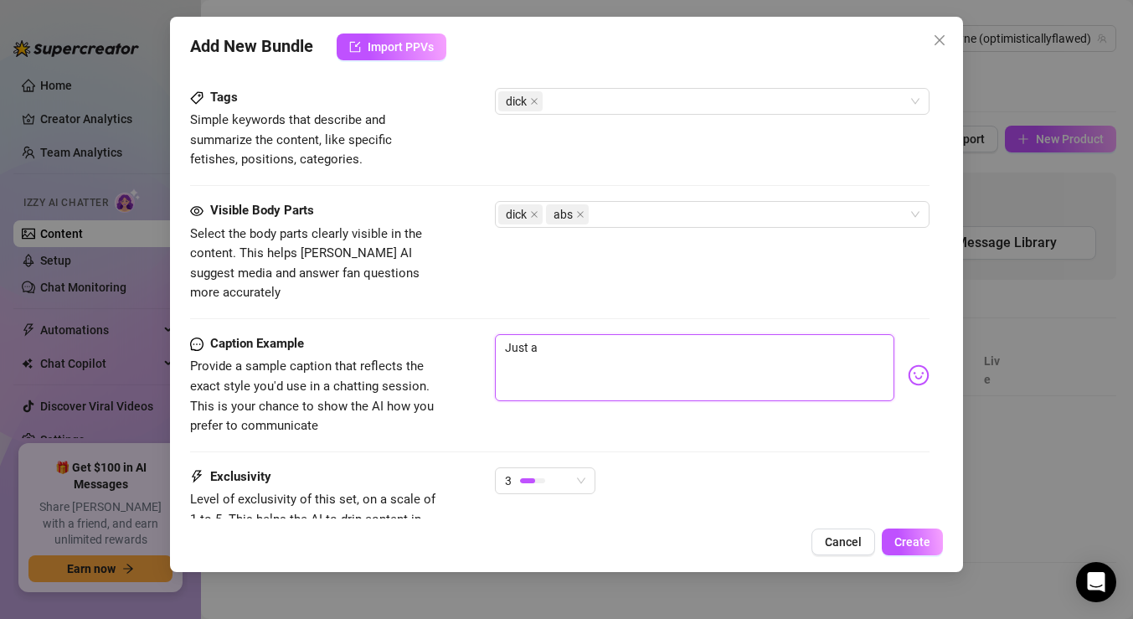
type textarea "Just a t"
type textarea "Just a te"
type textarea "Just a tea"
type textarea "Just a teas"
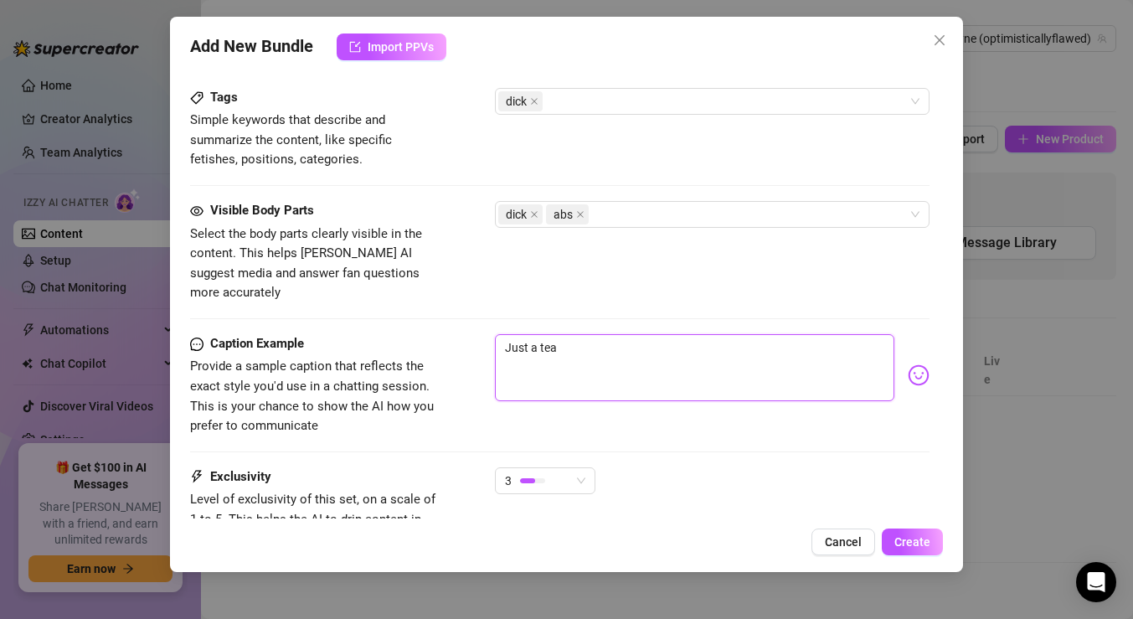
type textarea "Just a teas"
type textarea "Just a tease"
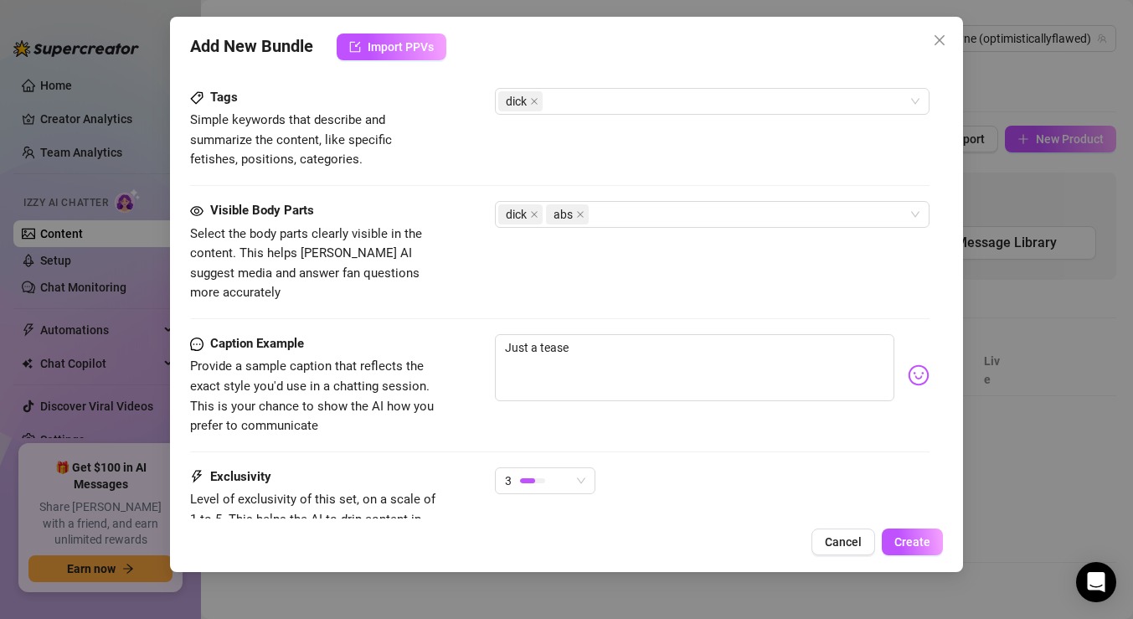
click at [916, 361] on body "Home Creator Analytics Team Analytics Izzy AI Chatter Content Setup Chat Monito…" at bounding box center [566, 309] width 1133 height 619
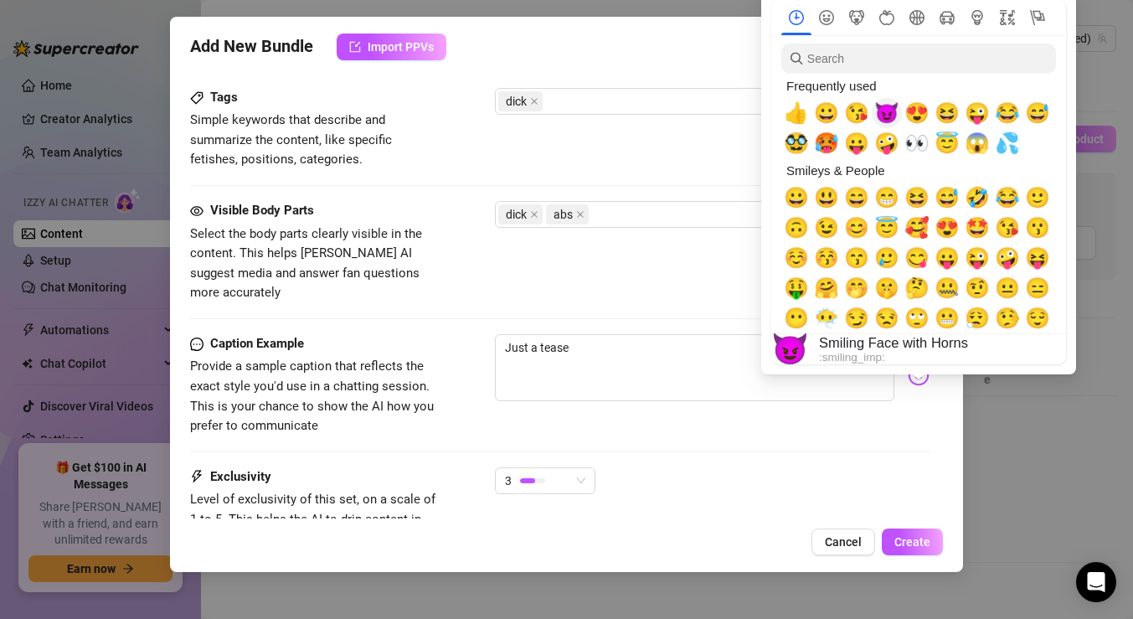
click at [881, 115] on span "😈" at bounding box center [886, 112] width 25 height 23
type textarea "Just a tease 😈"
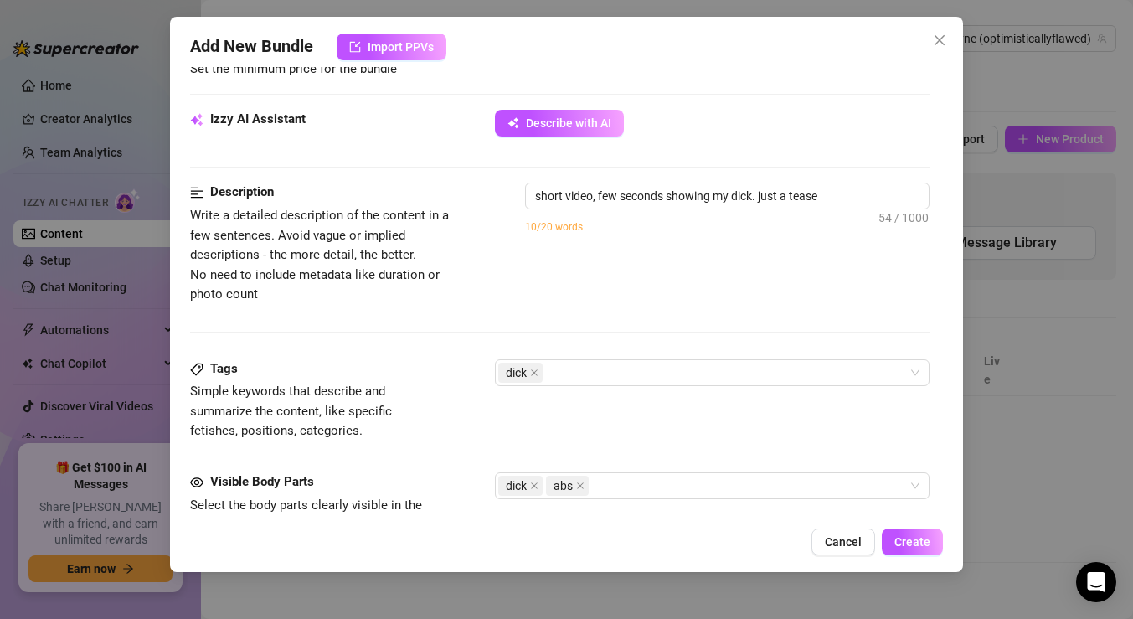
scroll to position [559, 0]
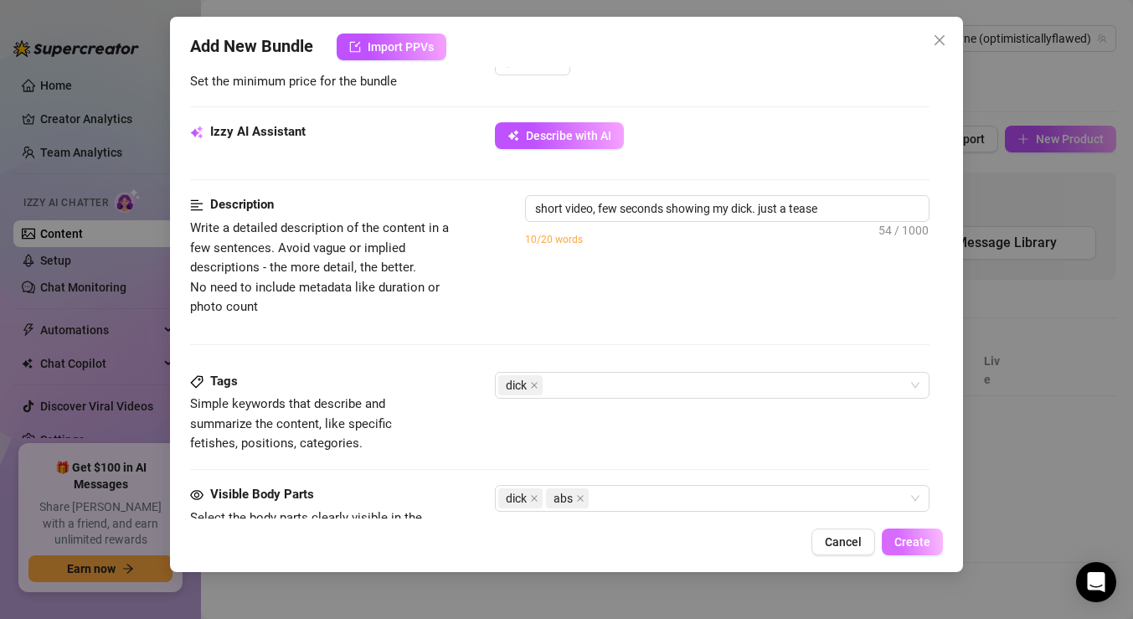
type textarea "Just a tease 😈"
click at [914, 543] on span "Create" at bounding box center [912, 541] width 36 height 13
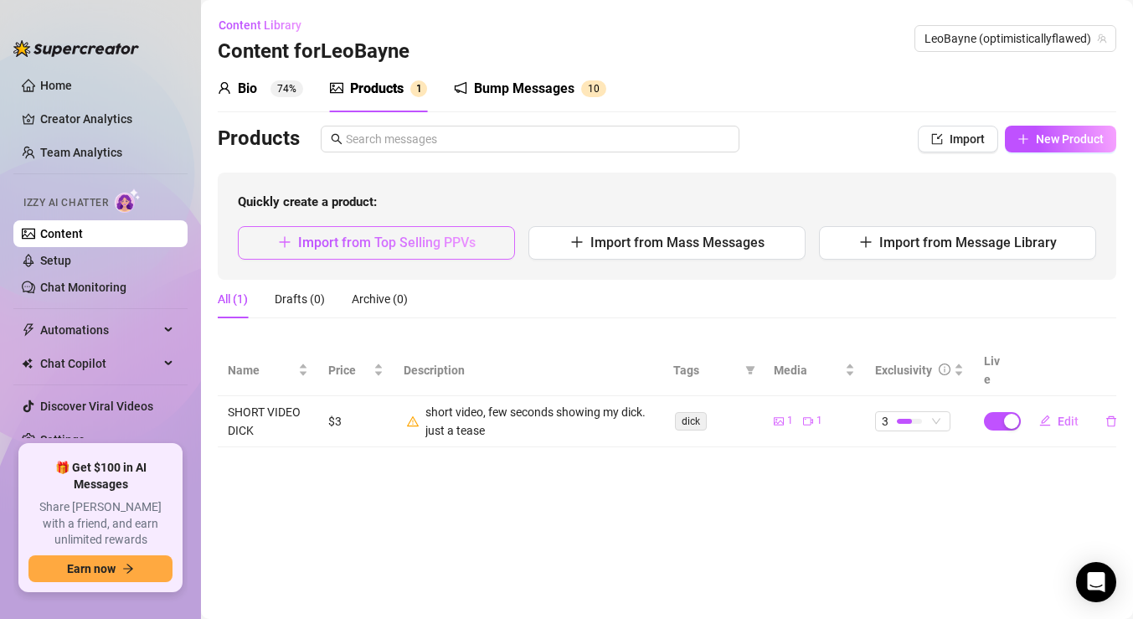
click at [449, 247] on span "Import from Top Selling PPVs" at bounding box center [387, 242] width 178 height 16
type textarea "Type your message here..."
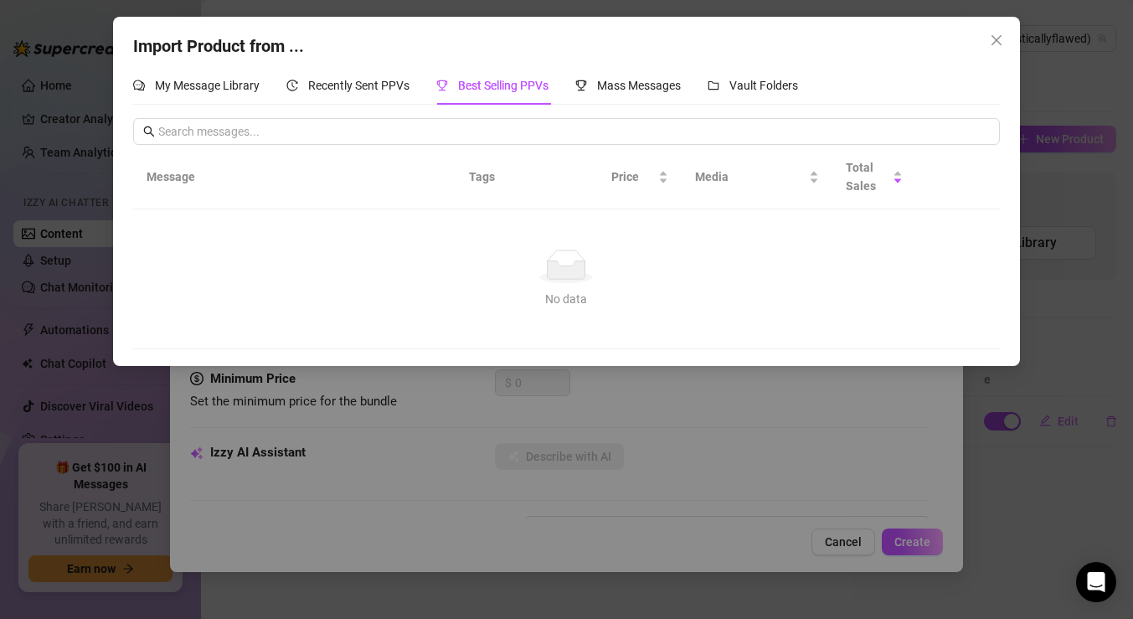
click at [724, 402] on div "Import Product from ... My Message Library Recently Sent PPVs Best Selling PPVs…" at bounding box center [566, 309] width 1133 height 619
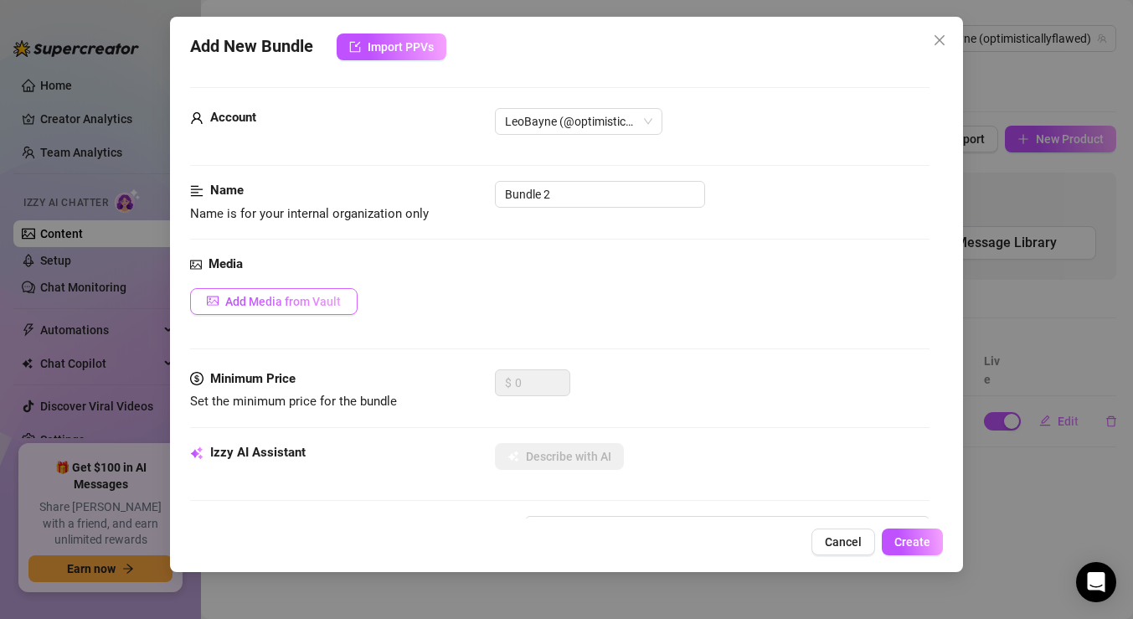
click at [285, 305] on span "Add Media from Vault" at bounding box center [283, 301] width 116 height 13
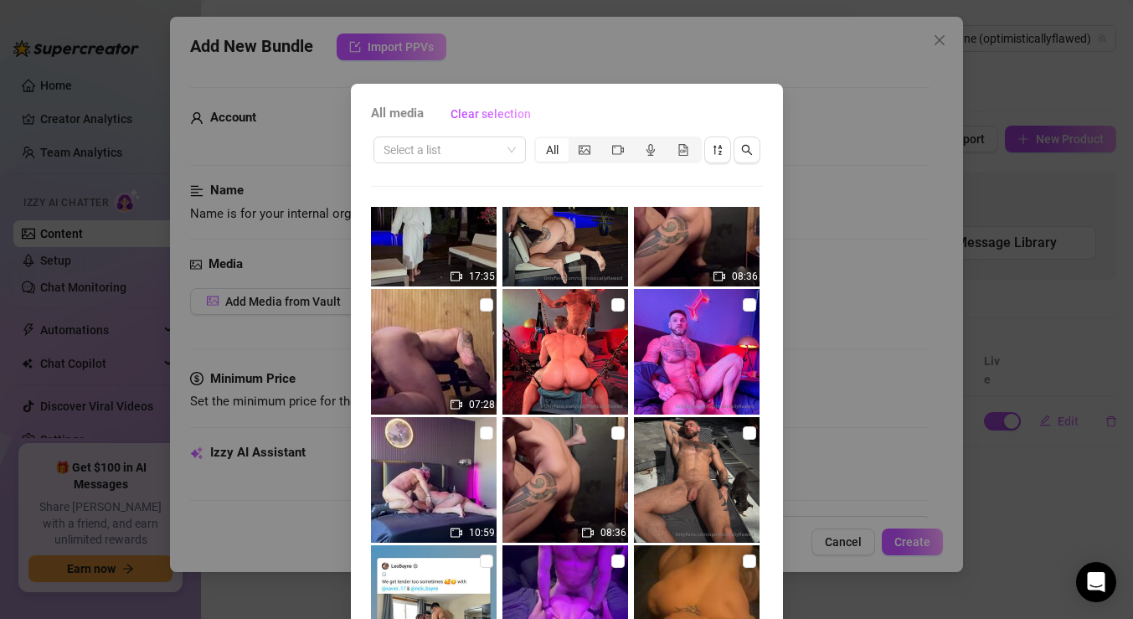
scroll to position [304, 0]
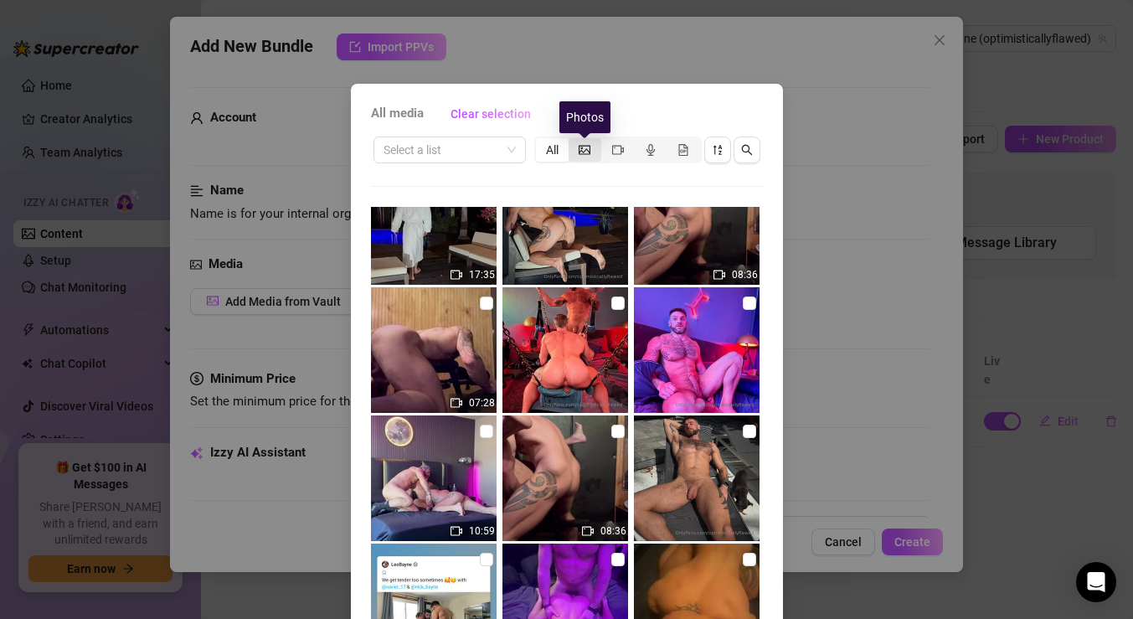
click at [589, 152] on icon "picture" at bounding box center [585, 150] width 12 height 12
click at [573, 141] on input "segmented control" at bounding box center [573, 141] width 0 height 0
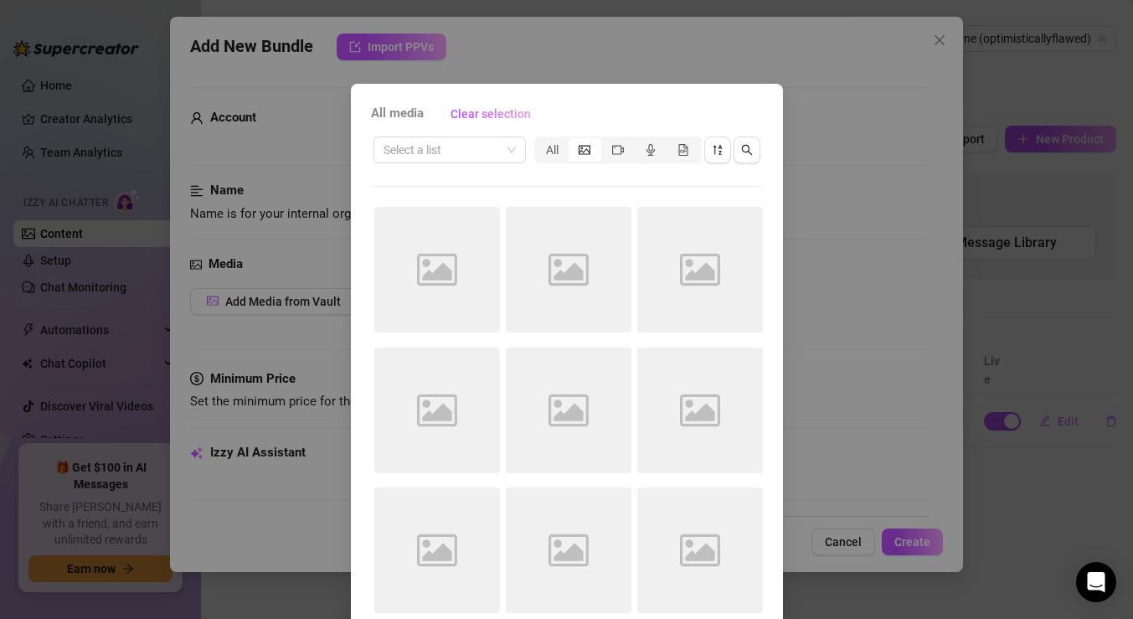
scroll to position [0, 0]
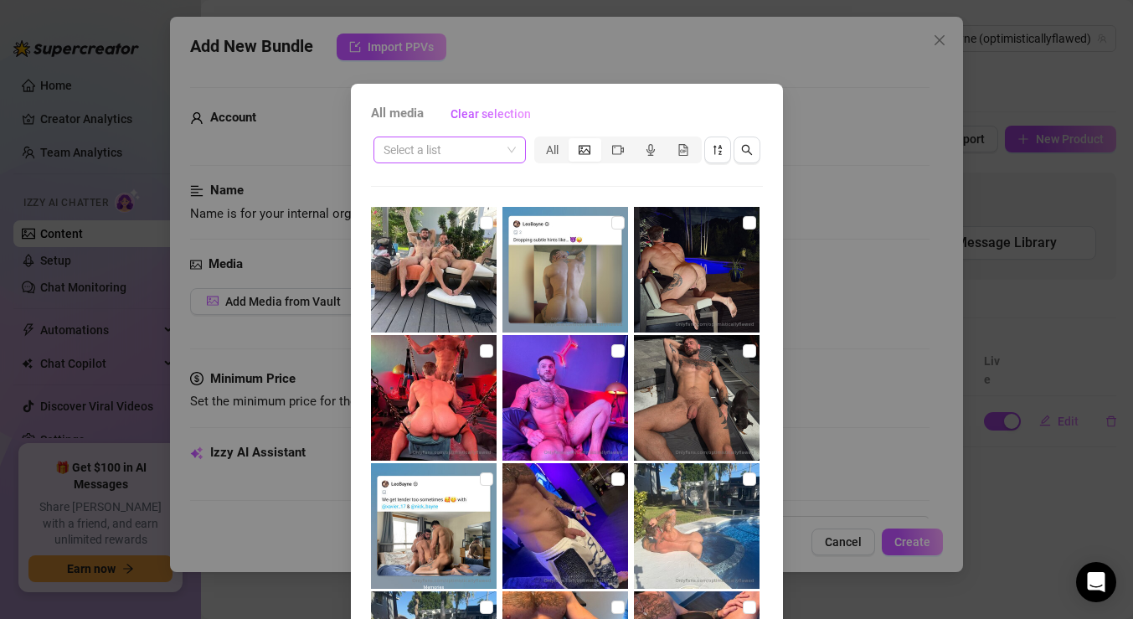
click at [516, 150] on div "Select a list" at bounding box center [449, 149] width 152 height 27
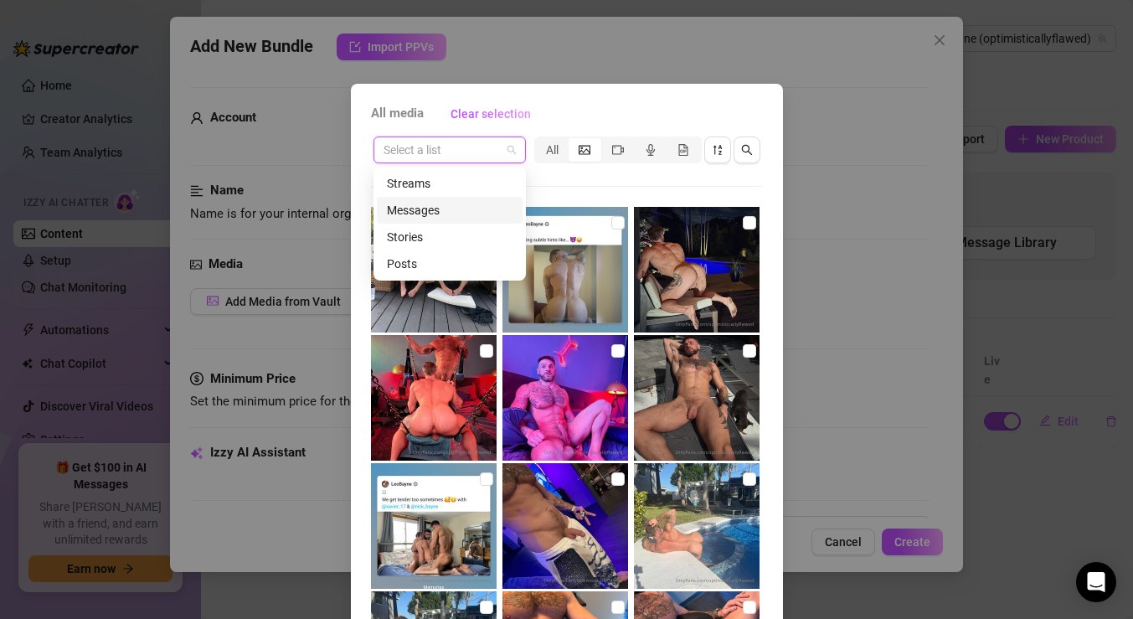
click at [465, 208] on div "Messages" at bounding box center [450, 210] width 126 height 18
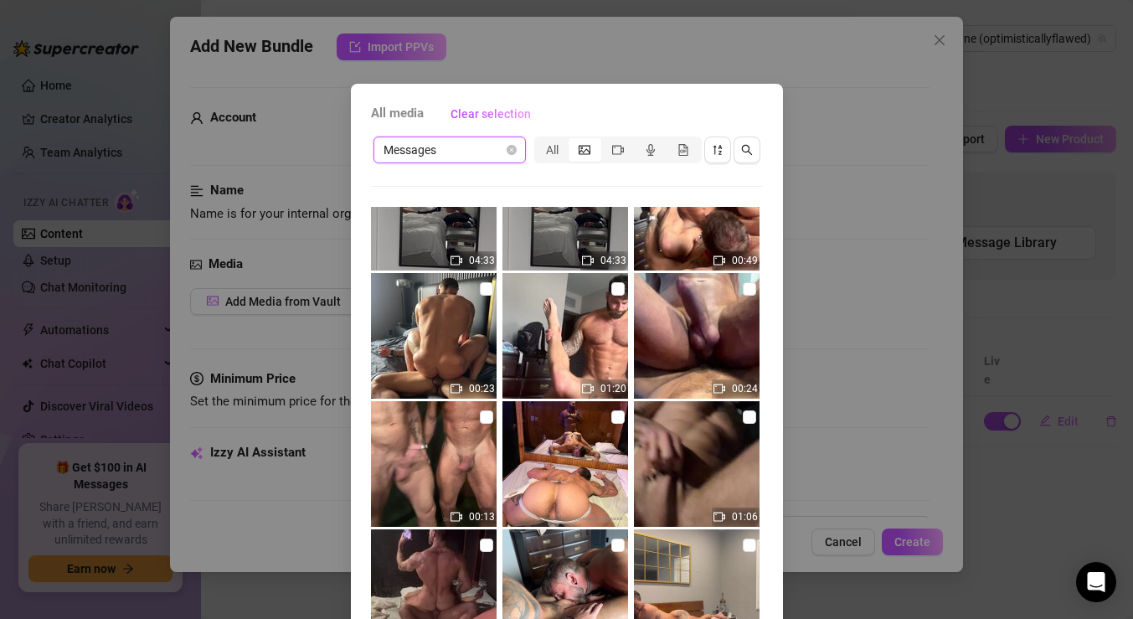
scroll to position [64, 0]
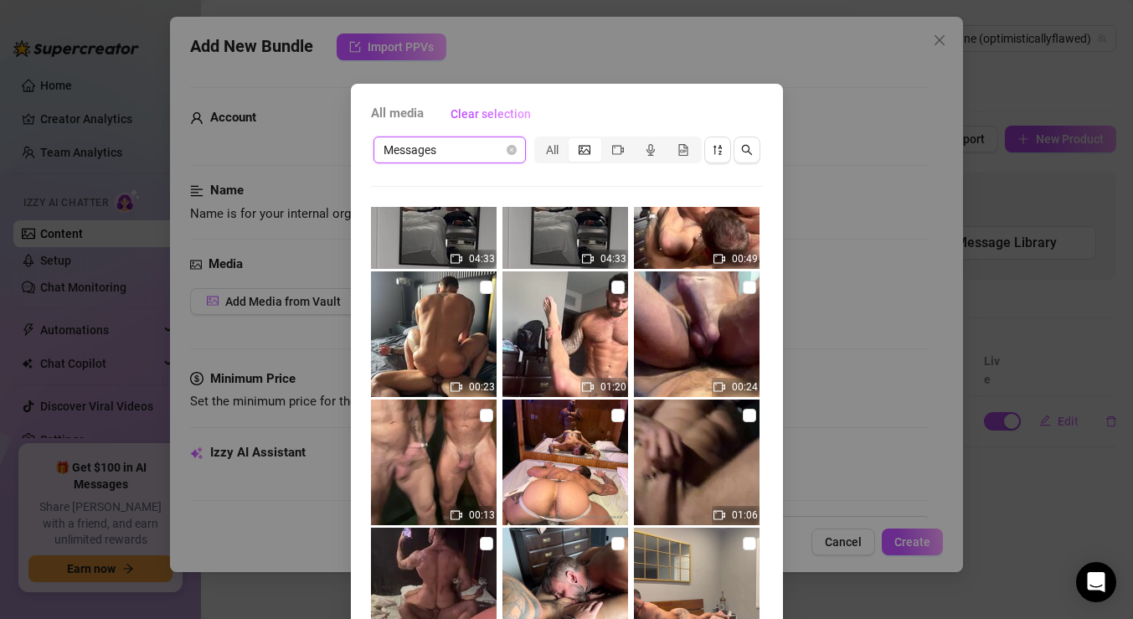
click at [448, 458] on img at bounding box center [434, 462] width 126 height 126
click at [451, 455] on img at bounding box center [434, 462] width 126 height 126
checkbox input "false"
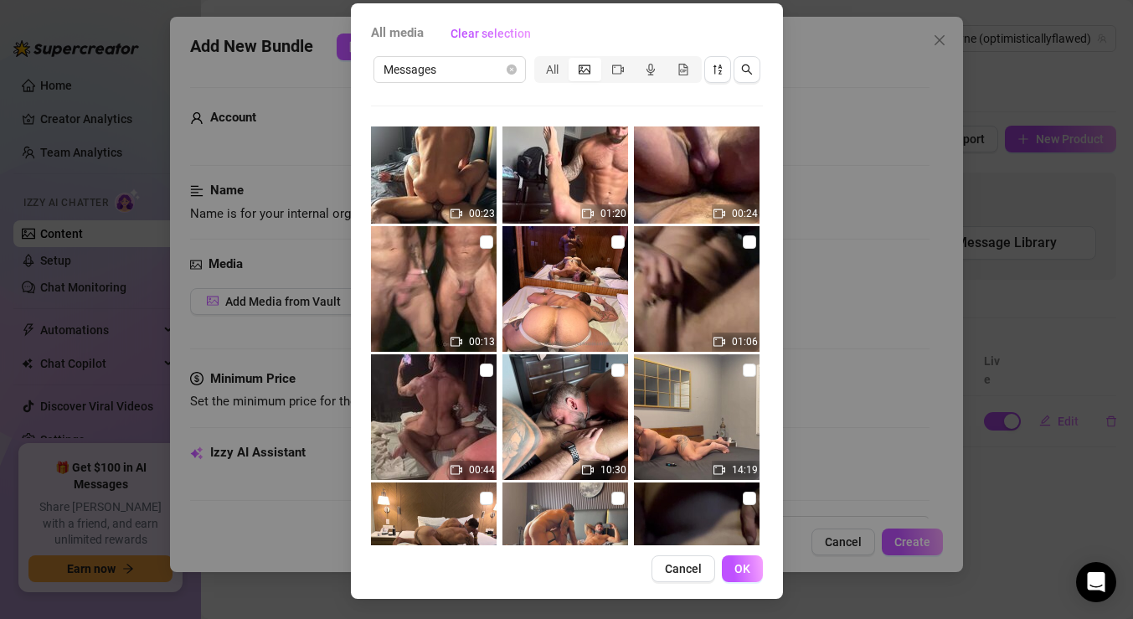
scroll to position [80, 0]
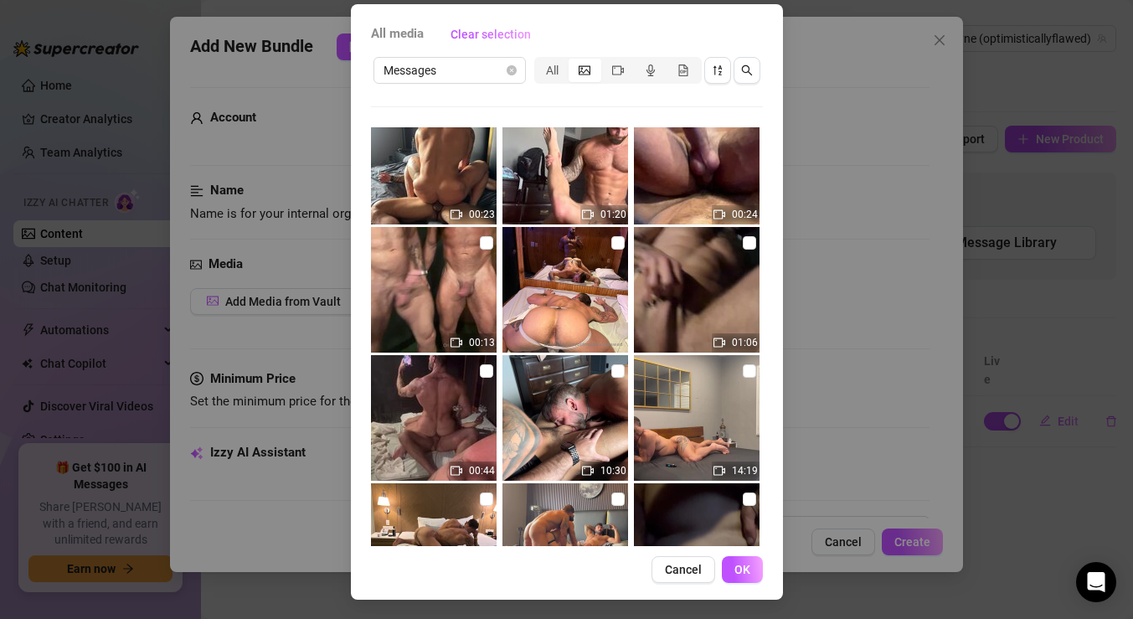
click at [678, 571] on span "Cancel" at bounding box center [683, 569] width 37 height 13
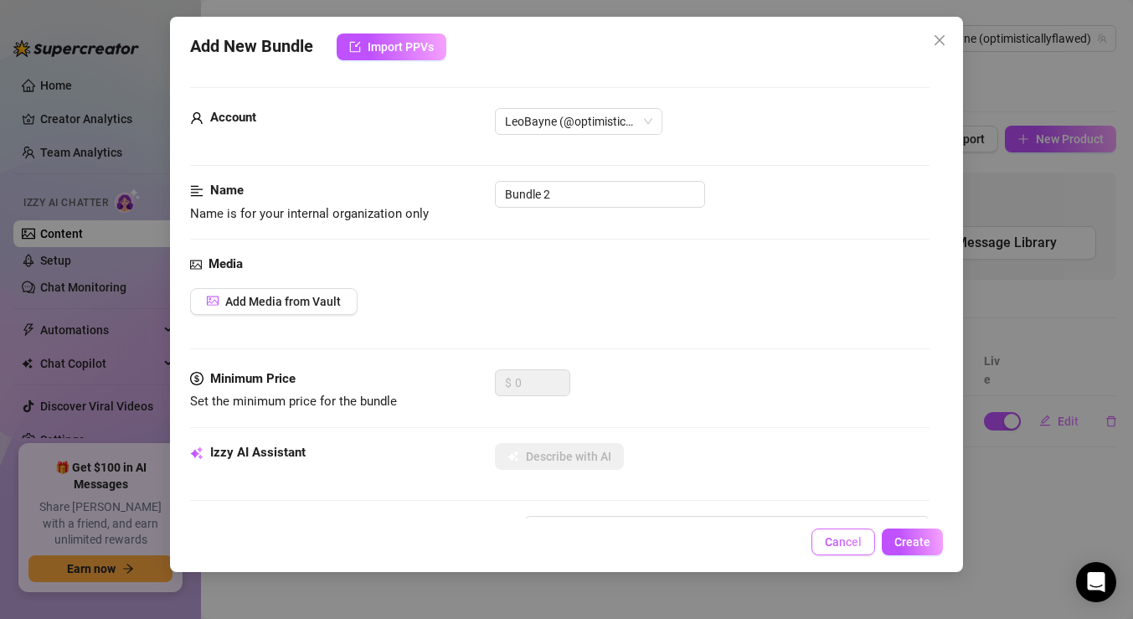
click at [837, 531] on button "Cancel" at bounding box center [843, 541] width 64 height 27
